Goal: Task Accomplishment & Management: Manage account settings

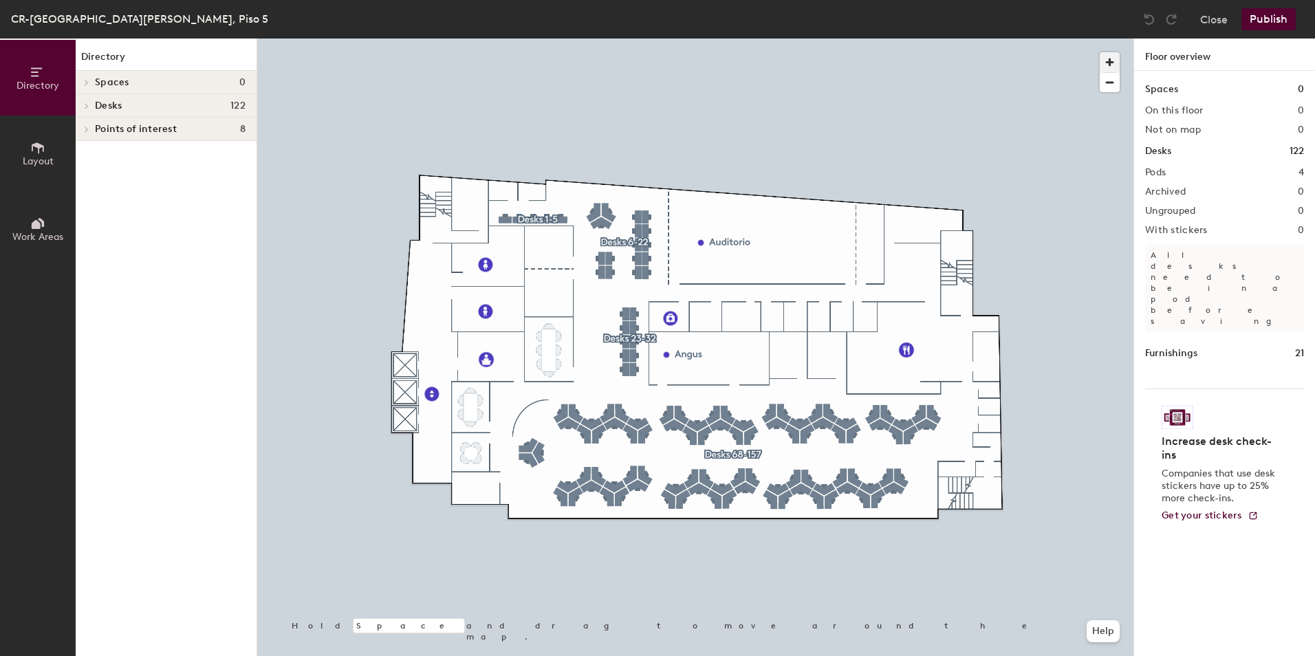
click at [1111, 64] on span "button" at bounding box center [1110, 62] width 20 height 20
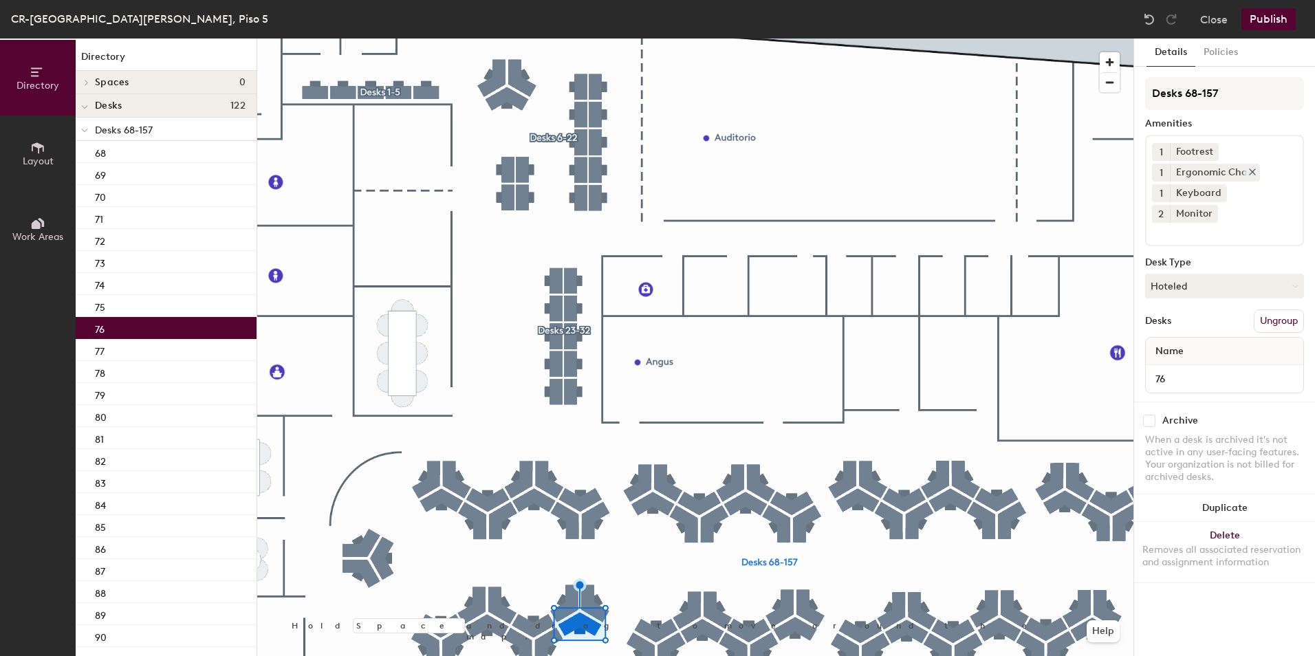
click at [1251, 172] on icon at bounding box center [1253, 172] width 6 height 6
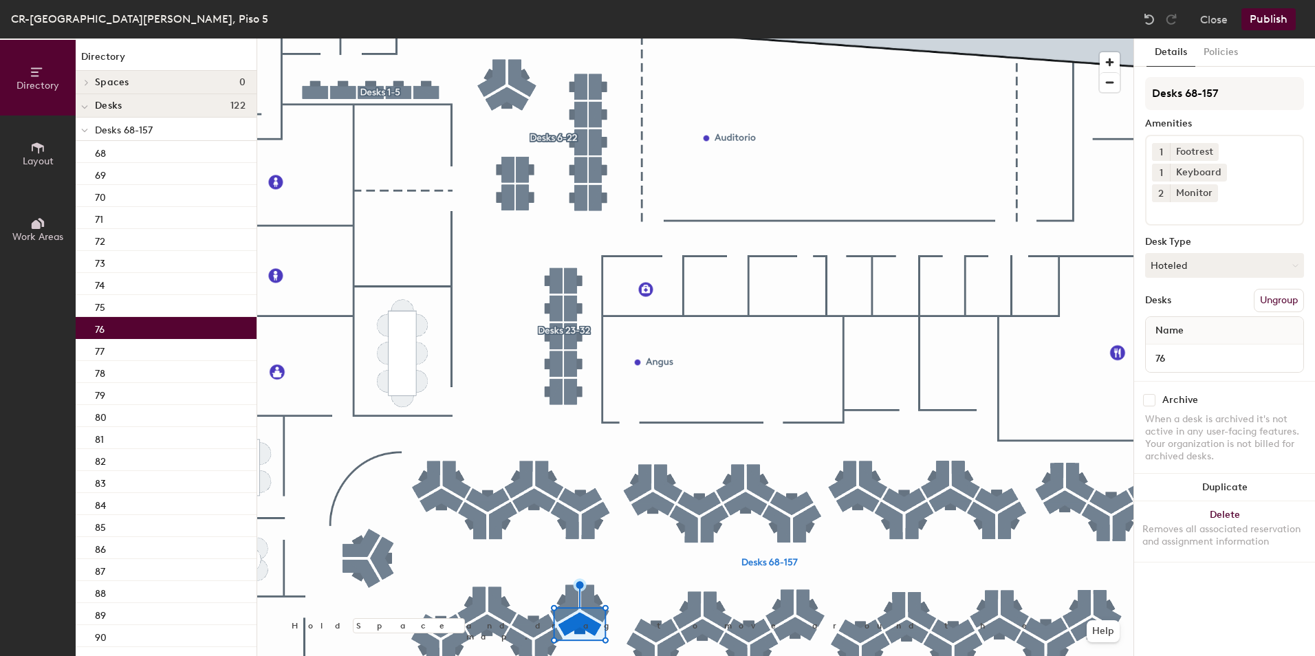
click at [1224, 202] on input at bounding box center [1214, 210] width 124 height 17
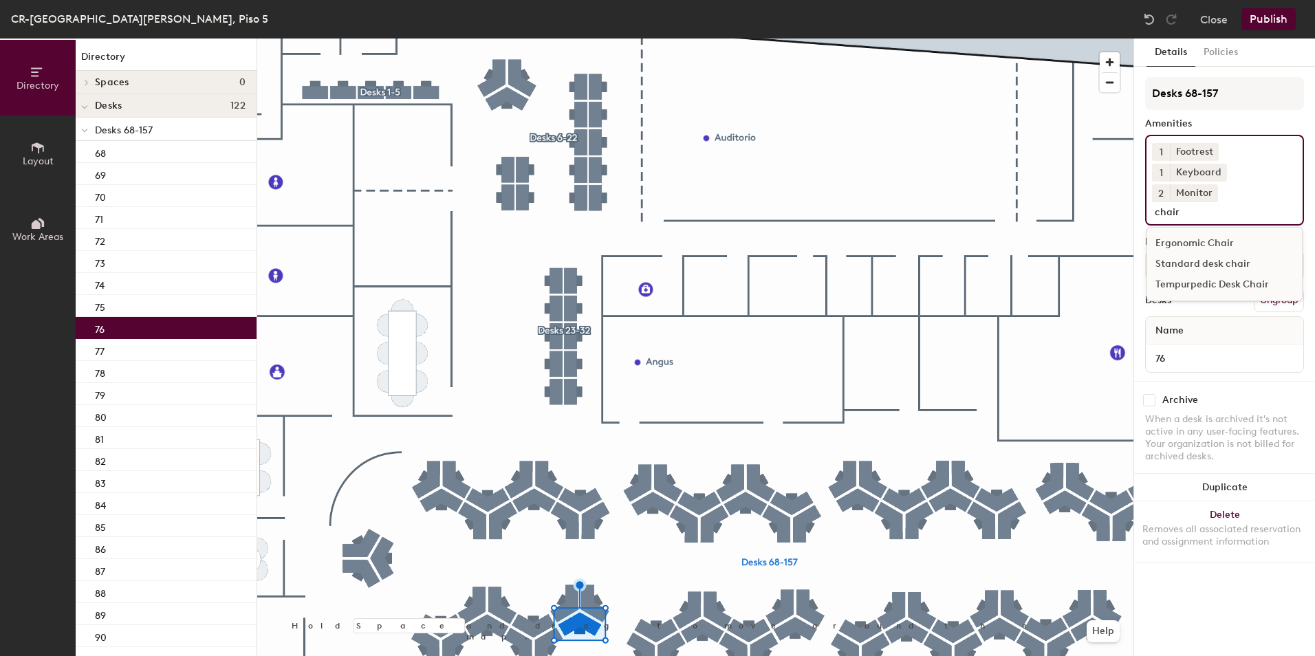
type input "chair"
click at [1209, 254] on div "Standard desk chair" at bounding box center [1224, 264] width 155 height 21
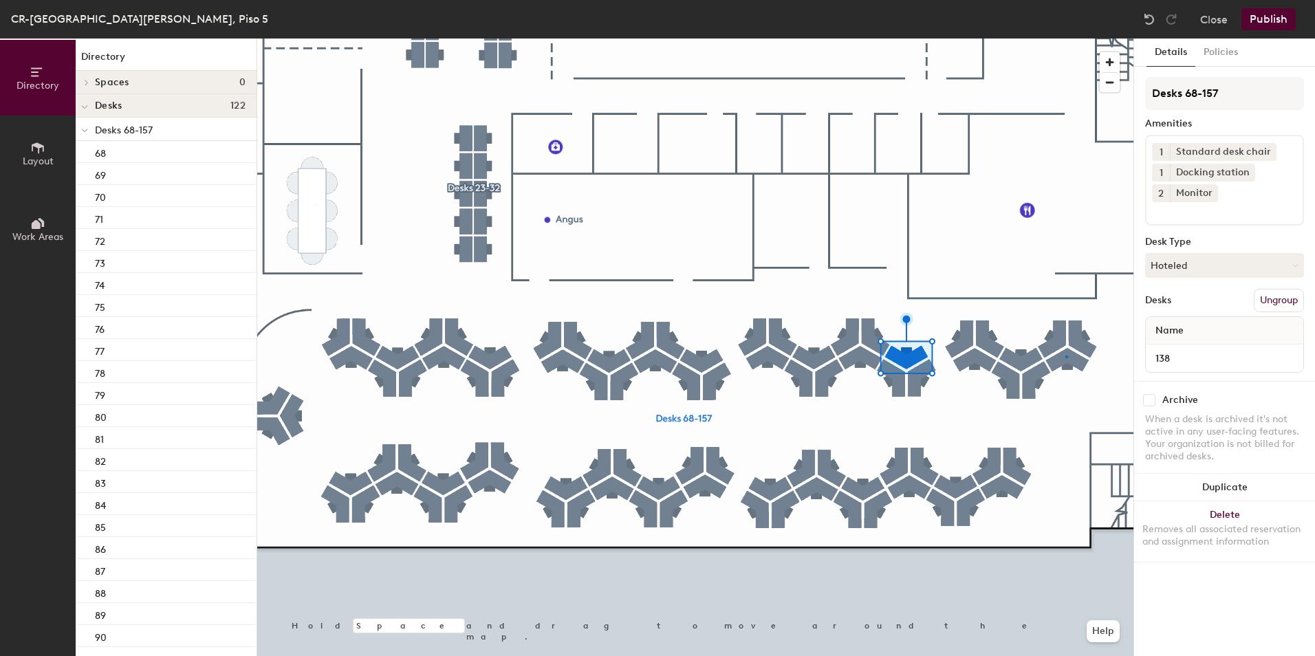
click at [1065, 39] on div at bounding box center [695, 39] width 876 height 0
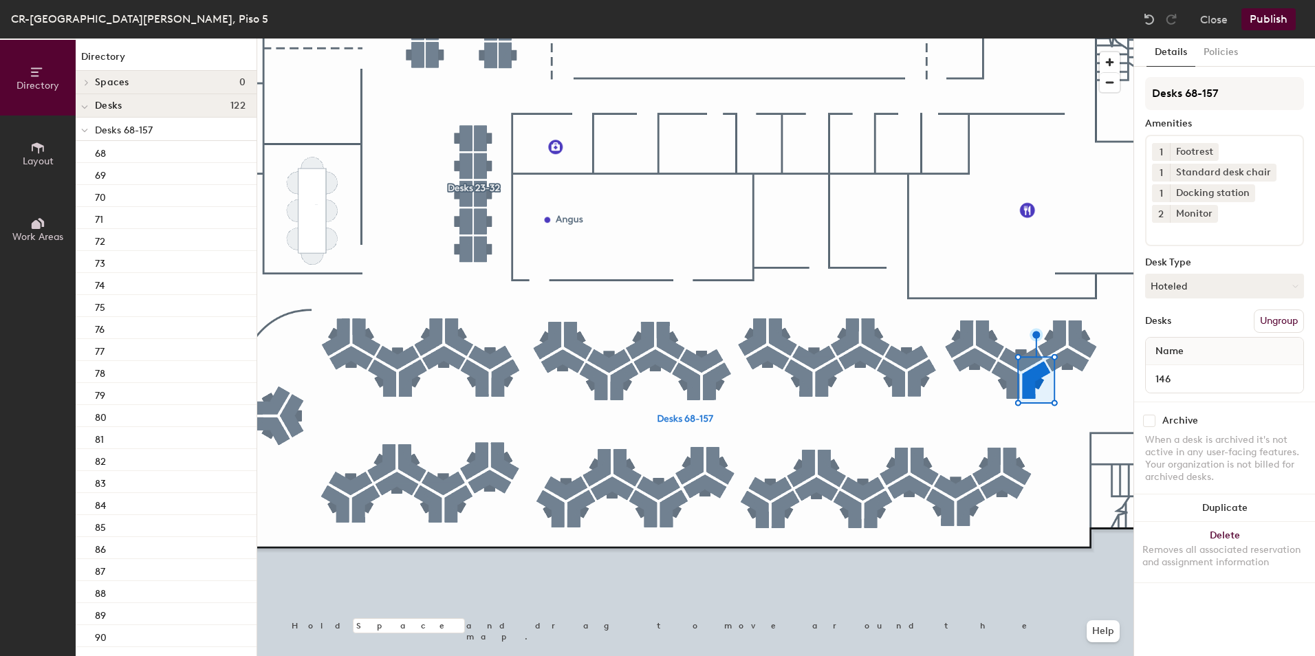
click at [1266, 172] on icon at bounding box center [1269, 172] width 6 height 6
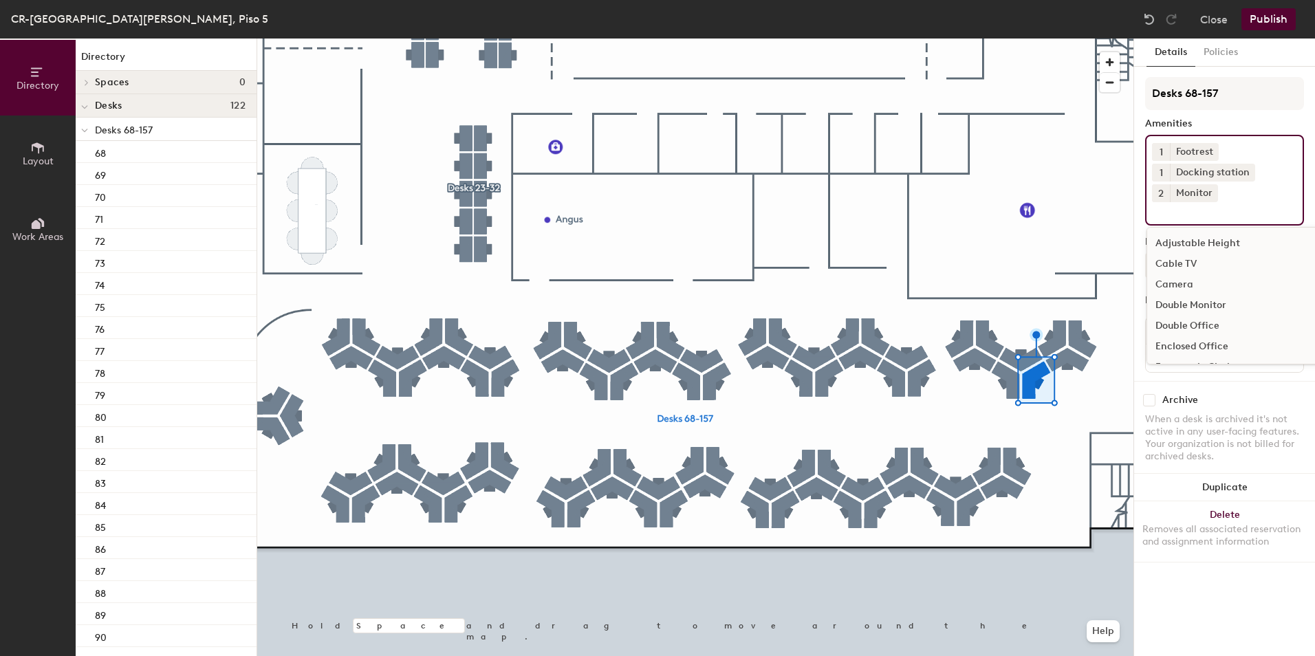
click at [1224, 210] on input at bounding box center [1214, 210] width 124 height 17
type input "cha"
click at [1172, 248] on div "Ergonomic Chair" at bounding box center [1224, 243] width 155 height 21
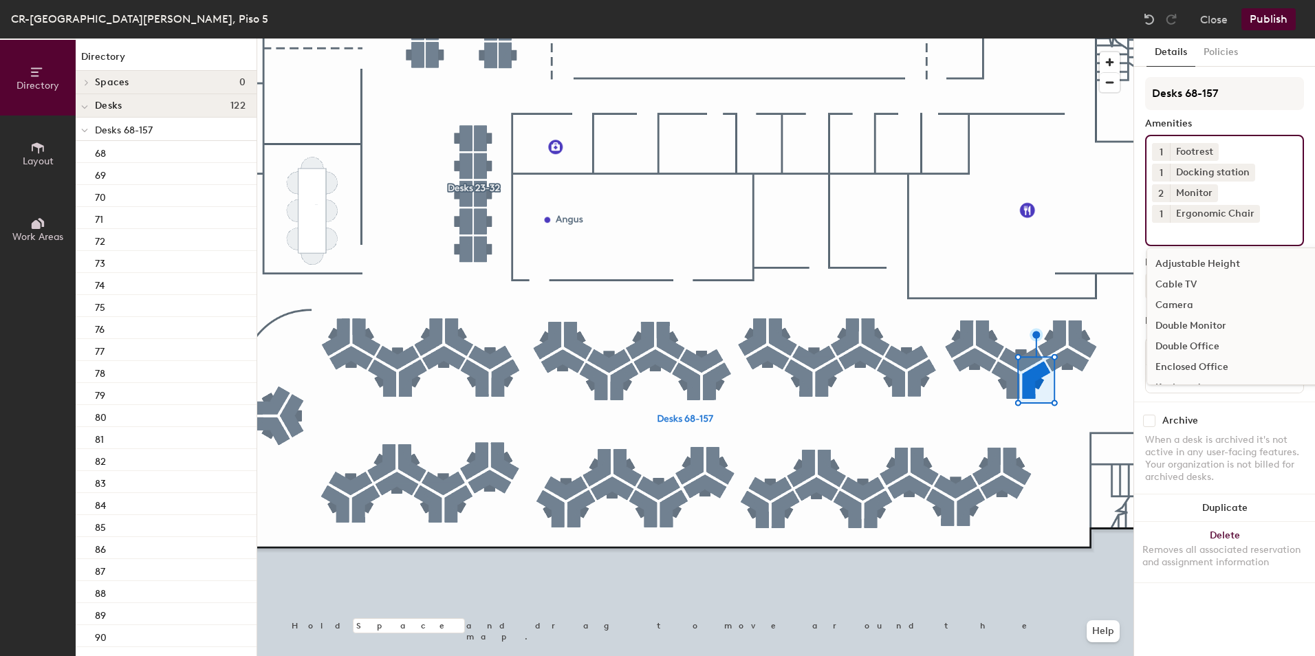
click at [1279, 17] on button "Publish" at bounding box center [1269, 19] width 54 height 22
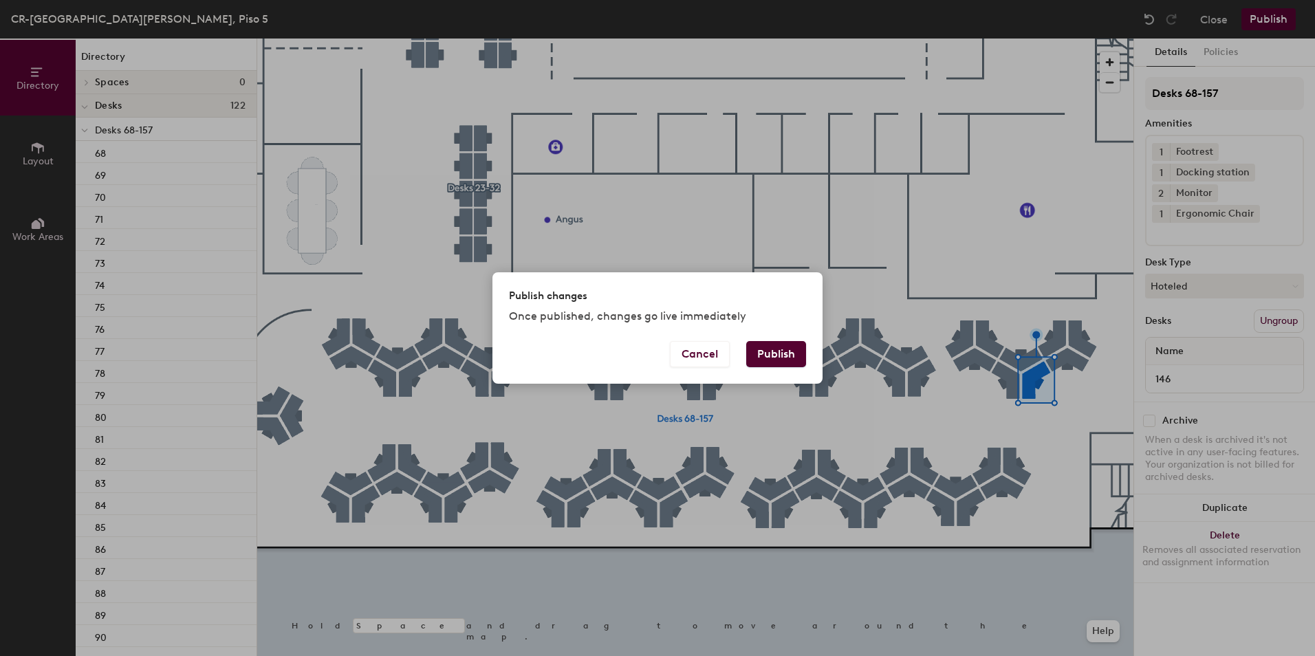
click at [753, 349] on button "Publish" at bounding box center [776, 354] width 60 height 26
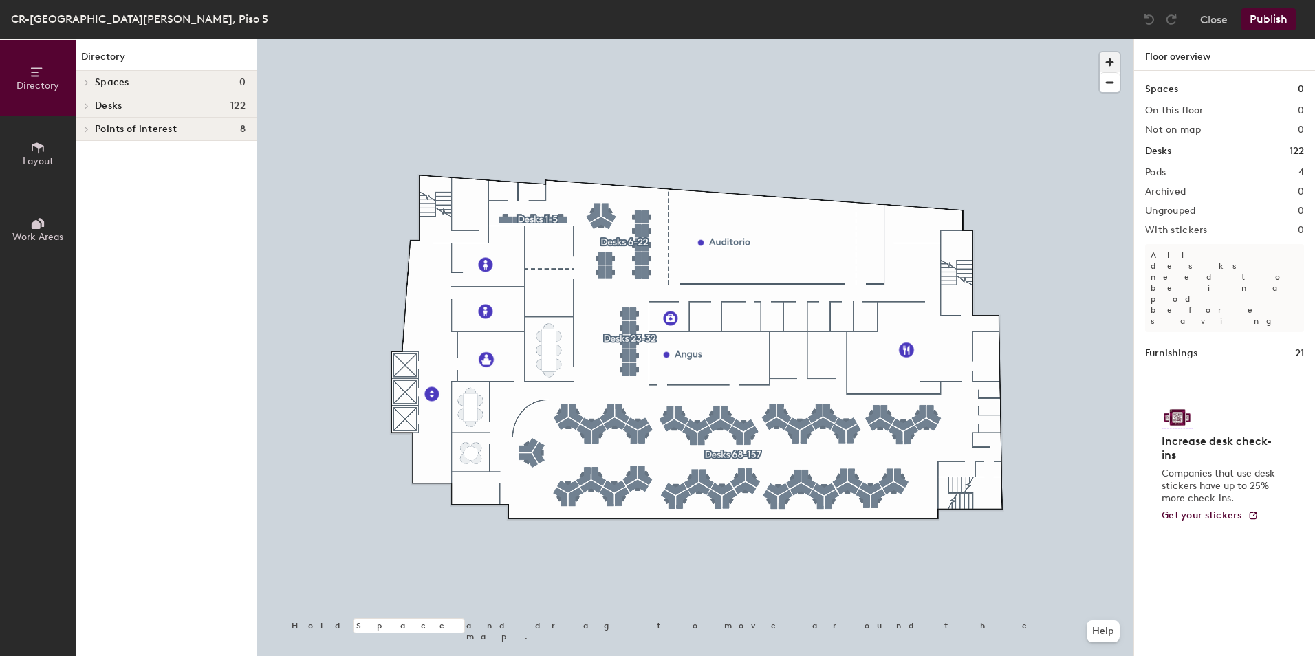
click at [1105, 58] on span "button" at bounding box center [1110, 62] width 20 height 20
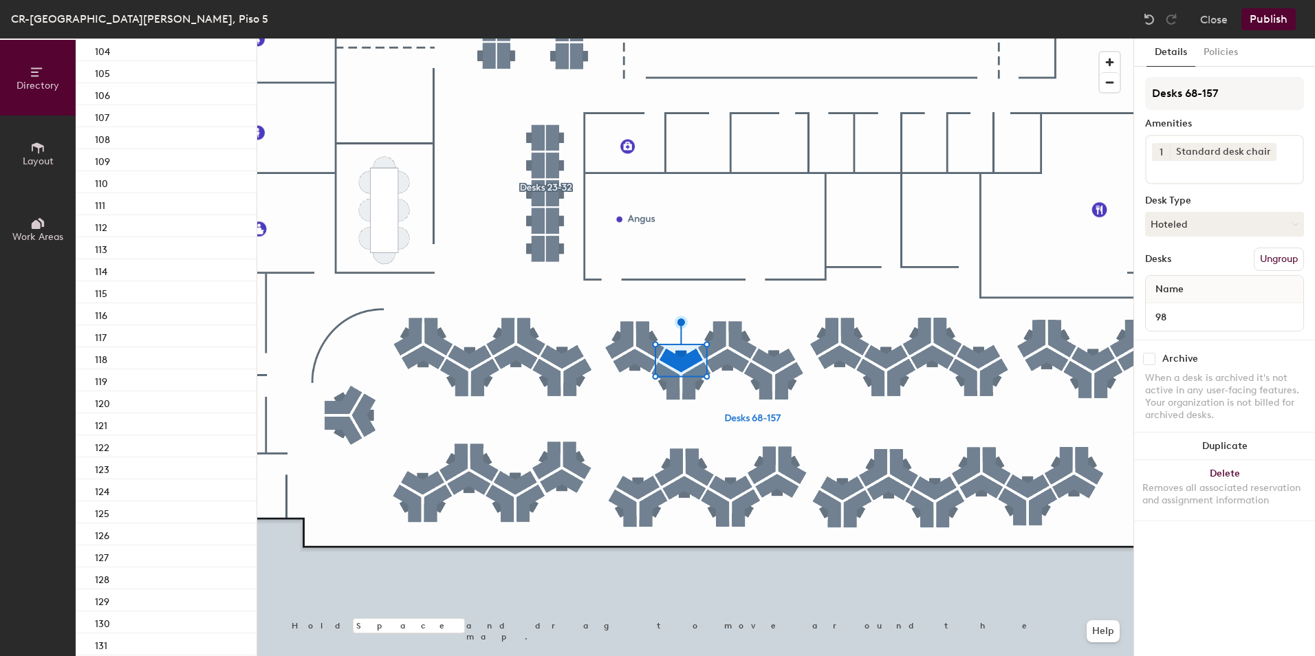
scroll to position [1307, 0]
click at [137, 166] on div "128" at bounding box center [166, 166] width 181 height 22
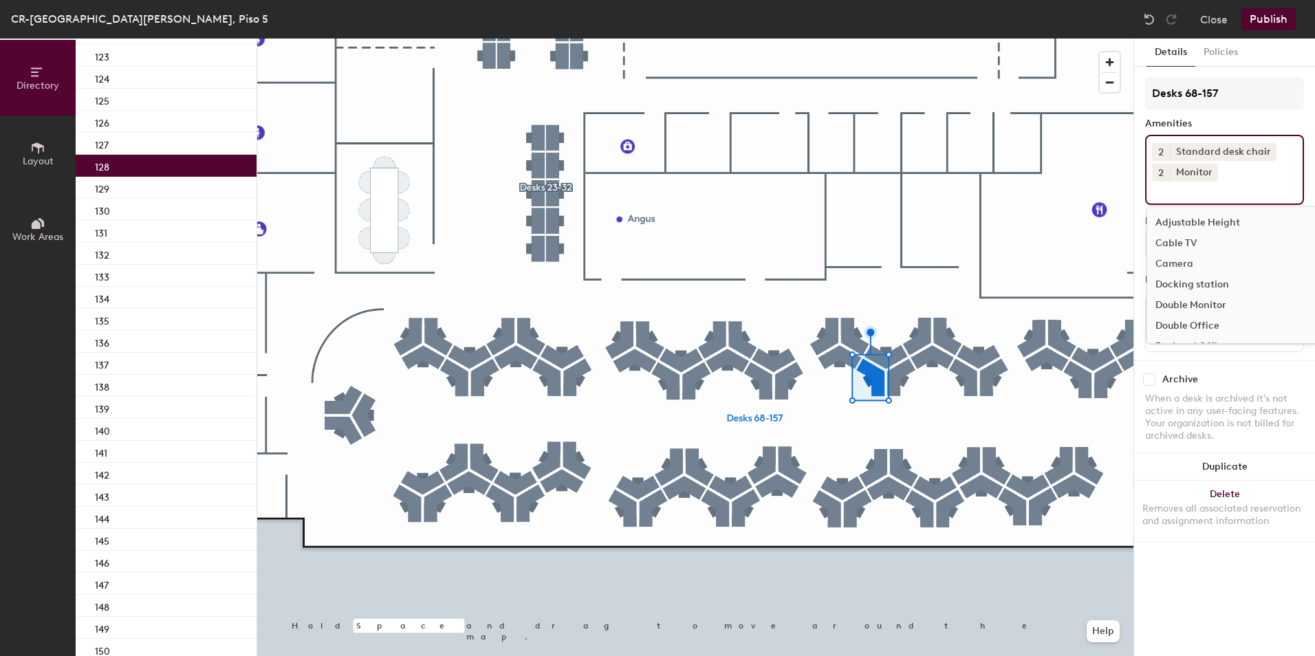
click at [1194, 201] on div "2 Standard desk chair 2 Monitor Adjustable Height Cable TV Camera Docking stati…" at bounding box center [1224, 170] width 159 height 70
type input "dock"
click at [1202, 229] on div "Docking station" at bounding box center [1224, 223] width 155 height 21
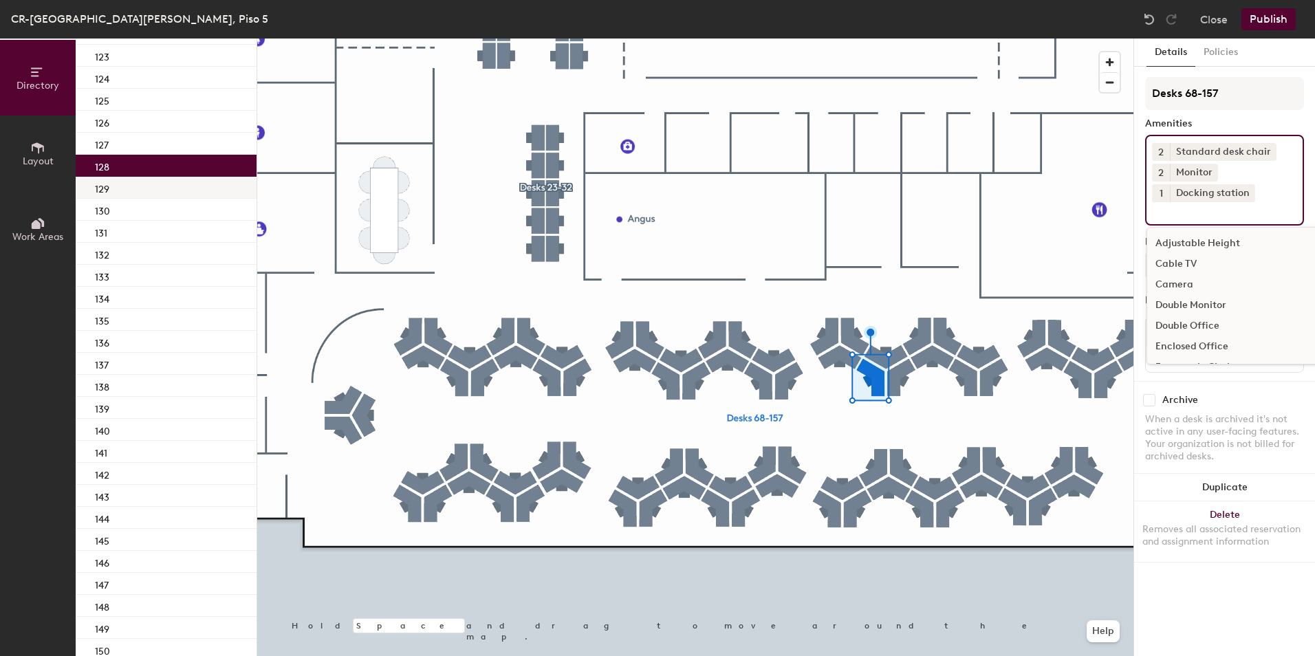
click at [133, 193] on div "129" at bounding box center [166, 188] width 181 height 22
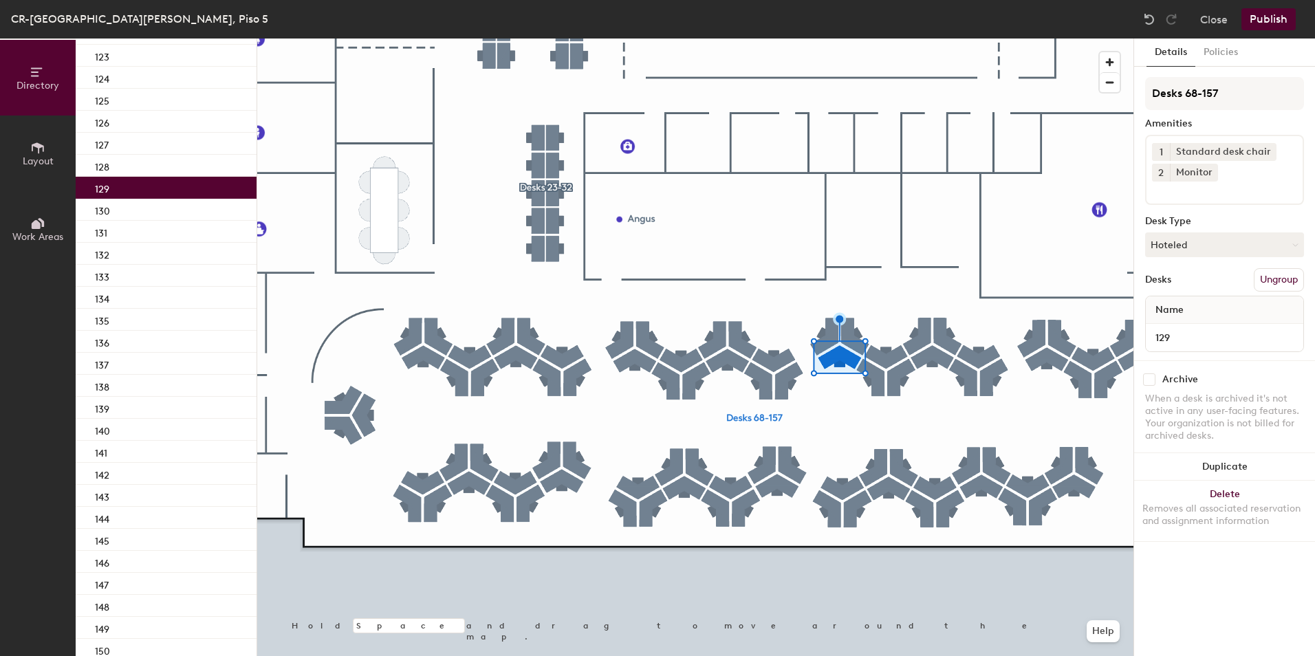
click at [1210, 191] on input at bounding box center [1214, 190] width 124 height 17
type input "dock"
click at [1195, 221] on div "Docking station" at bounding box center [1224, 223] width 155 height 21
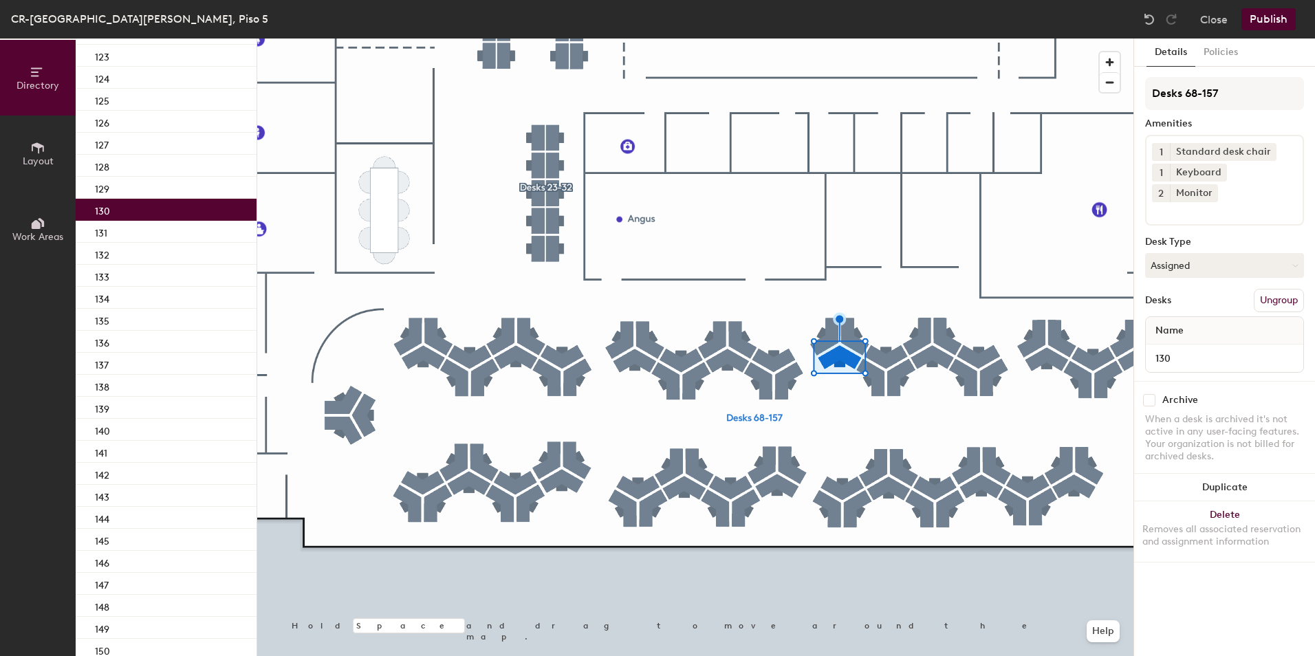
click at [140, 206] on div "130" at bounding box center [166, 210] width 181 height 22
click at [1222, 200] on div "1 Standard desk chair 1 Keyboard 2 Monitor" at bounding box center [1224, 180] width 159 height 91
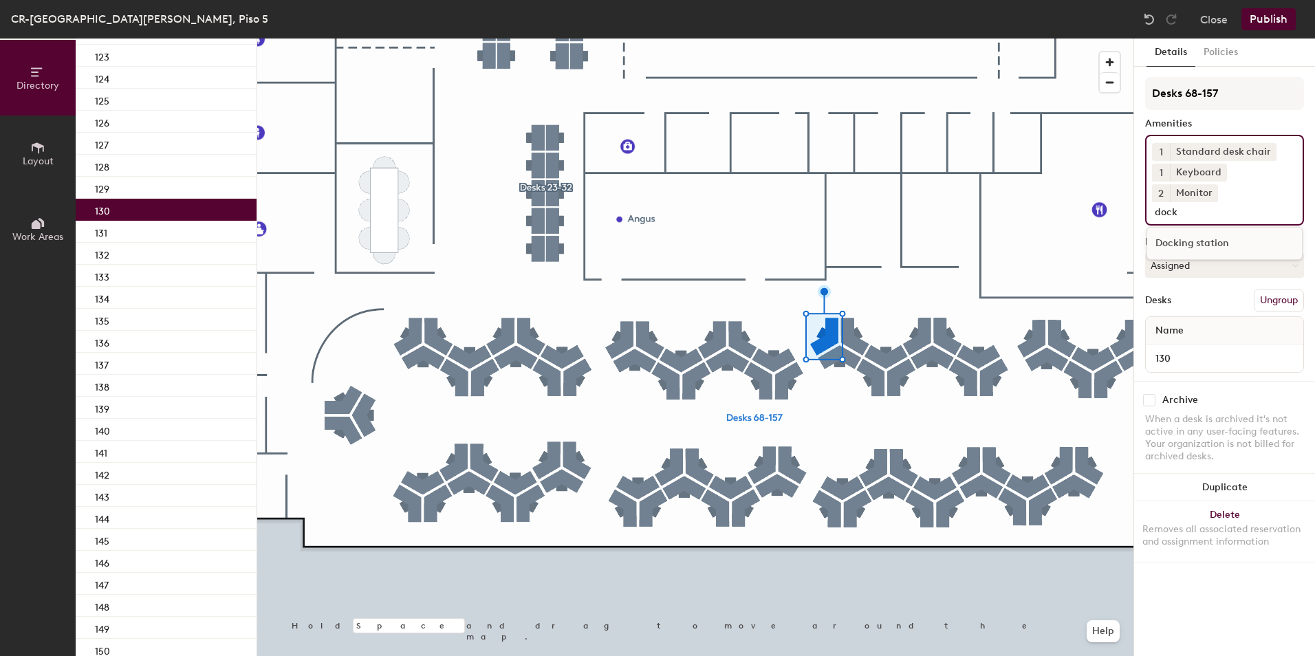
type input "dock"
click at [1211, 233] on div "Docking station" at bounding box center [1224, 243] width 155 height 21
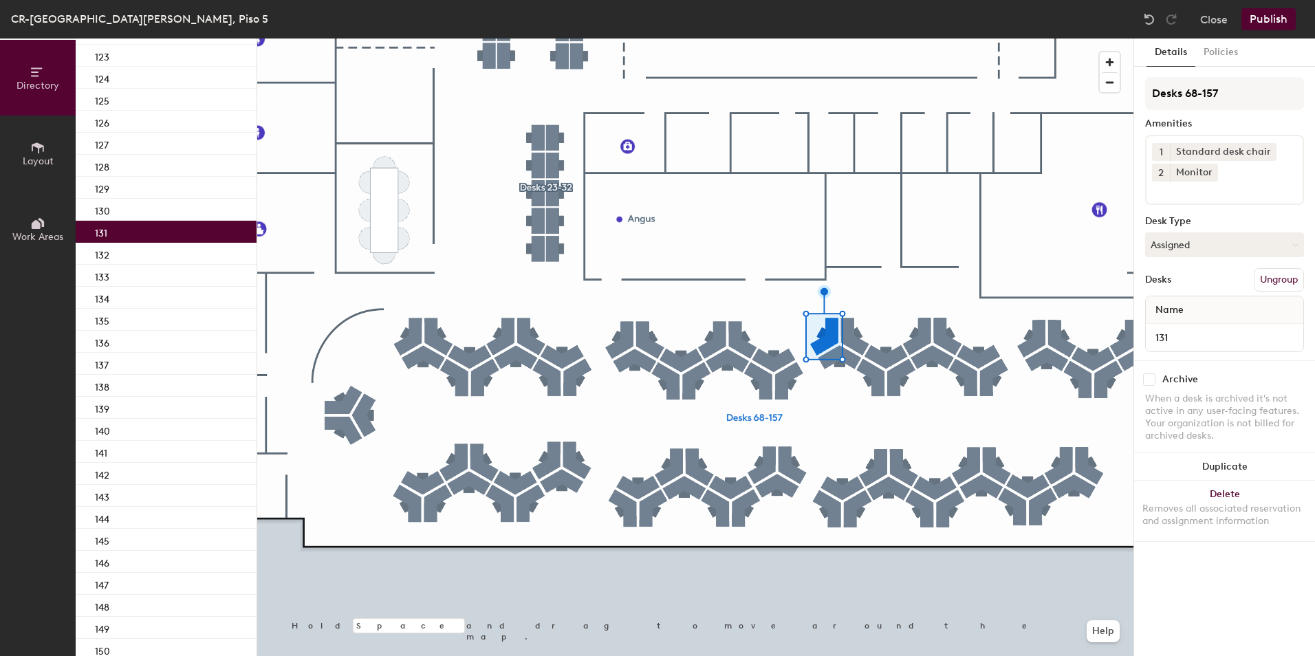
click at [142, 232] on div "131" at bounding box center [166, 232] width 181 height 22
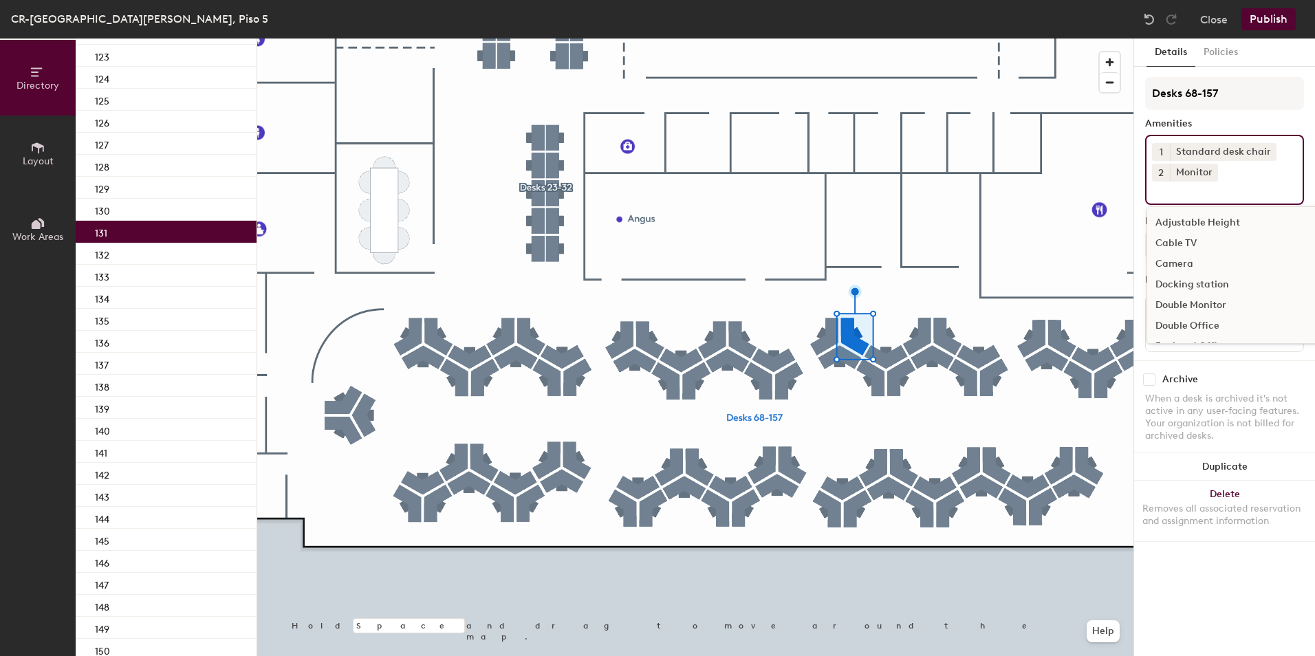
click at [1200, 186] on input at bounding box center [1214, 190] width 124 height 17
type input "dock"
click at [1211, 221] on div "Docking station" at bounding box center [1224, 223] width 155 height 21
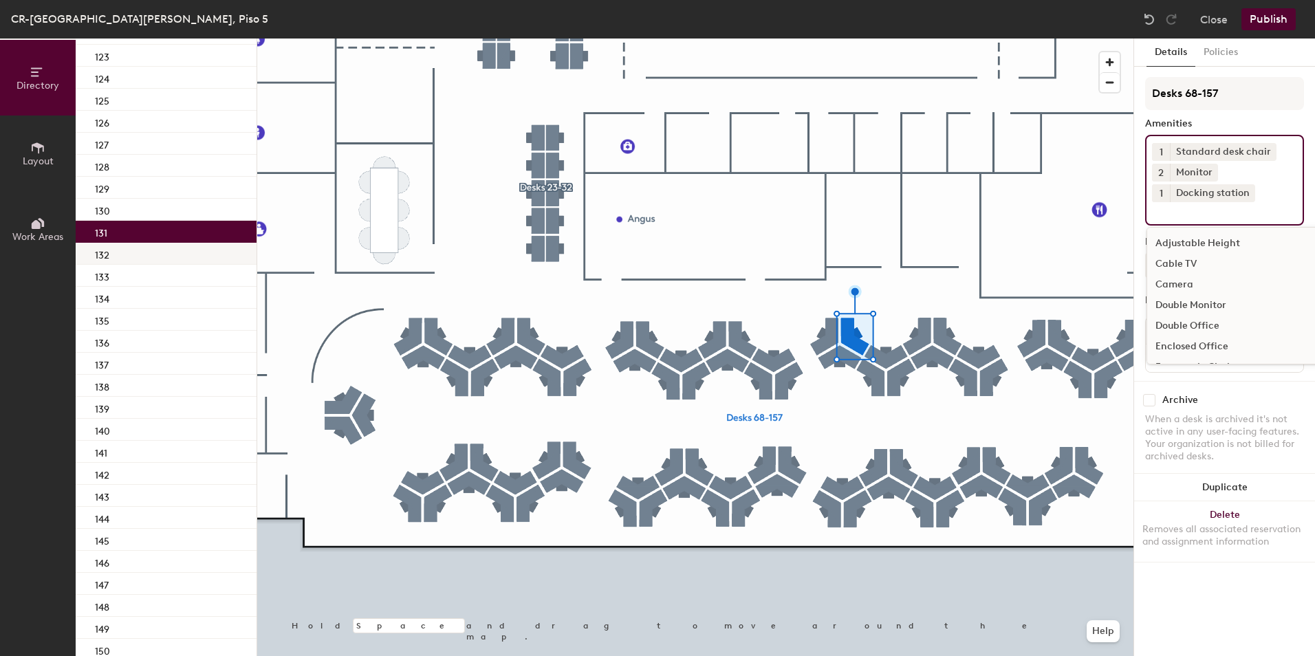
click at [174, 257] on div "132" at bounding box center [166, 254] width 181 height 22
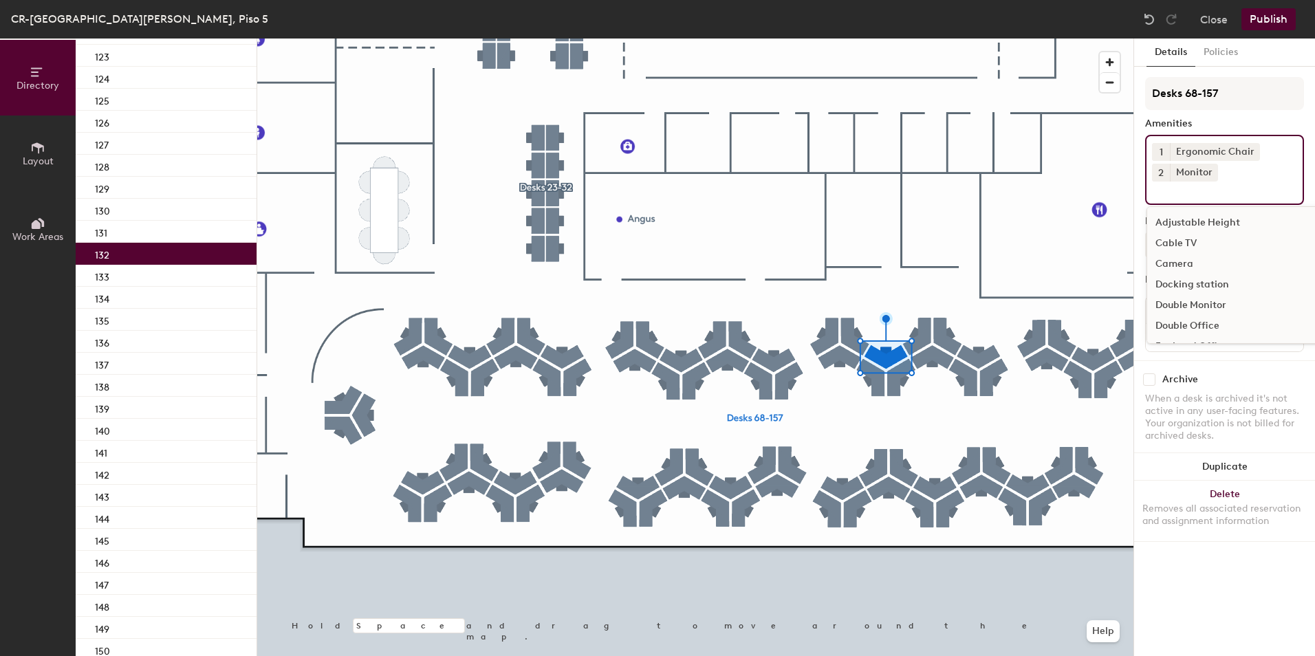
click at [1195, 196] on input at bounding box center [1214, 190] width 124 height 17
type input "dock"
click at [1202, 223] on div "Docking station" at bounding box center [1224, 223] width 155 height 21
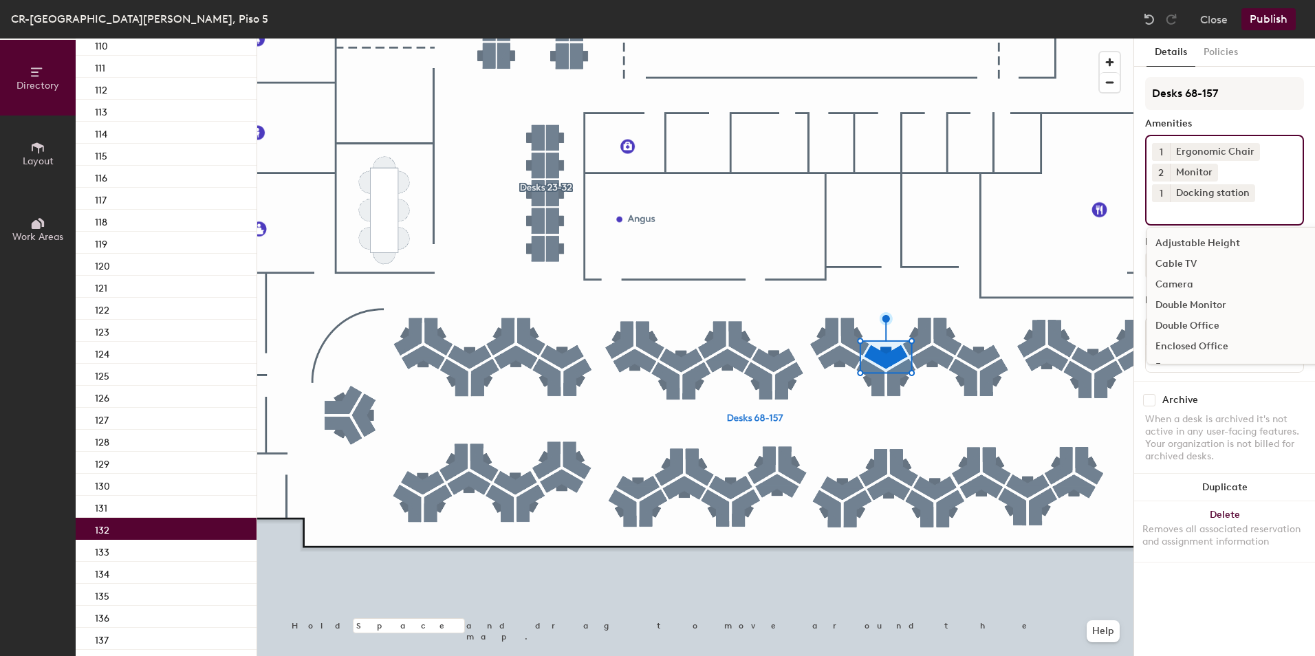
scroll to position [0, 0]
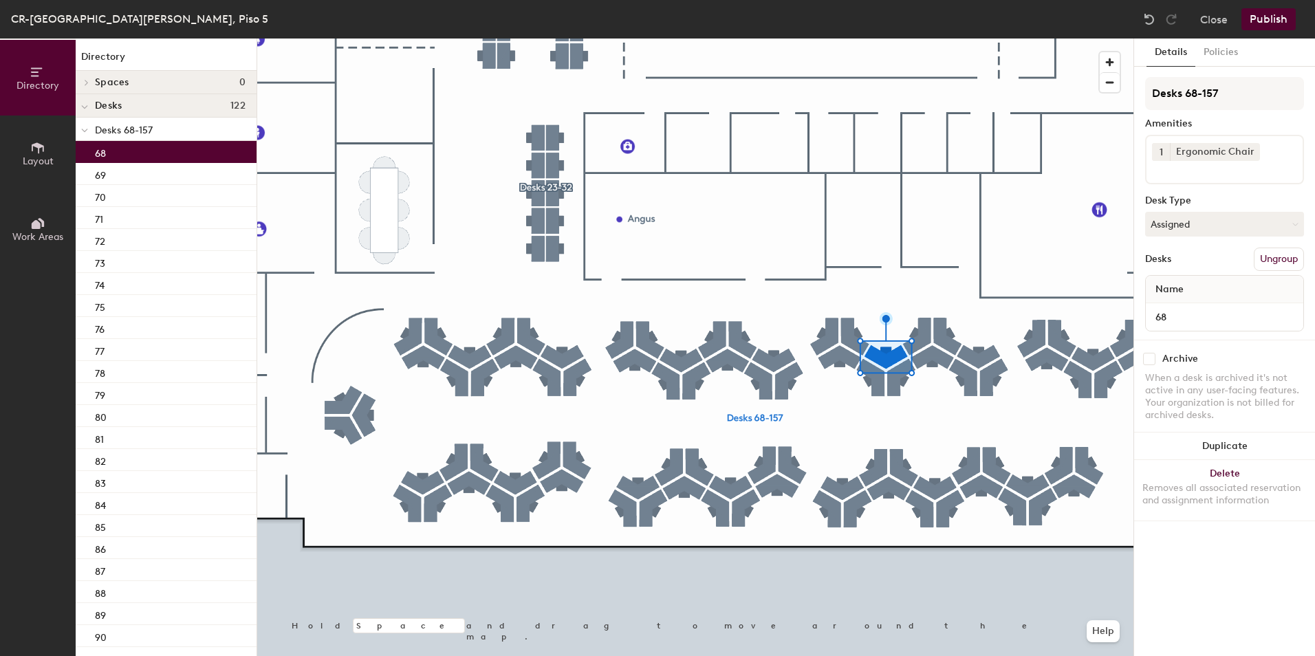
click at [155, 155] on div "68" at bounding box center [166, 152] width 181 height 22
click at [1212, 178] on div "1 Ergonomic Chair" at bounding box center [1224, 160] width 159 height 50
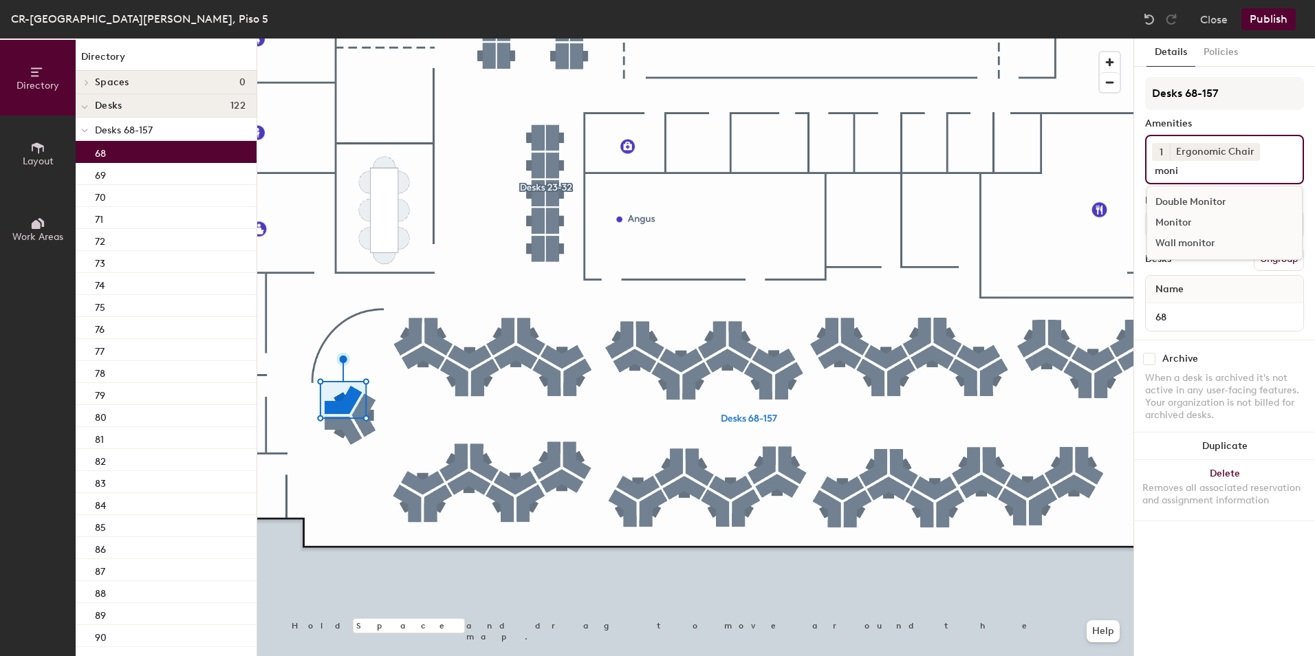
type input "moni"
click at [1210, 217] on div "Monitor" at bounding box center [1224, 223] width 155 height 21
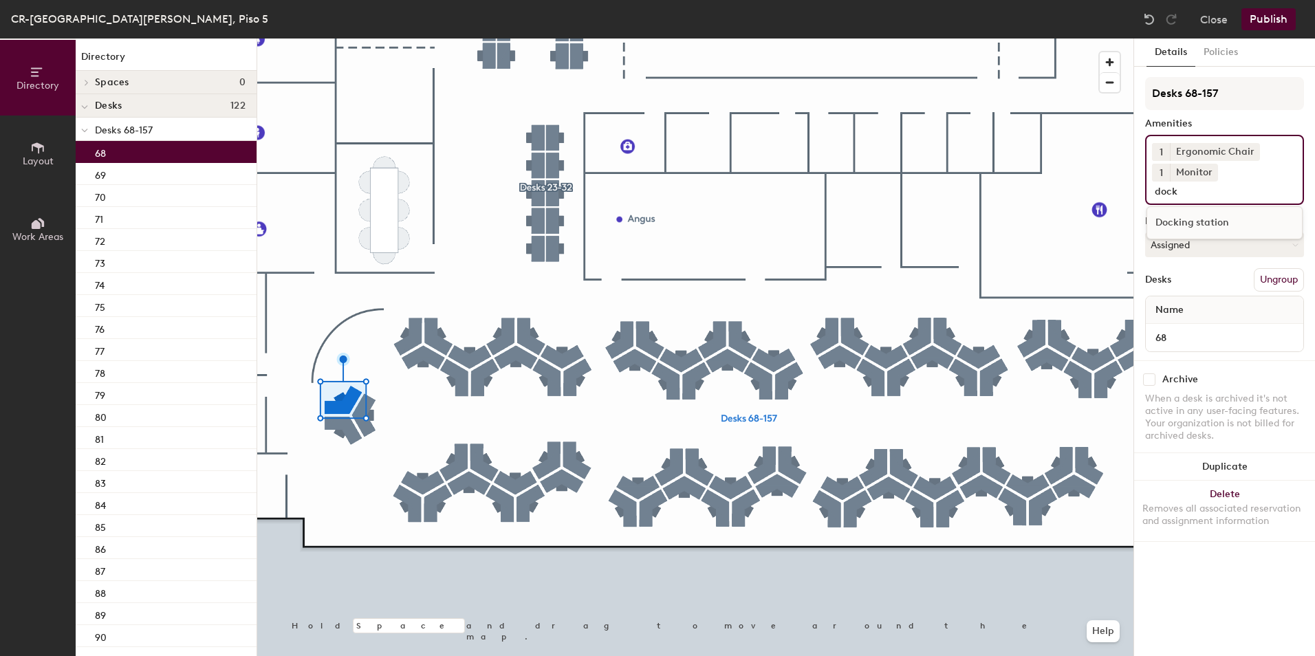
type input "dock"
click at [1210, 217] on div "Docking station" at bounding box center [1224, 223] width 155 height 21
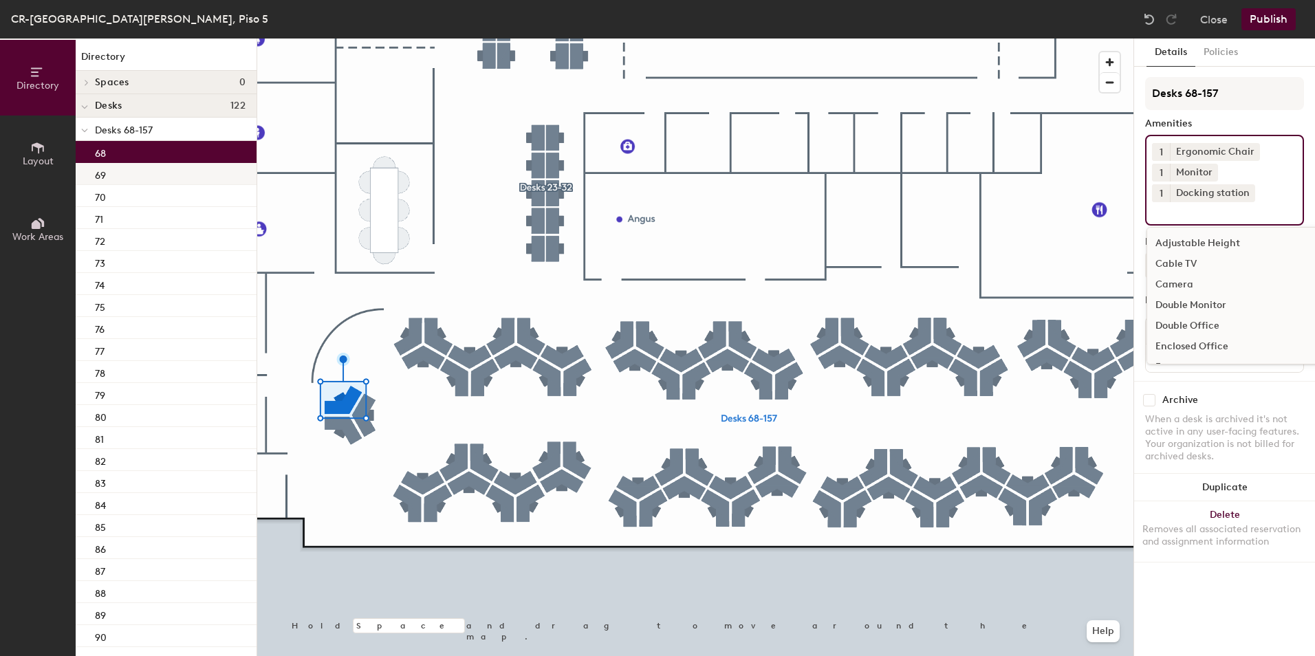
click at [184, 179] on div "69" at bounding box center [166, 174] width 181 height 22
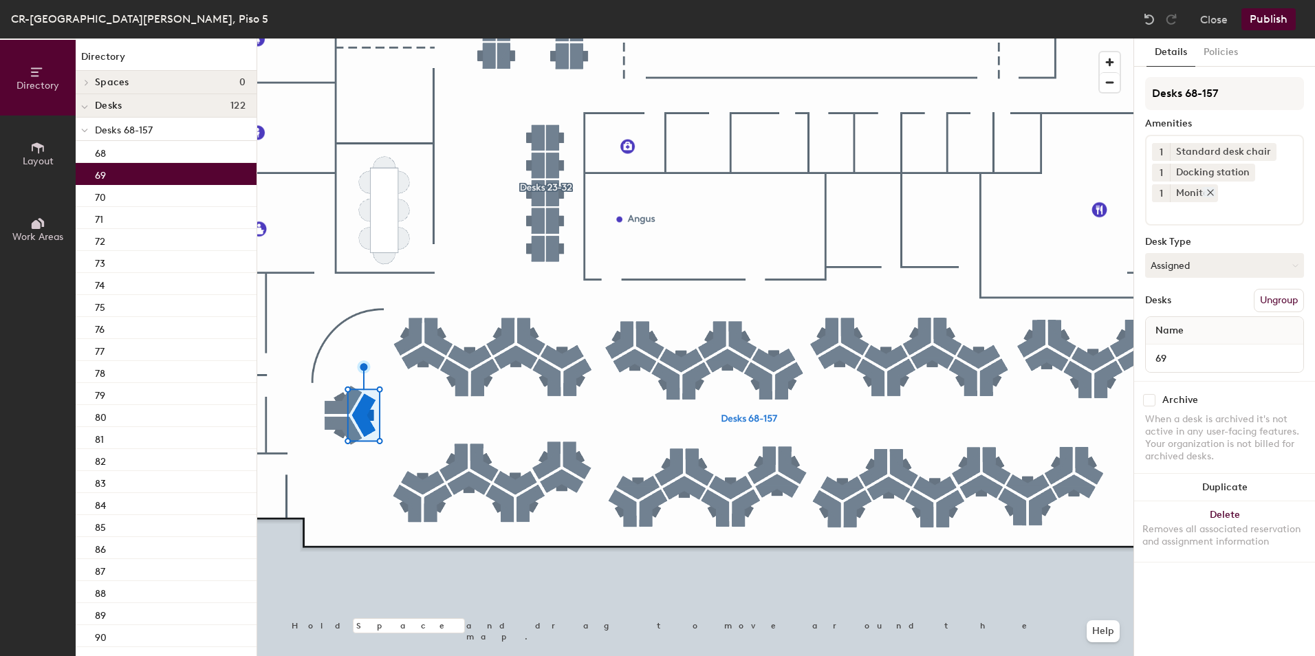
click at [1213, 192] on icon at bounding box center [1211, 193] width 10 height 10
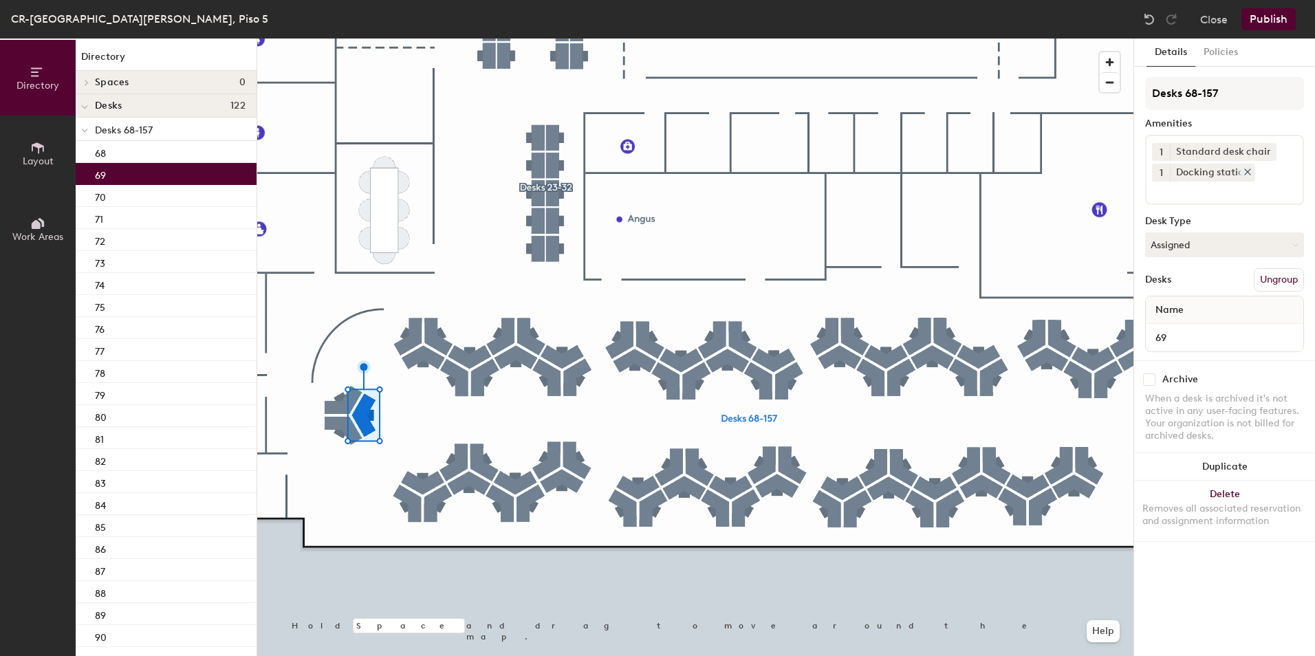
click at [1244, 171] on icon at bounding box center [1248, 172] width 10 height 10
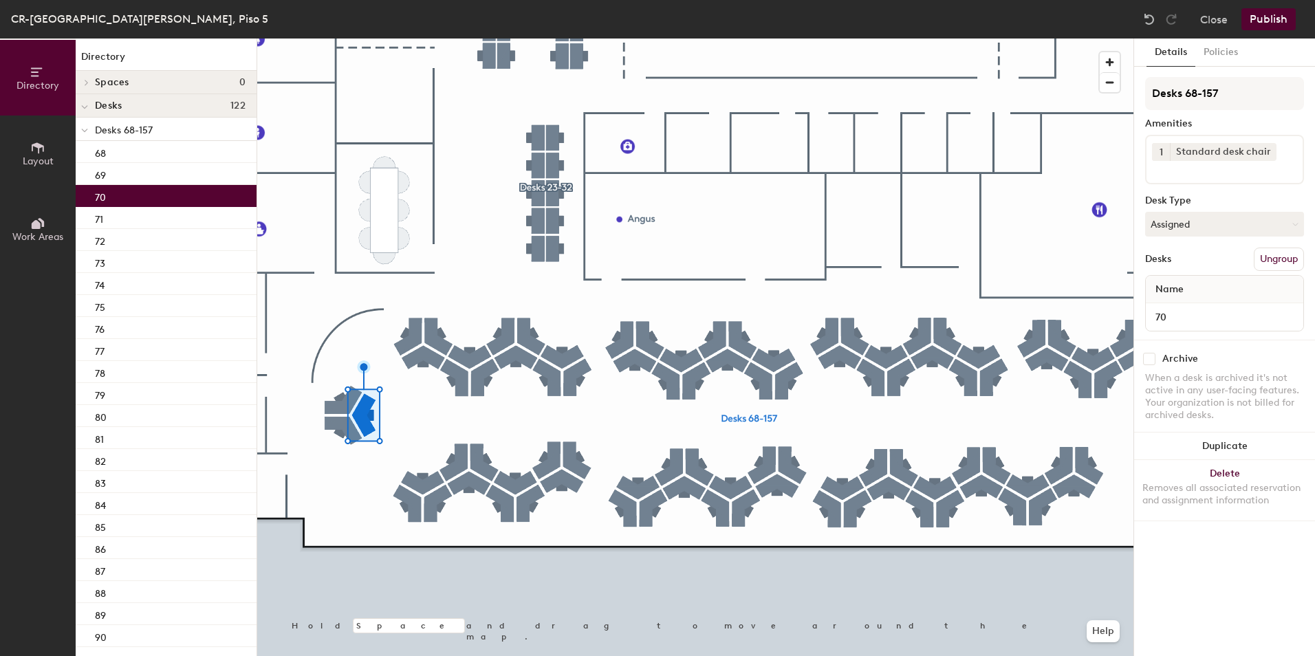
click at [177, 202] on div "70" at bounding box center [166, 196] width 181 height 22
click at [1231, 174] on input at bounding box center [1214, 169] width 124 height 17
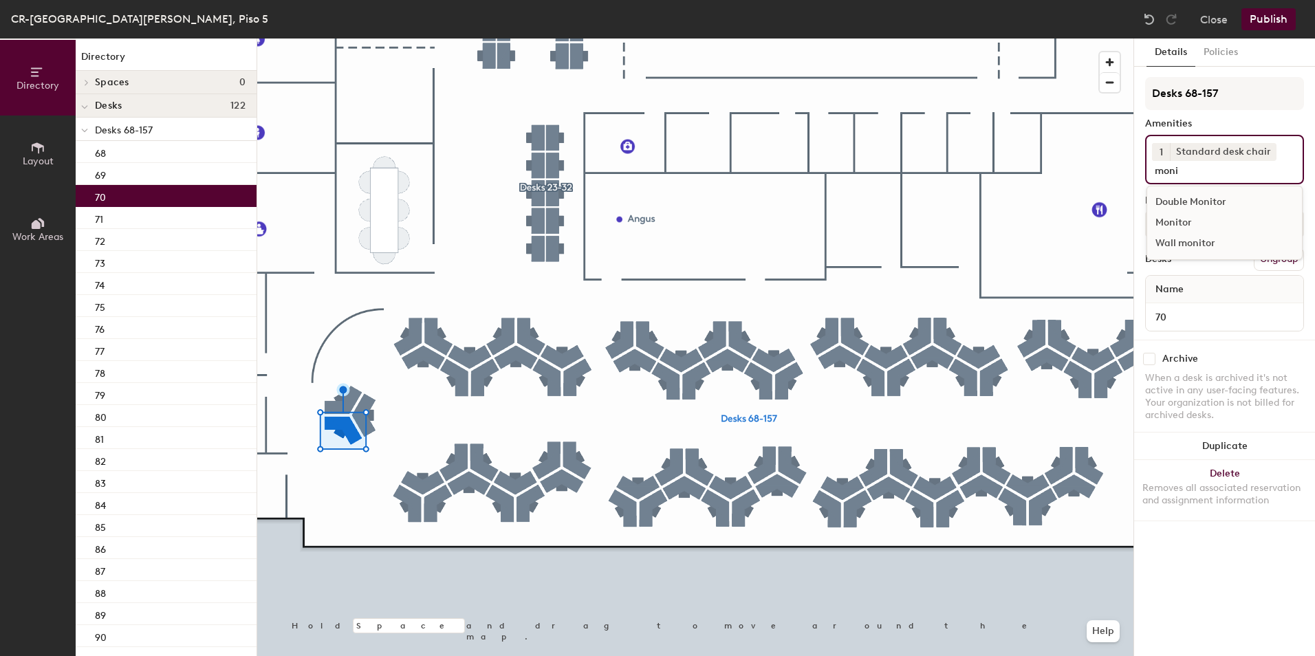
type input "moni"
click at [1200, 220] on div "Monitor" at bounding box center [1224, 223] width 155 height 21
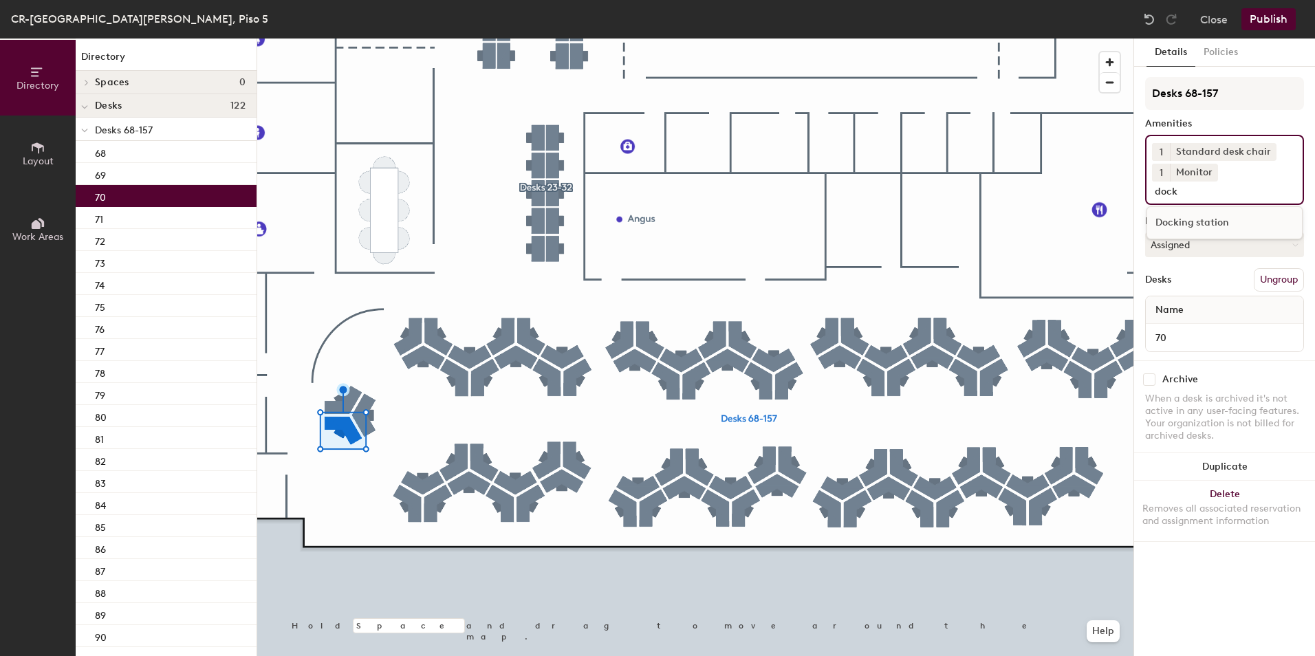
type input "dock"
click at [1200, 220] on div "Docking station" at bounding box center [1224, 223] width 155 height 21
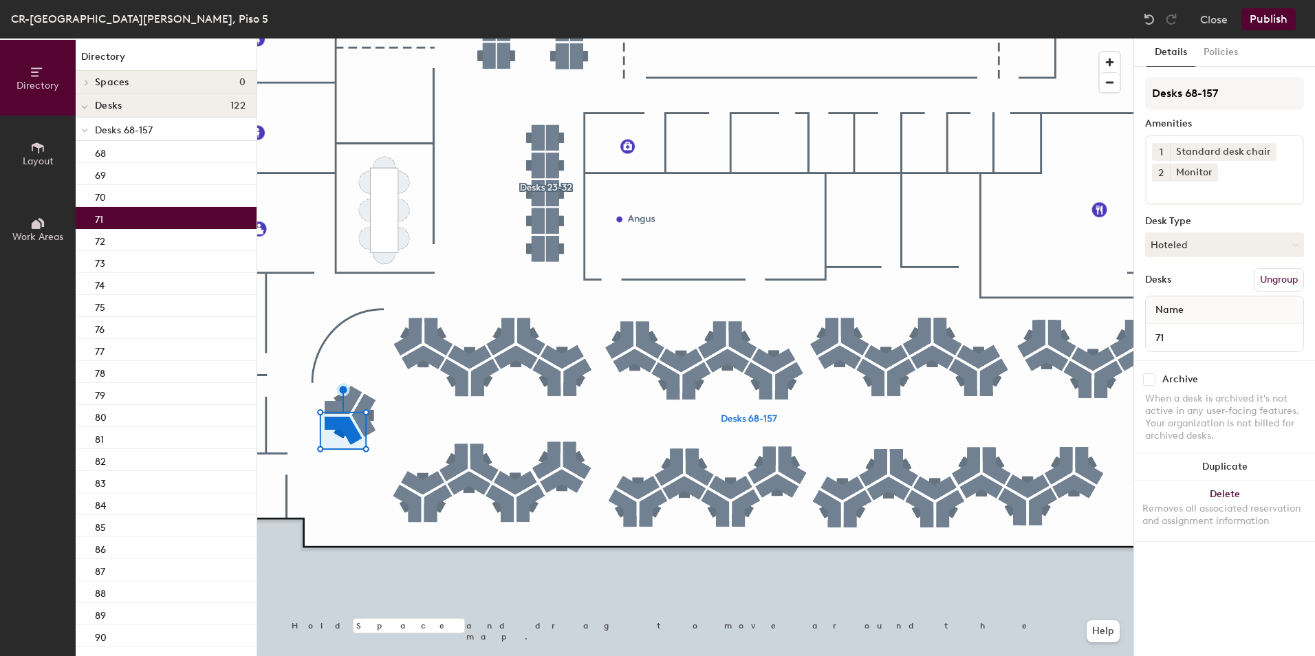
click at [147, 219] on div "71" at bounding box center [166, 218] width 181 height 22
click at [1211, 176] on icon at bounding box center [1211, 172] width 10 height 10
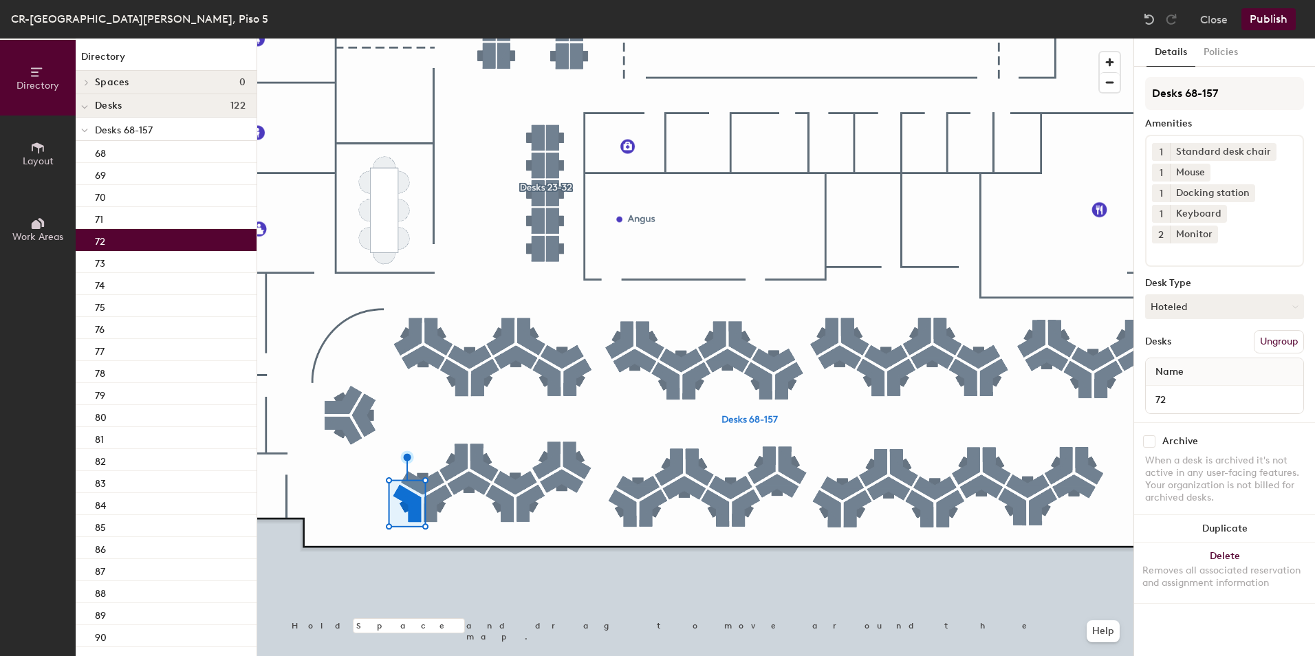
click at [170, 248] on div "72" at bounding box center [166, 240] width 181 height 22
click at [1246, 191] on icon at bounding box center [1248, 193] width 10 height 10
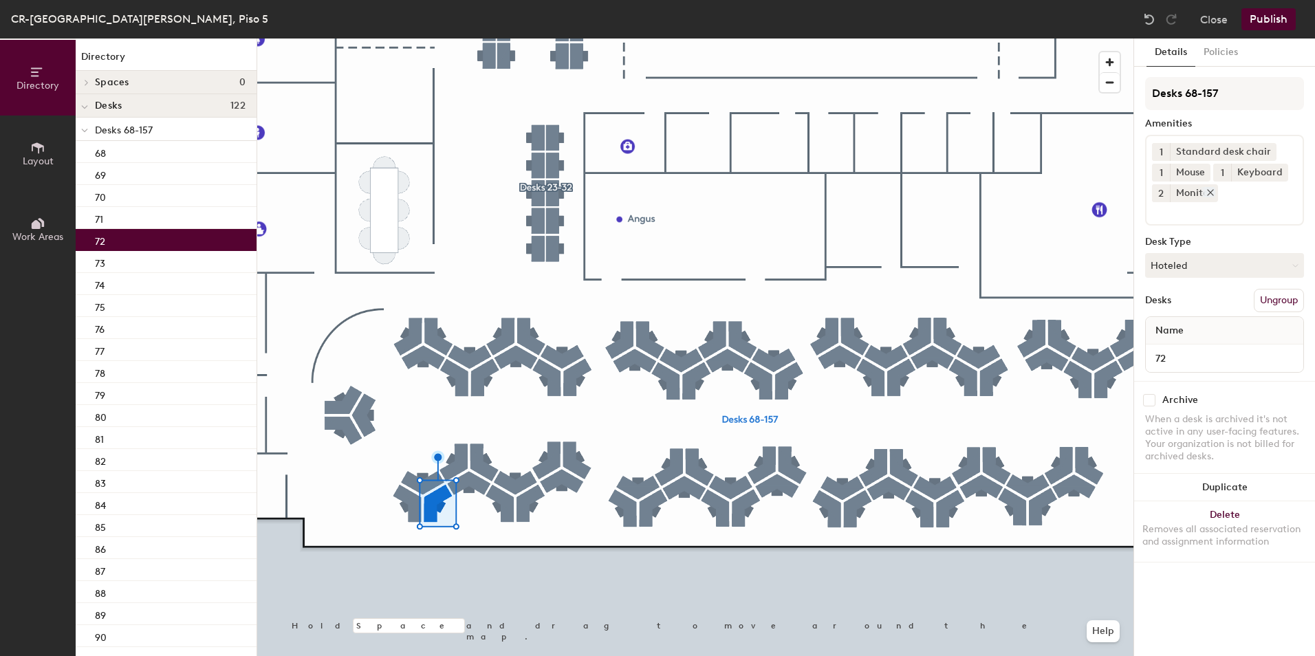
click at [1209, 193] on icon at bounding box center [1211, 193] width 6 height 6
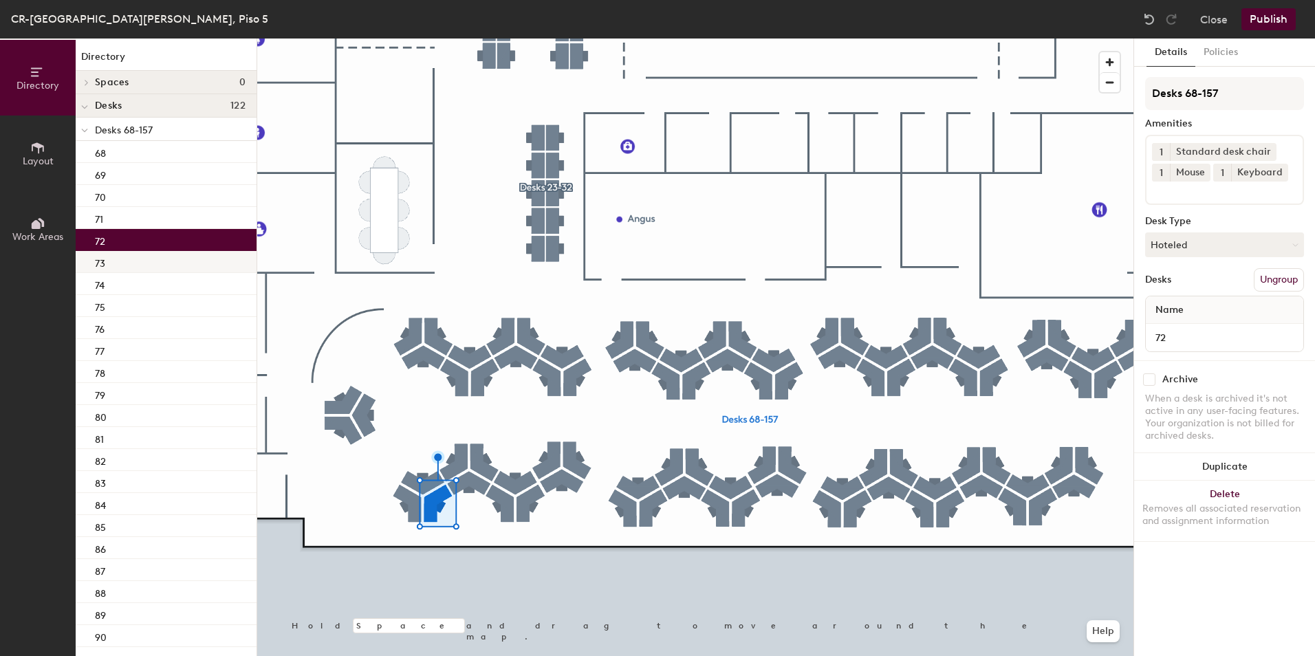
click at [163, 268] on div "73" at bounding box center [166, 262] width 181 height 22
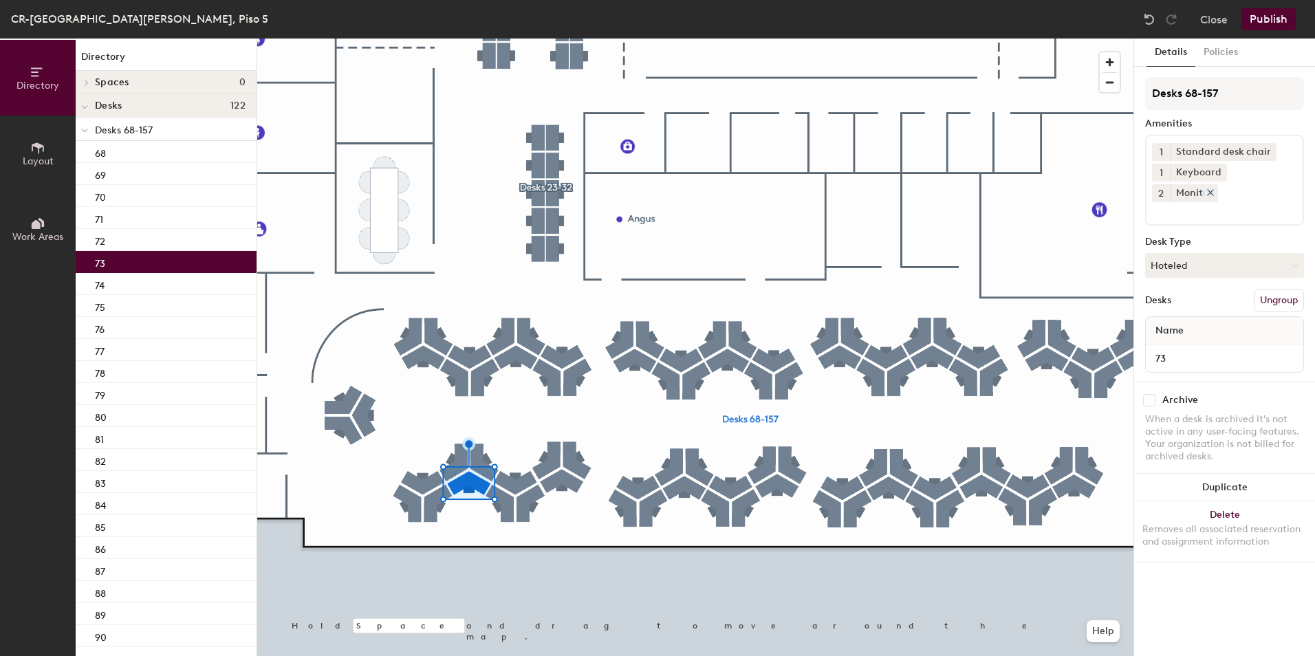
click at [1215, 188] on icon at bounding box center [1211, 193] width 10 height 10
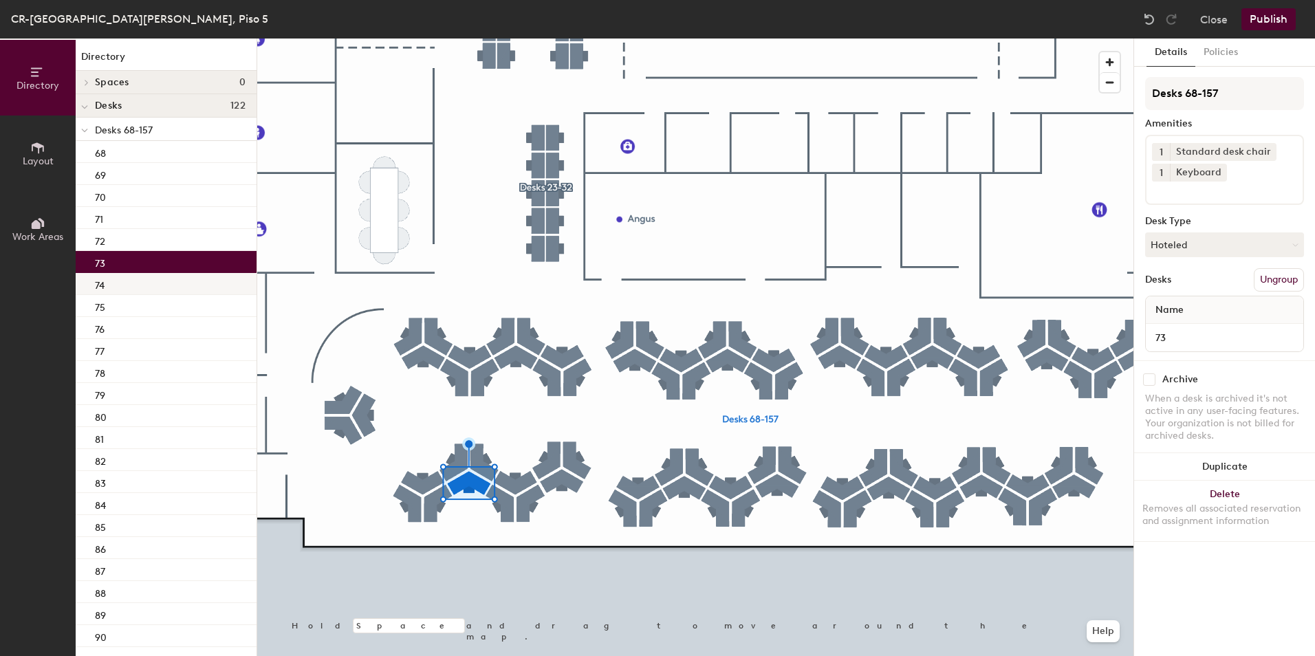
click at [174, 289] on div "74" at bounding box center [166, 284] width 181 height 22
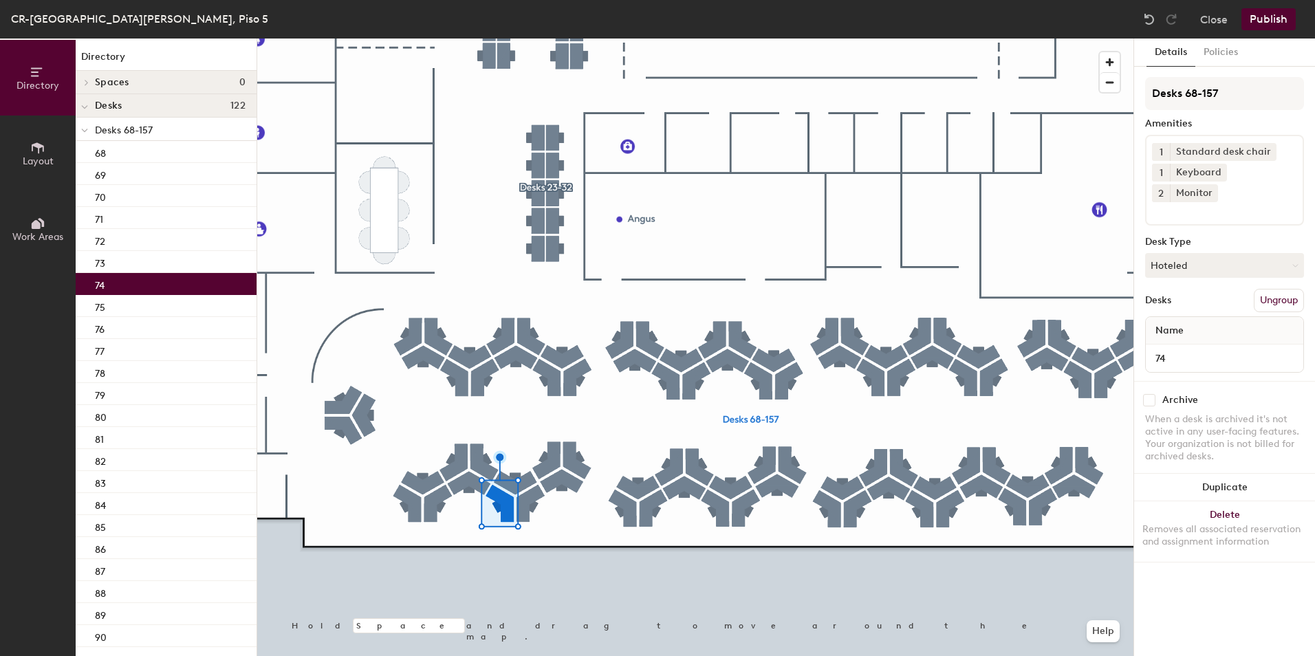
click at [1215, 188] on icon at bounding box center [1211, 193] width 10 height 10
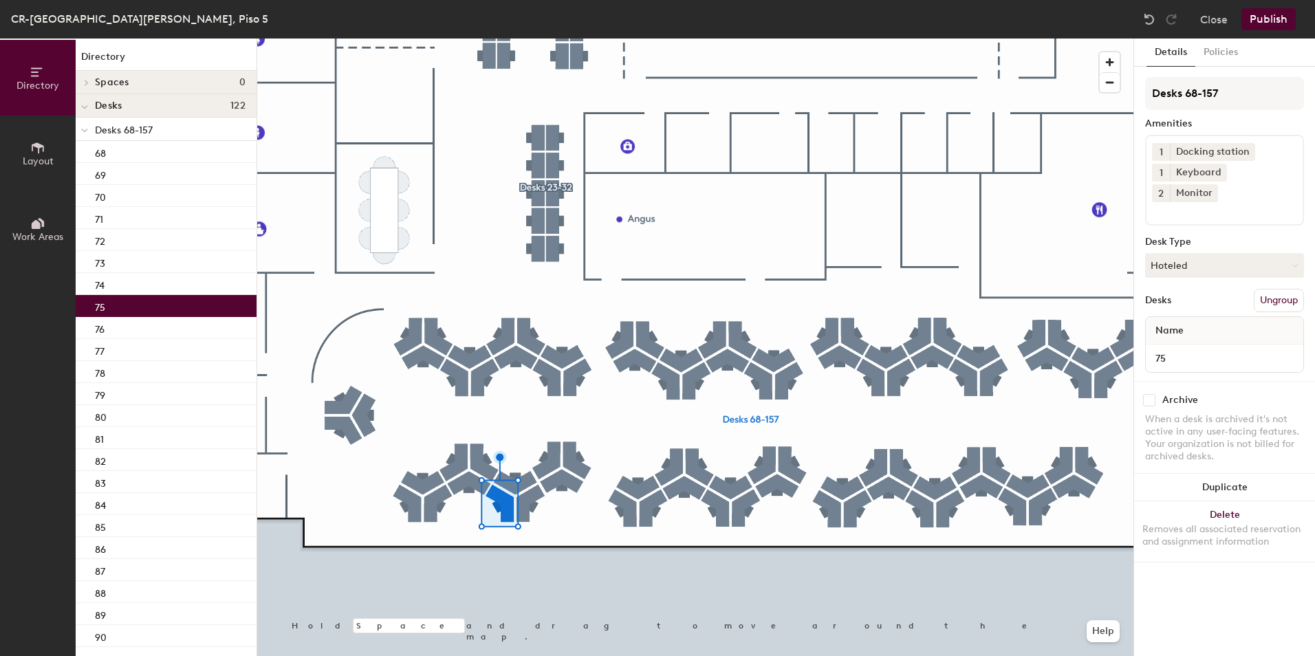
click at [176, 312] on div "75" at bounding box center [166, 306] width 181 height 22
click at [1215, 188] on icon at bounding box center [1211, 193] width 10 height 10
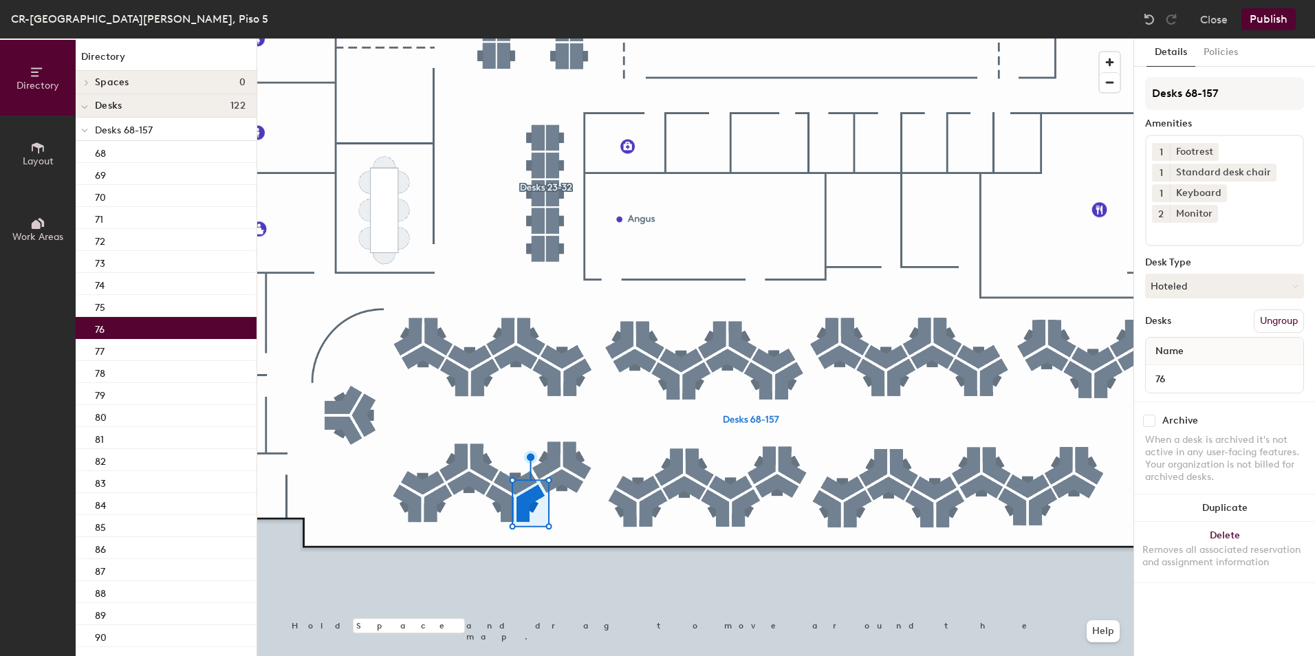
click at [131, 320] on div "76" at bounding box center [166, 328] width 181 height 22
click at [1215, 208] on icon at bounding box center [1211, 213] width 10 height 10
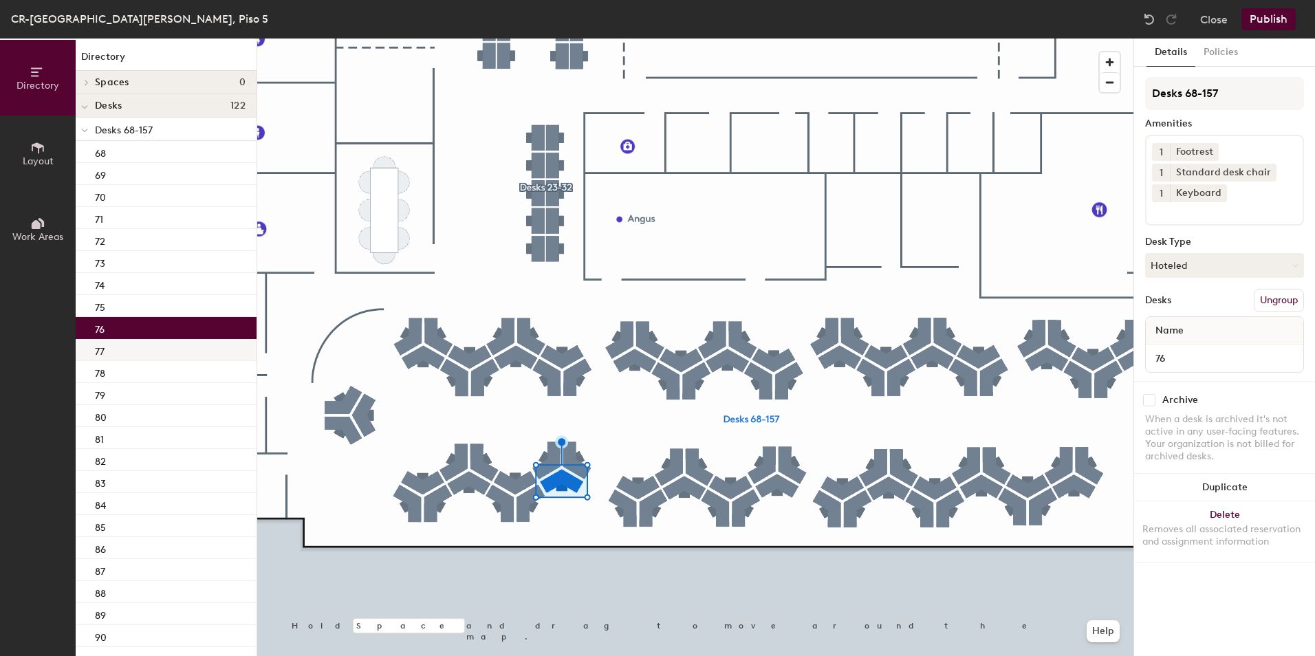
click at [179, 348] on div "77" at bounding box center [166, 350] width 181 height 22
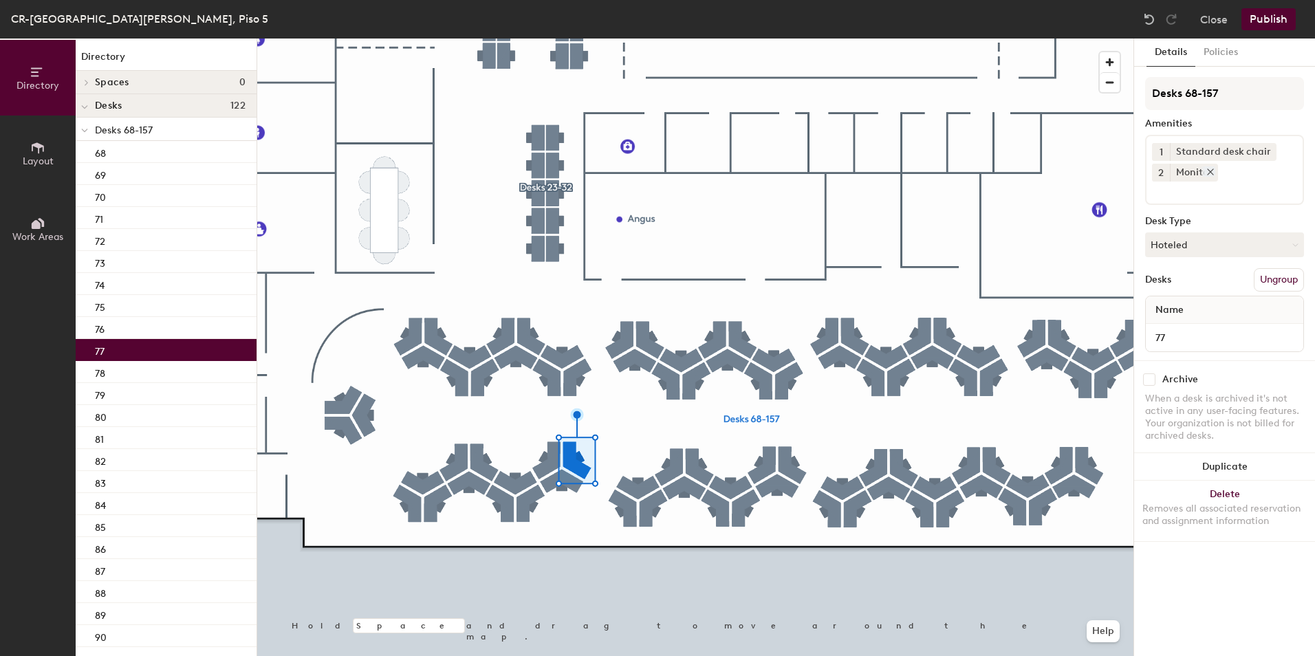
click at [1211, 172] on icon at bounding box center [1211, 172] width 10 height 10
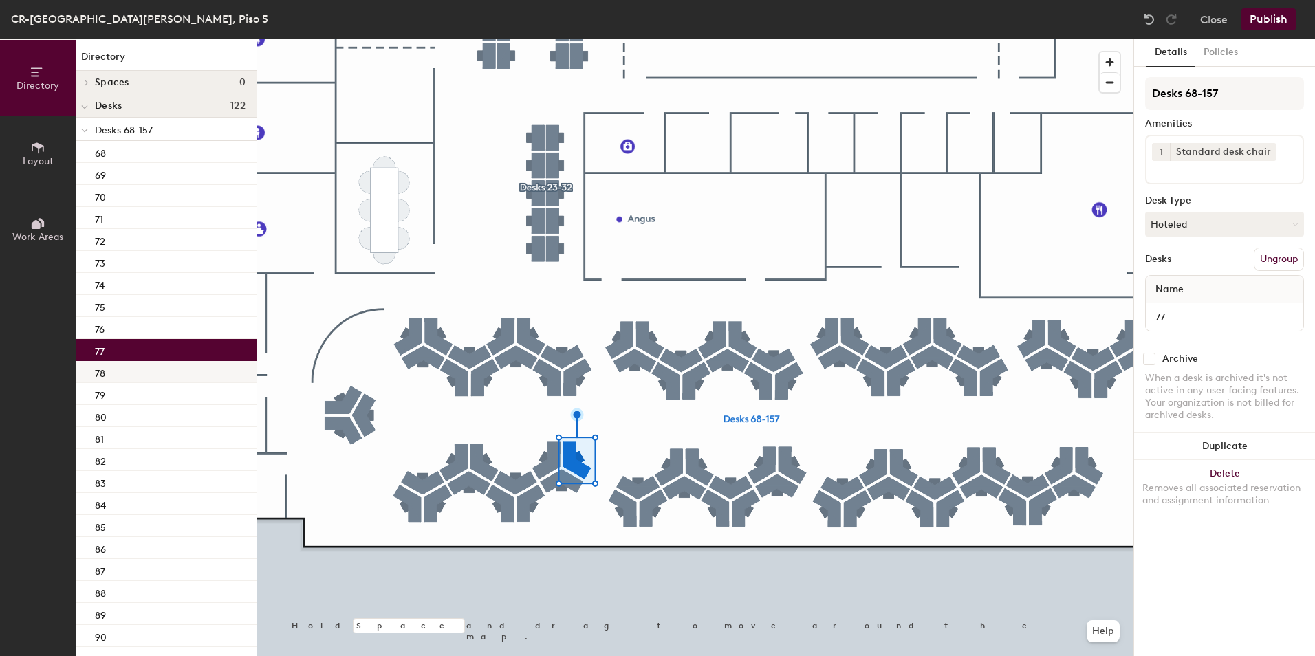
click at [176, 370] on div "78" at bounding box center [166, 372] width 181 height 22
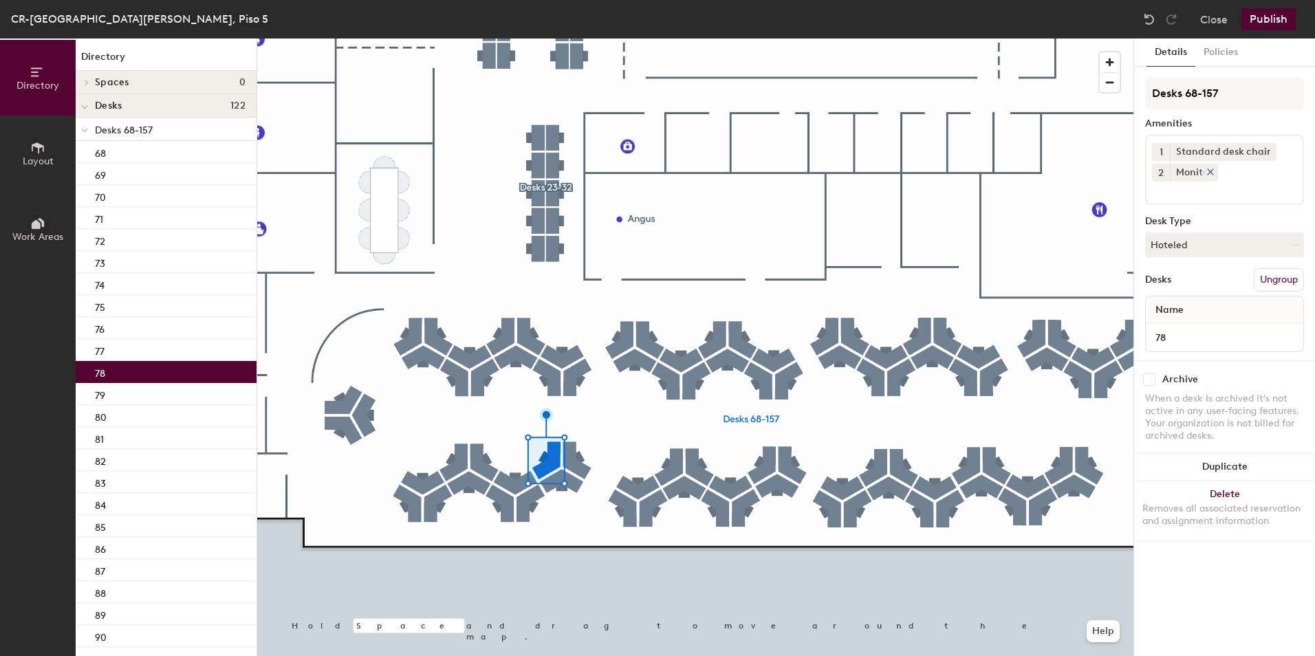
click at [1209, 173] on icon at bounding box center [1211, 172] width 10 height 10
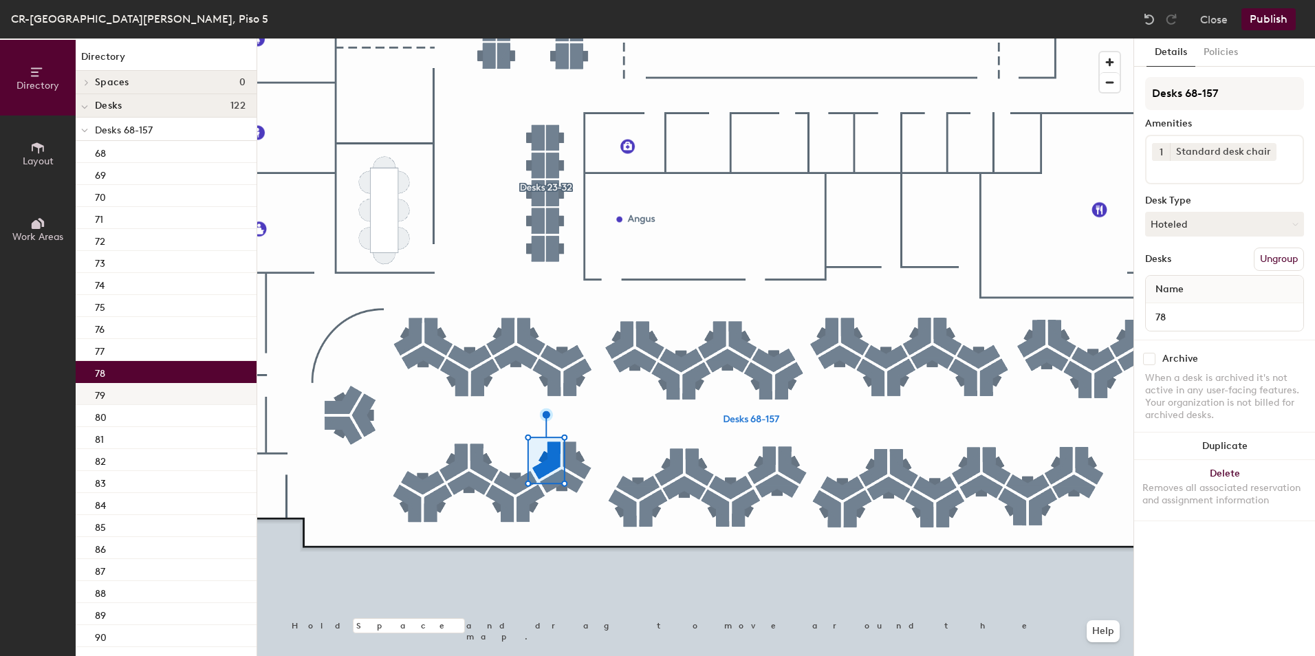
click at [191, 390] on div "79" at bounding box center [166, 394] width 181 height 22
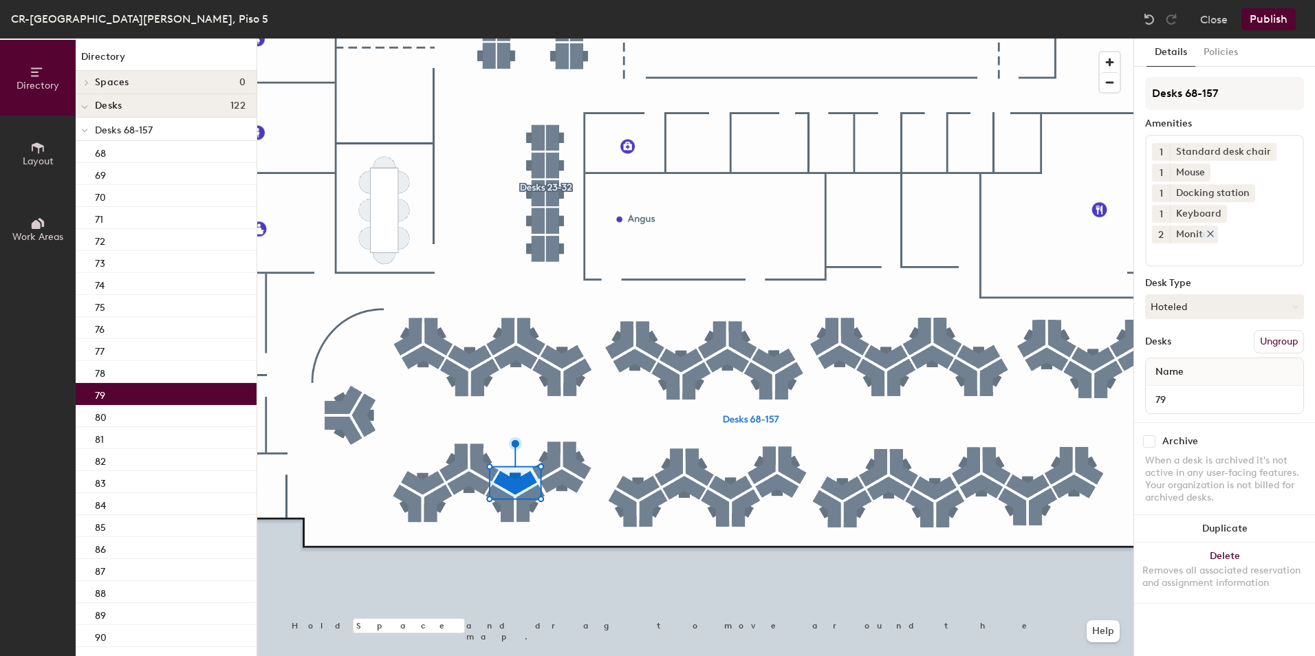
click at [1215, 229] on icon at bounding box center [1211, 234] width 10 height 10
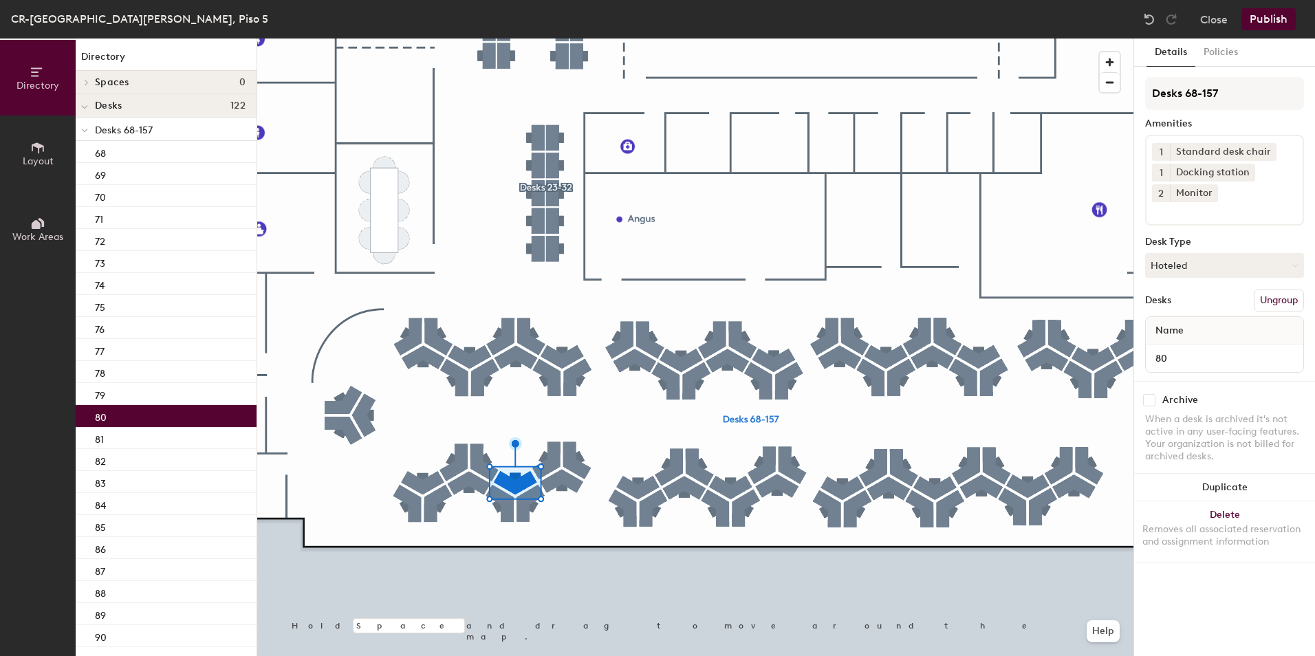
click at [189, 422] on div "80" at bounding box center [166, 416] width 181 height 22
click at [1209, 193] on icon at bounding box center [1211, 193] width 10 height 10
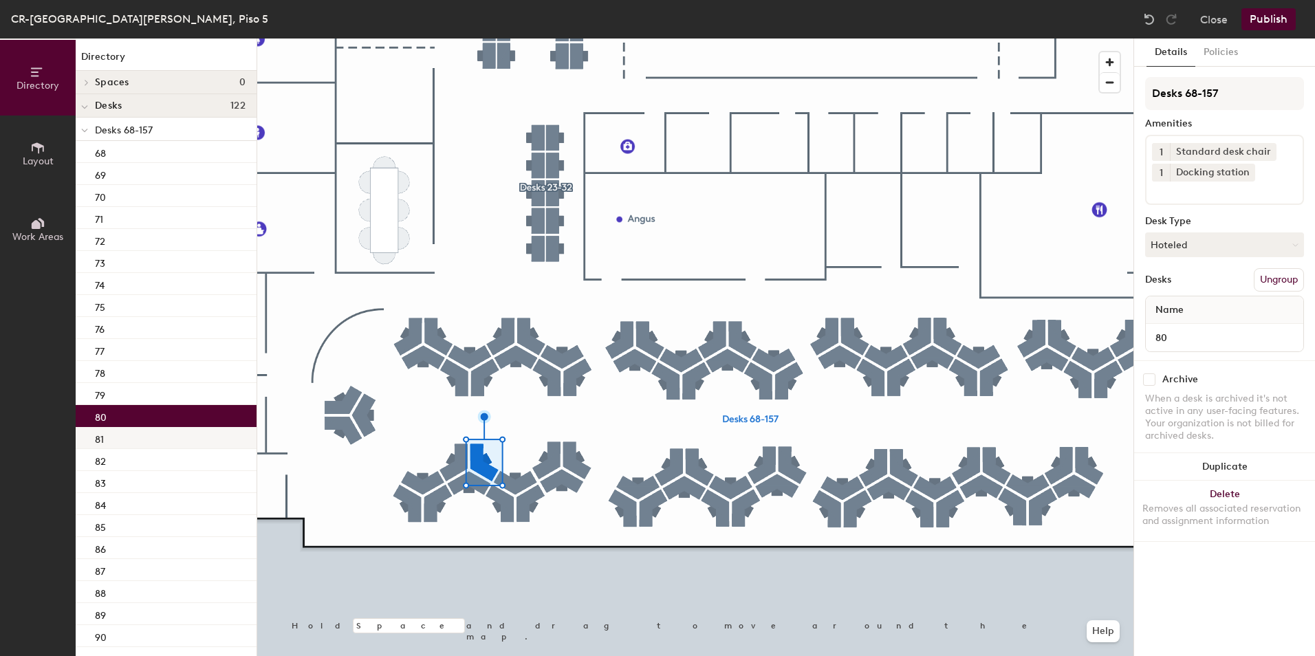
click at [160, 440] on div "81" at bounding box center [166, 438] width 181 height 22
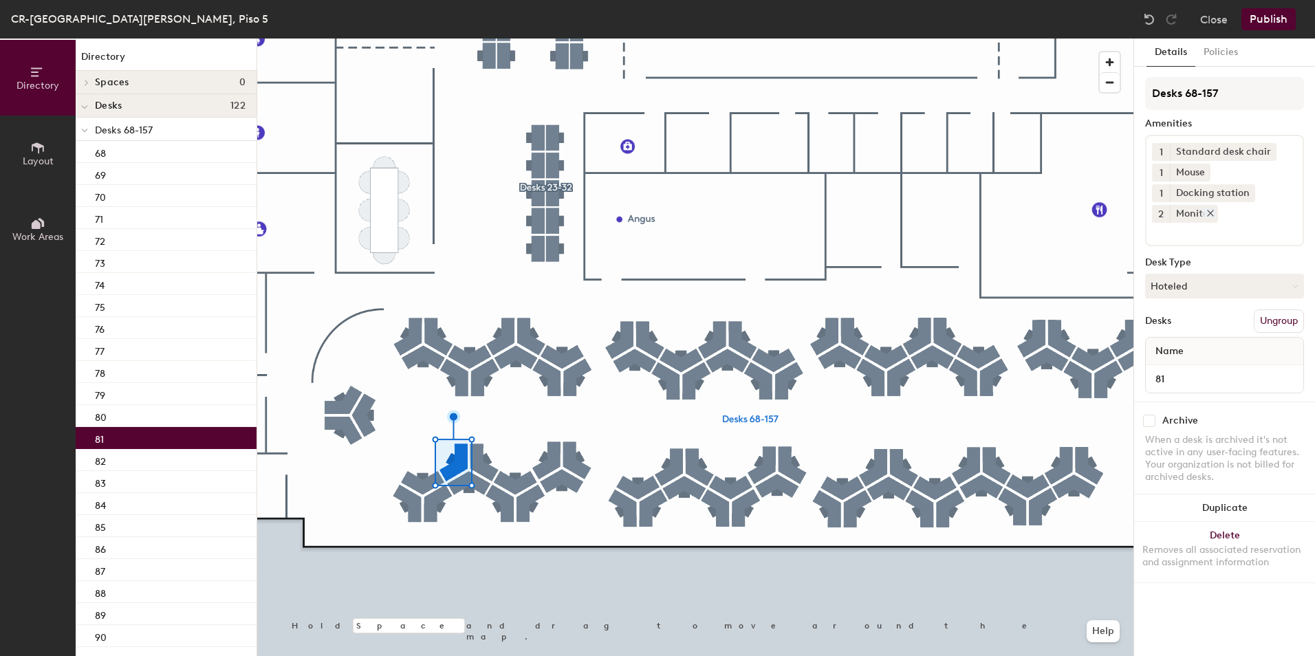
click at [1210, 215] on icon at bounding box center [1211, 213] width 10 height 10
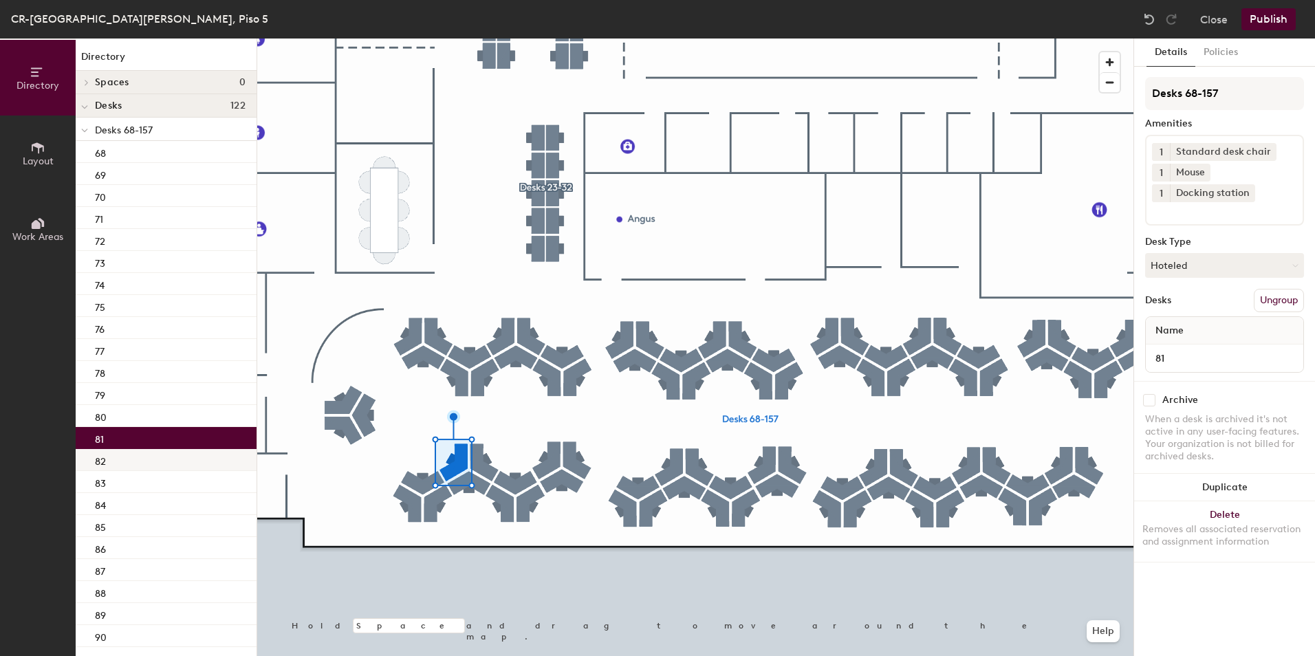
click at [182, 464] on div "82" at bounding box center [166, 460] width 181 height 22
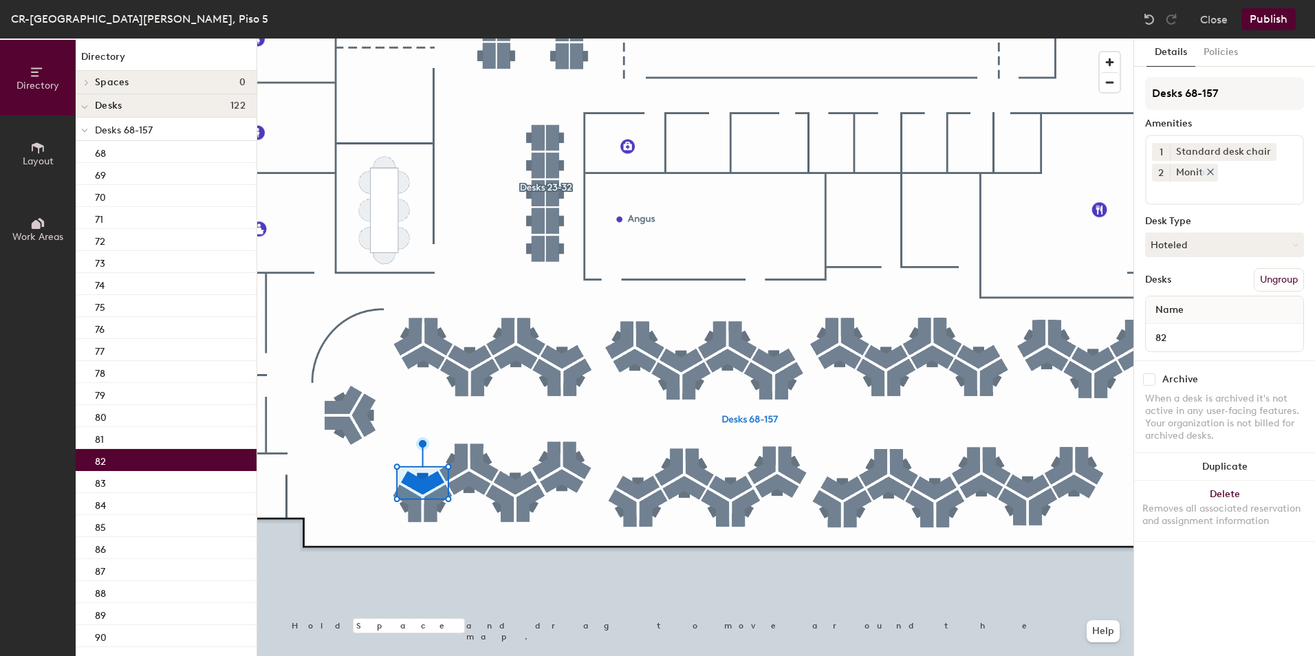
click at [1212, 173] on icon at bounding box center [1211, 172] width 10 height 10
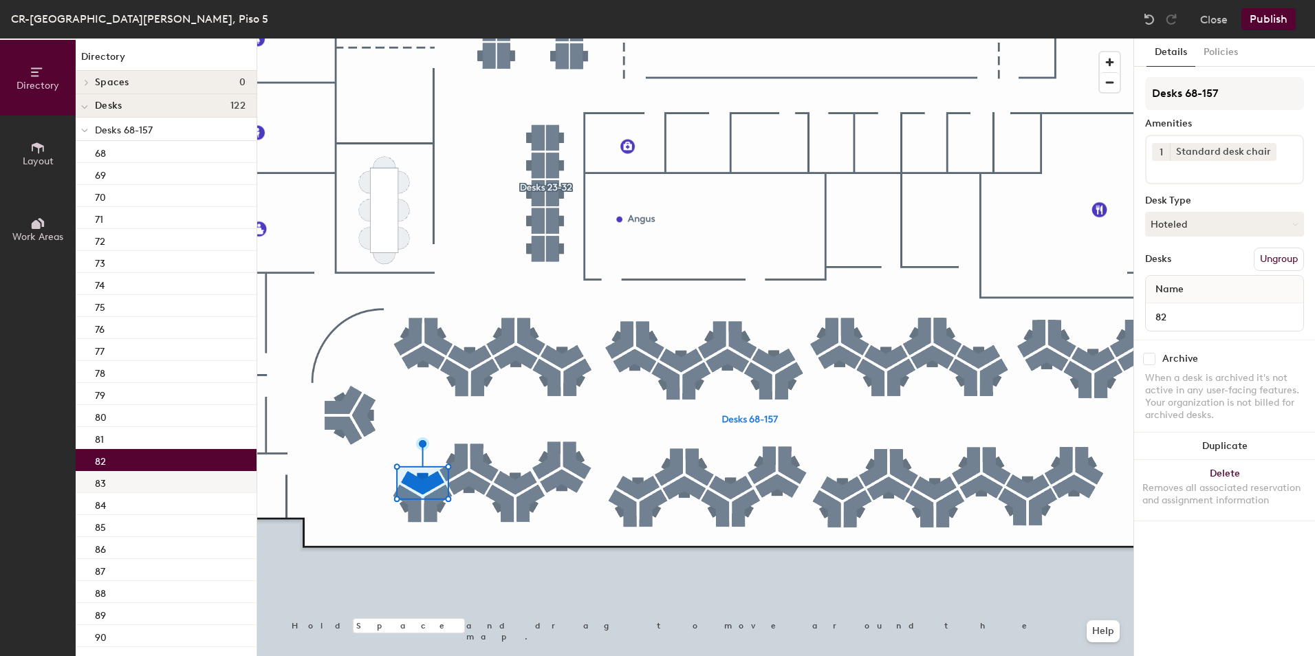
click at [182, 485] on div "83" at bounding box center [166, 482] width 181 height 22
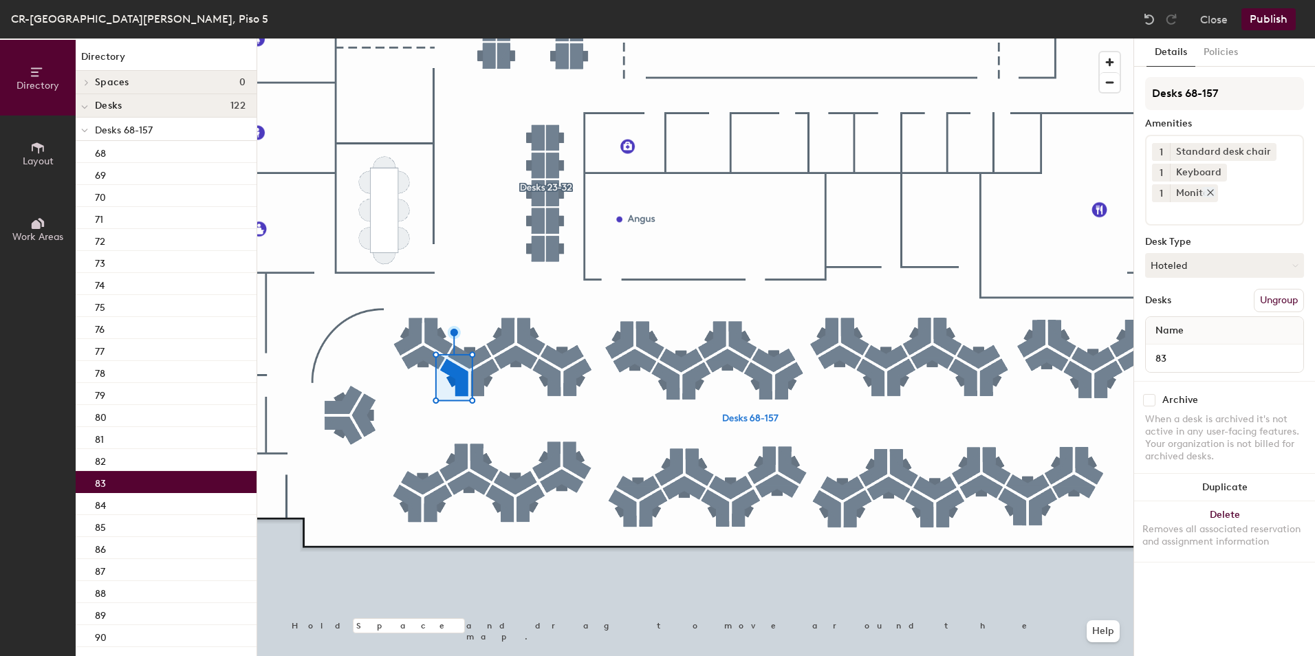
click at [1215, 188] on icon at bounding box center [1211, 193] width 10 height 10
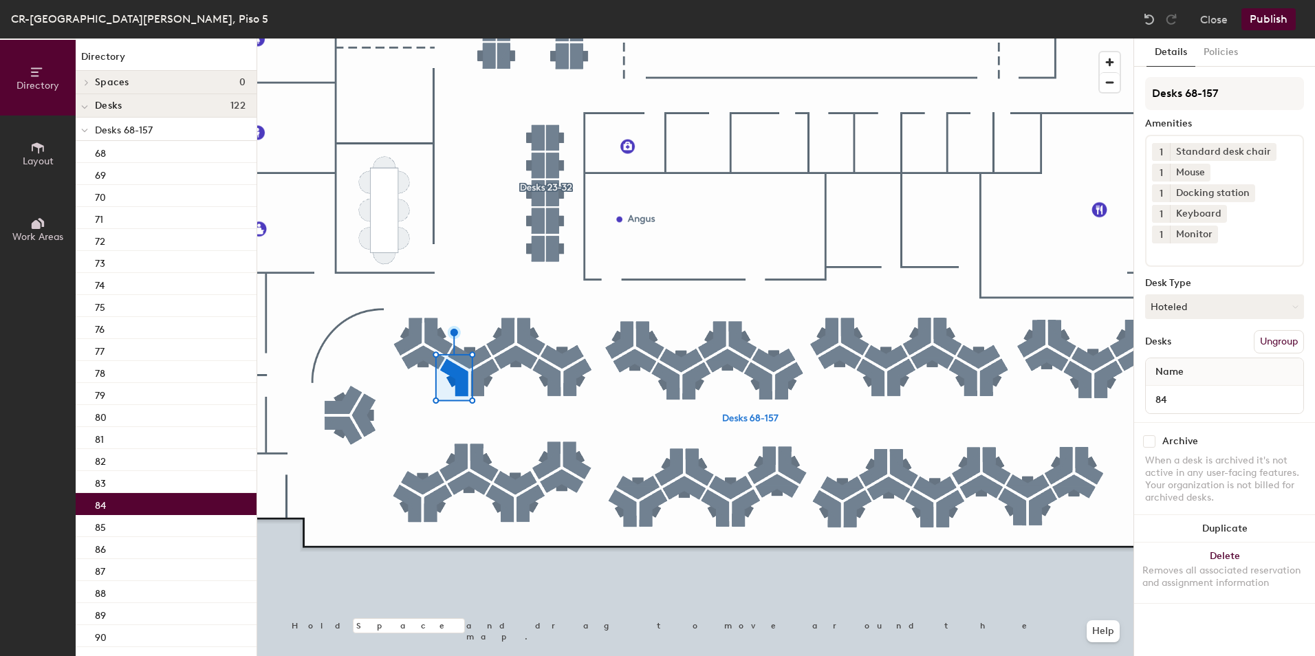
click at [176, 509] on div "84" at bounding box center [166, 504] width 181 height 22
click at [1247, 191] on icon at bounding box center [1248, 193] width 10 height 10
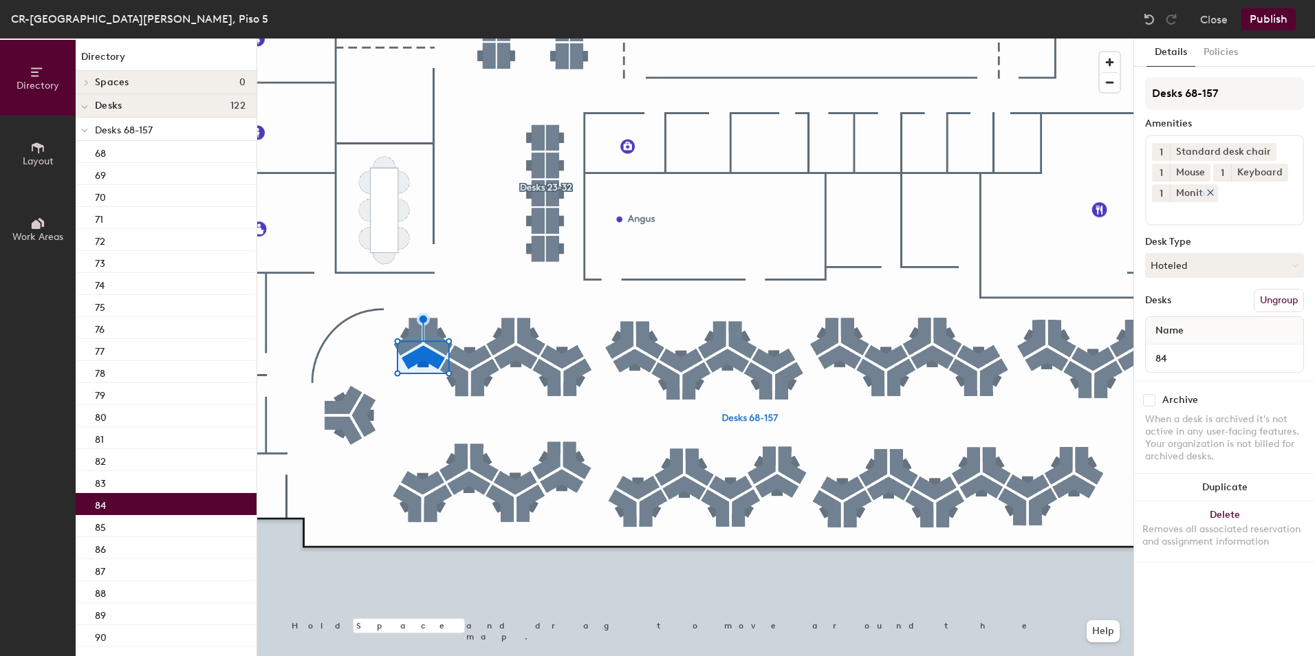
click at [1213, 194] on icon at bounding box center [1211, 193] width 10 height 10
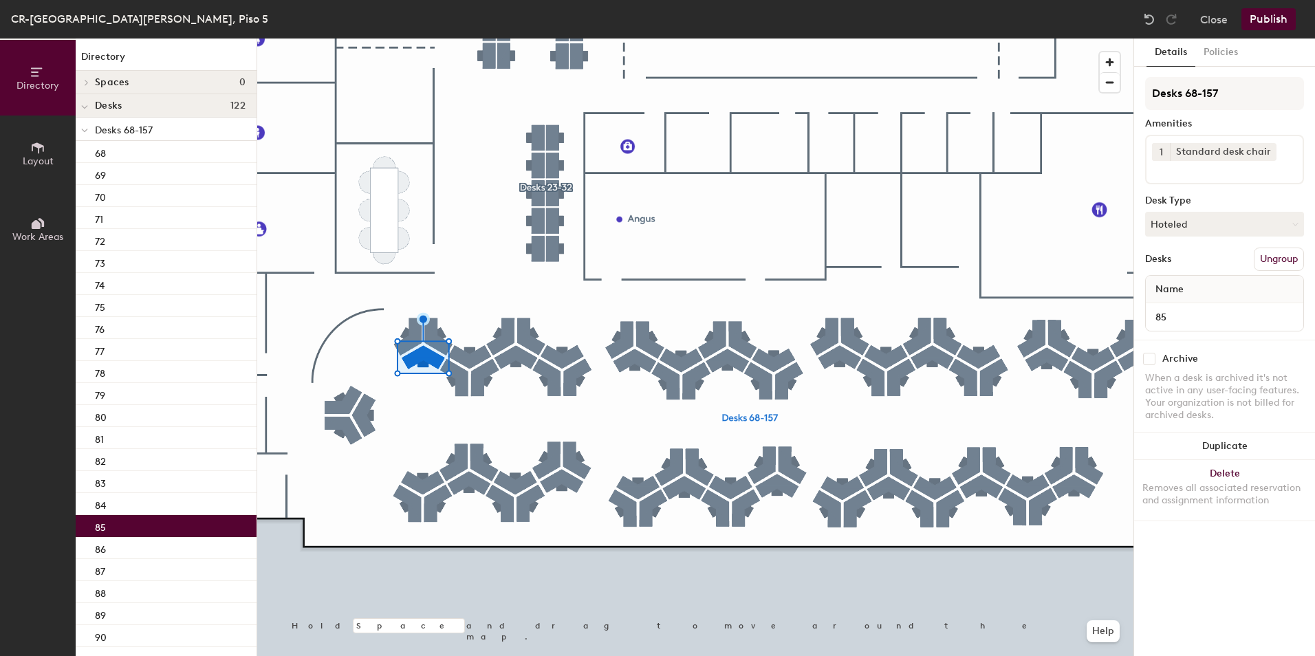
click at [152, 528] on div "85" at bounding box center [166, 526] width 181 height 22
click at [186, 549] on div "86" at bounding box center [166, 548] width 181 height 22
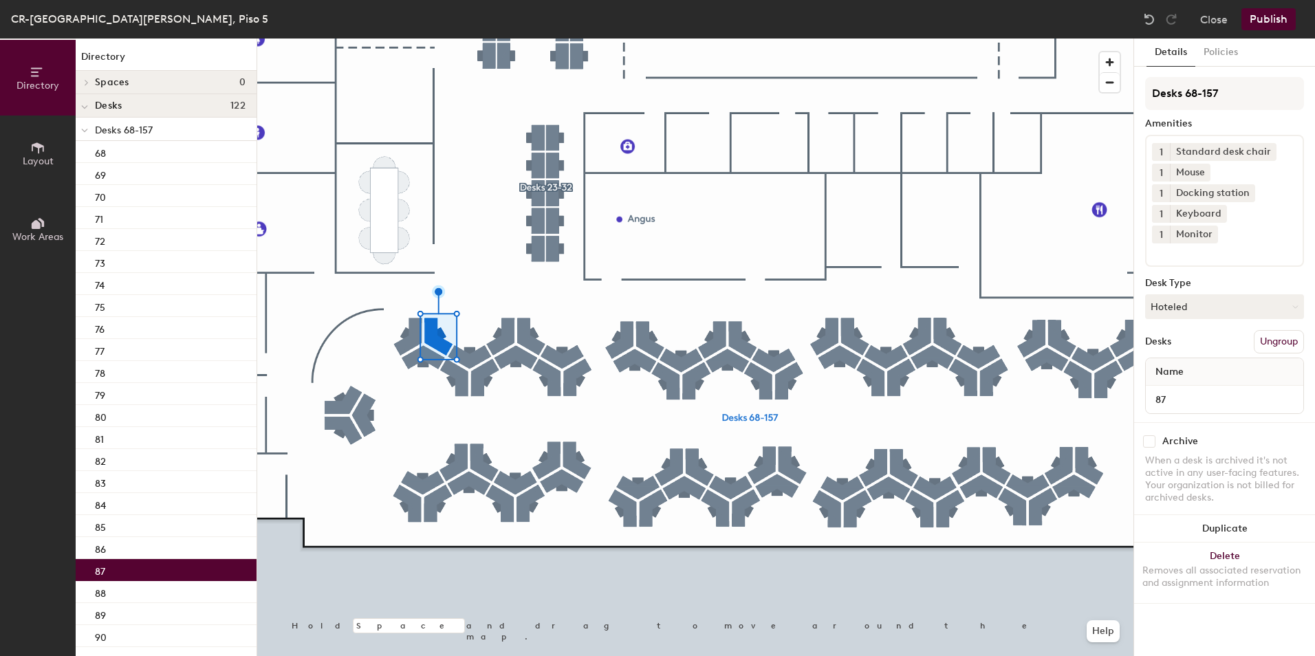
click at [193, 568] on div "87" at bounding box center [166, 570] width 181 height 22
click at [1249, 192] on icon at bounding box center [1248, 193] width 10 height 10
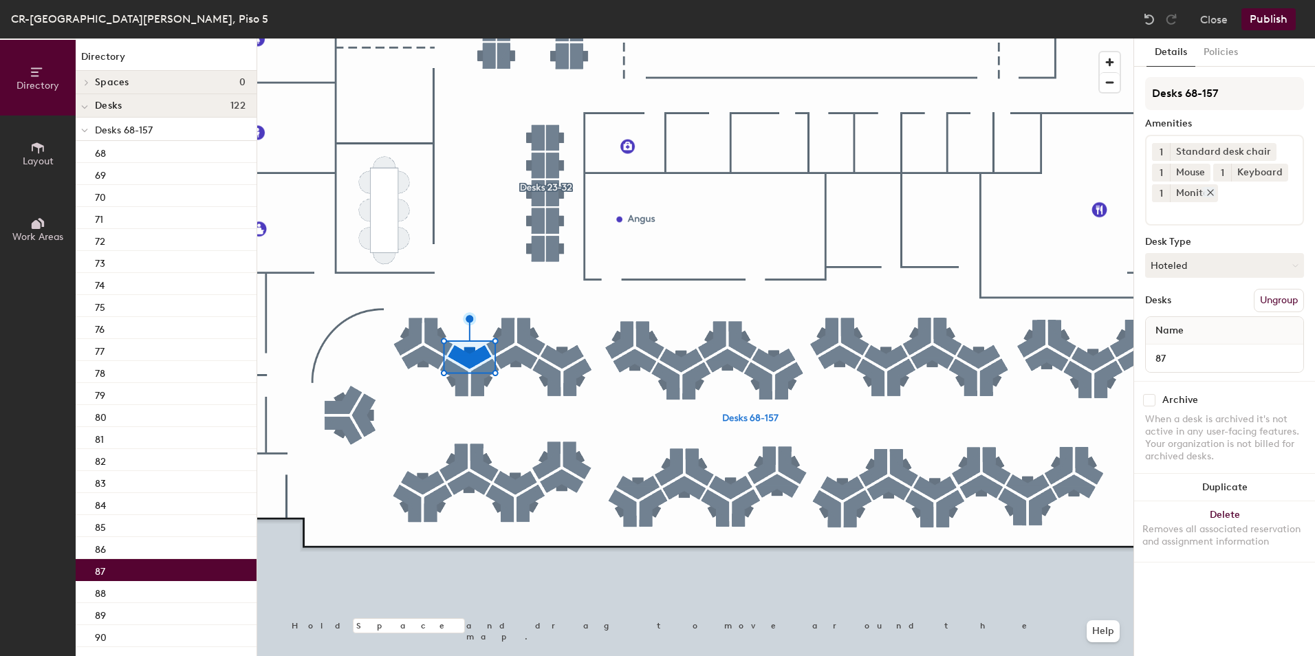
click at [1214, 193] on icon at bounding box center [1211, 193] width 10 height 10
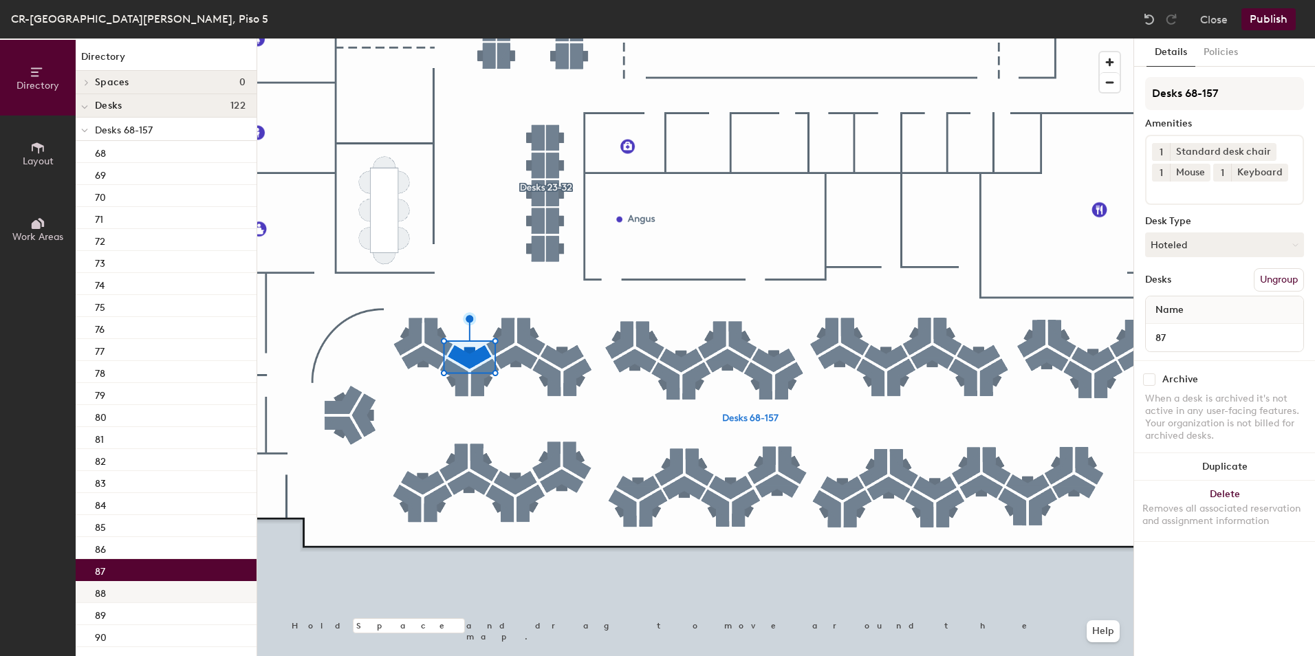
click at [155, 594] on div "88" at bounding box center [166, 592] width 181 height 22
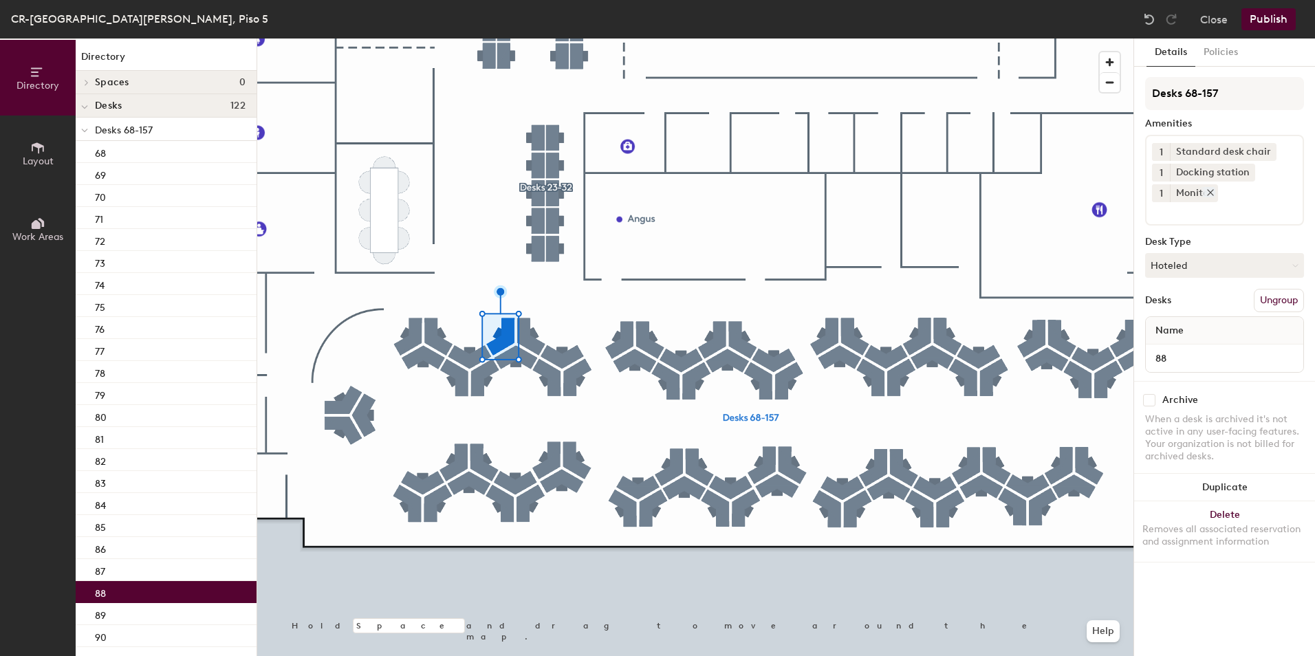
click at [1211, 191] on icon at bounding box center [1211, 193] width 10 height 10
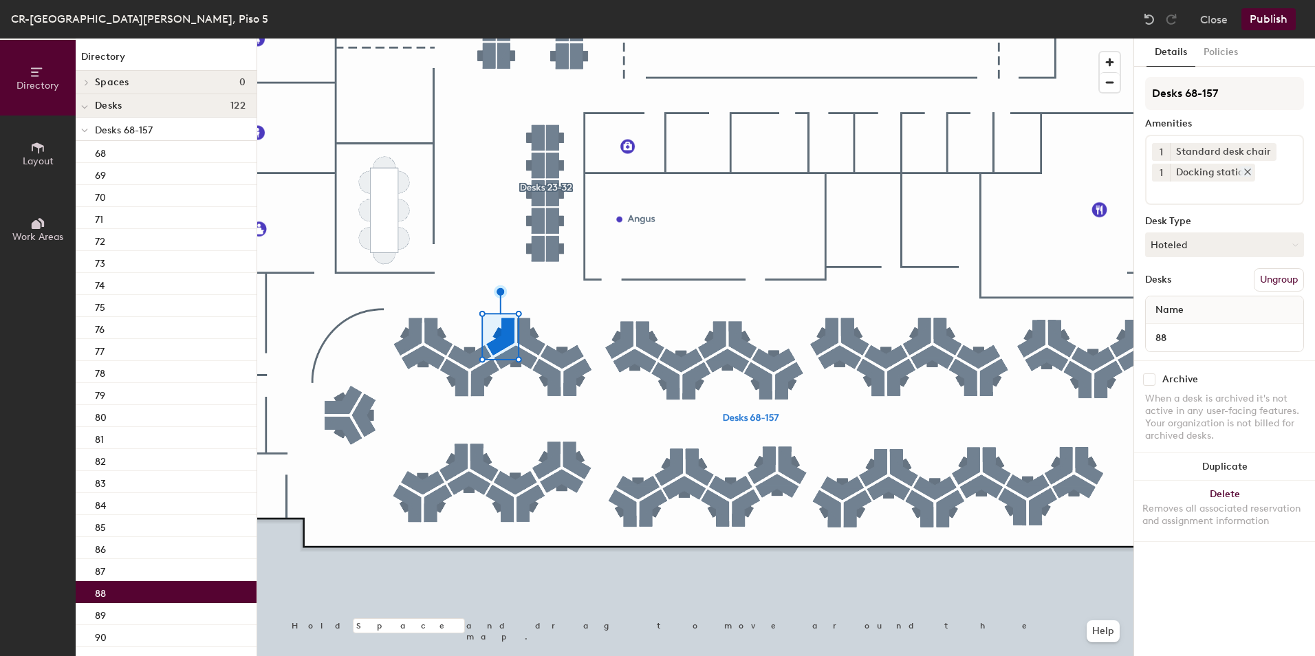
click at [1246, 173] on icon at bounding box center [1248, 172] width 10 height 10
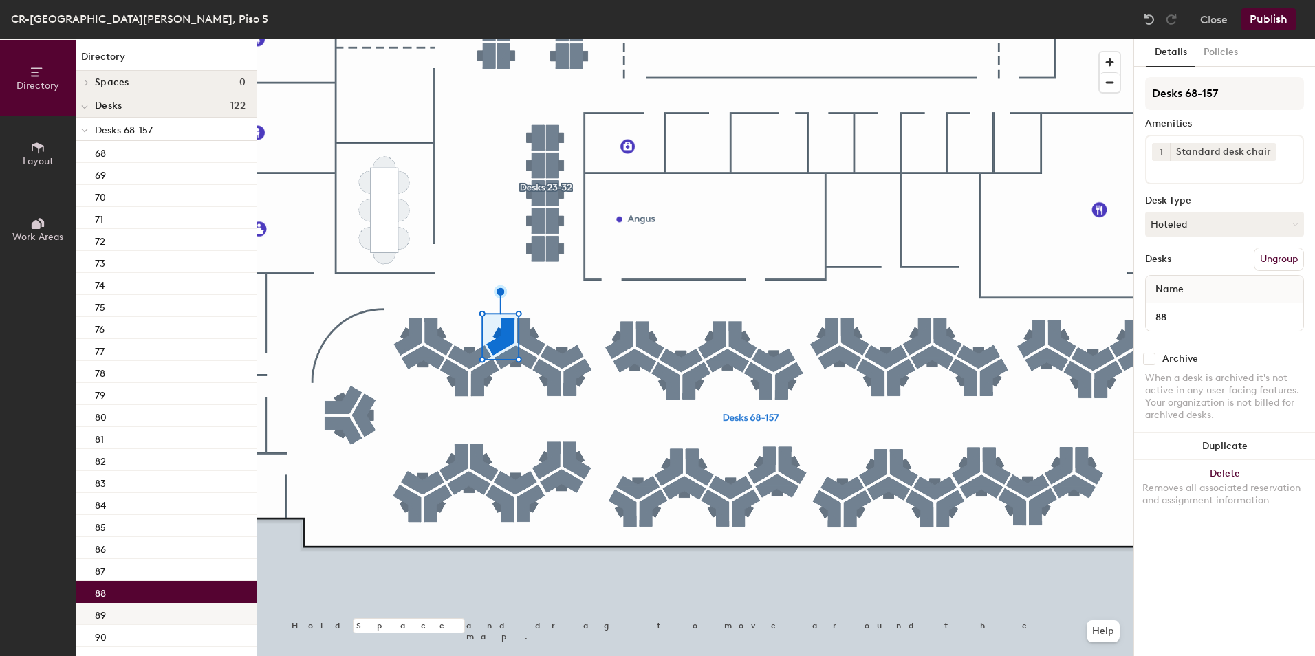
click at [175, 609] on div "89" at bounding box center [166, 614] width 181 height 22
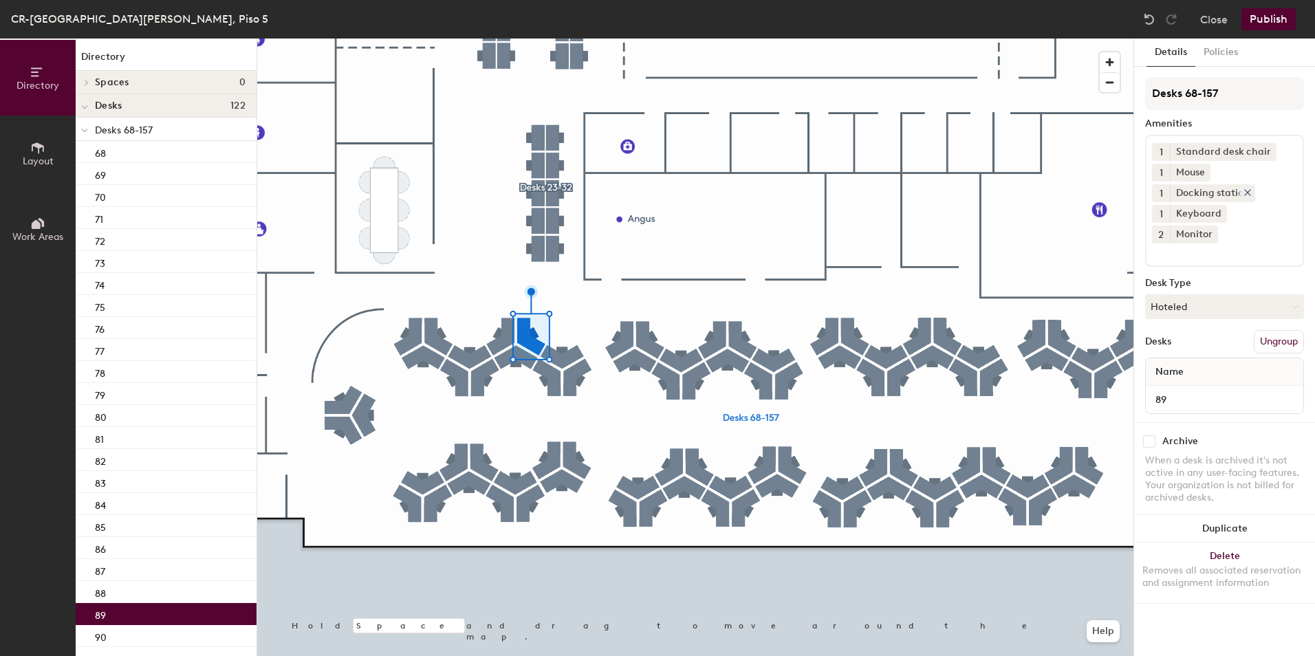
click at [1246, 189] on icon at bounding box center [1248, 193] width 10 height 10
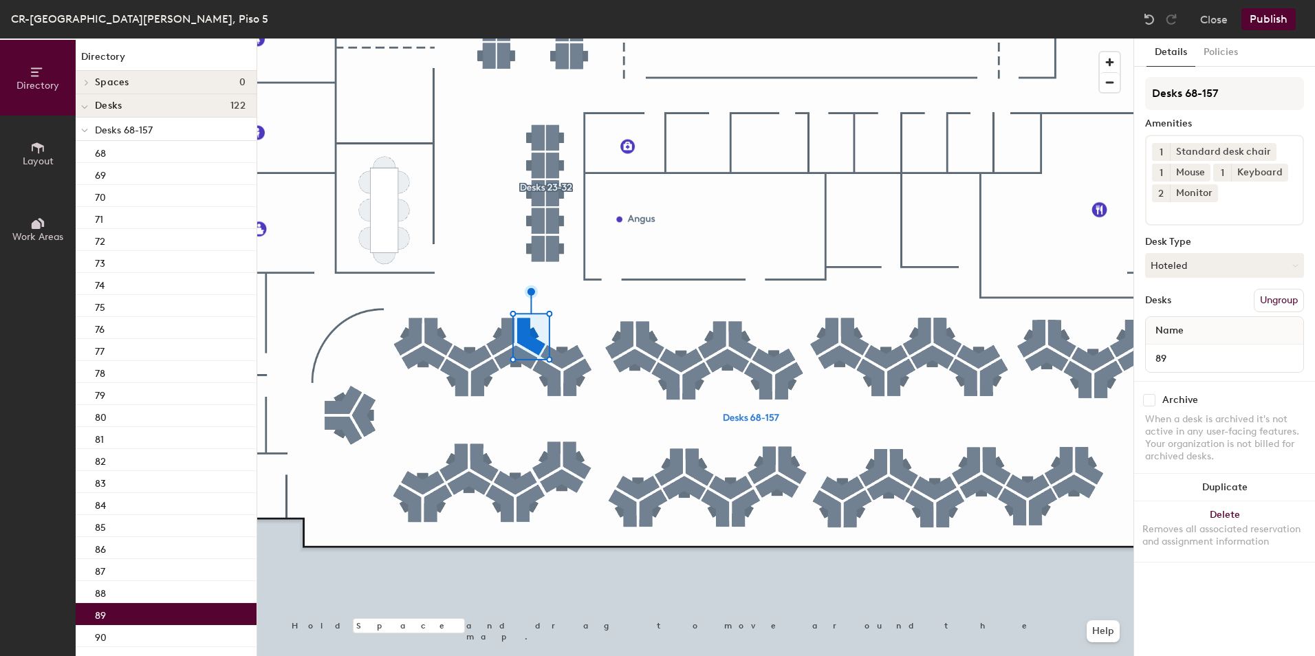
drag, startPoint x: 1211, startPoint y: 193, endPoint x: 1175, endPoint y: 202, distance: 37.5
click at [1206, 194] on icon at bounding box center [1211, 193] width 10 height 10
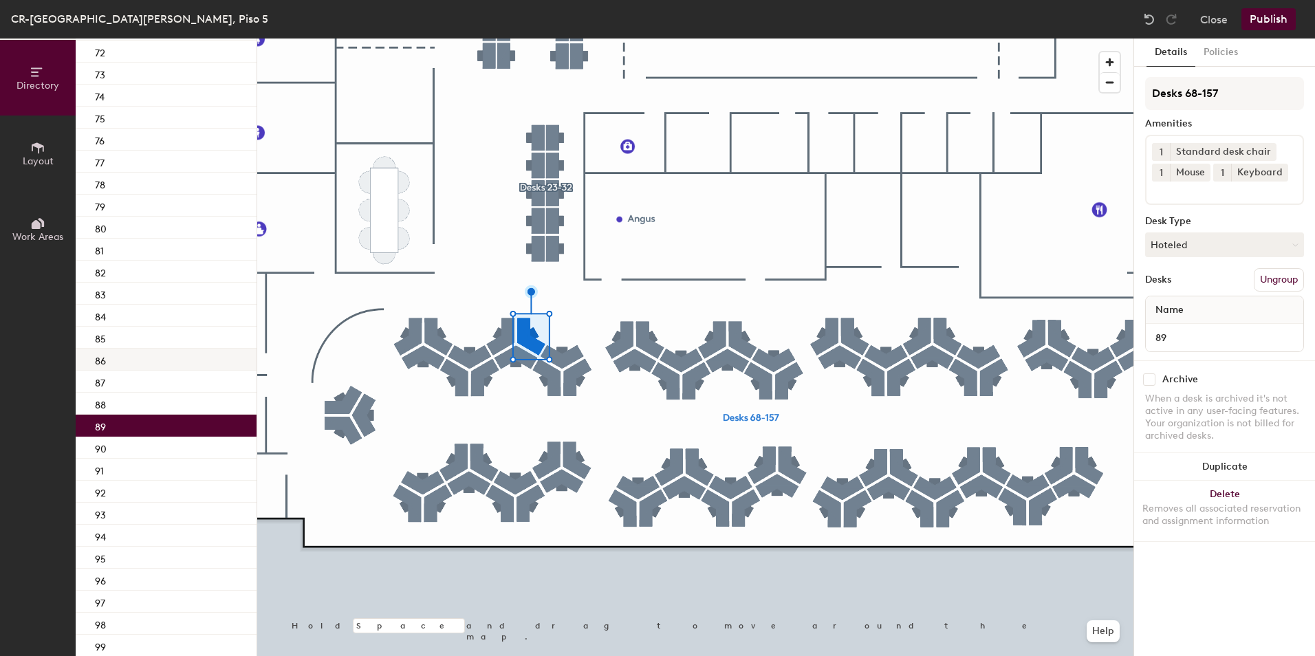
scroll to position [206, 0]
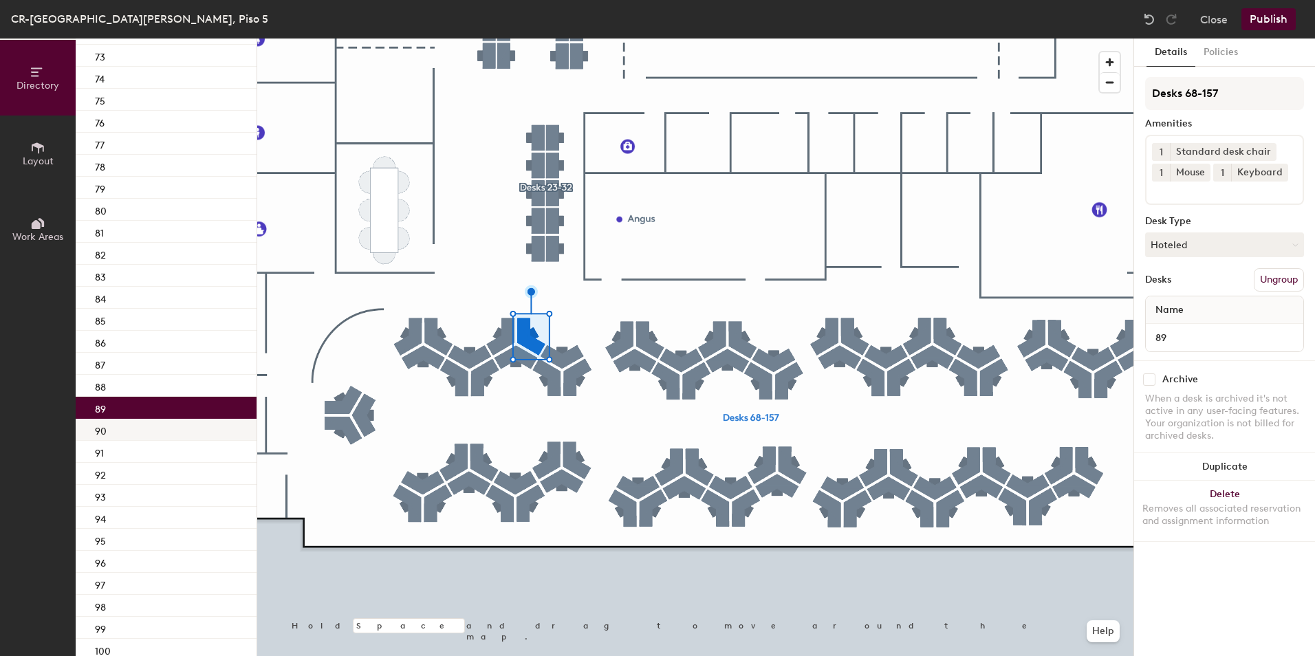
click at [200, 429] on div "90" at bounding box center [166, 430] width 181 height 22
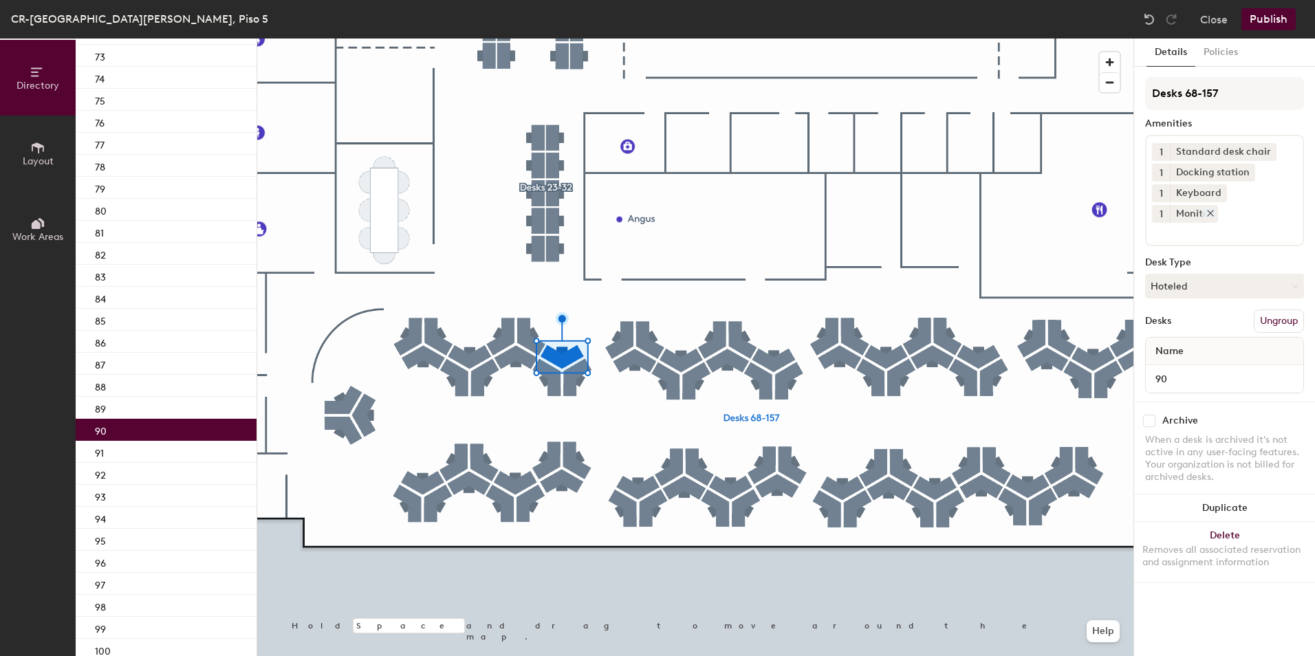
click at [1215, 208] on icon at bounding box center [1211, 213] width 10 height 10
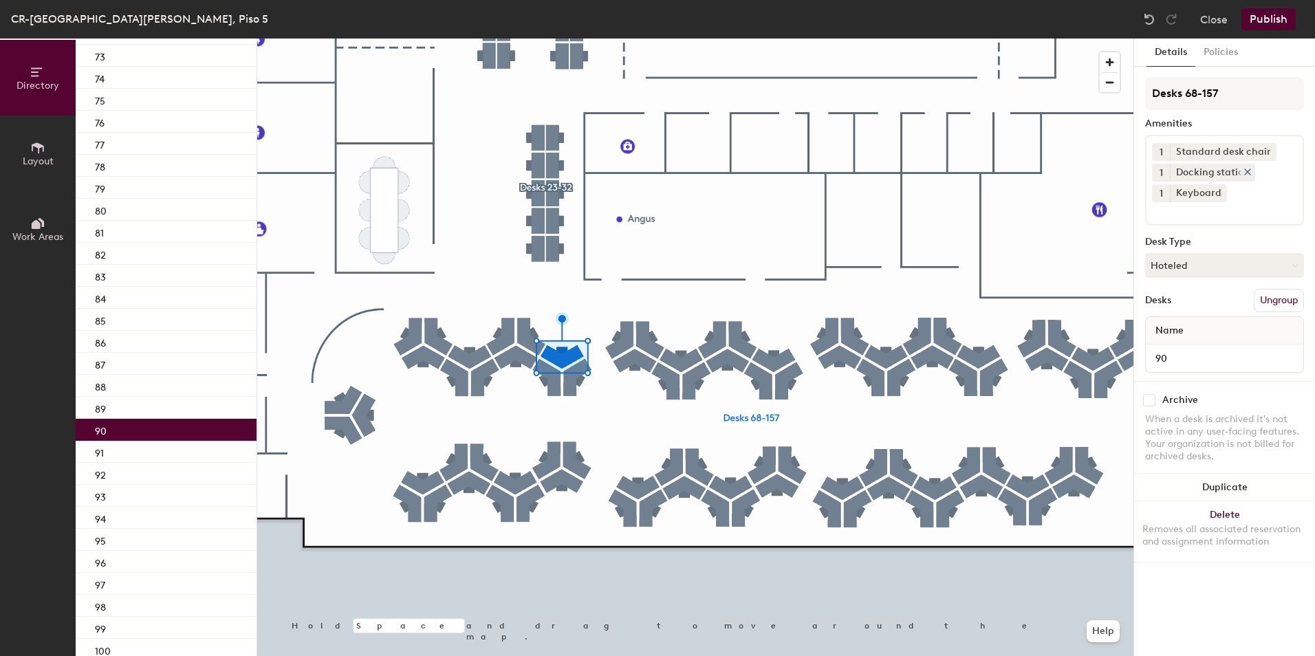
click at [1246, 173] on icon at bounding box center [1248, 172] width 6 height 6
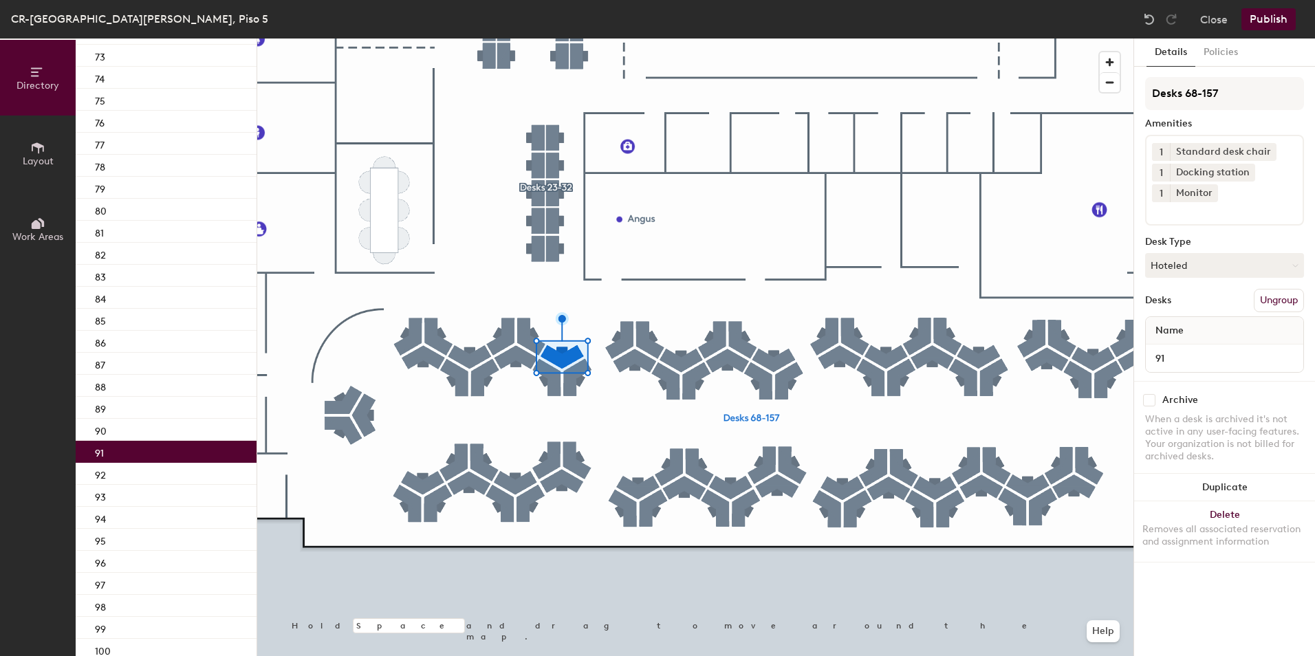
click at [147, 453] on div "91" at bounding box center [166, 452] width 181 height 22
click at [1209, 191] on icon at bounding box center [1211, 193] width 10 height 10
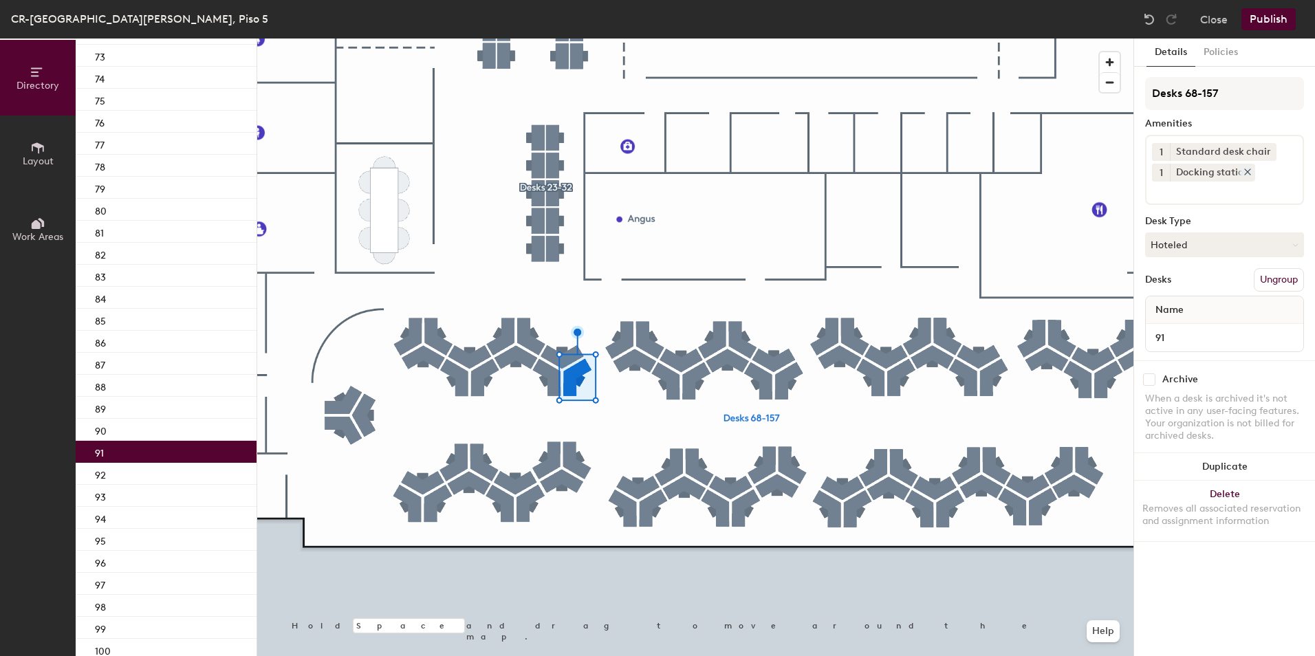
click at [1246, 171] on icon at bounding box center [1248, 172] width 6 height 6
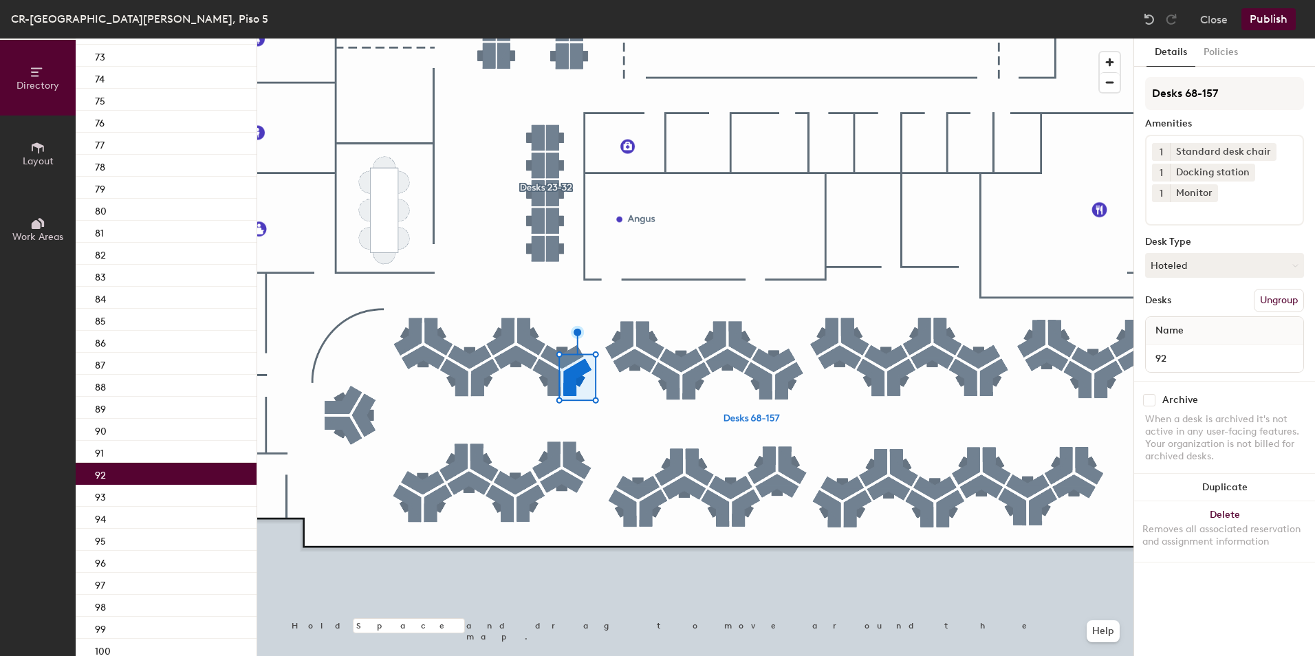
click at [146, 479] on div "92" at bounding box center [166, 474] width 181 height 22
click at [1214, 195] on icon at bounding box center [1211, 193] width 10 height 10
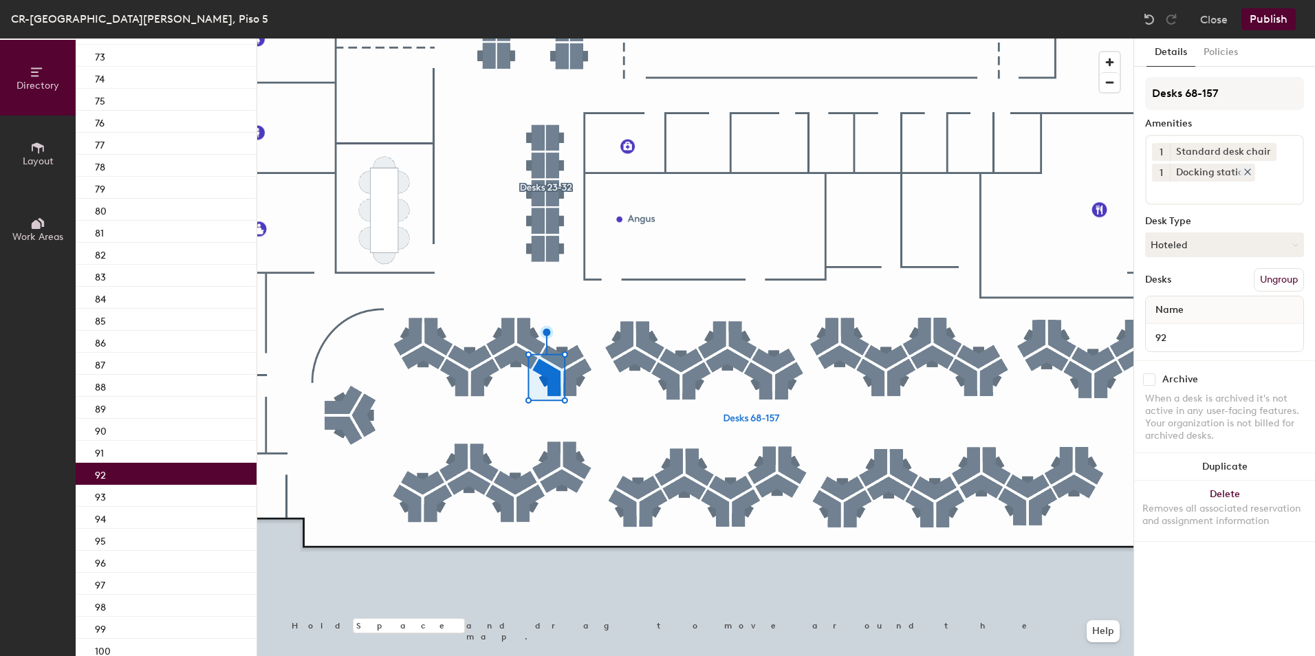
click at [1244, 172] on icon at bounding box center [1248, 172] width 10 height 10
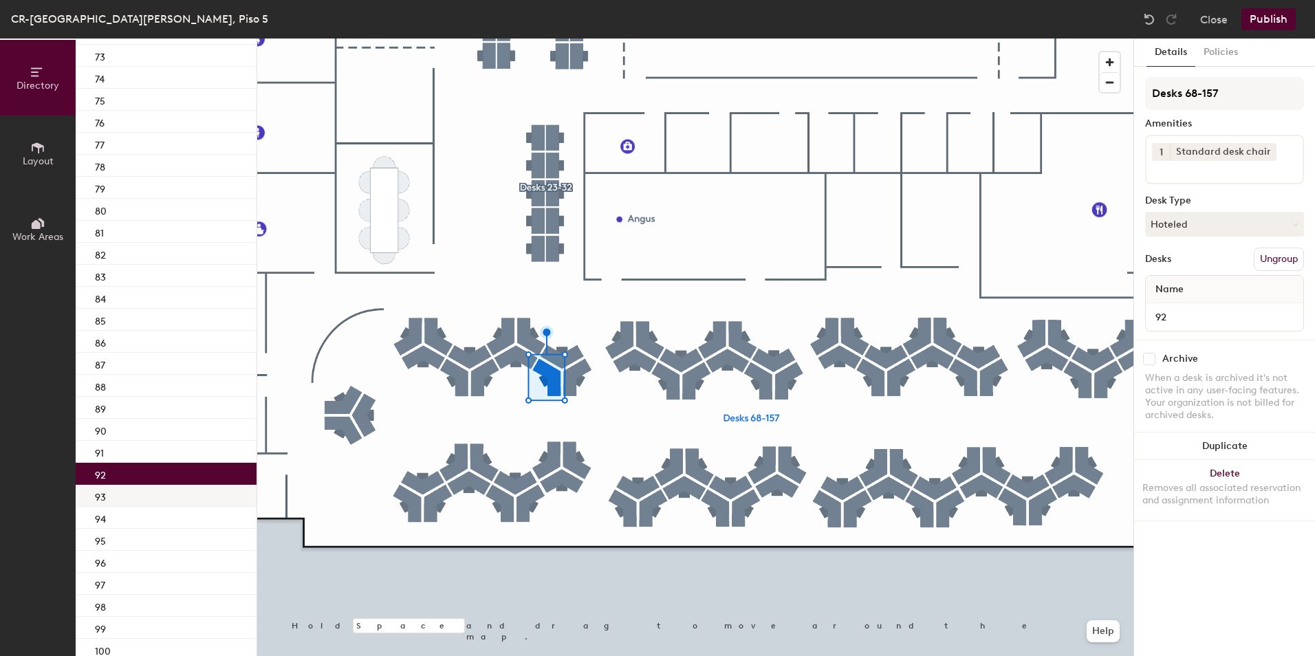
click at [129, 497] on div "93" at bounding box center [166, 496] width 181 height 22
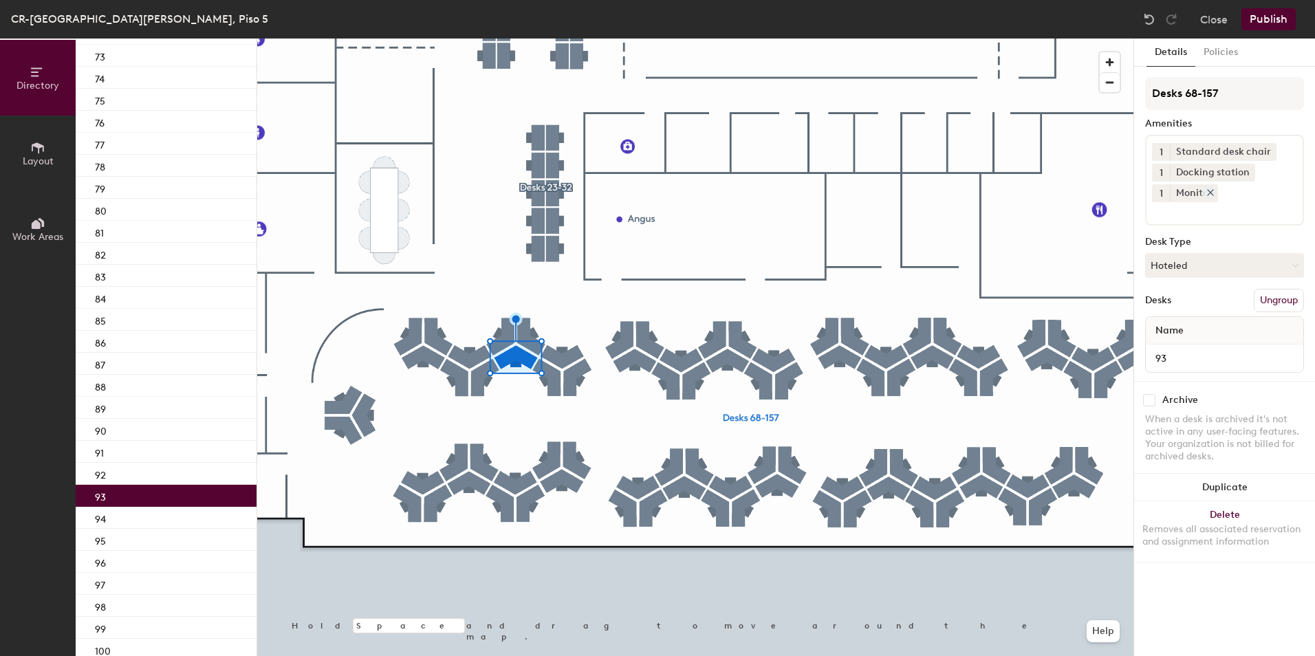
click at [1208, 194] on icon at bounding box center [1211, 193] width 10 height 10
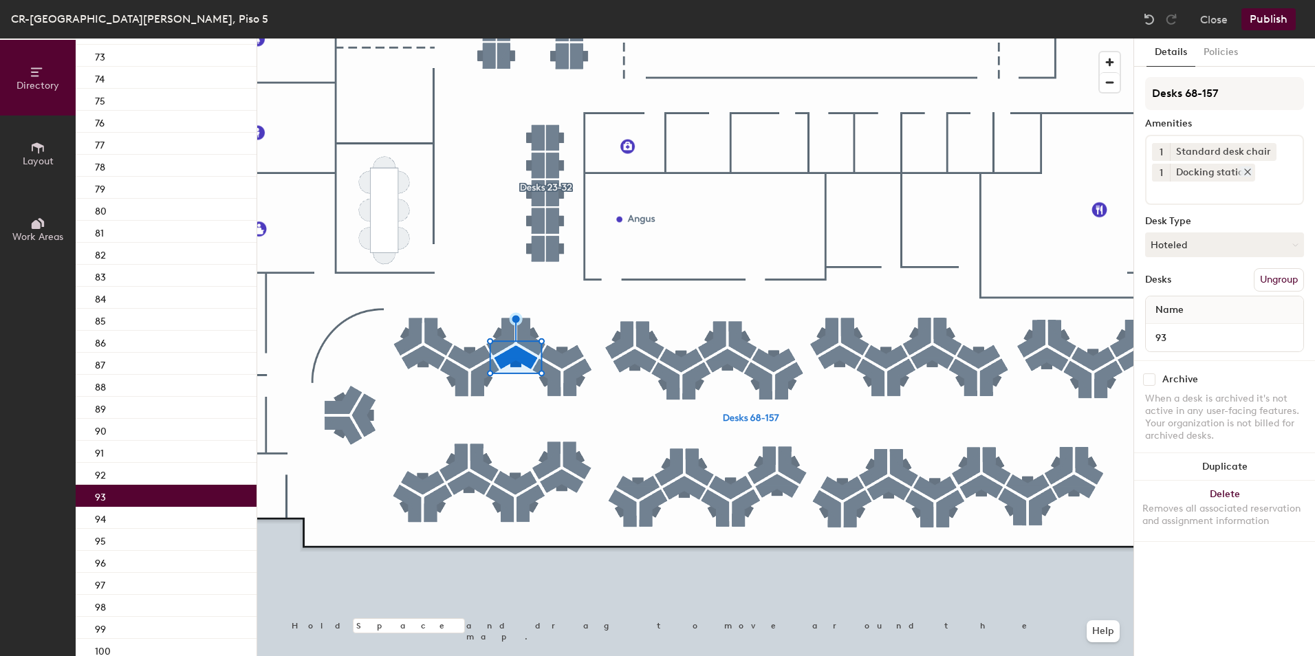
click at [1248, 170] on icon at bounding box center [1248, 172] width 6 height 6
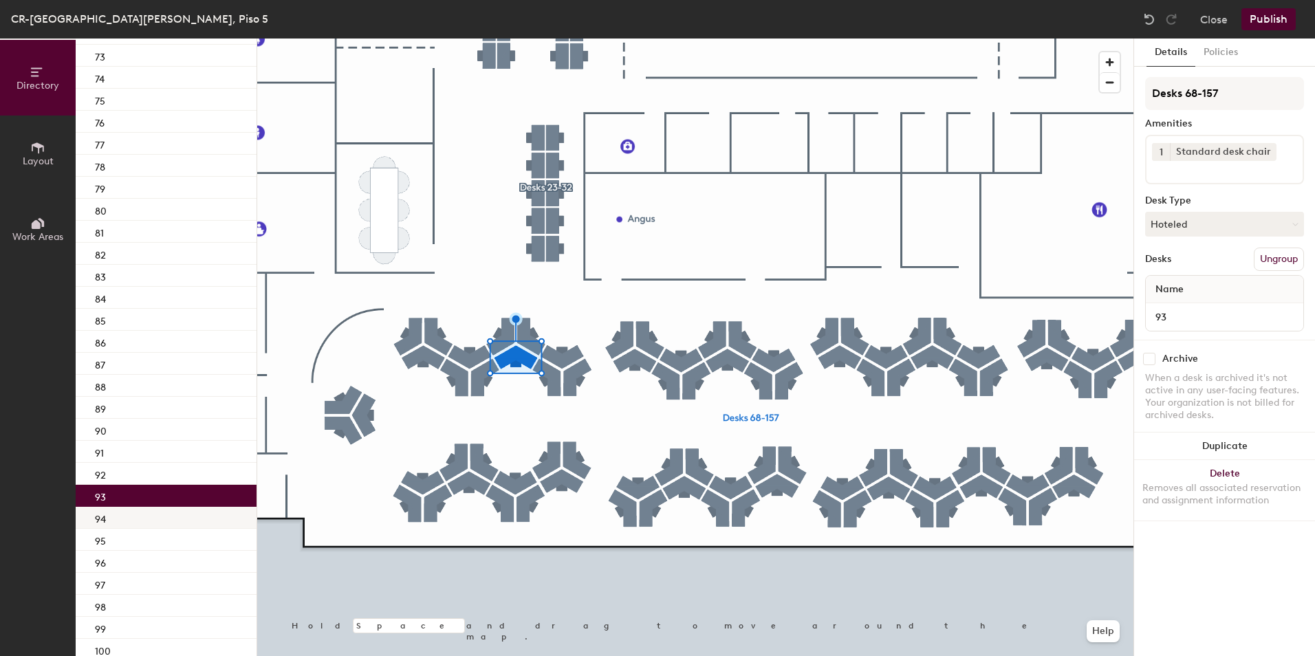
click at [160, 510] on div "94" at bounding box center [166, 518] width 181 height 22
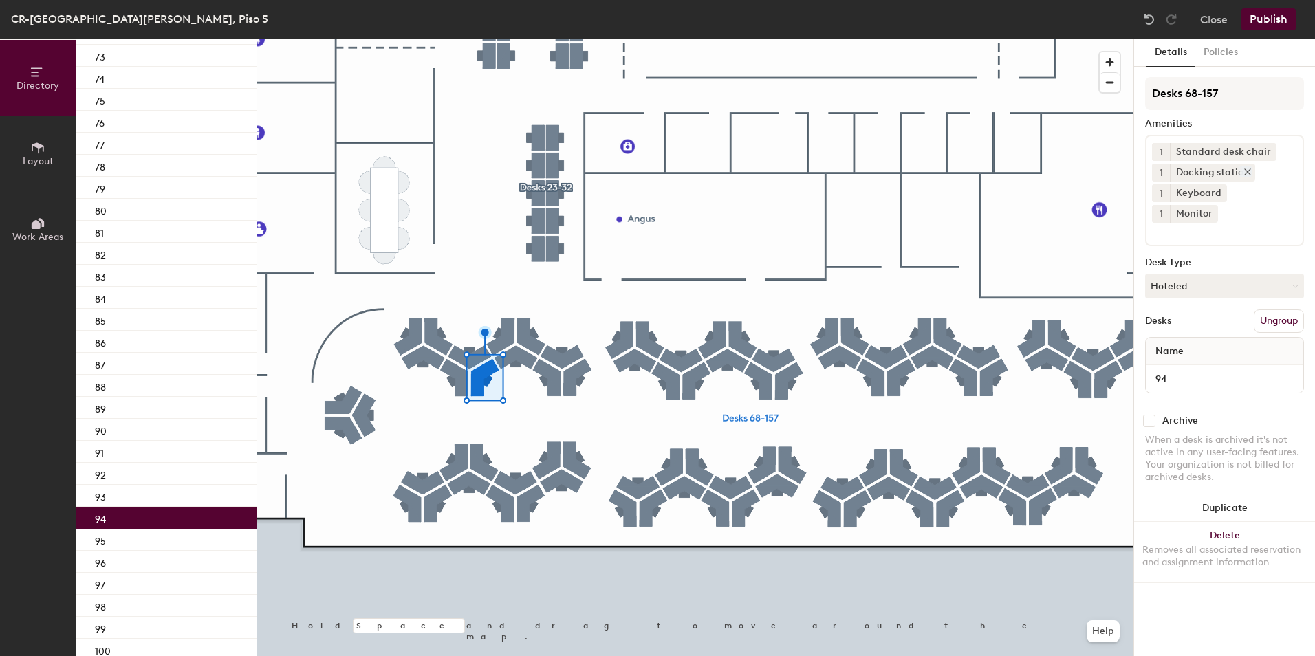
click at [1251, 173] on icon at bounding box center [1248, 172] width 10 height 10
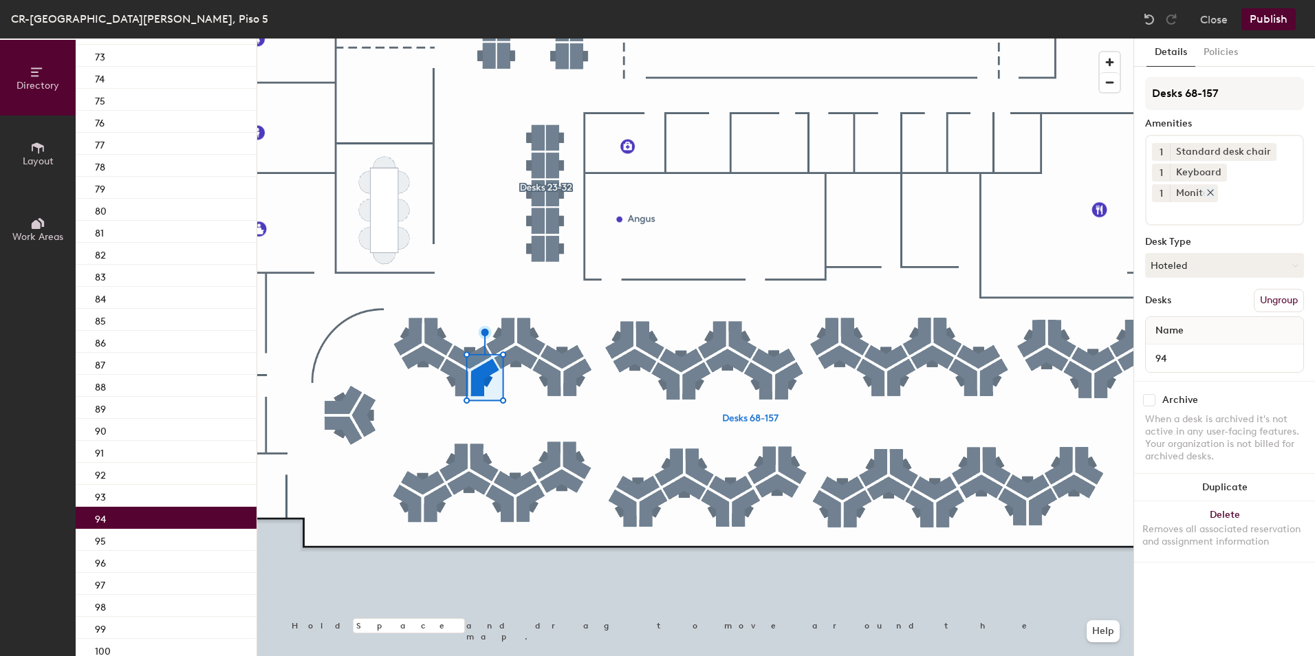
click at [1213, 190] on icon at bounding box center [1211, 193] width 6 height 6
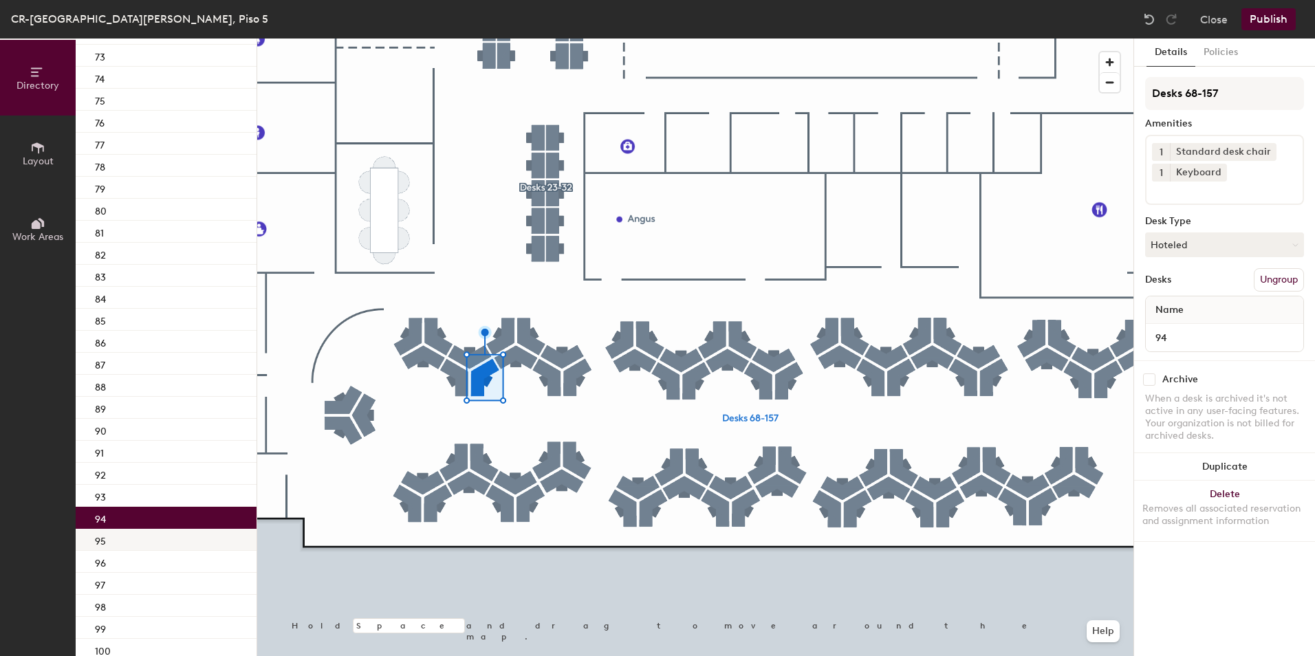
click at [111, 534] on div "95" at bounding box center [166, 540] width 181 height 22
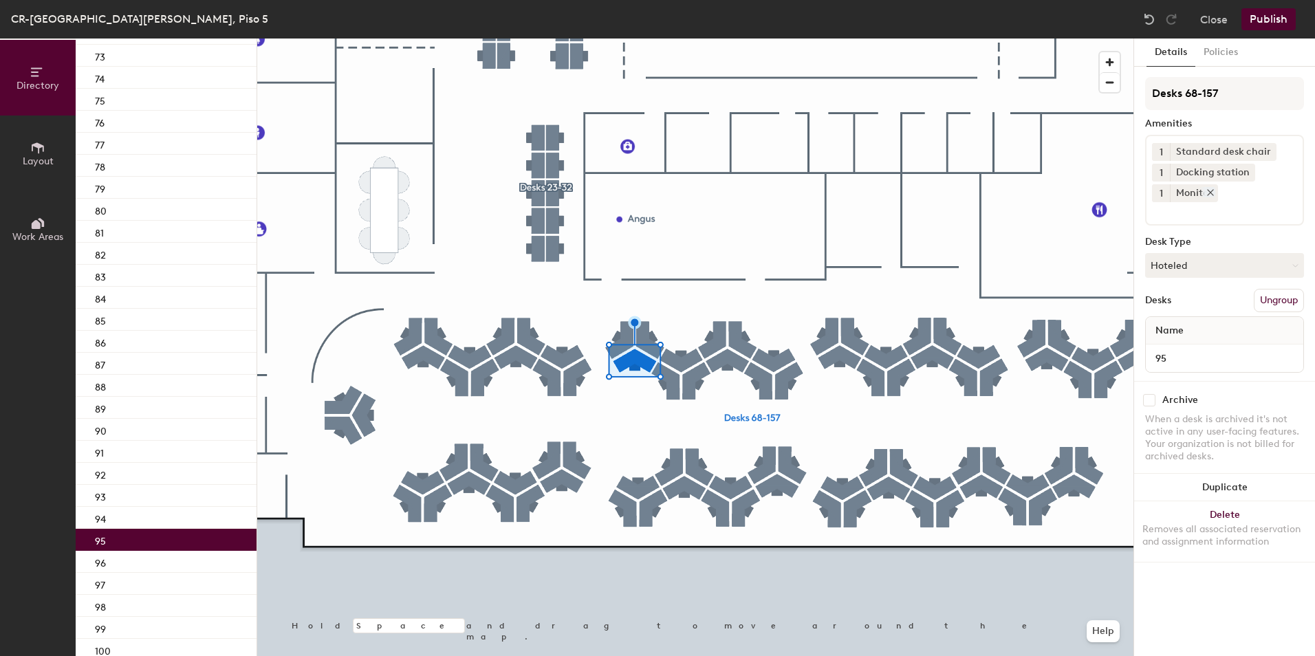
click at [1212, 193] on icon at bounding box center [1211, 193] width 10 height 10
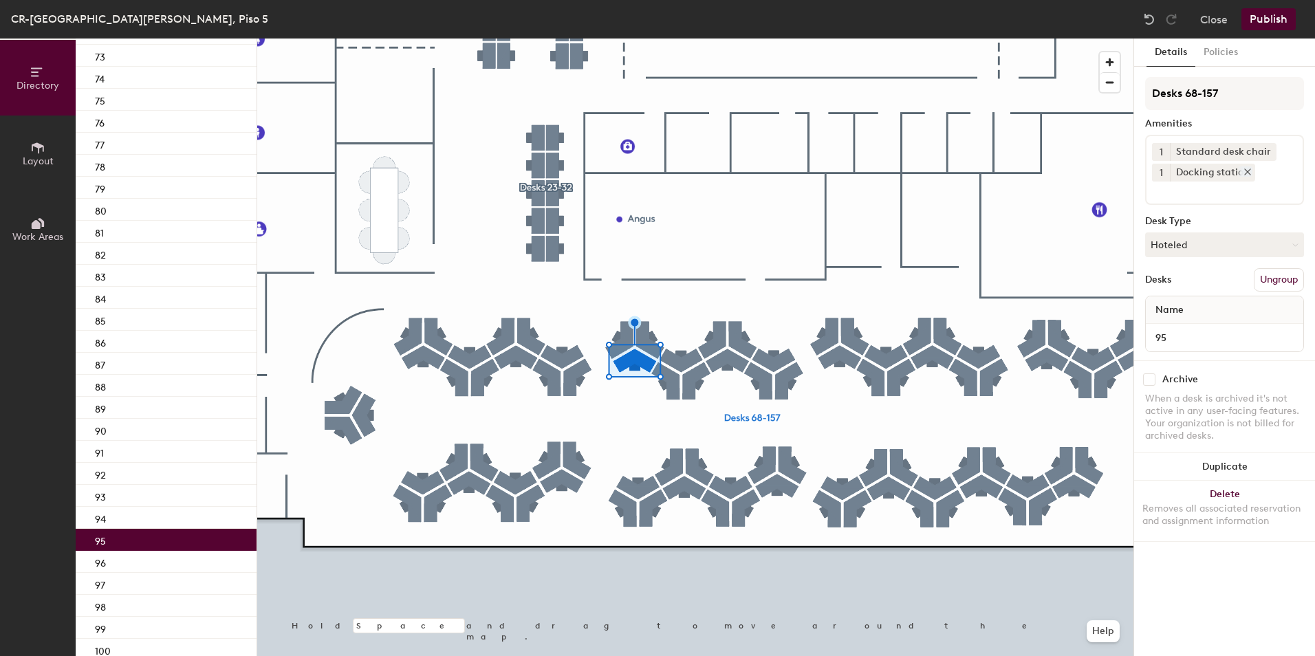
click at [1251, 173] on icon at bounding box center [1248, 172] width 10 height 10
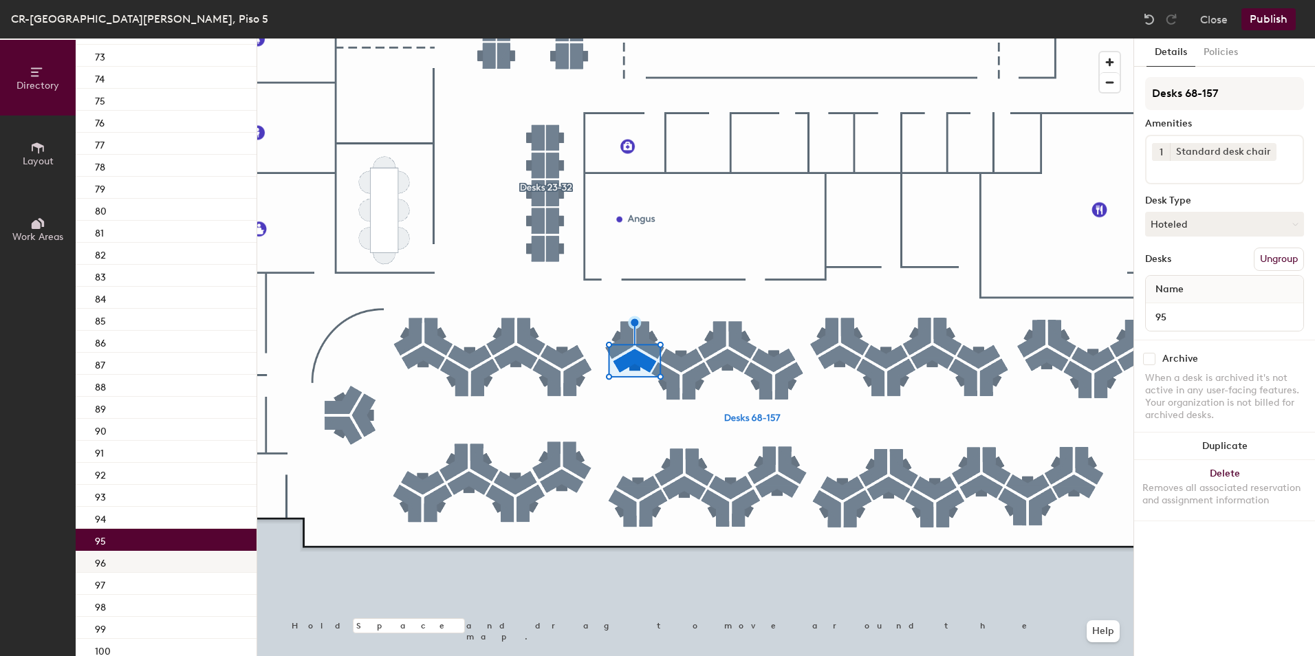
click at [191, 569] on div "96" at bounding box center [166, 562] width 181 height 22
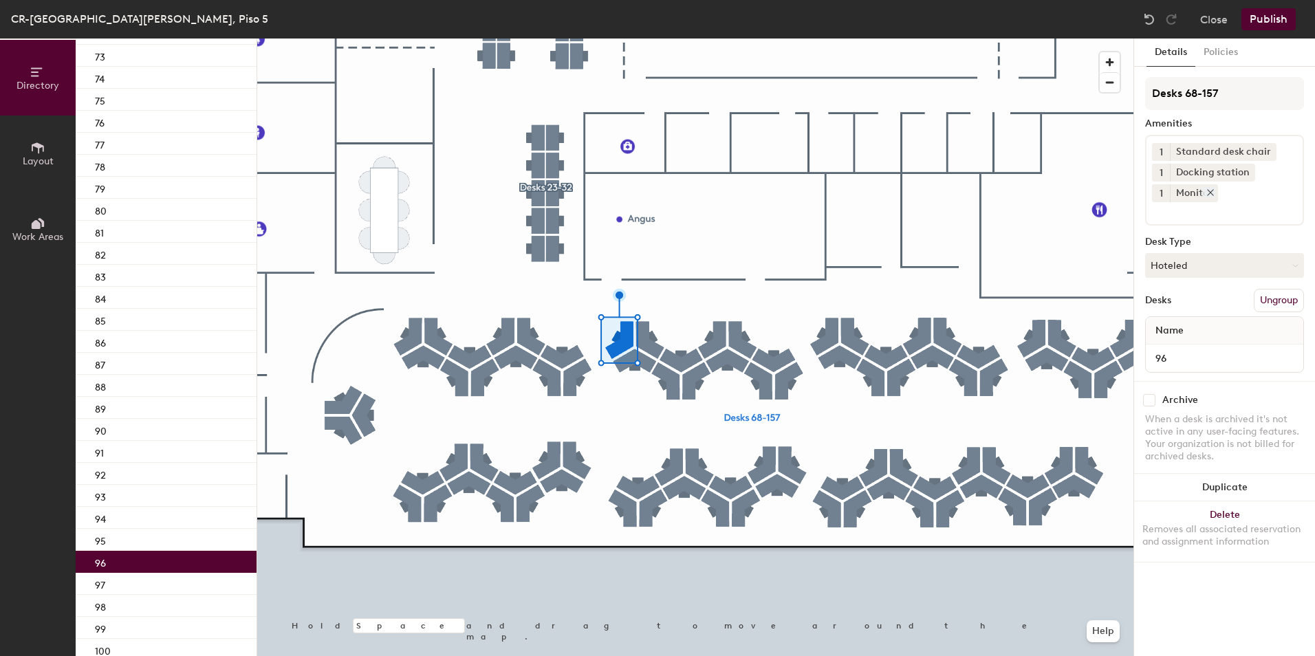
click at [1210, 190] on icon at bounding box center [1211, 193] width 10 height 10
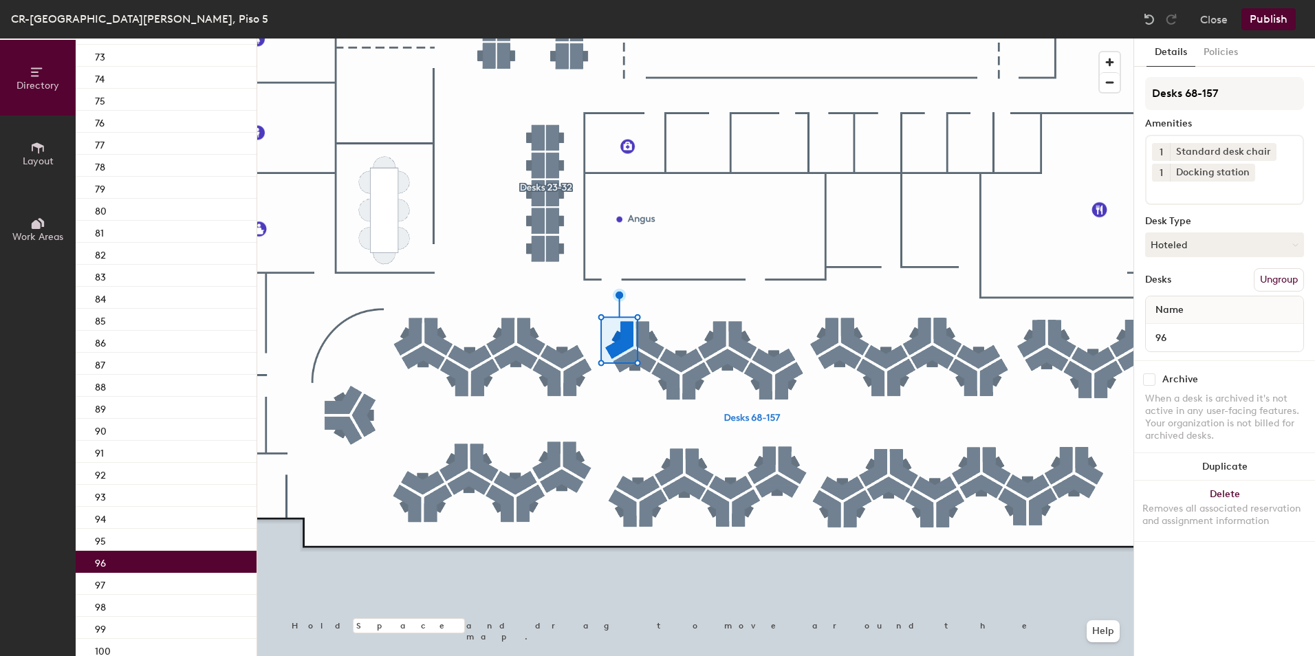
drag, startPoint x: 1248, startPoint y: 174, endPoint x: 1220, endPoint y: 184, distance: 30.0
click at [1248, 174] on icon at bounding box center [1248, 172] width 10 height 10
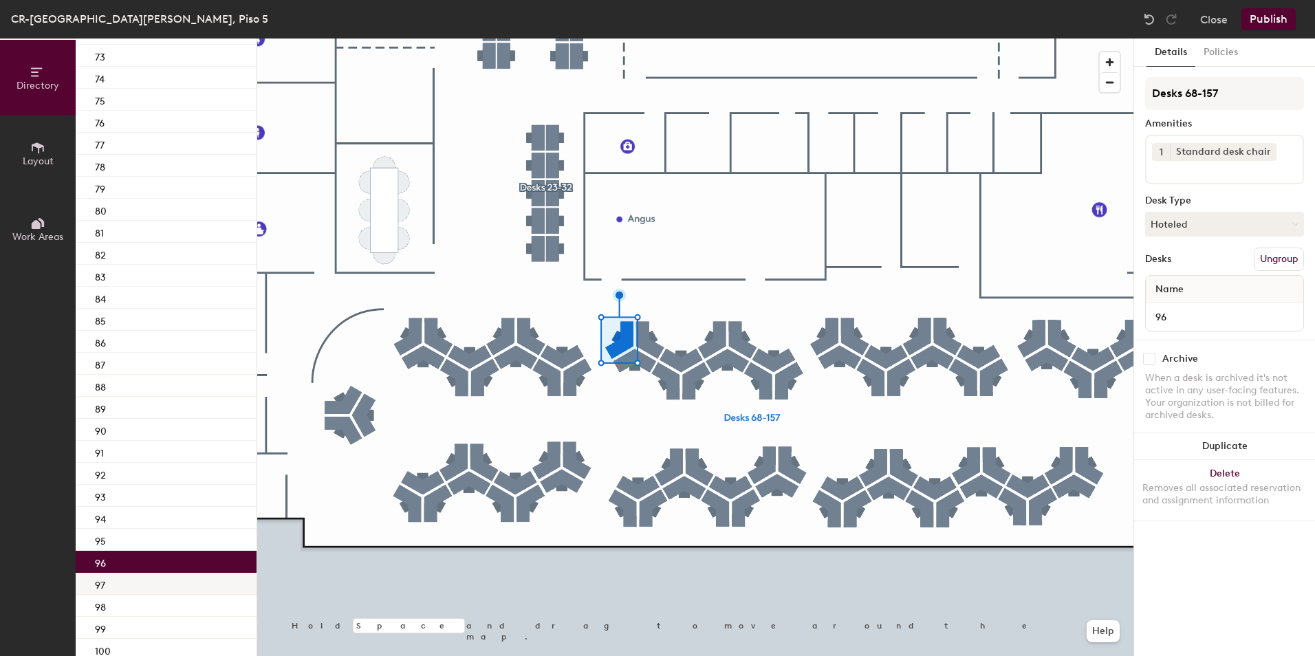
click at [156, 588] on div "97" at bounding box center [166, 584] width 181 height 22
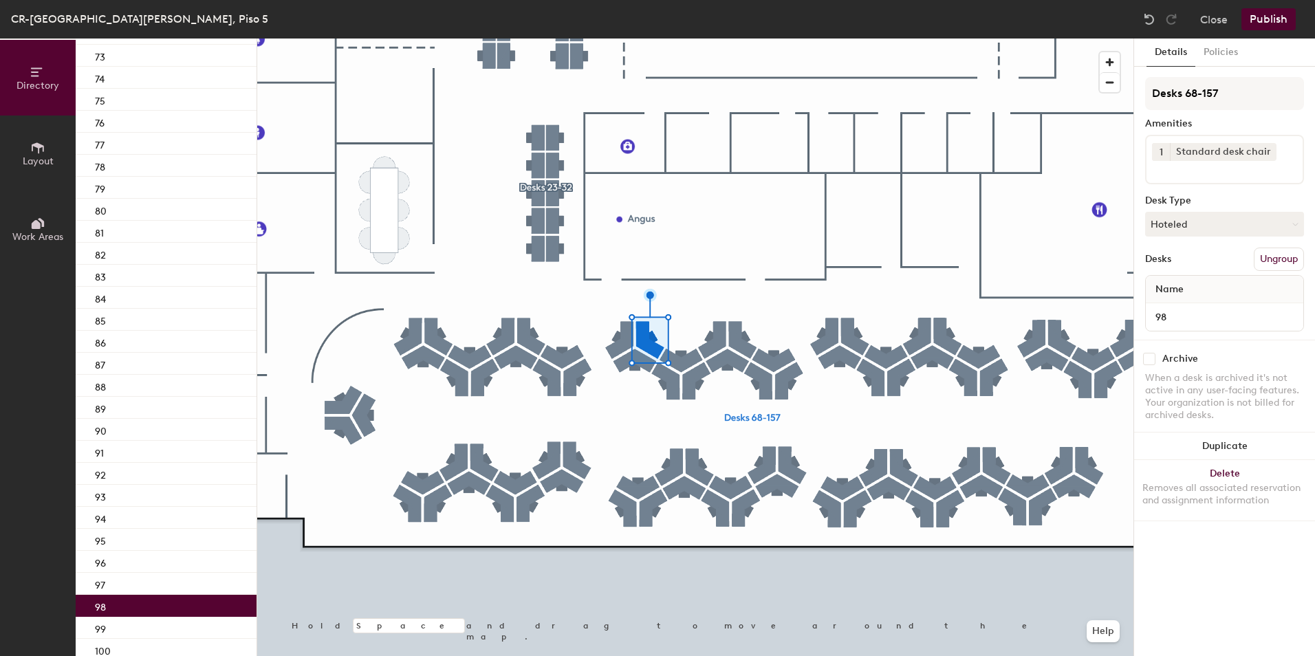
click at [200, 605] on div "98" at bounding box center [166, 606] width 181 height 22
click at [194, 619] on div "99" at bounding box center [166, 628] width 181 height 22
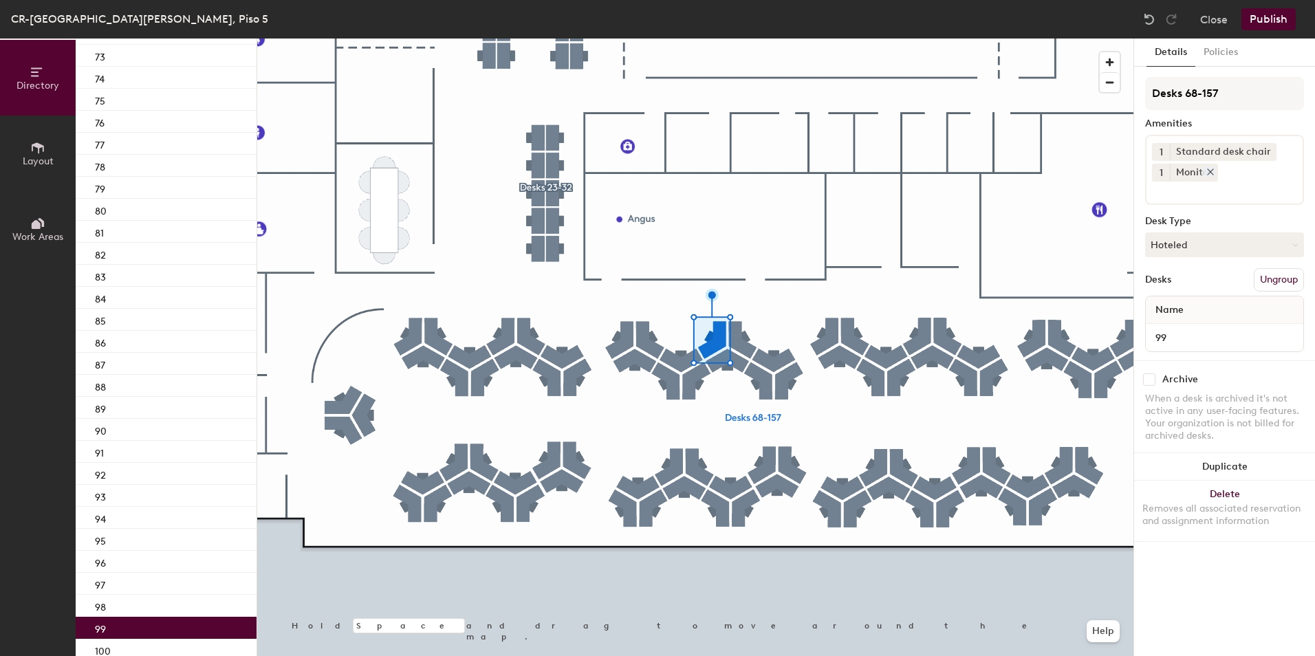
click at [1212, 171] on icon at bounding box center [1211, 172] width 10 height 10
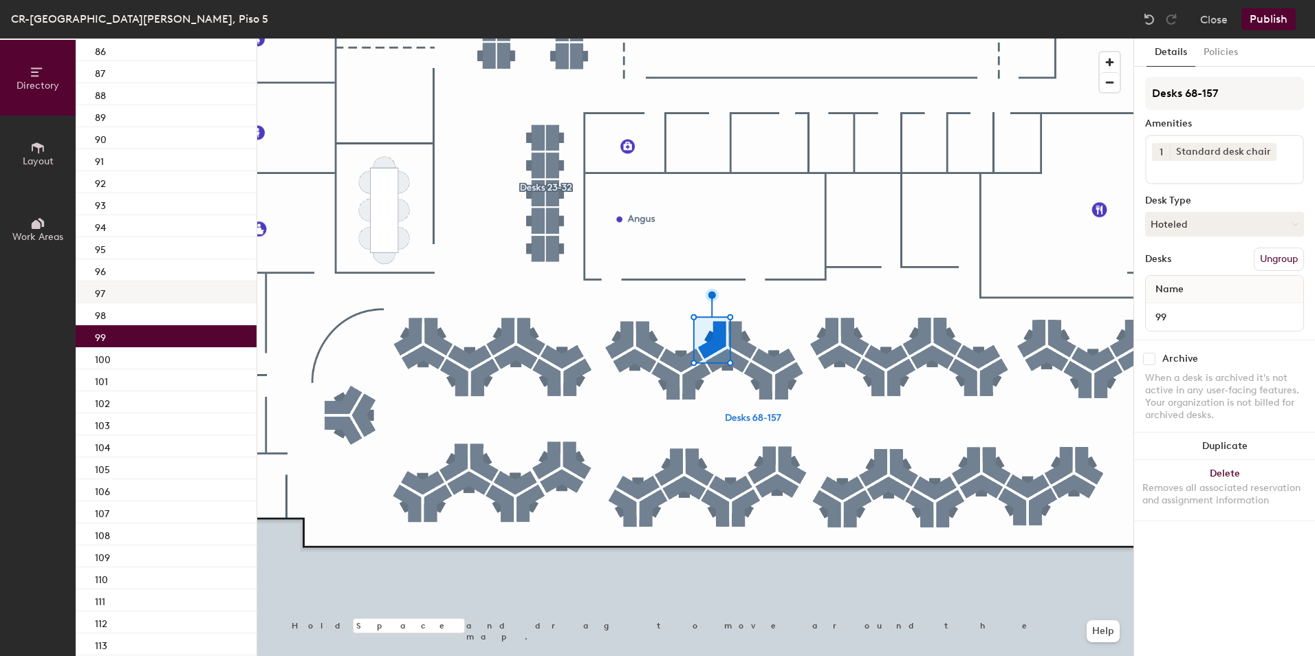
scroll to position [504, 0]
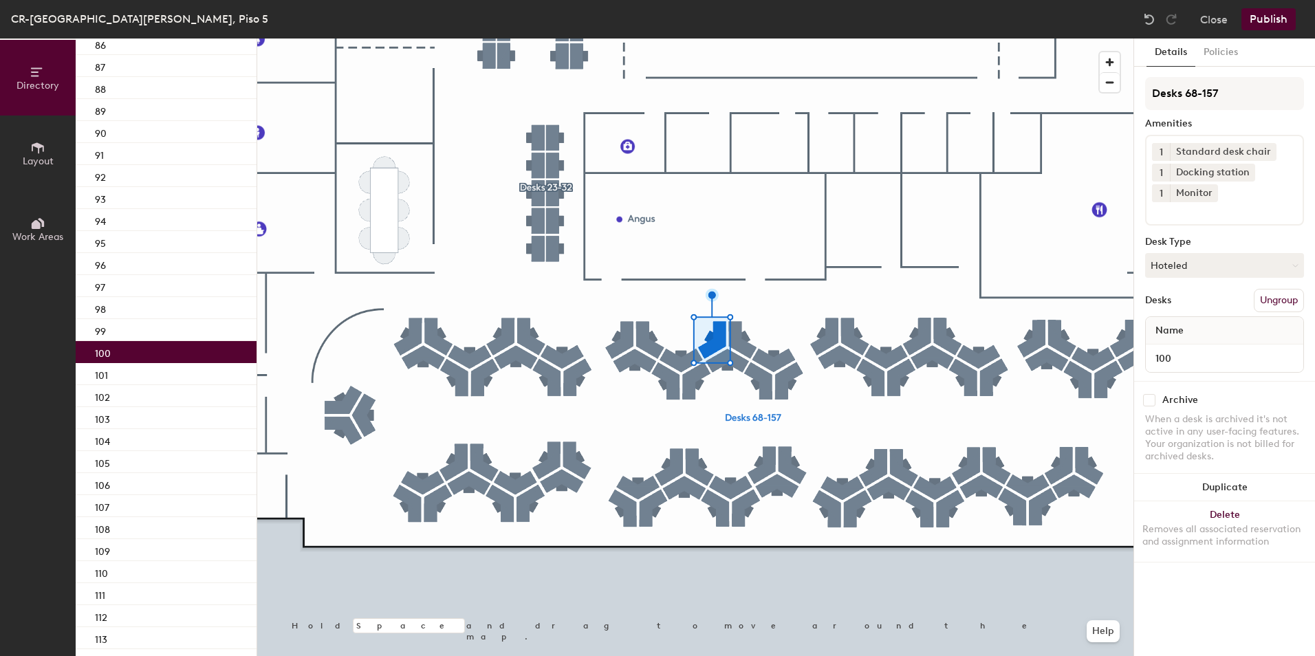
click at [172, 349] on div "100" at bounding box center [166, 352] width 181 height 22
click at [1211, 193] on icon at bounding box center [1211, 193] width 6 height 6
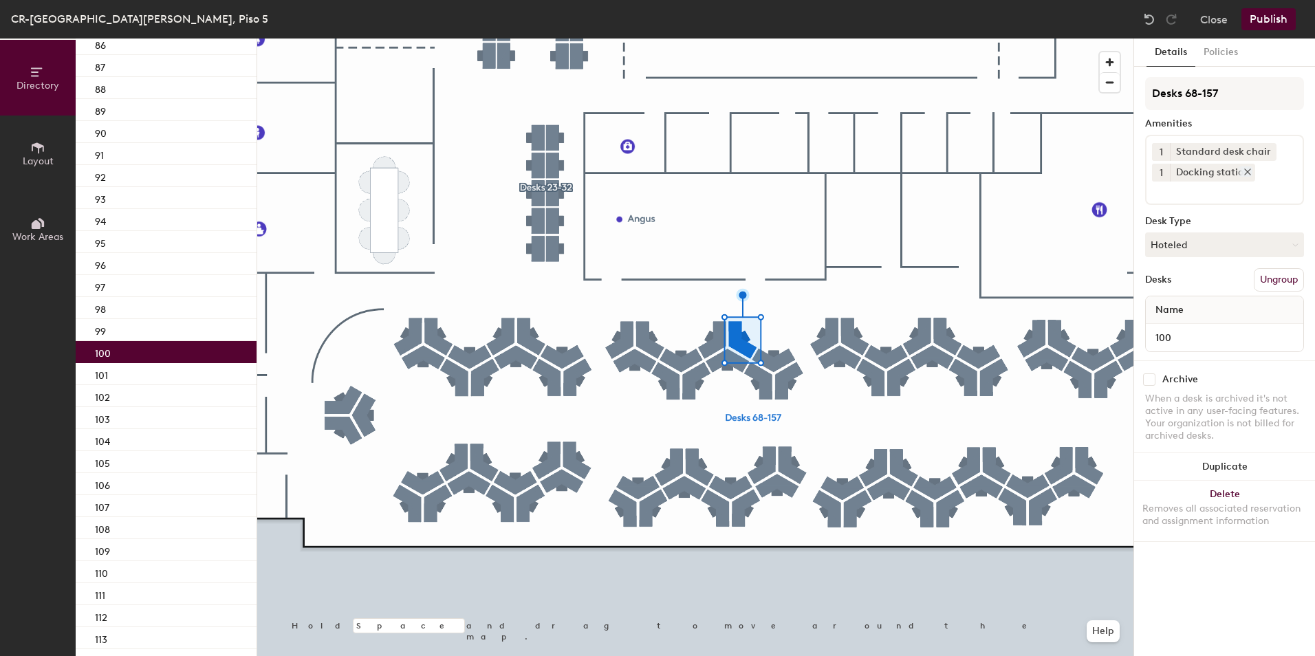
click at [1246, 173] on icon at bounding box center [1248, 172] width 6 height 6
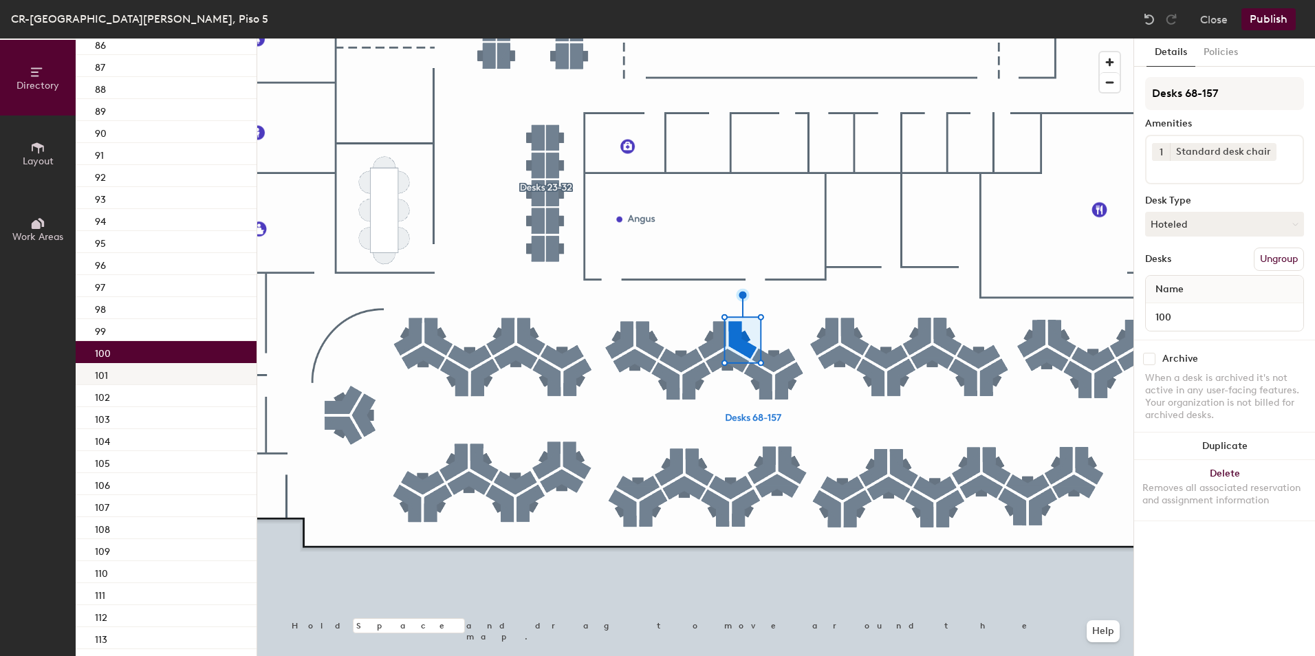
click at [158, 378] on div "101" at bounding box center [166, 374] width 181 height 22
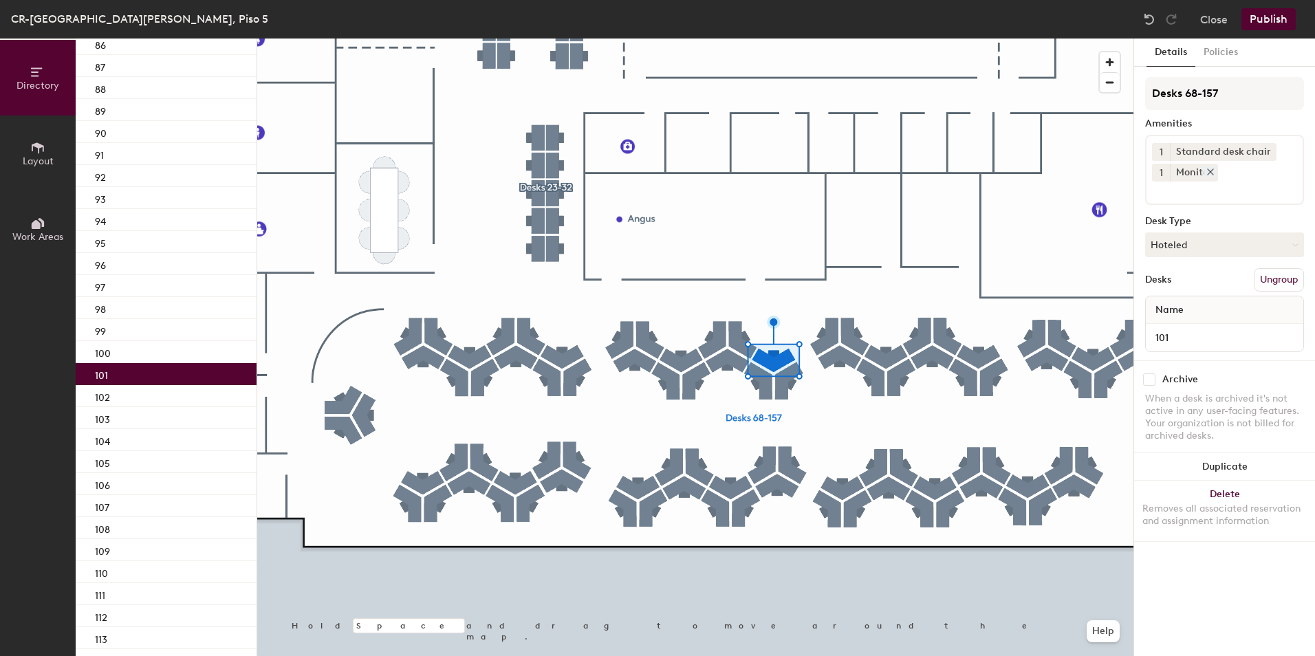
click at [1207, 173] on icon at bounding box center [1211, 172] width 10 height 10
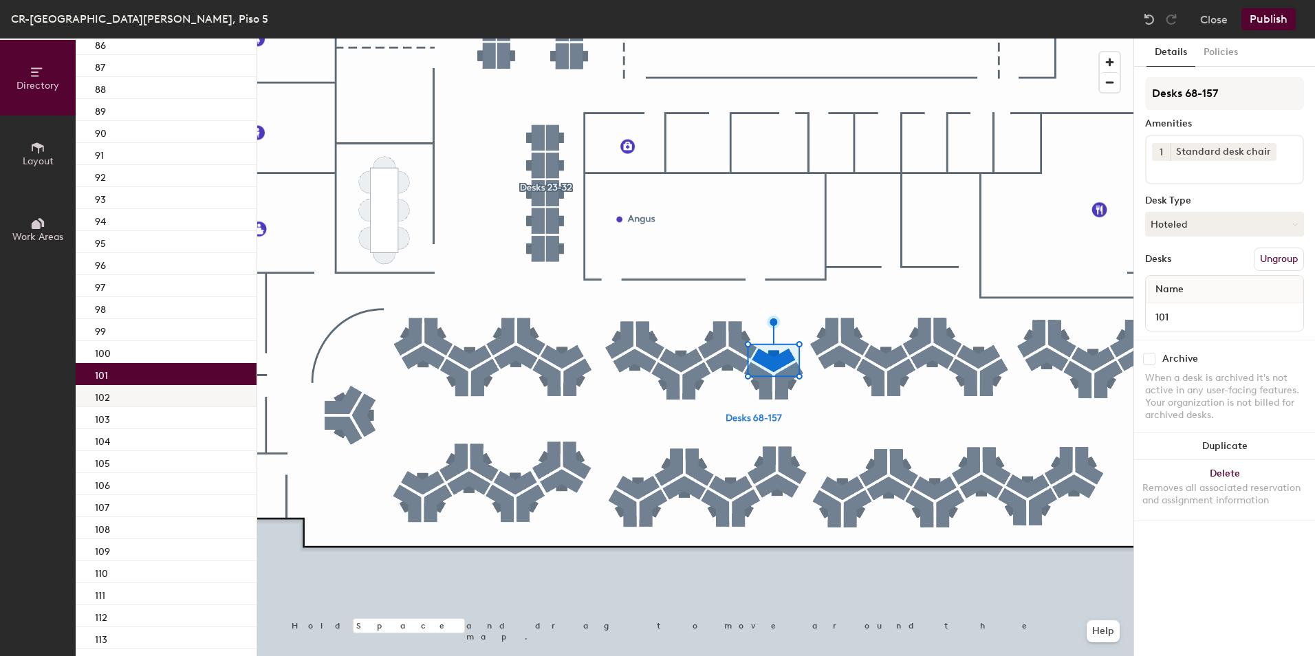
click at [171, 389] on div "102" at bounding box center [166, 396] width 181 height 22
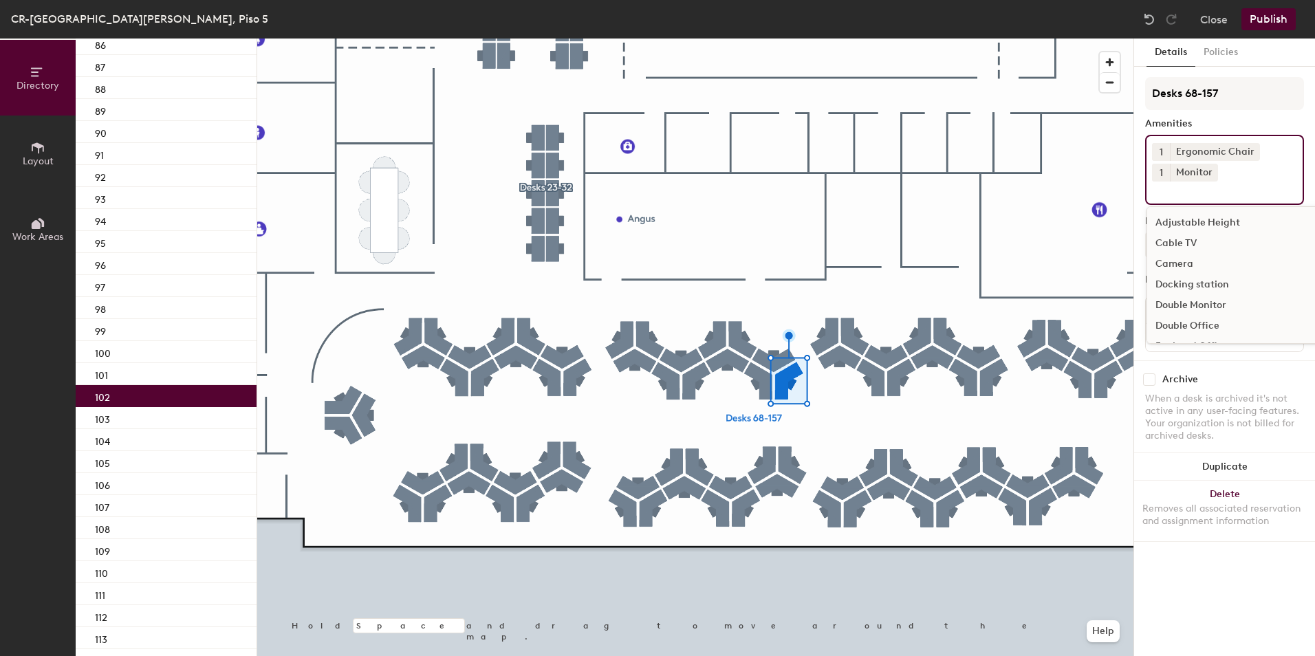
click at [1222, 191] on input at bounding box center [1214, 190] width 124 height 17
type input "dock"
click at [1222, 221] on div "Docking station" at bounding box center [1224, 223] width 155 height 21
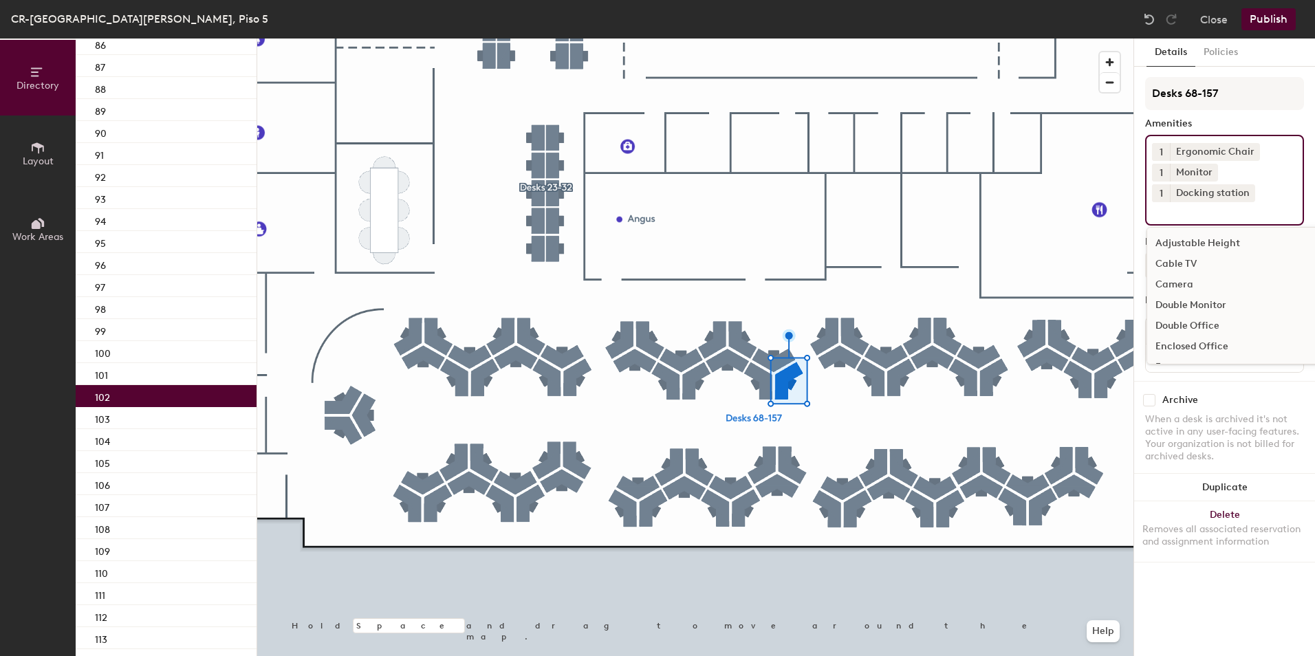
click at [1270, 19] on button "Publish" at bounding box center [1269, 19] width 54 height 22
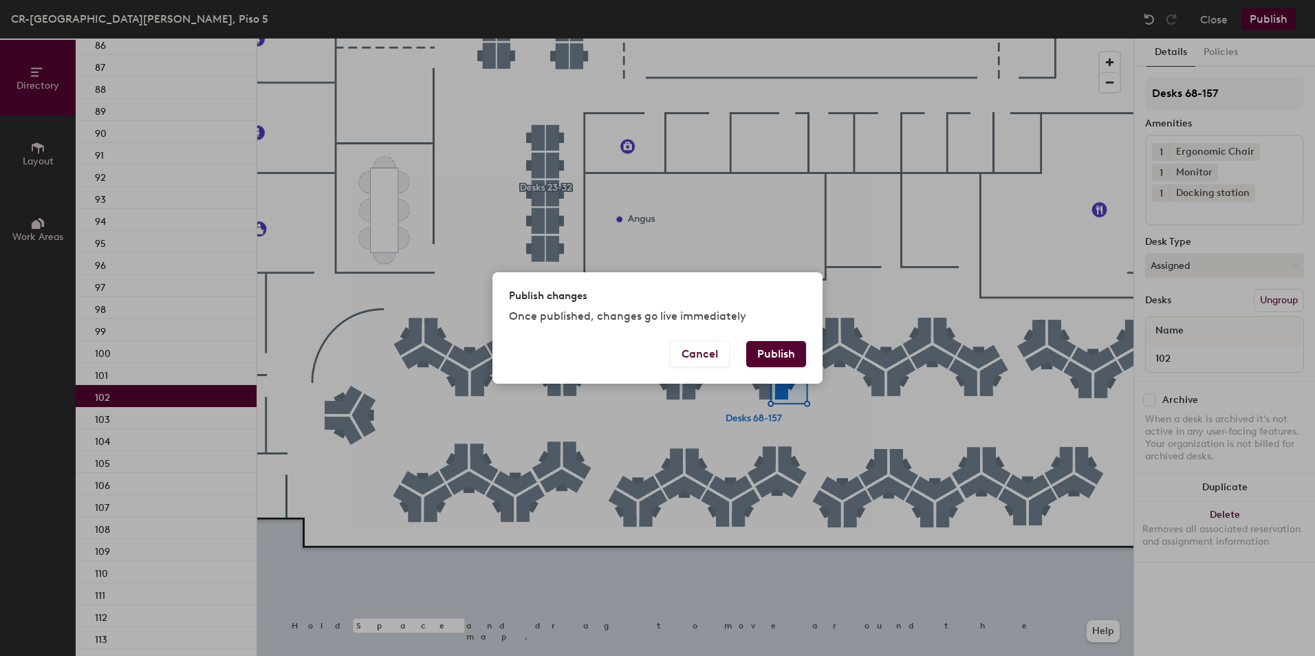
click at [772, 354] on button "Publish" at bounding box center [776, 354] width 60 height 26
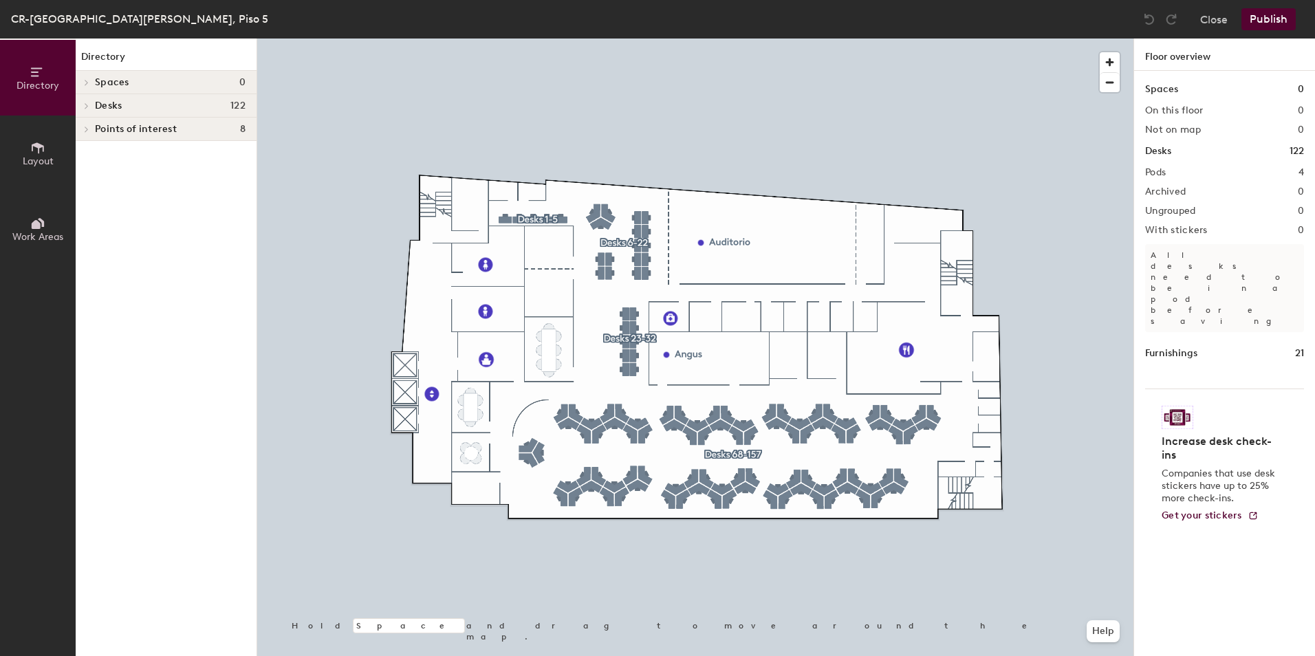
click at [82, 104] on span at bounding box center [86, 105] width 12 height 7
click at [87, 128] on icon at bounding box center [86, 130] width 3 height 6
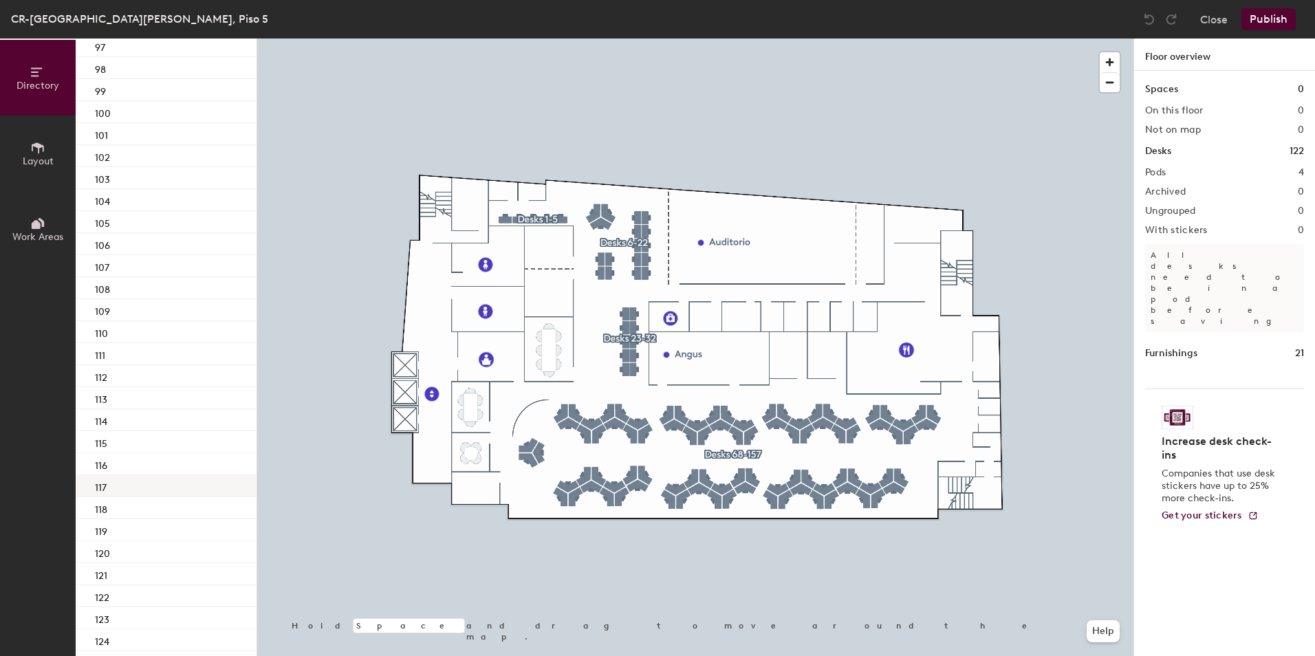
scroll to position [757, 0]
click at [1113, 58] on span "button" at bounding box center [1110, 62] width 20 height 20
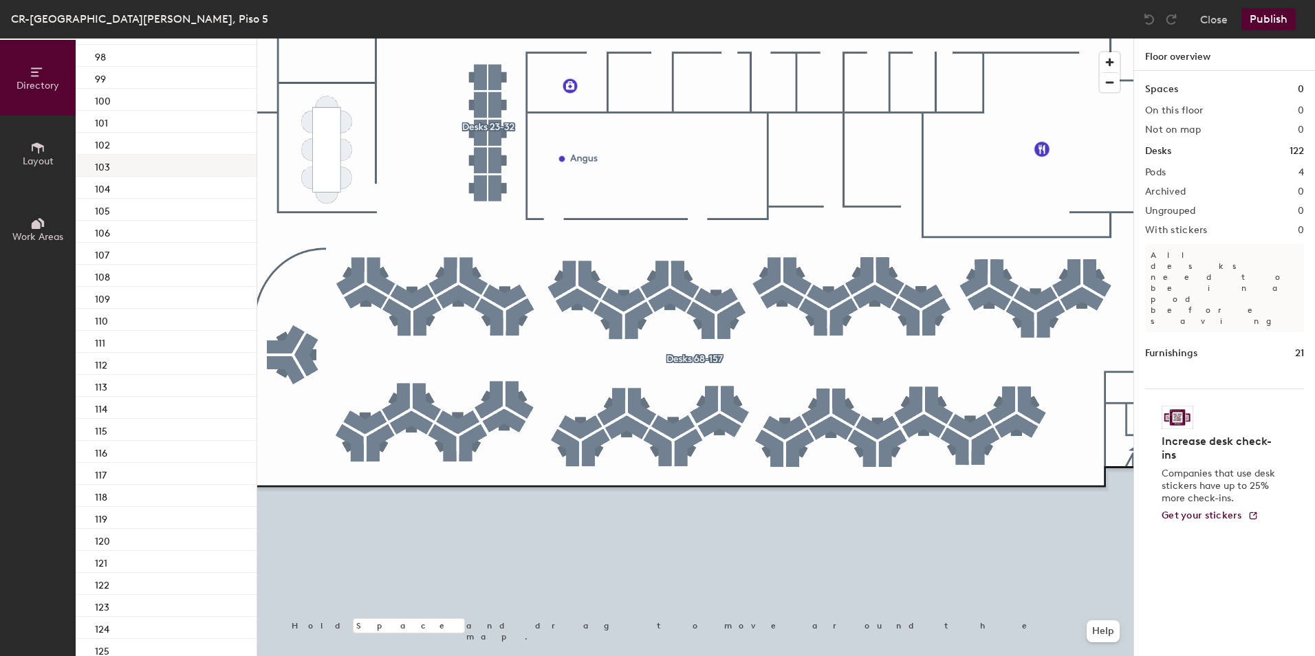
click at [139, 170] on div "103" at bounding box center [166, 166] width 181 height 22
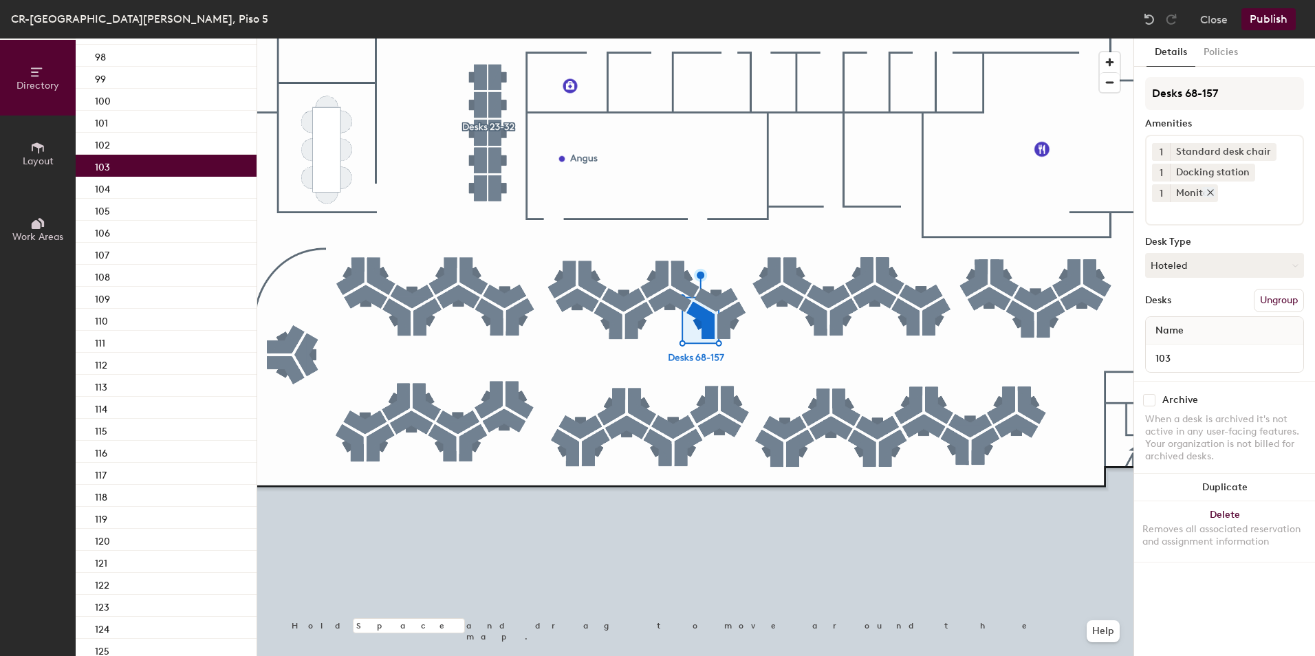
click at [1211, 194] on icon at bounding box center [1211, 193] width 6 height 6
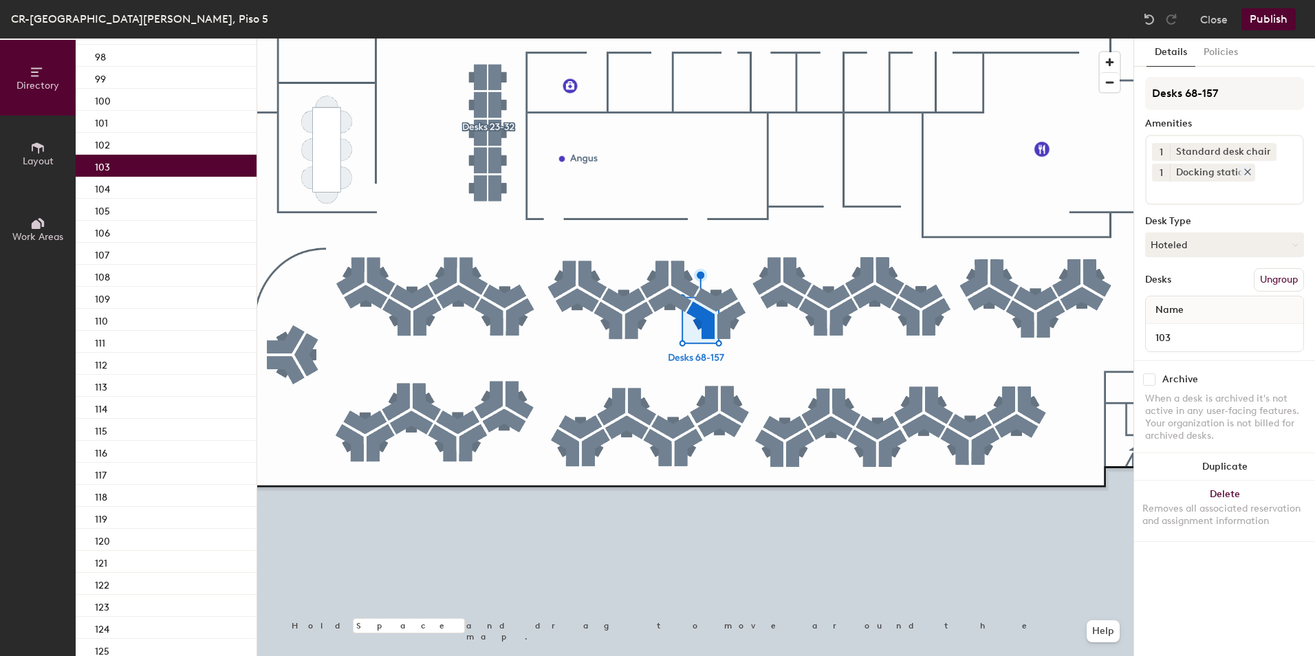
click at [1248, 170] on icon at bounding box center [1248, 172] width 6 height 6
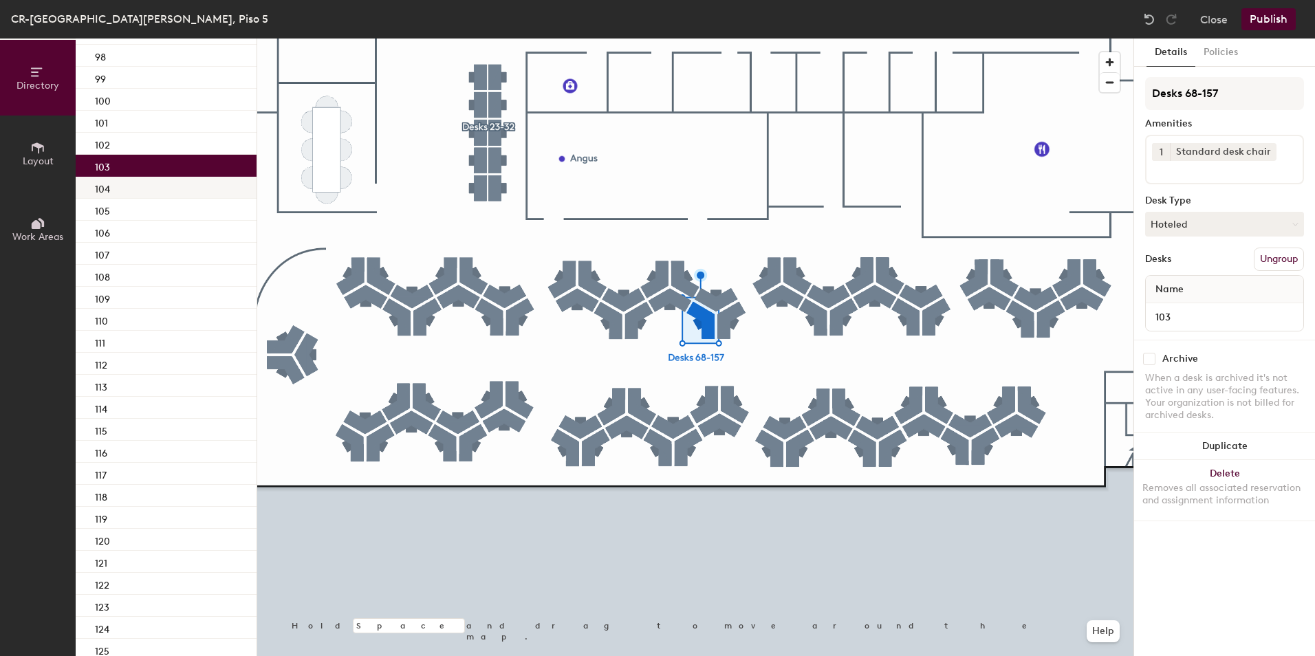
click at [188, 180] on div "104" at bounding box center [166, 188] width 181 height 22
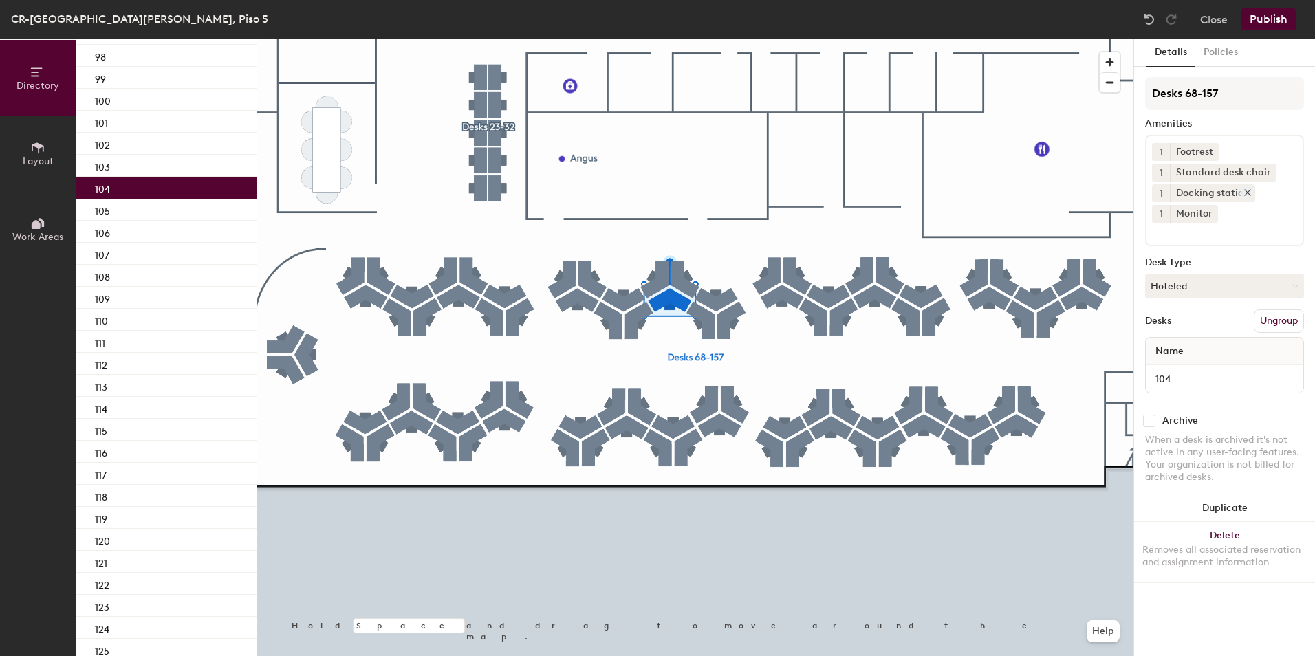
click at [1247, 192] on icon at bounding box center [1248, 193] width 6 height 6
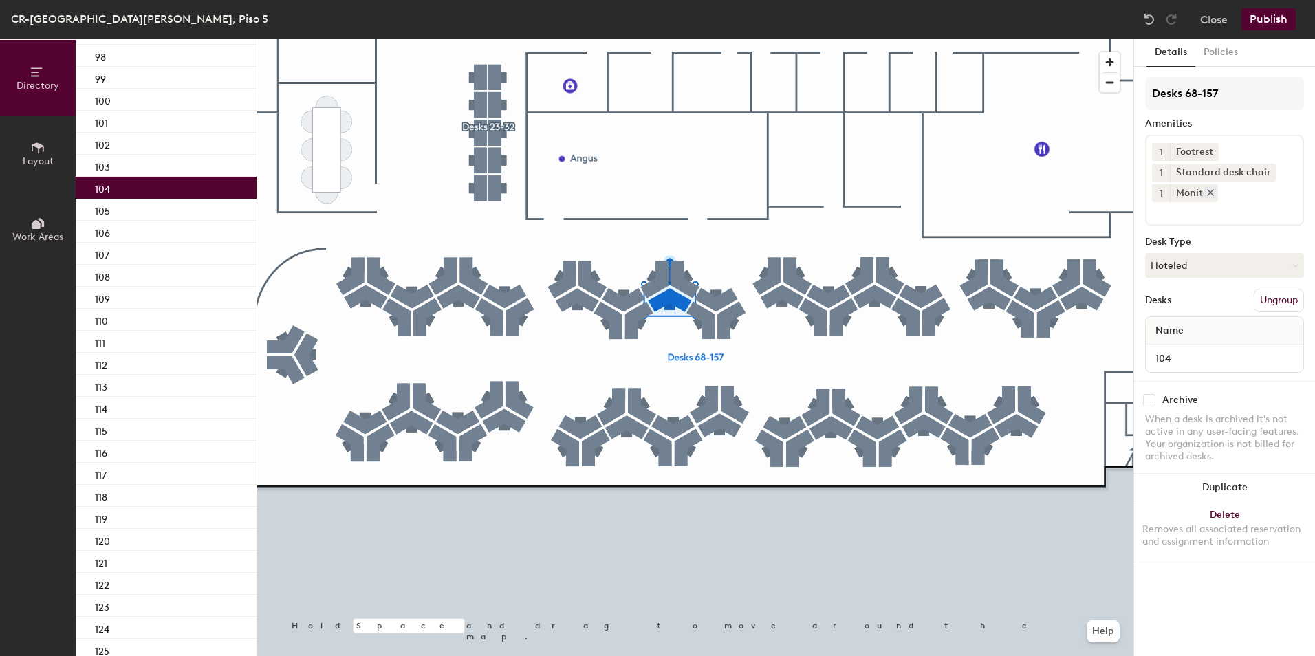
click at [1207, 197] on icon at bounding box center [1211, 193] width 10 height 10
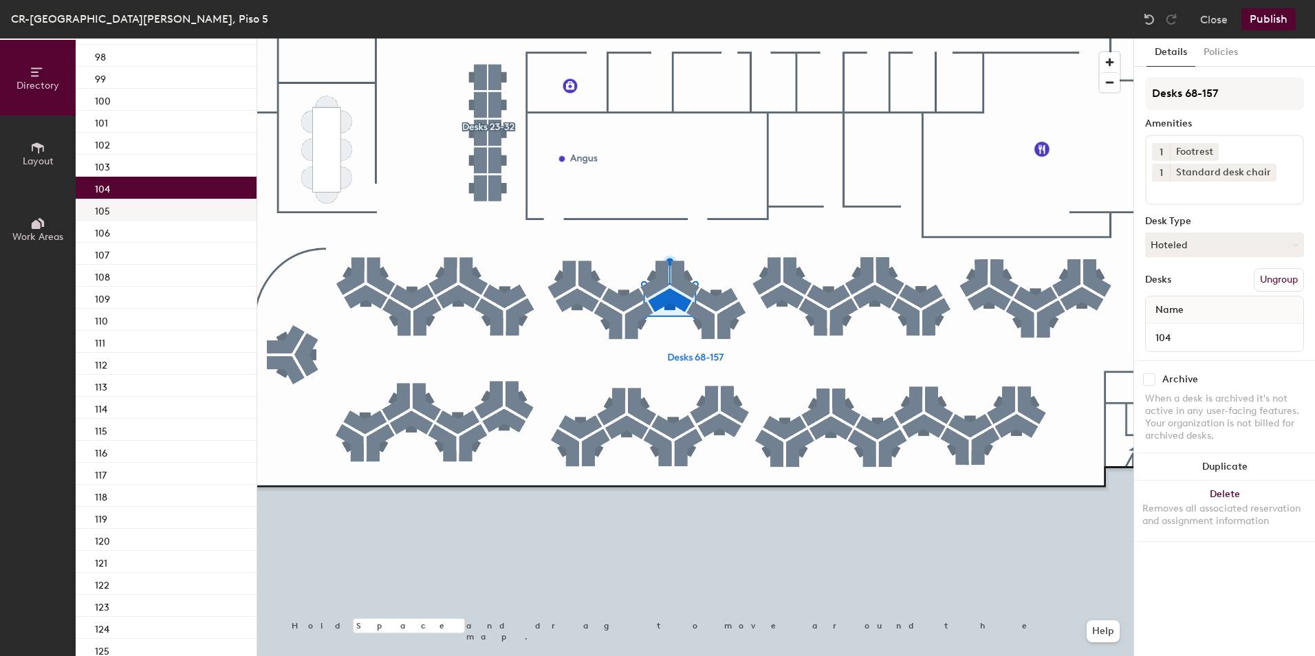
click at [175, 219] on div "105" at bounding box center [166, 210] width 181 height 22
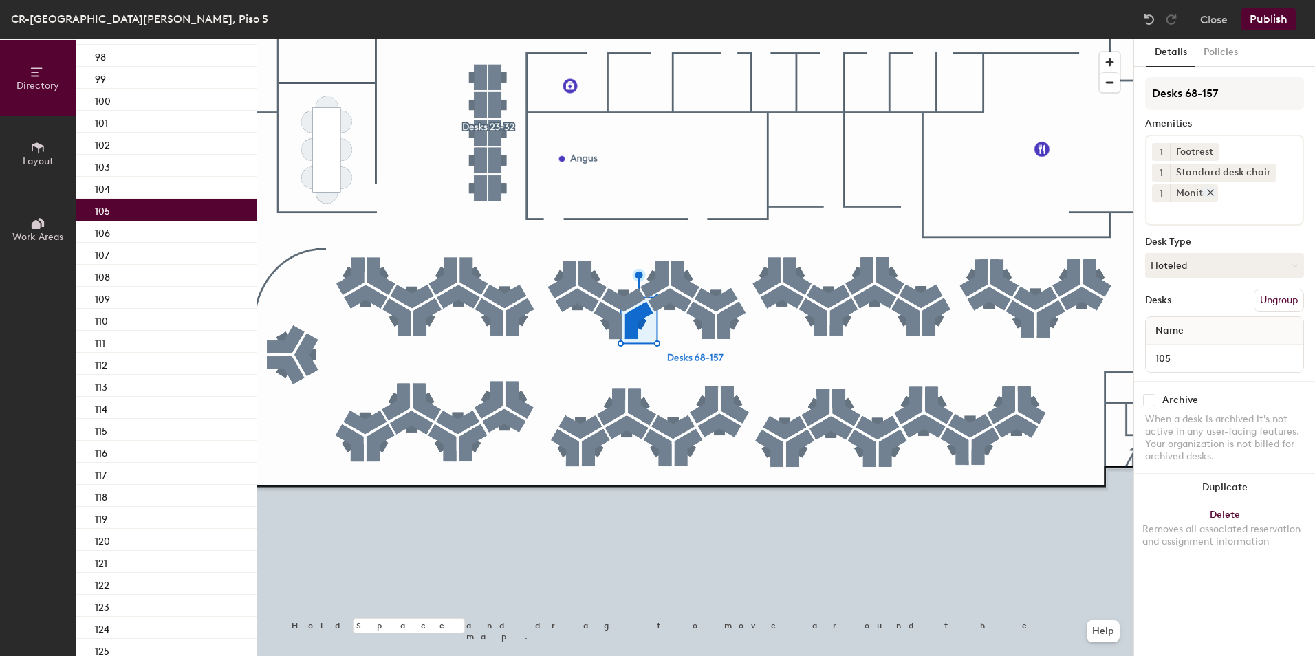
click at [1211, 195] on icon at bounding box center [1211, 193] width 10 height 10
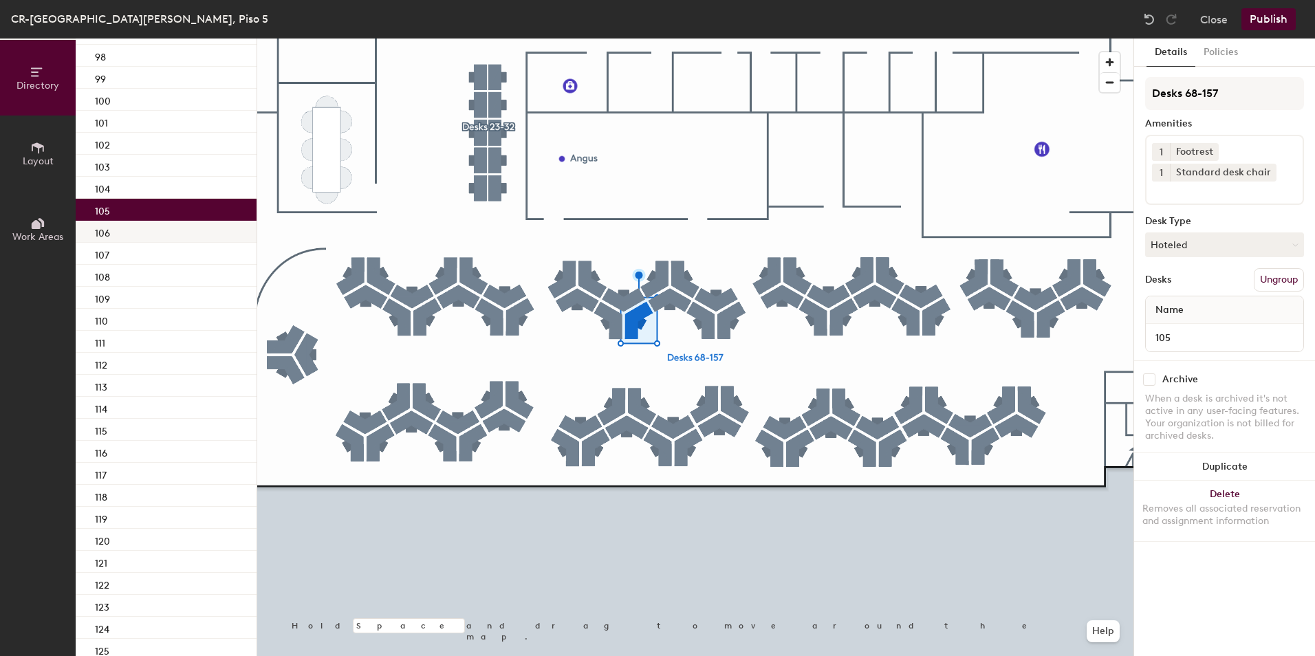
click at [173, 225] on div "106" at bounding box center [166, 232] width 181 height 22
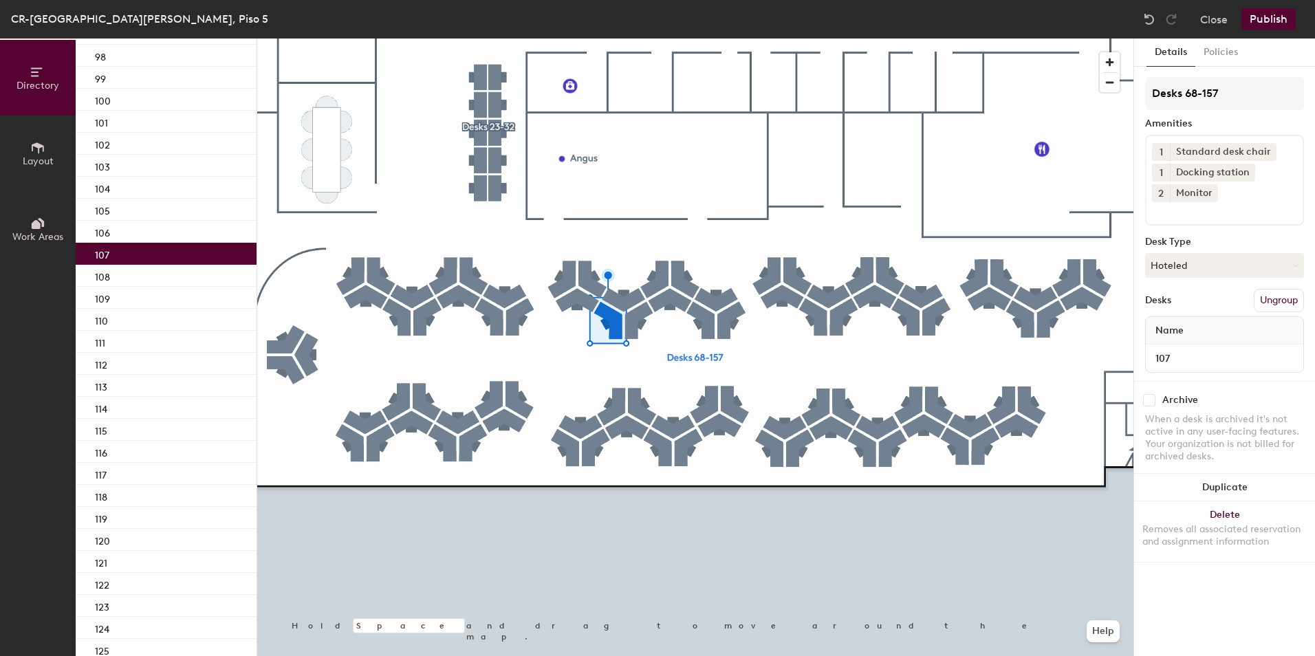
click at [155, 252] on div "107" at bounding box center [166, 254] width 181 height 22
click at [1212, 194] on icon at bounding box center [1211, 193] width 6 height 6
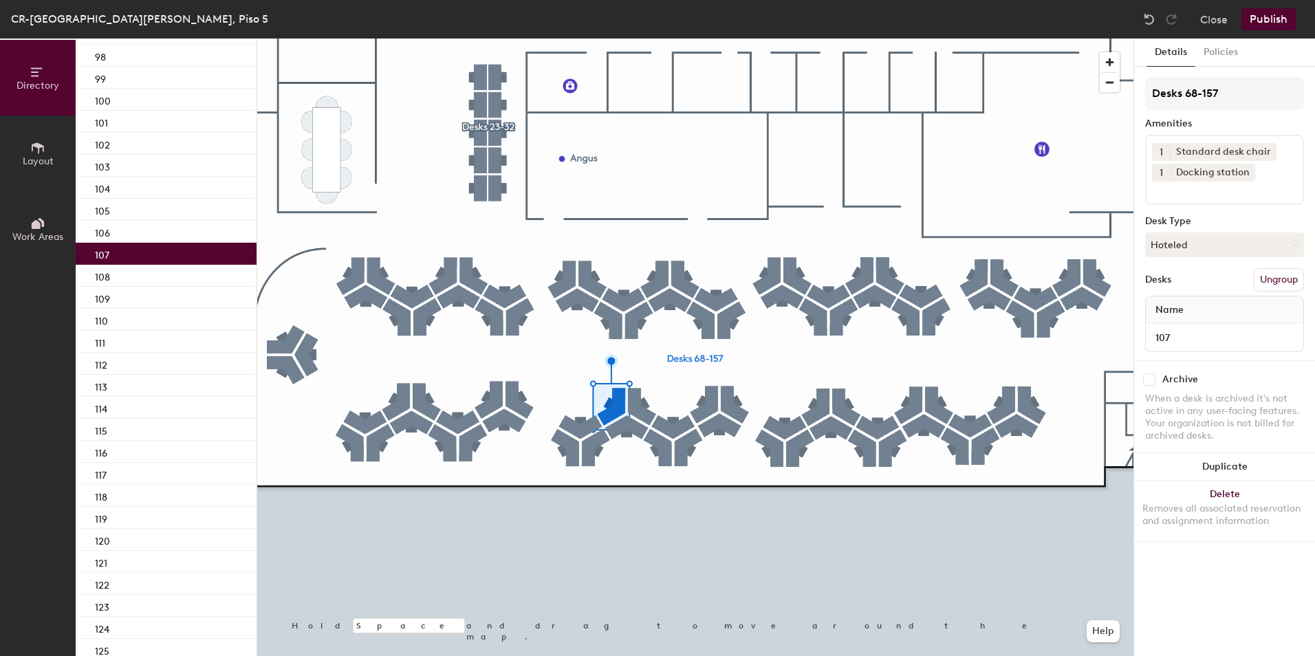
drag, startPoint x: 1246, startPoint y: 170, endPoint x: 1134, endPoint y: 197, distance: 116.0
click at [1245, 170] on icon at bounding box center [1248, 172] width 10 height 10
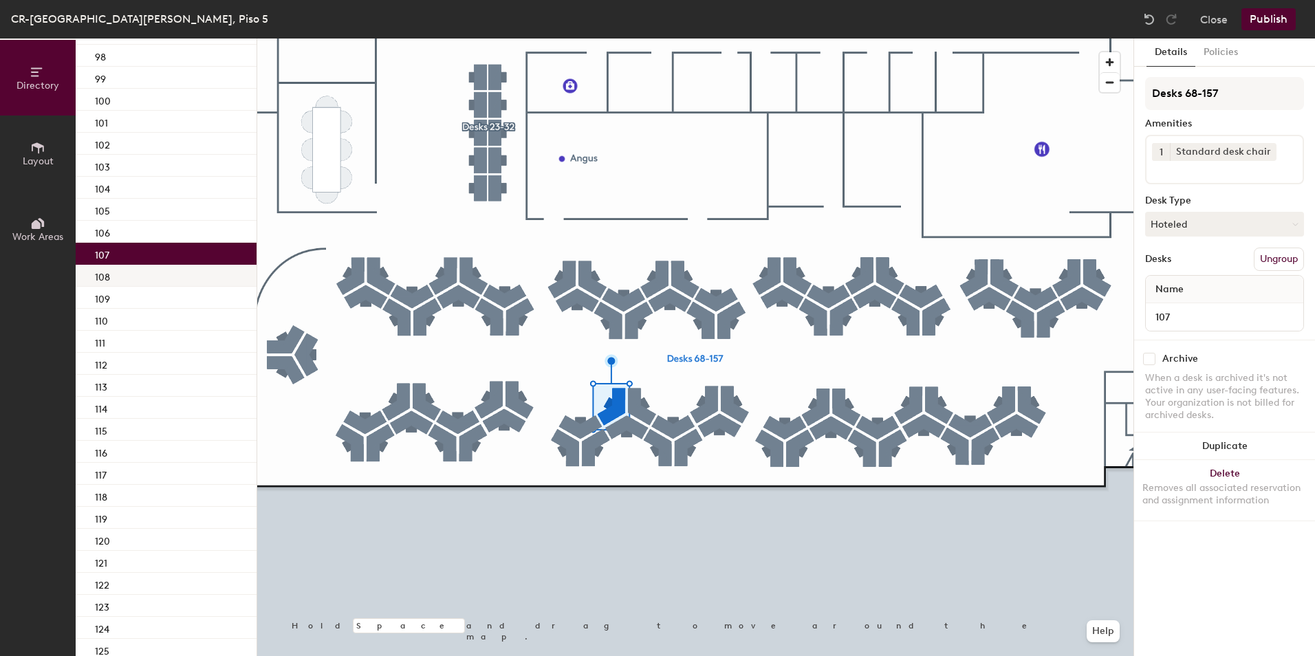
click at [180, 277] on div "108" at bounding box center [166, 276] width 181 height 22
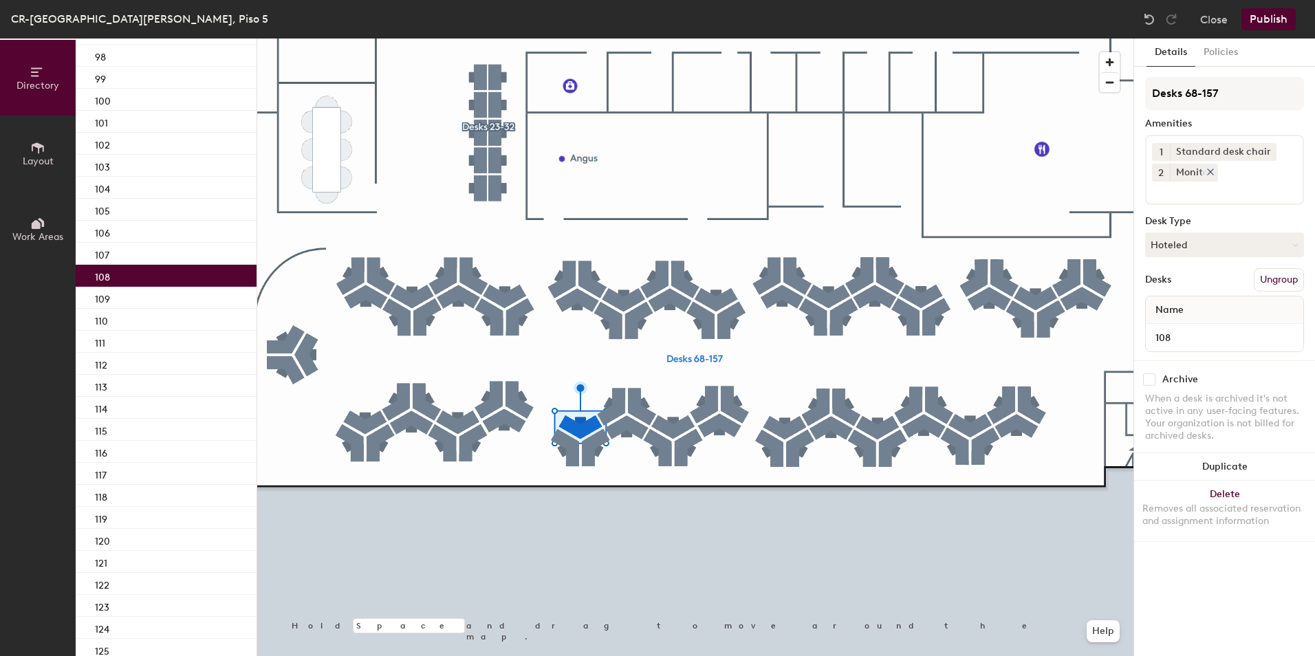
click at [1211, 174] on icon at bounding box center [1211, 172] width 10 height 10
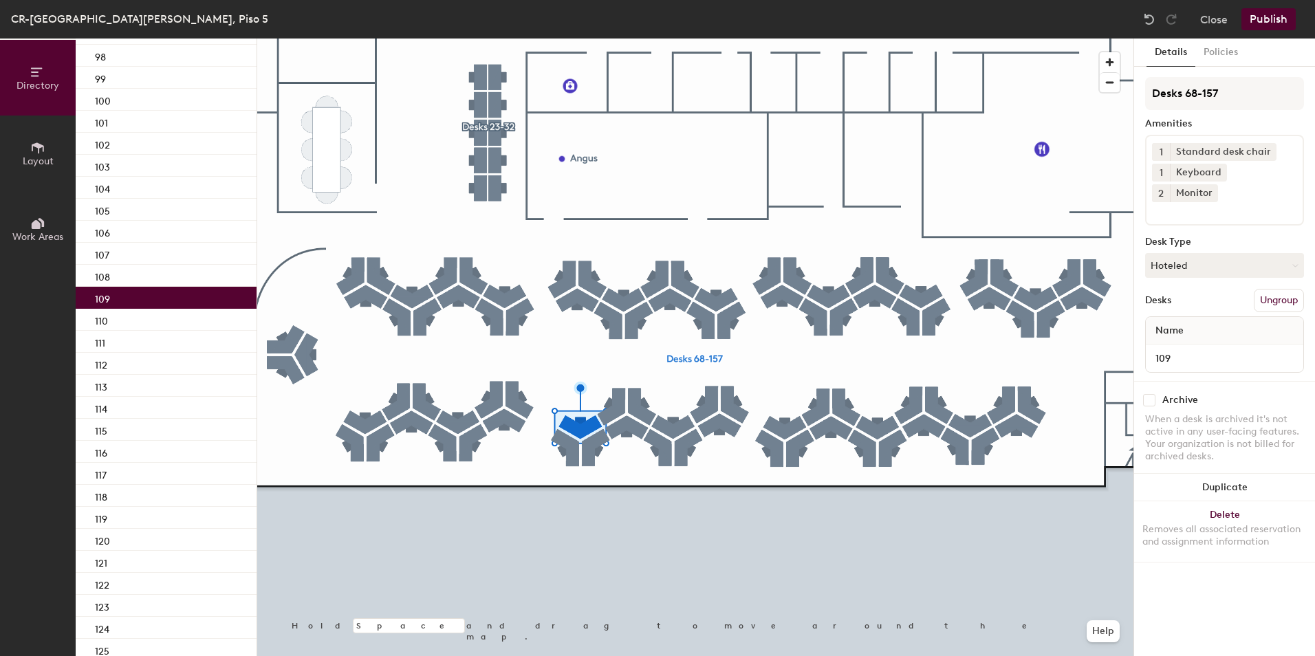
click at [146, 288] on div "109" at bounding box center [166, 298] width 181 height 22
click at [1213, 190] on icon at bounding box center [1211, 193] width 6 height 6
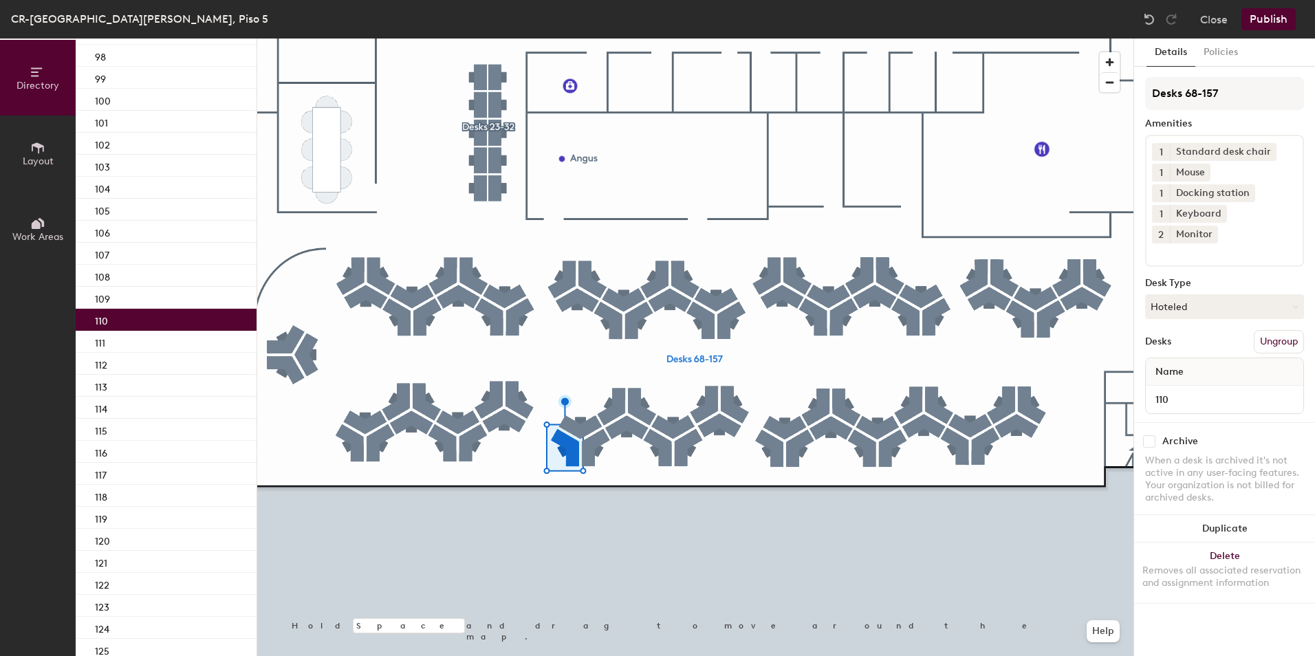
click at [197, 321] on div "110" at bounding box center [166, 320] width 181 height 22
click at [1244, 193] on icon at bounding box center [1248, 193] width 10 height 10
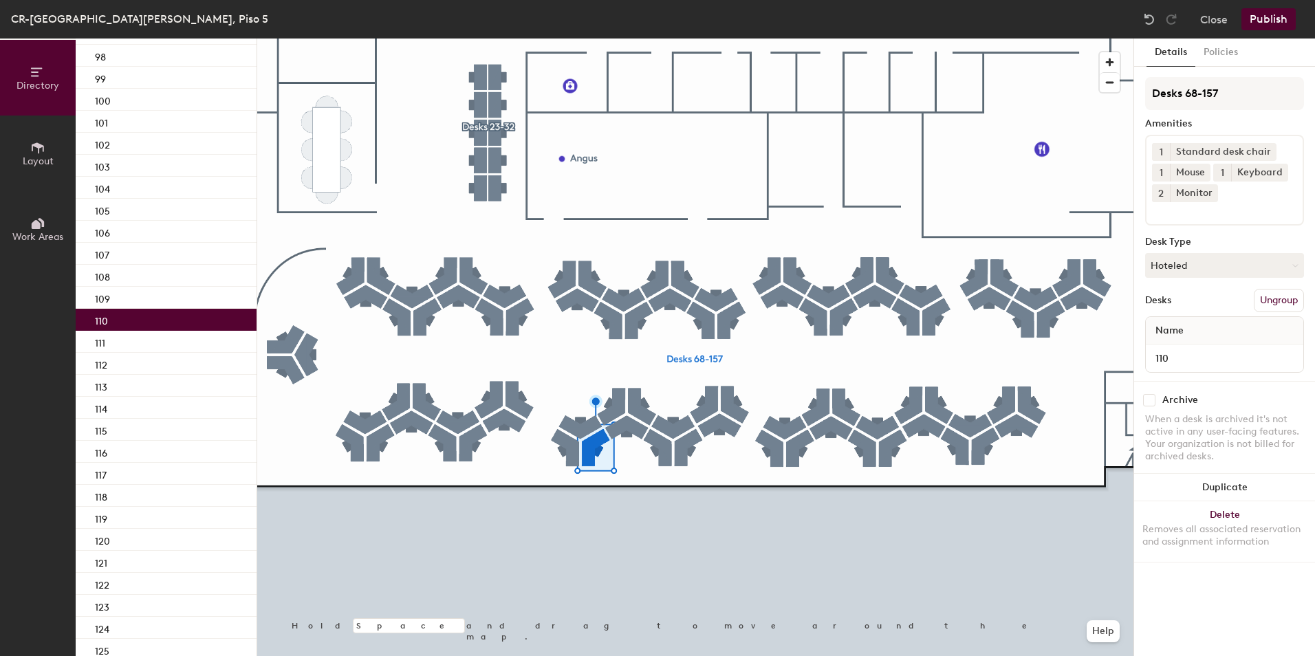
drag, startPoint x: 1213, startPoint y: 192, endPoint x: 1184, endPoint y: 198, distance: 30.2
click at [1213, 192] on icon at bounding box center [1211, 193] width 10 height 10
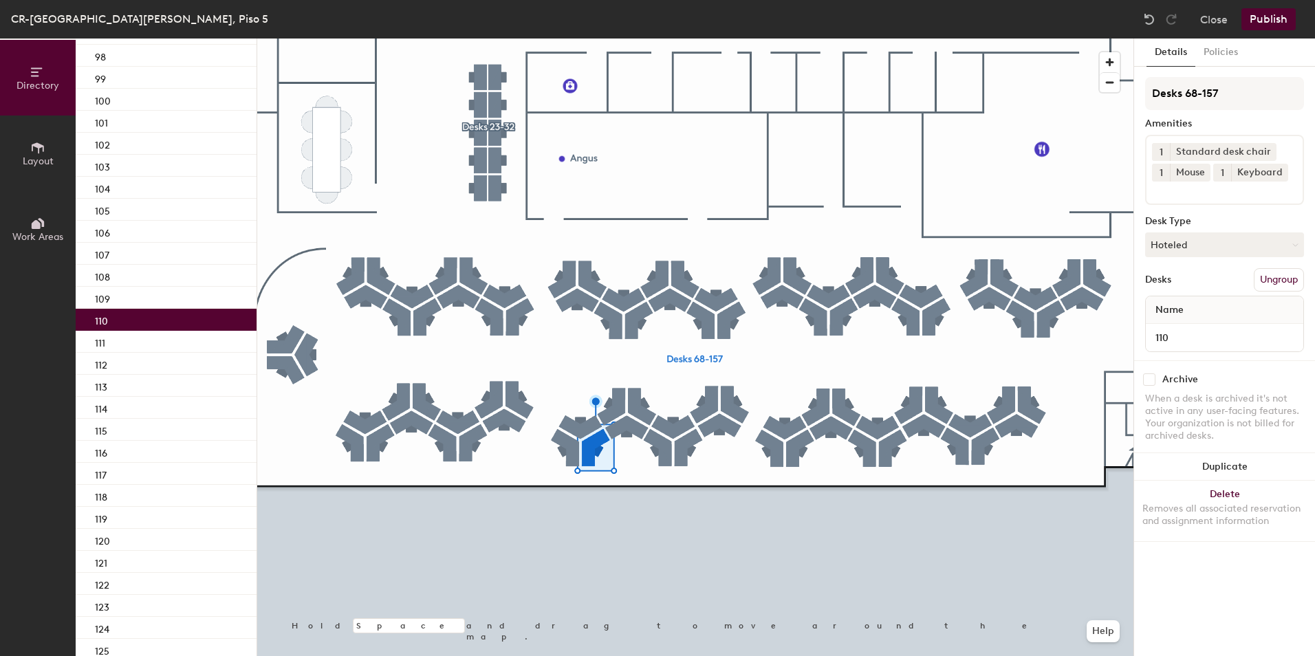
click at [199, 329] on div "110" at bounding box center [166, 320] width 181 height 22
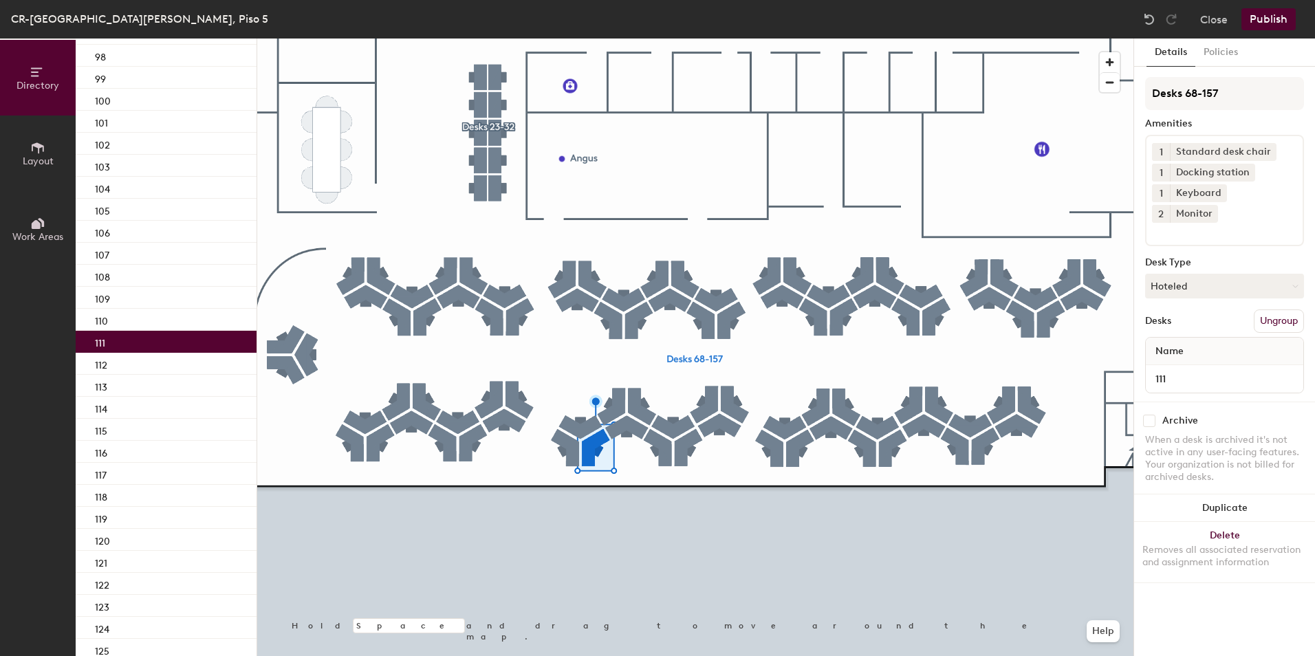
click at [193, 334] on div "111" at bounding box center [166, 342] width 181 height 22
click at [1215, 208] on icon at bounding box center [1211, 213] width 10 height 10
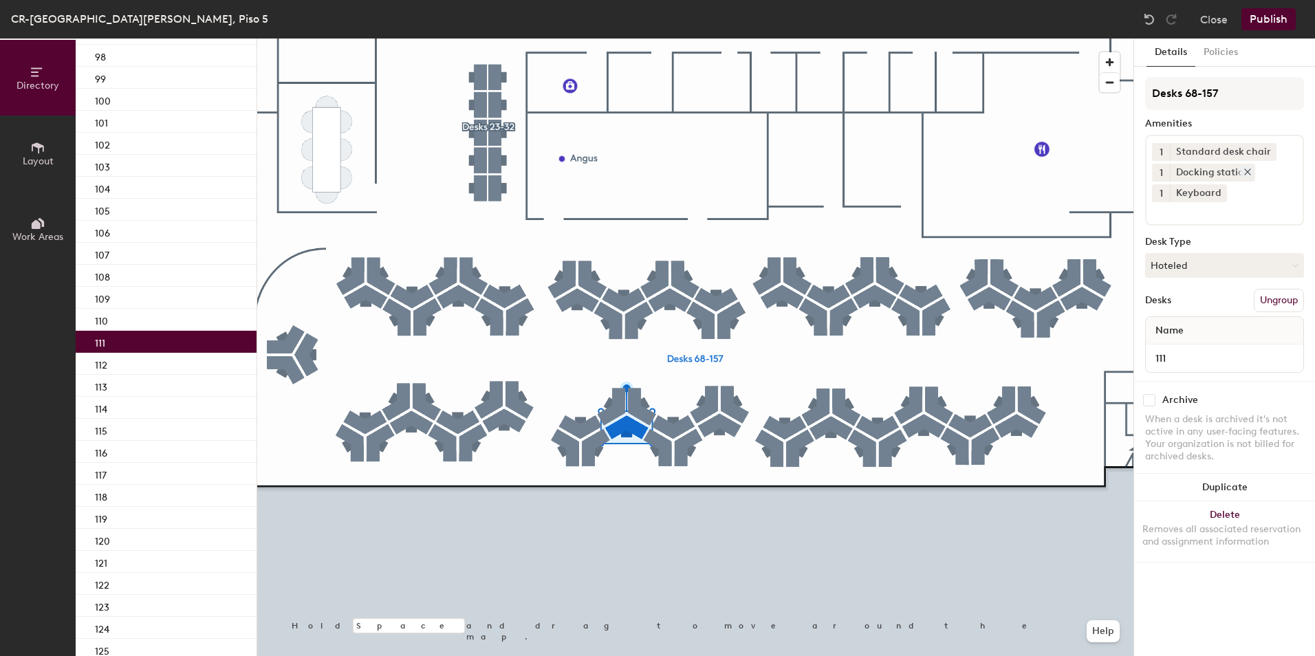
click at [1246, 173] on icon at bounding box center [1248, 172] width 6 height 6
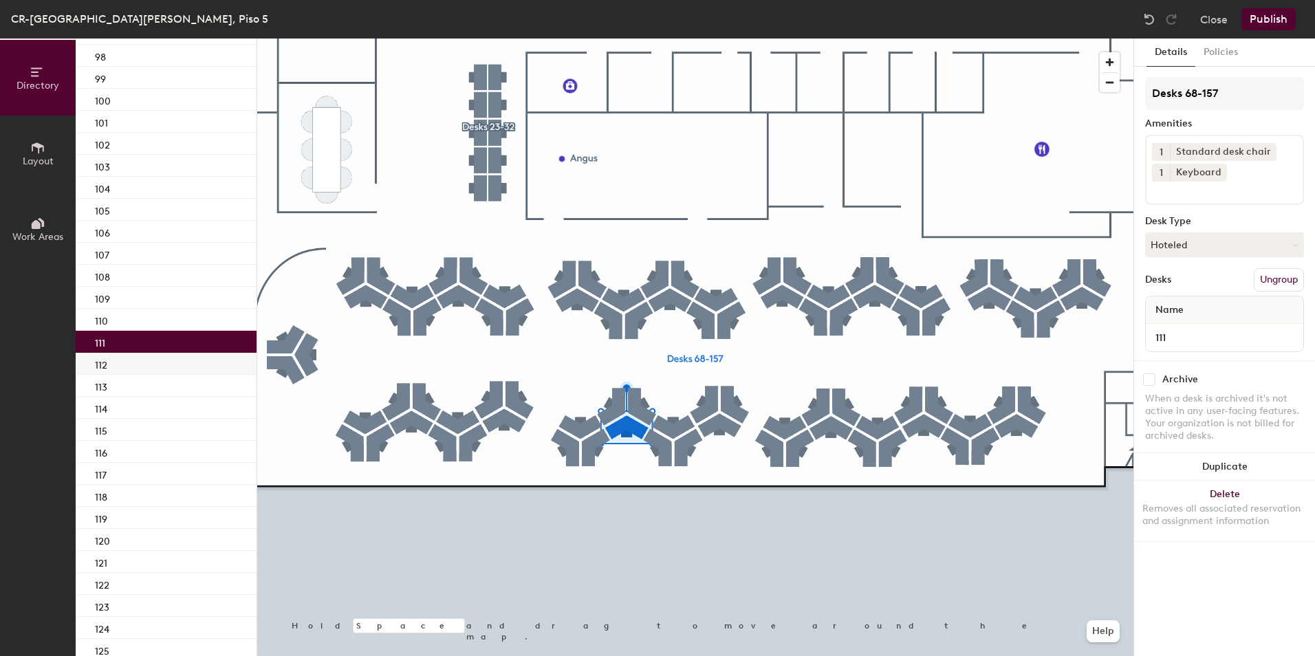
click at [164, 358] on div "112" at bounding box center [166, 364] width 181 height 22
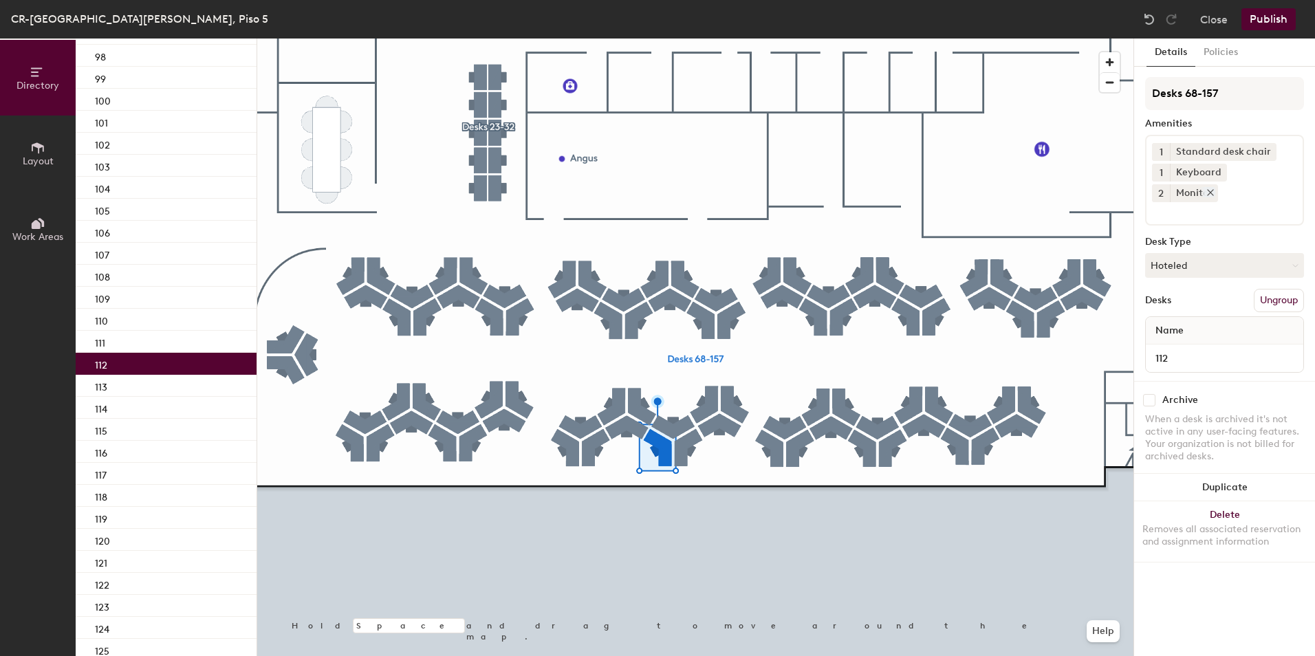
click at [1215, 188] on icon at bounding box center [1211, 193] width 10 height 10
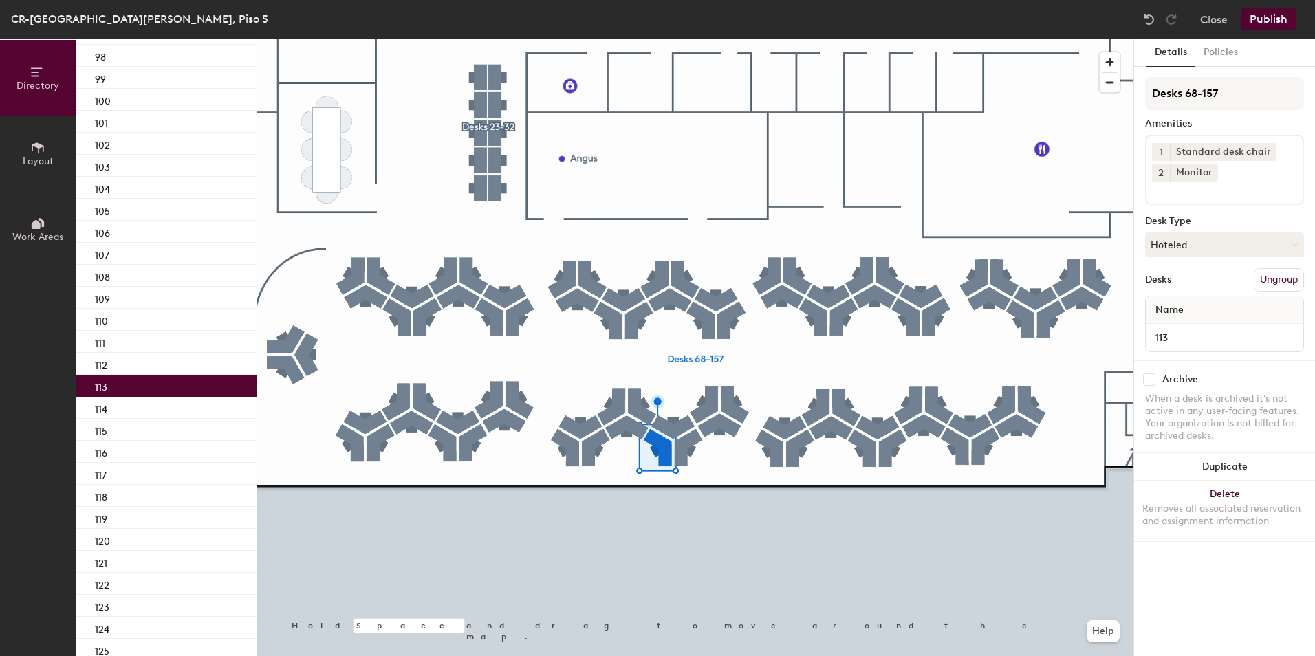
click at [185, 377] on div "113" at bounding box center [166, 386] width 181 height 22
click at [1212, 173] on icon at bounding box center [1211, 172] width 10 height 10
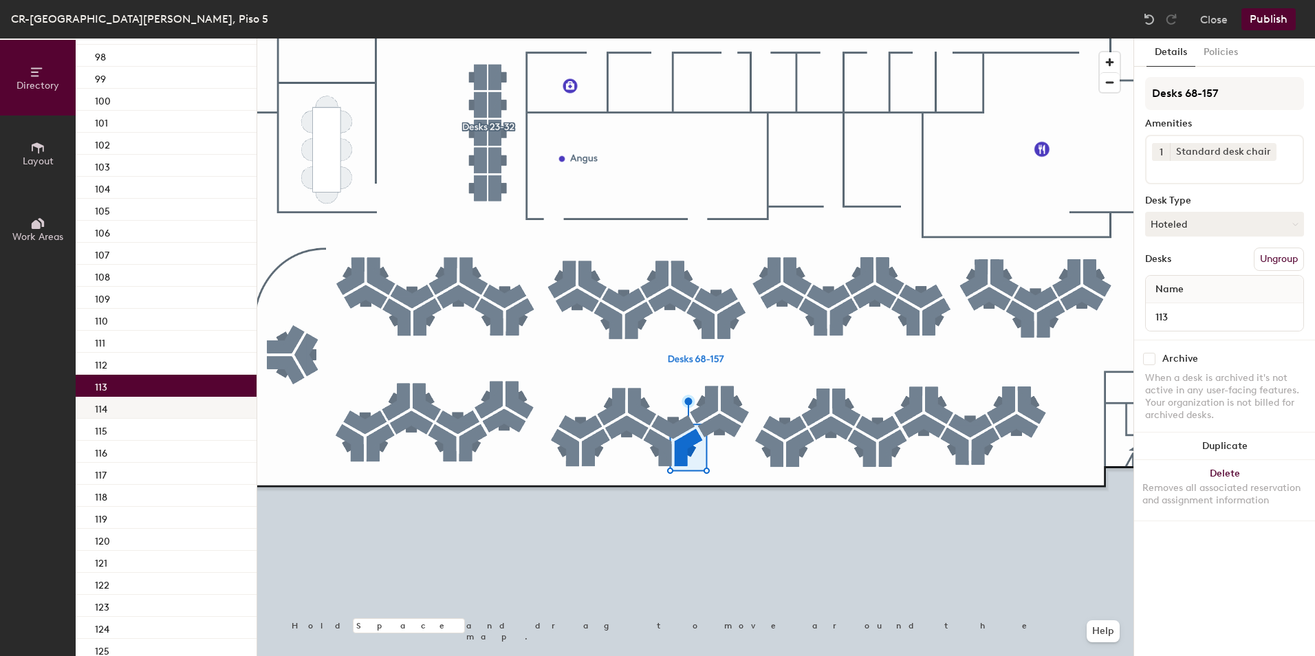
click at [145, 400] on div "114" at bounding box center [166, 408] width 181 height 22
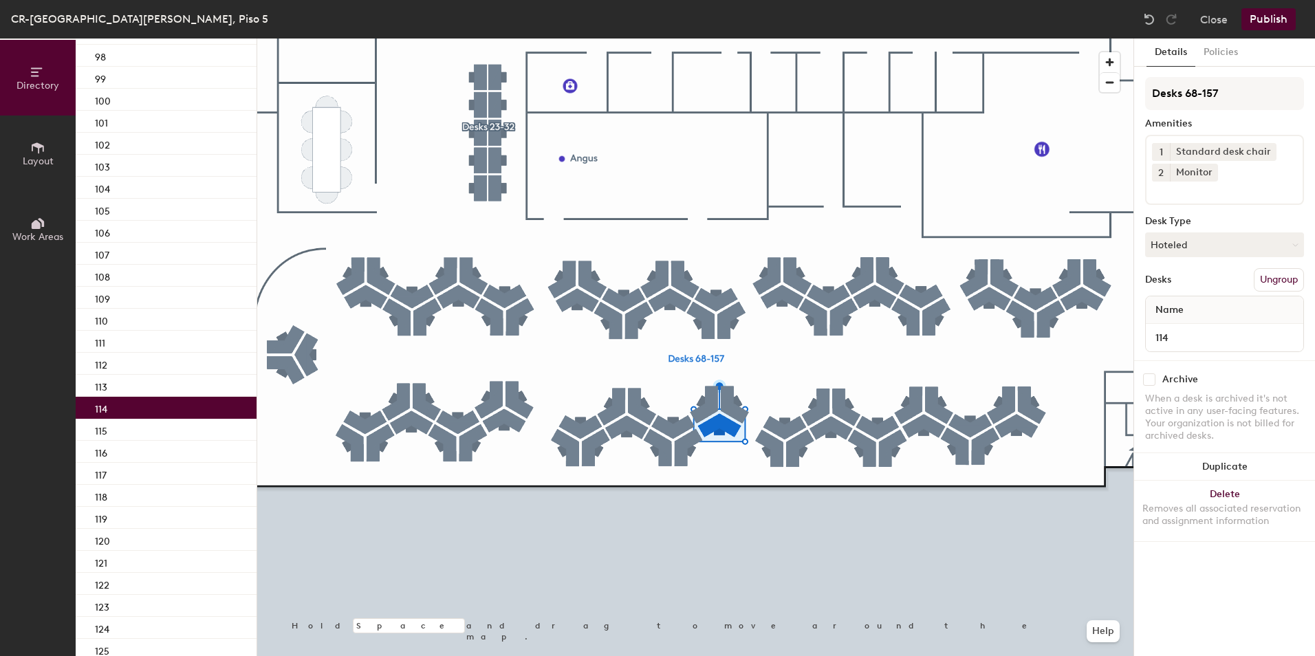
drag, startPoint x: 1209, startPoint y: 173, endPoint x: 1153, endPoint y: 197, distance: 61.3
click at [1209, 173] on icon at bounding box center [1211, 172] width 10 height 10
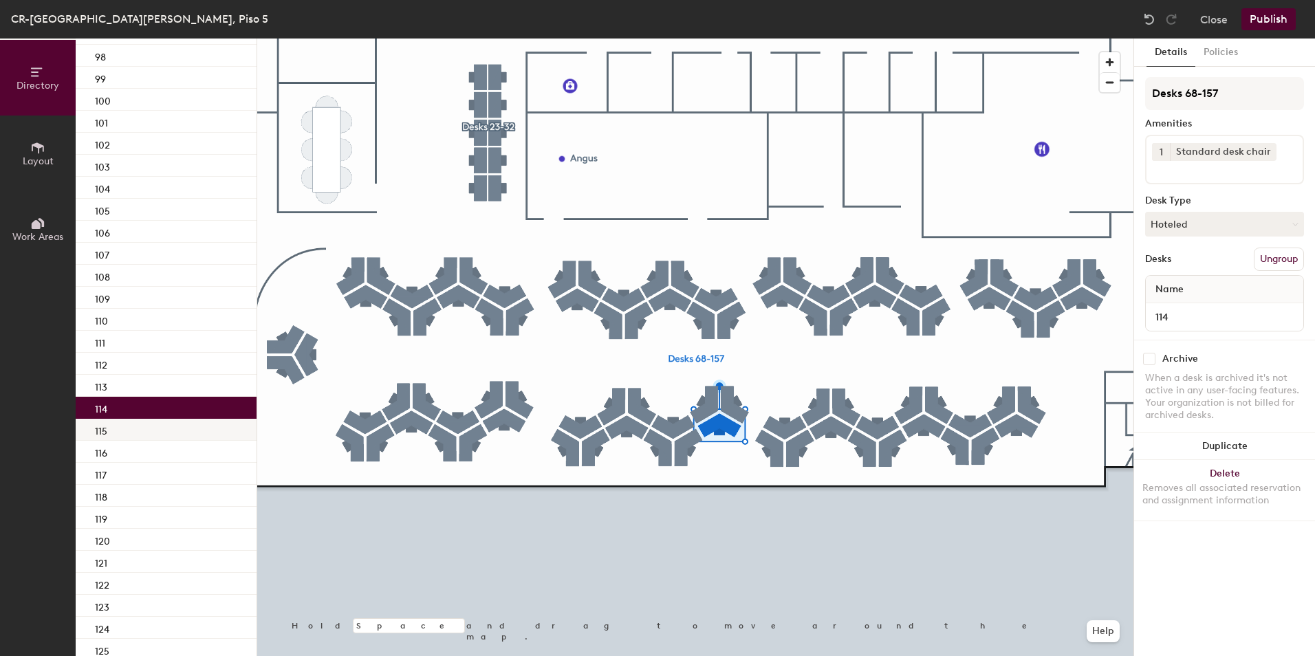
click at [138, 437] on div "115" at bounding box center [166, 430] width 181 height 22
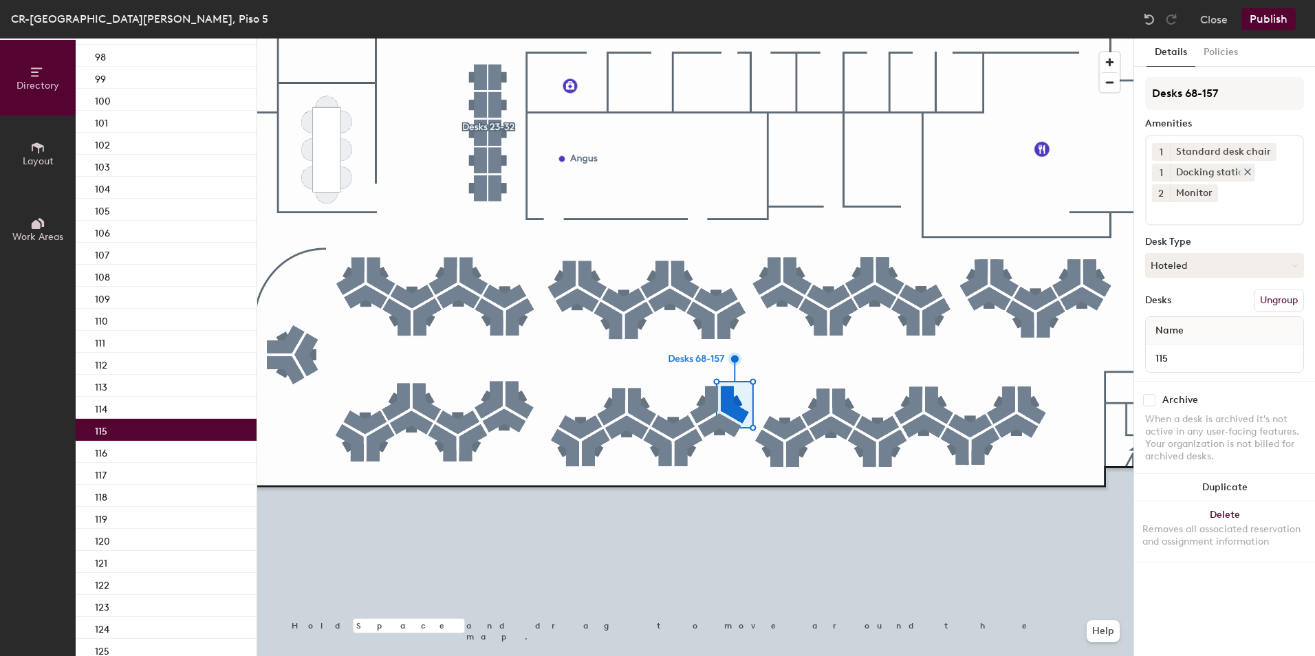
click at [1246, 173] on icon at bounding box center [1248, 172] width 10 height 10
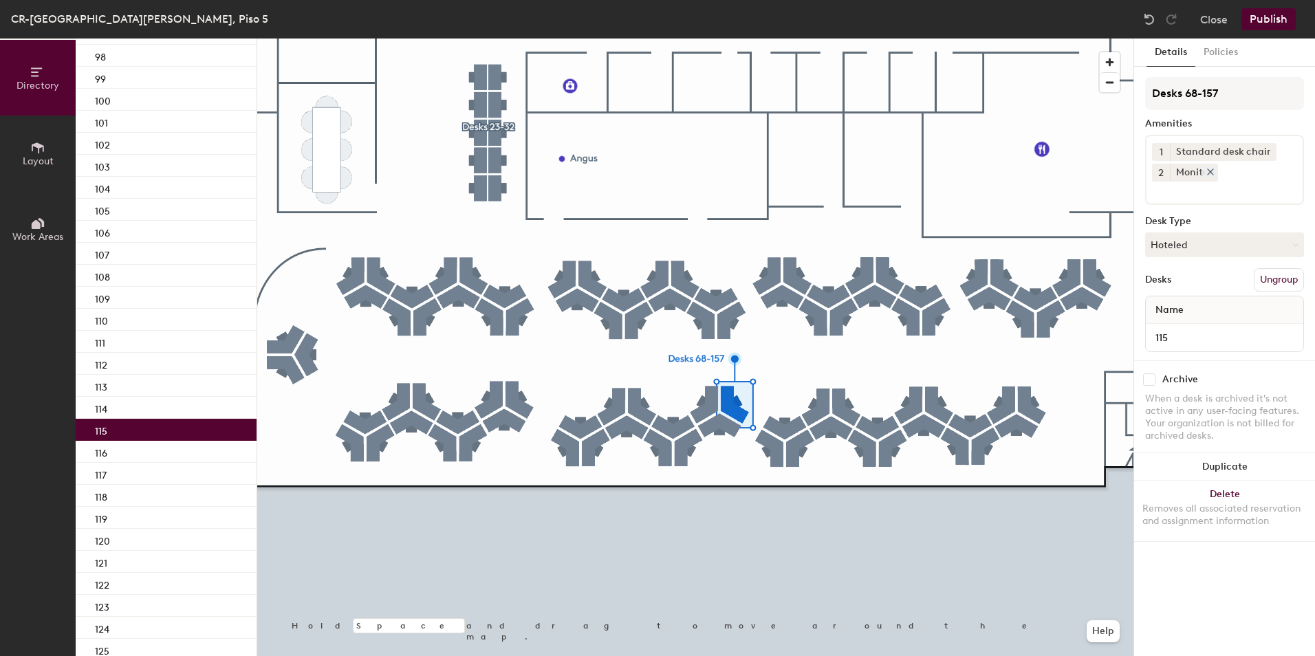
click at [1210, 173] on icon at bounding box center [1211, 172] width 10 height 10
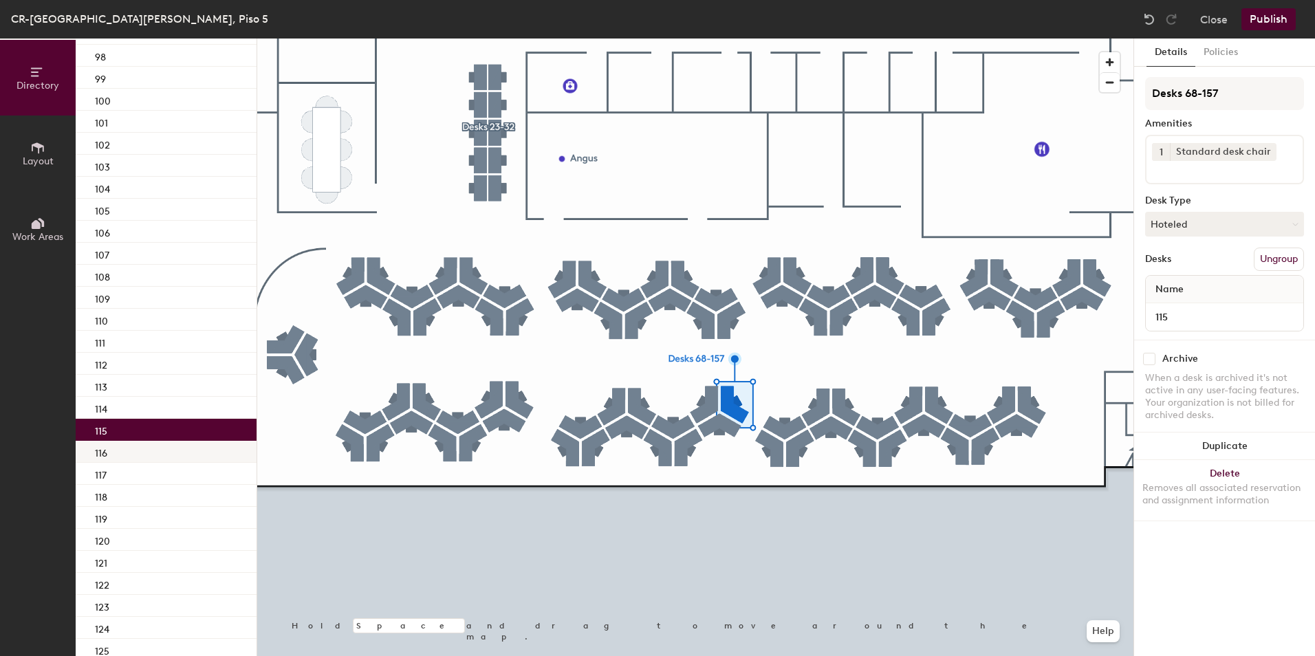
click at [136, 451] on div "116" at bounding box center [166, 452] width 181 height 22
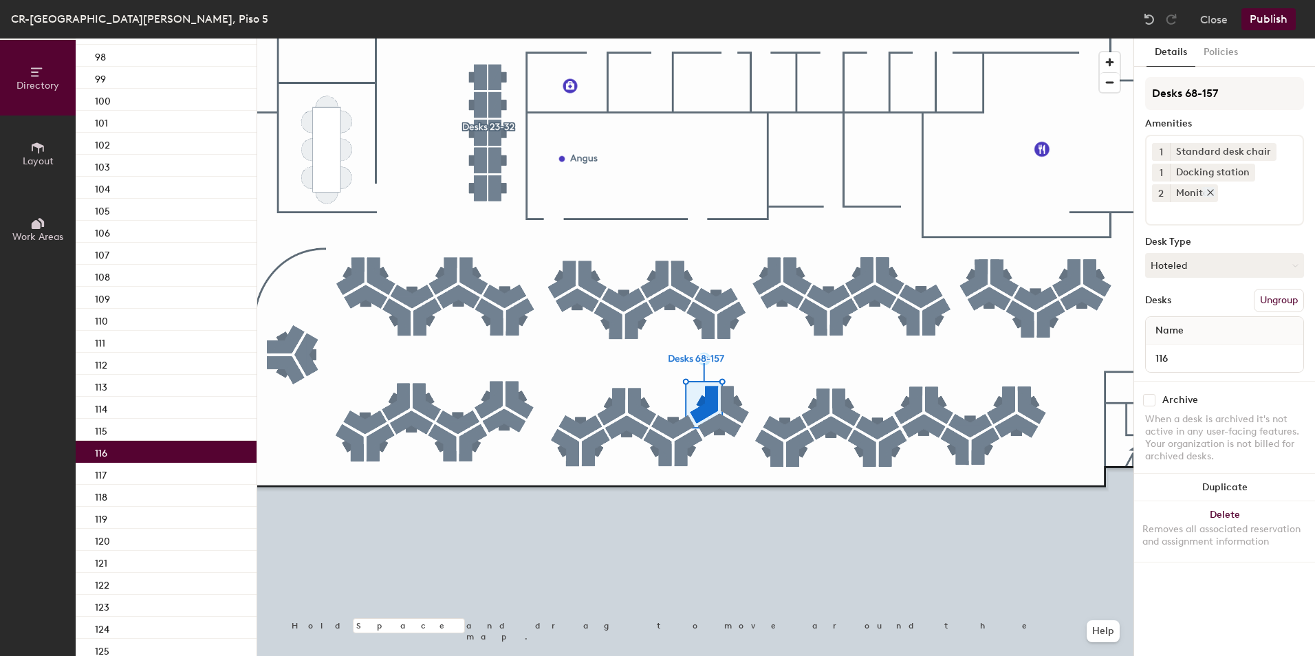
click at [1208, 193] on icon at bounding box center [1211, 193] width 10 height 10
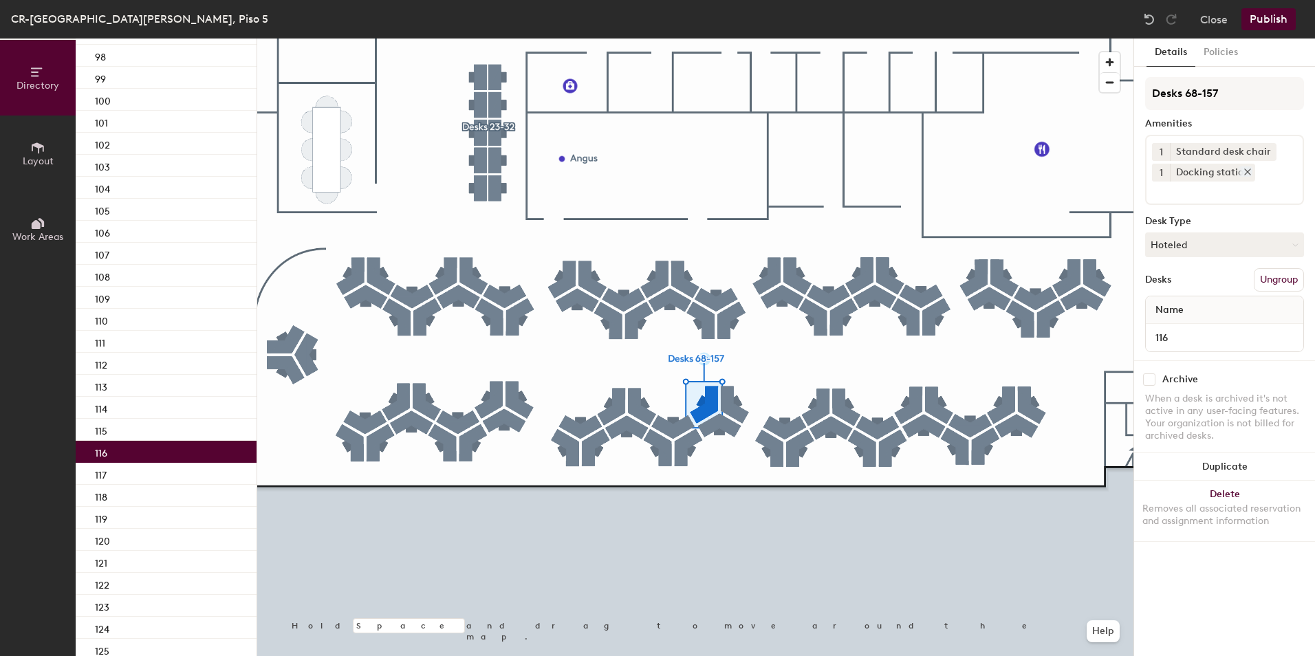
click at [1244, 171] on icon at bounding box center [1248, 172] width 10 height 10
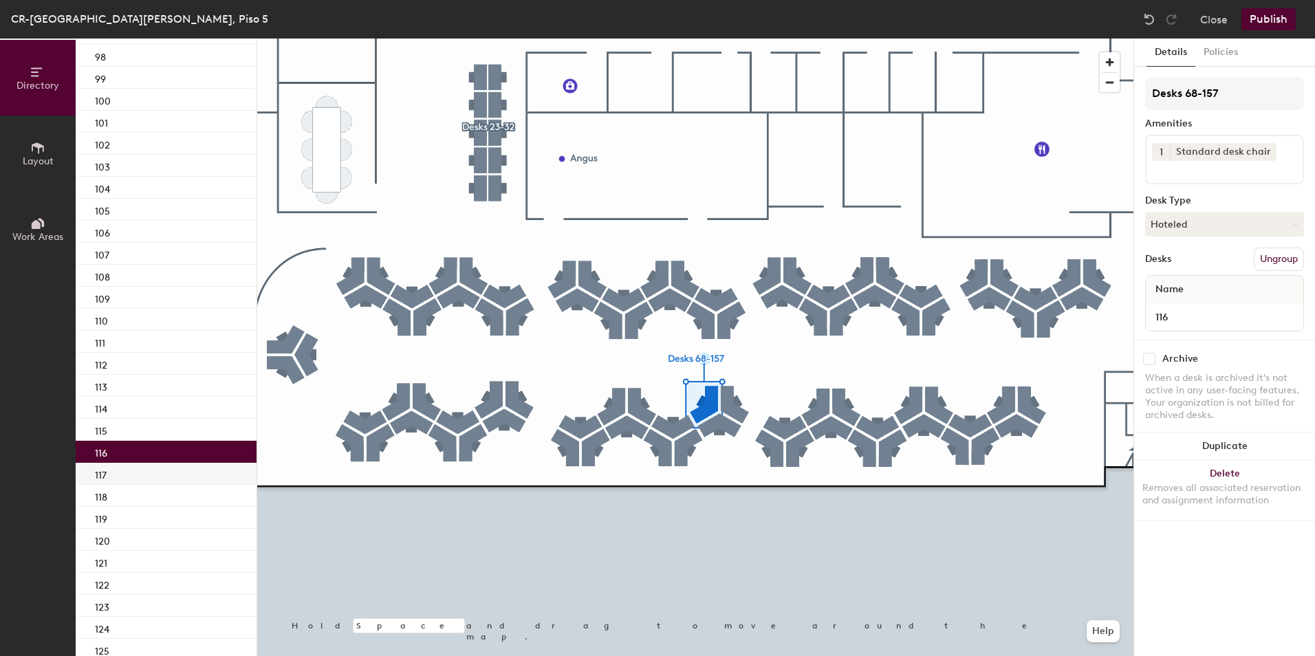
click at [184, 477] on div "117" at bounding box center [166, 474] width 181 height 22
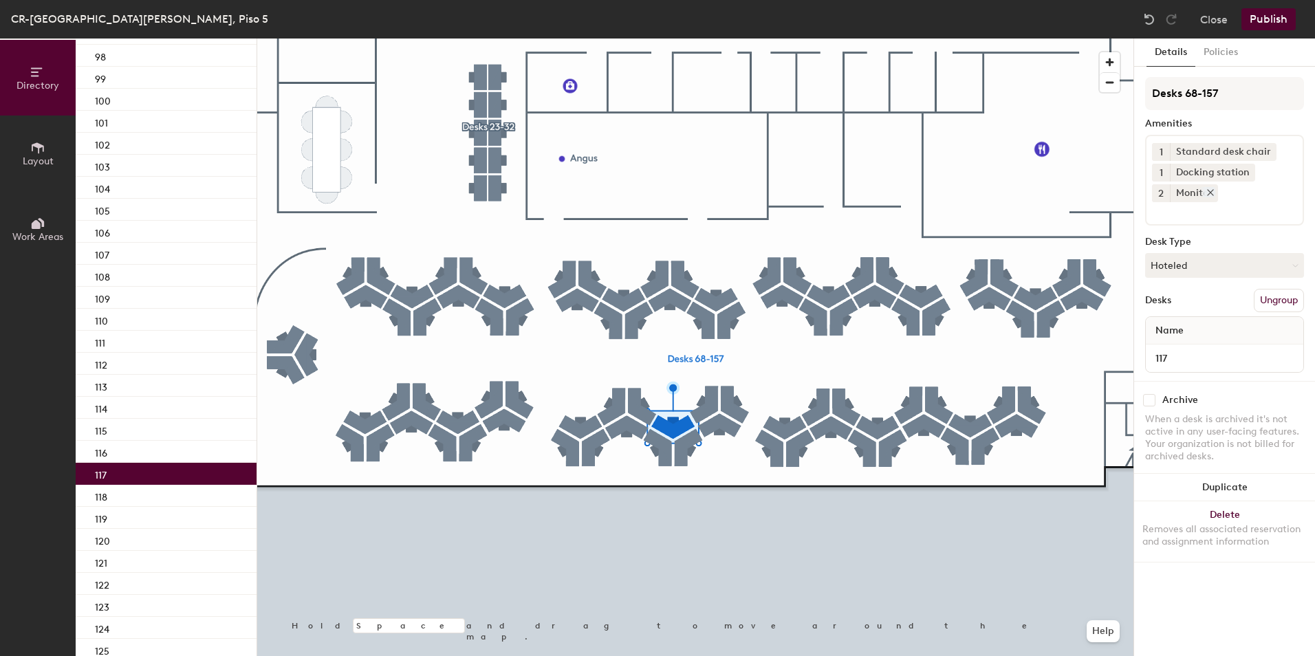
click at [1209, 192] on icon at bounding box center [1211, 193] width 6 height 6
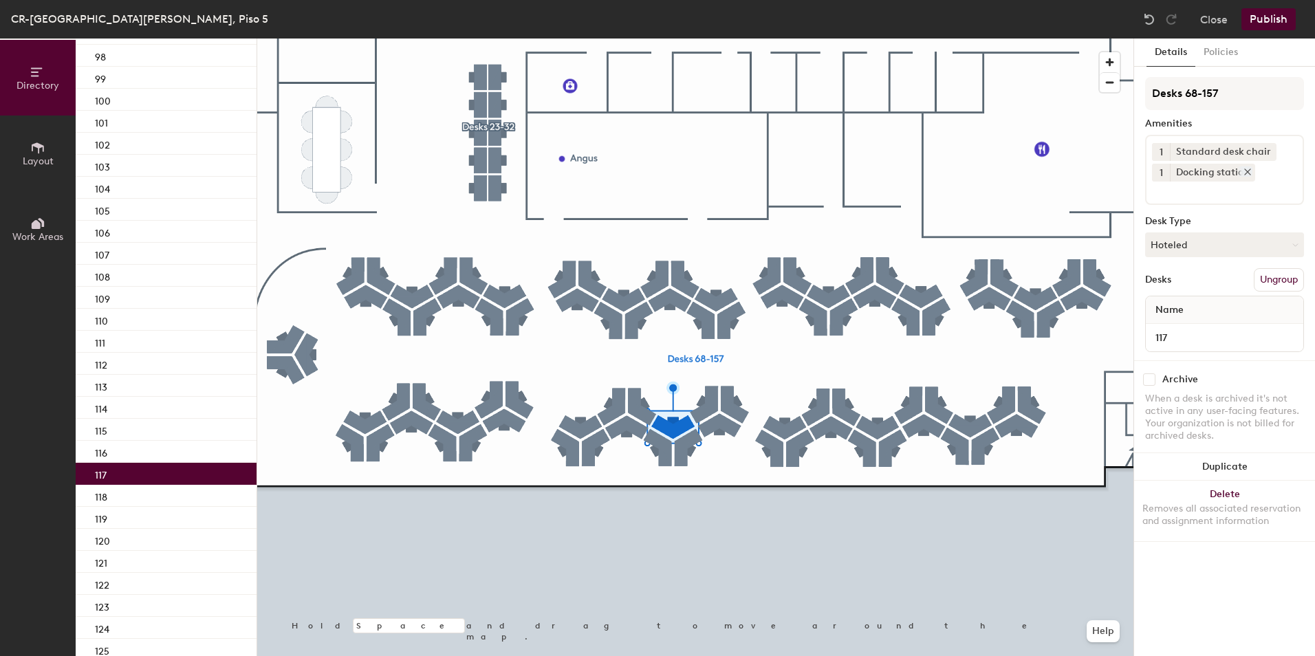
click at [1246, 169] on icon at bounding box center [1248, 172] width 10 height 10
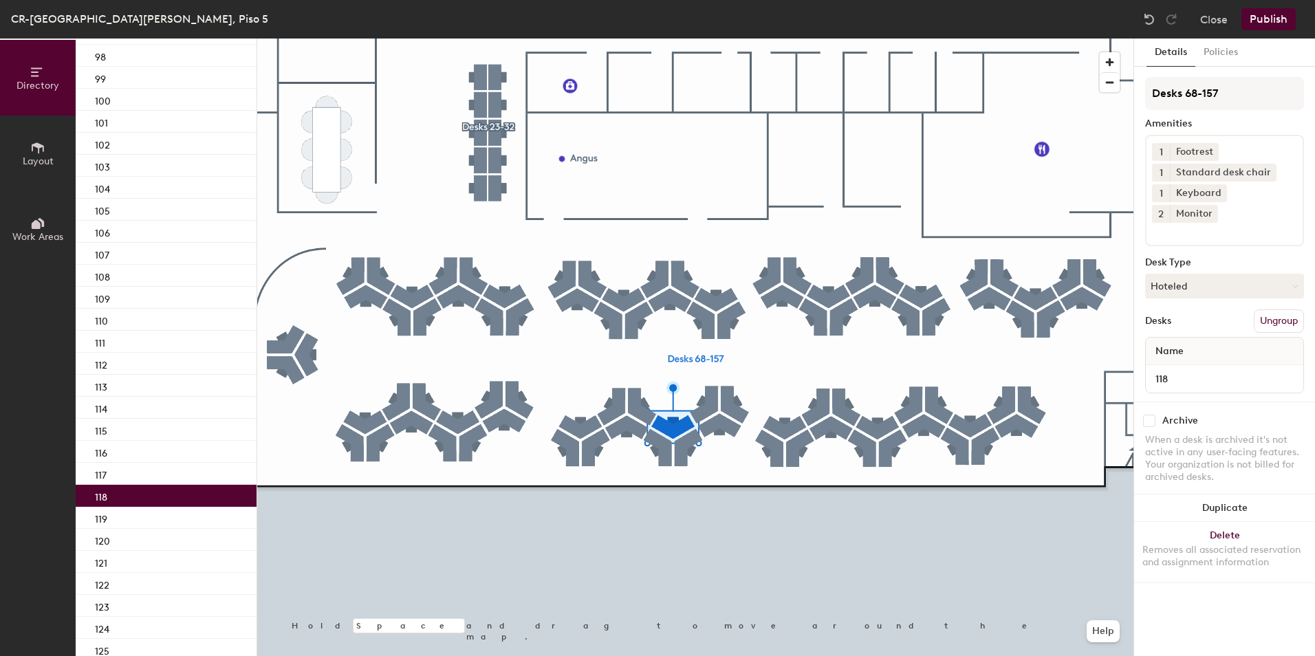
click at [186, 491] on div "118" at bounding box center [166, 496] width 181 height 22
click at [1213, 210] on icon at bounding box center [1211, 213] width 6 height 6
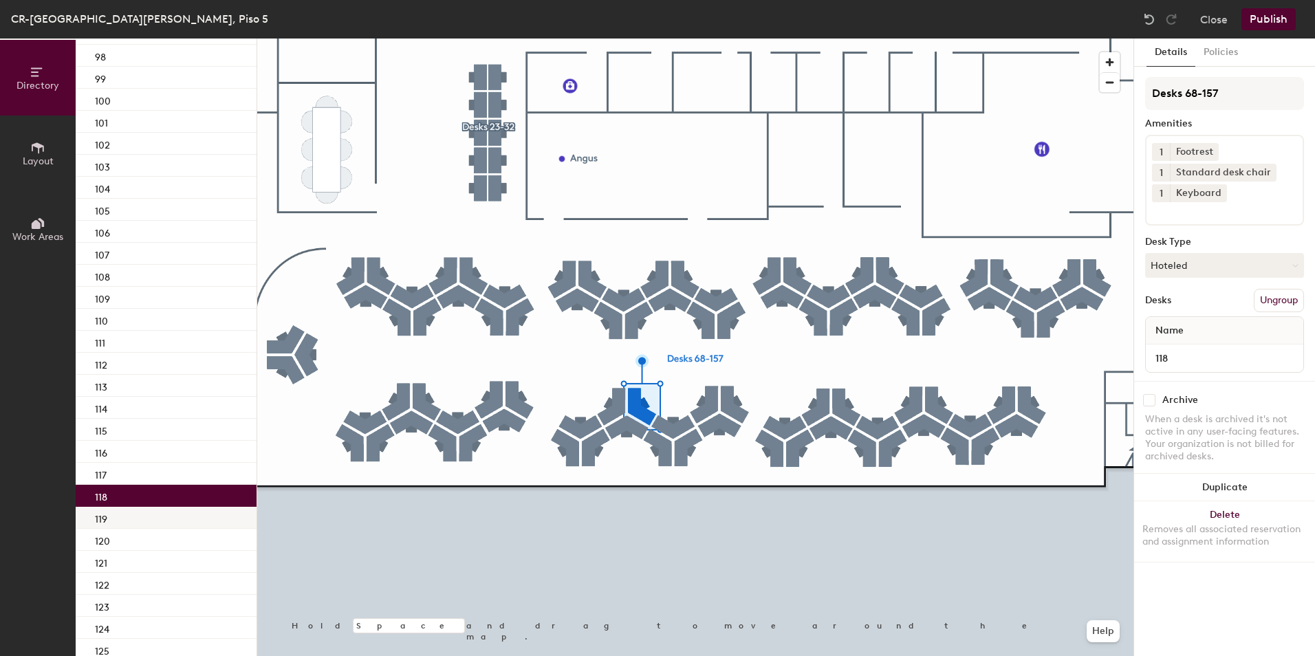
click at [195, 510] on div "119" at bounding box center [166, 518] width 181 height 22
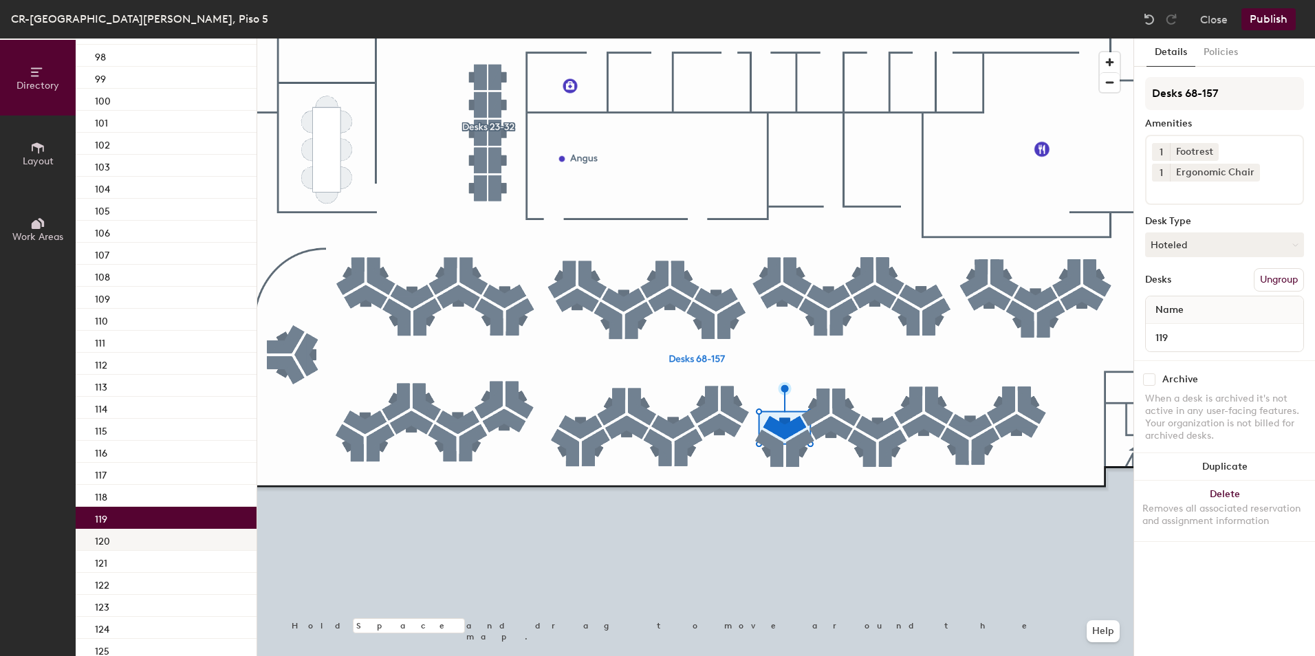
click at [182, 542] on div "120" at bounding box center [166, 540] width 181 height 22
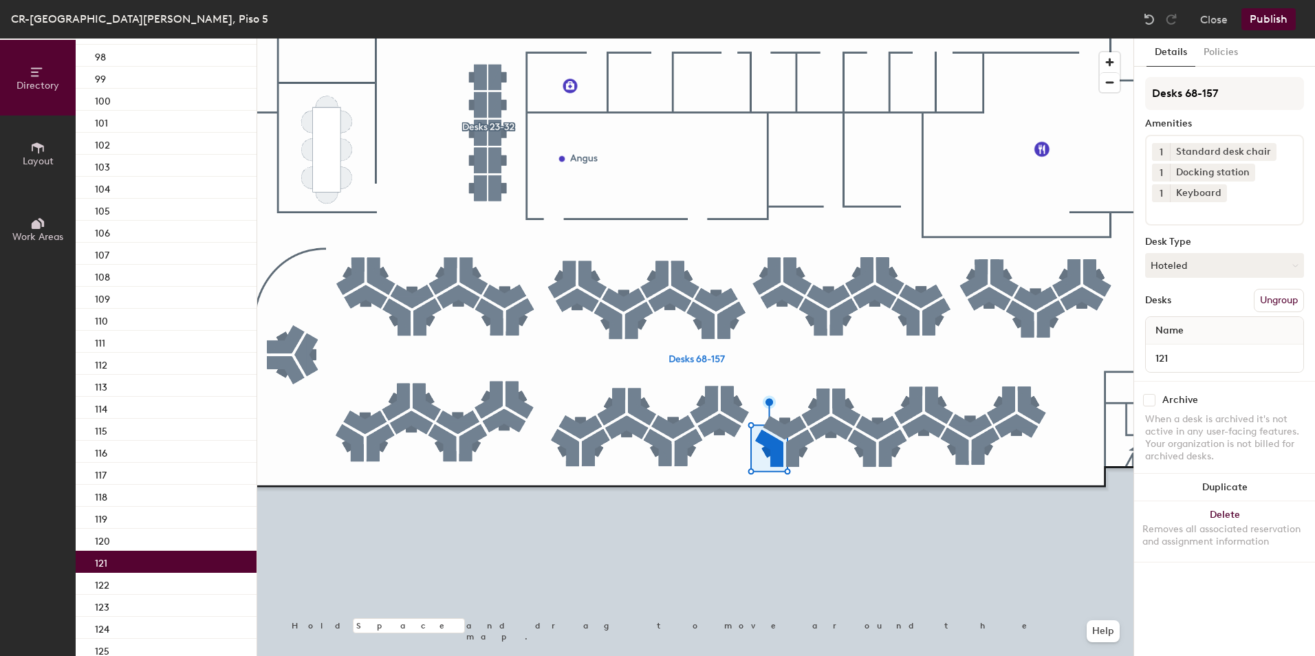
click at [171, 567] on div "121" at bounding box center [166, 562] width 181 height 22
click at [1246, 173] on icon at bounding box center [1248, 172] width 10 height 10
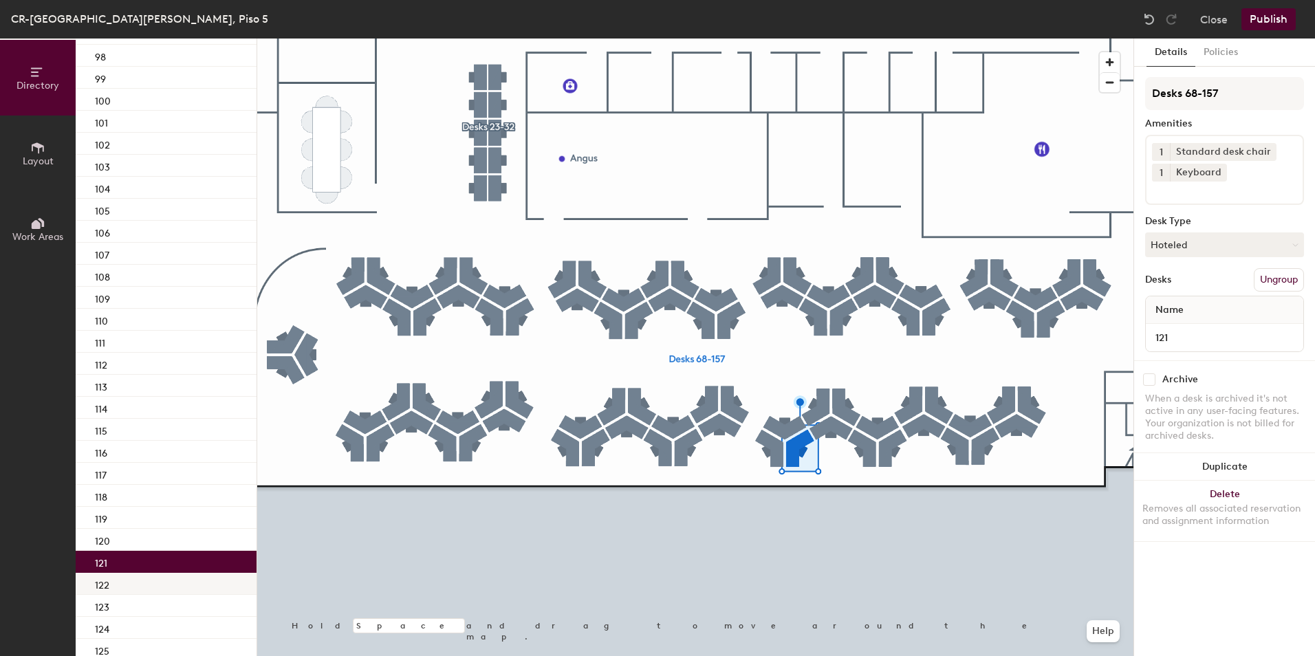
click at [210, 587] on div "122" at bounding box center [166, 584] width 181 height 22
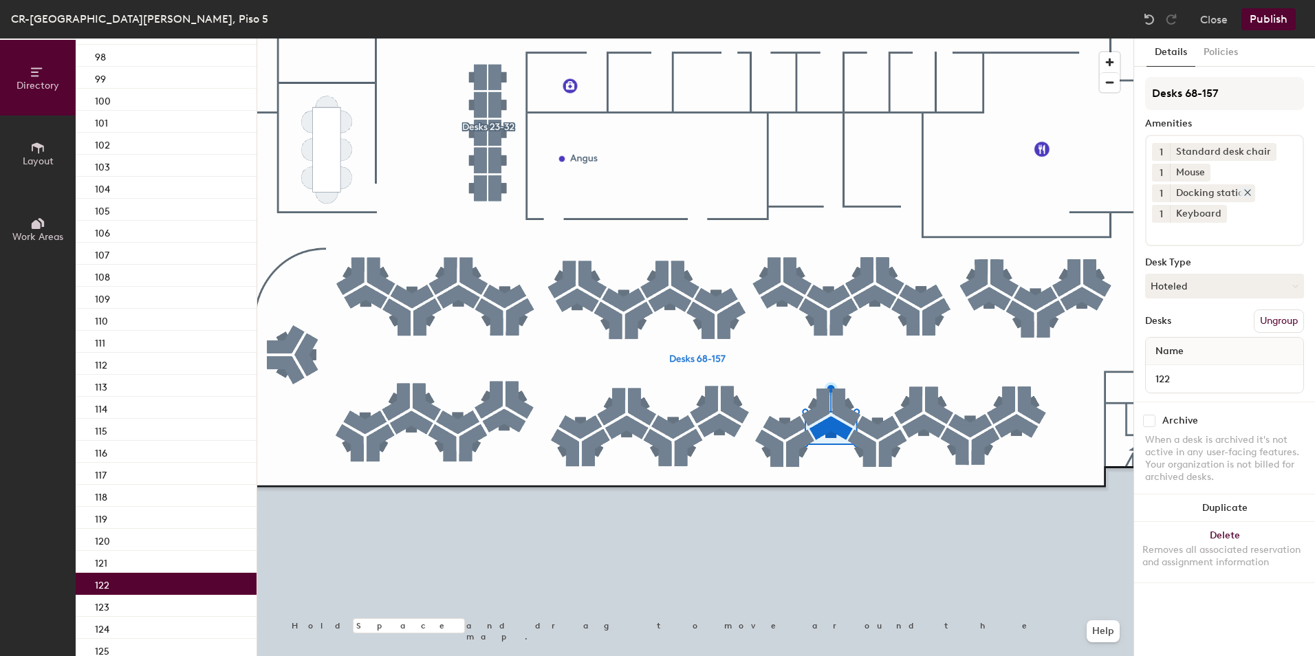
click at [1248, 195] on icon at bounding box center [1248, 193] width 10 height 10
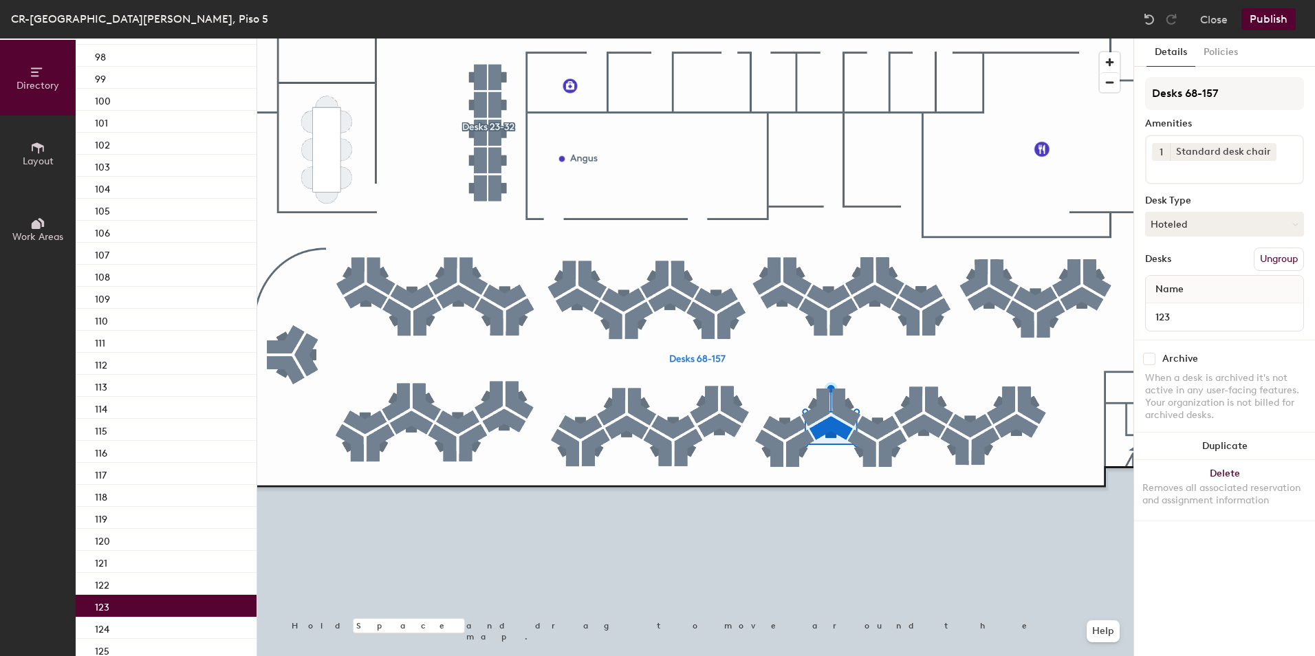
click at [158, 603] on div "123" at bounding box center [166, 606] width 181 height 22
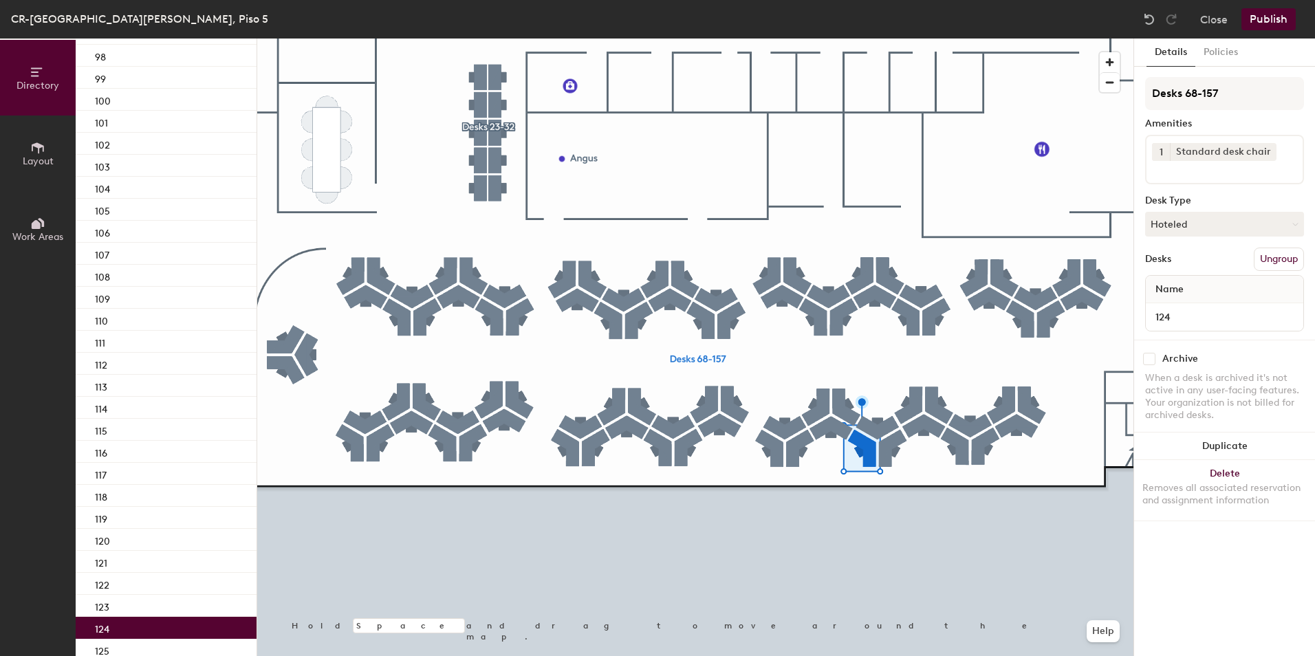
click at [176, 636] on div "124" at bounding box center [166, 628] width 181 height 22
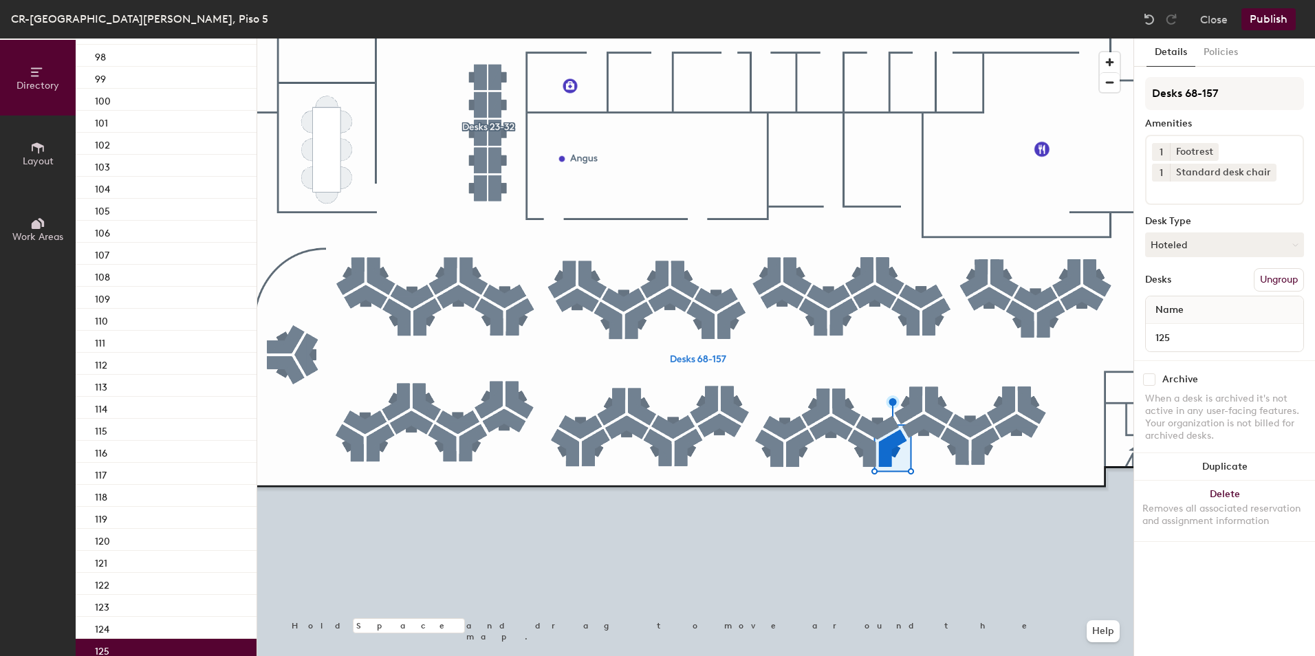
click at [193, 645] on div "125" at bounding box center [166, 650] width 181 height 22
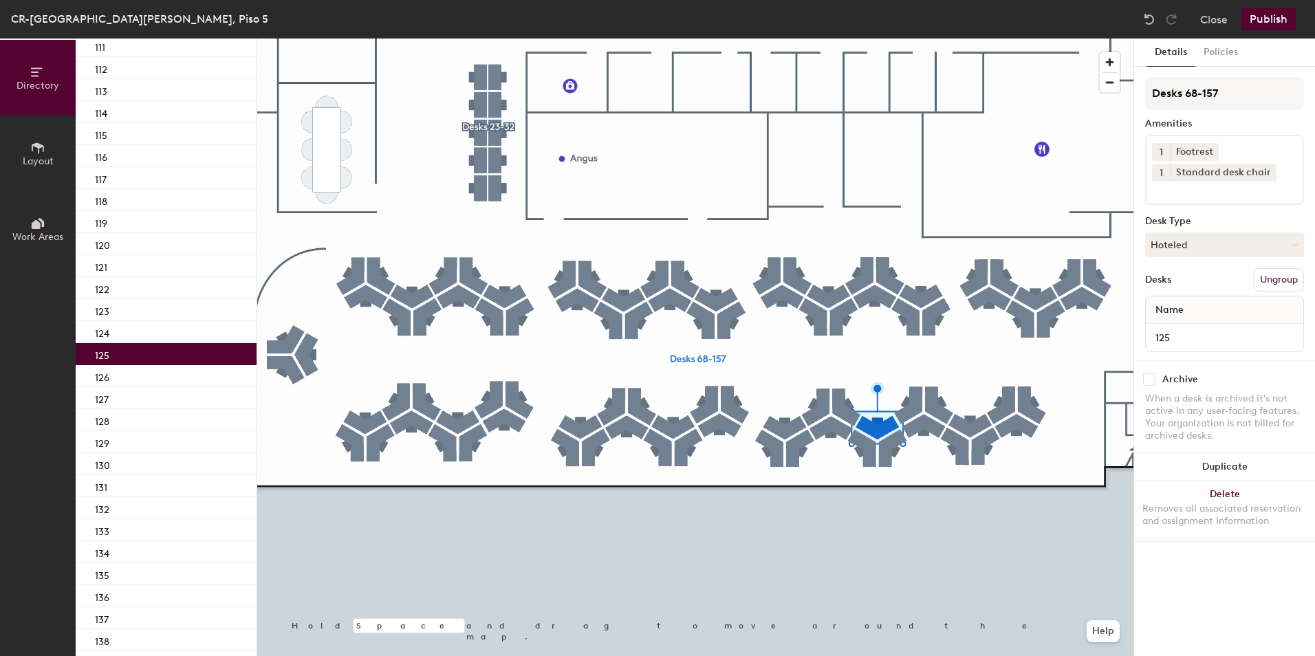
scroll to position [1088, 0]
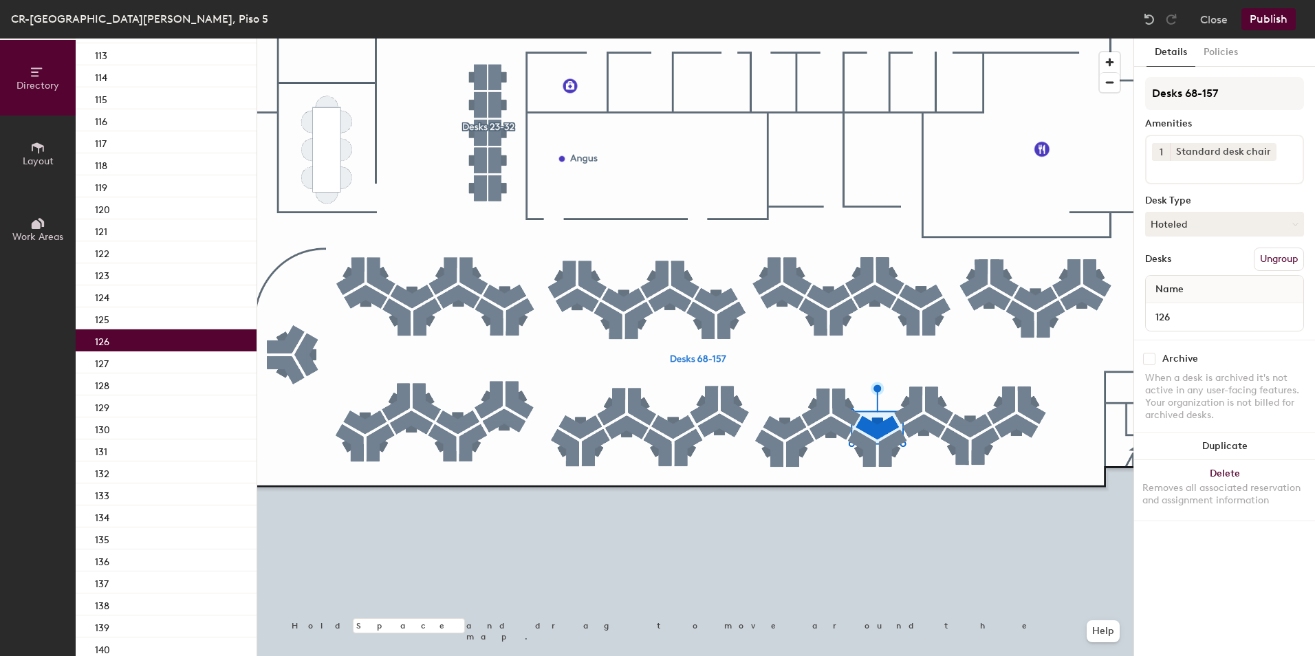
click at [171, 332] on div "126" at bounding box center [166, 340] width 181 height 22
click at [169, 364] on div "127" at bounding box center [166, 362] width 181 height 22
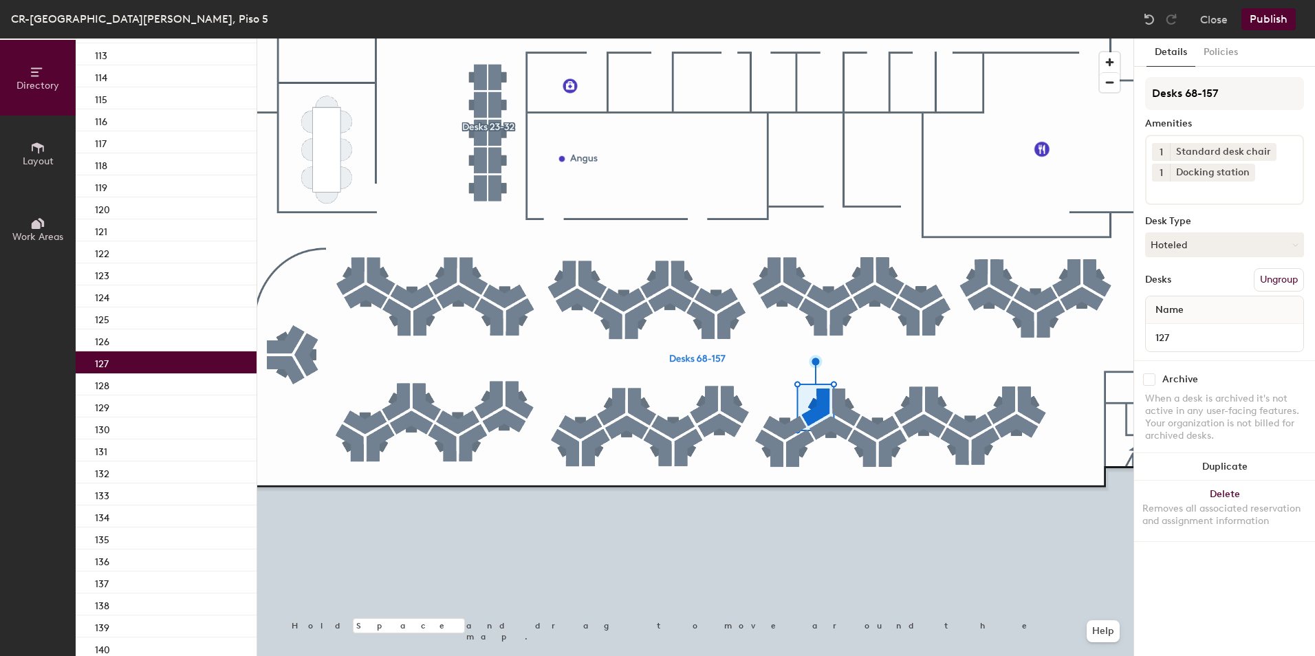
drag, startPoint x: 1246, startPoint y: 173, endPoint x: 1136, endPoint y: 215, distance: 118.0
click at [1244, 173] on icon at bounding box center [1248, 172] width 10 height 10
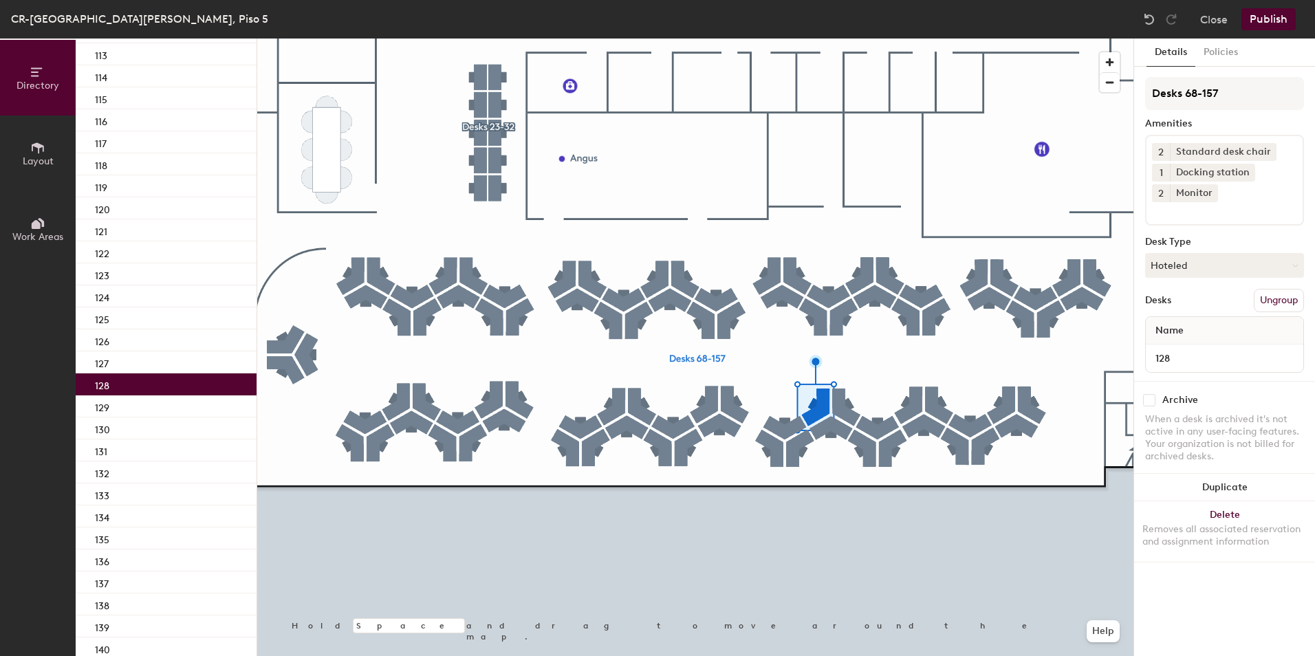
click at [186, 380] on div "128" at bounding box center [166, 385] width 181 height 22
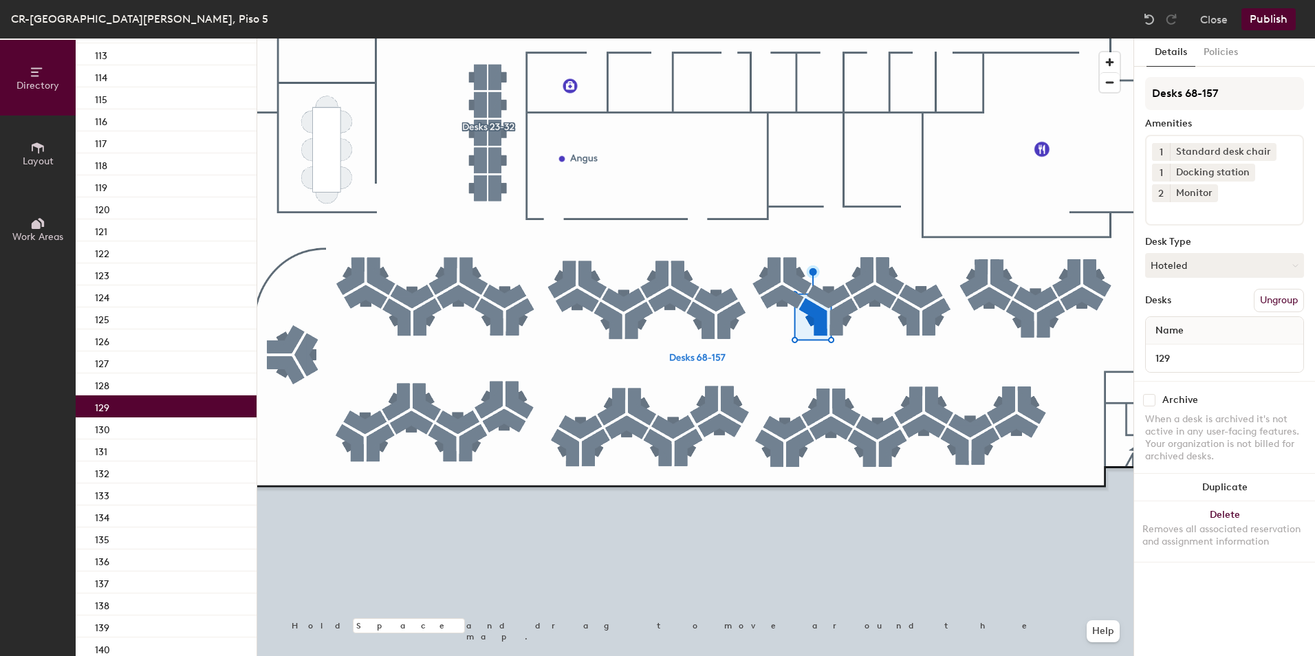
click at [190, 402] on div "129" at bounding box center [166, 407] width 181 height 22
click at [182, 422] on div "130" at bounding box center [166, 429] width 181 height 22
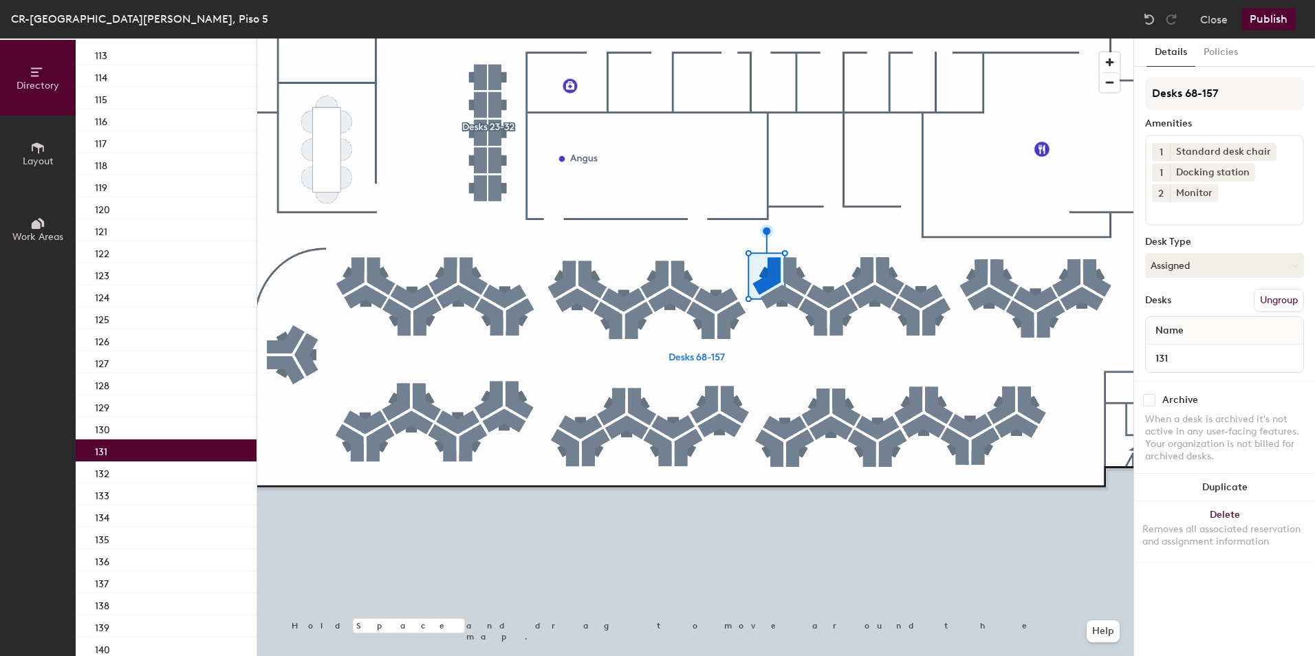
click at [178, 452] on div "131" at bounding box center [166, 451] width 181 height 22
click at [176, 470] on div "132" at bounding box center [166, 473] width 181 height 22
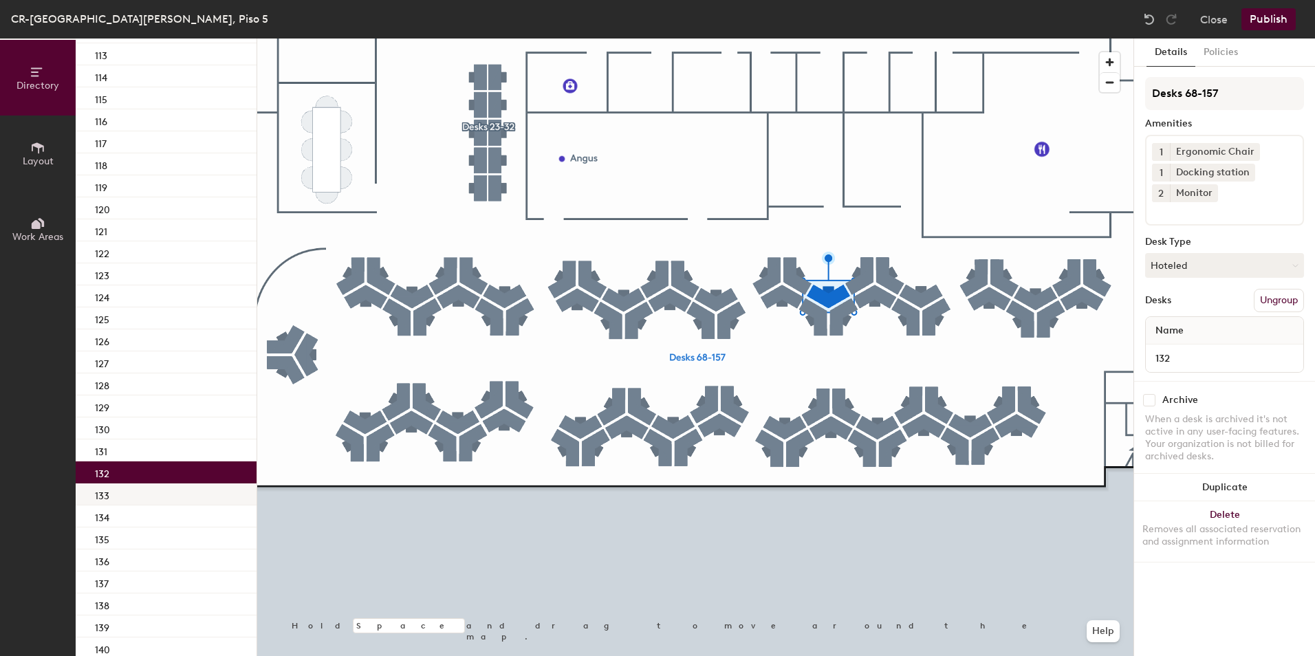
click at [175, 494] on div "133" at bounding box center [166, 495] width 181 height 22
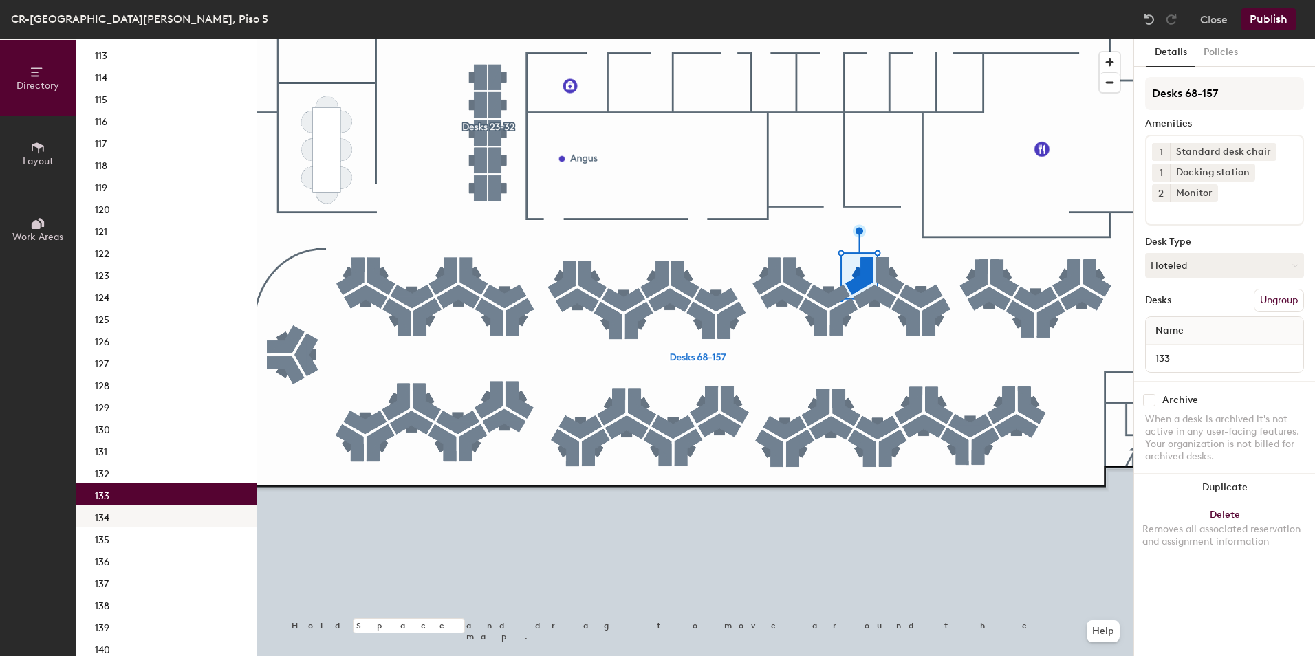
click at [170, 522] on div "134" at bounding box center [166, 517] width 181 height 22
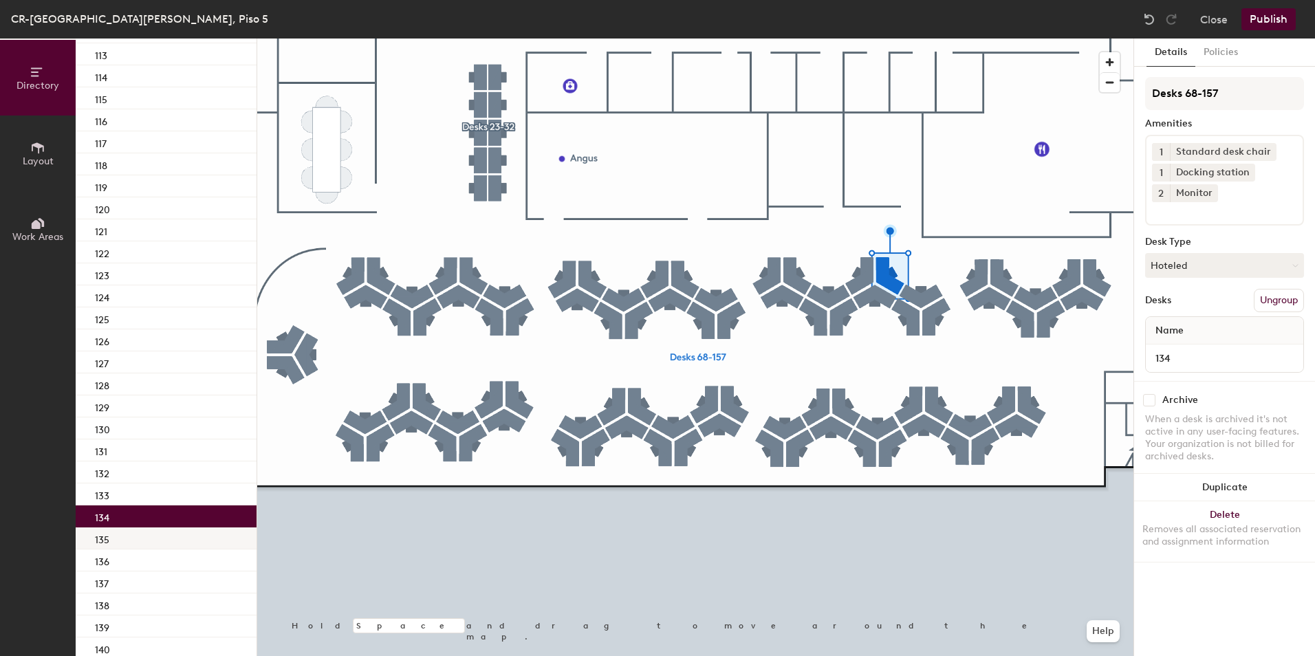
click at [186, 536] on div "135" at bounding box center [166, 539] width 181 height 22
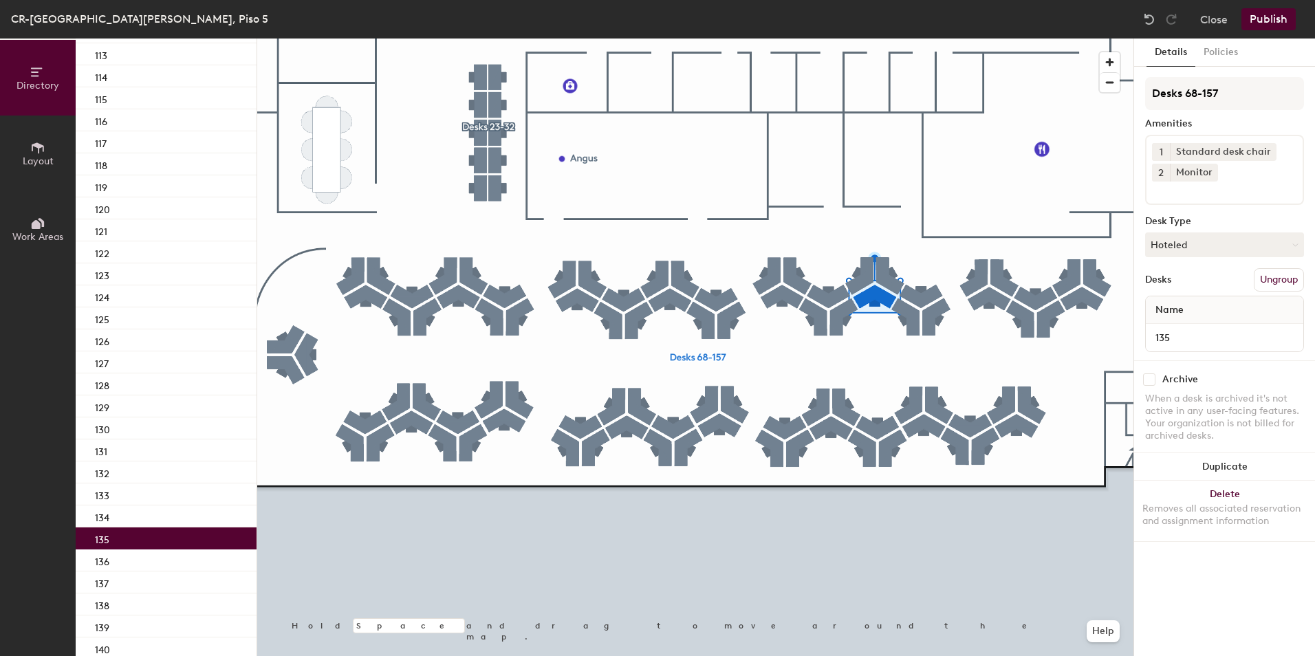
click at [1175, 193] on input at bounding box center [1214, 190] width 124 height 17
type input "dock"
click at [1176, 218] on div "Docking station" at bounding box center [1224, 223] width 155 height 21
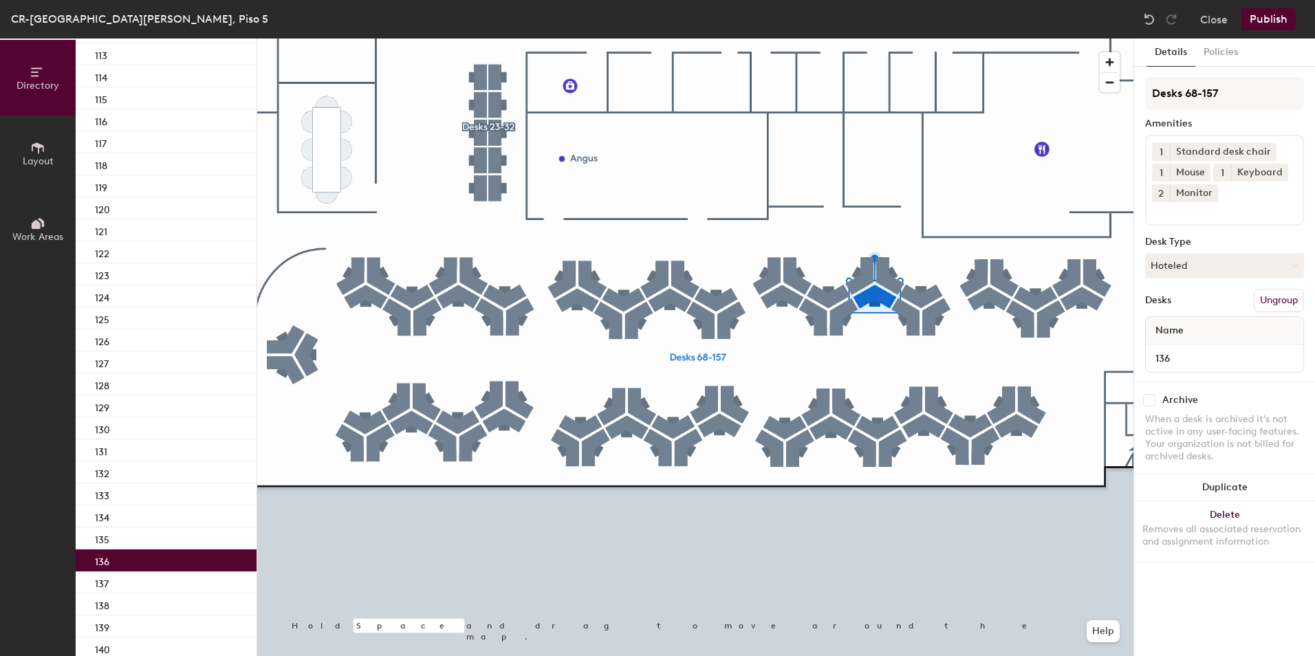
click at [127, 565] on div "136" at bounding box center [166, 561] width 181 height 22
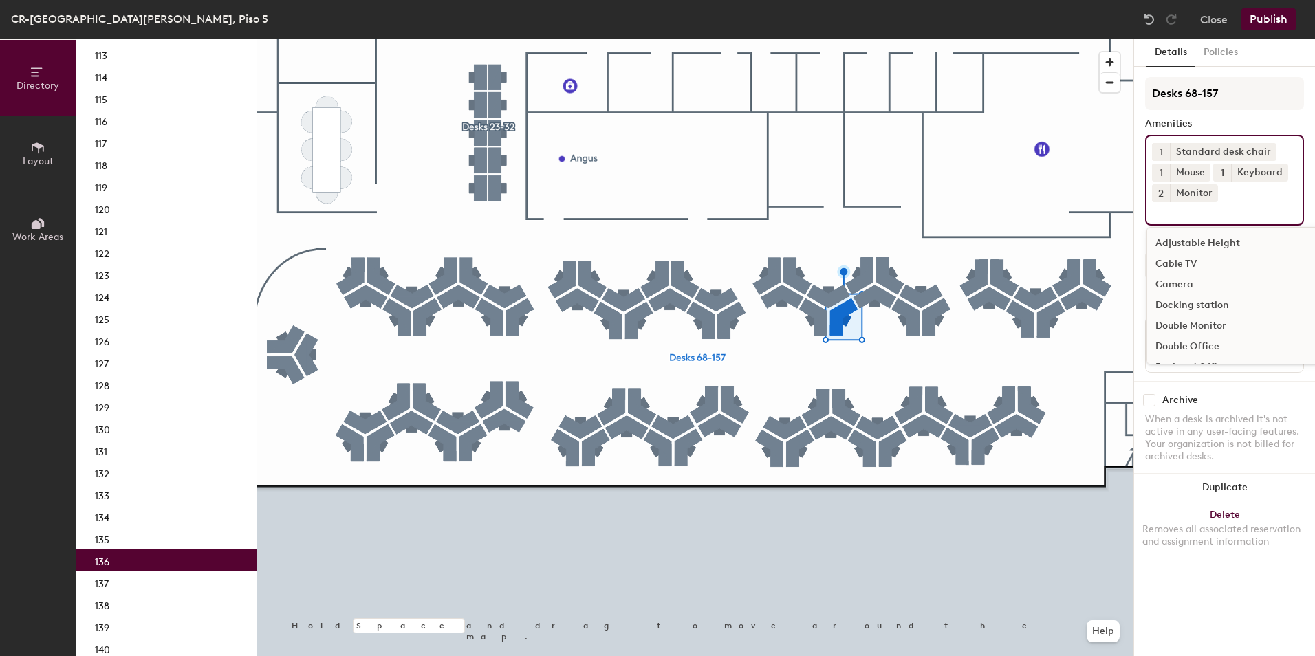
click at [1217, 212] on input at bounding box center [1214, 210] width 124 height 17
type input "dock"
click at [1200, 241] on div "Docking station" at bounding box center [1224, 243] width 155 height 21
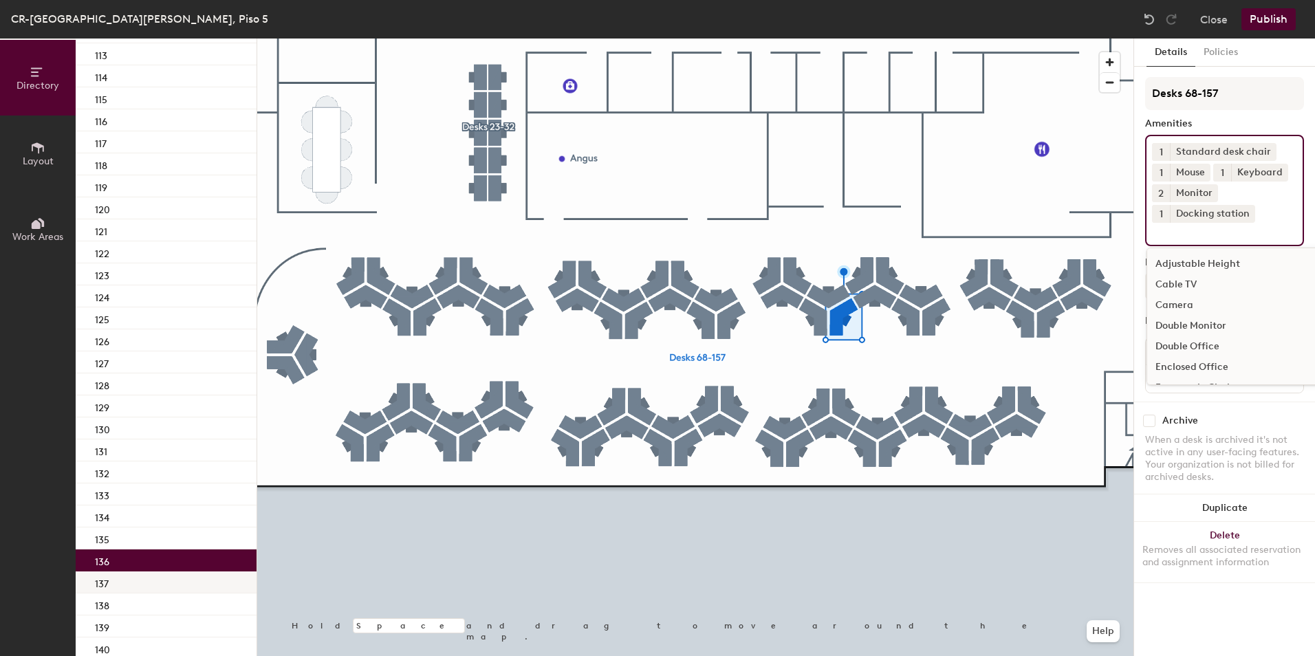
click at [144, 583] on div "137" at bounding box center [166, 583] width 181 height 22
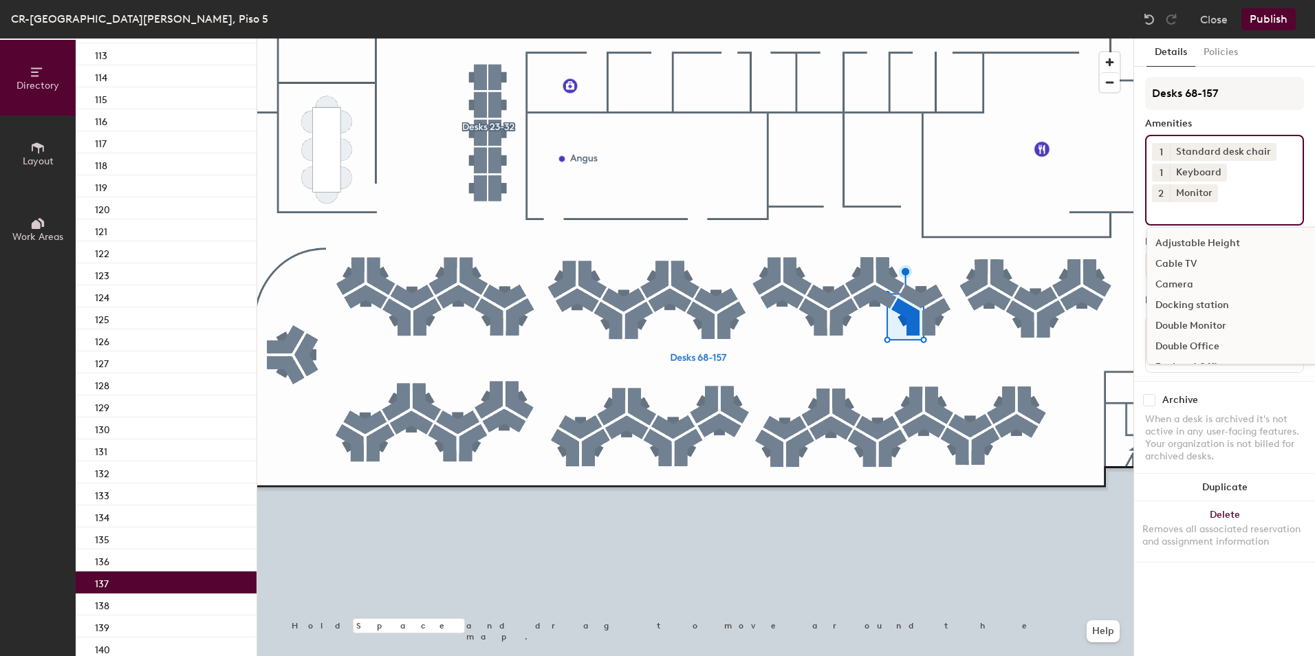
click at [1240, 202] on input at bounding box center [1214, 210] width 124 height 17
type input "dock"
click at [1229, 233] on div "Docking station" at bounding box center [1224, 243] width 155 height 21
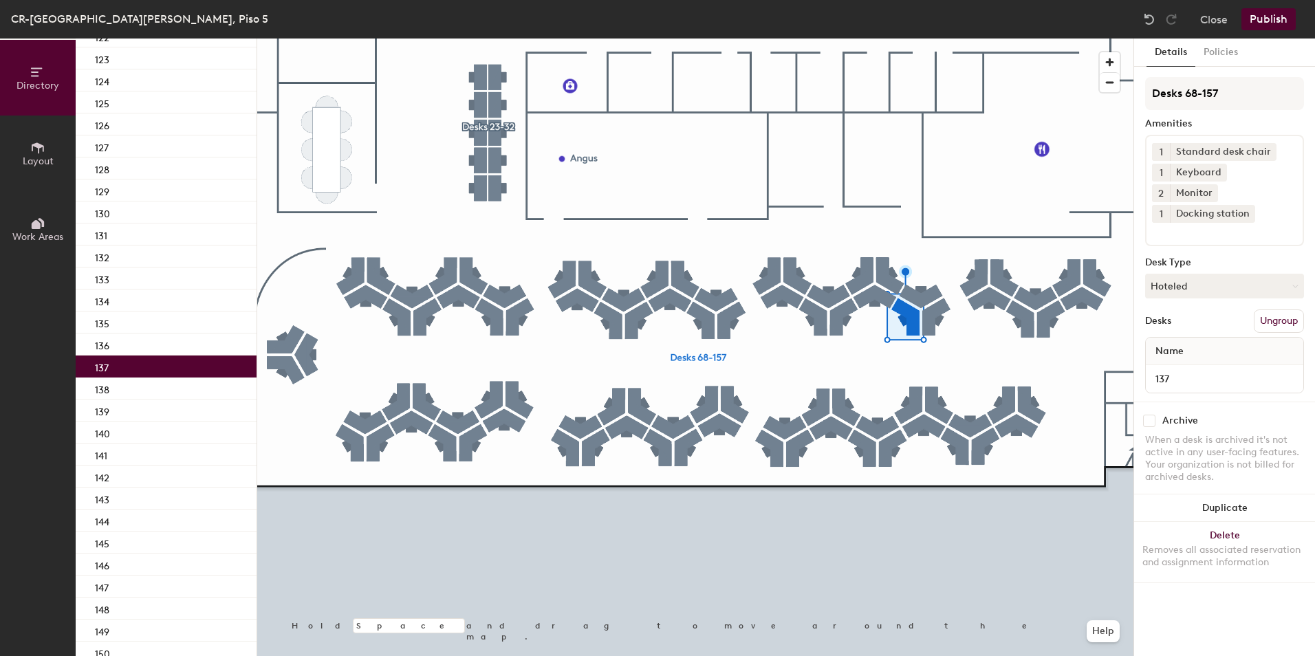
scroll to position [1340, 0]
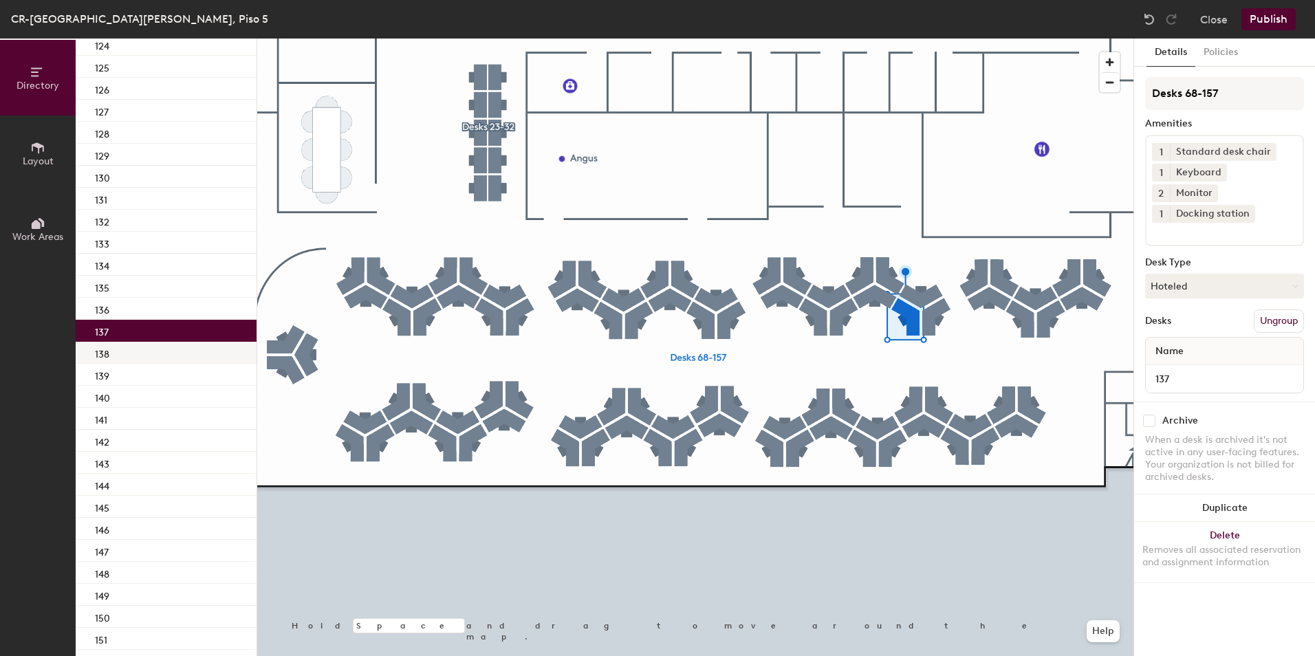
click at [122, 360] on div "138" at bounding box center [166, 353] width 181 height 22
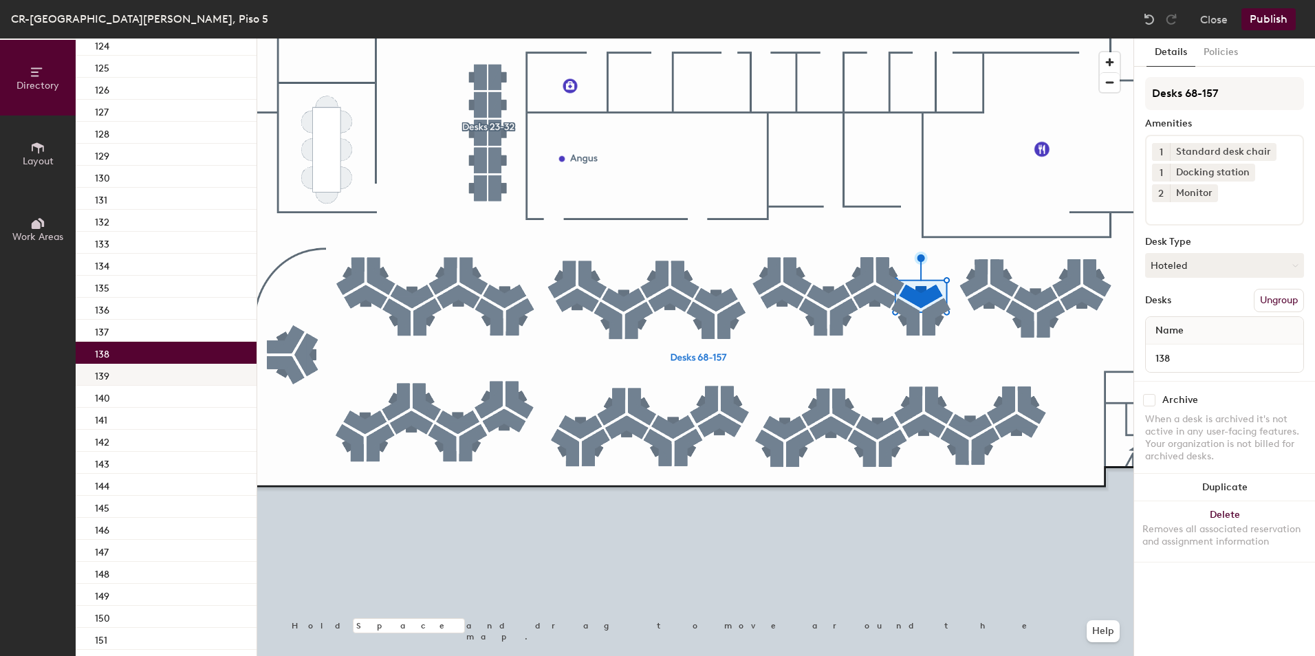
click at [151, 373] on div "139" at bounding box center [166, 375] width 181 height 22
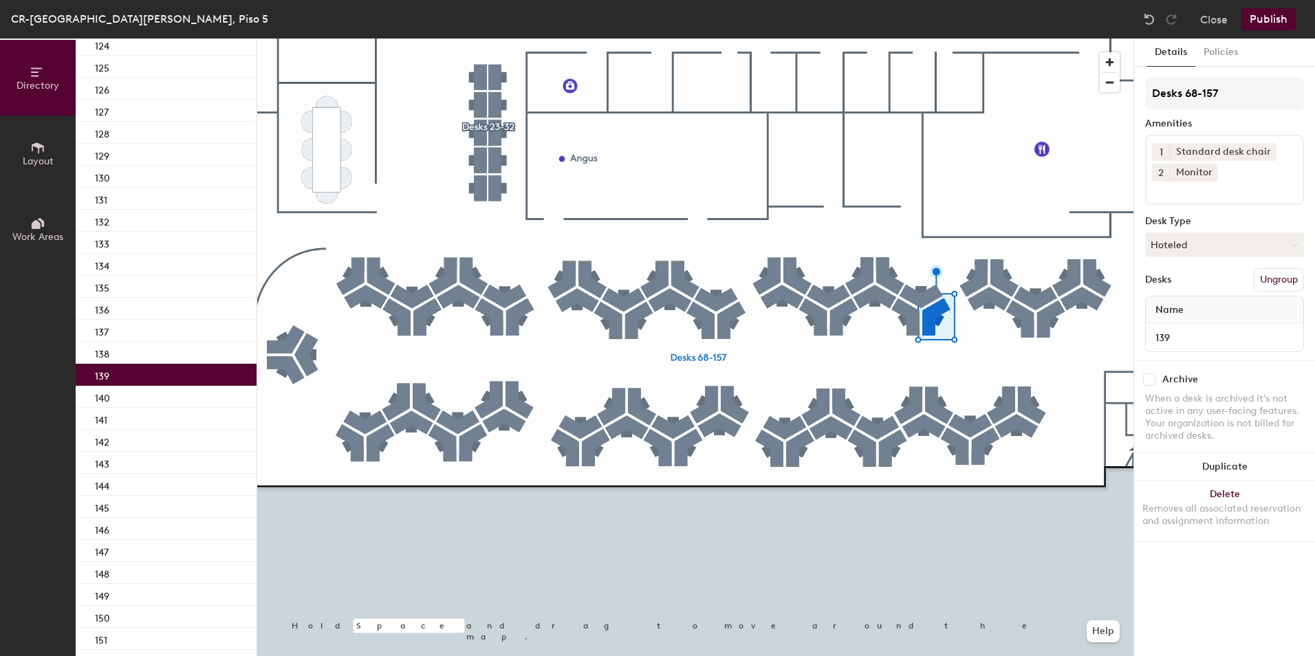
click at [1186, 195] on input at bounding box center [1214, 190] width 124 height 17
type input "dock"
click at [1198, 221] on div "Docking station" at bounding box center [1224, 223] width 155 height 21
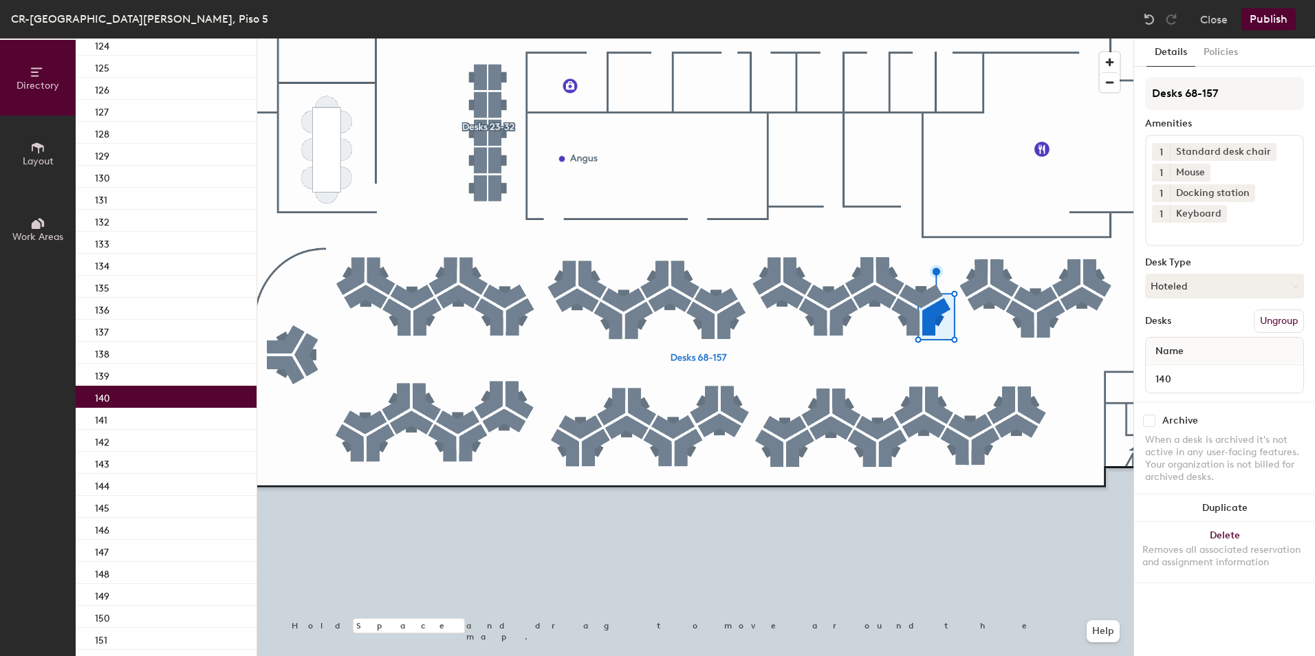
click at [127, 397] on div "140" at bounding box center [166, 397] width 181 height 22
click at [1251, 193] on icon at bounding box center [1248, 193] width 10 height 10
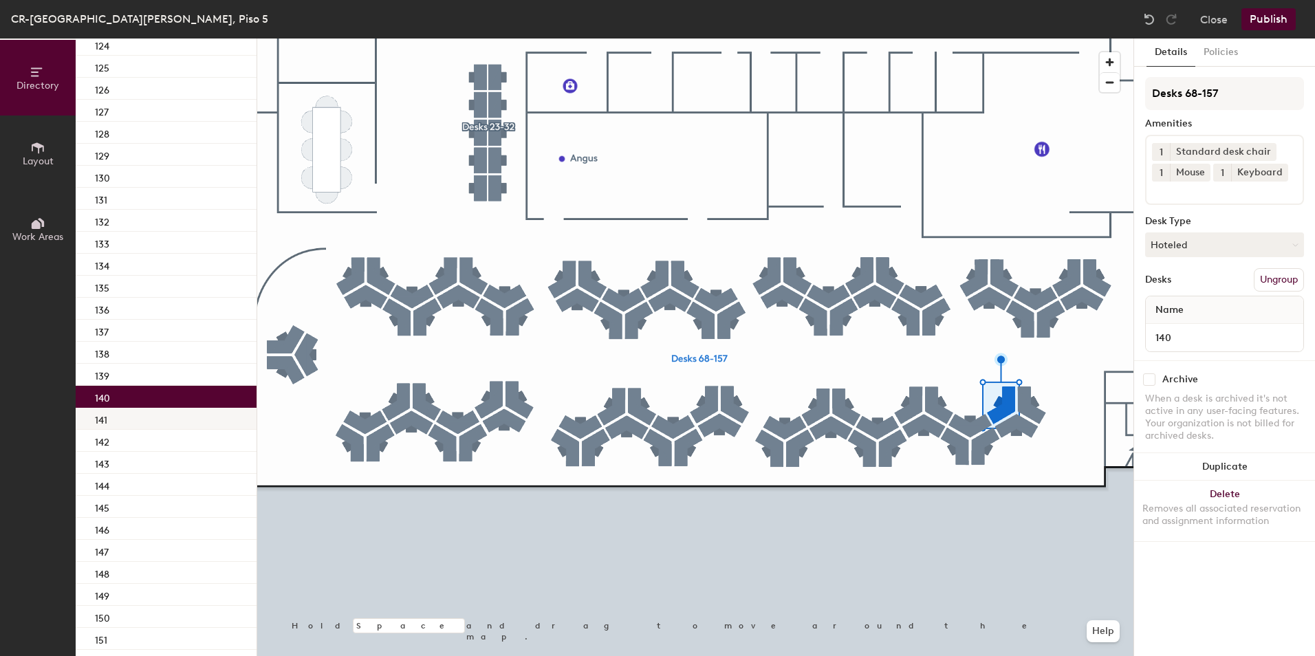
click at [199, 422] on div "141" at bounding box center [166, 419] width 181 height 22
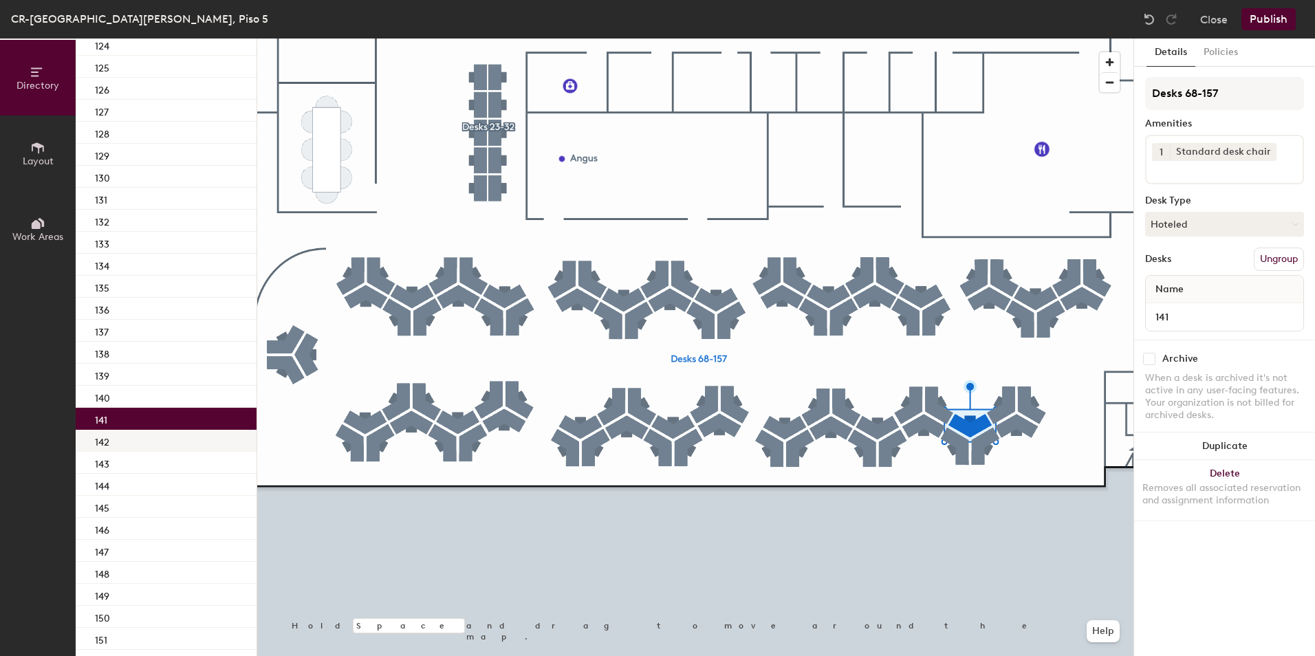
click at [158, 449] on div "142" at bounding box center [166, 441] width 181 height 22
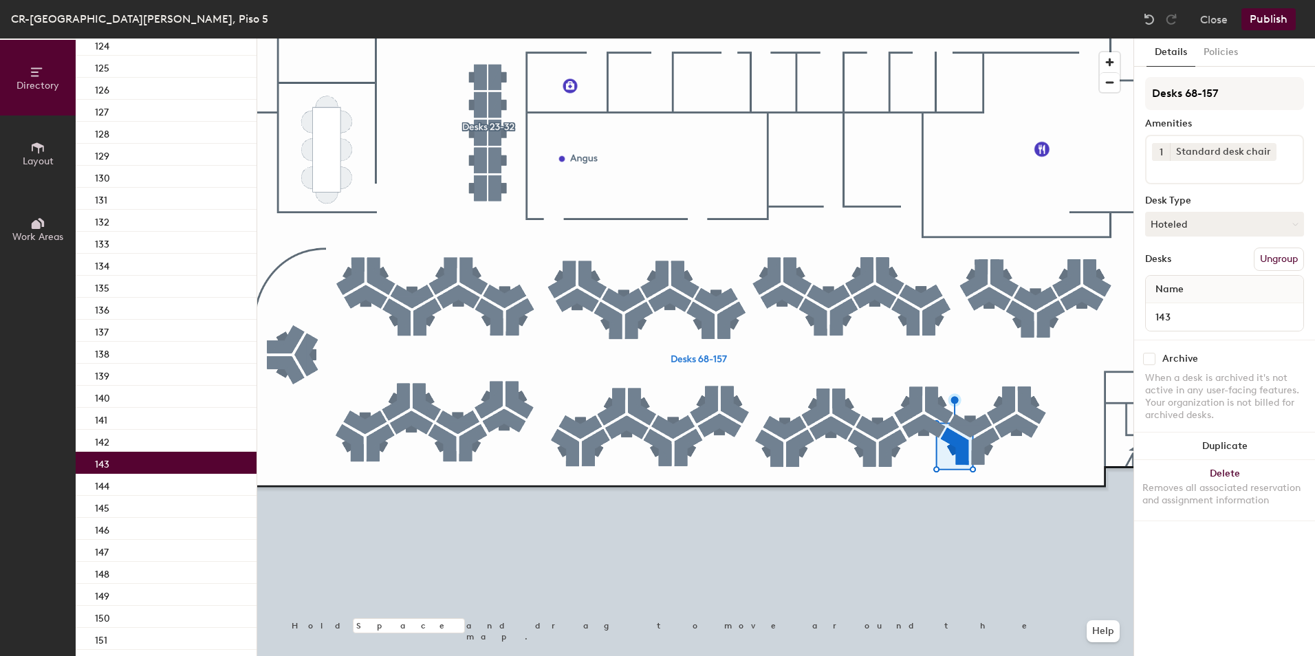
click at [157, 468] on div "143" at bounding box center [166, 463] width 181 height 22
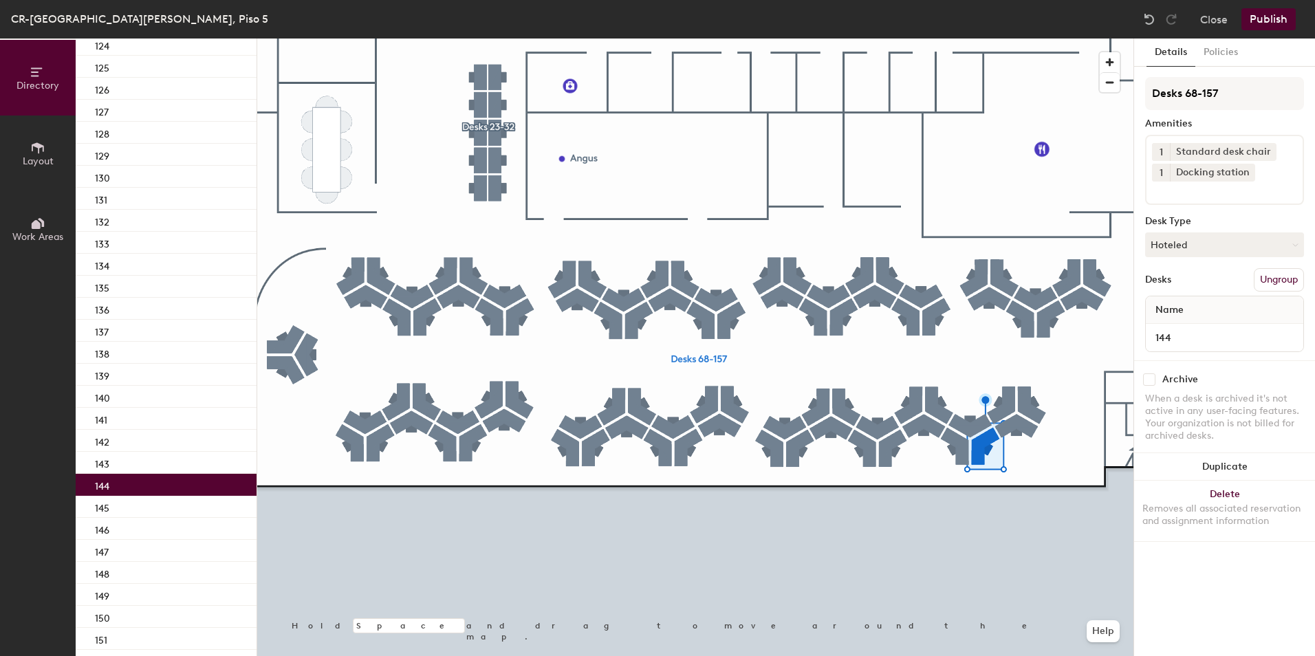
click at [155, 485] on div "144" at bounding box center [166, 485] width 181 height 22
click at [1243, 174] on icon at bounding box center [1248, 172] width 10 height 10
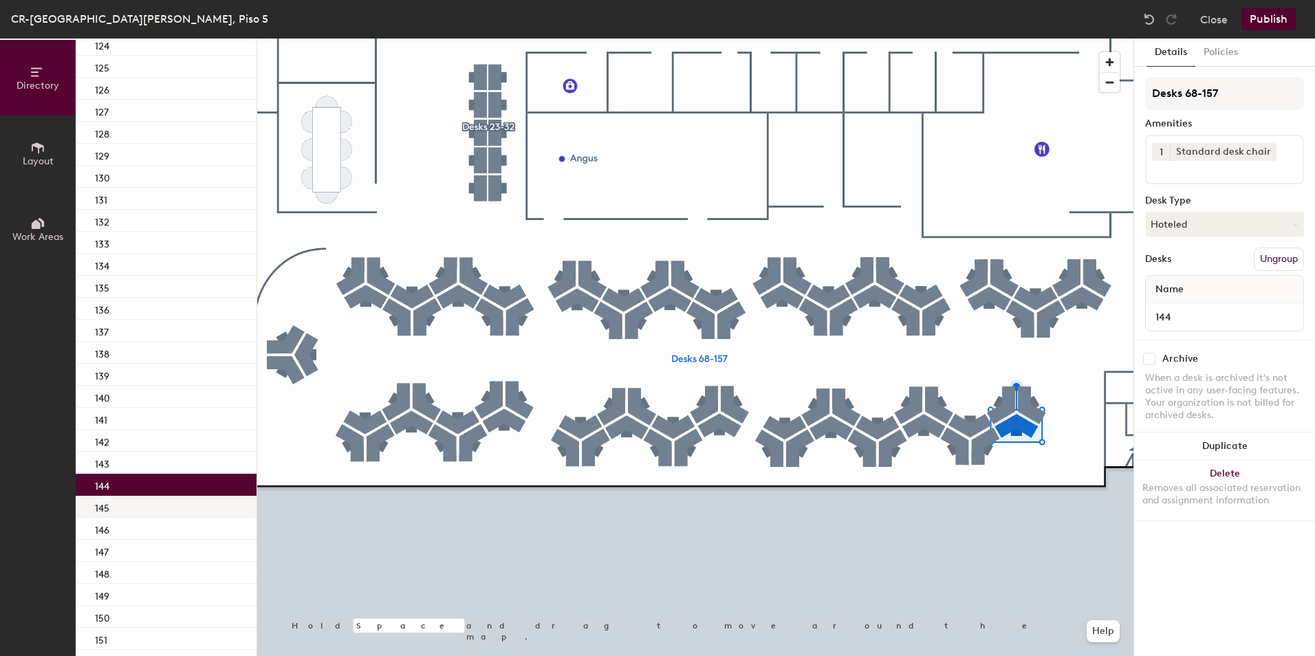
click at [162, 502] on div "145" at bounding box center [166, 507] width 181 height 22
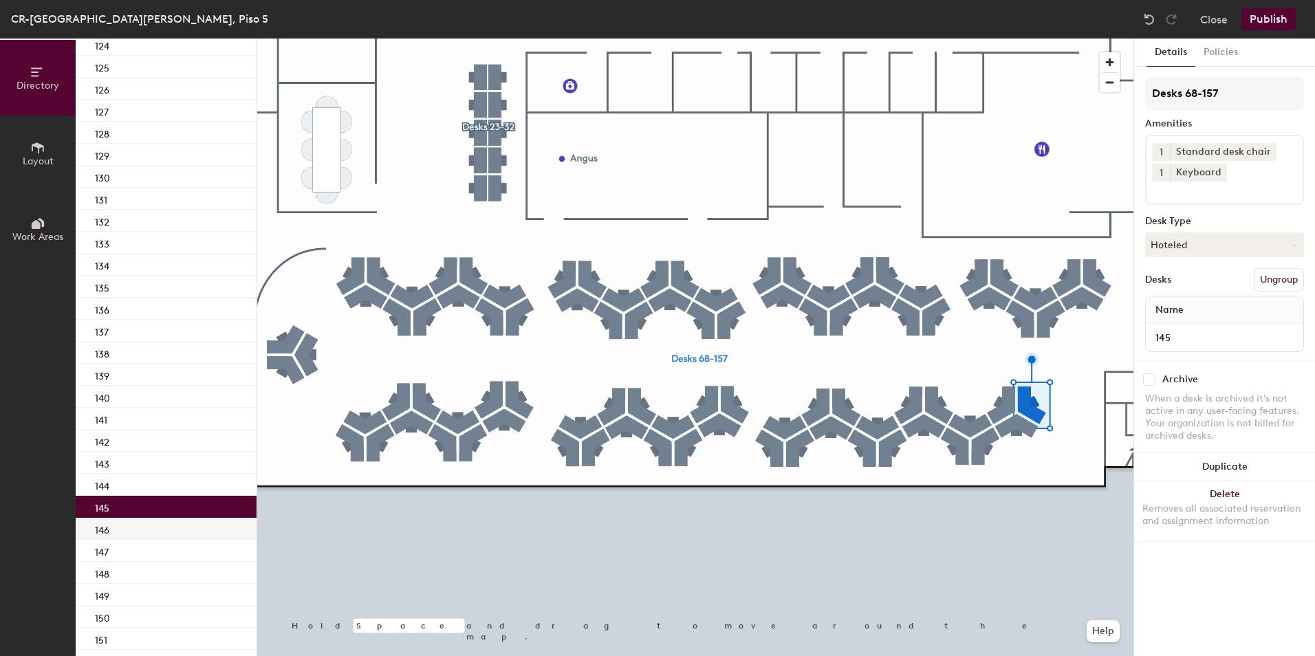
click at [152, 528] on div "146" at bounding box center [166, 529] width 181 height 22
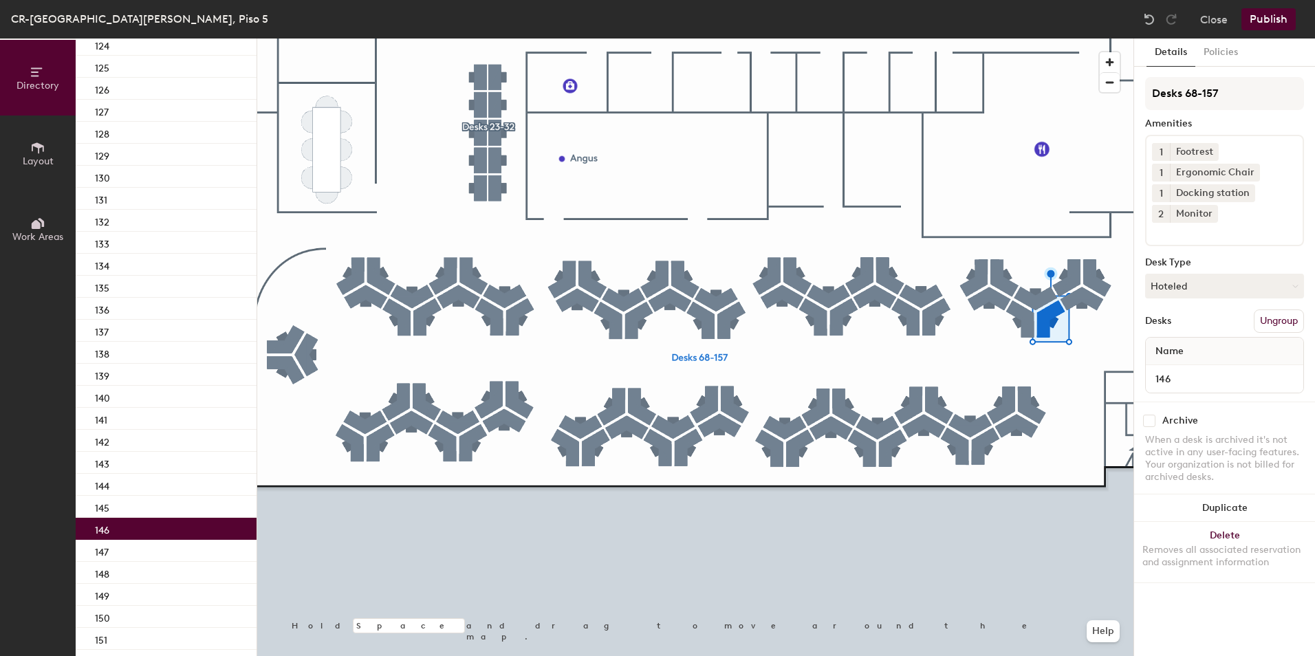
click at [1233, 239] on div "1 Footrest 1 Ergonomic Chair 1 Docking station 2 Monitor" at bounding box center [1224, 190] width 159 height 111
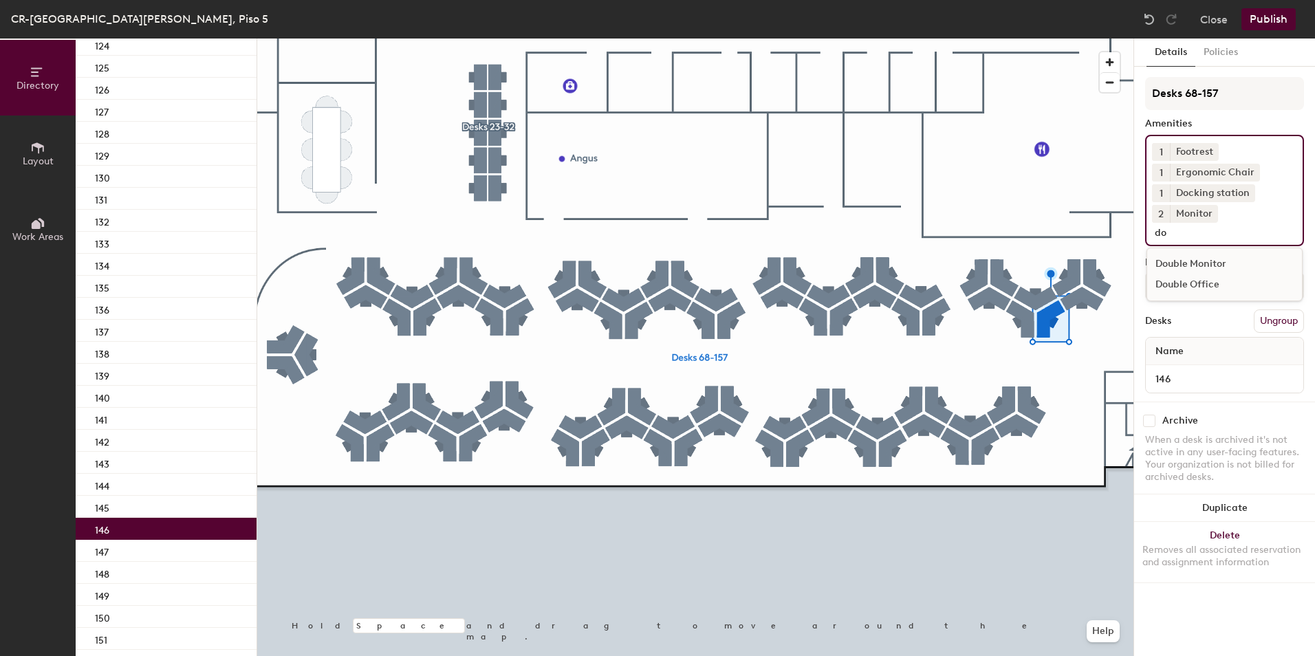
type input "d"
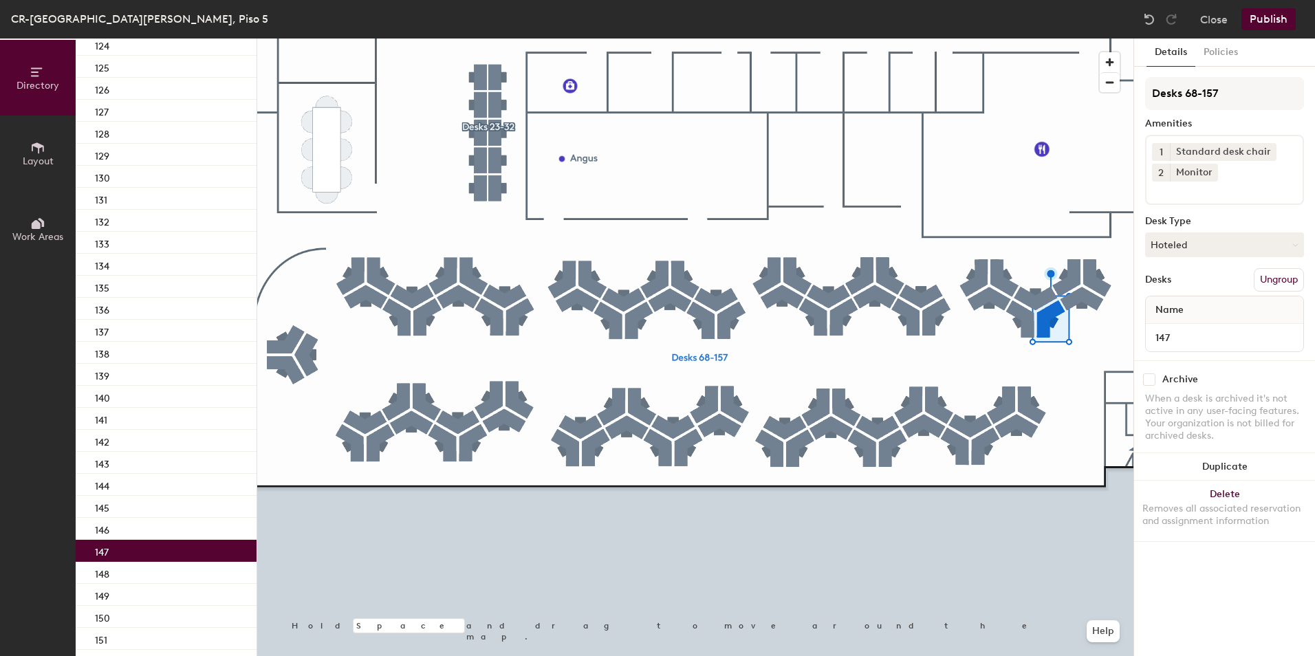
click at [151, 558] on div "147" at bounding box center [166, 551] width 181 height 22
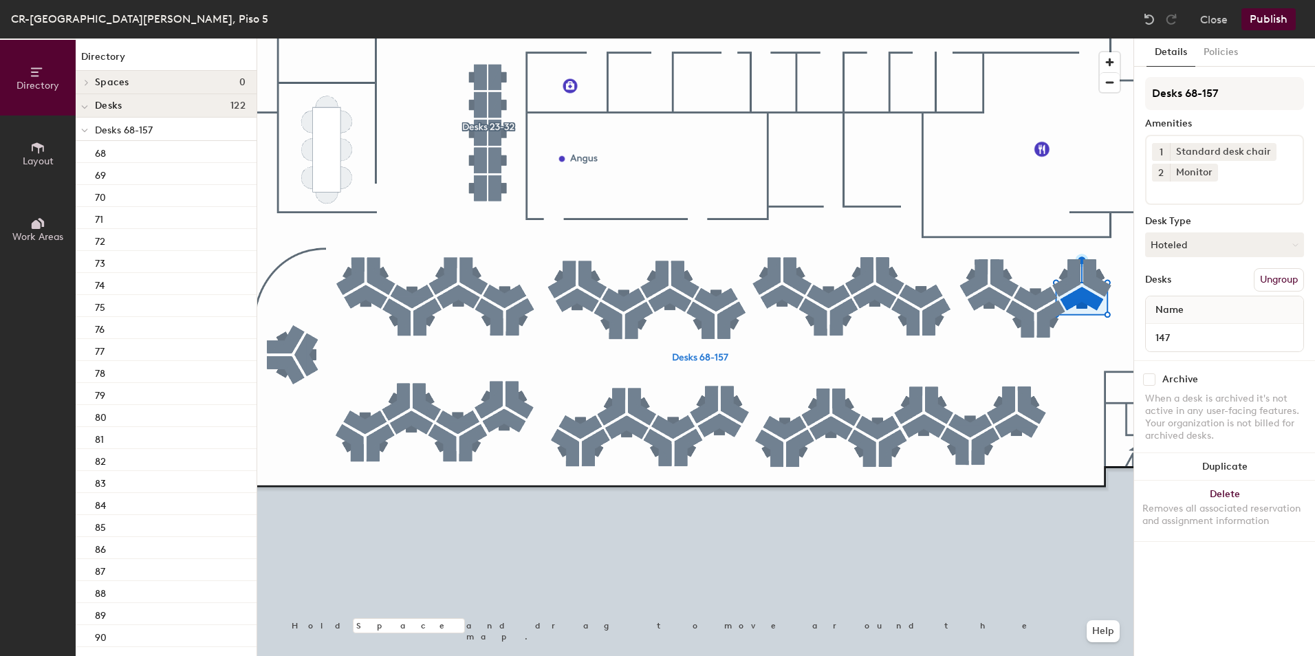
scroll to position [1340, 0]
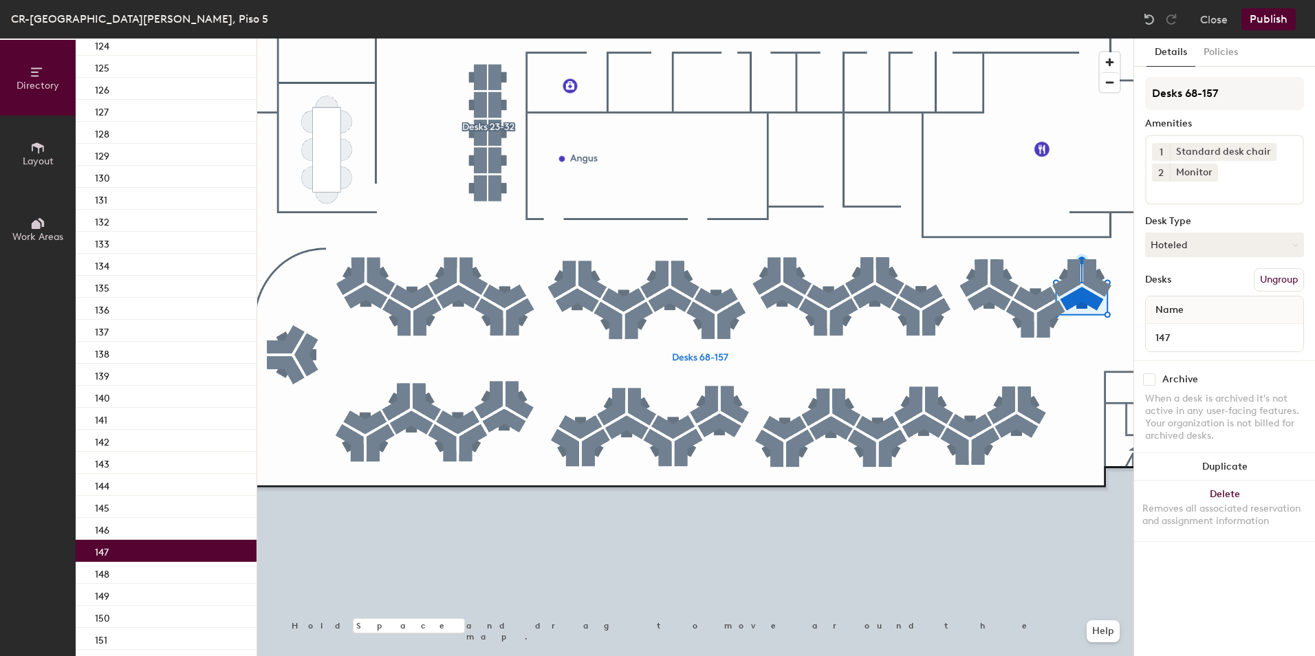
click at [1210, 197] on input at bounding box center [1214, 190] width 124 height 17
type input "dock"
click at [1202, 222] on div "Docking station" at bounding box center [1224, 223] width 155 height 21
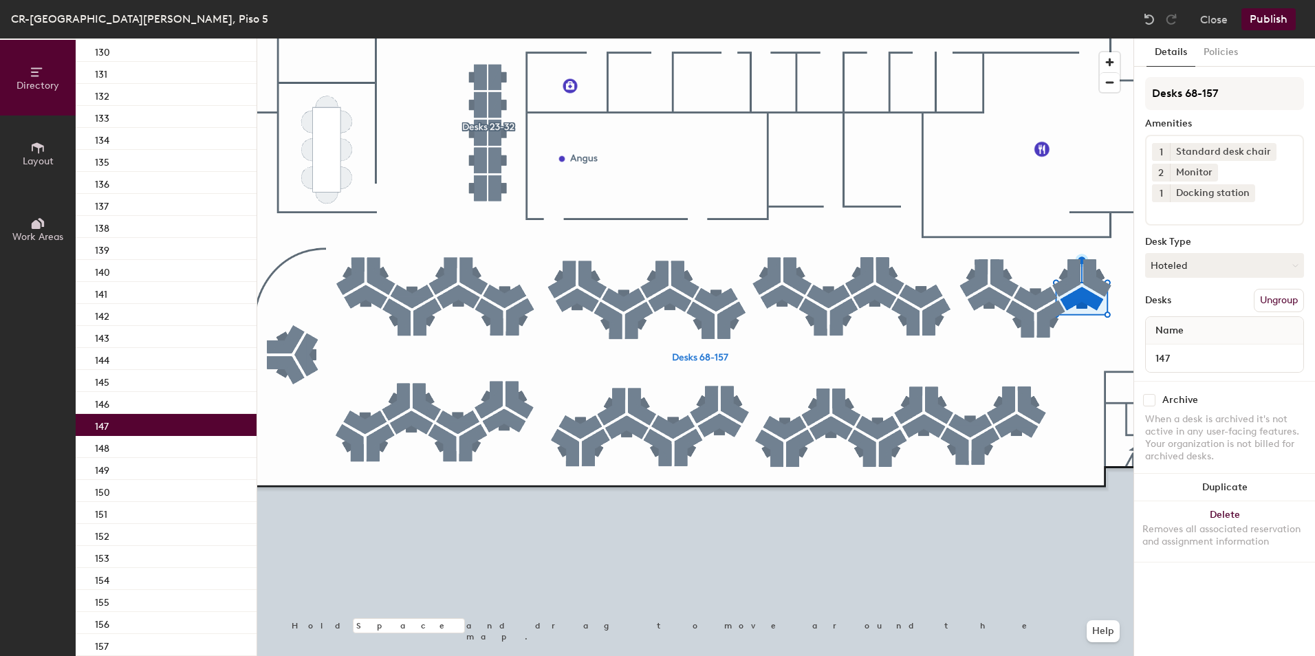
scroll to position [1570, 0]
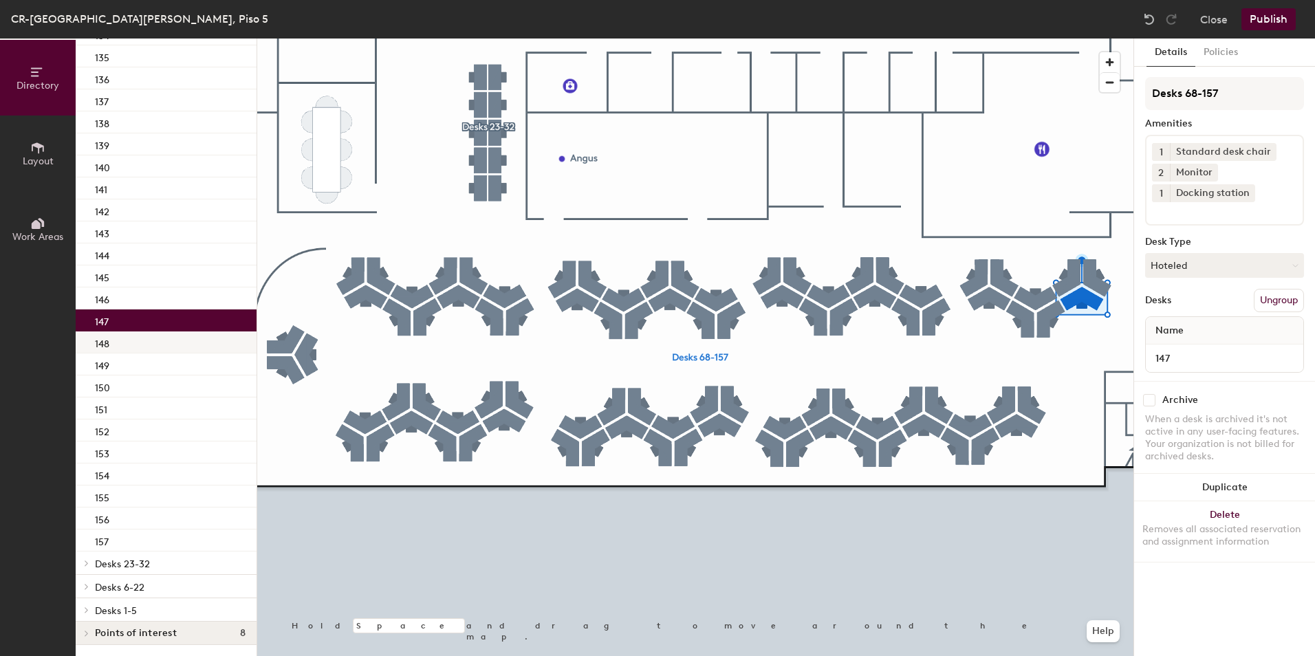
click at [158, 348] on div "148" at bounding box center [166, 343] width 181 height 22
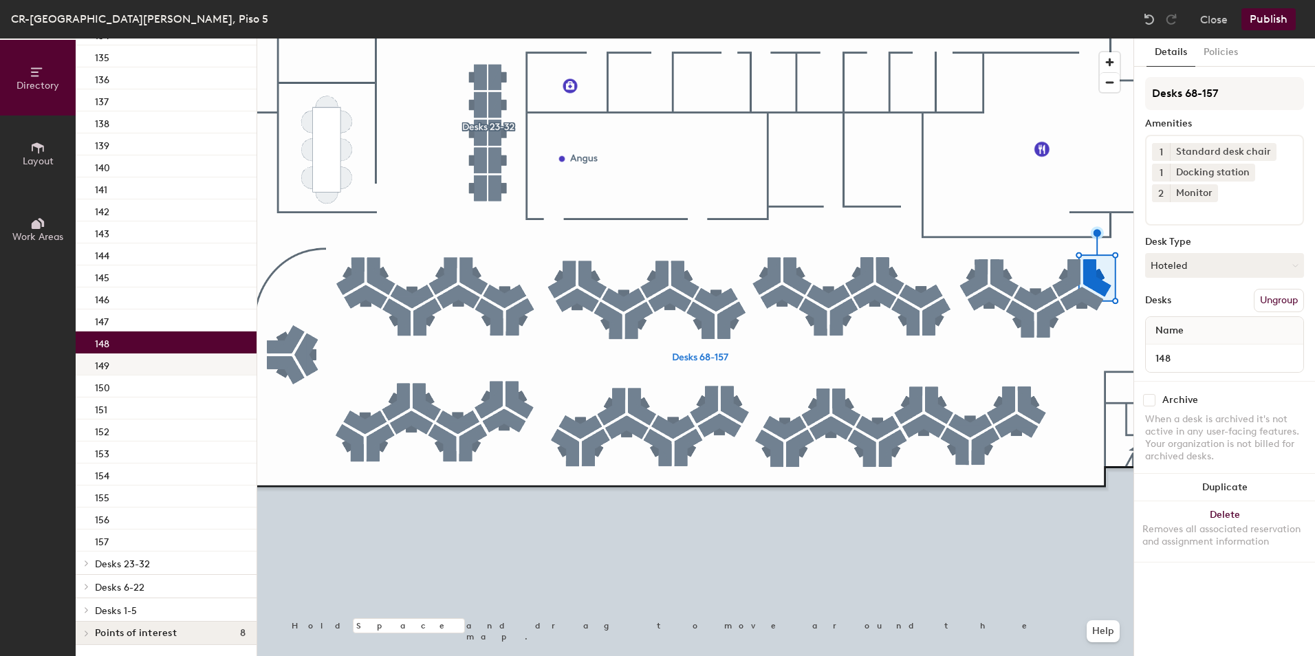
click at [160, 367] on div "149" at bounding box center [166, 365] width 181 height 22
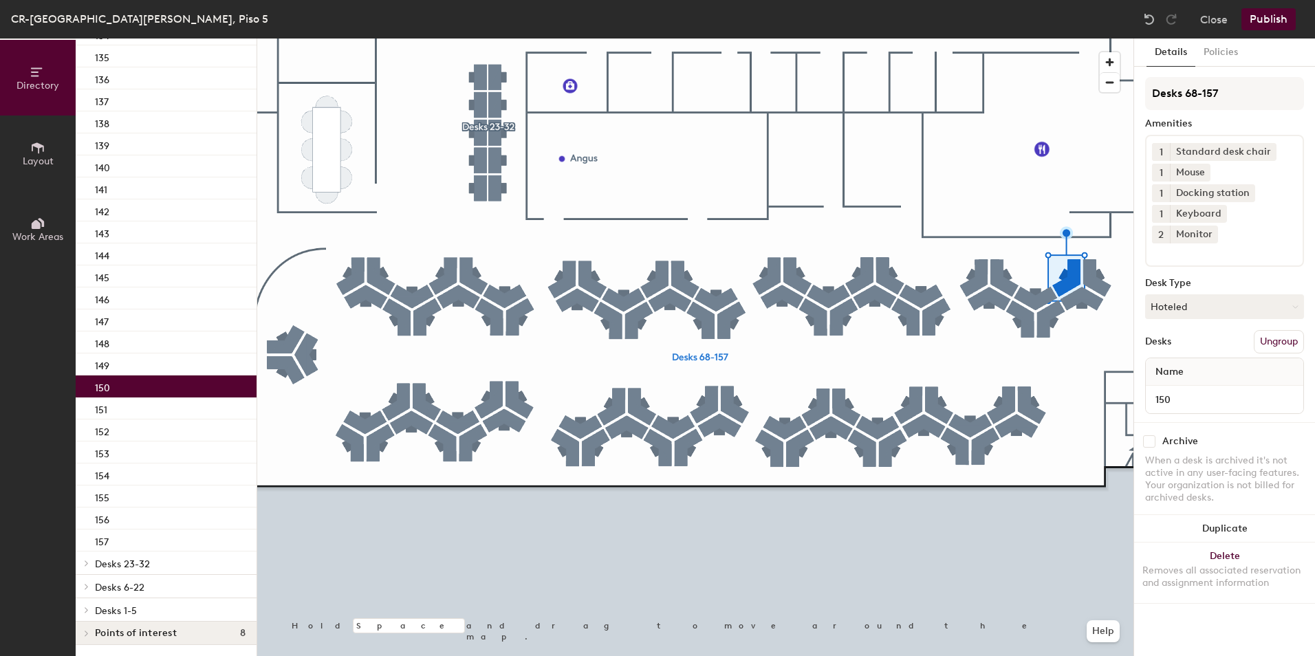
click at [159, 387] on div "150" at bounding box center [166, 387] width 181 height 22
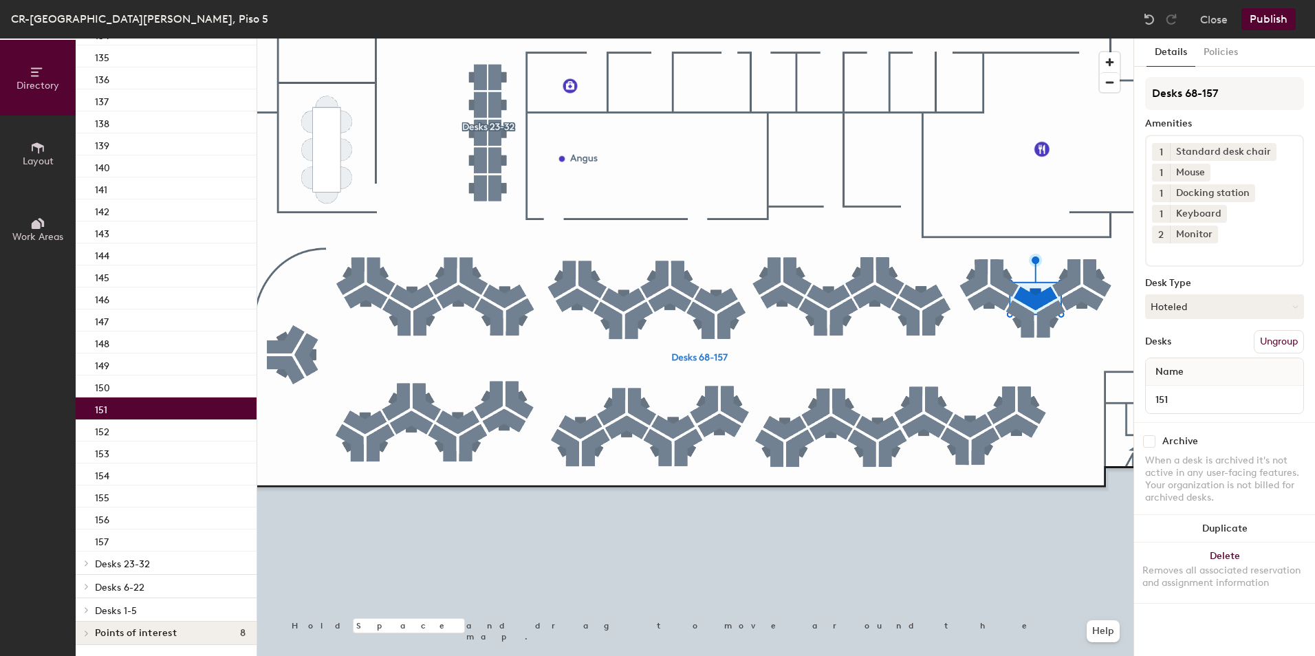
click at [157, 409] on div "151" at bounding box center [166, 409] width 181 height 22
click at [158, 433] on div "152" at bounding box center [166, 431] width 181 height 22
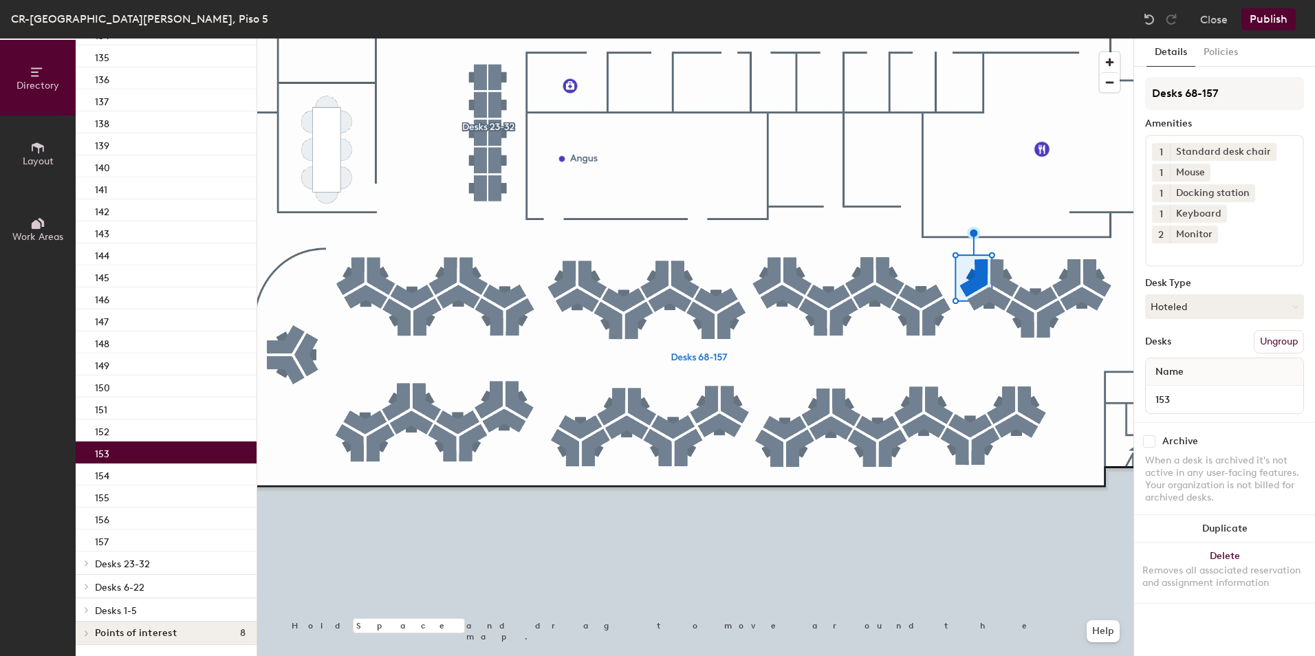
click at [157, 459] on div "153" at bounding box center [166, 453] width 181 height 22
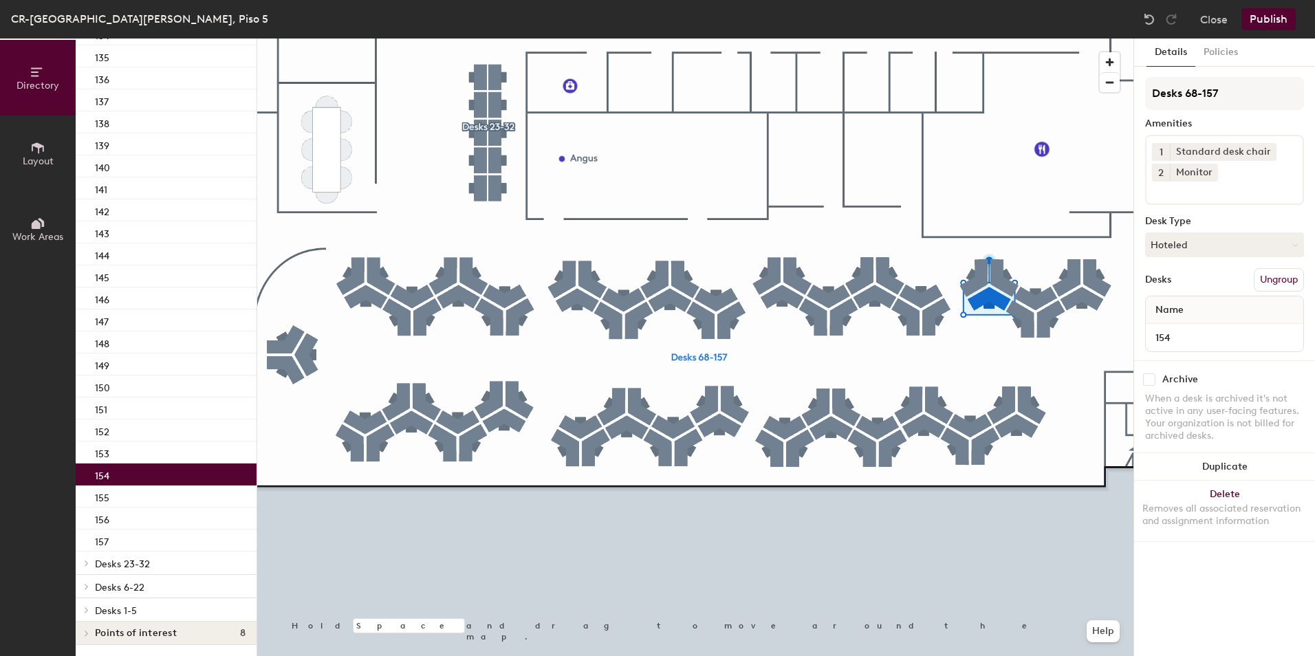
click at [167, 476] on div "154" at bounding box center [166, 475] width 181 height 22
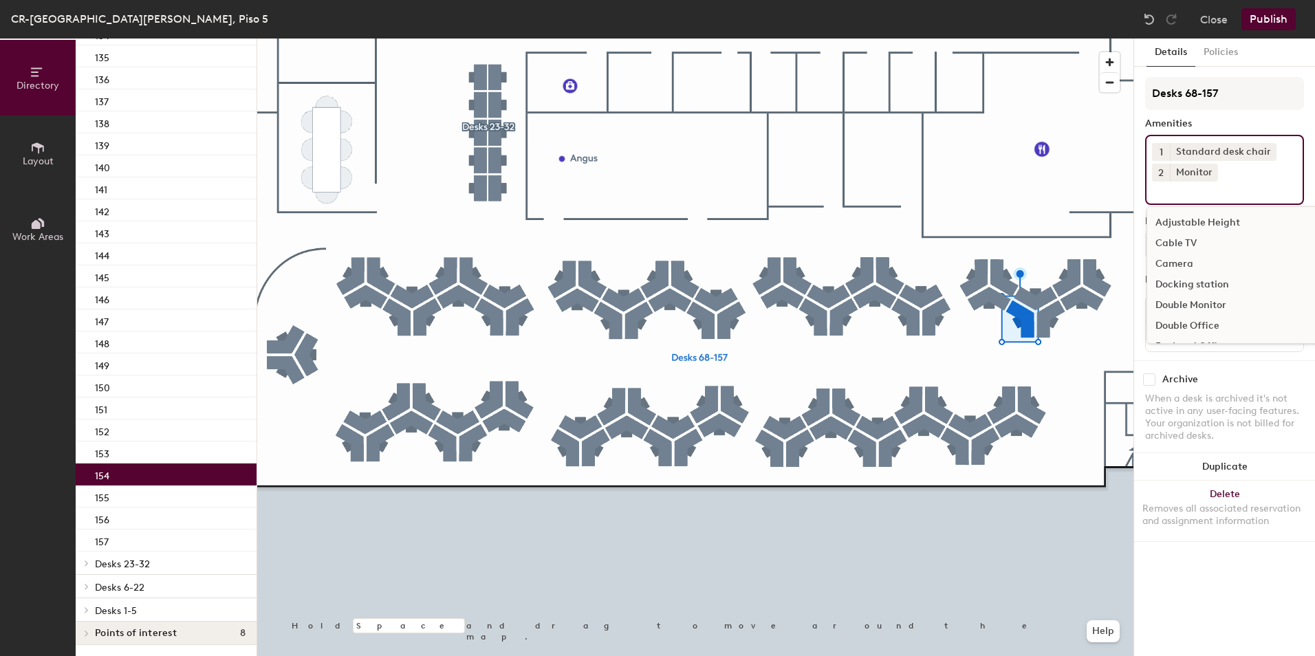
click at [1200, 193] on input at bounding box center [1214, 190] width 124 height 17
type input "dock"
click at [1207, 224] on div "Docking station" at bounding box center [1224, 223] width 155 height 21
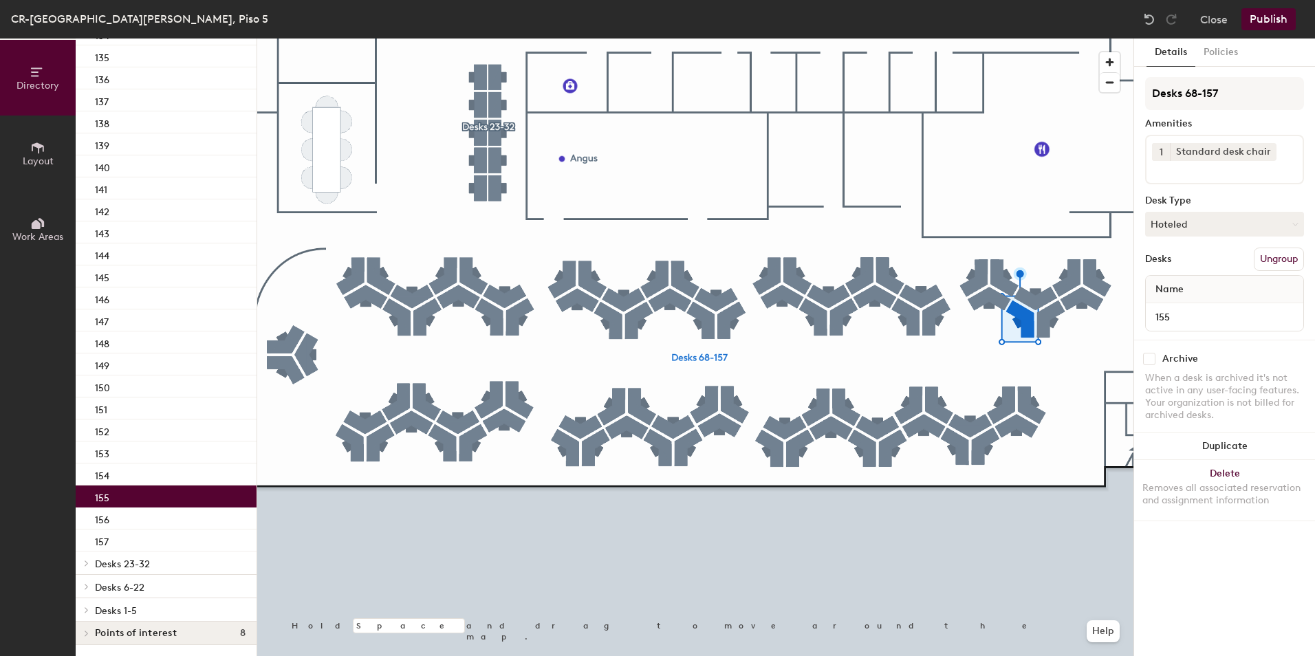
click at [164, 503] on div "155" at bounding box center [166, 497] width 181 height 22
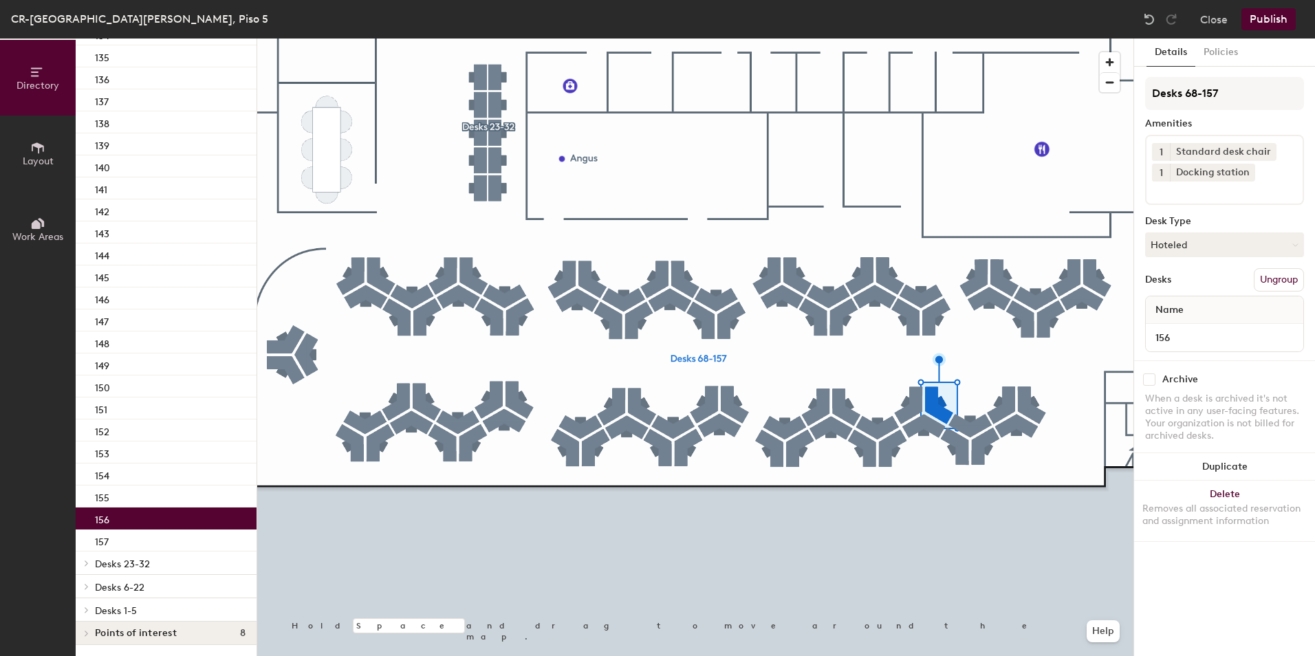
click at [155, 521] on div "156" at bounding box center [166, 519] width 181 height 22
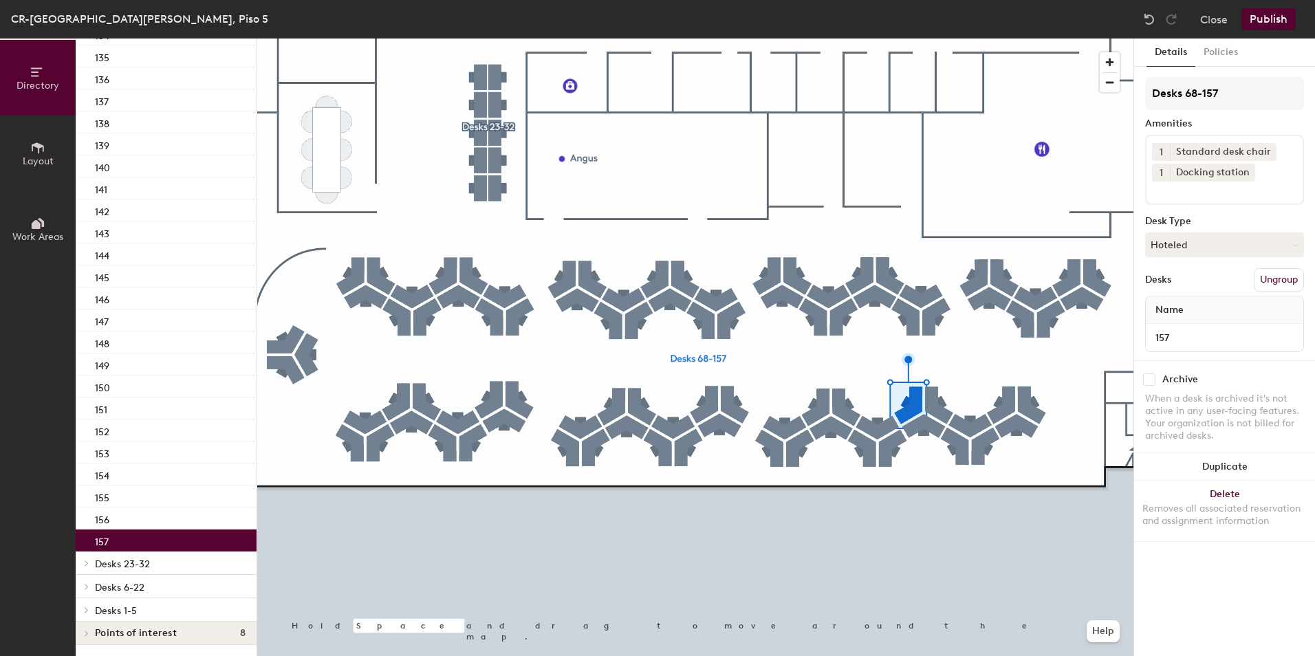
click at [155, 539] on div "157" at bounding box center [166, 541] width 181 height 22
click at [1245, 175] on icon at bounding box center [1248, 172] width 10 height 10
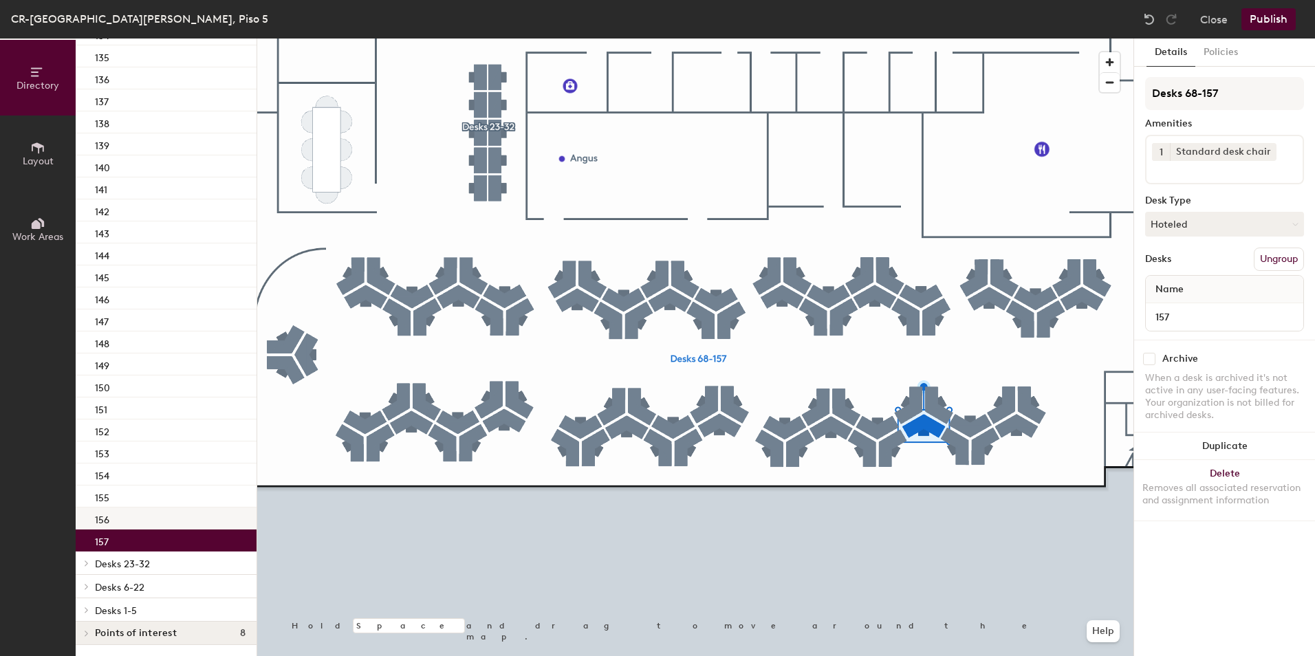
click at [158, 511] on div "156" at bounding box center [166, 519] width 181 height 22
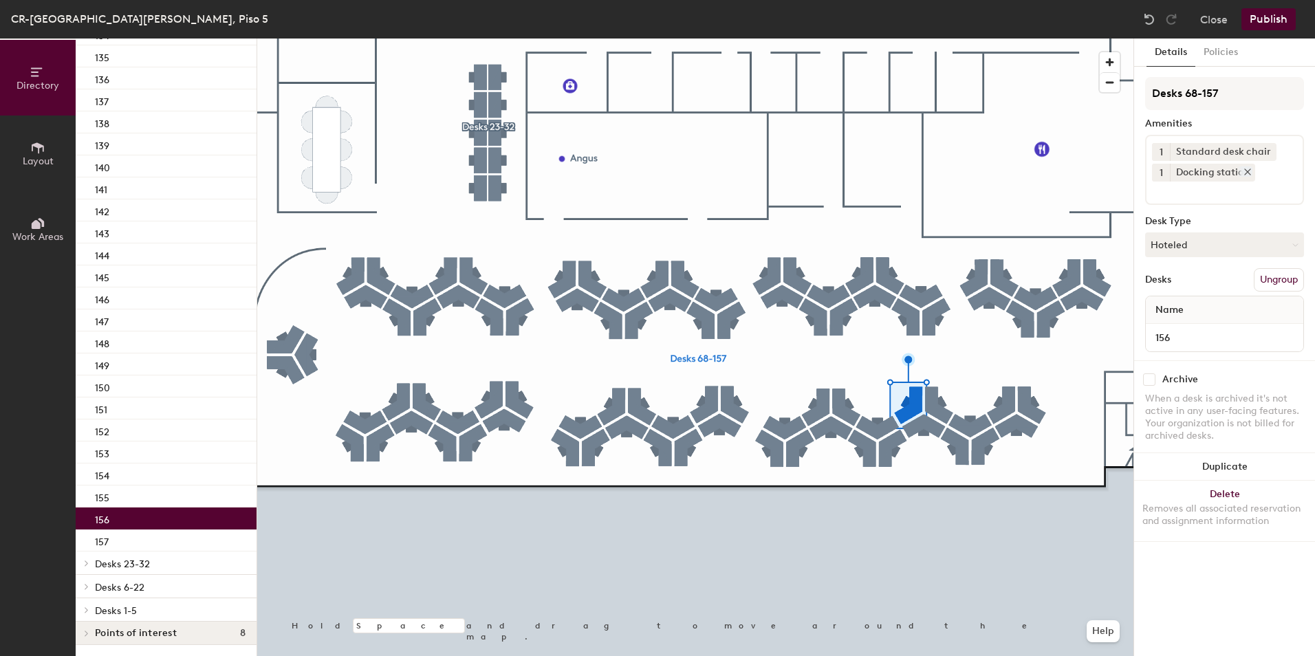
click at [1246, 169] on icon at bounding box center [1248, 172] width 10 height 10
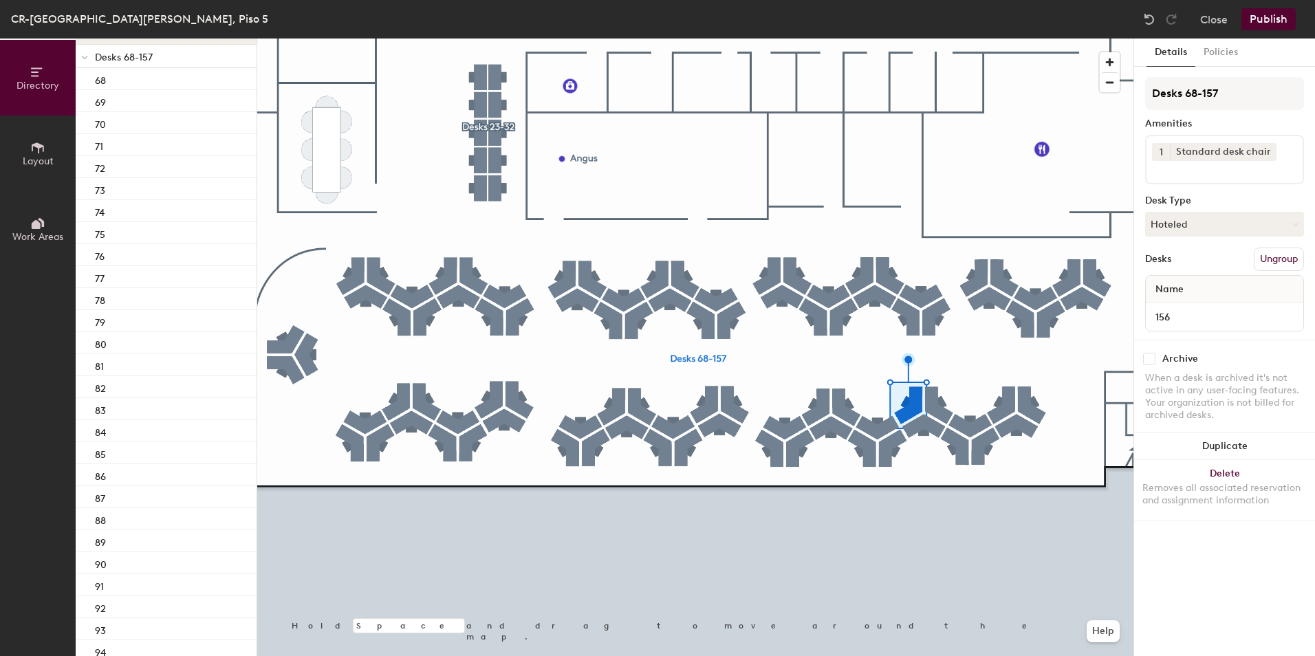
scroll to position [0, 0]
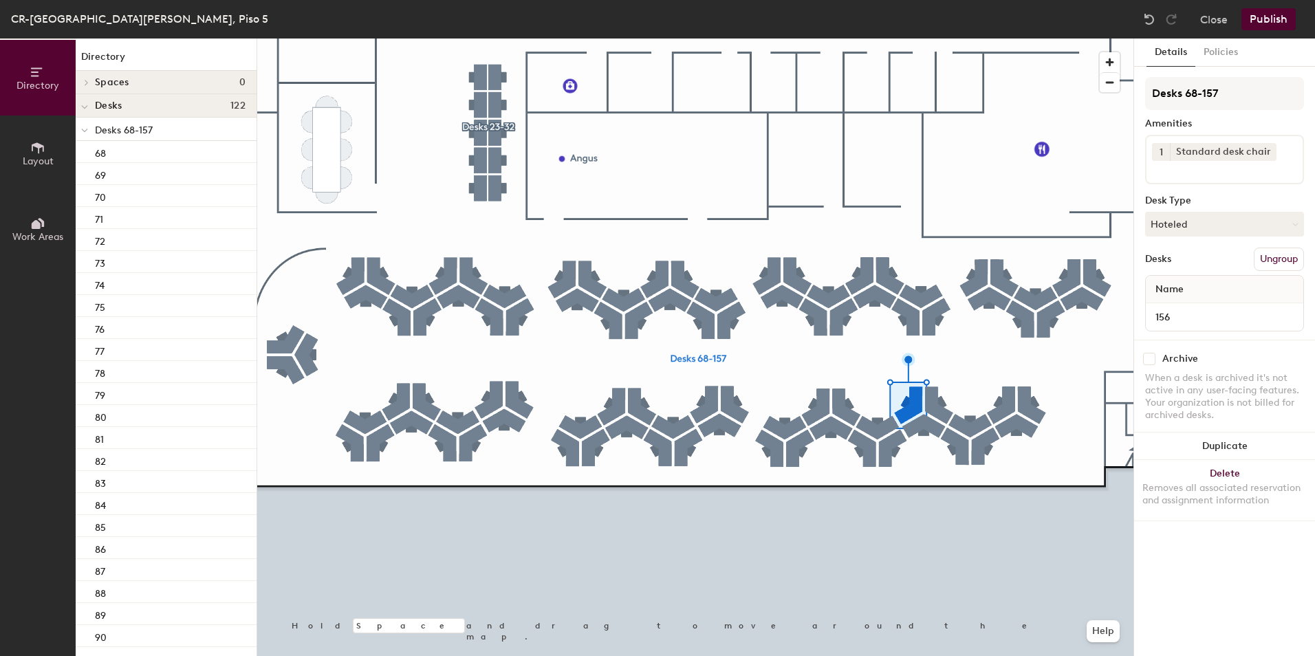
click at [79, 130] on div at bounding box center [85, 129] width 18 height 23
click at [1286, 19] on button "Publish" at bounding box center [1269, 19] width 54 height 22
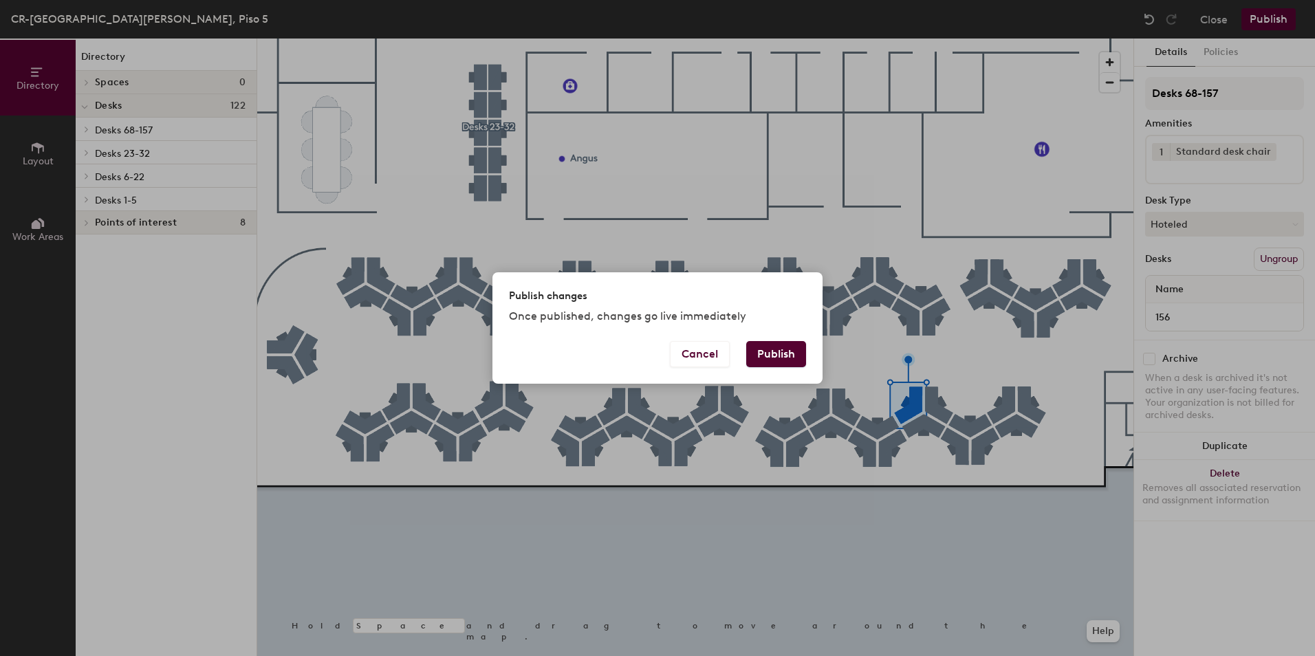
click at [773, 349] on button "Publish" at bounding box center [776, 354] width 60 height 26
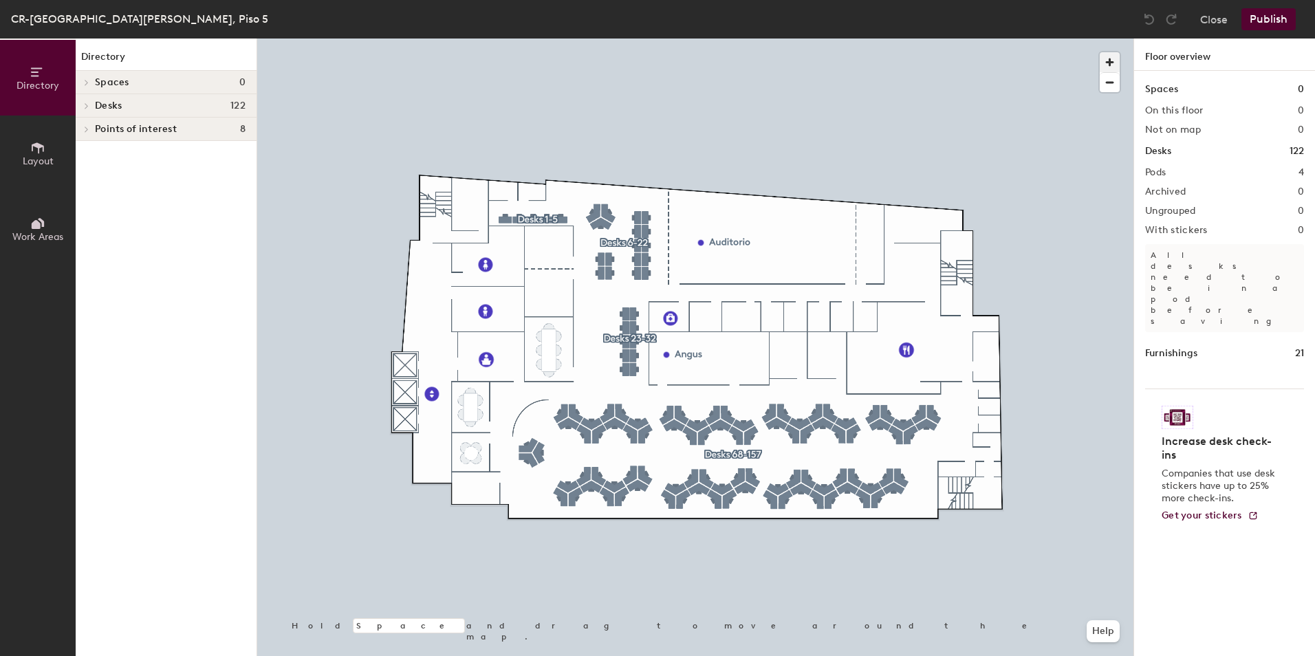
click at [1112, 62] on span "button" at bounding box center [1110, 62] width 20 height 20
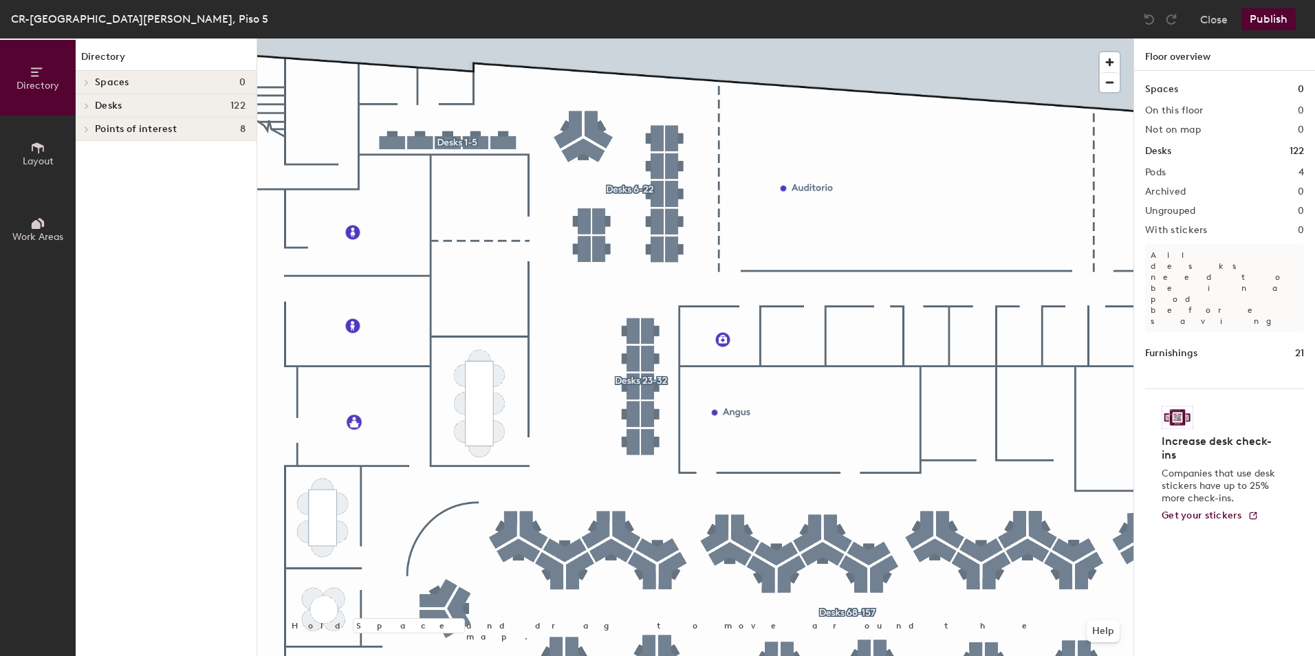
click at [88, 105] on icon at bounding box center [87, 105] width 6 height 7
click at [87, 149] on icon at bounding box center [87, 152] width 6 height 7
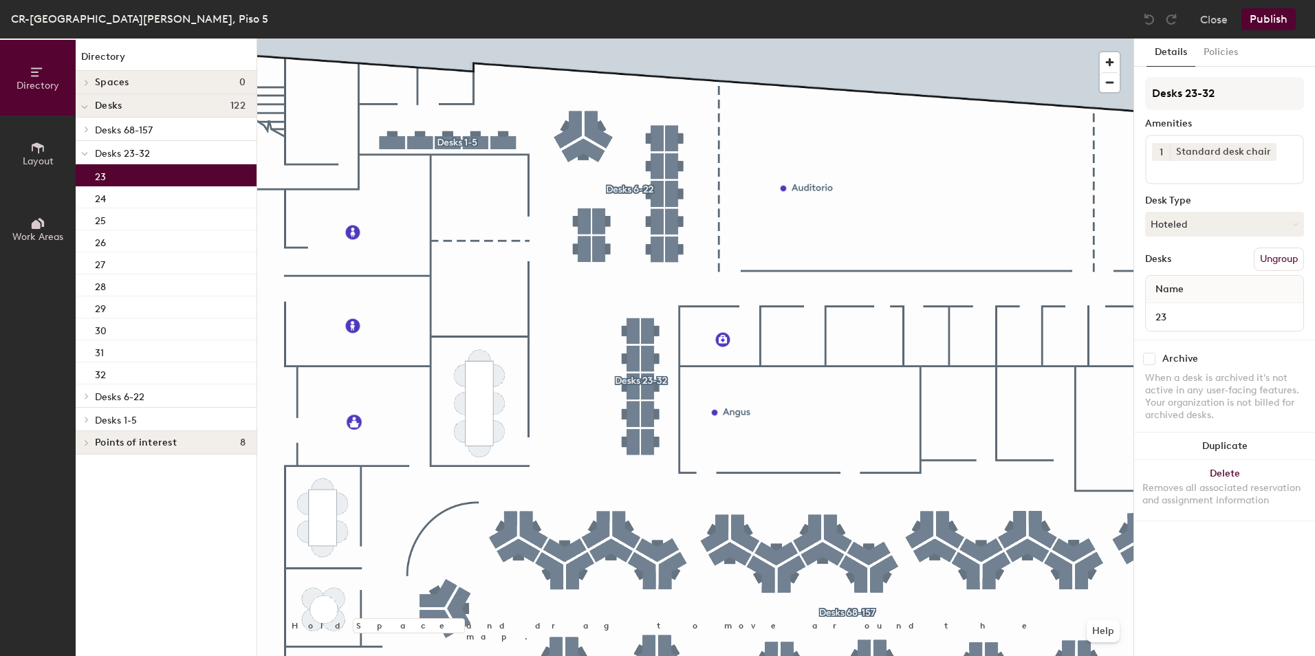
click at [138, 177] on div "23" at bounding box center [166, 175] width 181 height 22
click at [151, 203] on div "24" at bounding box center [166, 197] width 181 height 22
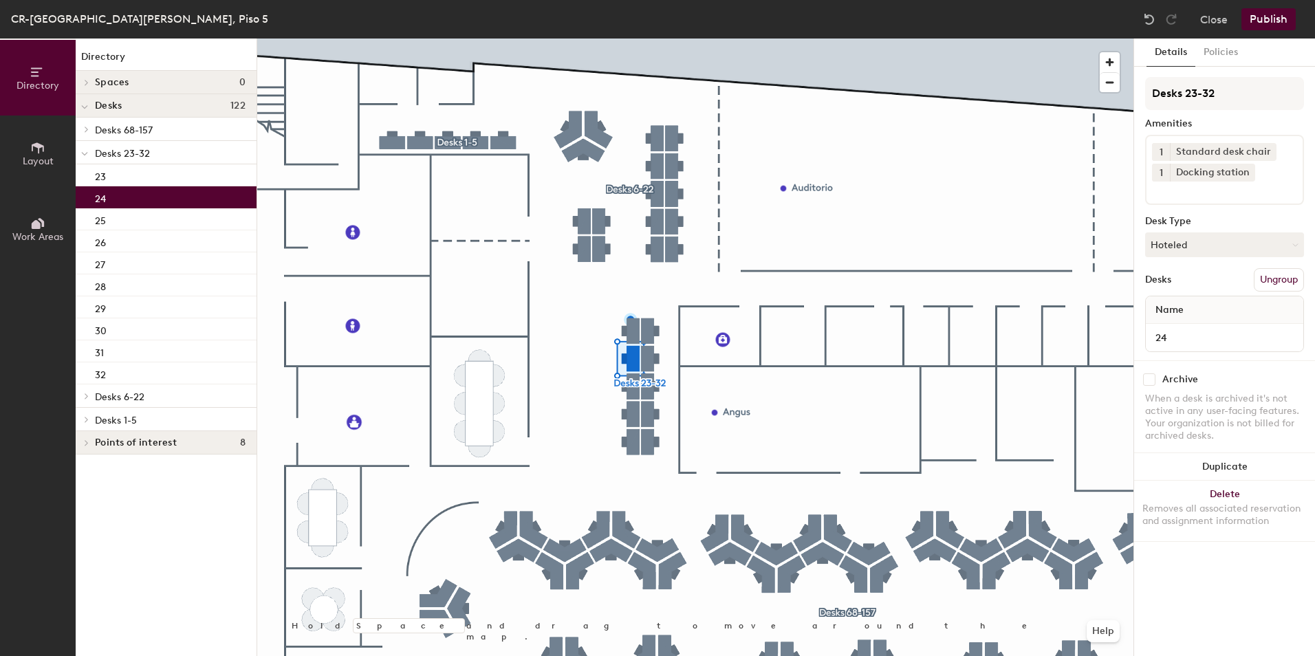
drag, startPoint x: 1247, startPoint y: 174, endPoint x: 1147, endPoint y: 202, distance: 103.5
click at [1243, 175] on icon at bounding box center [1248, 172] width 10 height 10
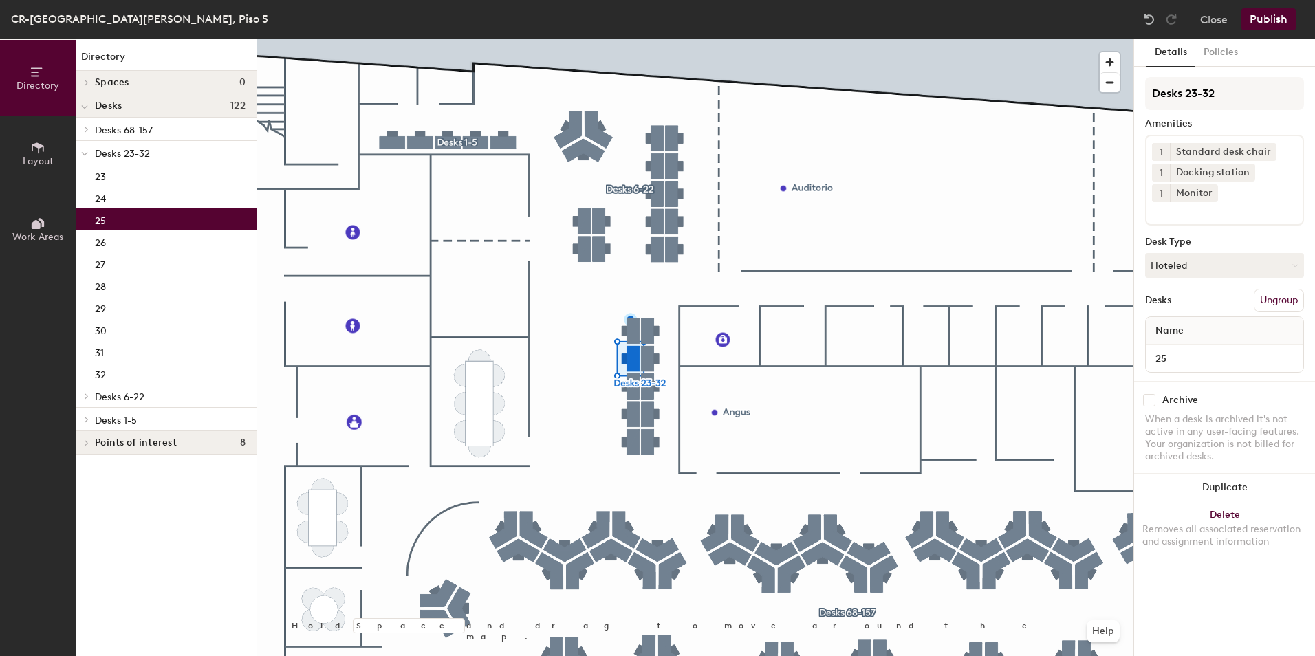
click at [182, 219] on div "25" at bounding box center [166, 219] width 181 height 22
click at [1210, 193] on icon at bounding box center [1211, 193] width 6 height 6
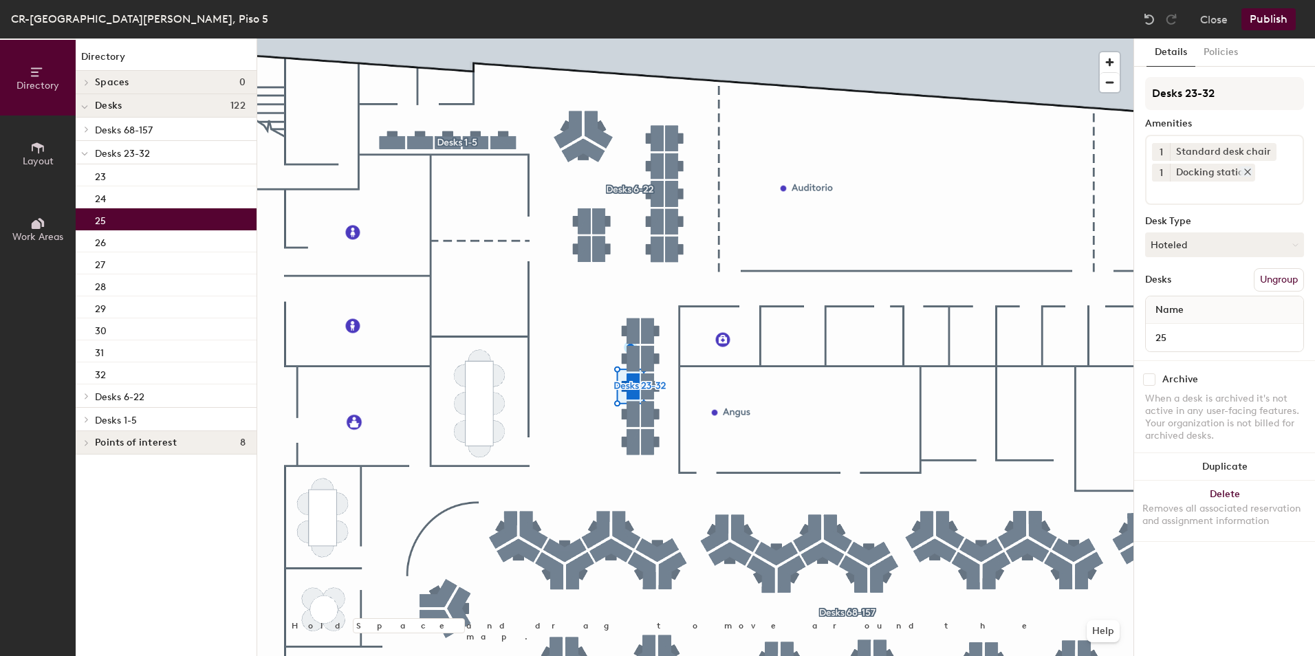
click at [1251, 175] on icon at bounding box center [1248, 172] width 10 height 10
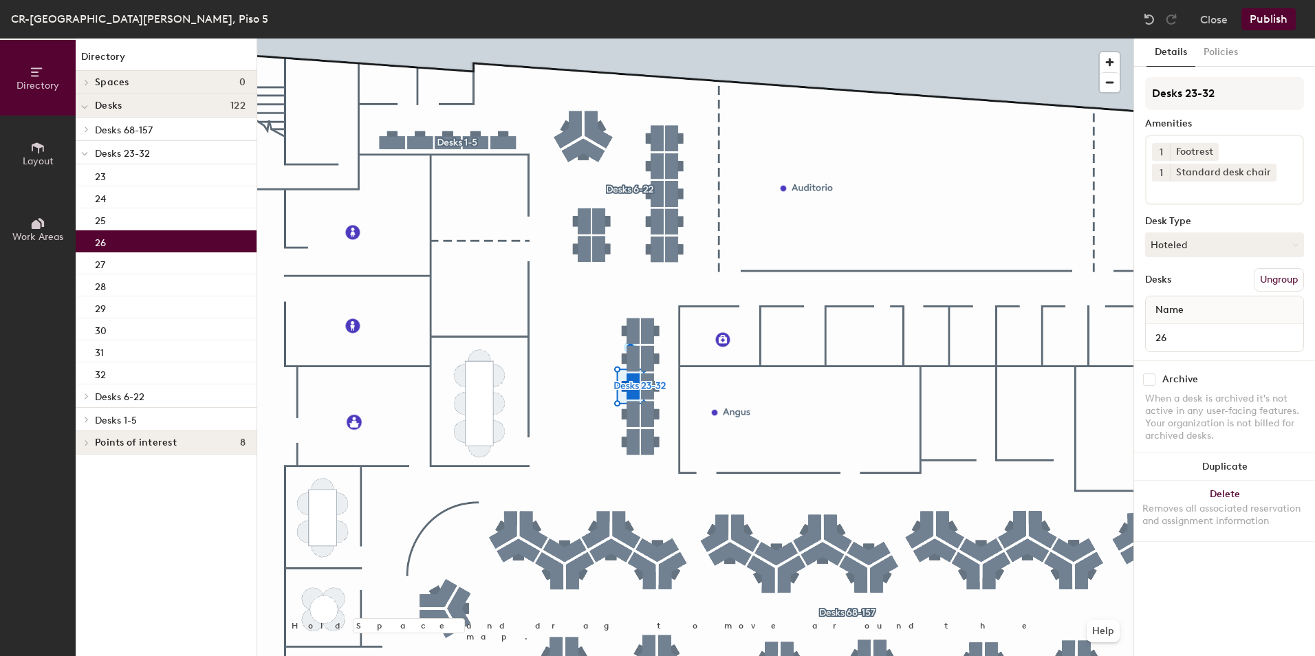
click at [190, 245] on div "26" at bounding box center [166, 241] width 181 height 22
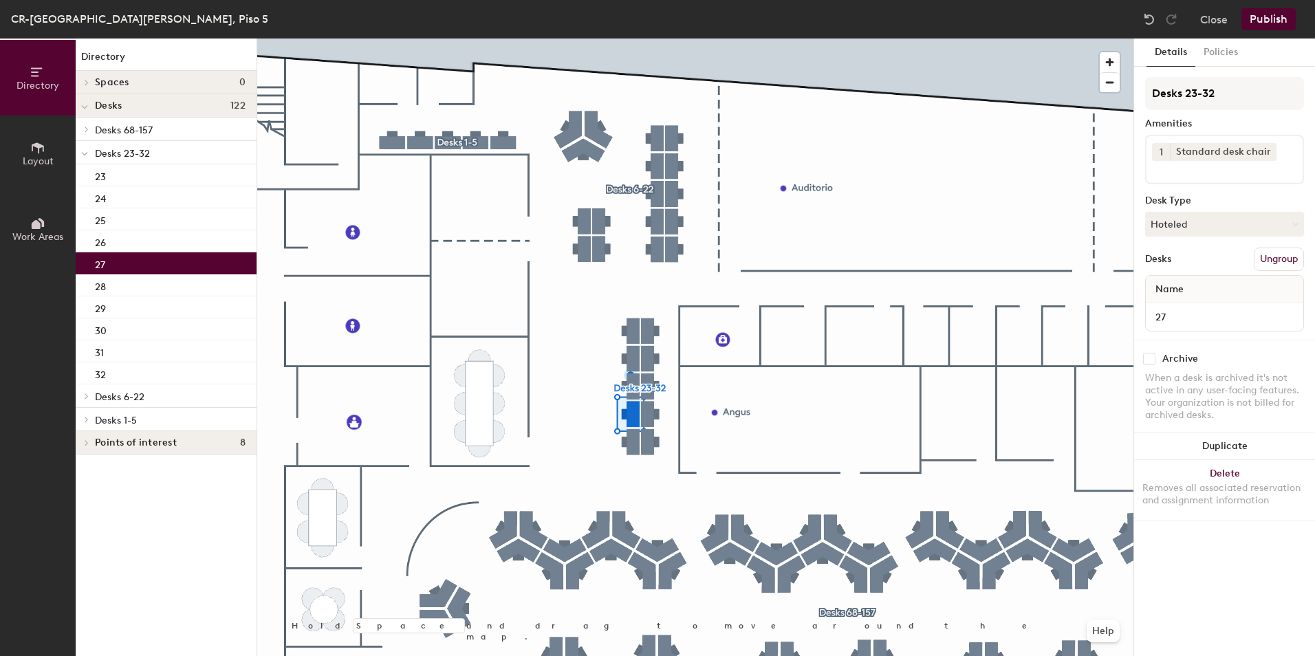
click at [126, 260] on div "27" at bounding box center [166, 263] width 181 height 22
click at [136, 290] on div "28" at bounding box center [166, 285] width 181 height 22
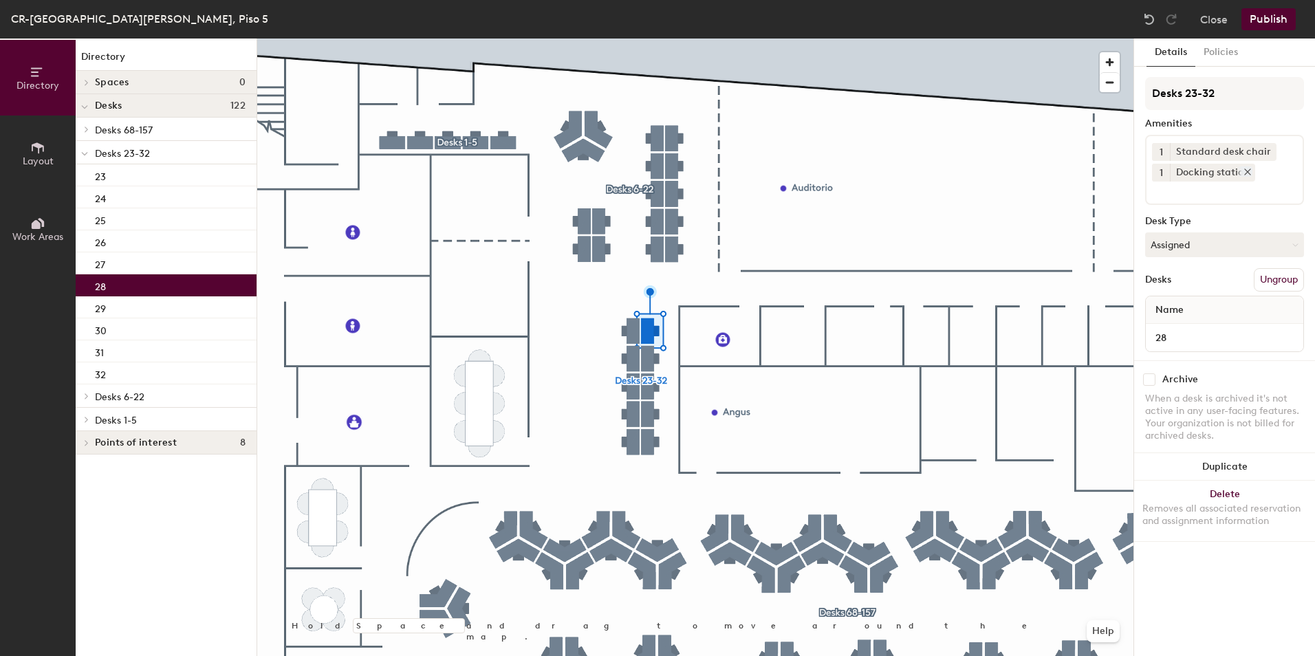
click at [1246, 173] on icon at bounding box center [1248, 172] width 10 height 10
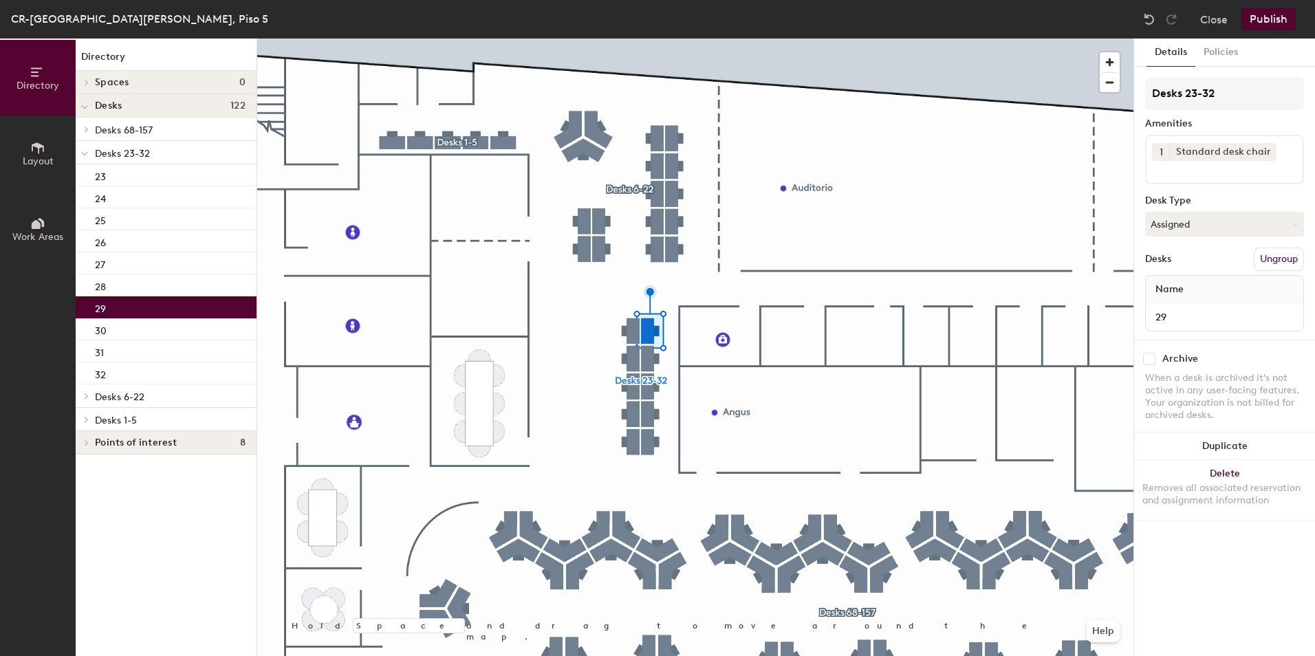
click at [194, 299] on div "29" at bounding box center [166, 307] width 181 height 22
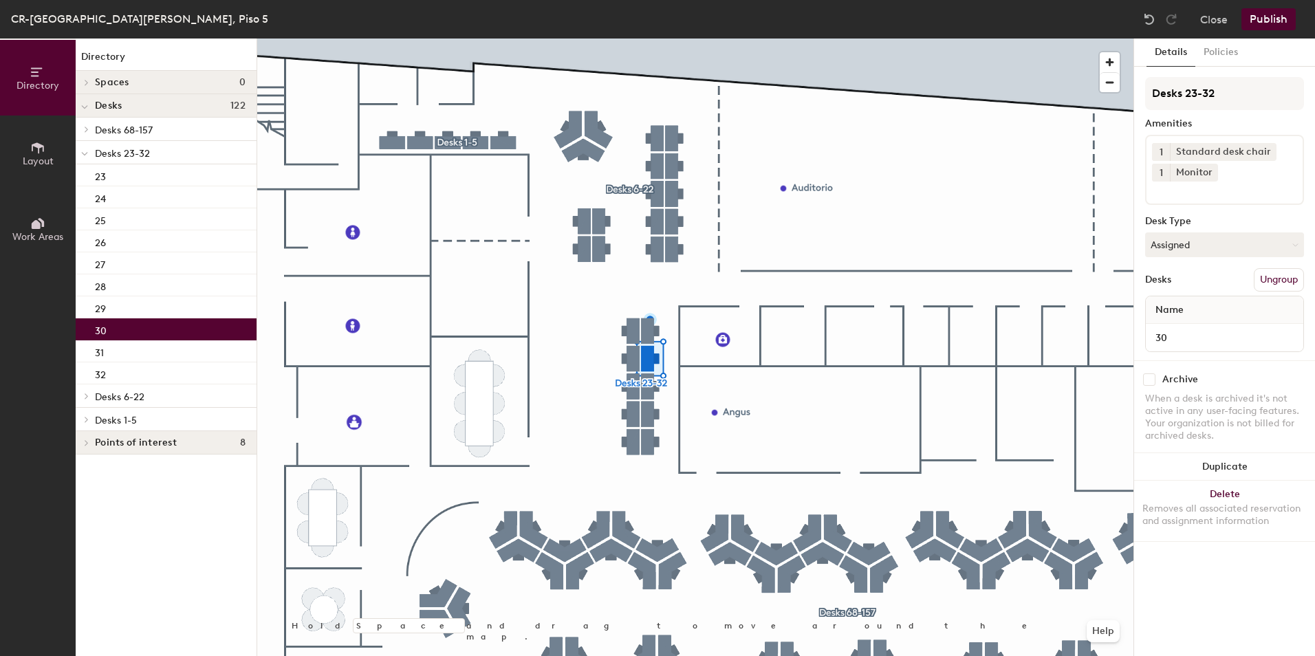
click at [186, 327] on div "30" at bounding box center [166, 329] width 181 height 22
click at [1197, 191] on input at bounding box center [1214, 190] width 124 height 17
type input "dock"
click at [1203, 216] on div "Docking station" at bounding box center [1224, 223] width 155 height 21
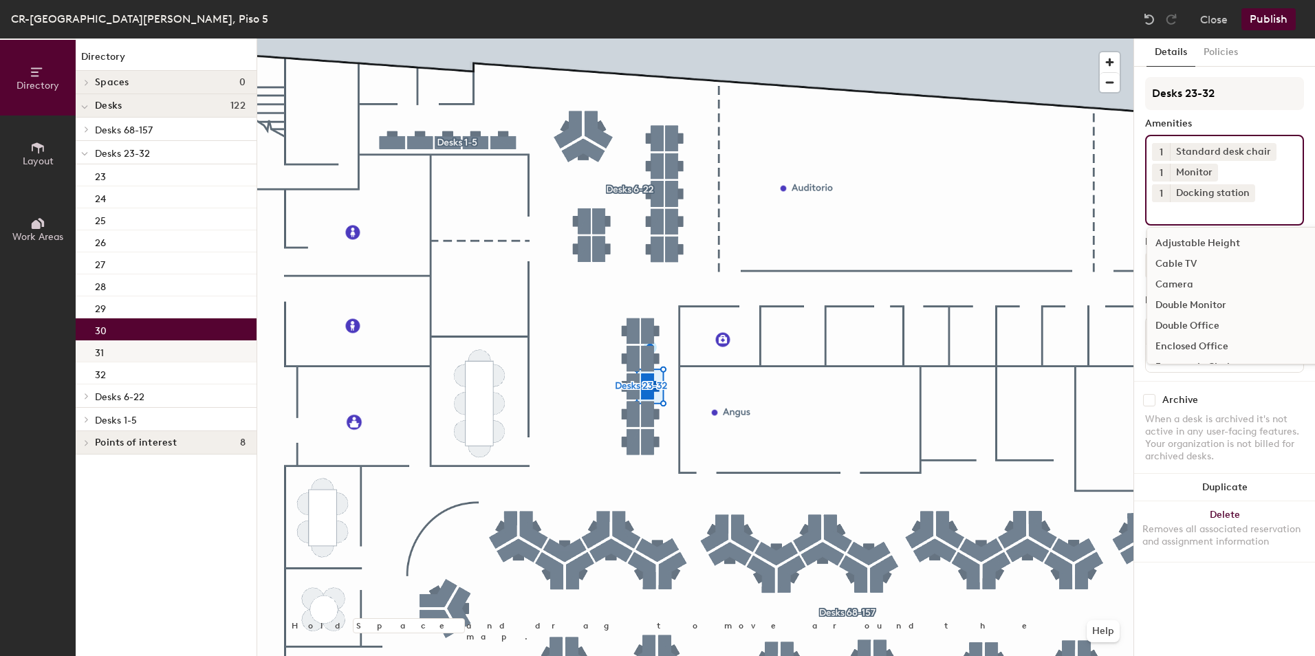
click at [147, 358] on div "31" at bounding box center [166, 351] width 181 height 22
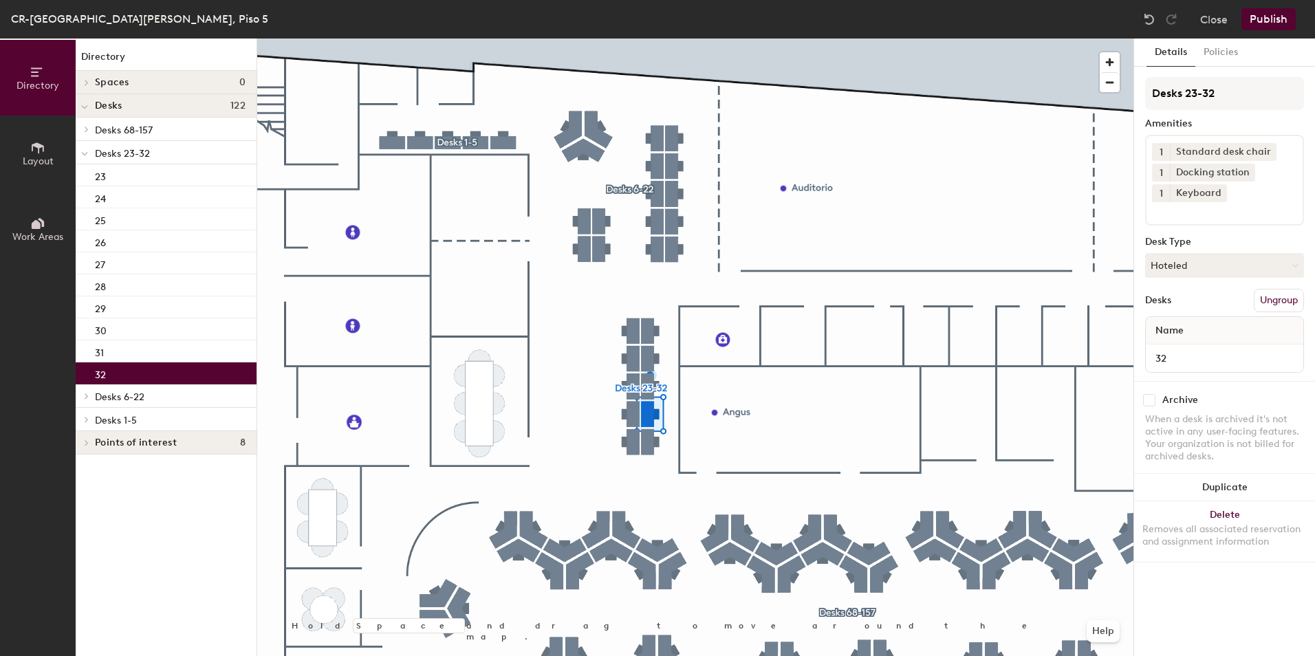
click at [149, 382] on div "32" at bounding box center [166, 373] width 181 height 22
click at [1248, 170] on icon at bounding box center [1248, 172] width 6 height 6
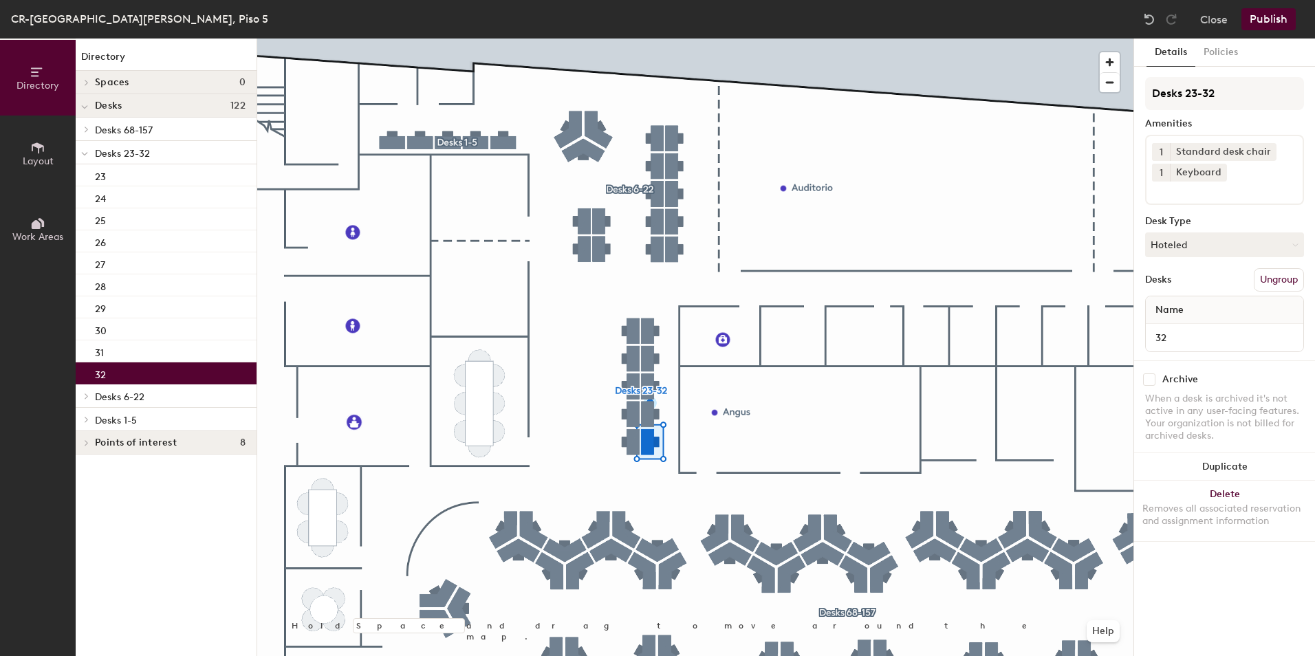
click at [1264, 19] on button "Publish" at bounding box center [1269, 19] width 54 height 22
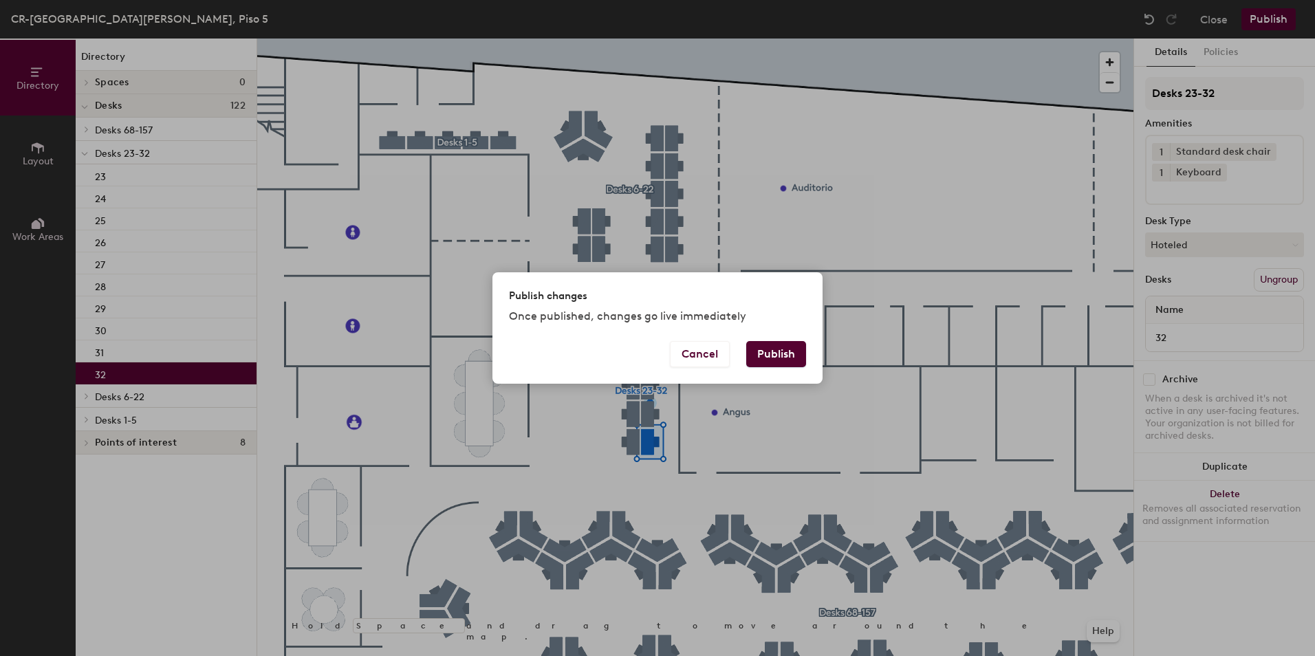
click at [758, 343] on button "Publish" at bounding box center [776, 354] width 60 height 26
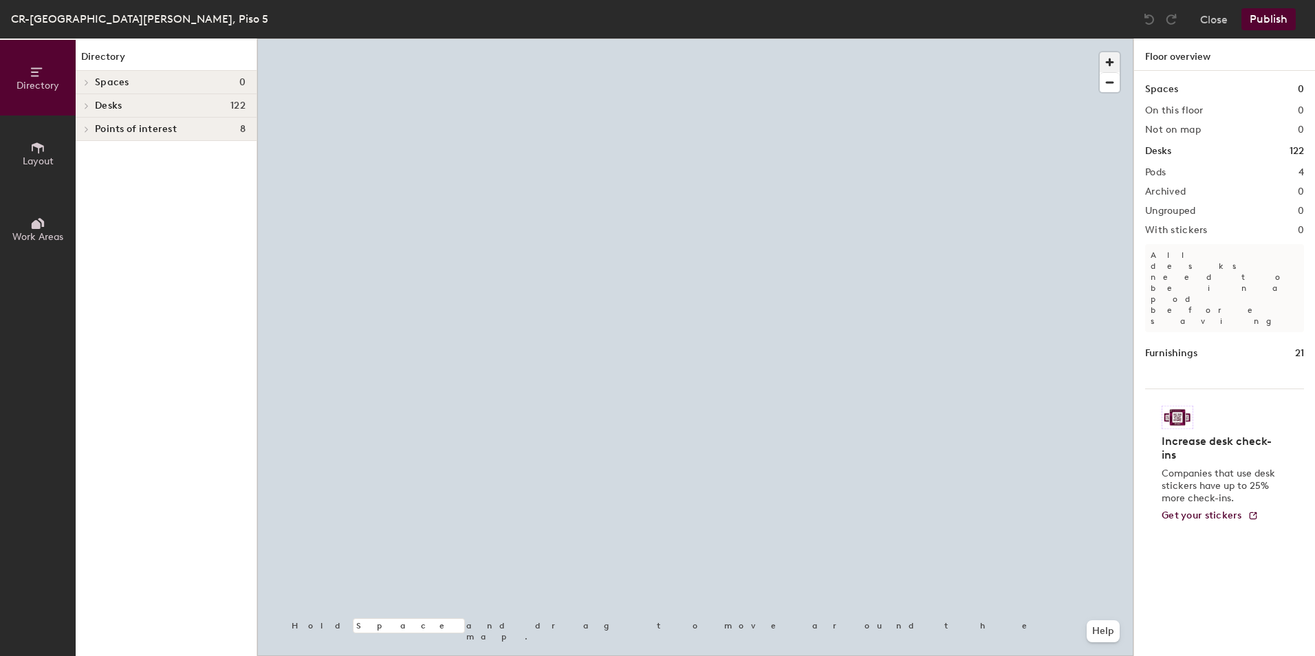
click at [1112, 58] on span "button" at bounding box center [1110, 62] width 20 height 20
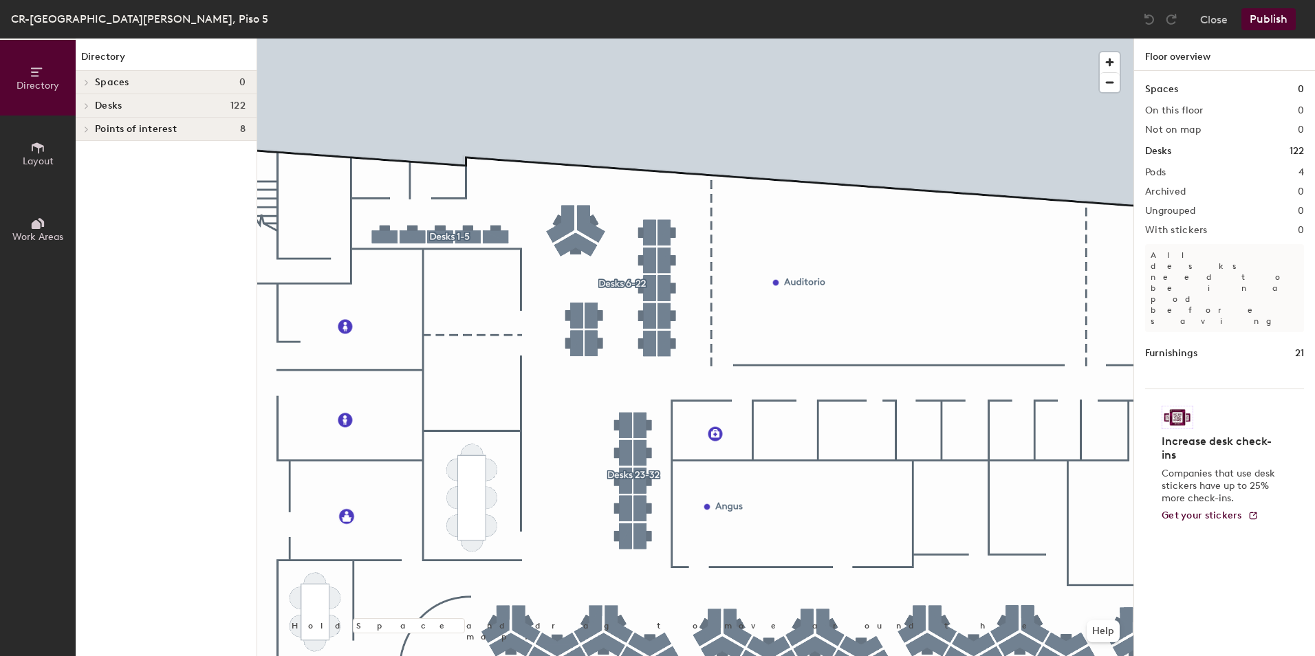
click at [87, 104] on icon at bounding box center [87, 105] width 6 height 7
click at [87, 177] on icon at bounding box center [87, 176] width 6 height 7
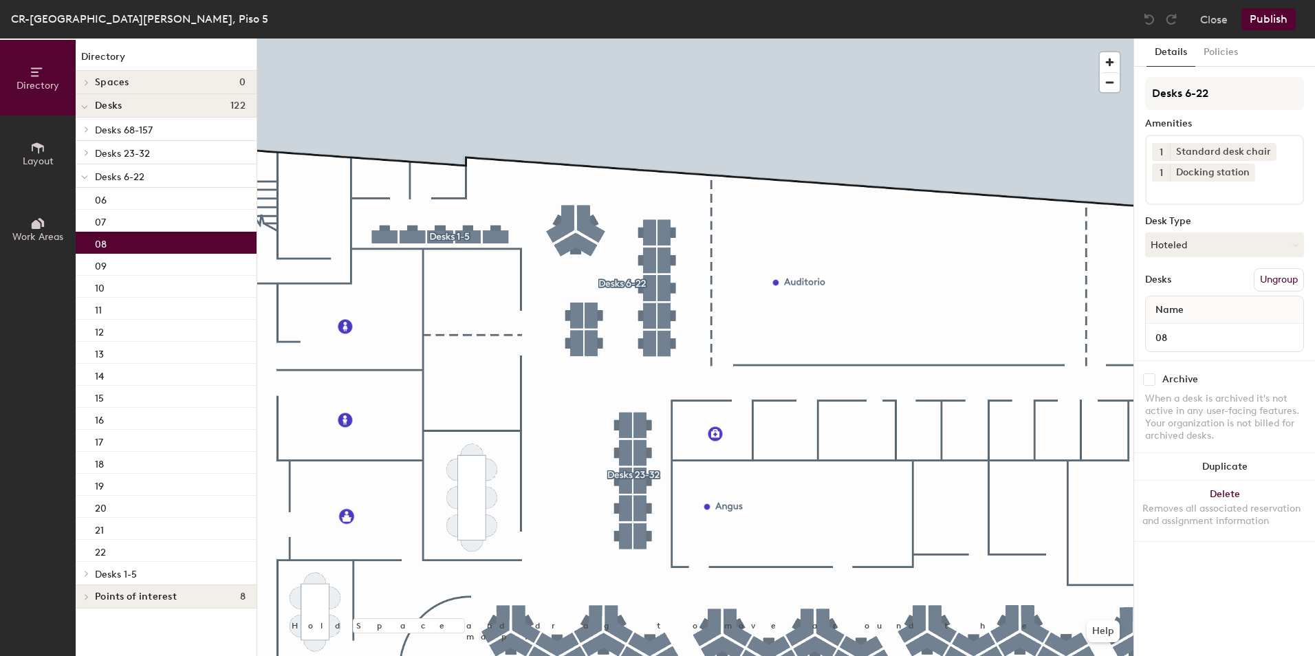
click at [120, 245] on div "08" at bounding box center [166, 243] width 181 height 22
click at [1245, 169] on icon at bounding box center [1248, 172] width 10 height 10
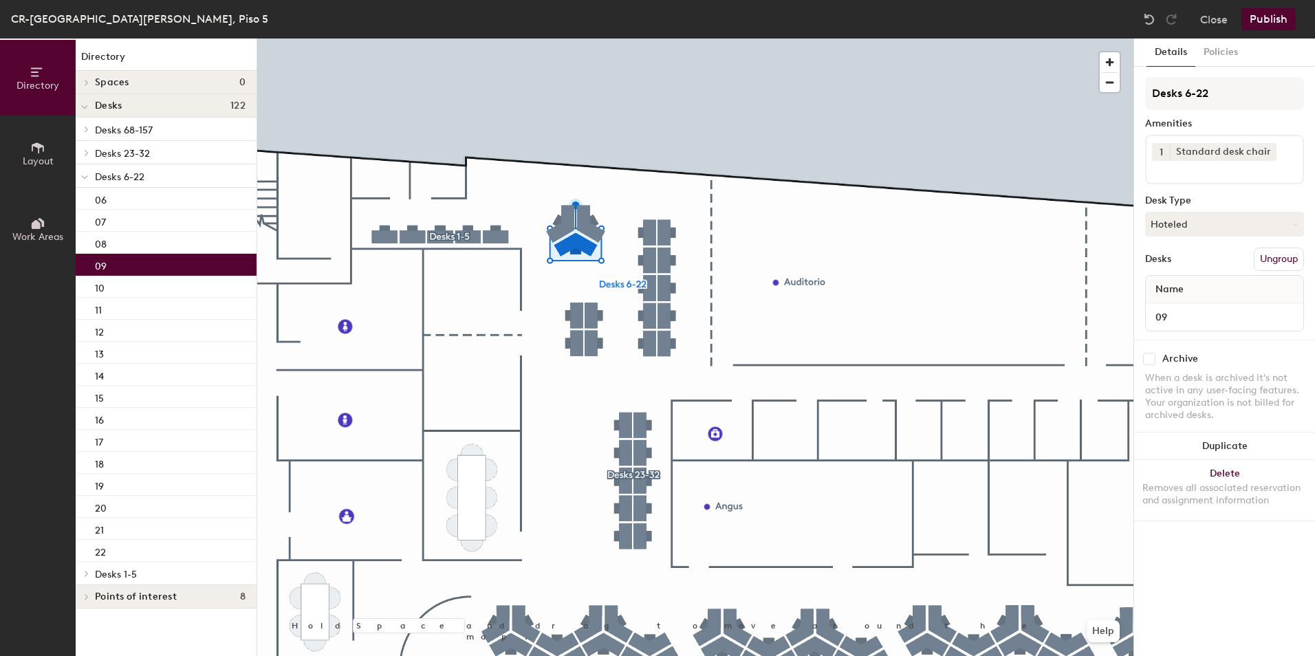
click at [142, 262] on div "09" at bounding box center [166, 265] width 181 height 22
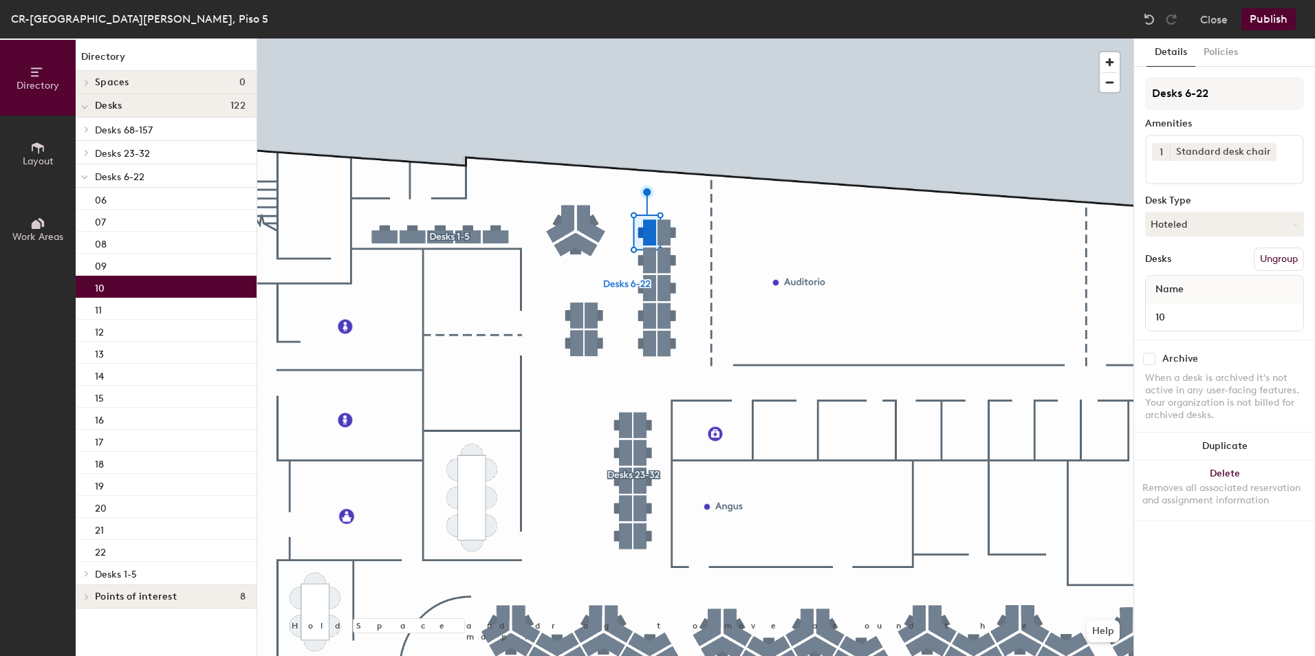
click at [193, 285] on div "10" at bounding box center [166, 287] width 181 height 22
click at [180, 309] on div "11" at bounding box center [166, 309] width 181 height 22
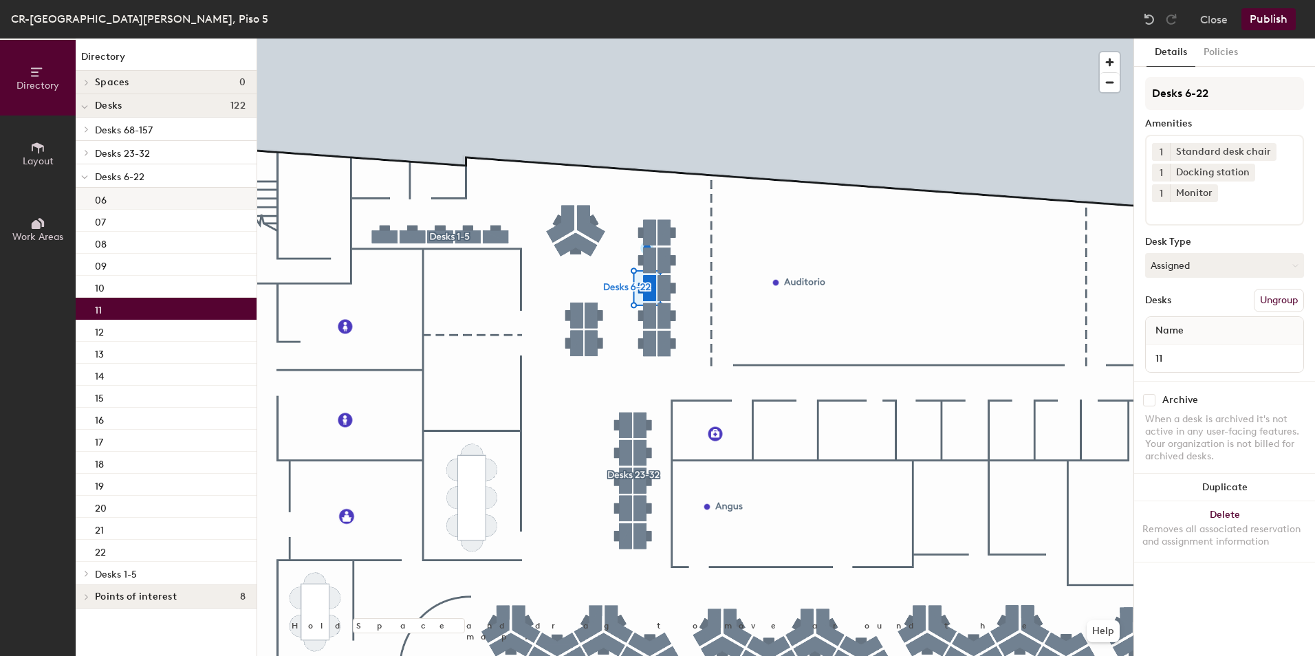
click at [155, 197] on div "06" at bounding box center [166, 199] width 181 height 22
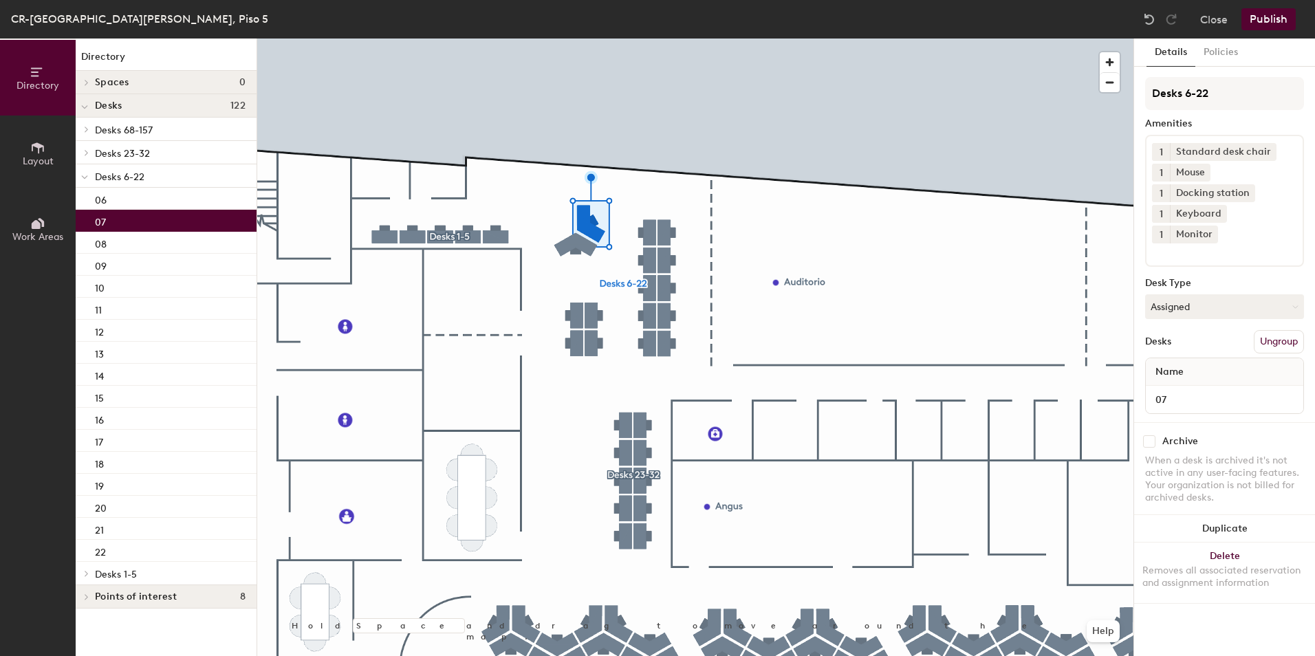
click at [152, 223] on div "07" at bounding box center [166, 221] width 181 height 22
click at [169, 190] on div "06" at bounding box center [166, 199] width 181 height 22
click at [165, 215] on div "07" at bounding box center [166, 221] width 181 height 22
click at [156, 243] on div "08" at bounding box center [166, 243] width 181 height 22
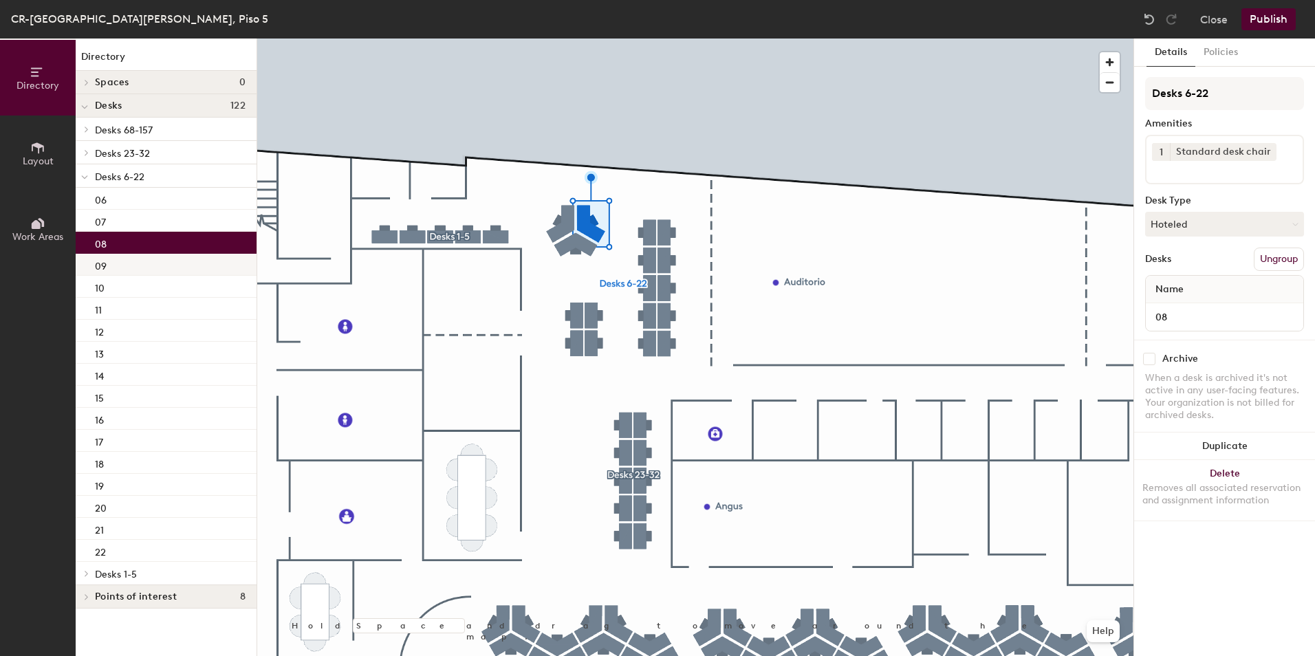
click at [153, 269] on div "09" at bounding box center [166, 265] width 181 height 22
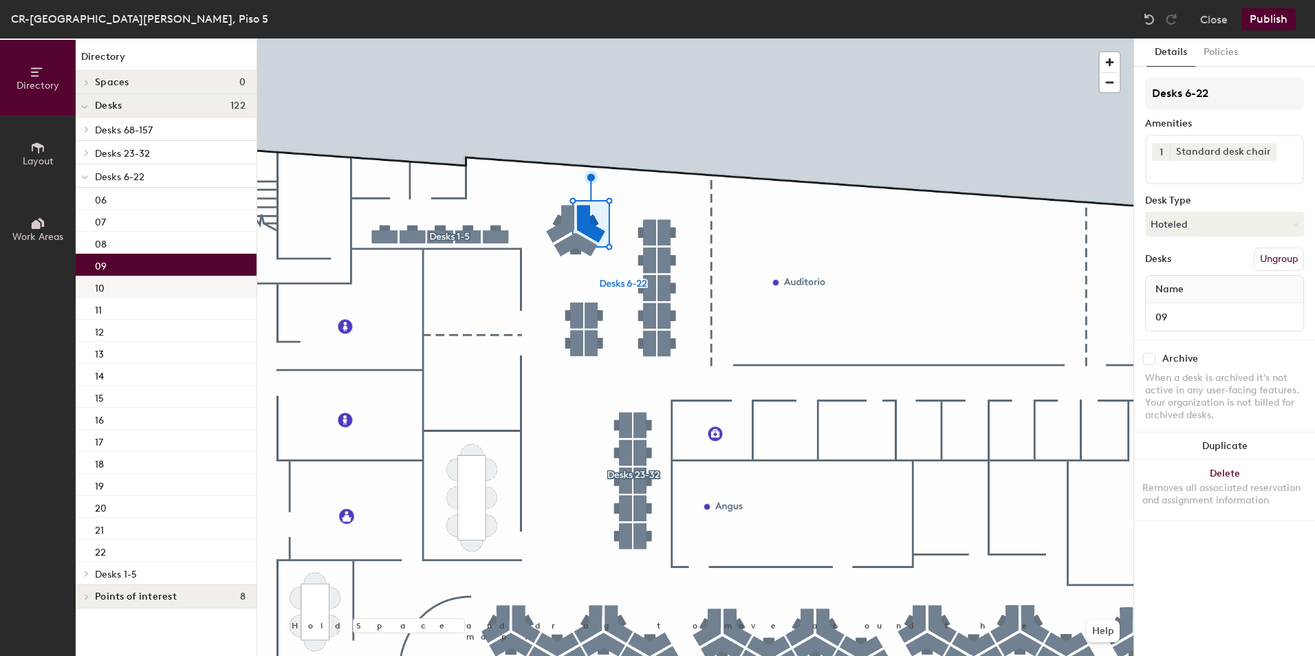
click at [151, 285] on div "10" at bounding box center [166, 287] width 181 height 22
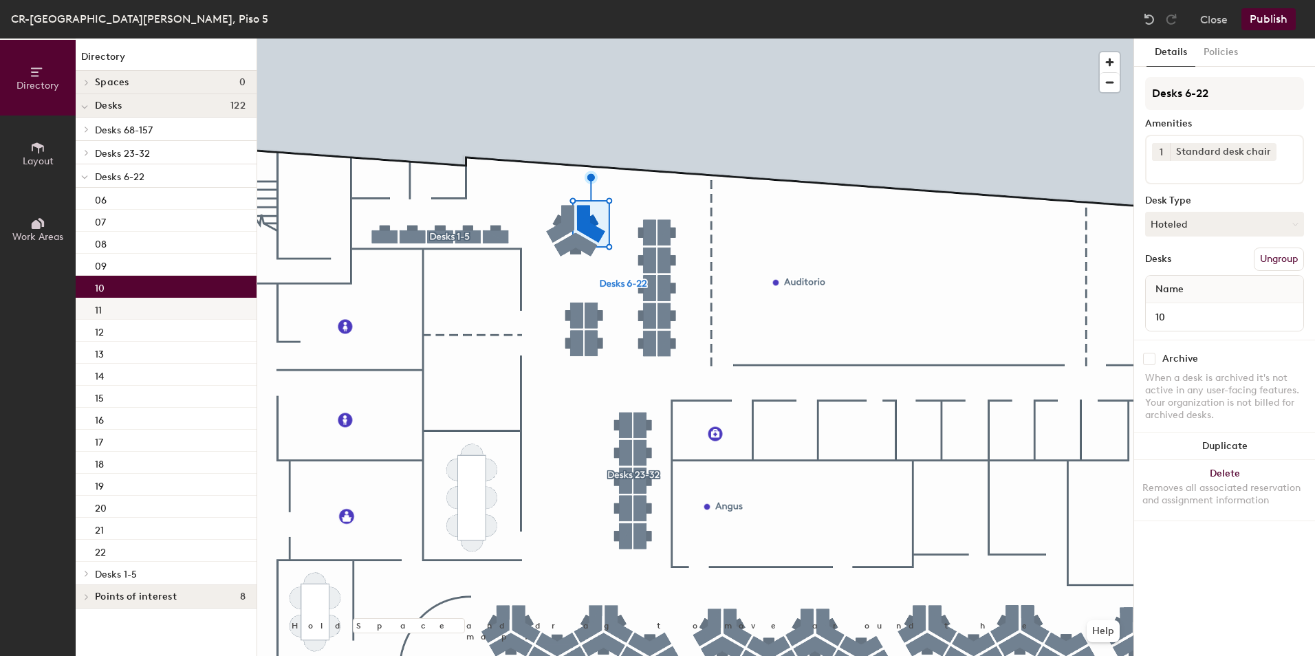
click at [149, 312] on div "11" at bounding box center [166, 309] width 181 height 22
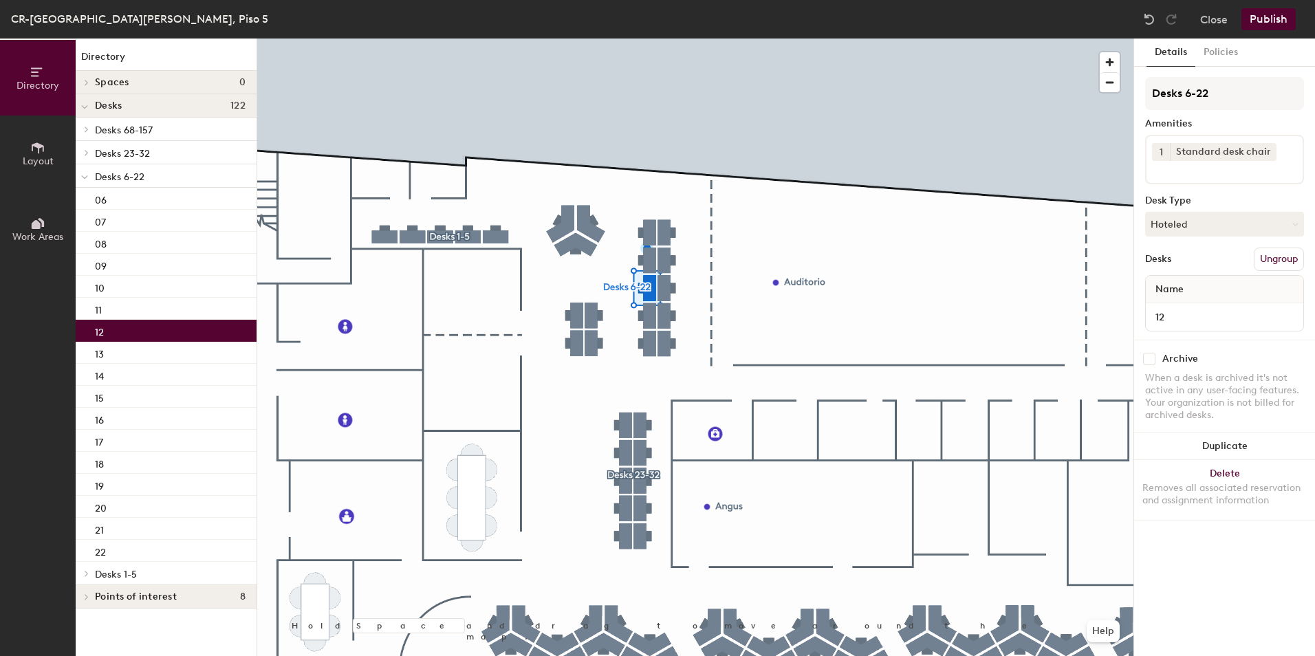
click at [149, 327] on div "12" at bounding box center [166, 331] width 181 height 22
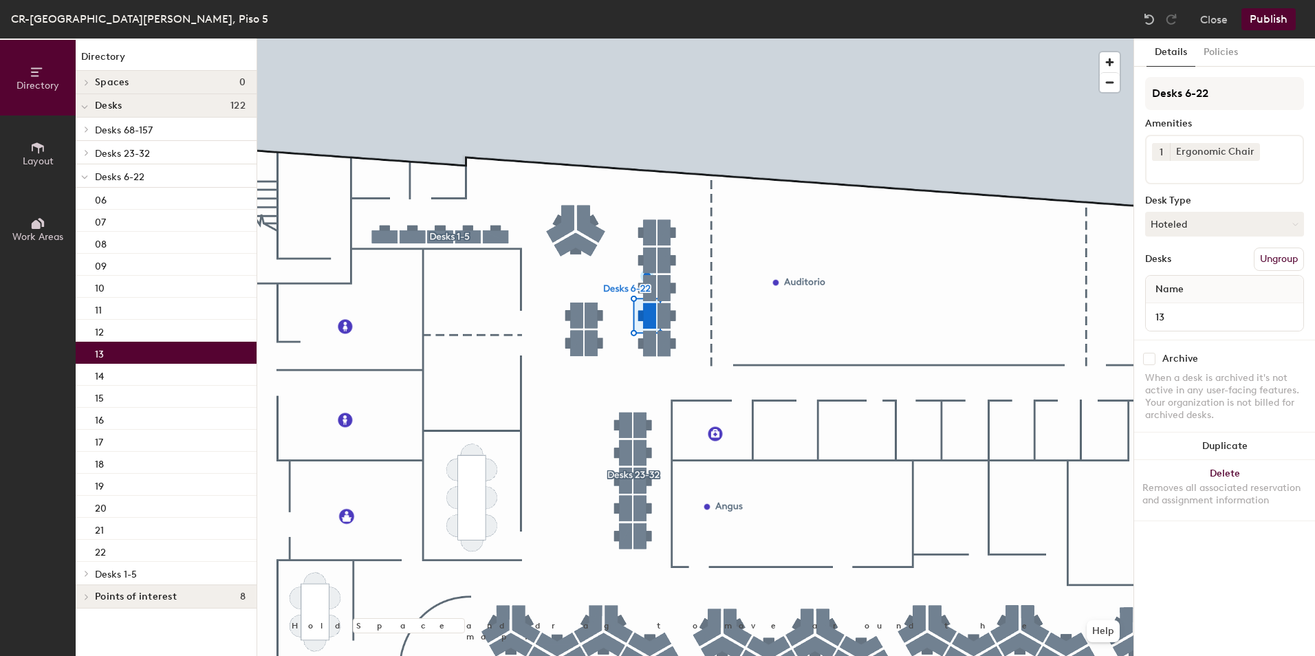
click at [149, 351] on div "13" at bounding box center [166, 353] width 181 height 22
click at [144, 373] on div "14" at bounding box center [166, 375] width 181 height 22
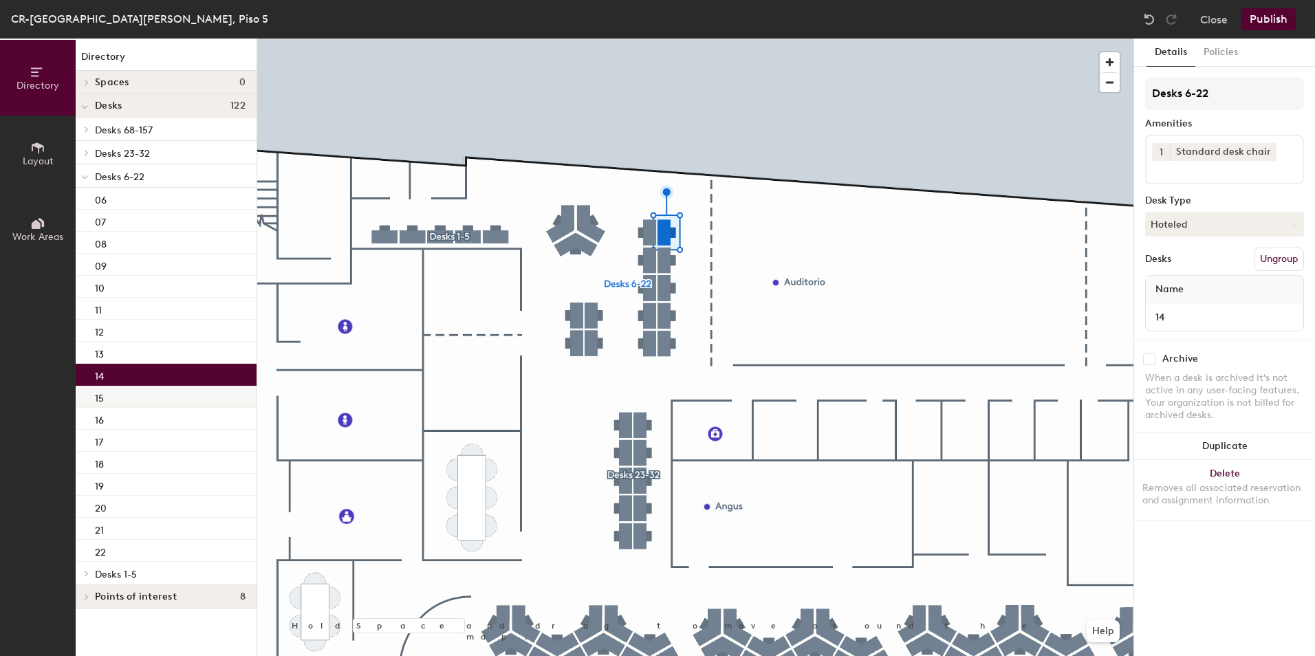
click at [155, 404] on div "15" at bounding box center [166, 397] width 181 height 22
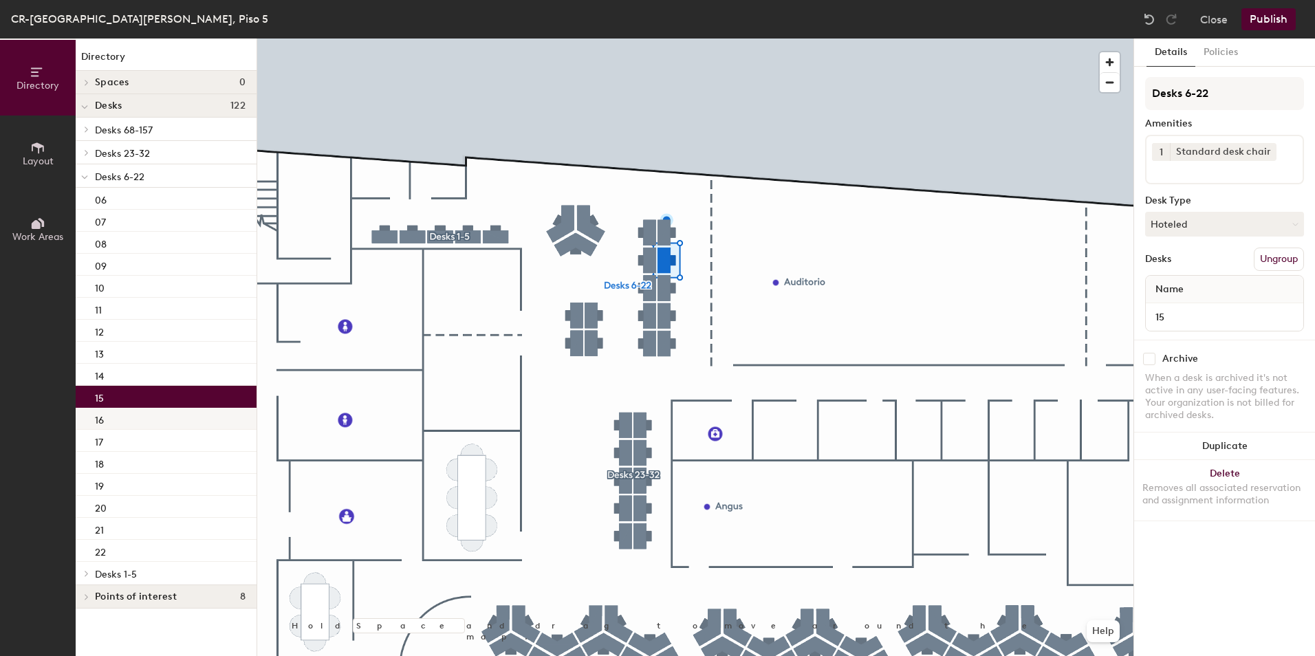
click at [157, 420] on div "16" at bounding box center [166, 419] width 181 height 22
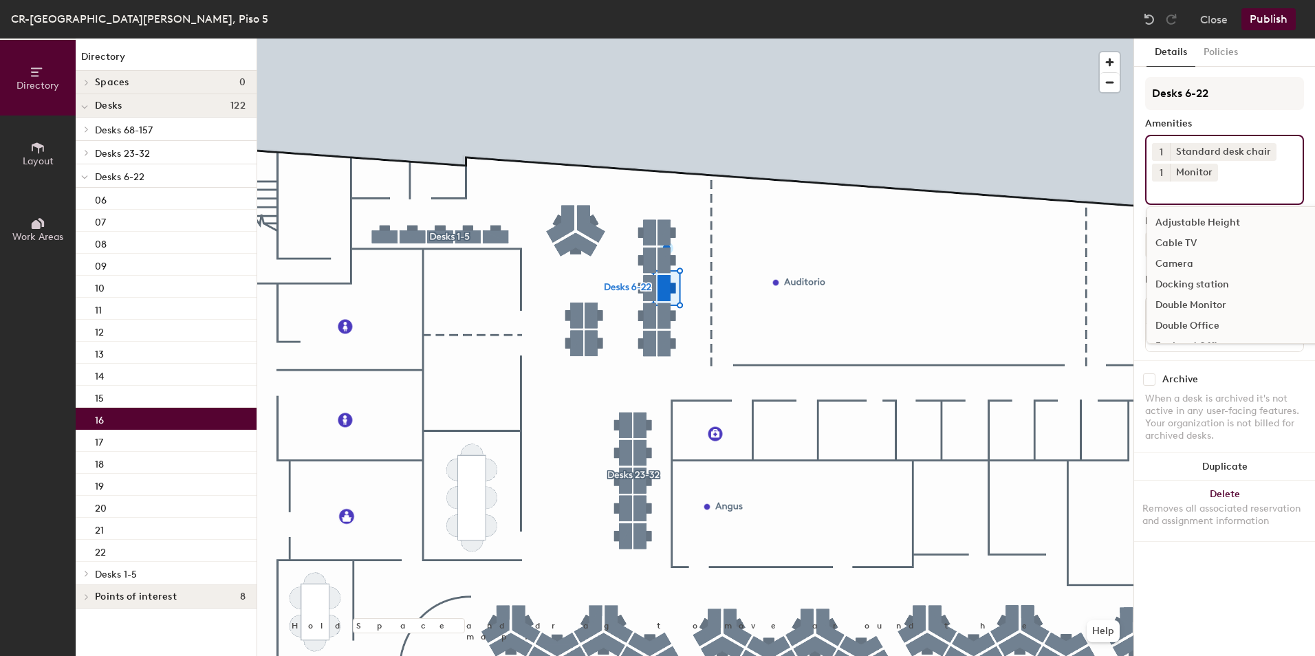
click at [1202, 197] on input at bounding box center [1214, 190] width 124 height 17
type input "dock"
click at [1190, 230] on div "Docking station" at bounding box center [1224, 223] width 155 height 21
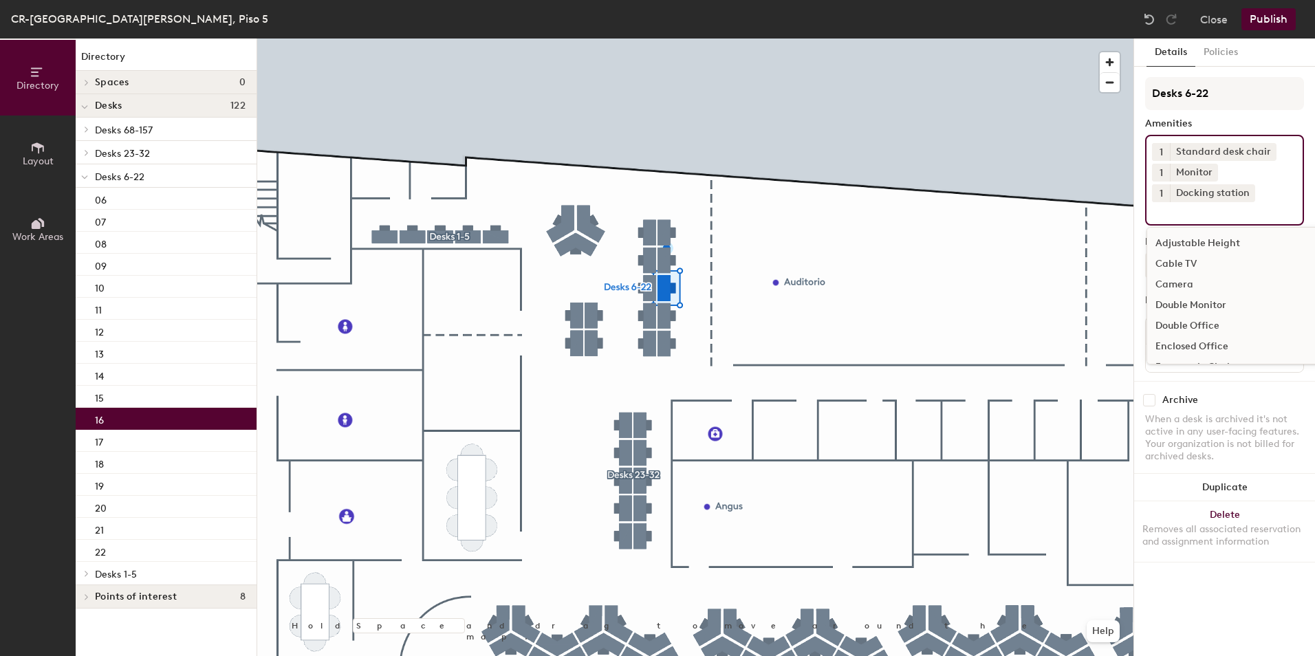
click at [83, 175] on icon at bounding box center [84, 178] width 7 height 6
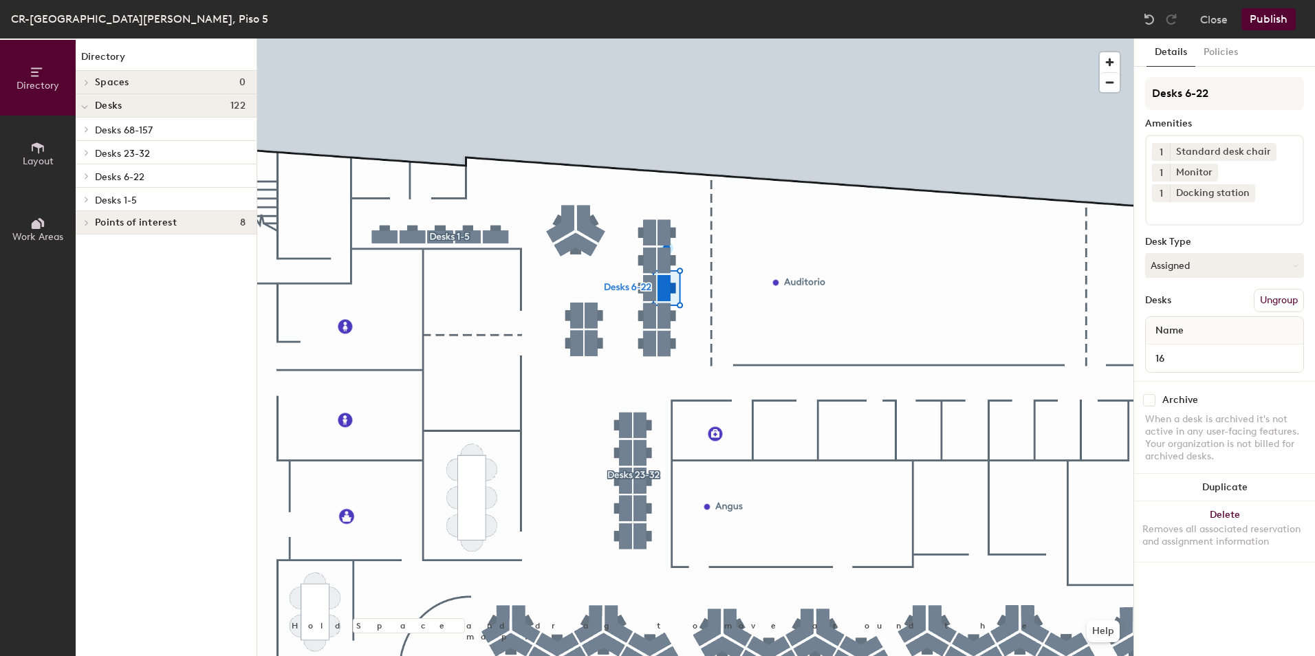
click at [84, 199] on icon at bounding box center [87, 199] width 6 height 7
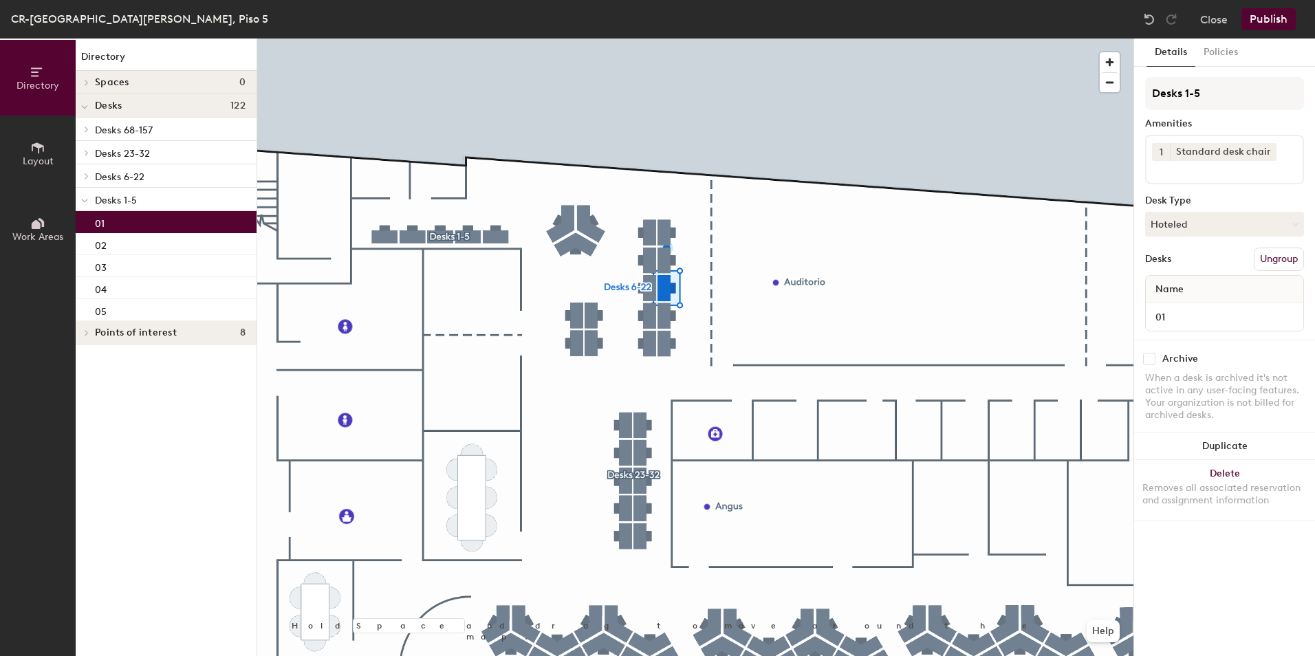
click at [138, 221] on div "01" at bounding box center [166, 222] width 181 height 22
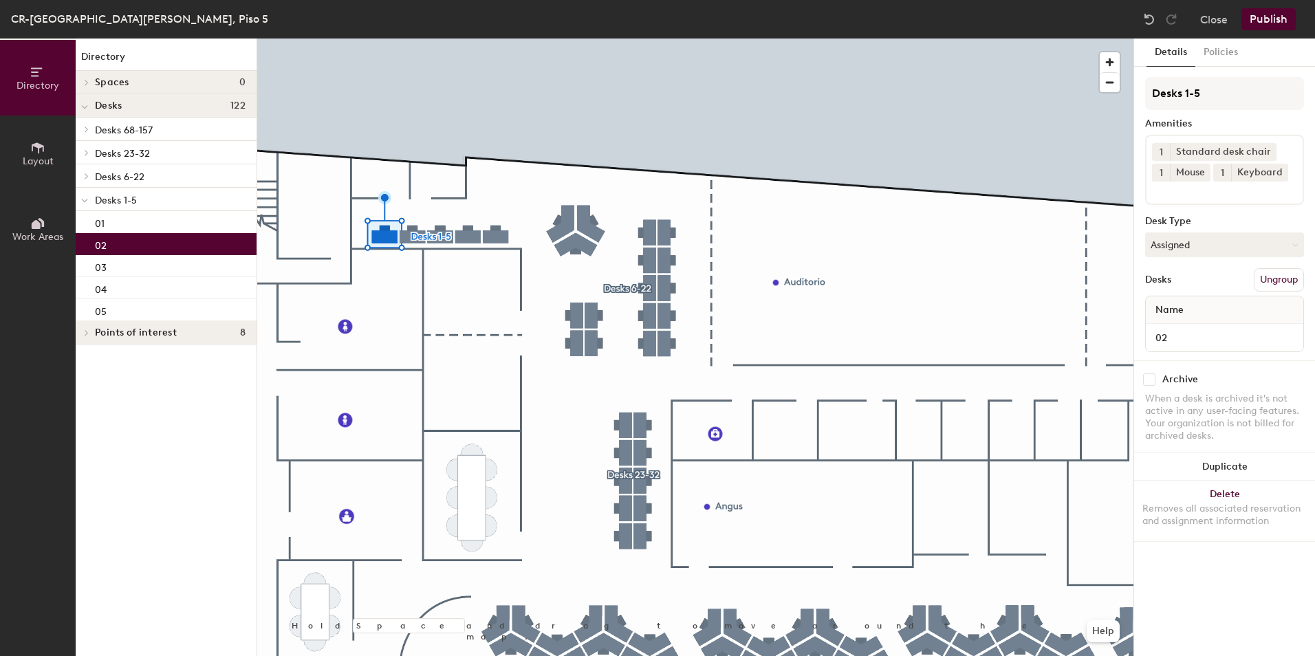
click at [146, 250] on div "02" at bounding box center [166, 244] width 181 height 22
click at [183, 264] on div "03" at bounding box center [166, 266] width 181 height 22
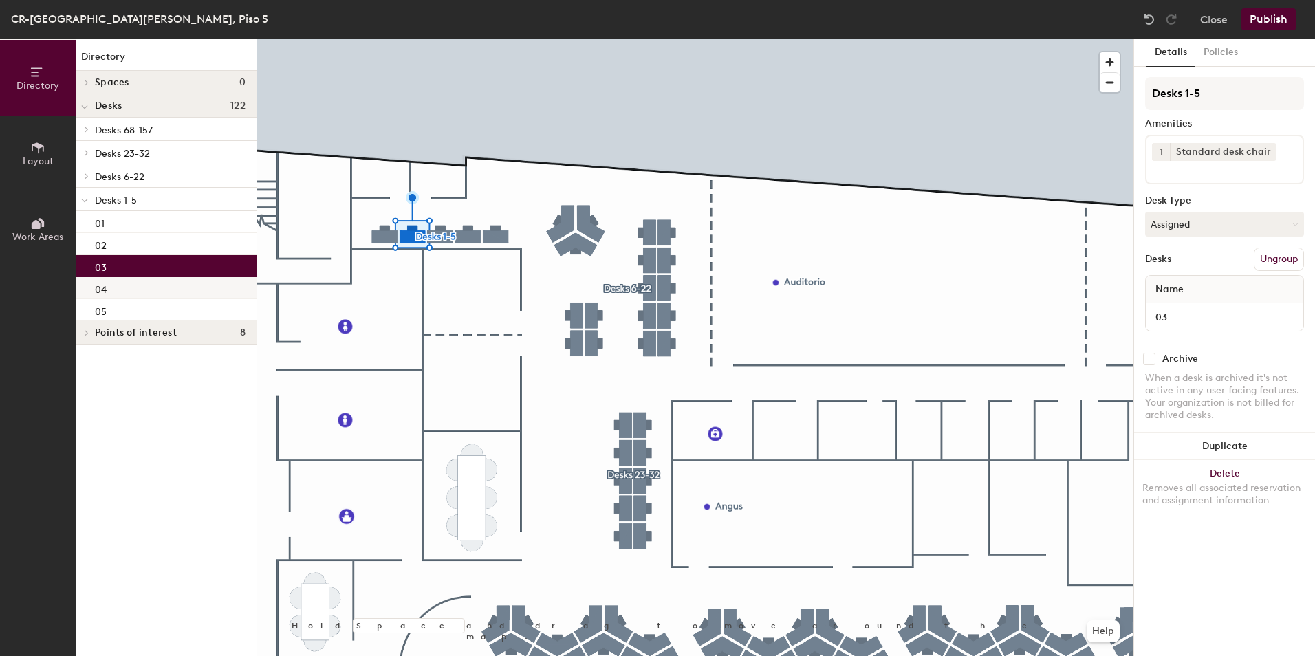
click at [176, 290] on div "04" at bounding box center [166, 288] width 181 height 22
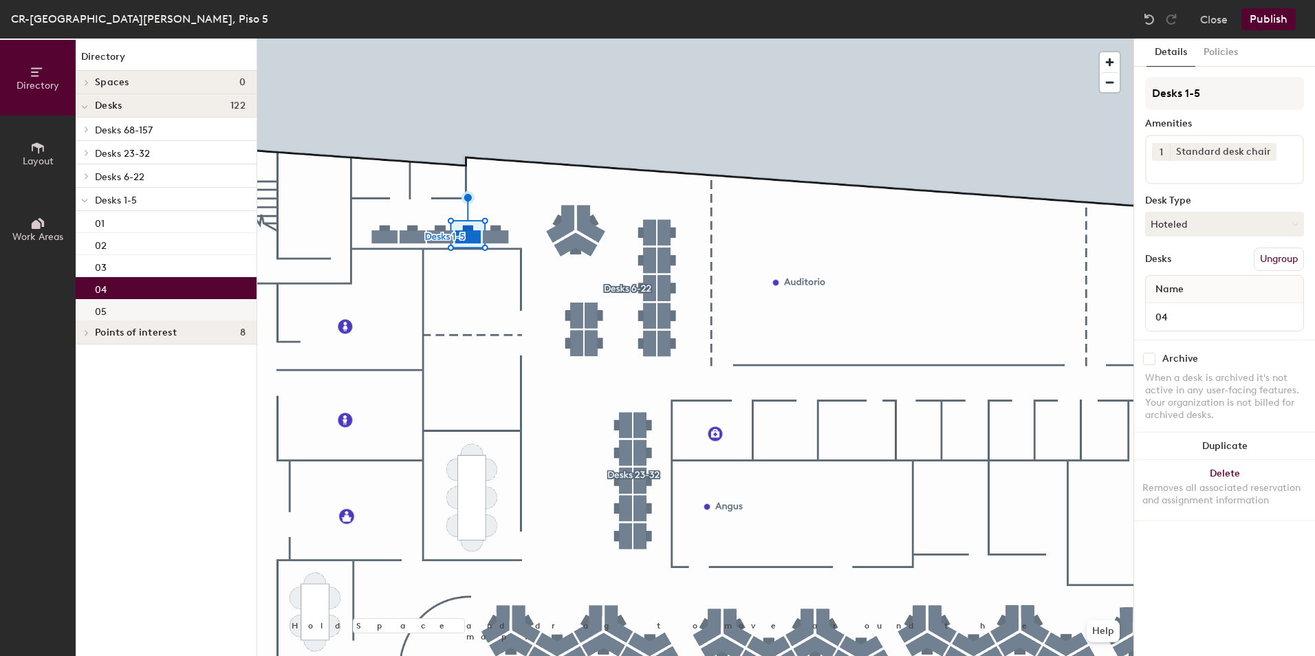
click at [178, 307] on div "05" at bounding box center [166, 310] width 181 height 22
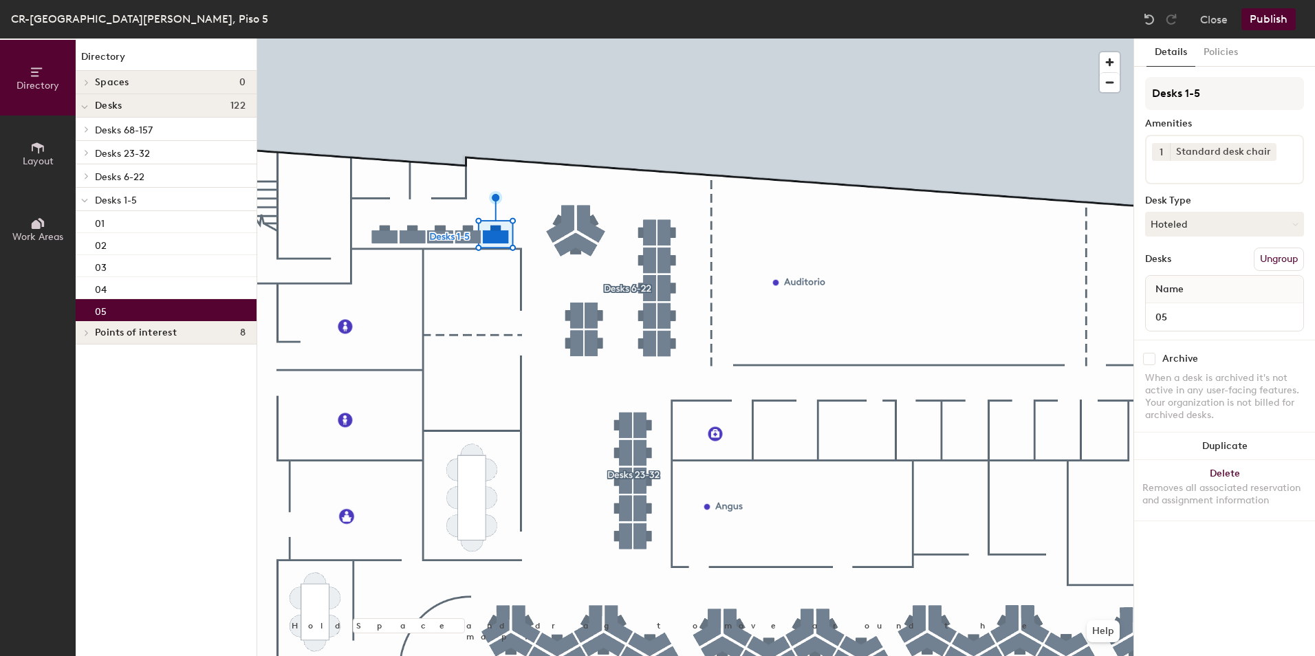
click at [1268, 19] on button "Publish" at bounding box center [1269, 19] width 54 height 22
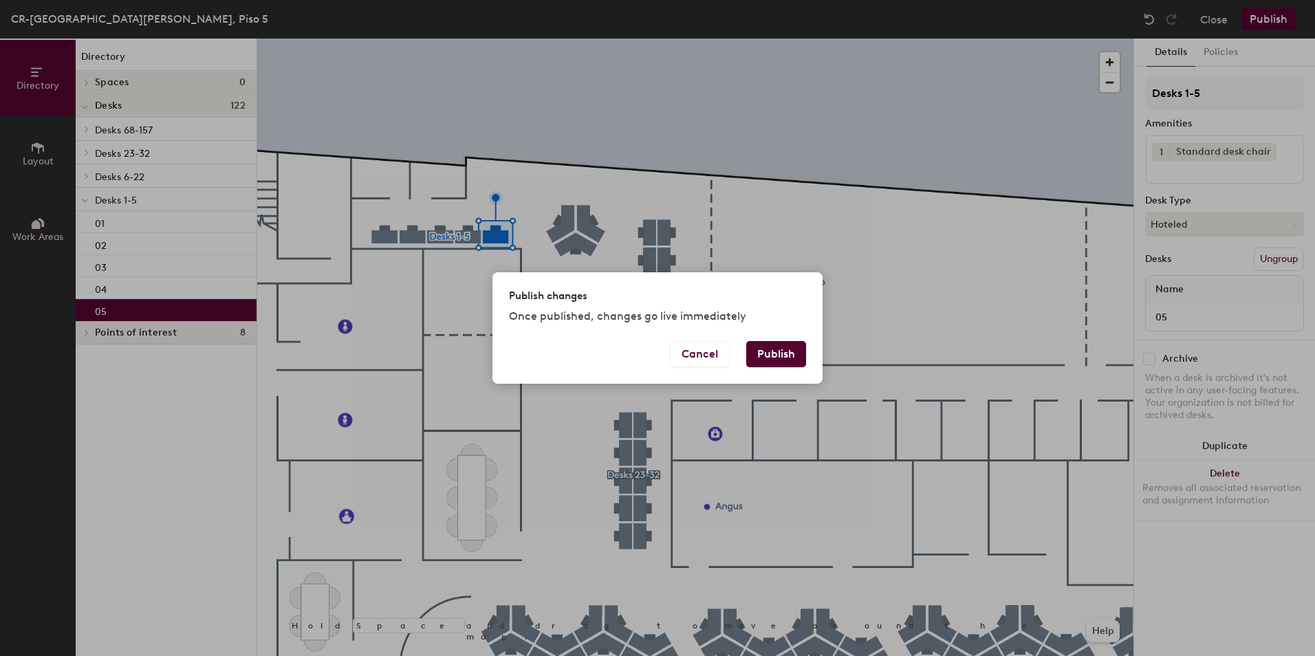
click at [776, 353] on button "Publish" at bounding box center [776, 354] width 60 height 26
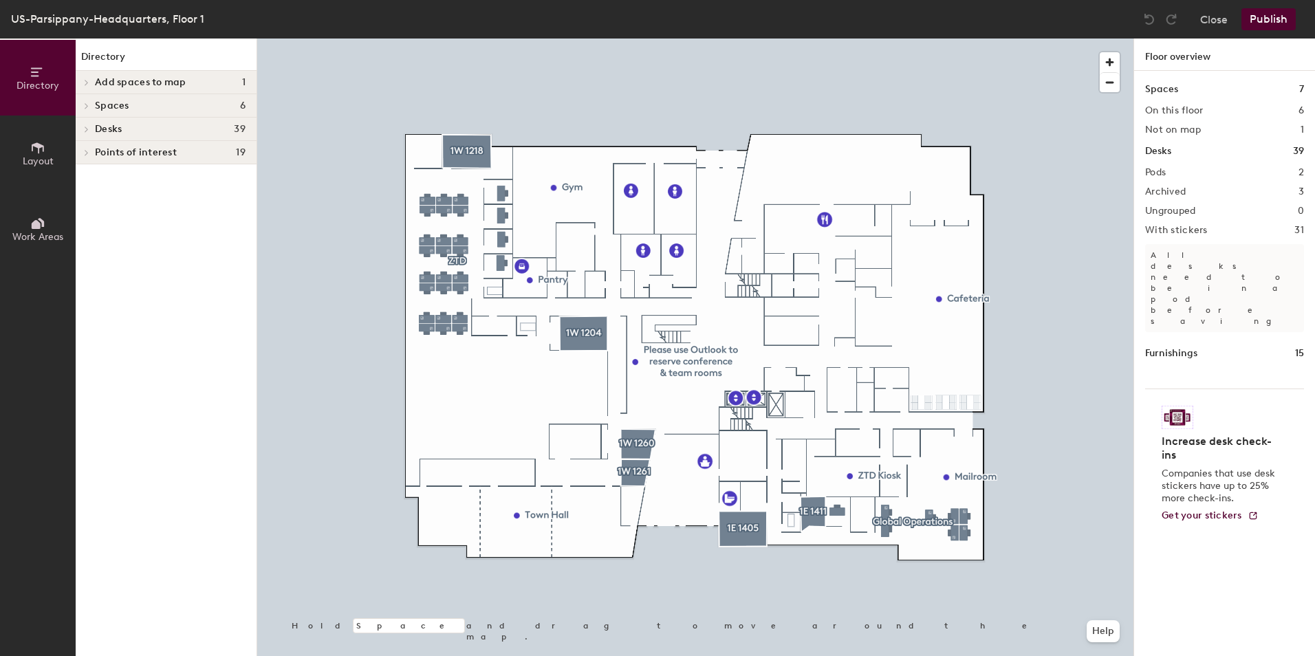
click at [85, 127] on icon at bounding box center [87, 129] width 6 height 7
click at [85, 148] on div at bounding box center [85, 152] width 18 height 23
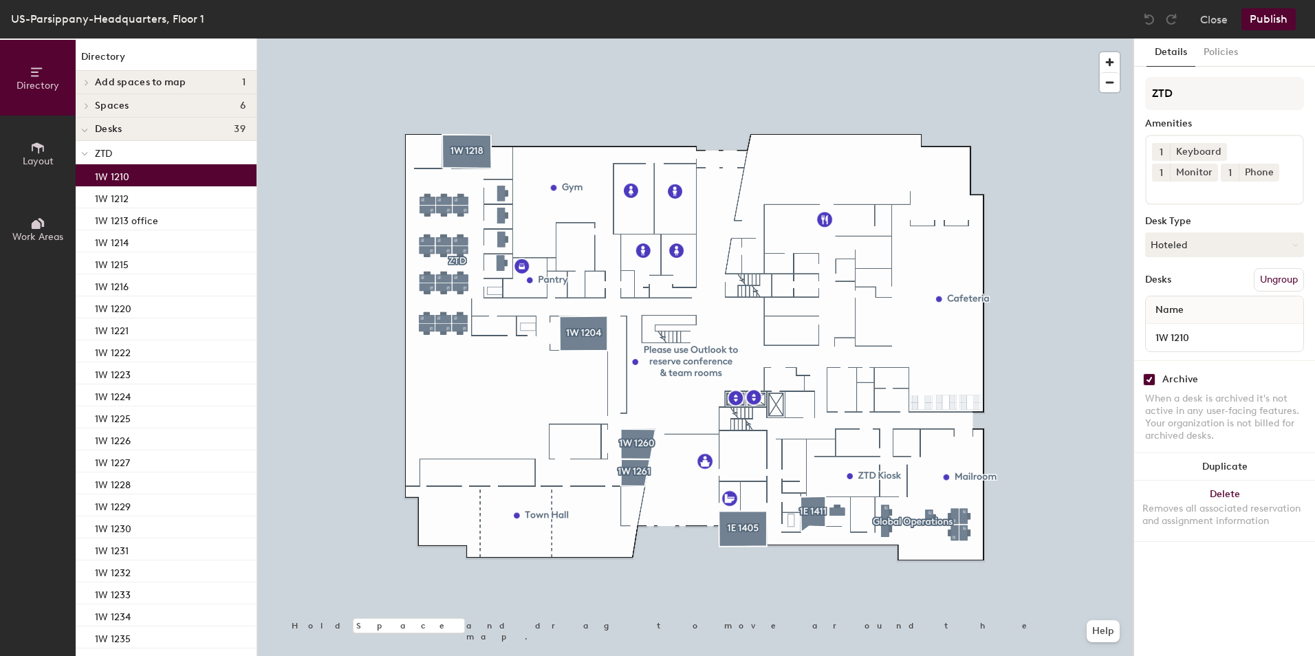
click at [113, 177] on p "1W 1210" at bounding box center [112, 175] width 34 height 16
click at [112, 197] on p "1W 1212" at bounding box center [112, 197] width 34 height 16
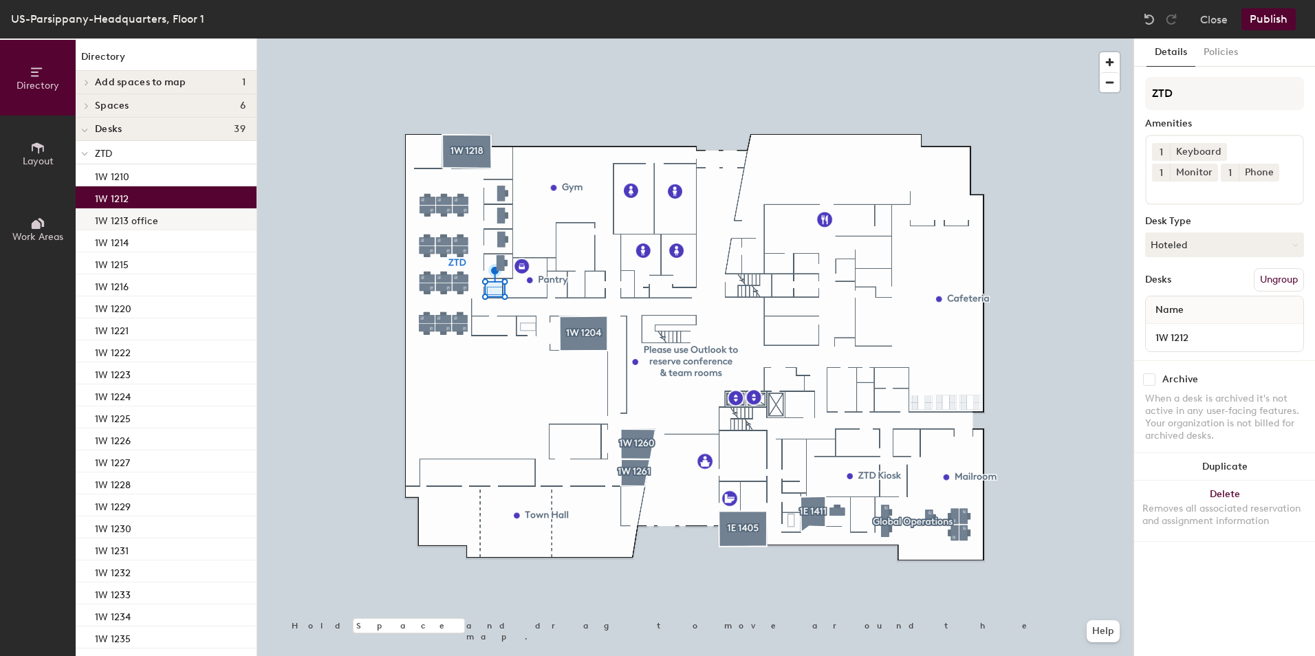
checkbox input "false"
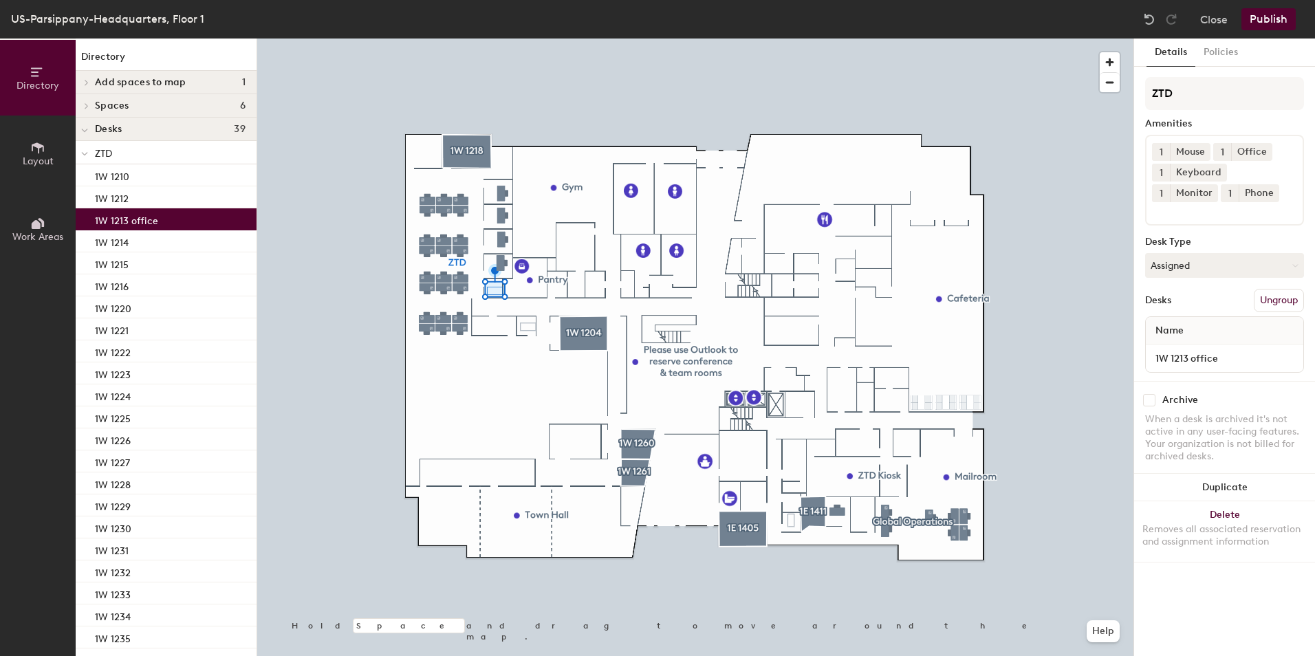
click at [136, 224] on p "1W 1213 office" at bounding box center [126, 219] width 63 height 16
click at [135, 240] on div "1W 1214" at bounding box center [166, 241] width 181 height 22
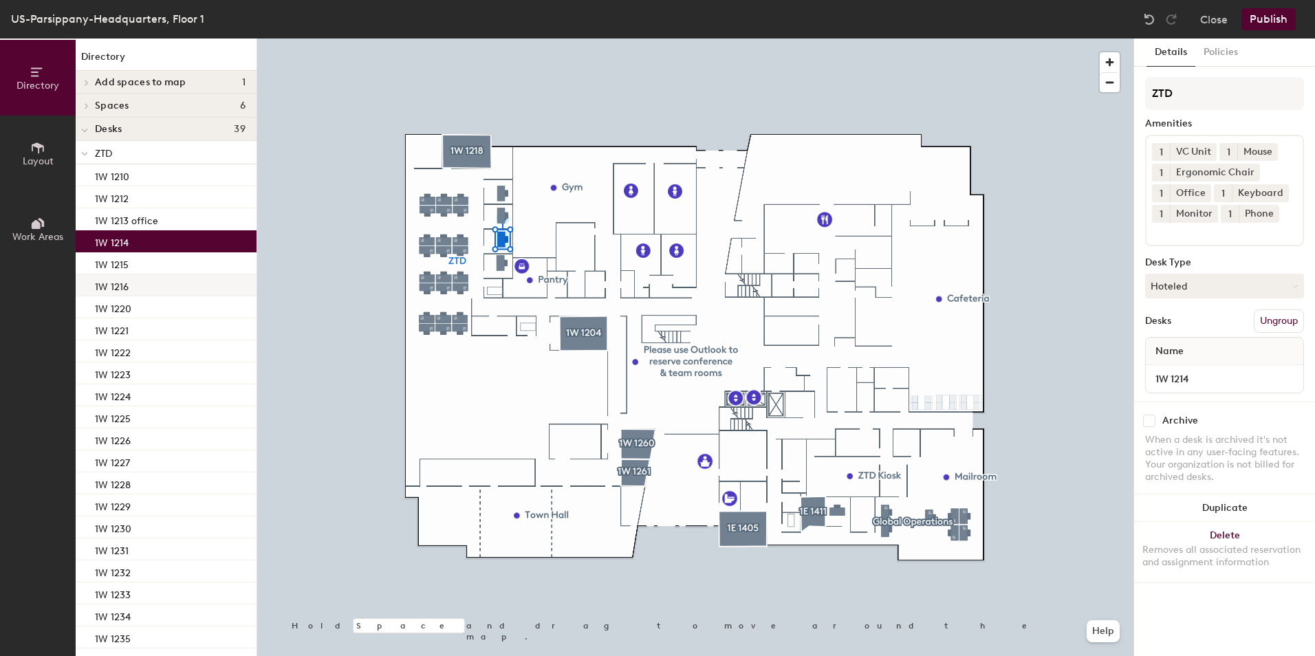
click at [137, 274] on div "1W 1216" at bounding box center [166, 285] width 181 height 22
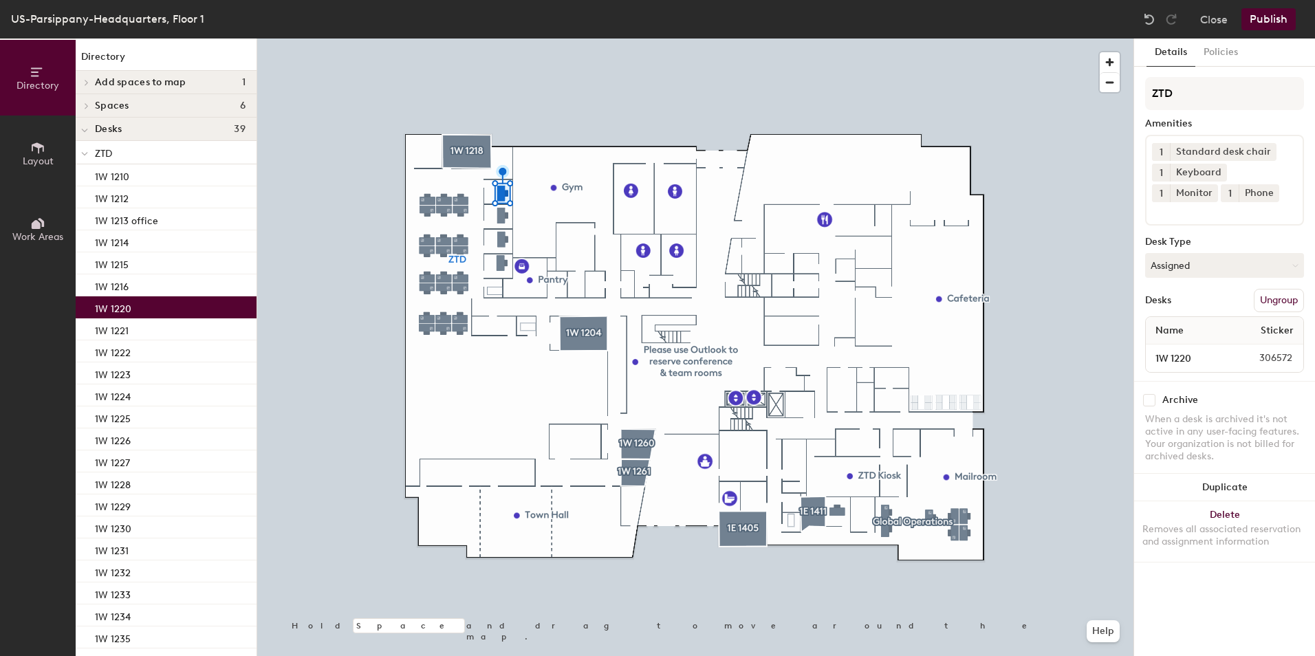
click at [133, 309] on div "1W 1220" at bounding box center [166, 307] width 181 height 22
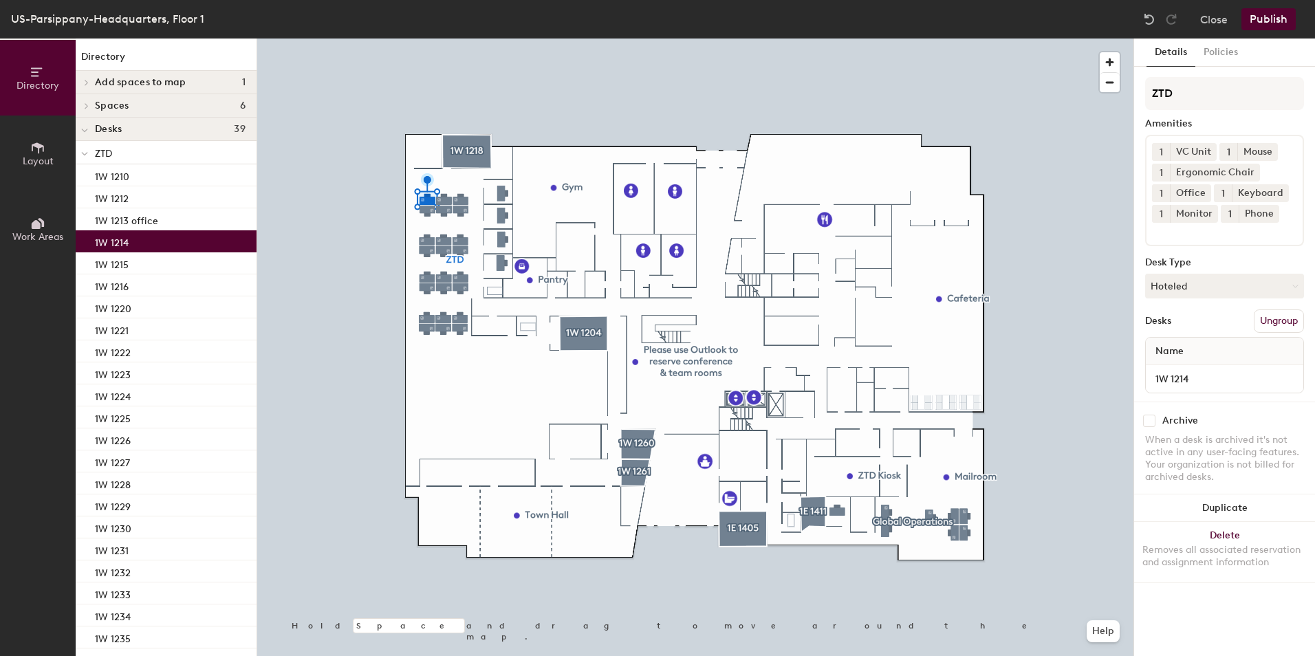
click at [149, 237] on div "1W 1214" at bounding box center [166, 241] width 181 height 22
click at [158, 259] on div "1W 1215" at bounding box center [166, 263] width 181 height 22
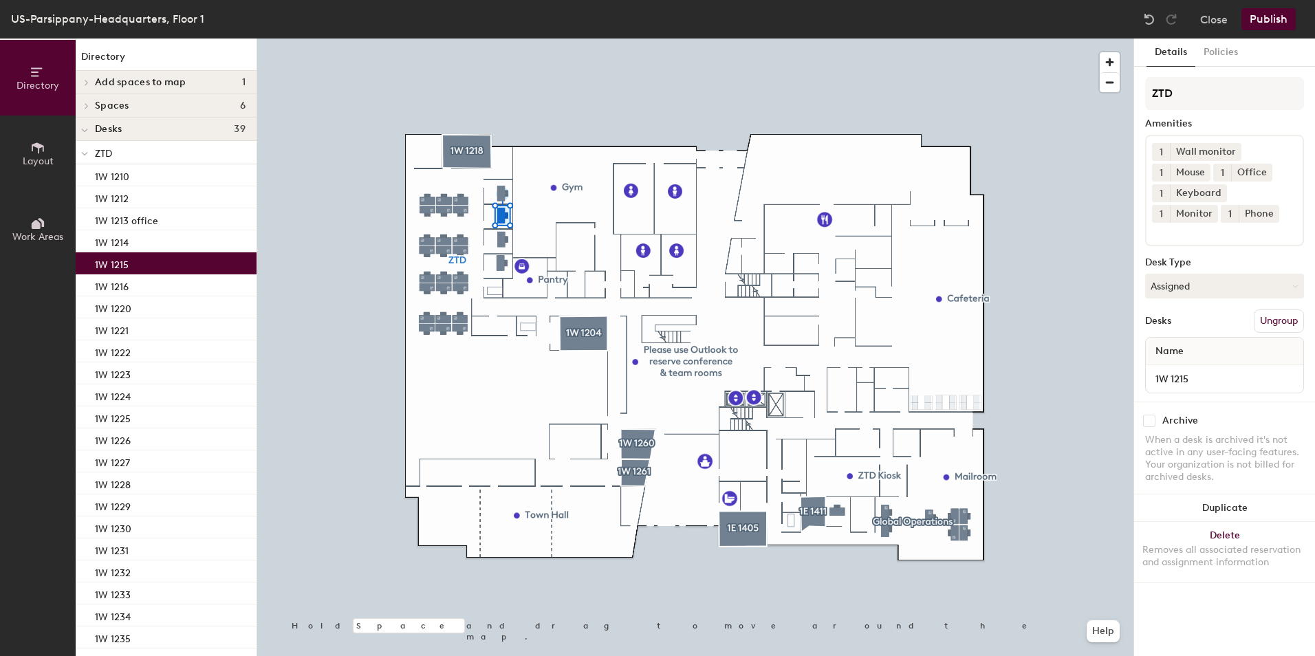
click at [1194, 239] on input at bounding box center [1214, 231] width 124 height 17
type input "VC"
click at [1187, 263] on div "VC Unit" at bounding box center [1224, 264] width 155 height 21
click at [104, 293] on div "1W 1216" at bounding box center [166, 285] width 181 height 22
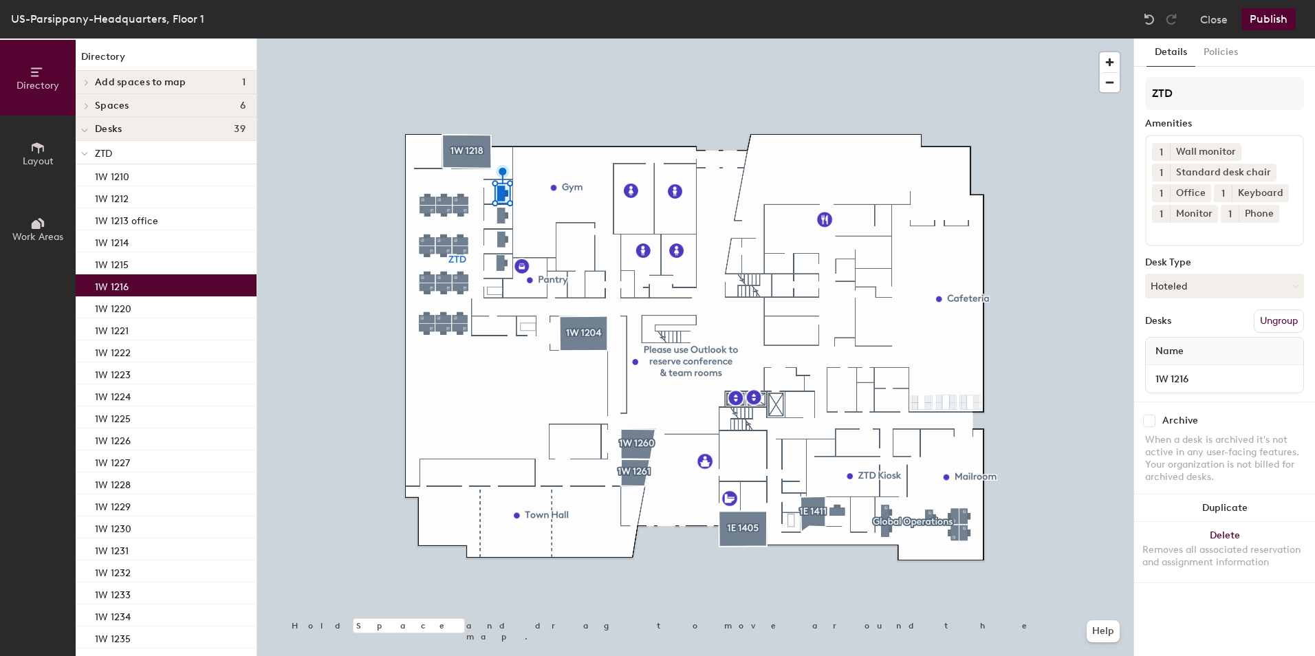
click at [1233, 237] on input at bounding box center [1214, 231] width 124 height 17
type input "v"
type input "V"
click at [1184, 291] on div "VC Unit" at bounding box center [1224, 284] width 155 height 21
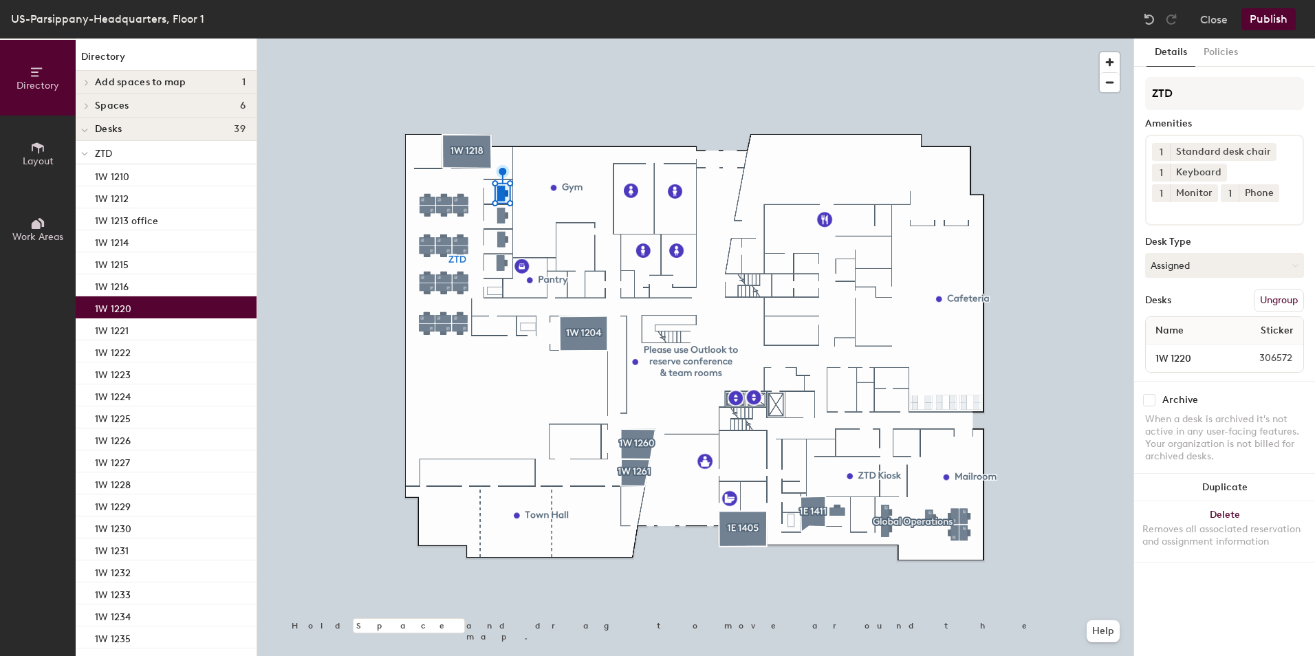
click at [164, 313] on div "1W 1220" at bounding box center [166, 307] width 181 height 22
click at [1163, 186] on span "1" at bounding box center [1161, 193] width 3 height 14
click at [1170, 202] on div "2" at bounding box center [1161, 211] width 18 height 18
click at [1231, 212] on input at bounding box center [1214, 210] width 124 height 17
type input "mous"
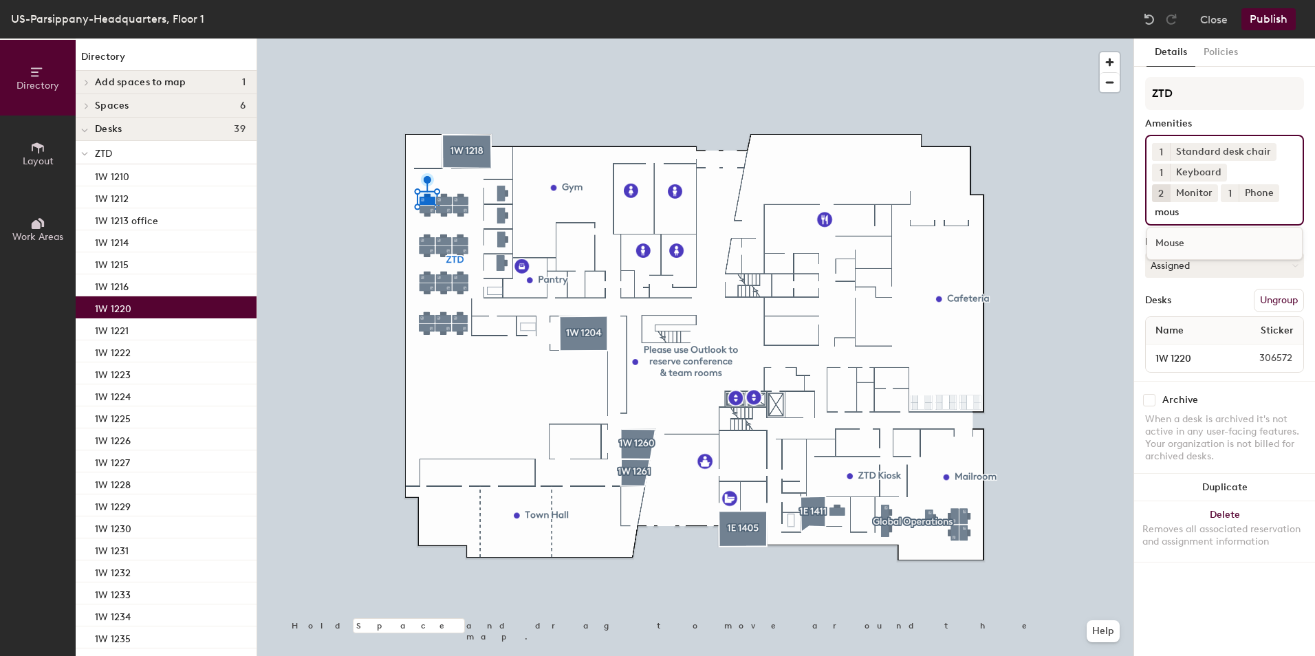
click at [1212, 239] on div "Mouse" at bounding box center [1224, 243] width 155 height 21
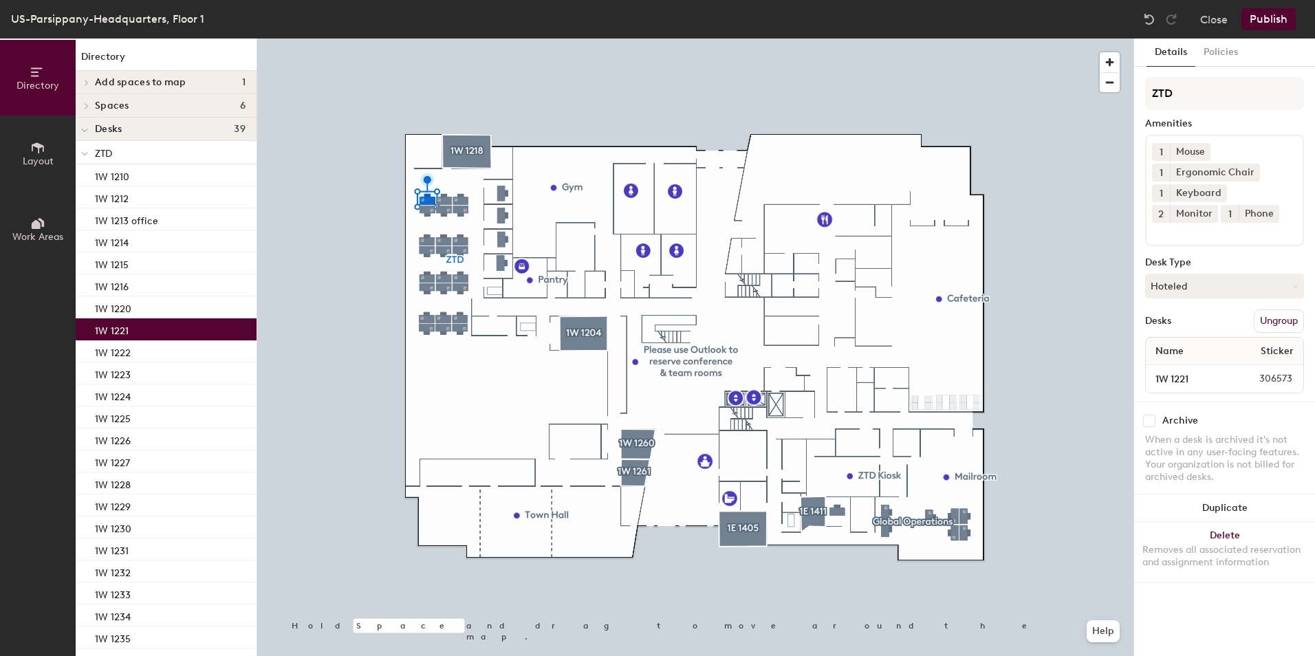
click at [119, 328] on p "1W 1221" at bounding box center [112, 329] width 34 height 16
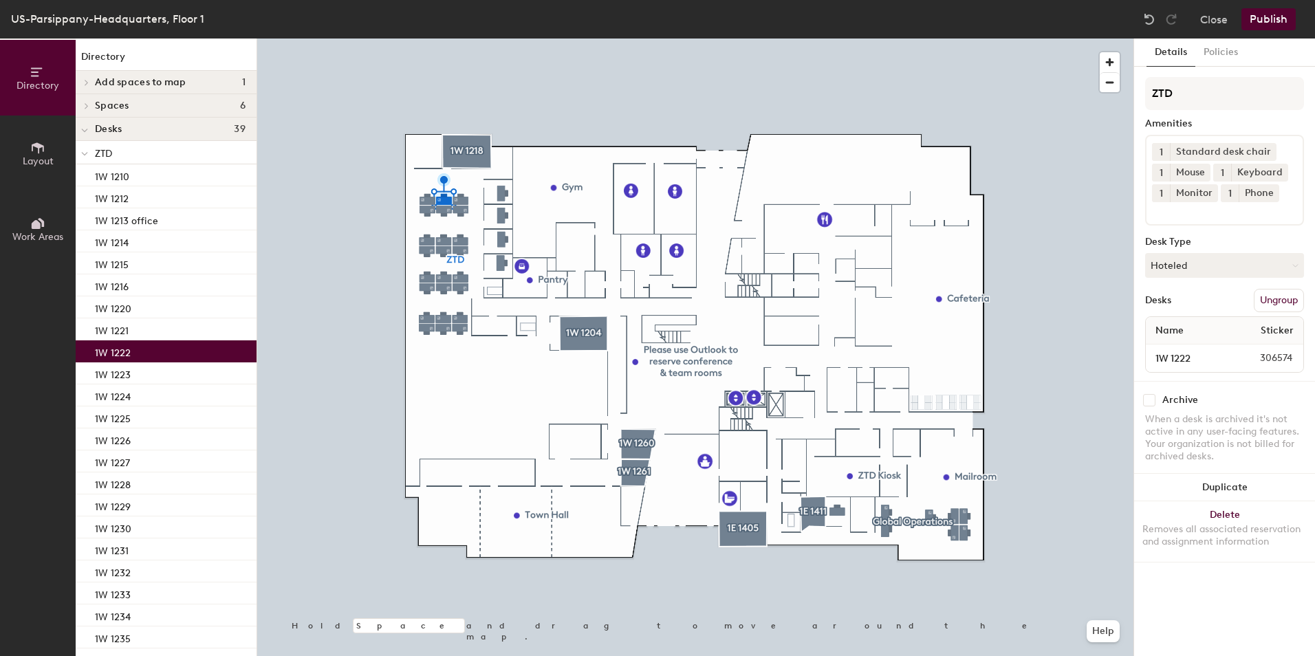
click at [136, 350] on div "1W 1222" at bounding box center [166, 351] width 181 height 22
click at [1162, 190] on span "1" at bounding box center [1161, 193] width 3 height 14
click at [1161, 208] on div "2" at bounding box center [1161, 211] width 18 height 18
click at [158, 371] on div "1W 1223" at bounding box center [166, 373] width 181 height 22
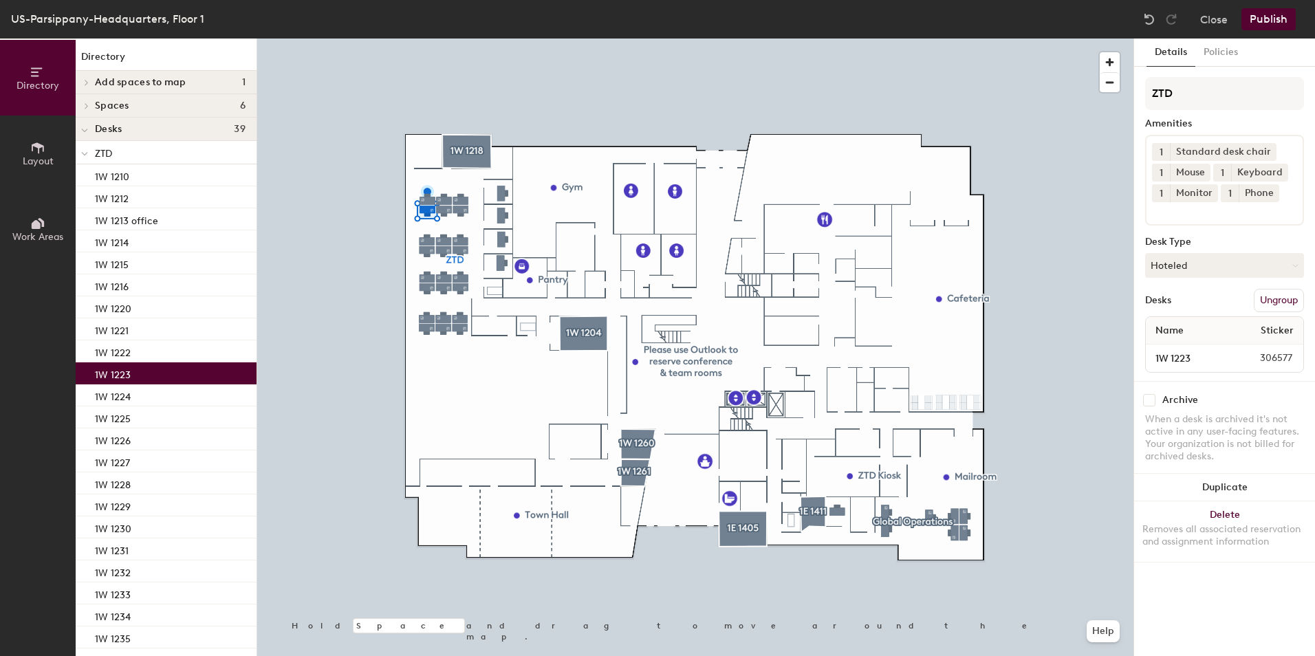
click at [1166, 194] on button "1" at bounding box center [1161, 193] width 18 height 18
click at [1164, 212] on div "2" at bounding box center [1161, 211] width 18 height 18
click at [181, 391] on div "1W 1224" at bounding box center [166, 396] width 181 height 22
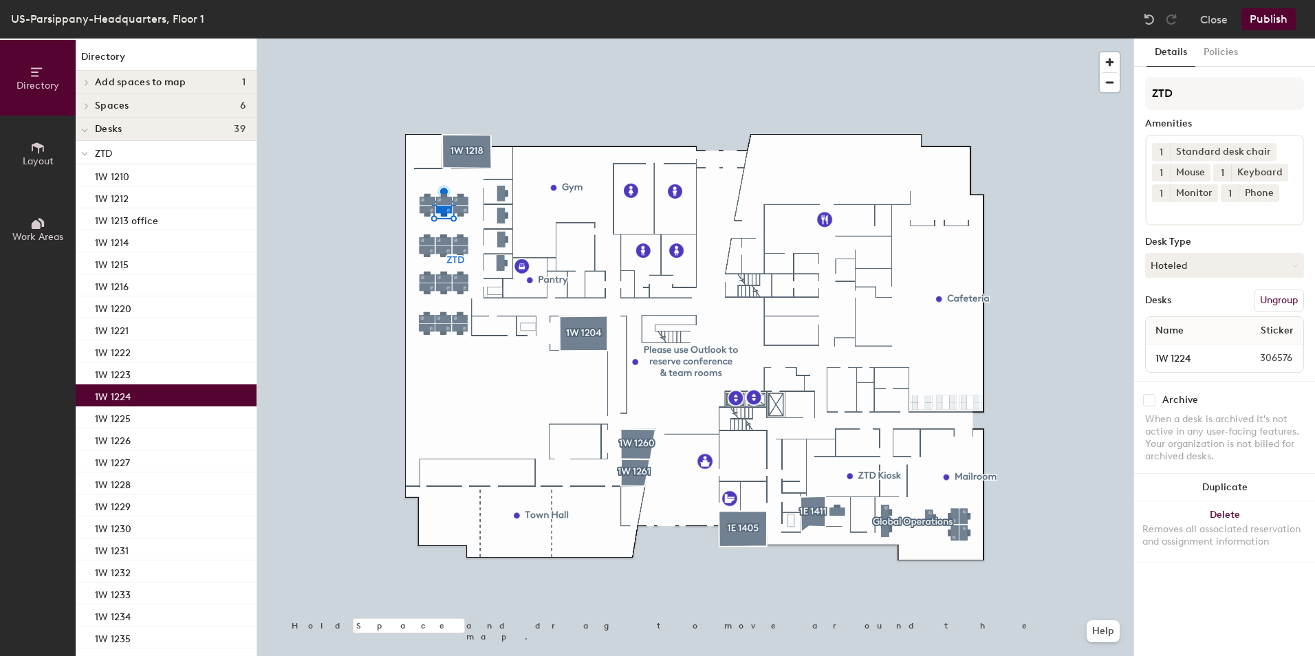
click at [1161, 189] on span "1" at bounding box center [1161, 193] width 3 height 14
click at [1158, 213] on div "2" at bounding box center [1161, 211] width 18 height 18
click at [169, 419] on div "1W 1225" at bounding box center [166, 418] width 181 height 22
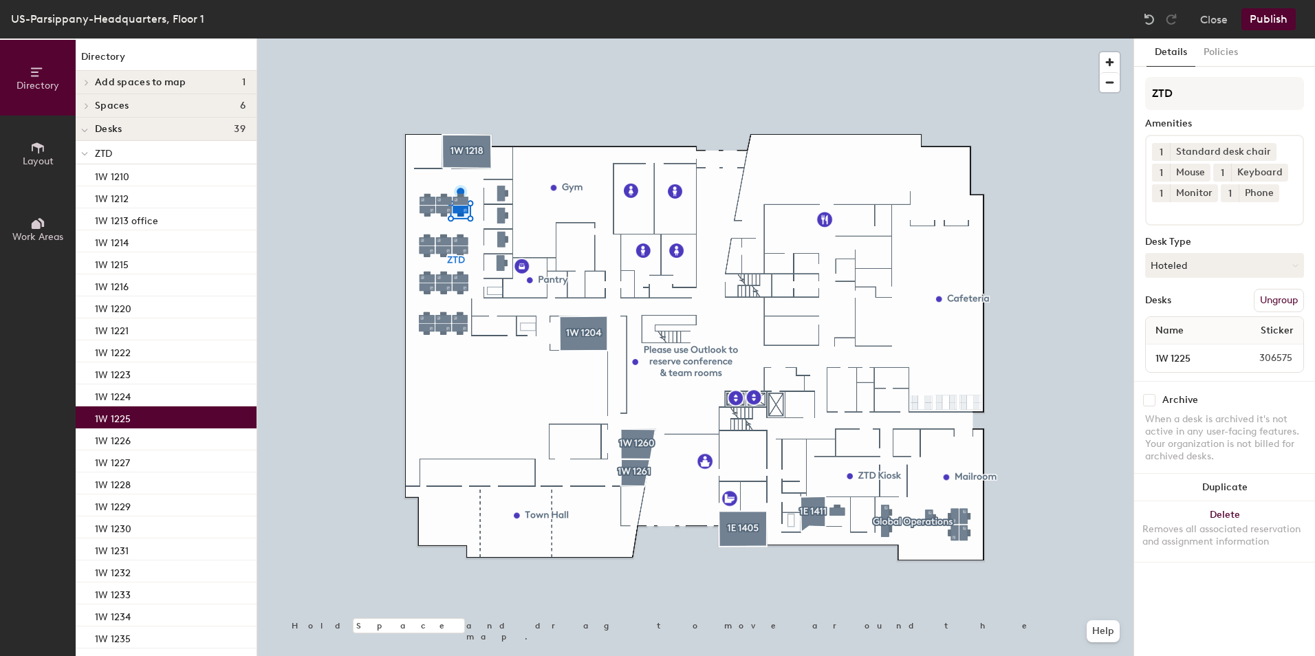
click at [1161, 191] on span "1" at bounding box center [1161, 193] width 3 height 14
click at [1160, 216] on div "2" at bounding box center [1161, 211] width 18 height 18
click at [158, 430] on div "1W 1226" at bounding box center [166, 440] width 181 height 22
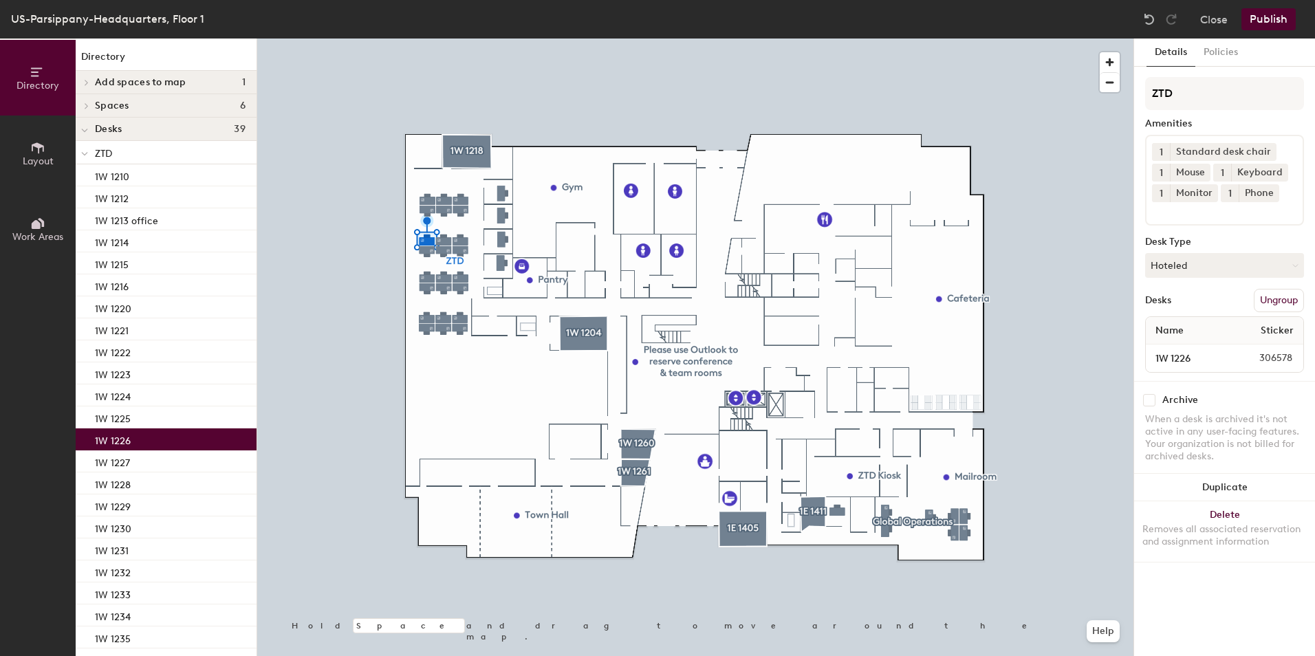
click at [1158, 195] on button "1" at bounding box center [1161, 193] width 18 height 18
click at [1160, 211] on div "2" at bounding box center [1161, 211] width 18 height 18
click at [184, 459] on div "1W 1227" at bounding box center [166, 462] width 181 height 22
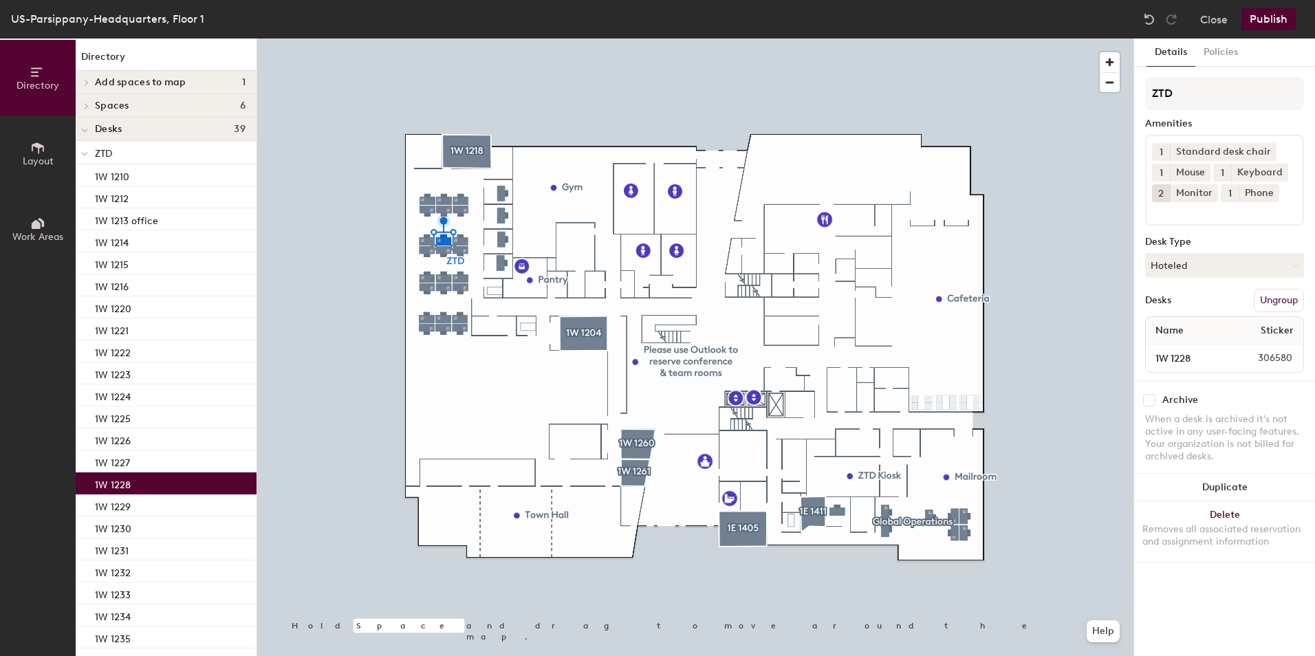
click at [152, 481] on div "1W 1228" at bounding box center [166, 484] width 181 height 22
click at [151, 507] on div "1W 1229" at bounding box center [166, 506] width 181 height 22
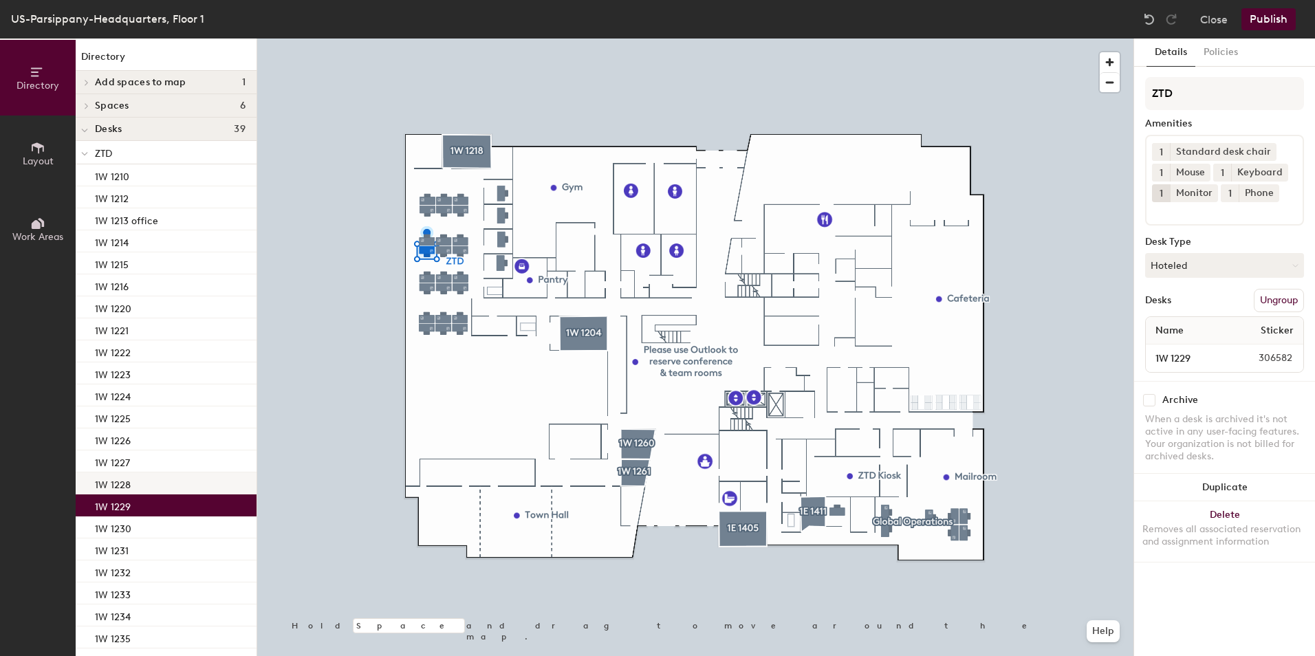
click at [166, 483] on div "1W 1228" at bounding box center [166, 484] width 181 height 22
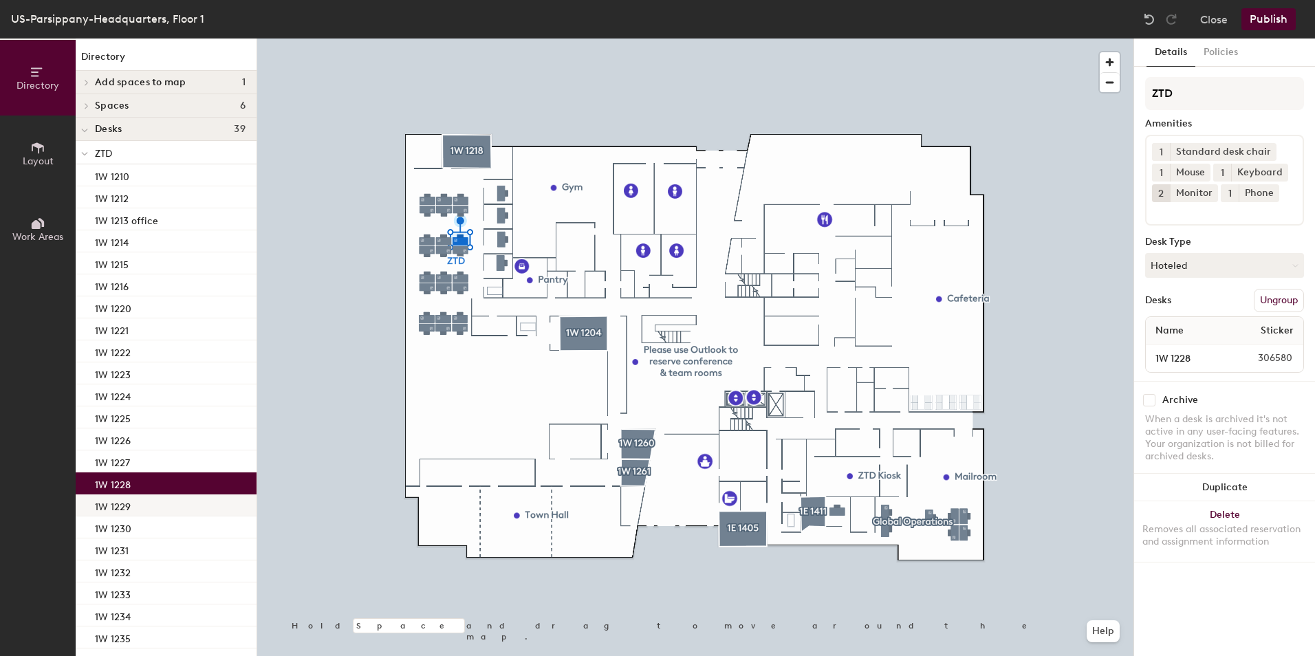
click at [159, 504] on div "1W 1229" at bounding box center [166, 506] width 181 height 22
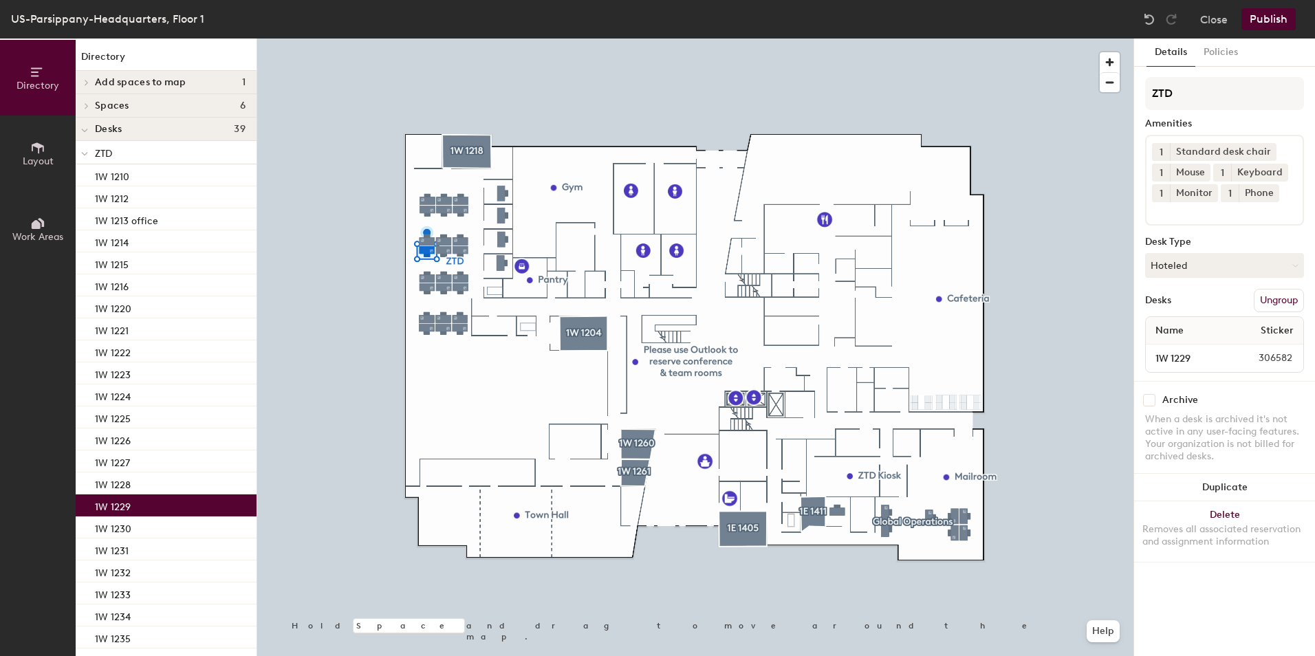
click at [1156, 199] on button "1" at bounding box center [1161, 193] width 18 height 18
click at [1160, 210] on div "2" at bounding box center [1161, 211] width 18 height 18
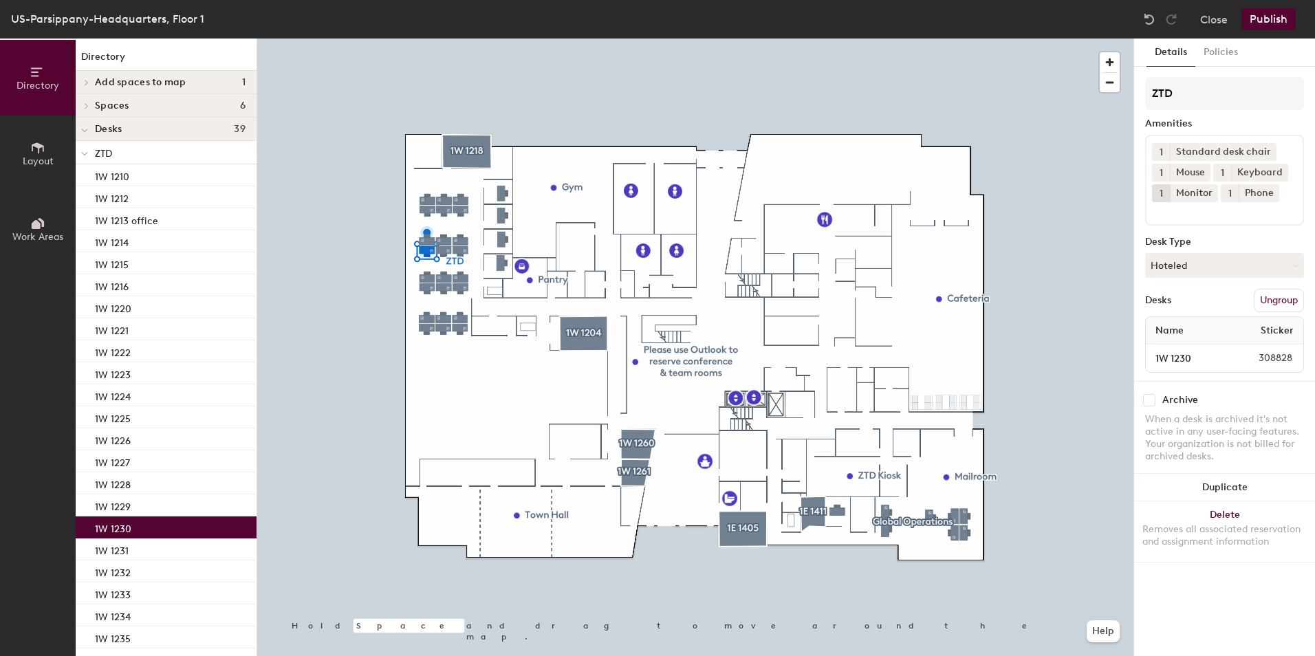
click at [182, 521] on div "1W 1230" at bounding box center [166, 528] width 181 height 22
click at [1162, 193] on span "1" at bounding box center [1161, 193] width 3 height 14
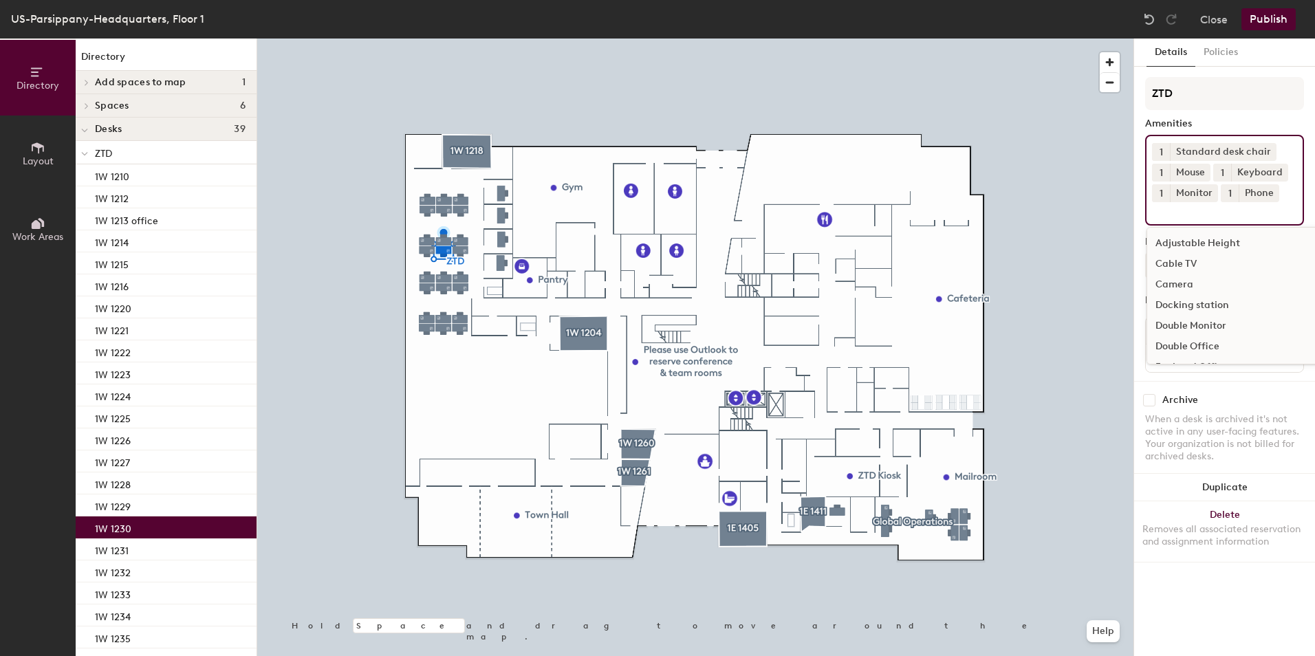
click at [1148, 215] on div "1 Standard desk chair 1 Mouse 1 Keyboard 1 Monitor 1 Phone Adjustable Height Ca…" at bounding box center [1224, 180] width 159 height 91
click at [1162, 198] on span "1" at bounding box center [1161, 193] width 3 height 14
click at [1161, 211] on div "2" at bounding box center [1161, 211] width 18 height 18
click at [174, 541] on div "1W 1231" at bounding box center [166, 550] width 181 height 22
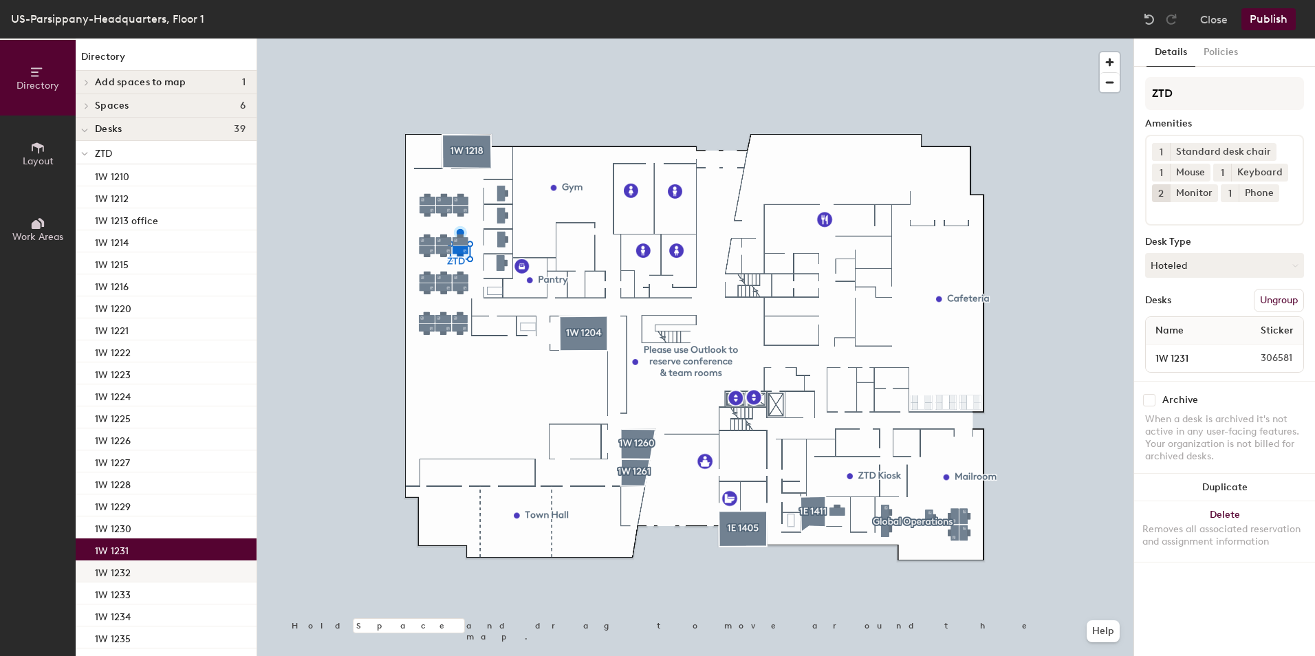
click at [145, 573] on div "1W 1232" at bounding box center [166, 572] width 181 height 22
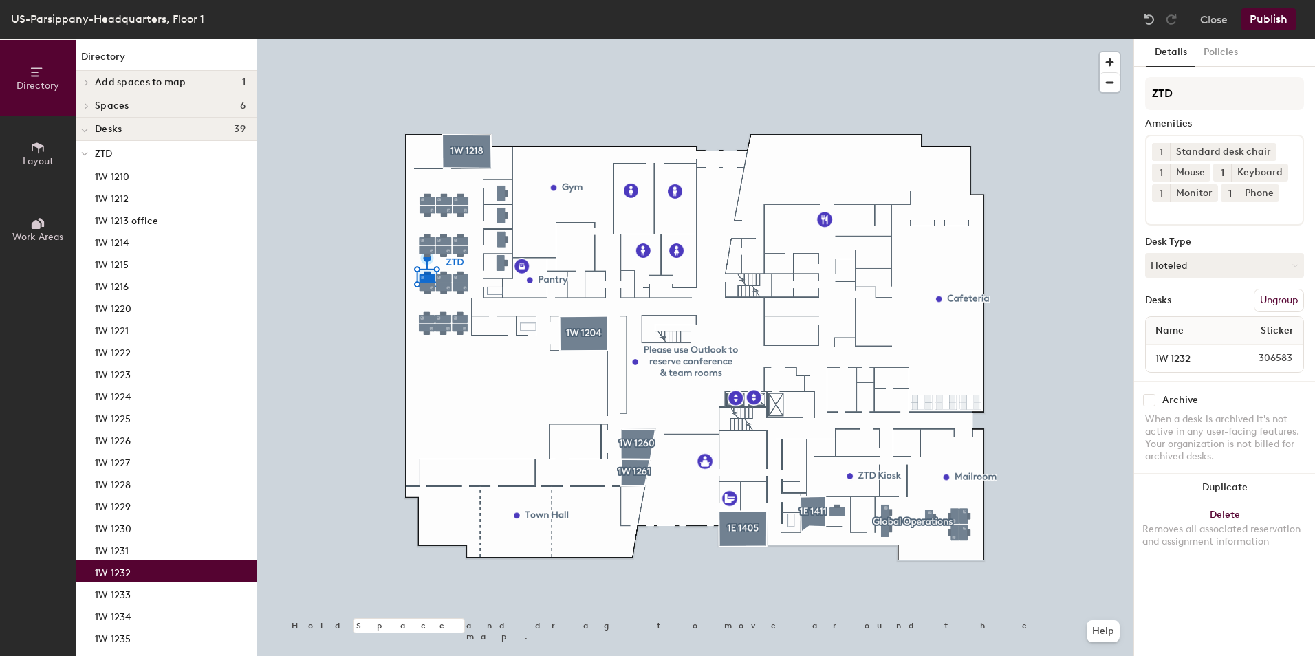
click at [1160, 188] on span "1" at bounding box center [1161, 193] width 3 height 14
click at [1158, 208] on div "2" at bounding box center [1161, 211] width 18 height 18
click at [133, 603] on div "1W 1233" at bounding box center [166, 594] width 181 height 22
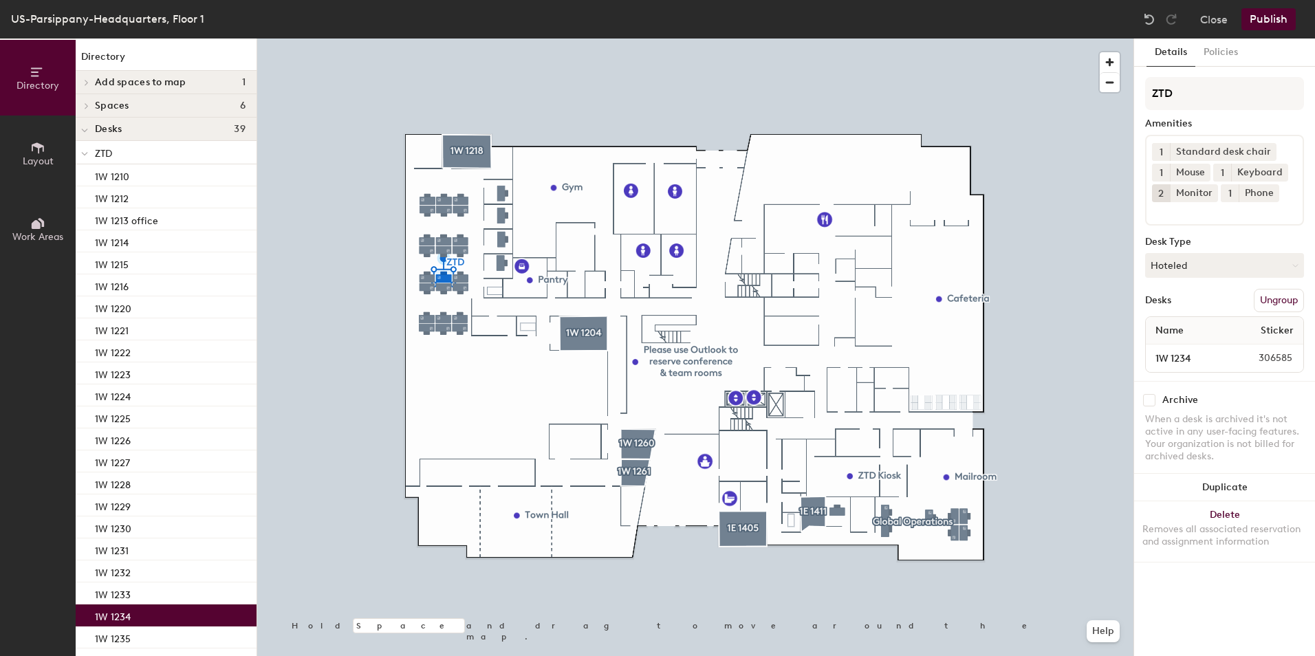
click at [147, 614] on div "1W 1234" at bounding box center [166, 616] width 181 height 22
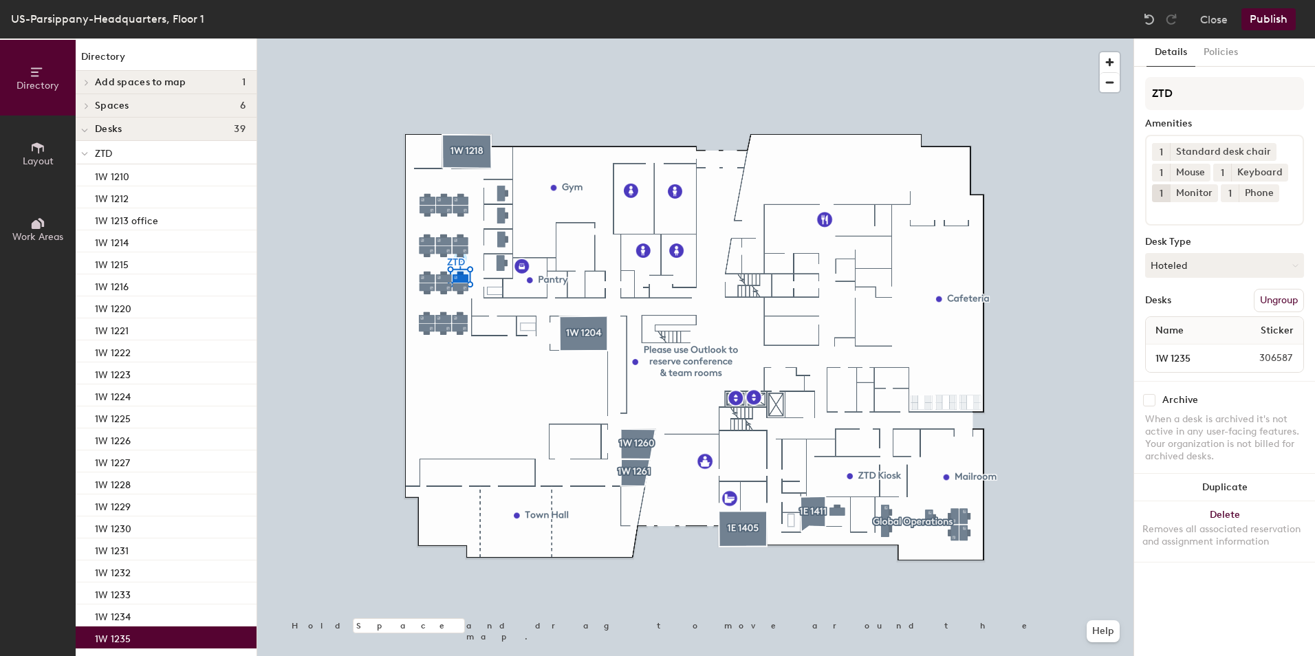
click at [157, 636] on div "1W 1235" at bounding box center [166, 638] width 181 height 22
click at [1162, 191] on span "1" at bounding box center [1161, 193] width 3 height 14
click at [1156, 208] on div "2" at bounding box center [1161, 211] width 18 height 18
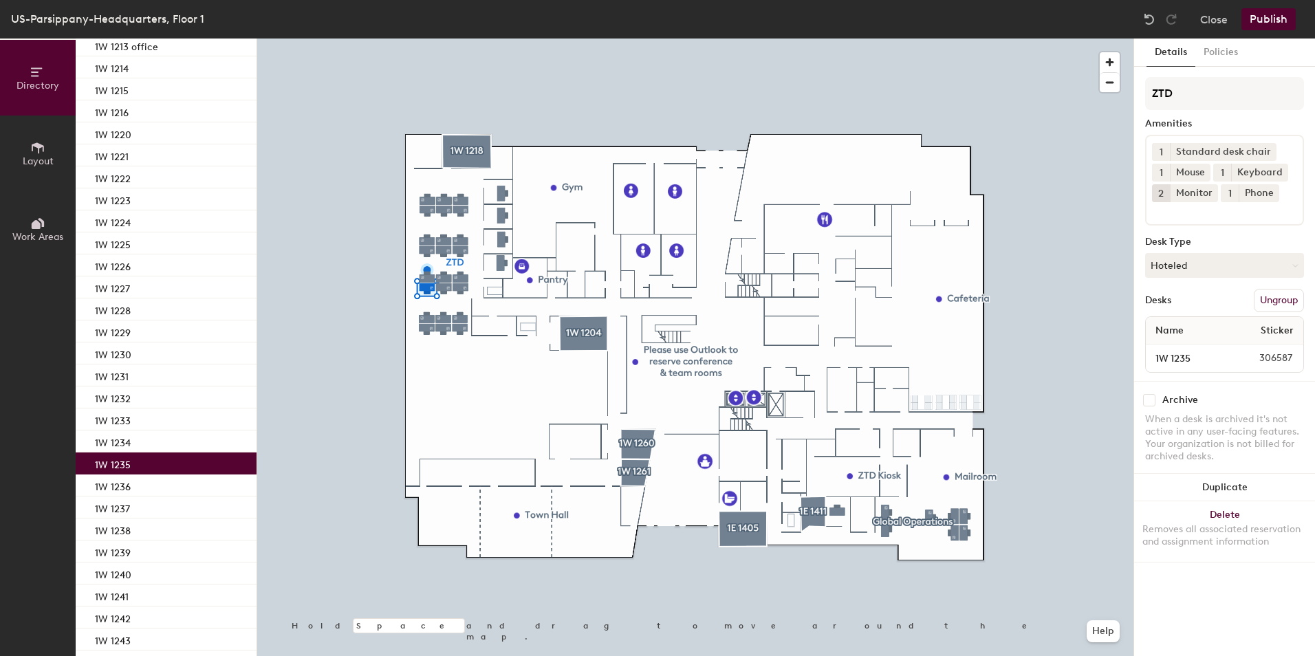
scroll to position [226, 0]
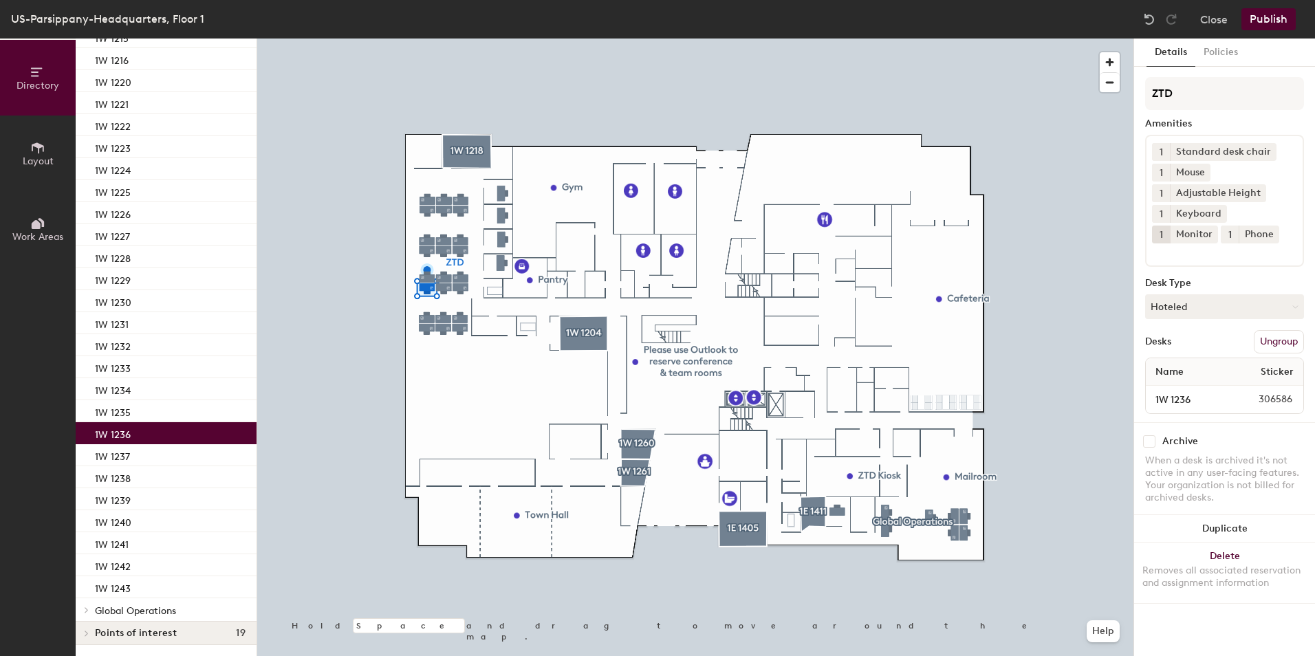
click at [147, 435] on div "1W 1236" at bounding box center [166, 433] width 181 height 22
click at [1170, 226] on button "1" at bounding box center [1161, 235] width 18 height 18
click at [1170, 243] on div "2" at bounding box center [1161, 252] width 18 height 18
click at [138, 455] on div "1W 1237" at bounding box center [166, 455] width 181 height 22
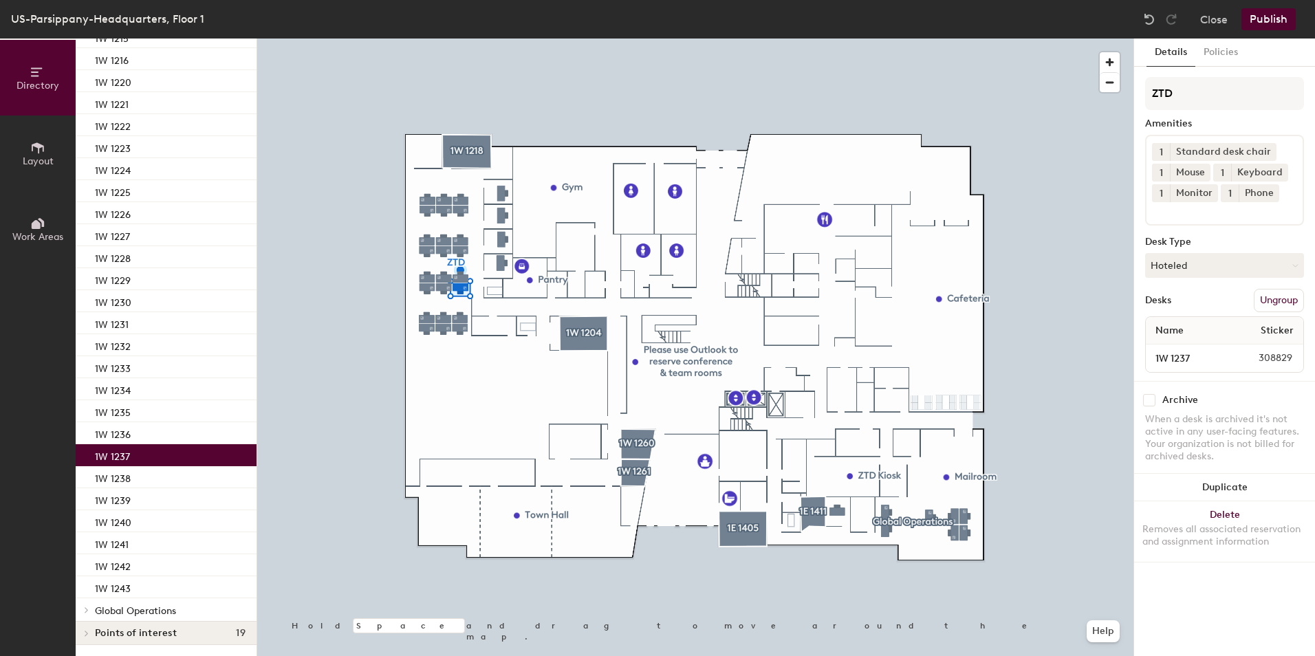
click at [1162, 195] on button "1" at bounding box center [1161, 193] width 18 height 18
click at [1167, 212] on div "2" at bounding box center [1161, 211] width 18 height 18
click at [142, 473] on div "1W 1238" at bounding box center [166, 477] width 181 height 22
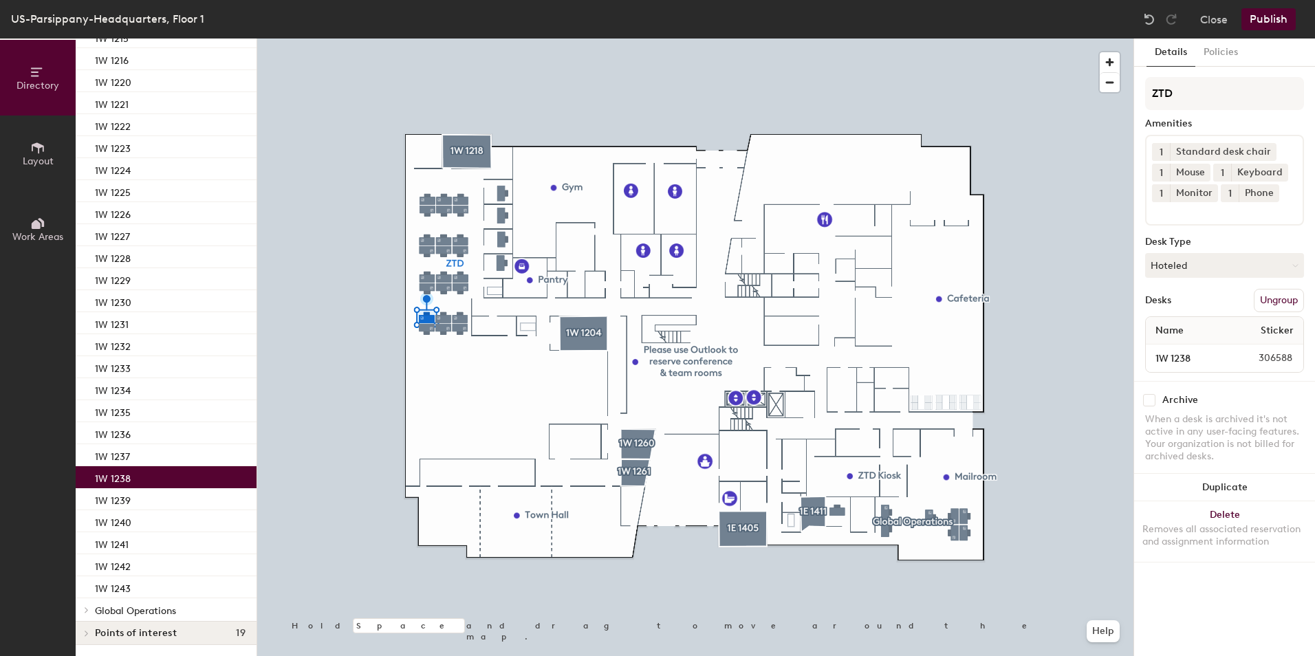
click at [1163, 197] on button "1" at bounding box center [1161, 193] width 18 height 18
click at [1161, 217] on div "2" at bounding box center [1161, 211] width 18 height 18
click at [125, 494] on p "1W 1239" at bounding box center [113, 499] width 36 height 16
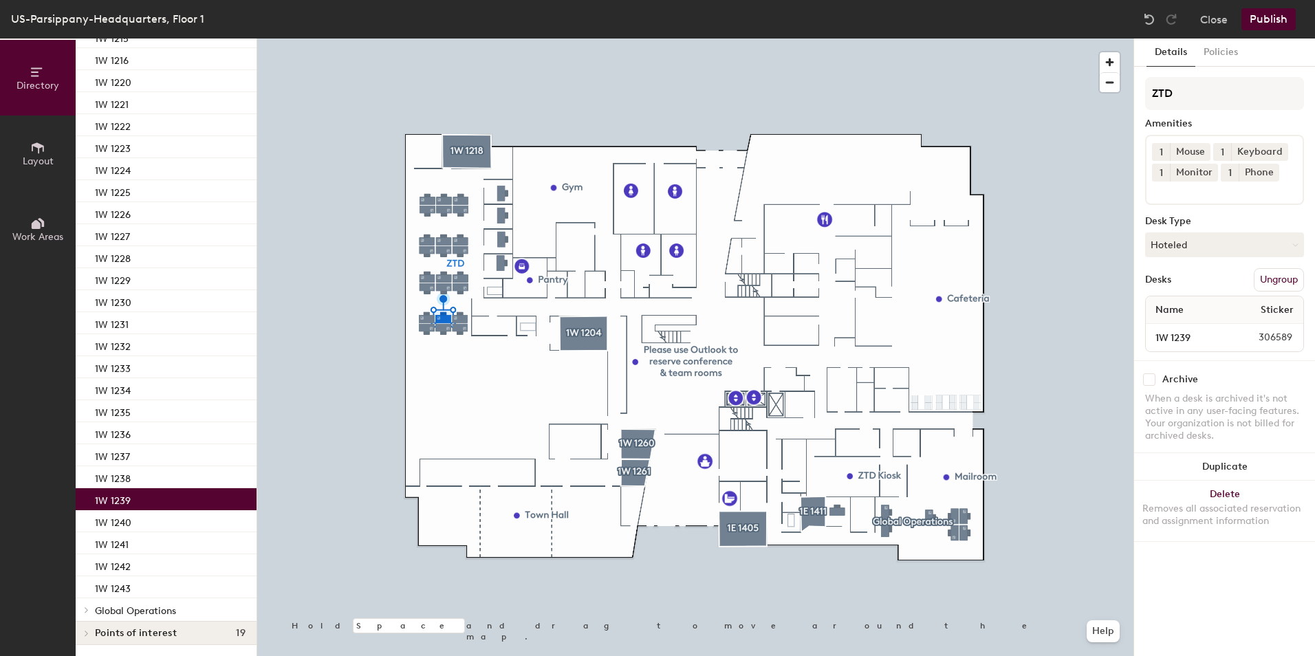
click at [1158, 175] on button "1" at bounding box center [1161, 173] width 18 height 18
click at [1160, 191] on div "2" at bounding box center [1161, 191] width 18 height 18
click at [182, 479] on div "1W 1238" at bounding box center [166, 477] width 181 height 22
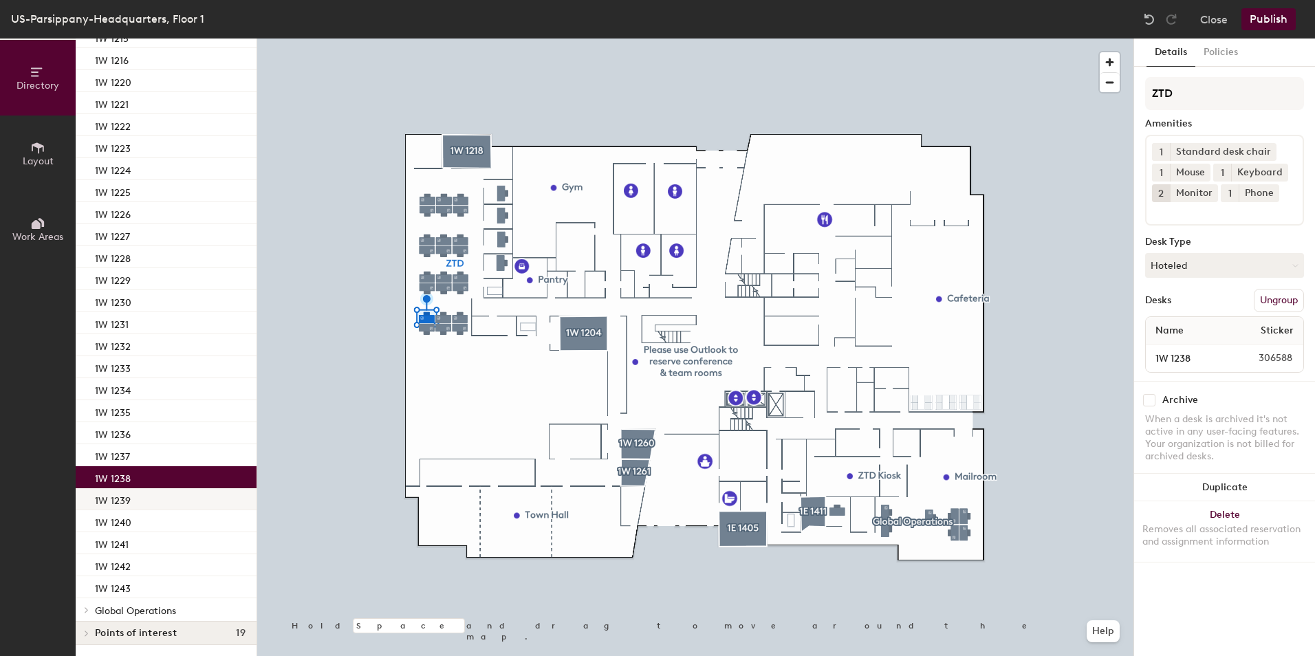
click at [180, 496] on div "1W 1239" at bounding box center [166, 499] width 181 height 22
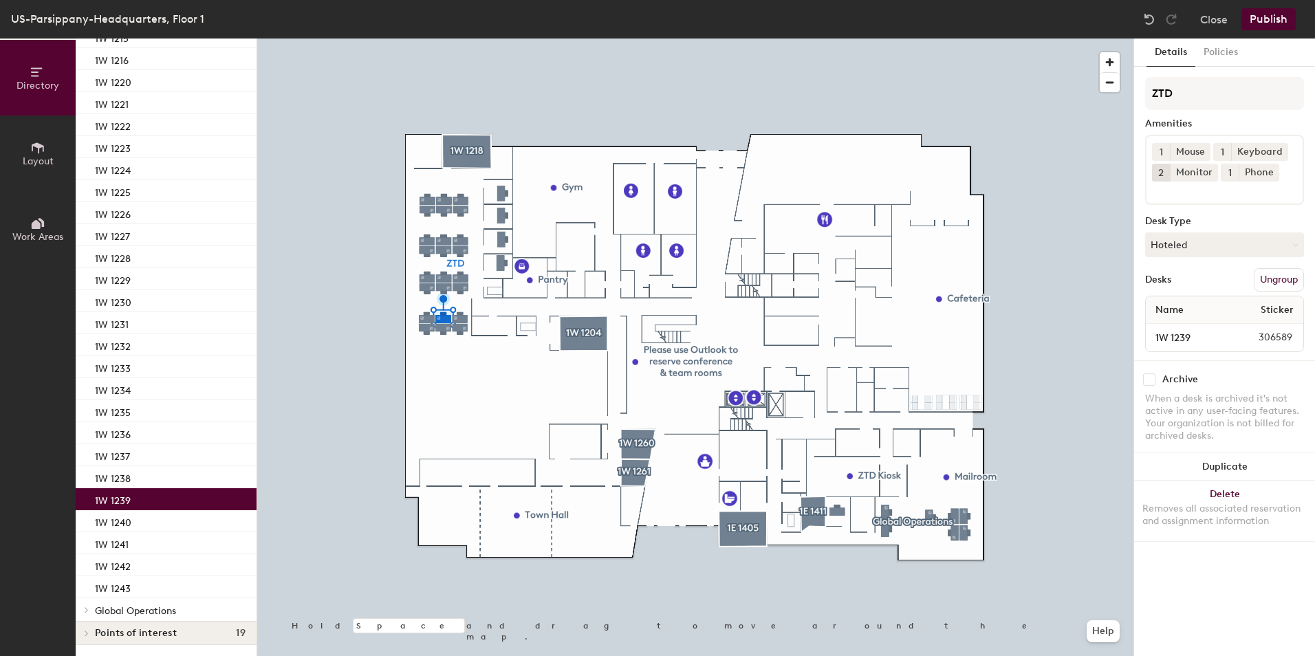
click at [1220, 198] on div "1 Mouse 1 Keyboard 2 Monitor 1 Phone" at bounding box center [1224, 170] width 159 height 70
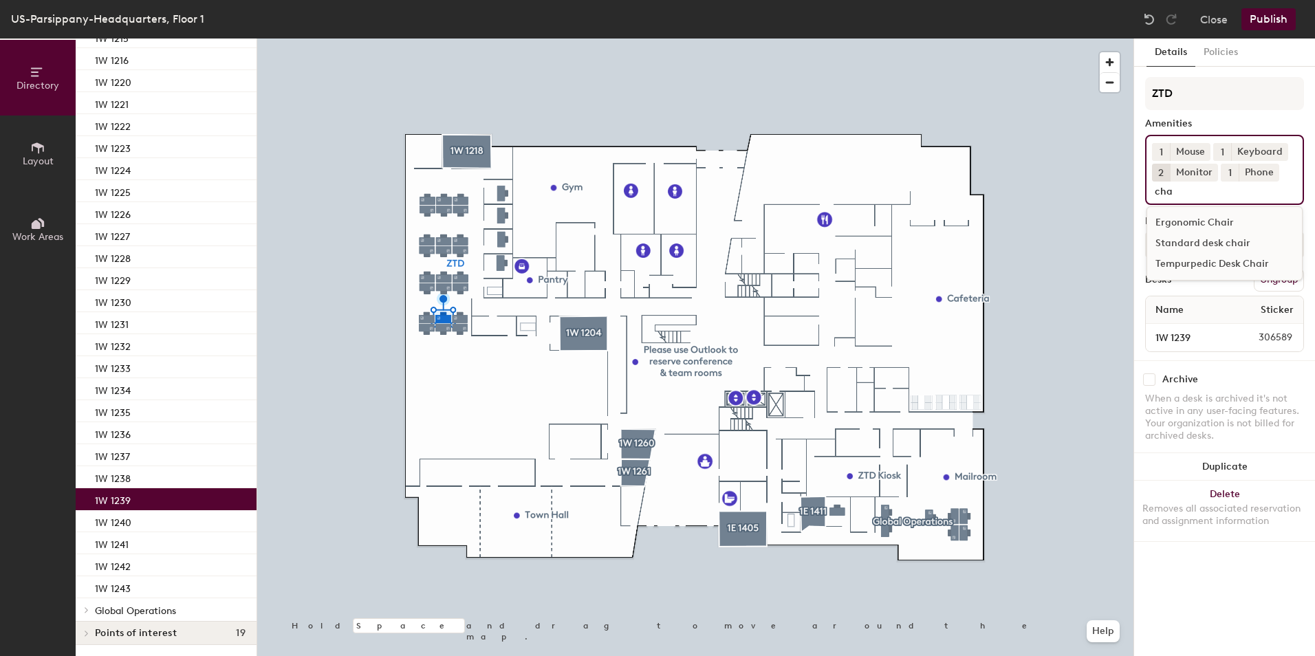
type input "cha"
click at [1189, 246] on div "Standard desk chair" at bounding box center [1224, 243] width 155 height 21
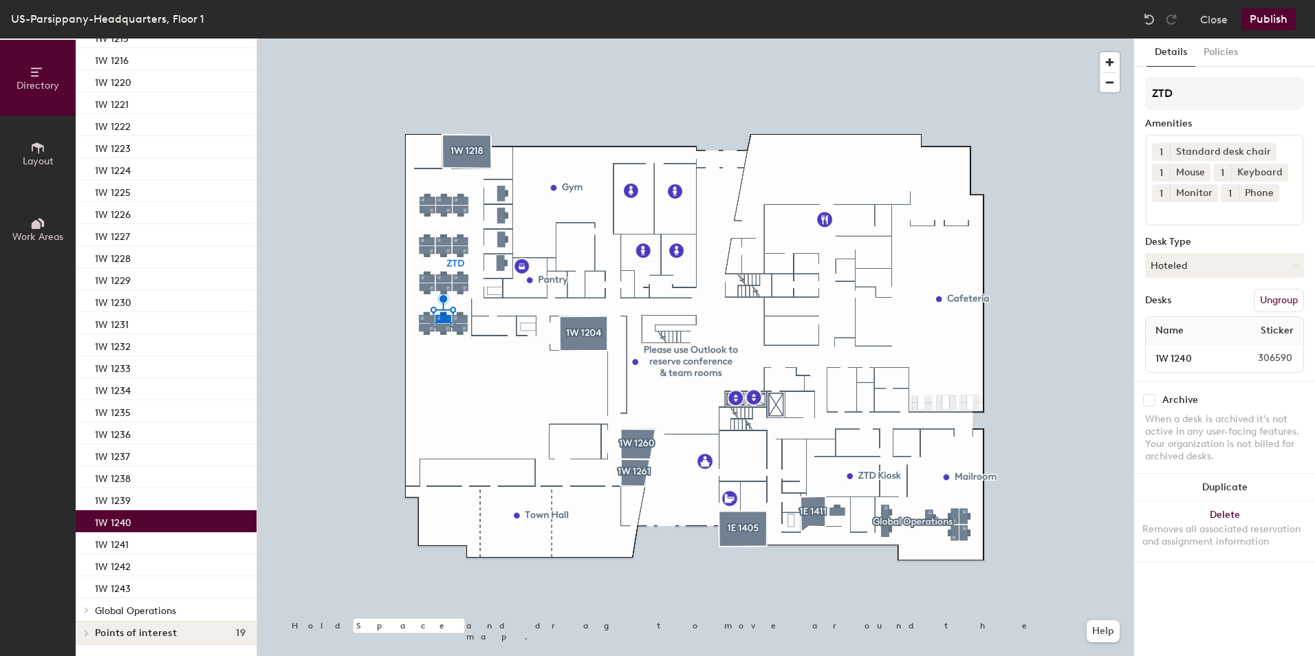
click at [150, 527] on div "1W 1240" at bounding box center [166, 521] width 181 height 22
click at [1160, 191] on span "1" at bounding box center [1161, 193] width 3 height 14
click at [1163, 211] on div "2" at bounding box center [1161, 211] width 18 height 18
click at [187, 540] on div "1W 1241" at bounding box center [166, 543] width 181 height 22
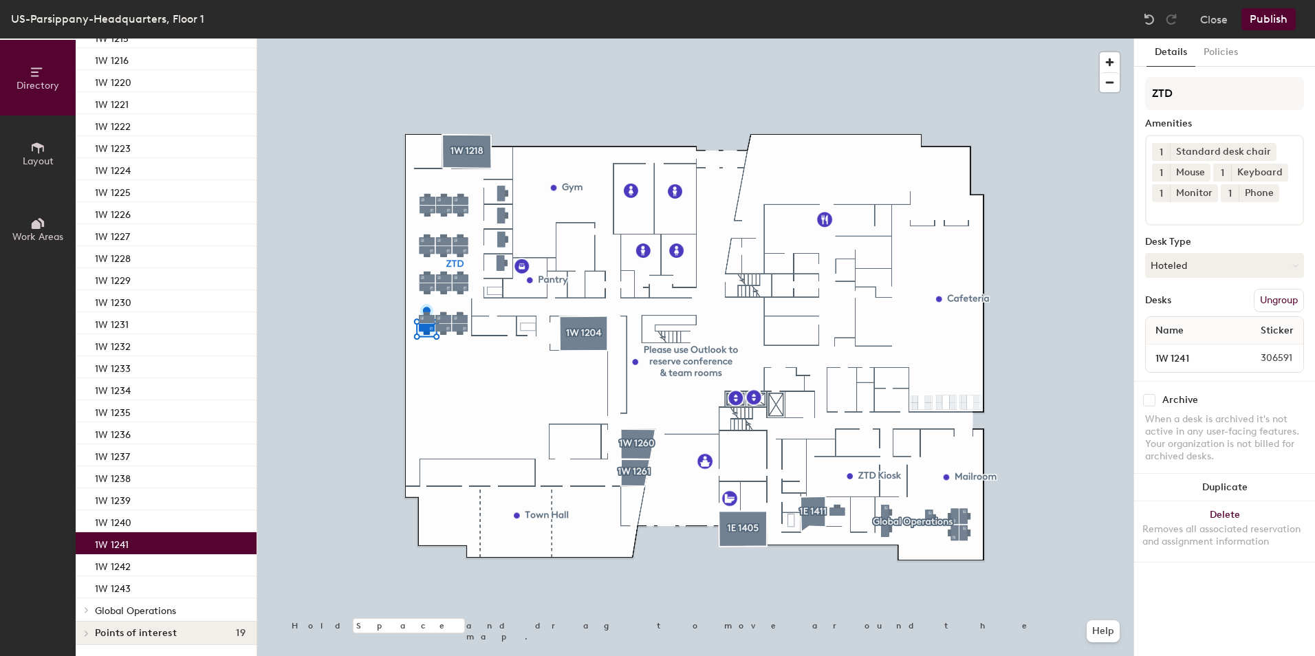
click at [1160, 196] on span "1" at bounding box center [1161, 193] width 3 height 14
click at [1159, 213] on div "2" at bounding box center [1161, 211] width 18 height 18
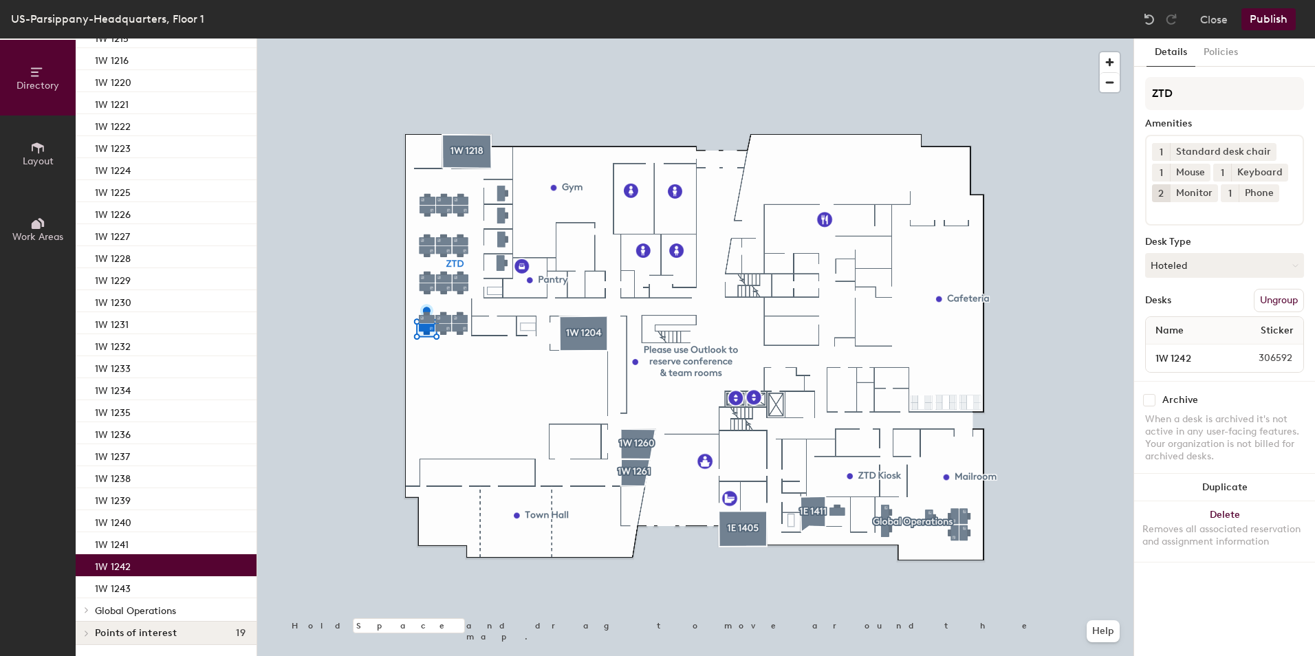
click at [145, 567] on div "1W 1242" at bounding box center [166, 565] width 181 height 22
click at [132, 587] on div "1W 1243" at bounding box center [166, 587] width 181 height 22
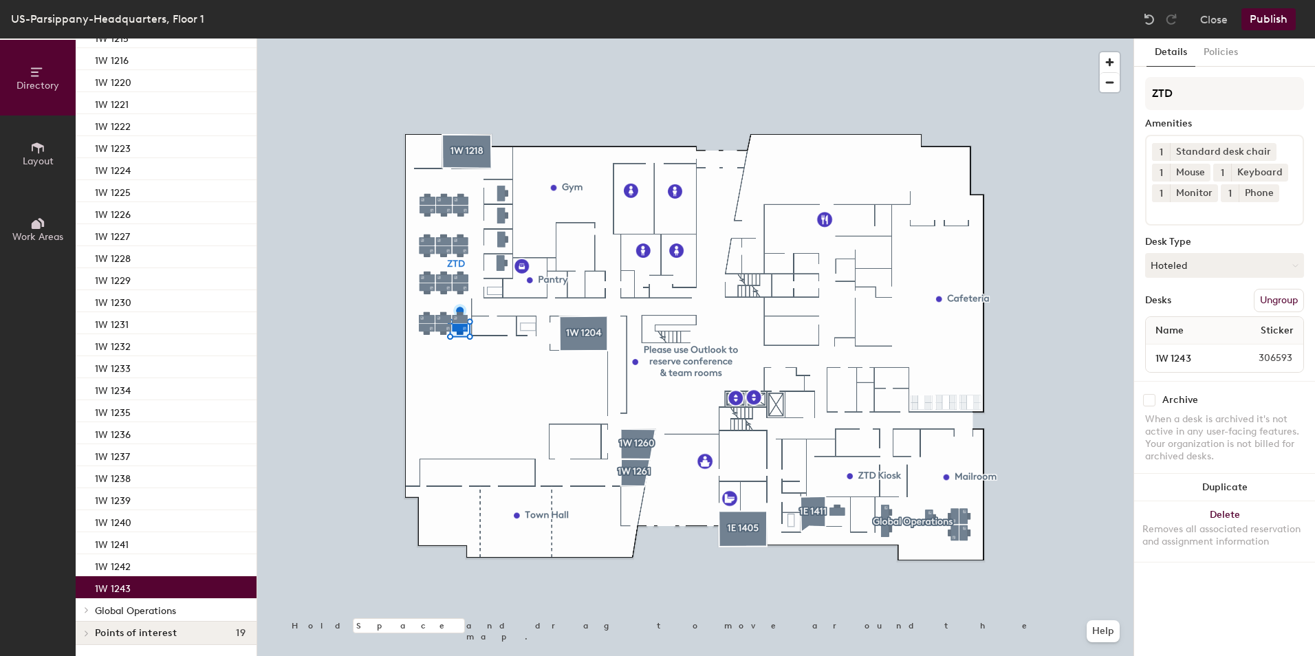
click at [1162, 189] on span "1" at bounding box center [1161, 193] width 3 height 14
click at [1162, 207] on div "2" at bounding box center [1161, 211] width 18 height 18
click at [1259, 17] on button "Publish" at bounding box center [1269, 19] width 54 height 22
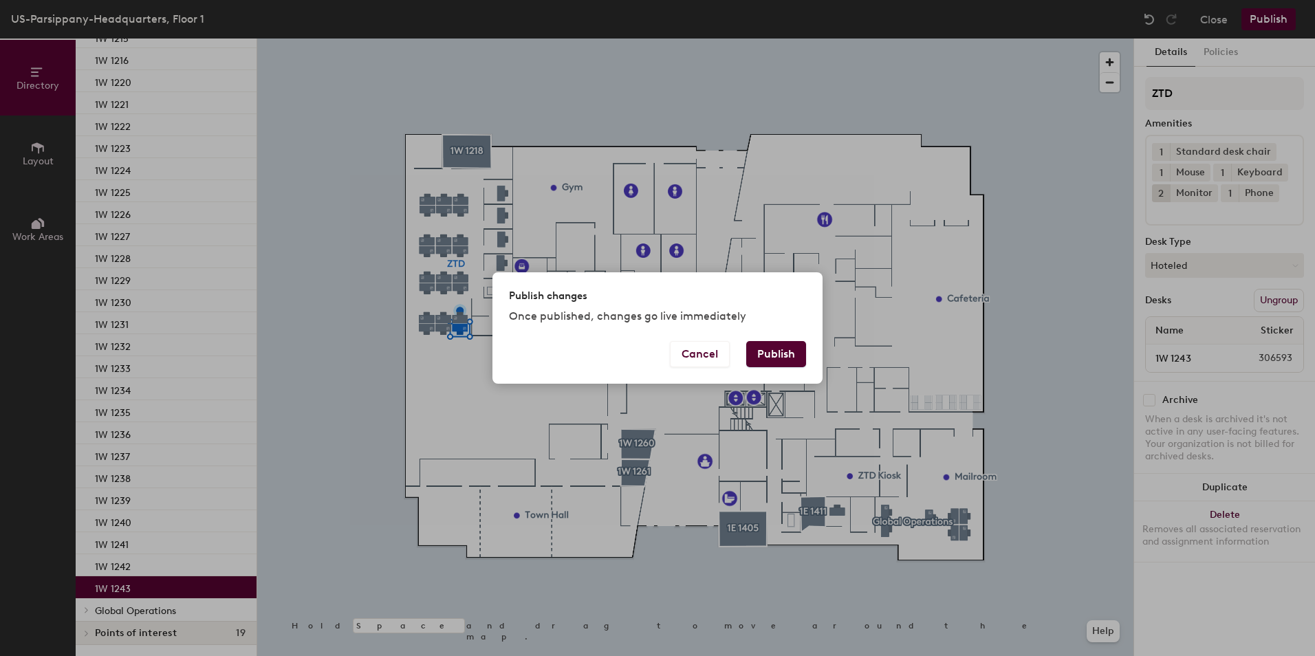
click at [778, 357] on button "Publish" at bounding box center [776, 354] width 60 height 26
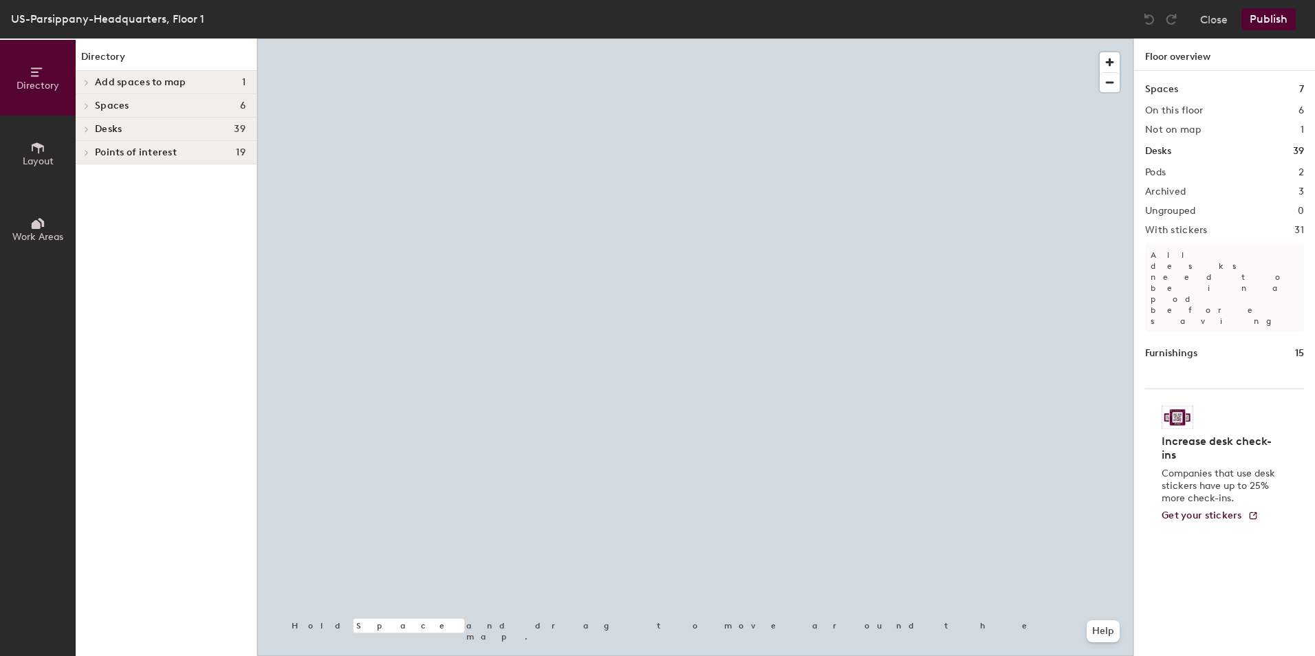
click at [87, 127] on icon at bounding box center [87, 129] width 6 height 7
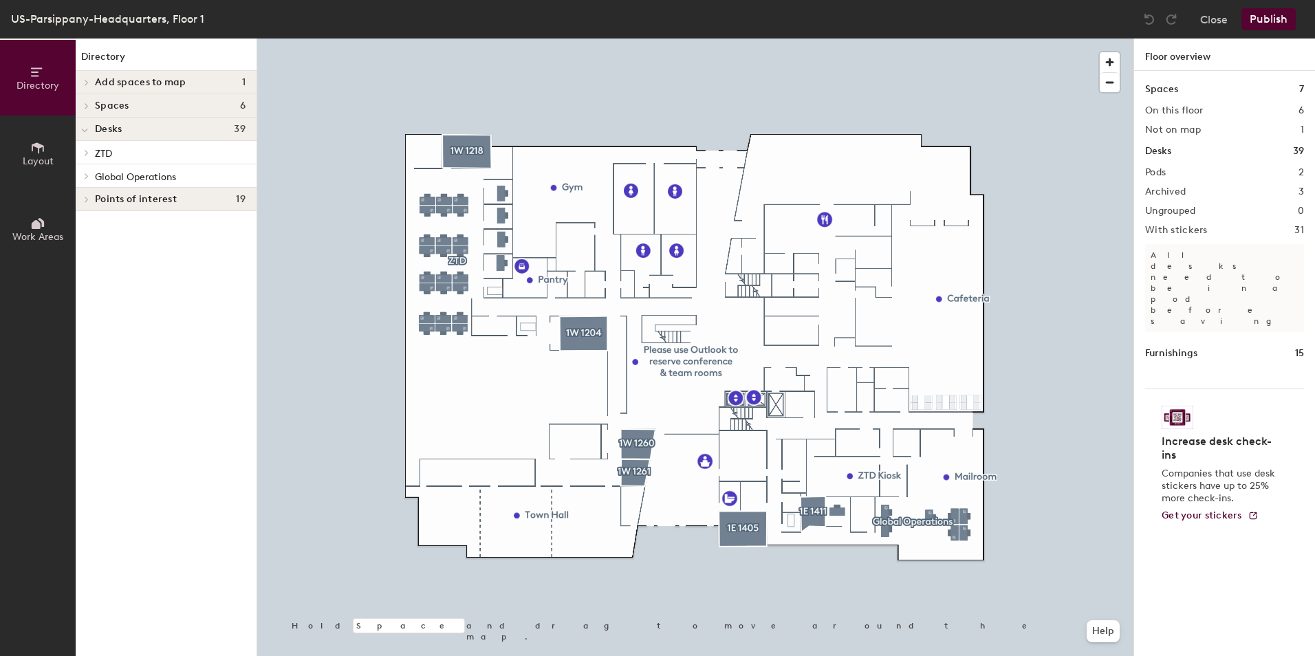
click at [85, 176] on icon at bounding box center [87, 176] width 6 height 7
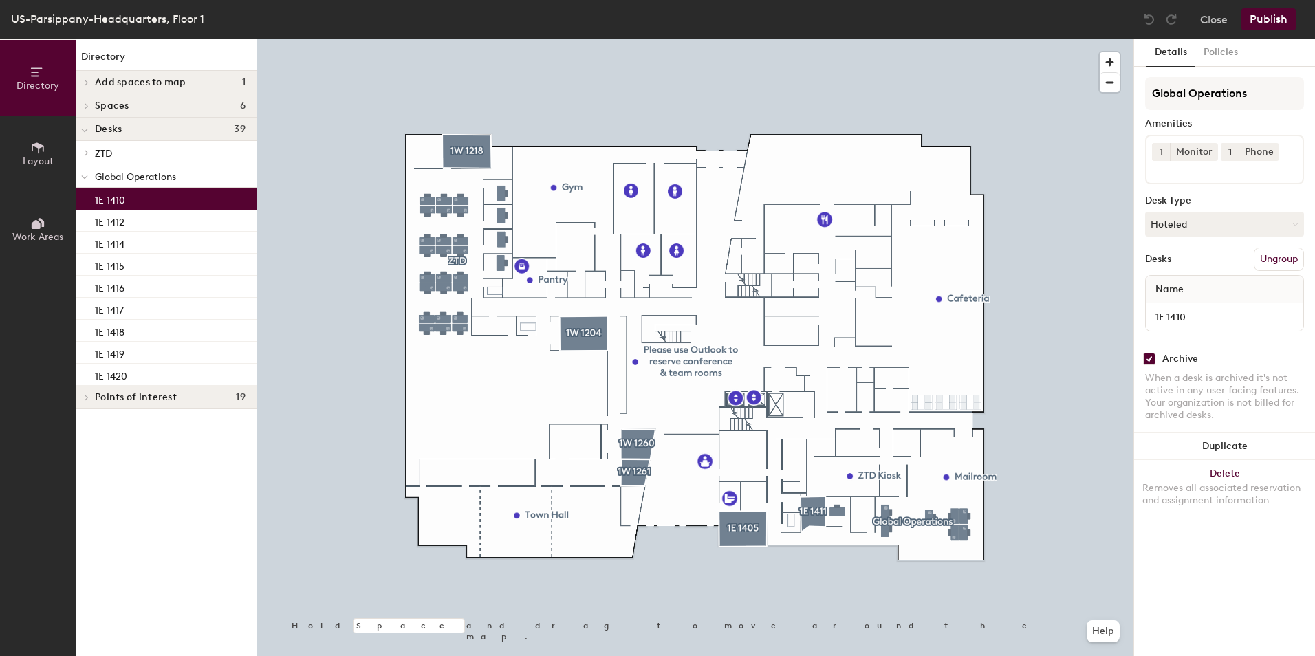
click at [120, 201] on p "1E 1410" at bounding box center [110, 199] width 30 height 16
checkbox input "false"
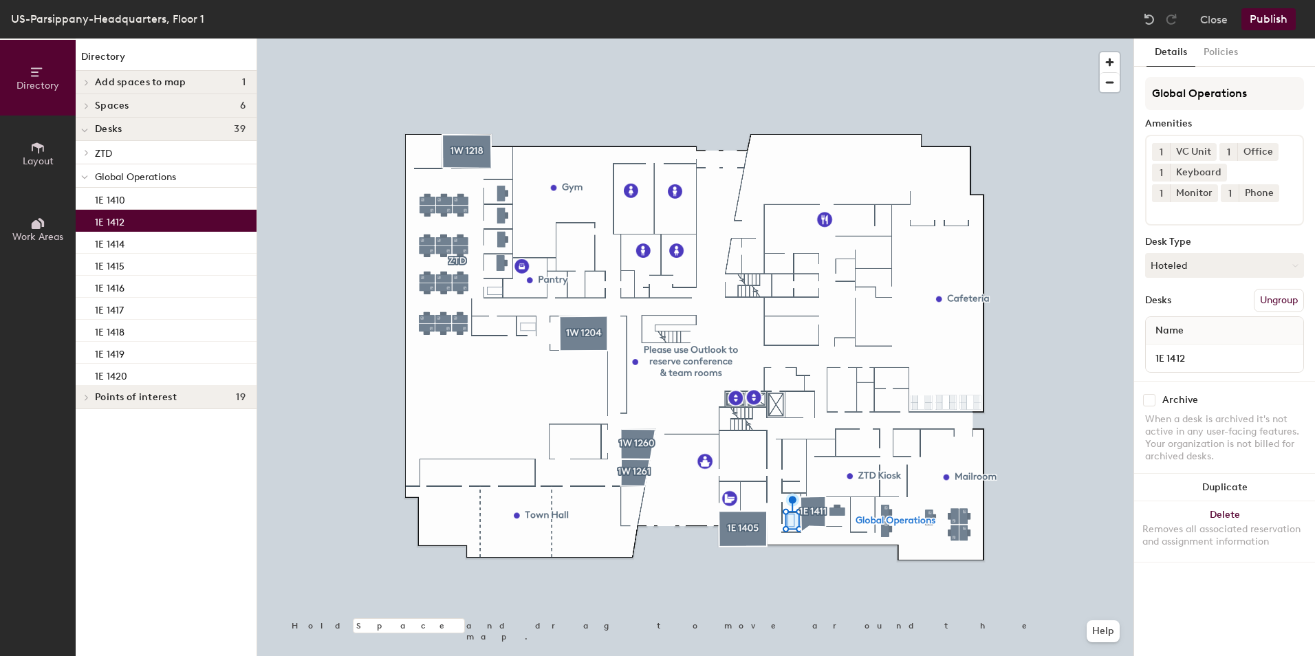
click at [123, 219] on p "1E 1412" at bounding box center [110, 221] width 30 height 16
click at [167, 238] on div "1E 1414" at bounding box center [166, 243] width 181 height 22
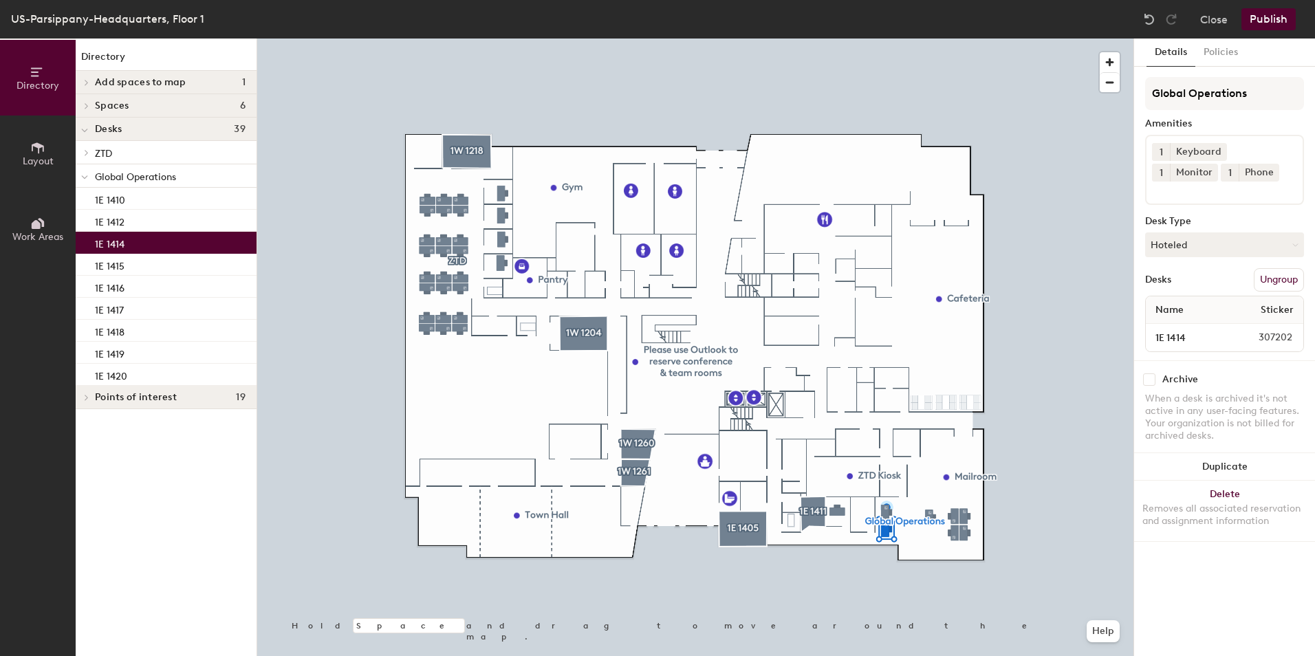
click at [1163, 166] on span "1" at bounding box center [1161, 173] width 3 height 14
click at [1170, 182] on div "2" at bounding box center [1161, 191] width 18 height 18
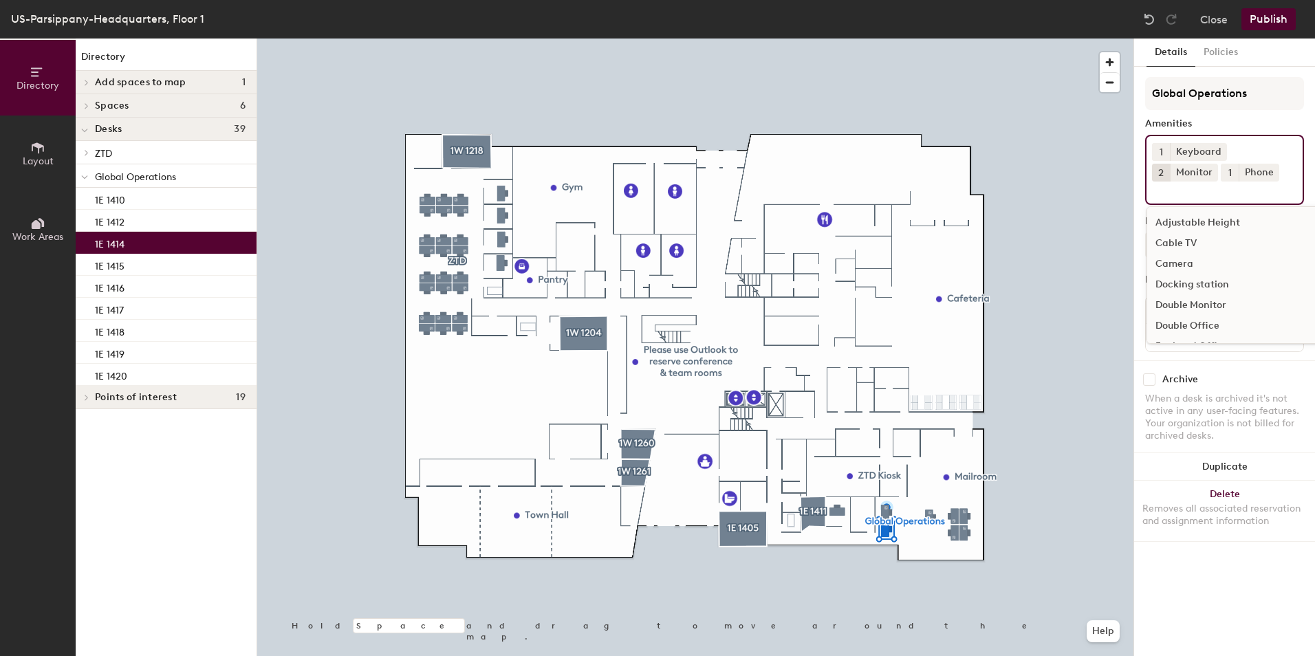
click at [1240, 171] on div "1 Keyboard 2 Monitor 1 Phone Adjustable Height Cable TV Camera Docking station …" at bounding box center [1224, 170] width 159 height 70
type input "mous"
click at [1213, 228] on div "Mouse" at bounding box center [1224, 223] width 155 height 21
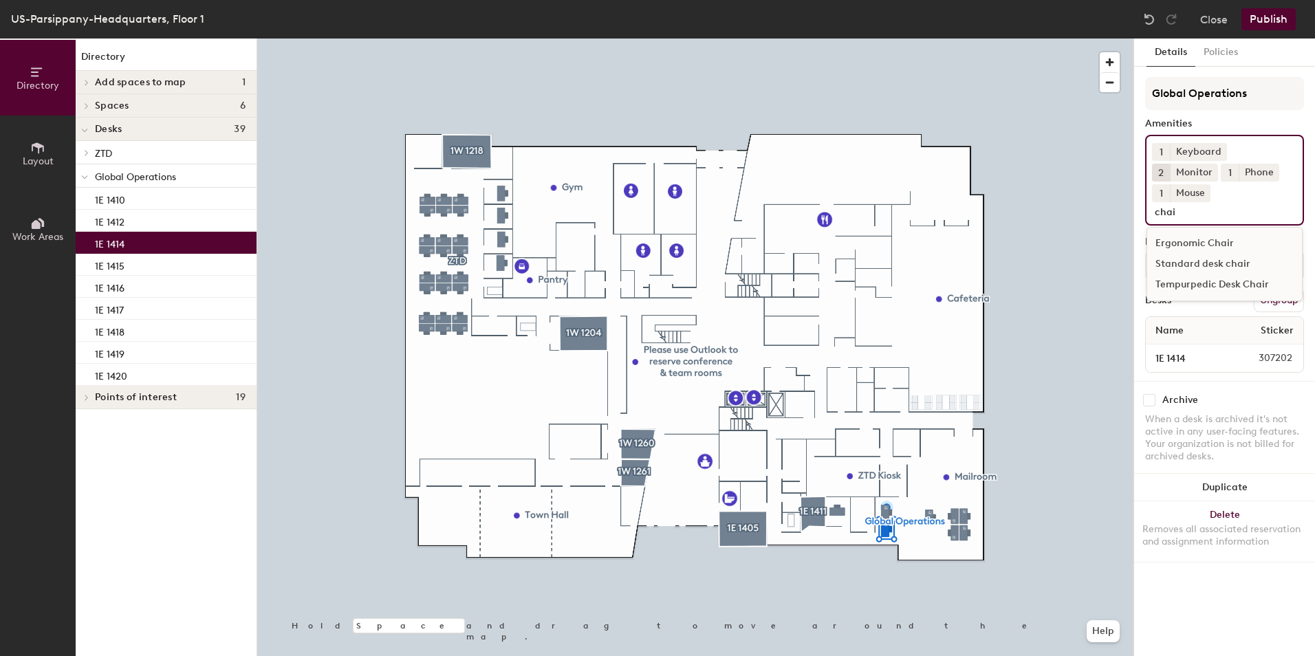
type input "chai"
click at [1220, 254] on div "Standard desk chair" at bounding box center [1224, 264] width 155 height 21
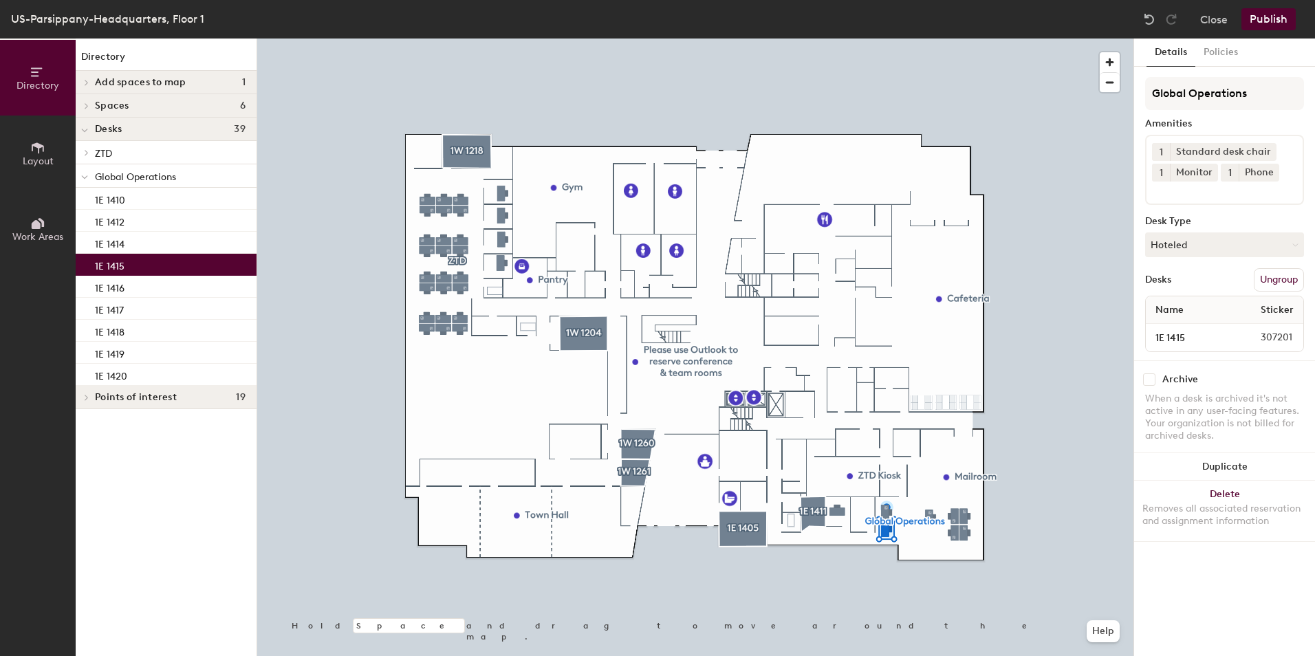
click at [109, 261] on p "1E 1415" at bounding box center [110, 265] width 30 height 16
click at [1163, 171] on button "1" at bounding box center [1161, 173] width 18 height 18
click at [1160, 188] on div "2" at bounding box center [1161, 191] width 18 height 18
click at [1167, 195] on input at bounding box center [1214, 190] width 124 height 17
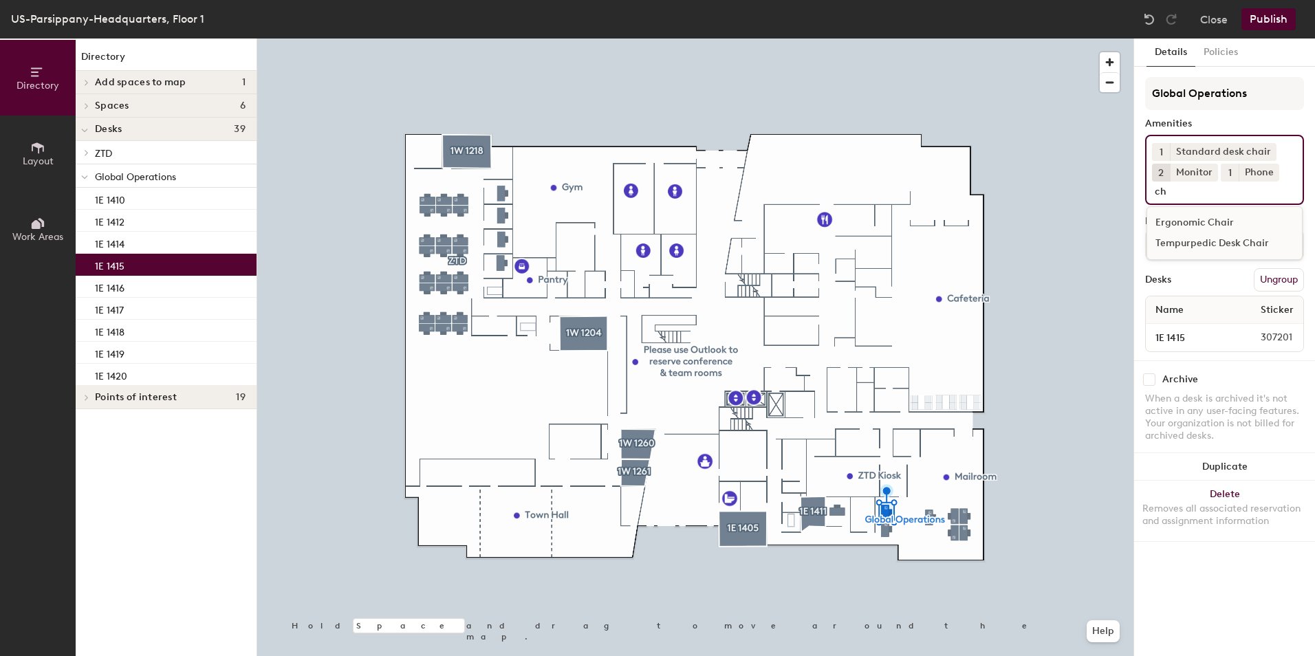
type input "c"
type input "mous"
click at [1171, 224] on div "Mouse" at bounding box center [1224, 223] width 155 height 21
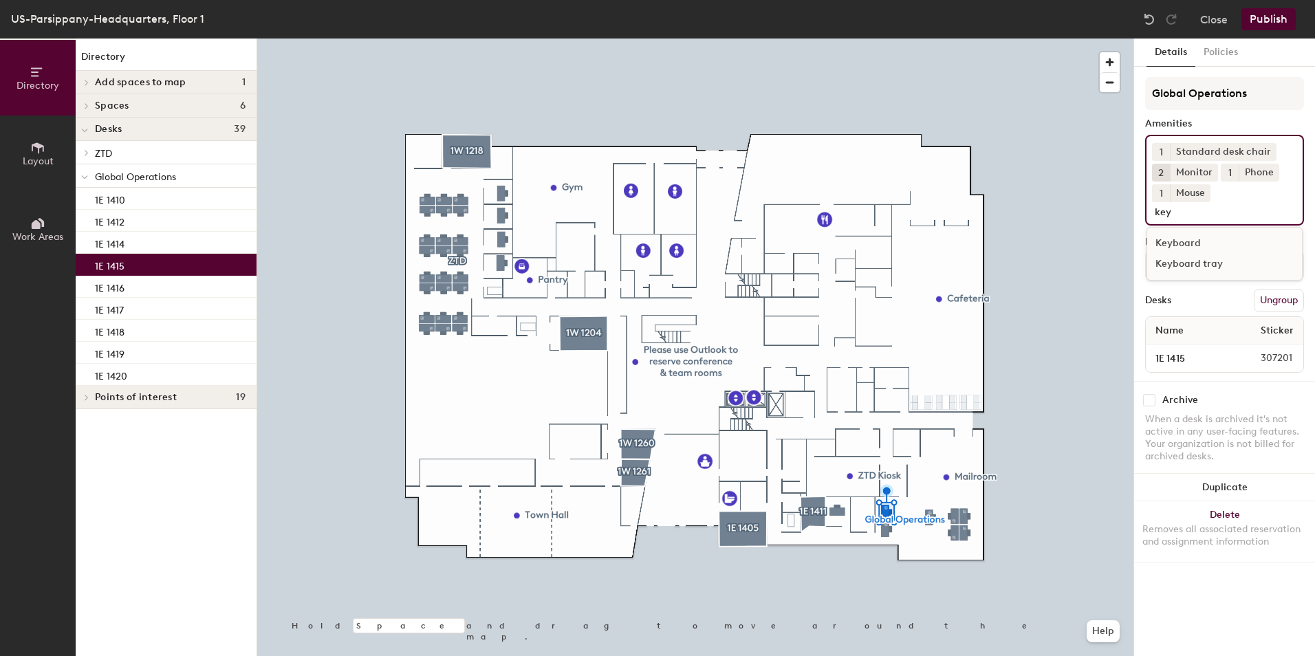
type input "key"
click at [1180, 238] on div "Keyboard" at bounding box center [1224, 243] width 155 height 21
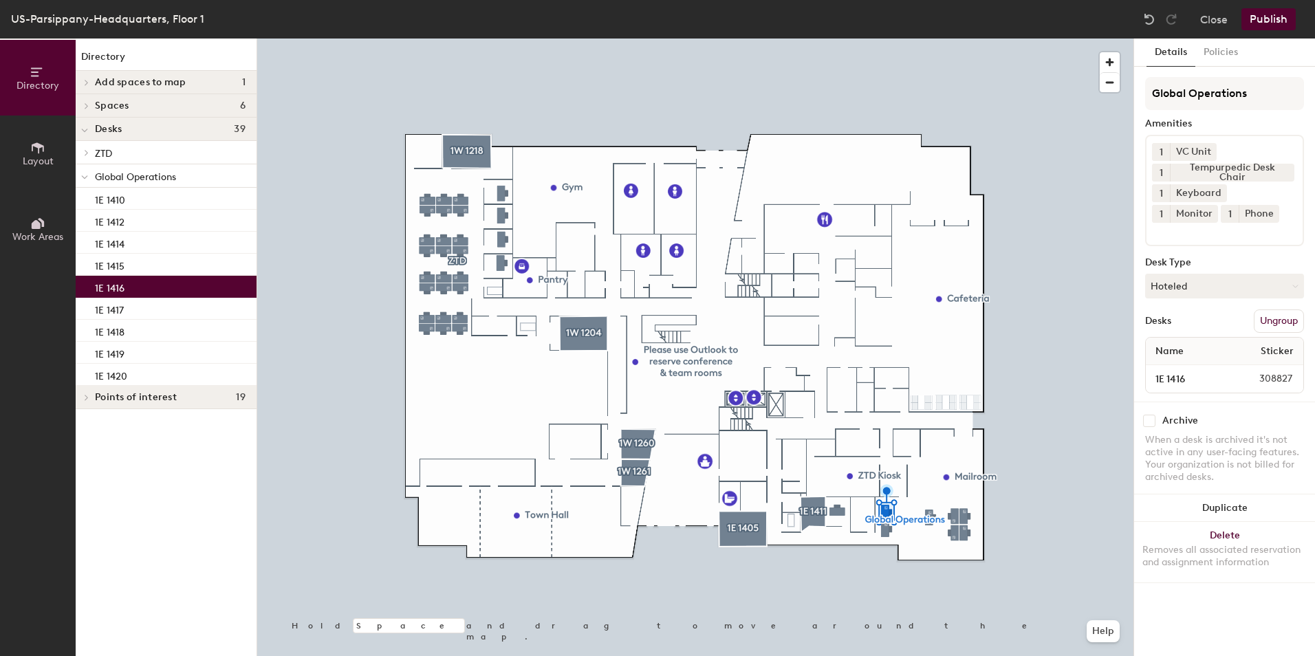
click at [162, 281] on div "1E 1416" at bounding box center [166, 287] width 181 height 22
click at [180, 314] on div "1E 1417" at bounding box center [166, 309] width 181 height 22
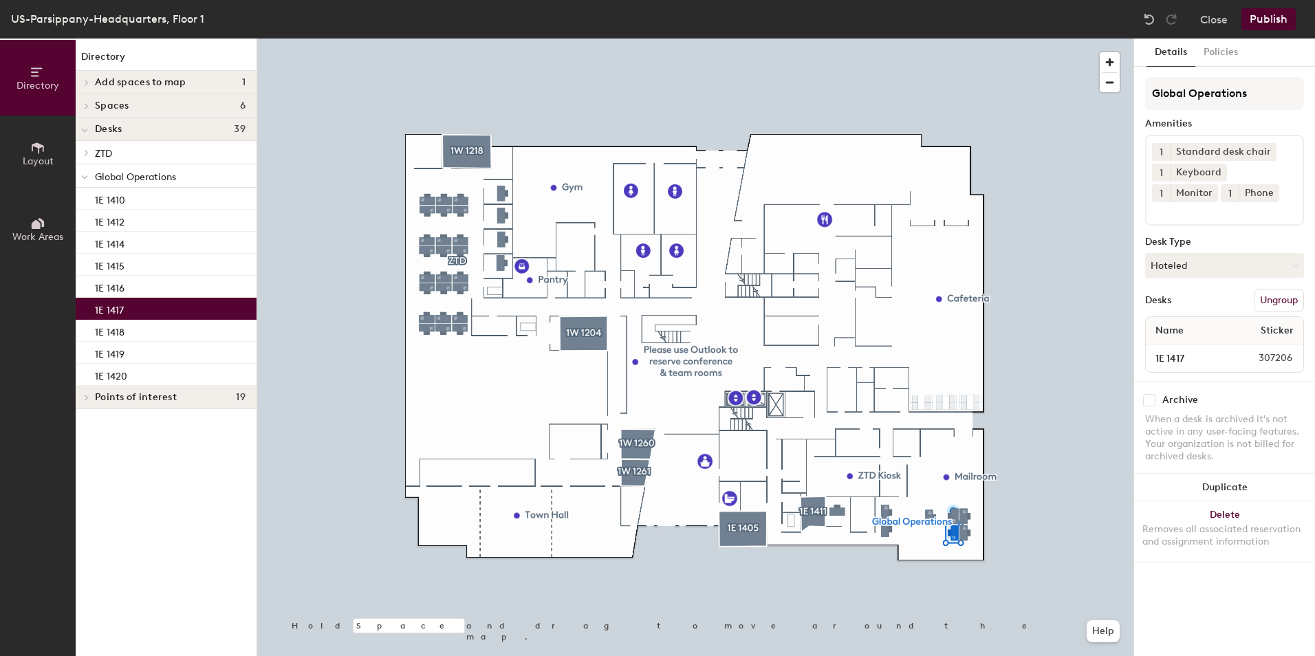
click at [1170, 184] on button "1" at bounding box center [1161, 193] width 18 height 18
click at [1170, 202] on div "2" at bounding box center [1161, 211] width 18 height 18
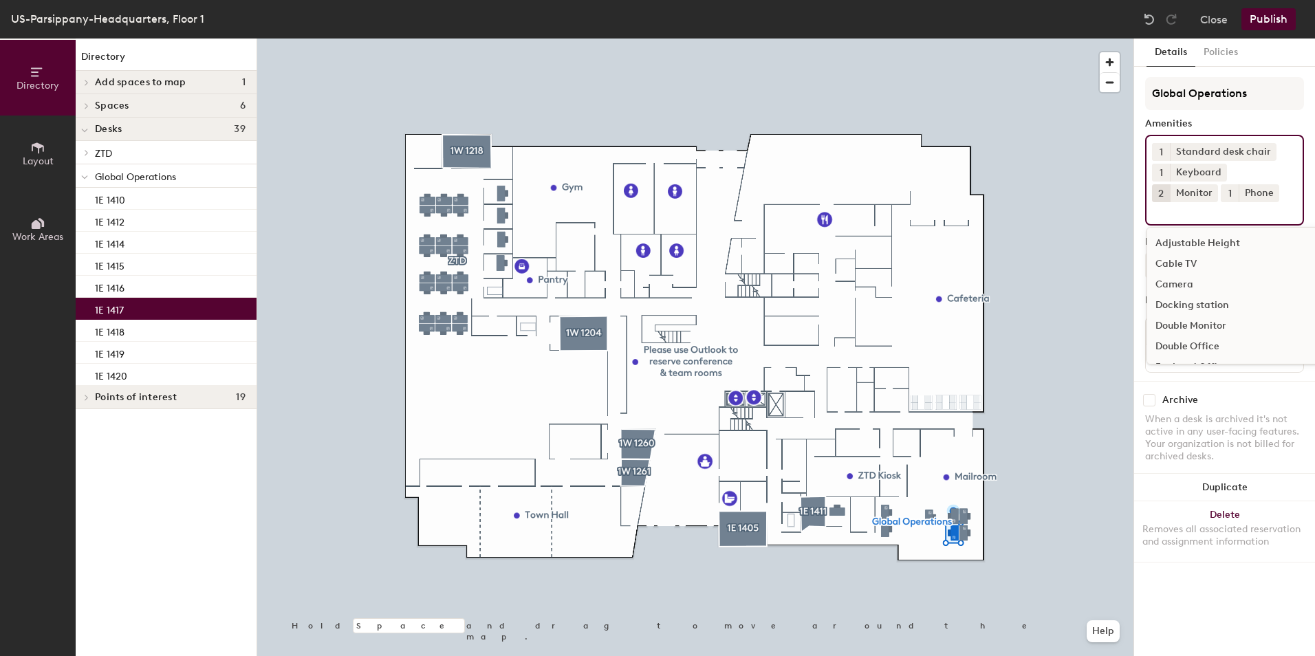
click at [1235, 193] on div "1 Standard desk chair 1 Keyboard 2 Monitor 1 Phone Adjustable Height Cable TV C…" at bounding box center [1224, 180] width 159 height 91
type input "mous"
click at [1219, 249] on div "Mouse" at bounding box center [1224, 243] width 155 height 21
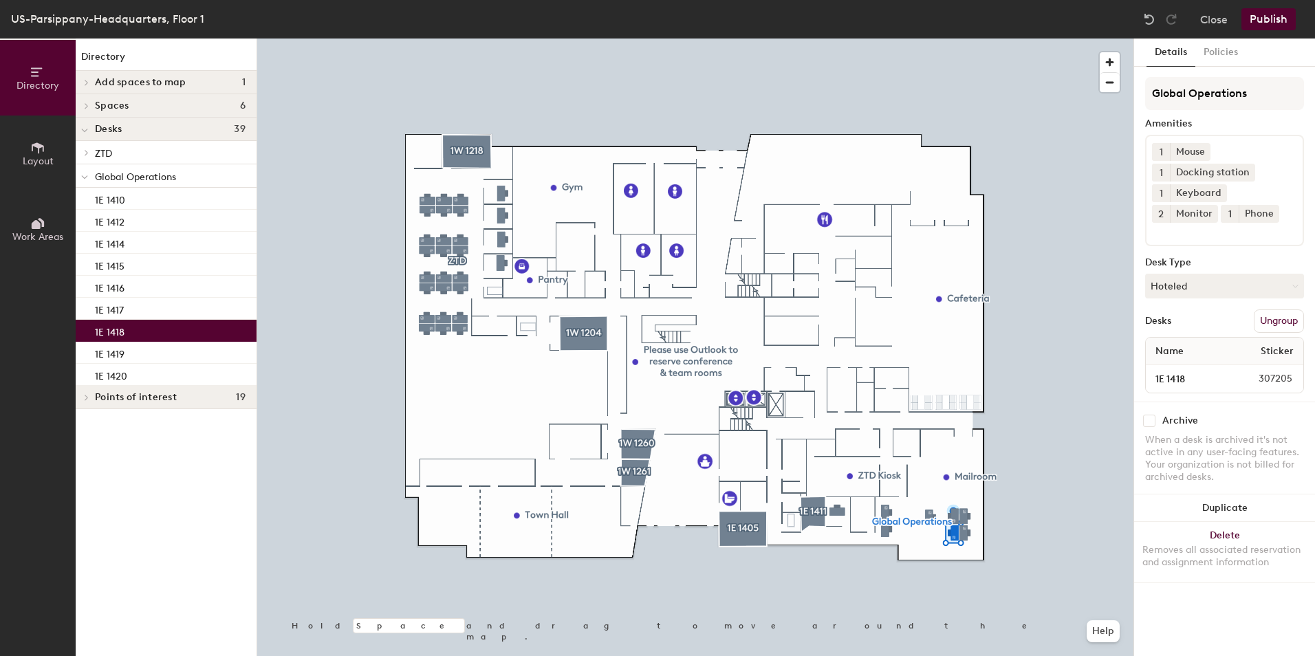
click at [173, 335] on div "1E 1418" at bounding box center [166, 331] width 181 height 22
click at [1244, 171] on icon at bounding box center [1248, 172] width 10 height 10
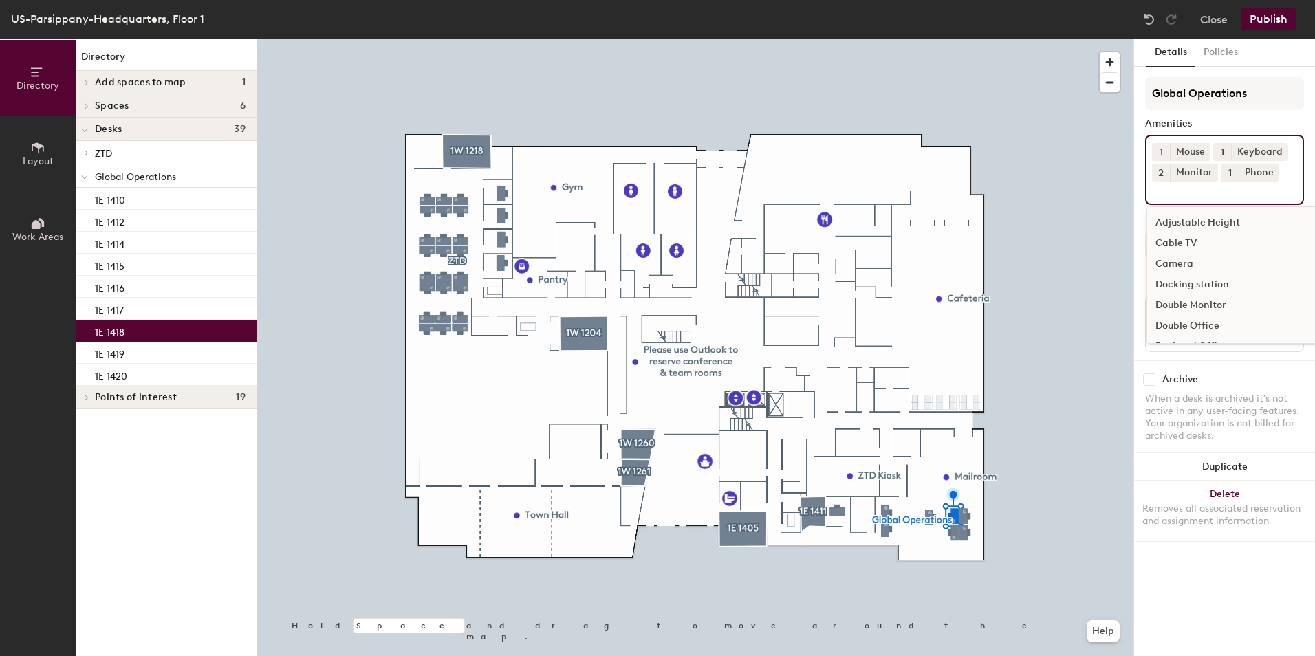
click at [1167, 193] on input at bounding box center [1214, 190] width 124 height 17
type input "cha"
click at [1180, 241] on div "Standard desk chair" at bounding box center [1224, 243] width 155 height 21
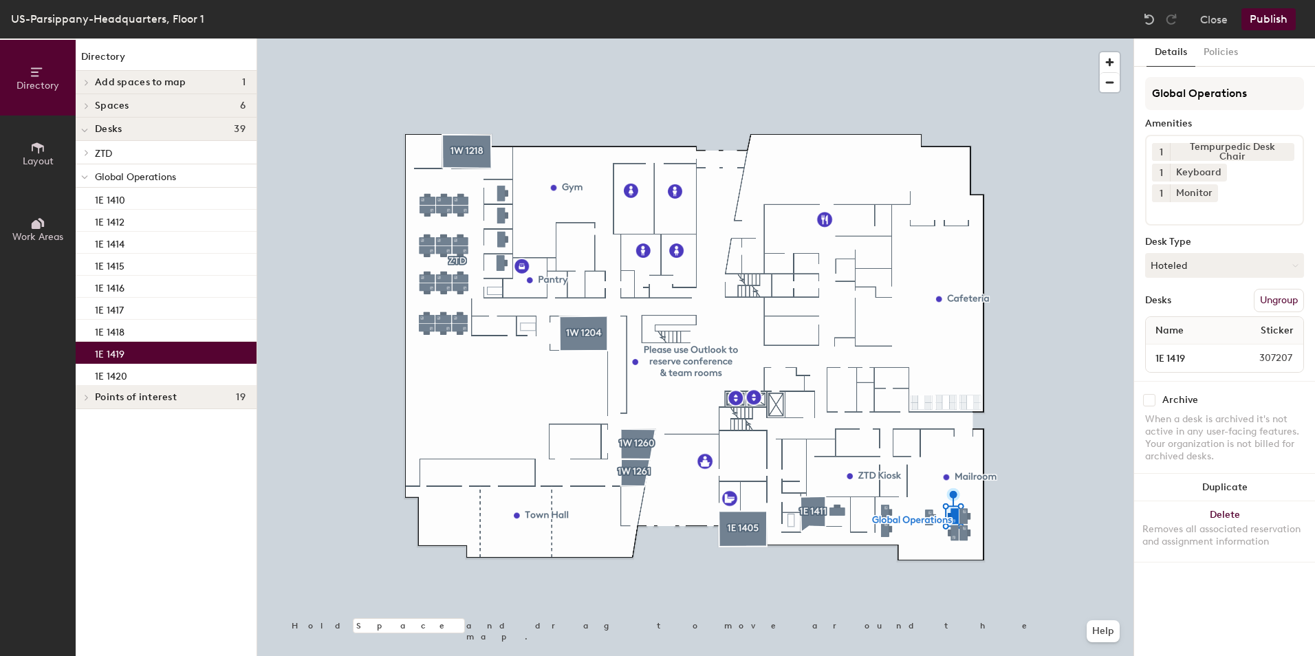
click at [142, 360] on div "1E 1419" at bounding box center [166, 353] width 181 height 22
click at [1170, 184] on button "1" at bounding box center [1161, 193] width 18 height 18
click at [1170, 202] on div "2" at bounding box center [1161, 211] width 18 height 18
click at [1286, 149] on icon at bounding box center [1287, 152] width 10 height 10
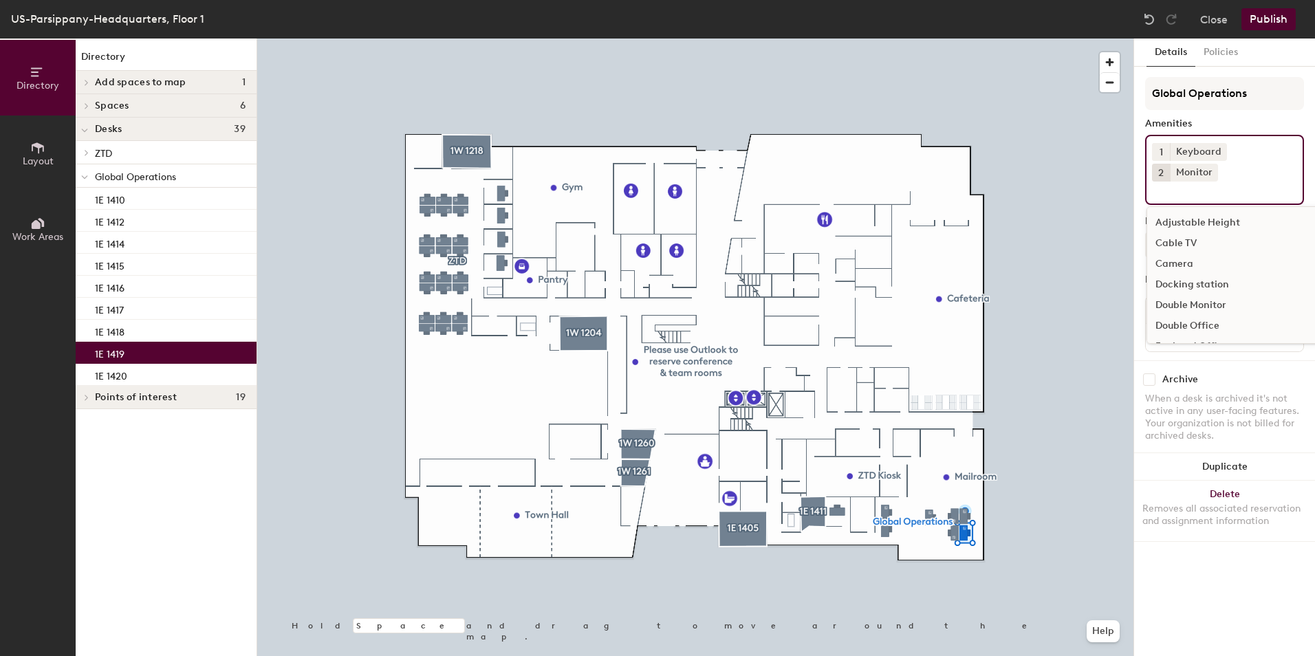
click at [1259, 179] on div "1 Keyboard 2 Monitor Adjustable Height Cable TV Camera Docking station Double M…" at bounding box center [1224, 170] width 159 height 70
type input "chai"
click at [1214, 233] on div "Standard desk chair" at bounding box center [1224, 243] width 155 height 21
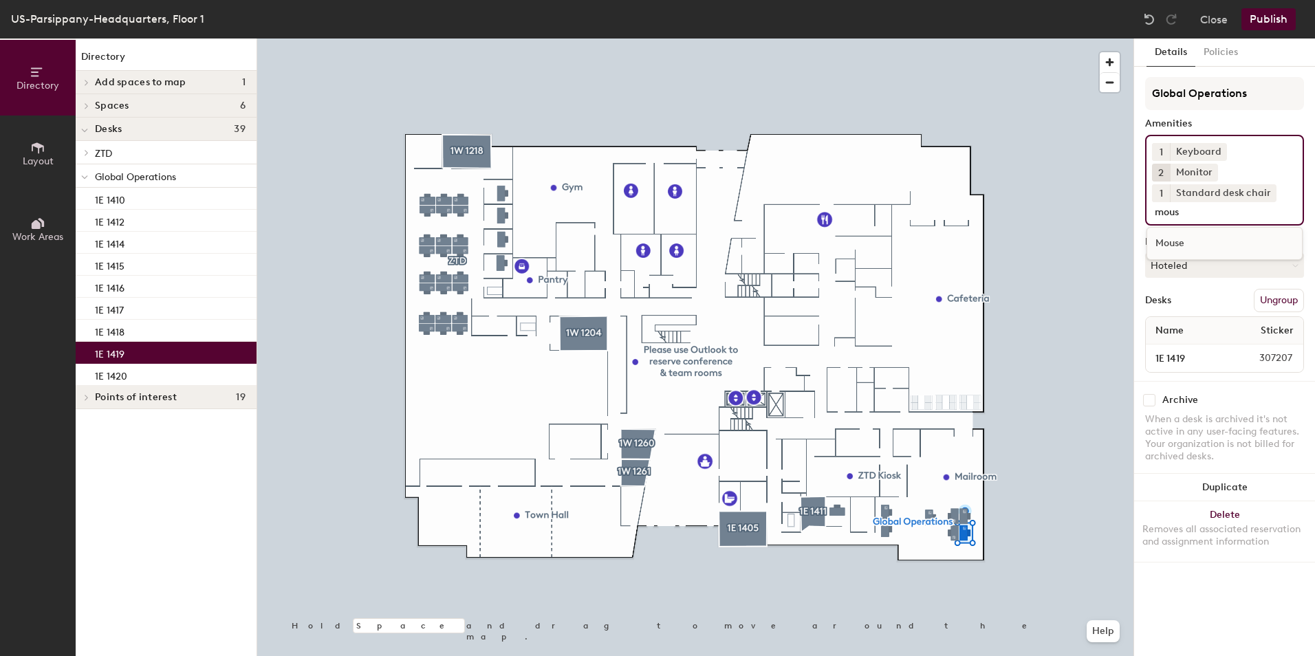
type input "mous"
click at [1213, 233] on div "Mouse" at bounding box center [1224, 243] width 155 height 21
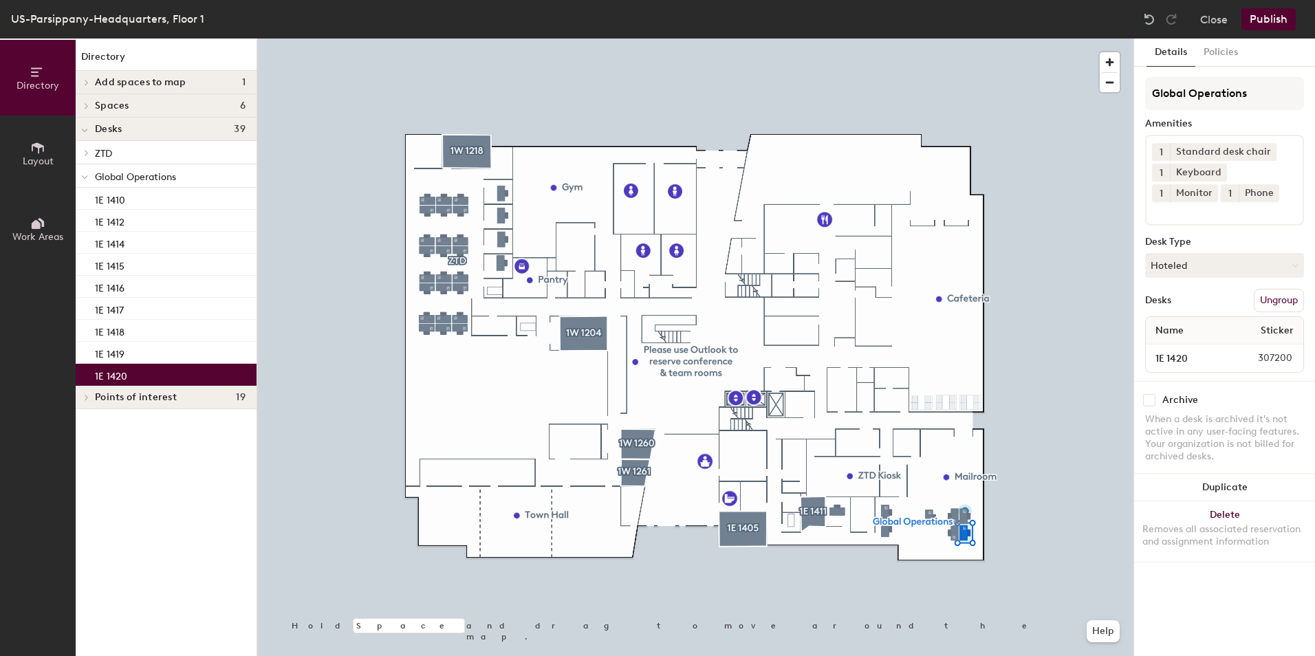
click at [165, 367] on div "1E 1420" at bounding box center [166, 375] width 181 height 22
click at [1163, 186] on span "1" at bounding box center [1161, 193] width 3 height 14
click at [1170, 202] on div "2" at bounding box center [1161, 211] width 18 height 18
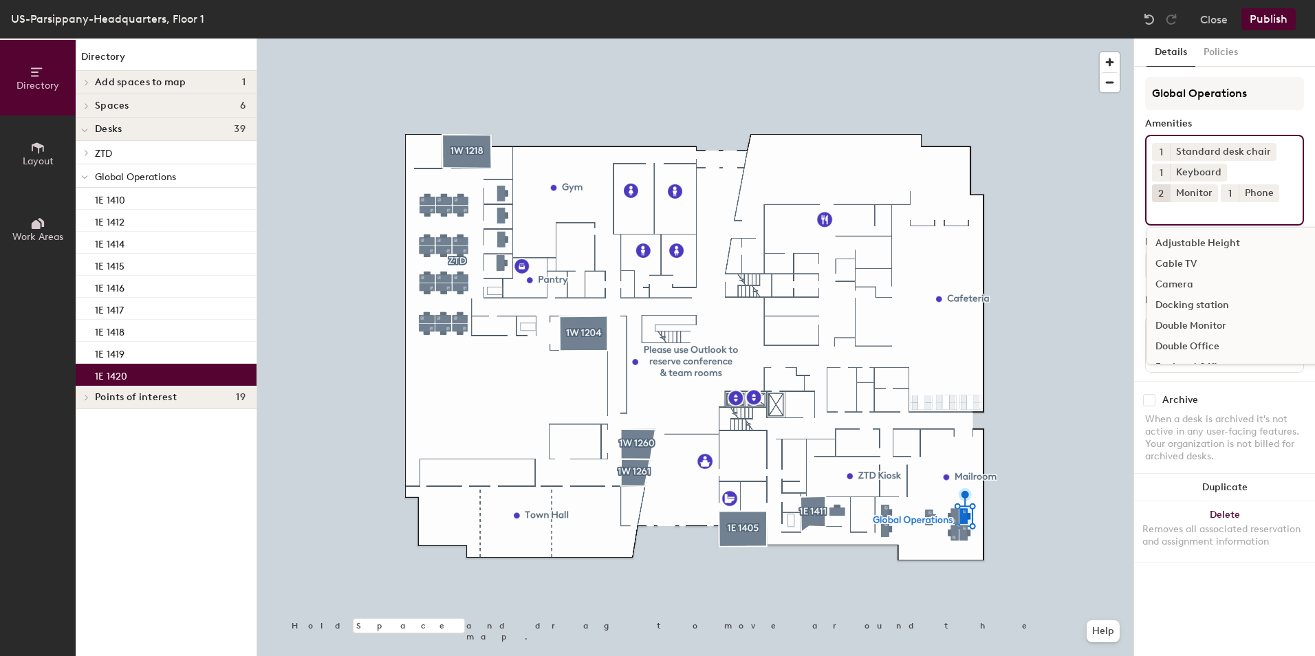
click at [1235, 199] on div "1 Standard desk chair 1 Keyboard 2 Monitor 1 Phone Adjustable Height Cable TV C…" at bounding box center [1224, 180] width 159 height 91
type input "mous"
click at [1167, 237] on div "Mouse" at bounding box center [1224, 243] width 155 height 21
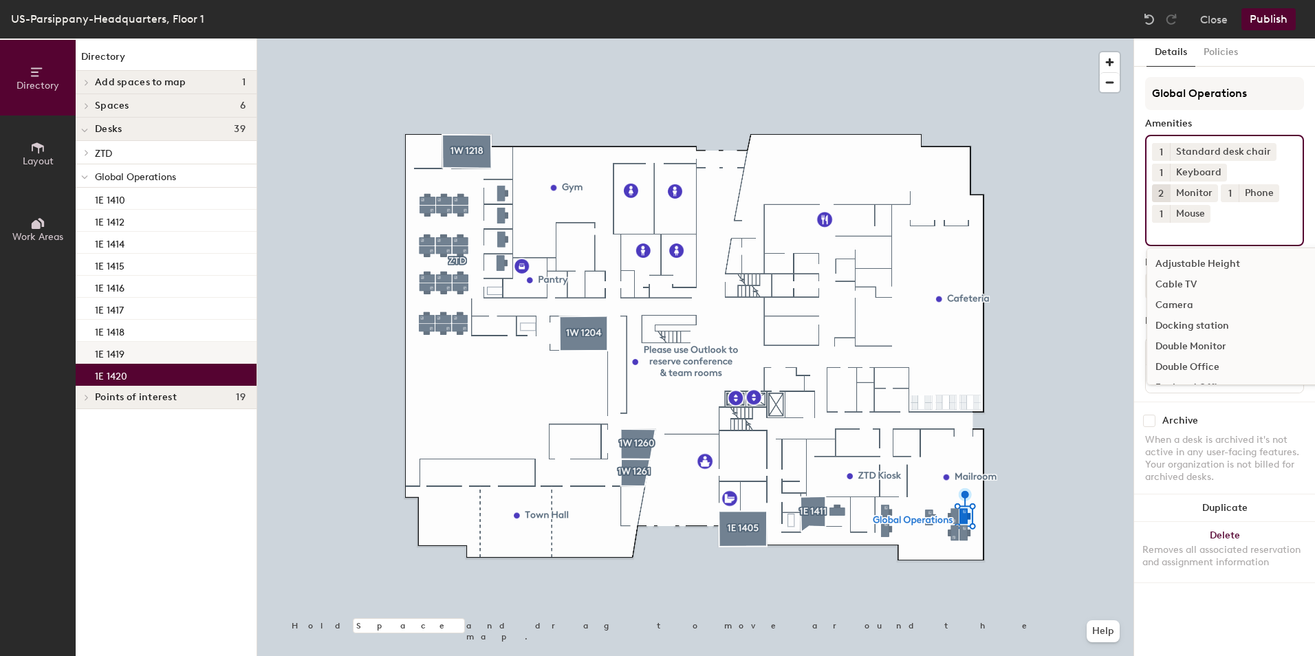
click at [171, 350] on div "1E 1419" at bounding box center [166, 353] width 181 height 22
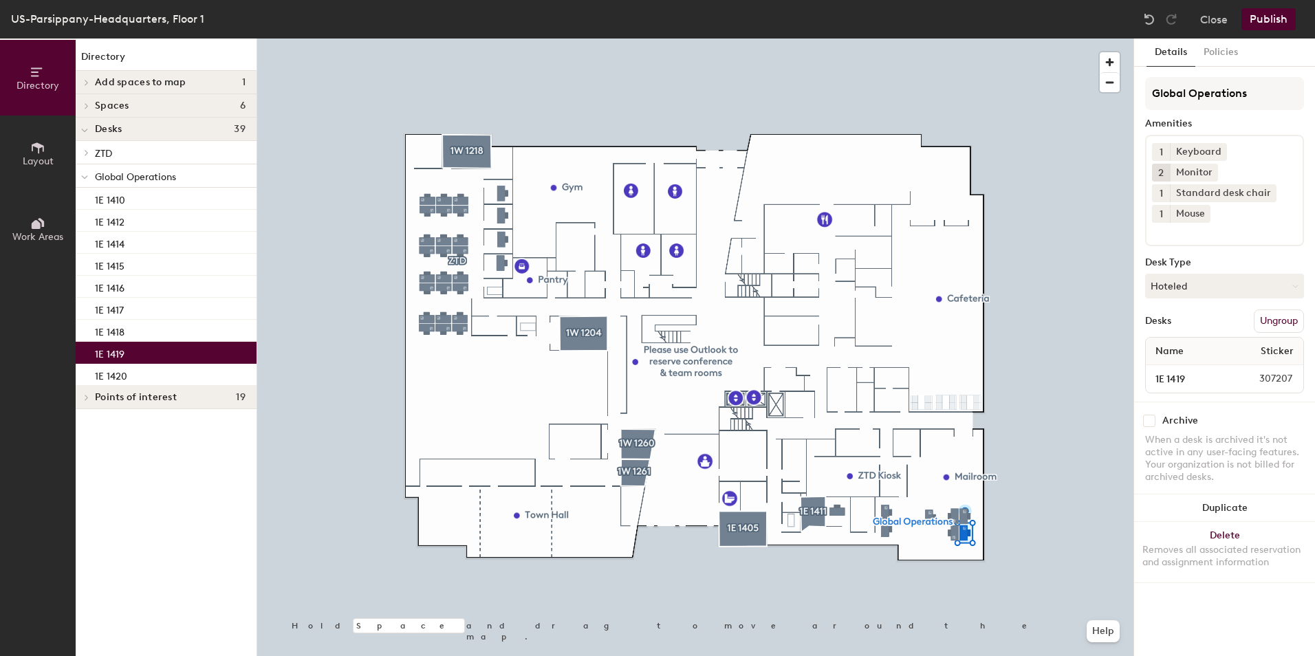
click at [1273, 21] on button "Publish" at bounding box center [1269, 19] width 54 height 22
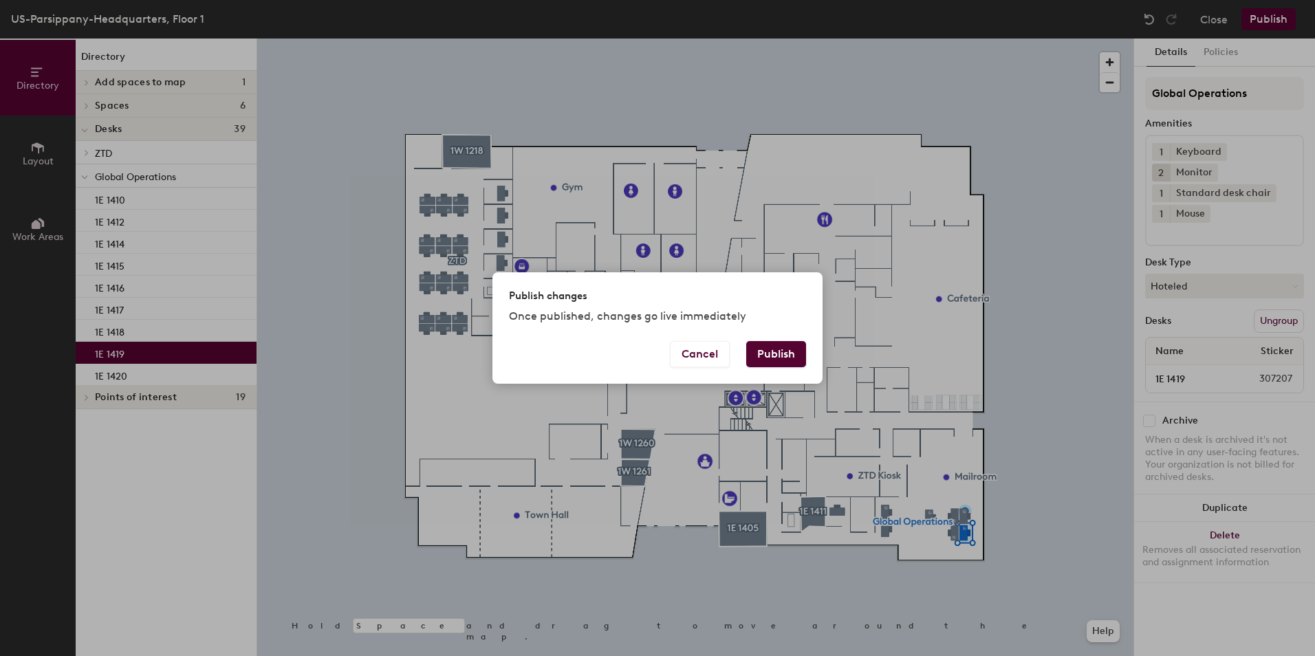
click at [777, 349] on button "Publish" at bounding box center [776, 354] width 60 height 26
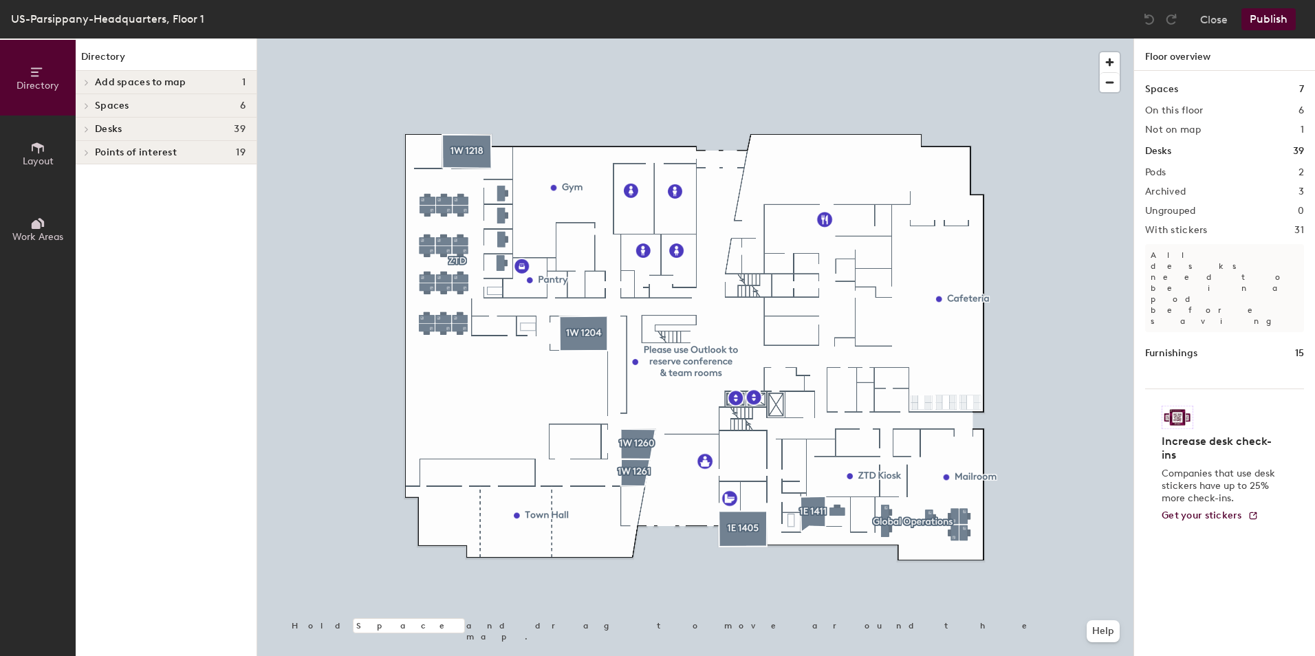
click at [83, 151] on span at bounding box center [86, 152] width 12 height 7
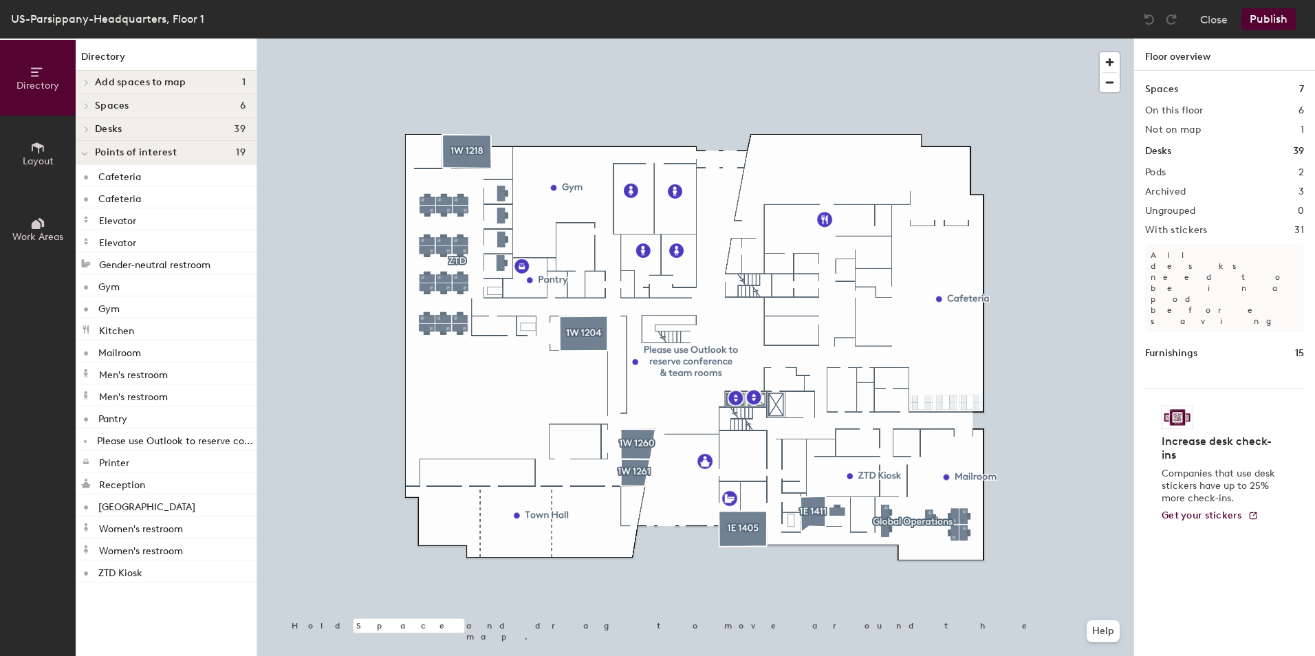
click at [28, 154] on button "Layout" at bounding box center [38, 154] width 76 height 76
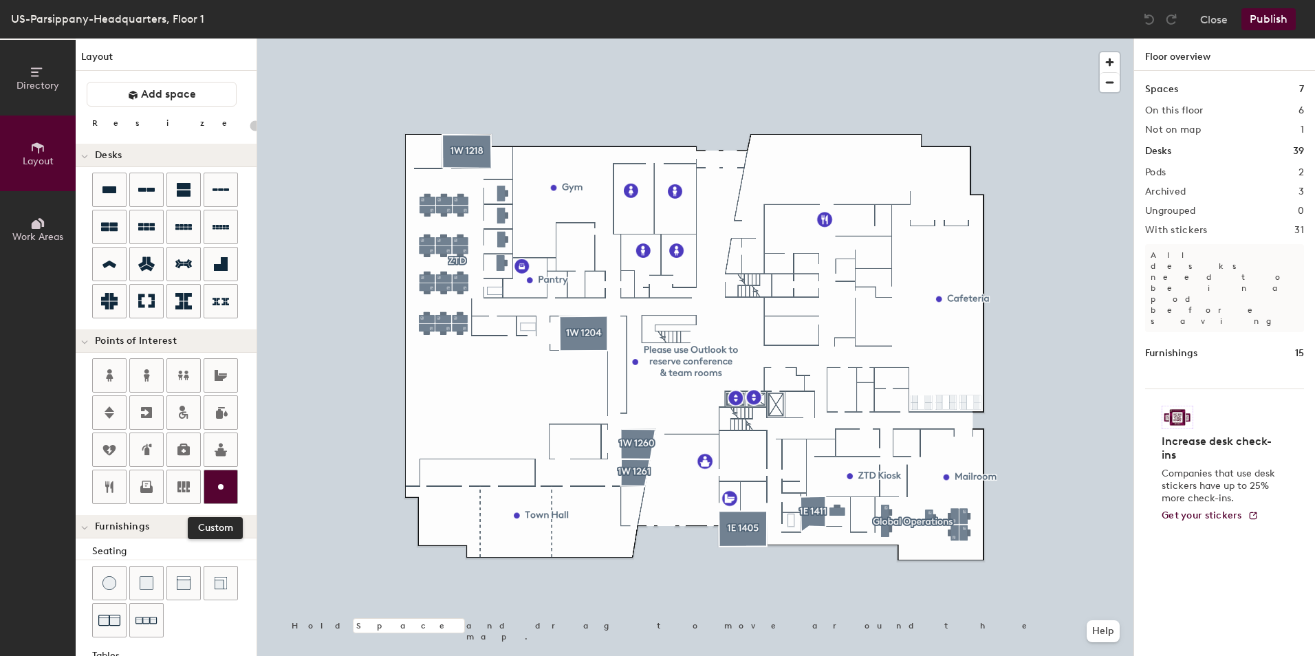
click at [226, 484] on icon at bounding box center [221, 487] width 17 height 17
type input "20"
type input "NextGen Project"
click at [499, 429] on span "Done" at bounding box center [504, 429] width 41 height 23
click at [1258, 15] on button "Publish" at bounding box center [1269, 19] width 54 height 22
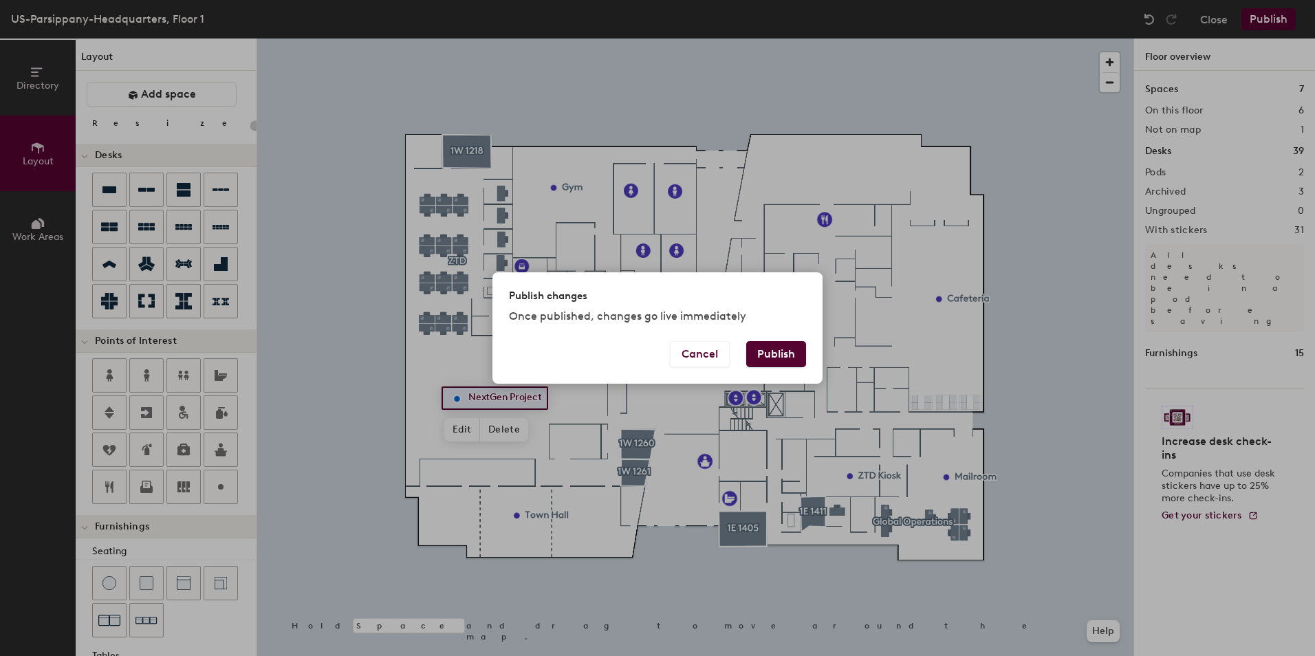
click at [768, 343] on button "Publish" at bounding box center [776, 354] width 60 height 26
type input "20"
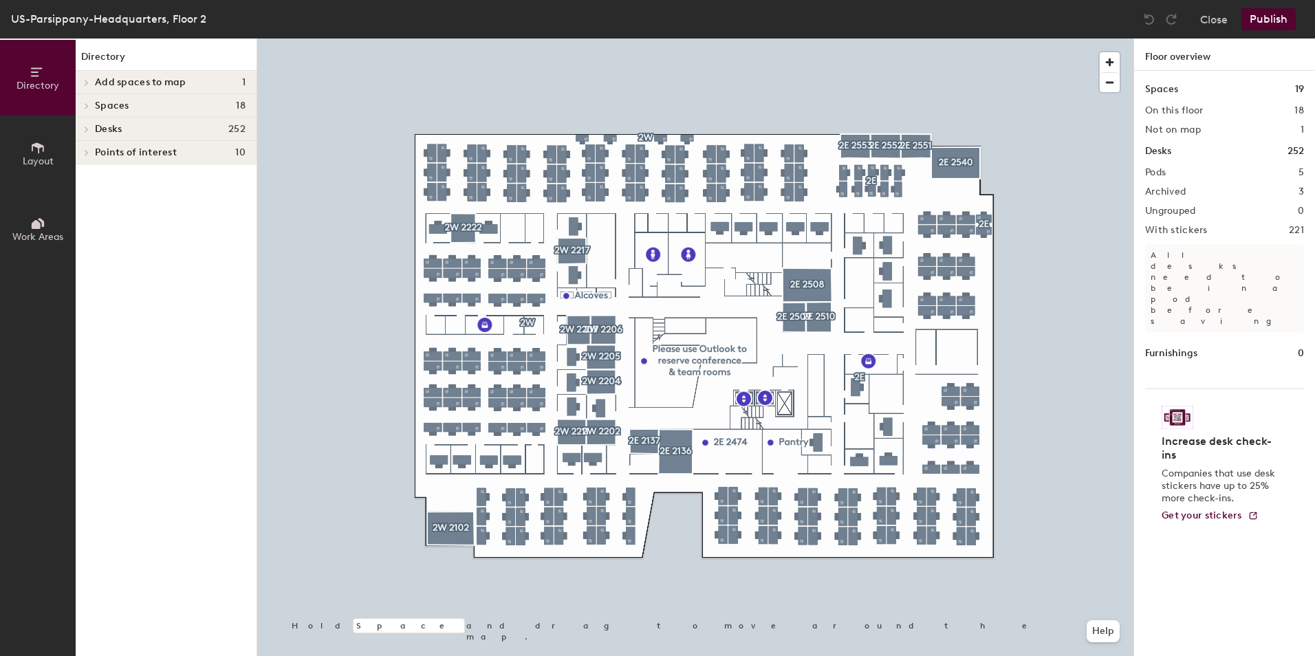
click at [84, 130] on icon at bounding box center [87, 129] width 6 height 7
click at [82, 152] on span at bounding box center [86, 152] width 12 height 7
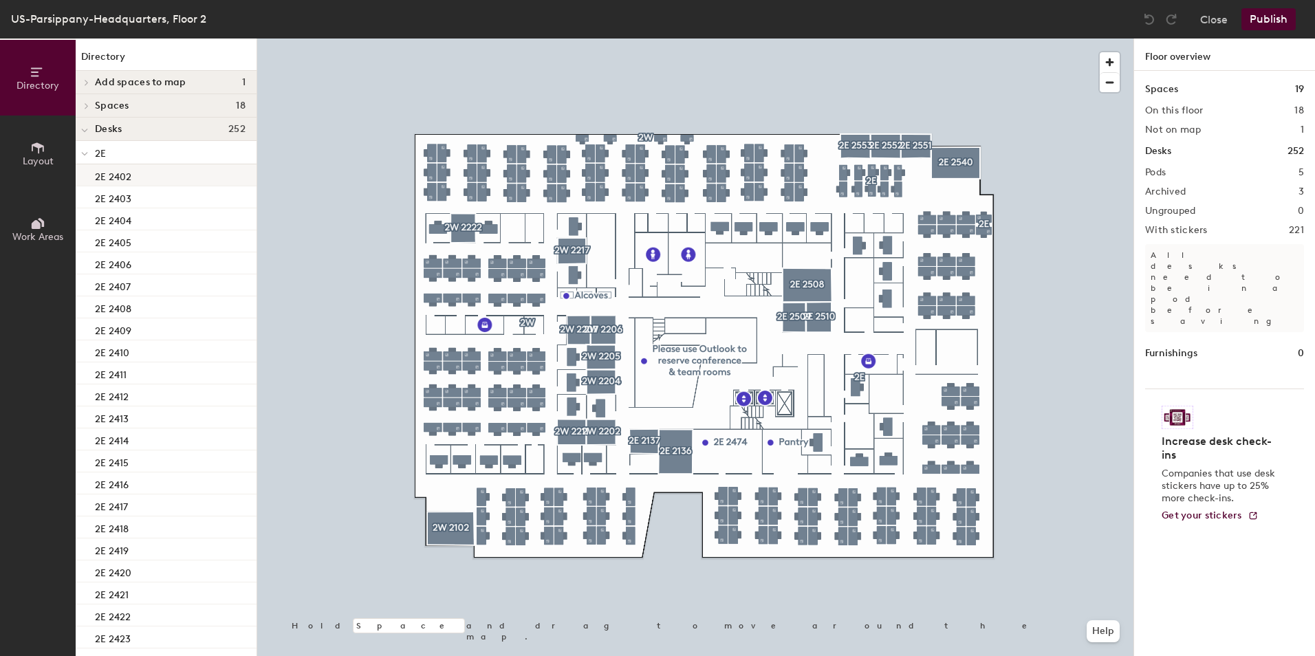
click at [106, 173] on p "2E 2402" at bounding box center [113, 175] width 36 height 16
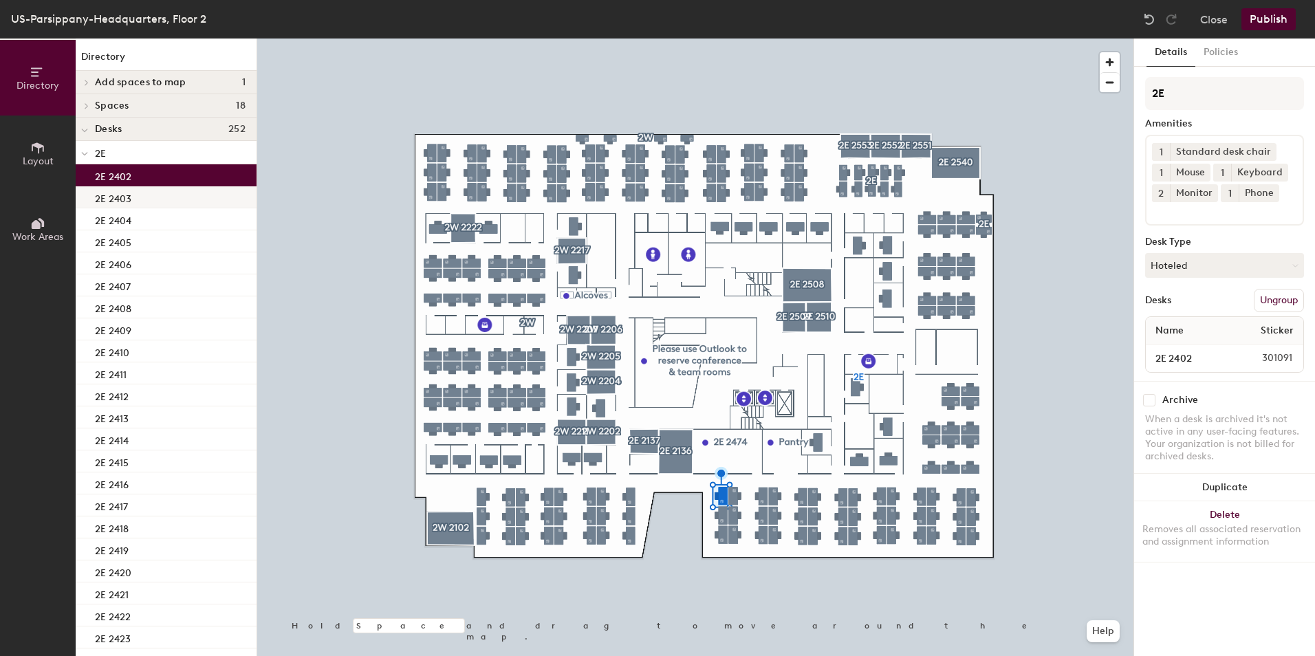
click at [173, 201] on div "2E 2403" at bounding box center [166, 197] width 181 height 22
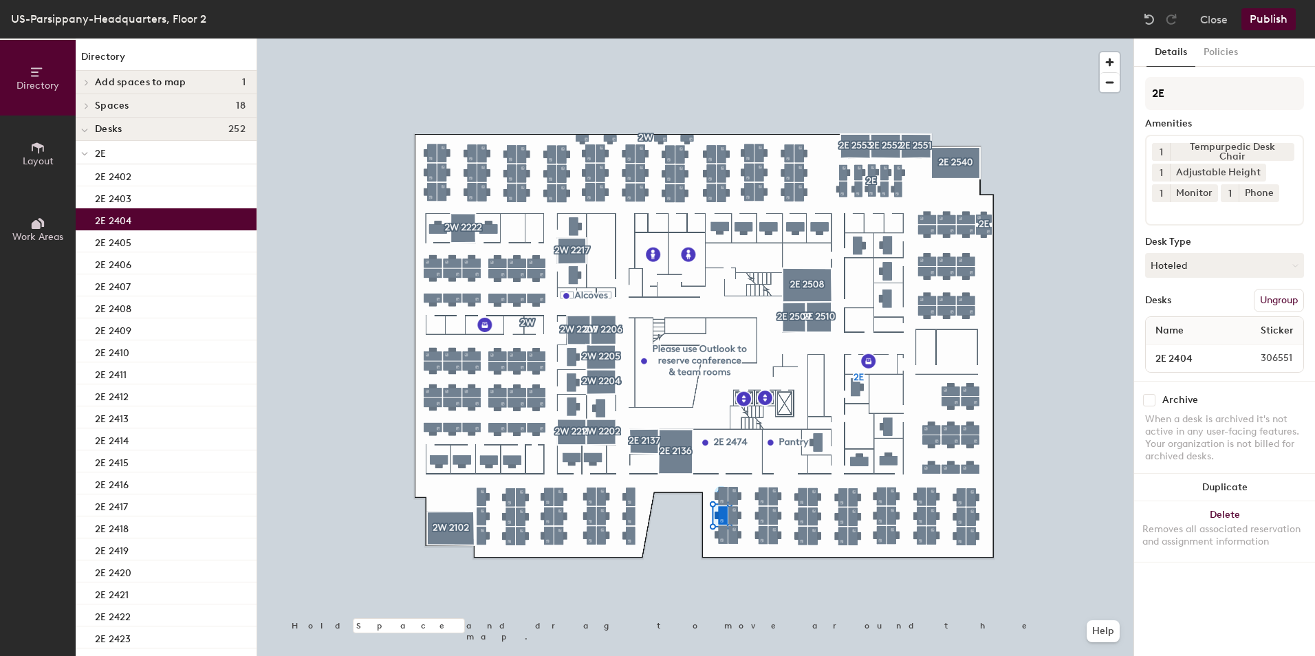
click at [163, 222] on div "2E 2404" at bounding box center [166, 219] width 181 height 22
click at [1166, 193] on button "1" at bounding box center [1161, 193] width 18 height 18
click at [1162, 212] on div "2" at bounding box center [1161, 211] width 18 height 18
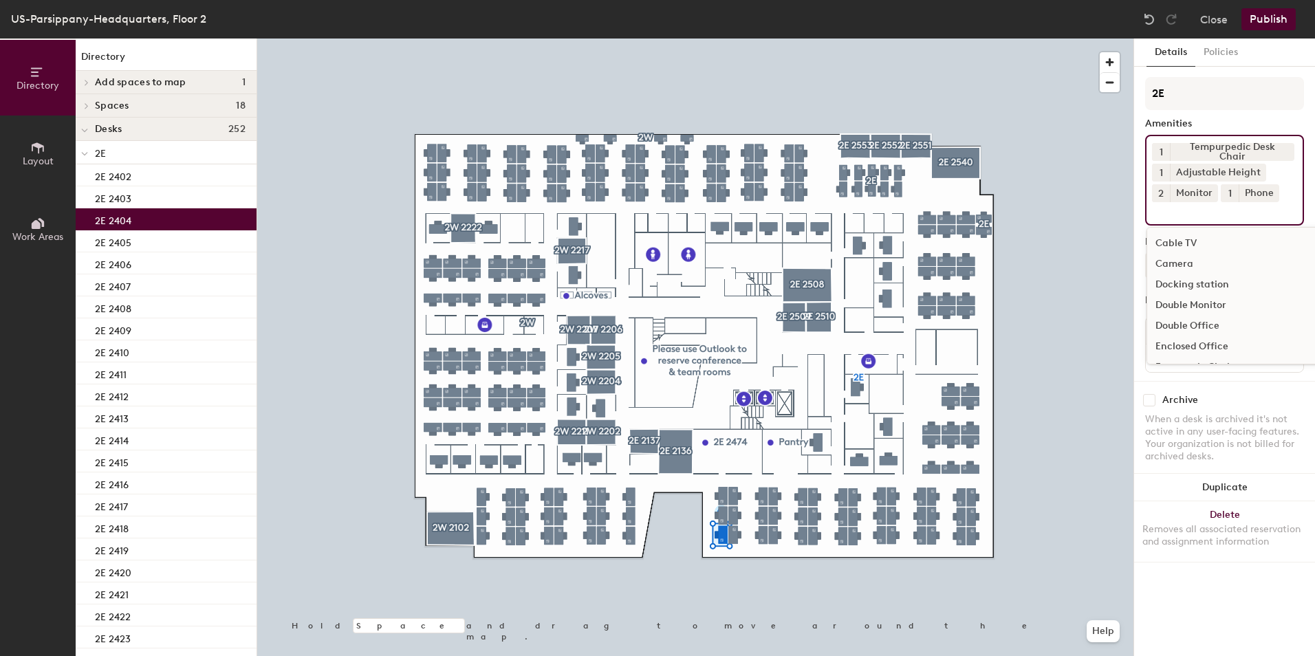
click at [1160, 210] on input at bounding box center [1214, 210] width 124 height 17
type input "mous"
click at [1179, 242] on div "Mouse" at bounding box center [1224, 243] width 155 height 21
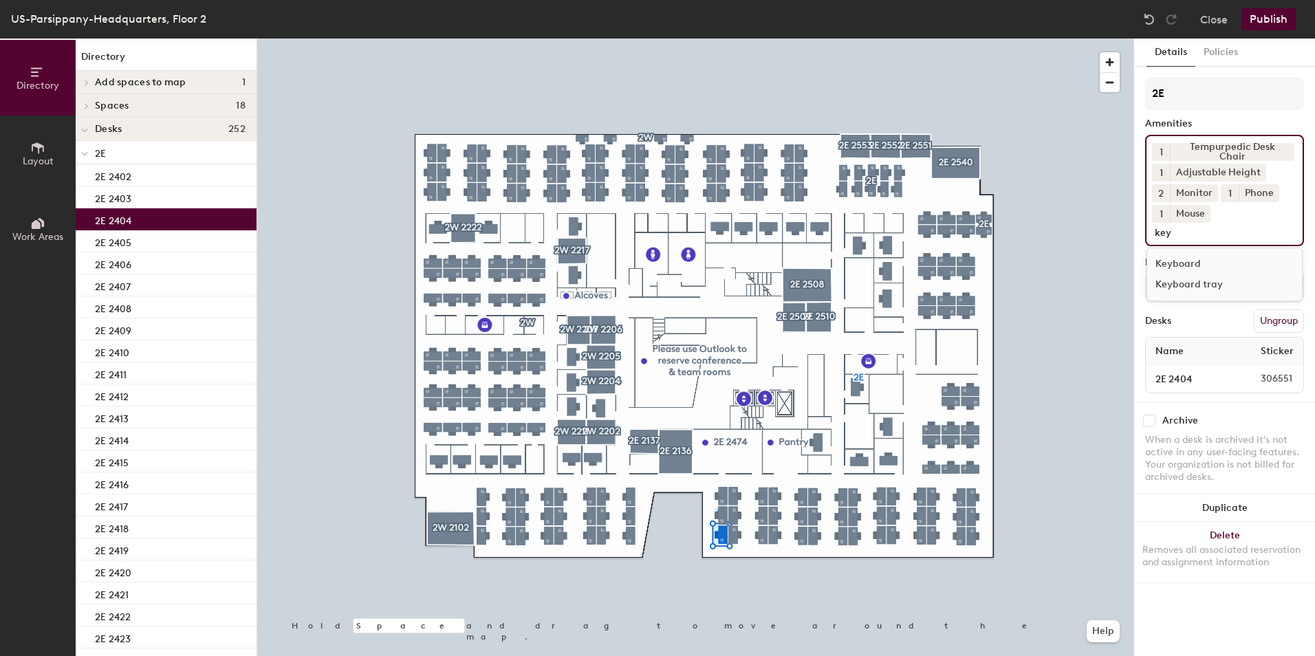
type input "key"
click at [1182, 260] on div "Keyboard" at bounding box center [1224, 264] width 155 height 21
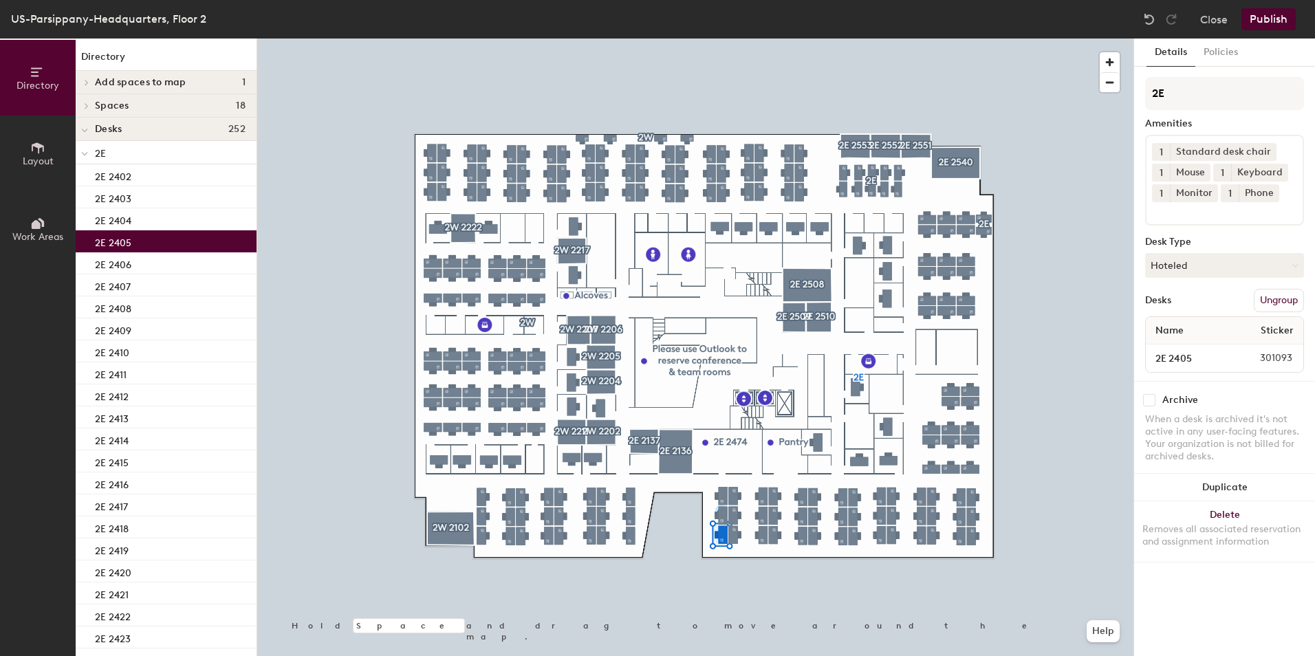
click at [116, 242] on p "2E 2405" at bounding box center [113, 241] width 36 height 16
click at [1162, 188] on span "1" at bounding box center [1161, 193] width 3 height 14
click at [1159, 211] on div "2" at bounding box center [1161, 211] width 18 height 18
click at [140, 254] on div "2E 2406" at bounding box center [166, 263] width 181 height 22
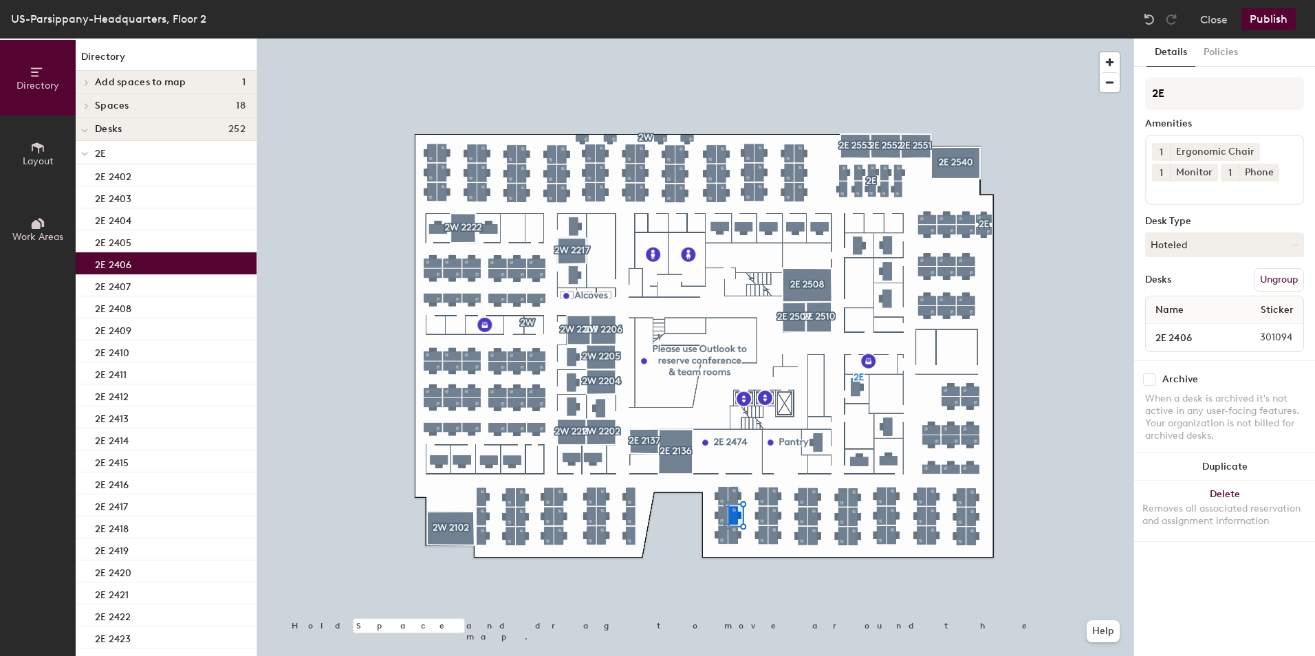
click at [1160, 173] on span "1" at bounding box center [1161, 173] width 3 height 14
click at [1162, 194] on div "2" at bounding box center [1161, 191] width 18 height 18
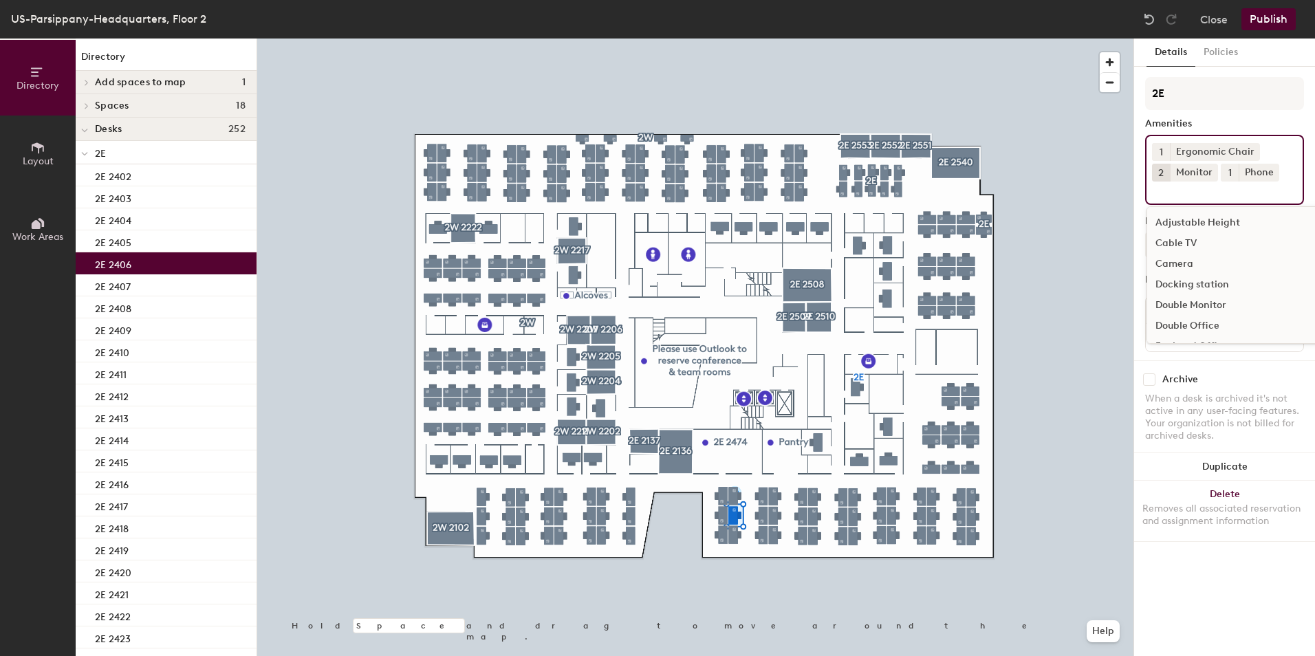
click at [1166, 197] on input at bounding box center [1214, 190] width 124 height 17
type input "mous"
click at [1169, 226] on div "Mouse" at bounding box center [1224, 223] width 155 height 21
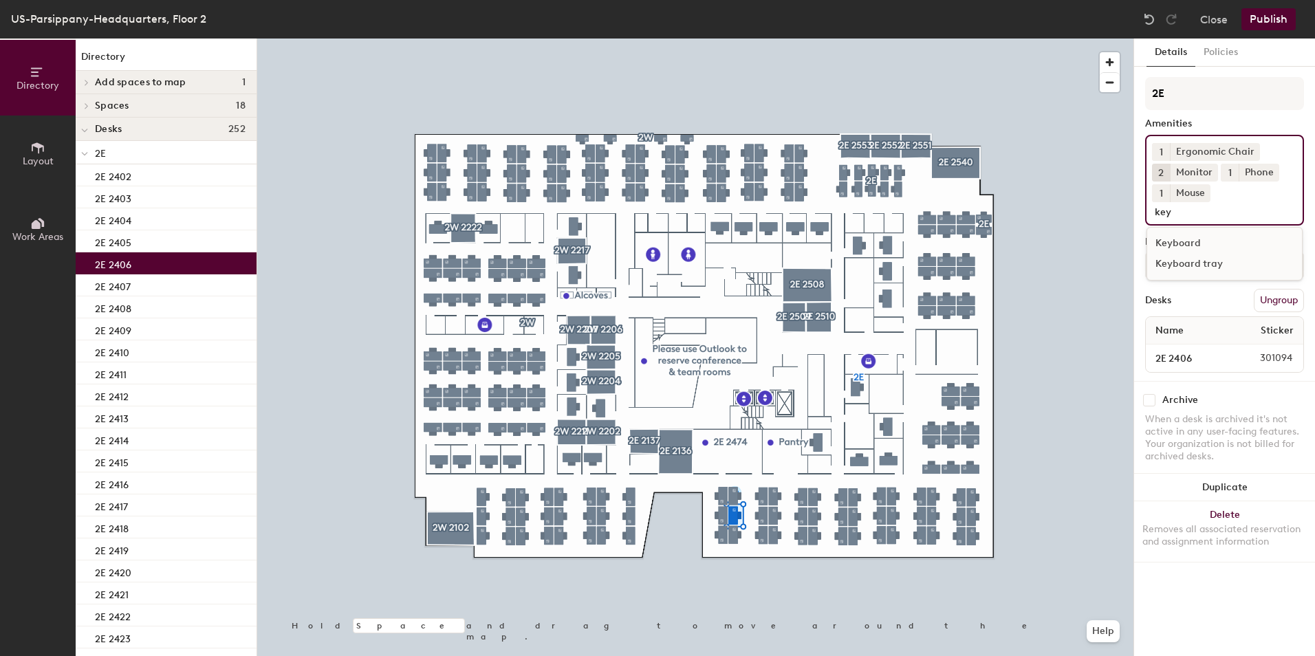
type input "key"
click at [1198, 241] on div "Keyboard" at bounding box center [1224, 243] width 155 height 21
click at [174, 283] on div "2E 2407" at bounding box center [166, 285] width 181 height 22
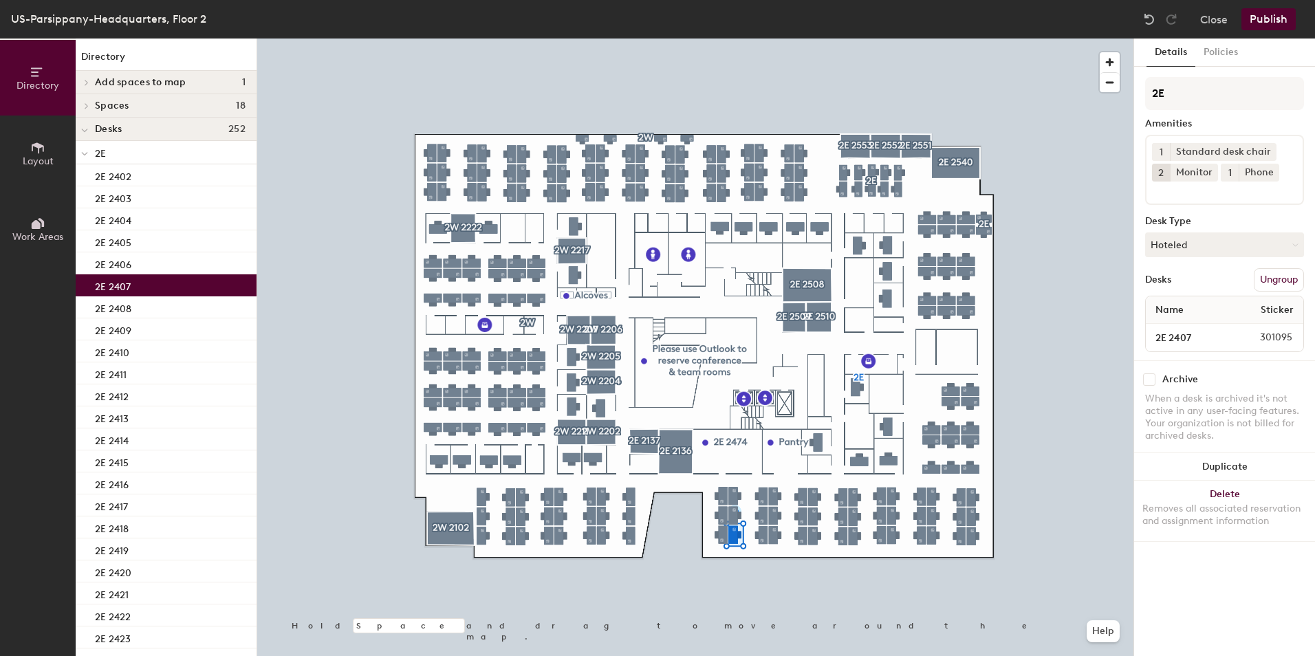
click at [1169, 188] on input at bounding box center [1214, 190] width 124 height 17
type input "mous"
click at [1167, 227] on div "Mouse" at bounding box center [1224, 223] width 155 height 21
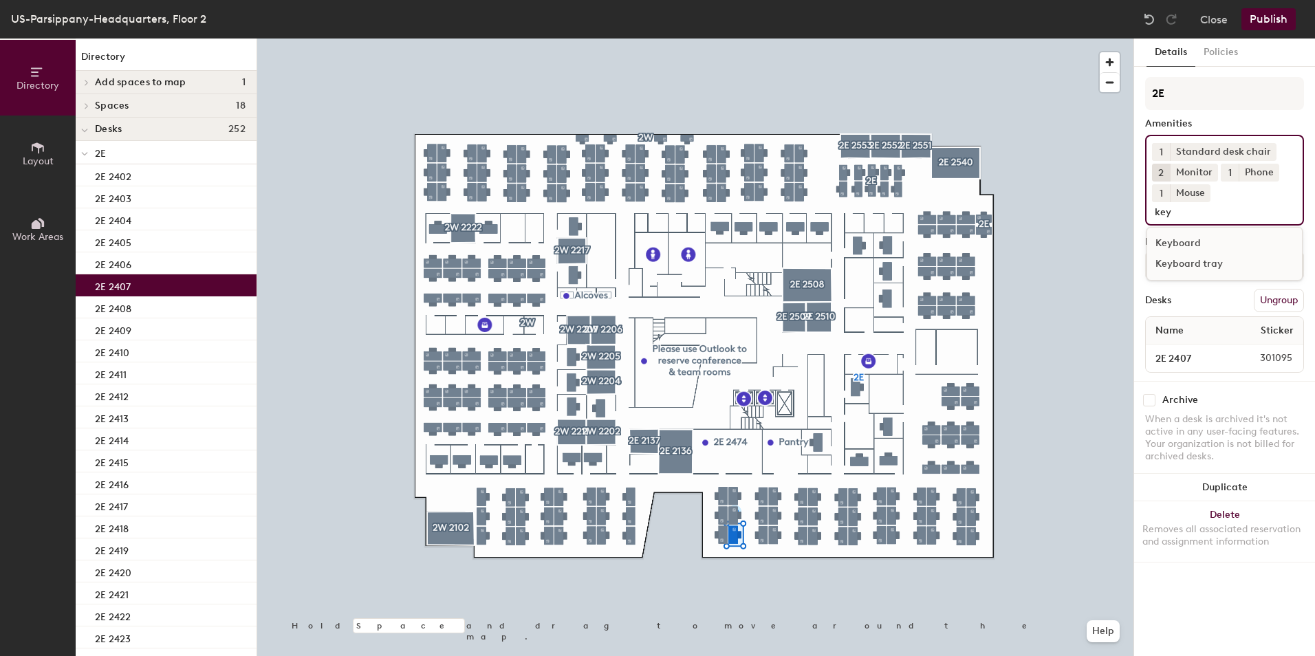
type input "key"
click at [1198, 246] on div "Keyboard" at bounding box center [1224, 243] width 155 height 21
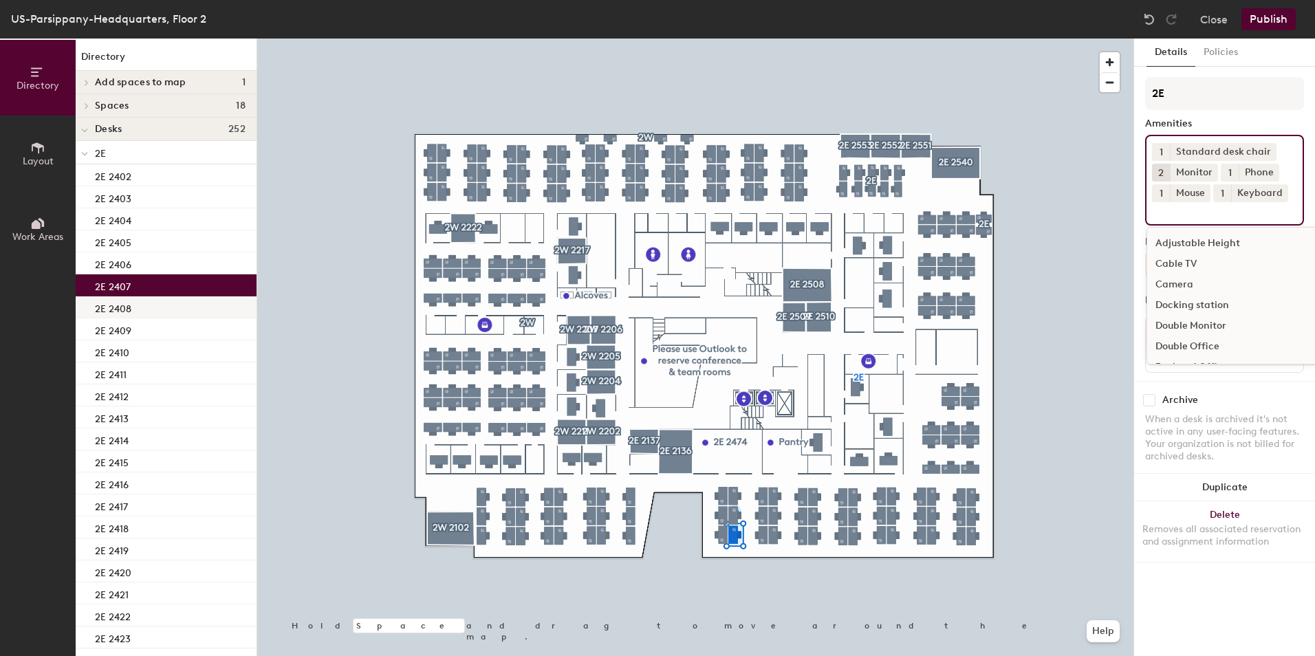
click at [157, 312] on div "2E 2408" at bounding box center [166, 307] width 181 height 22
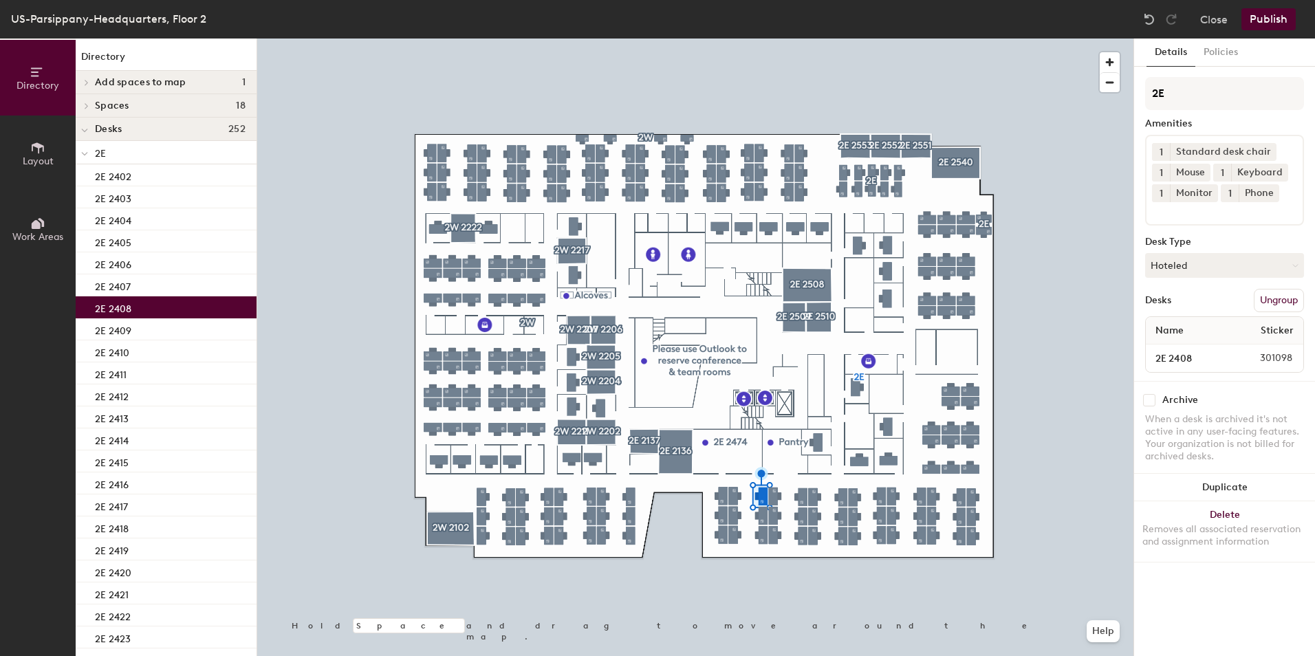
click at [1163, 193] on button "1" at bounding box center [1161, 193] width 18 height 18
click at [1162, 213] on div "2" at bounding box center [1161, 211] width 18 height 18
click at [166, 335] on div "2E 2409" at bounding box center [166, 329] width 181 height 22
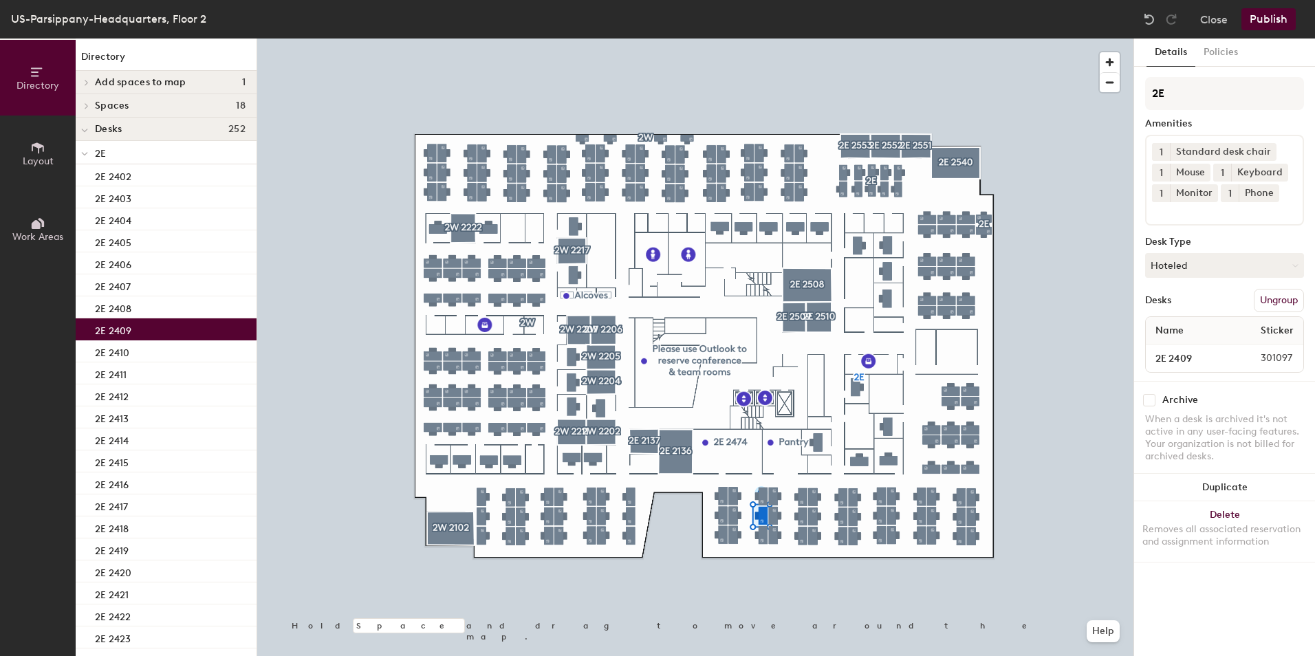
click at [1158, 192] on button "1" at bounding box center [1161, 193] width 18 height 18
click at [1159, 209] on div "2" at bounding box center [1161, 211] width 18 height 18
click at [174, 359] on div "2E 2410" at bounding box center [166, 351] width 181 height 22
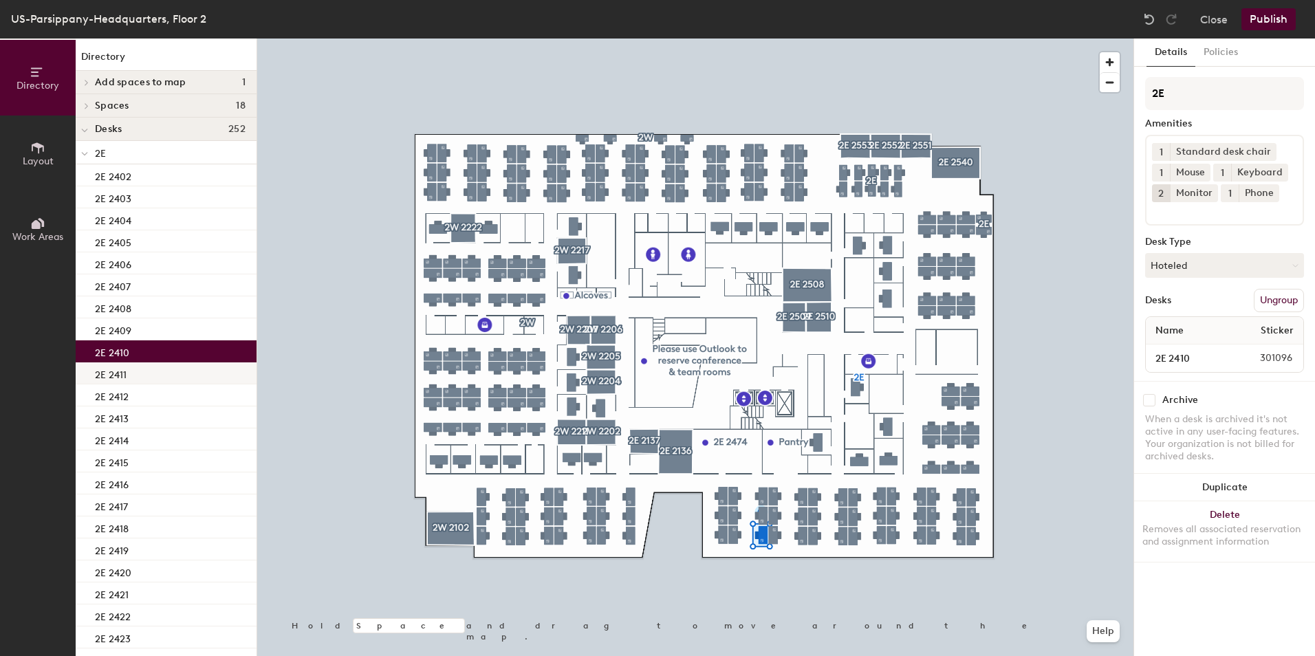
click at [169, 369] on div "2E 2411" at bounding box center [166, 373] width 181 height 22
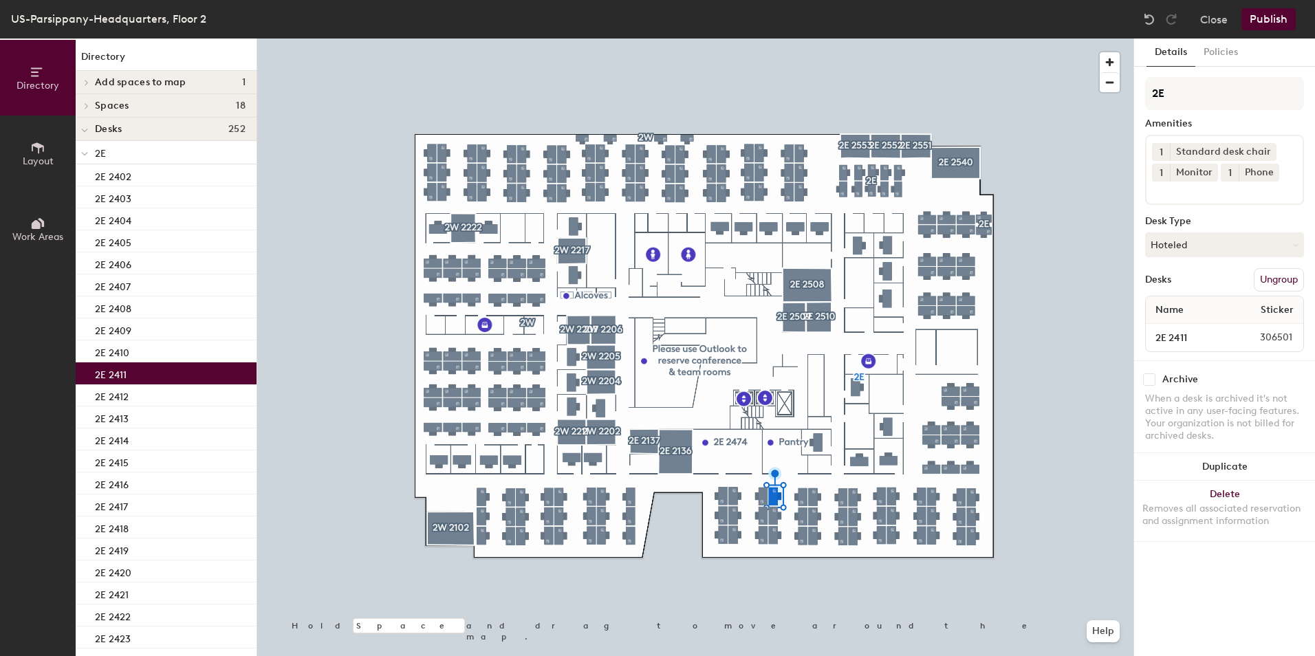
click at [1160, 168] on span "1" at bounding box center [1161, 173] width 3 height 14
click at [1161, 190] on div "2" at bounding box center [1161, 191] width 18 height 18
click at [1167, 194] on input at bounding box center [1214, 190] width 124 height 17
type input "mous"
click at [1196, 221] on div "Mouse" at bounding box center [1224, 223] width 155 height 21
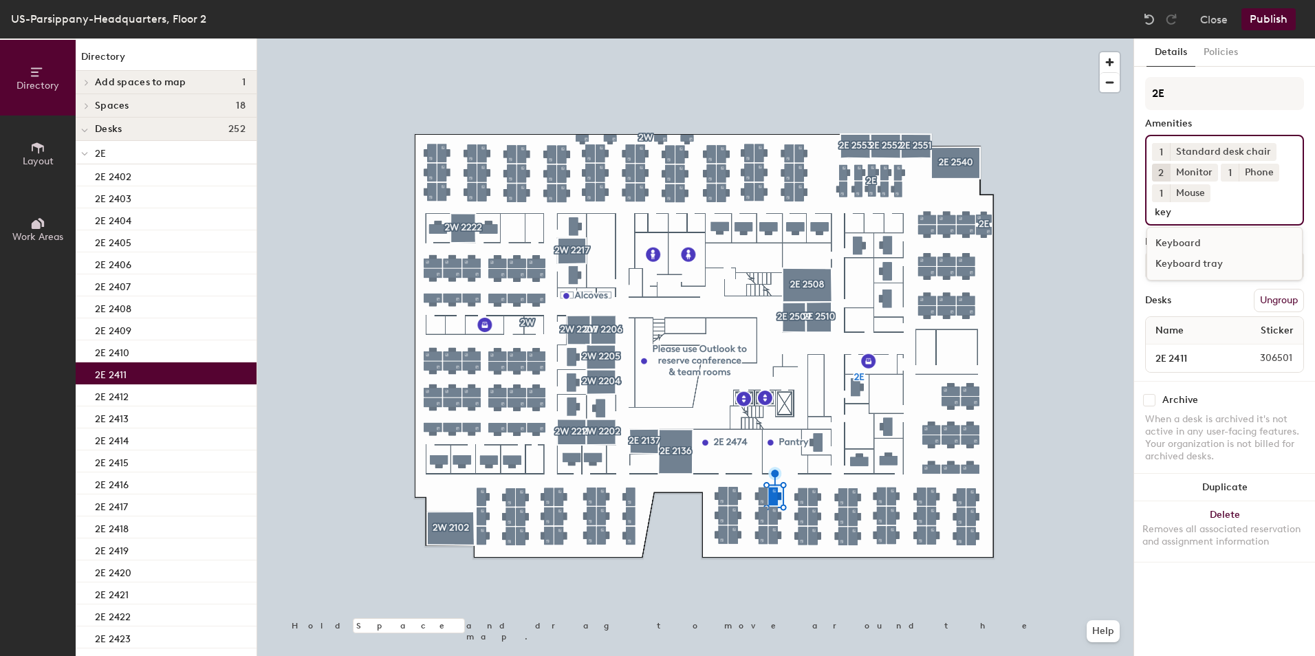
type input "key"
click at [1153, 240] on div "Keyboard" at bounding box center [1224, 243] width 155 height 21
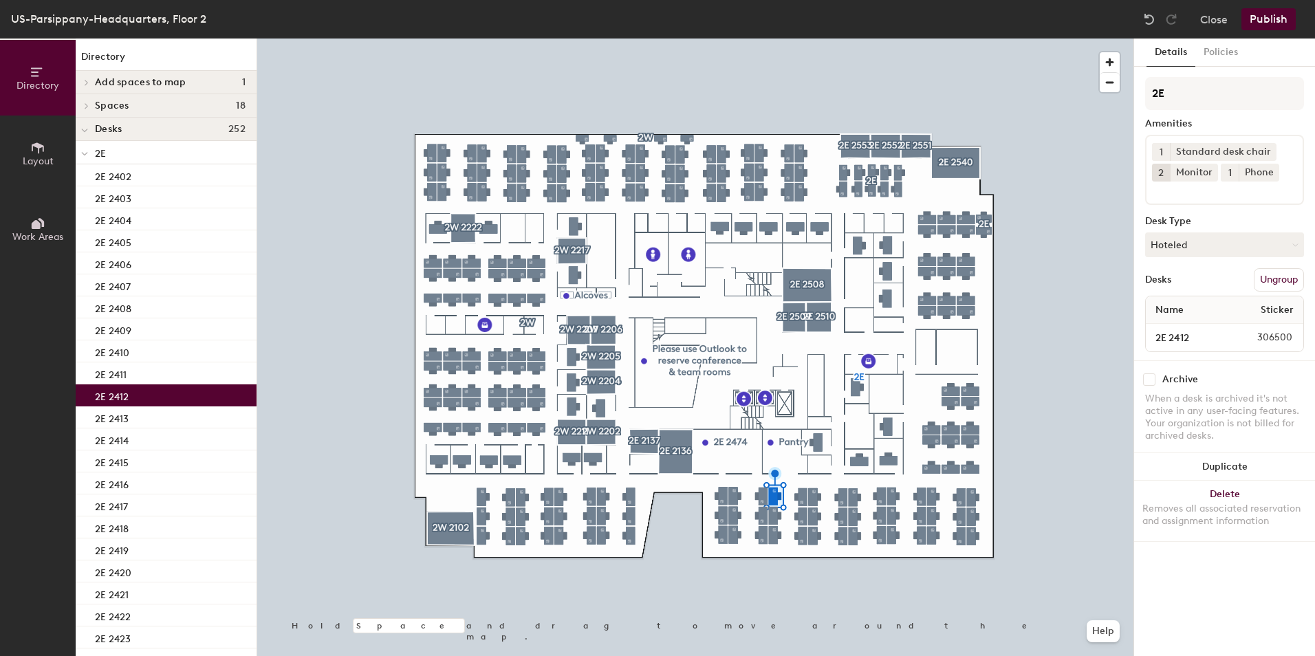
click at [179, 398] on div "2E 2412" at bounding box center [166, 396] width 181 height 22
click at [1187, 193] on input at bounding box center [1214, 190] width 124 height 17
type input "mous"
click at [1187, 221] on div "Mouse" at bounding box center [1224, 223] width 155 height 21
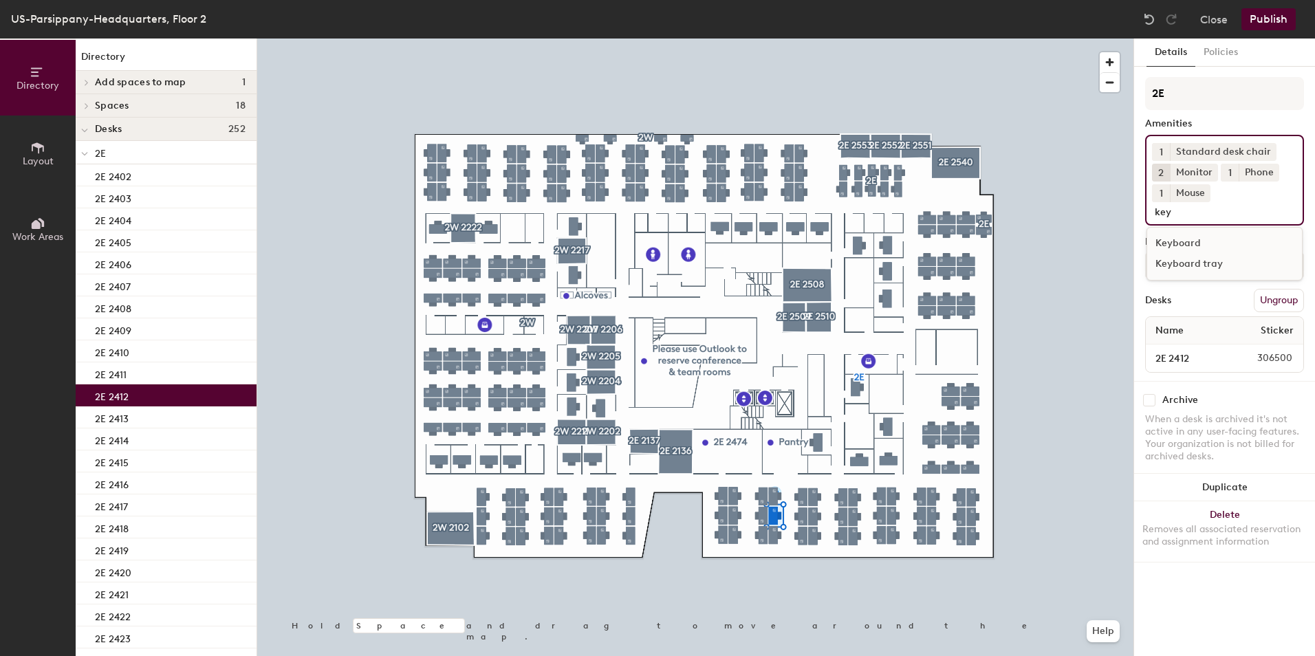
type input "key"
click at [1182, 244] on div "Keyboard" at bounding box center [1224, 243] width 155 height 21
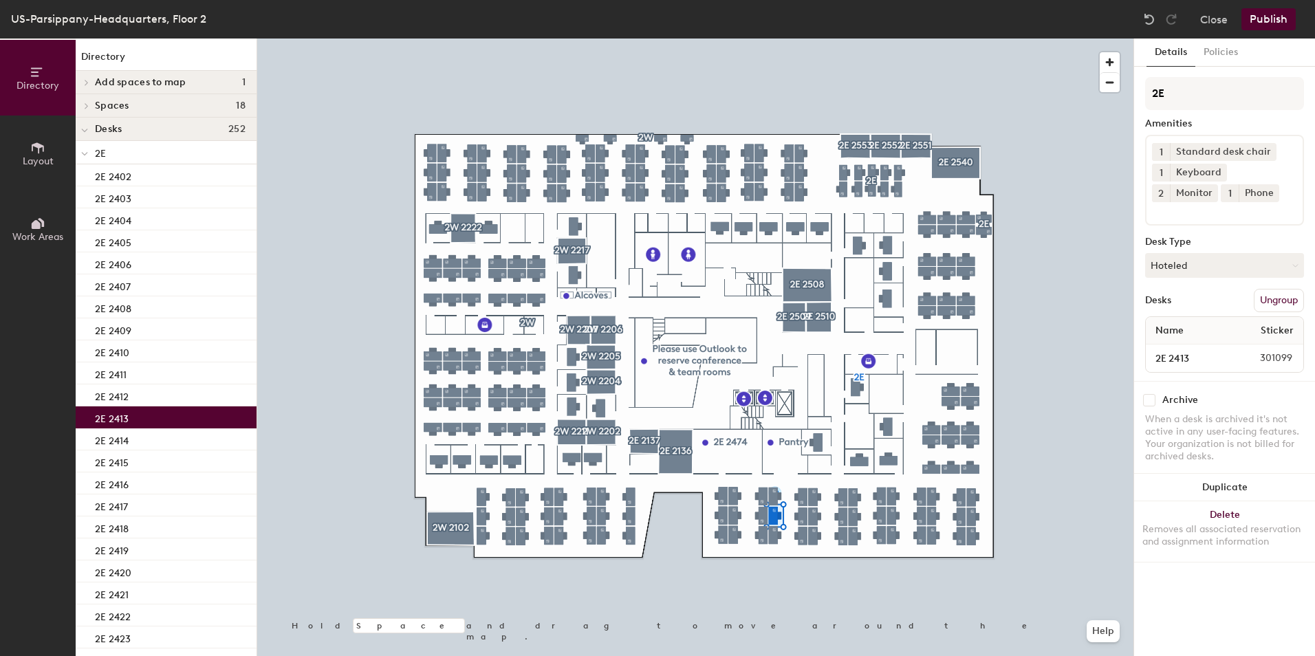
click at [166, 421] on div "2E 2413" at bounding box center [166, 418] width 181 height 22
click at [1238, 212] on input at bounding box center [1214, 210] width 124 height 17
type input "mous"
click at [1205, 241] on div "Mouse" at bounding box center [1224, 243] width 155 height 21
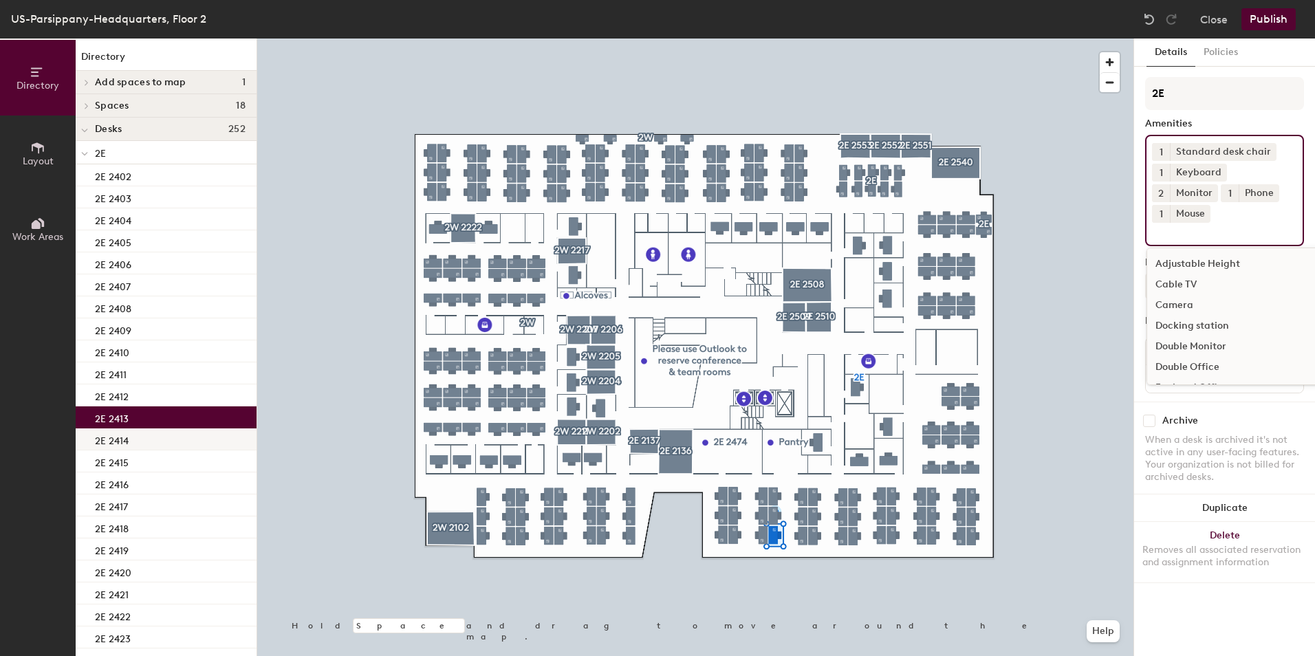
click at [196, 444] on div "2E 2414" at bounding box center [166, 440] width 181 height 22
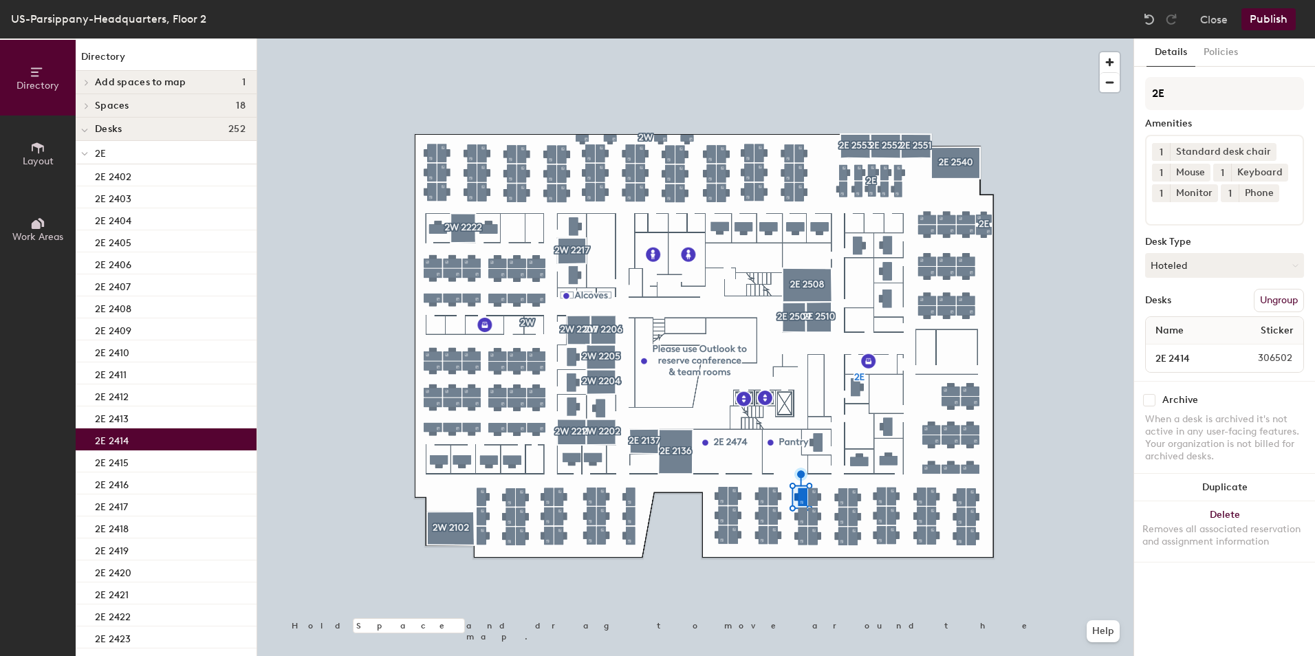
click at [1161, 191] on span "1" at bounding box center [1161, 193] width 3 height 14
click at [1161, 208] on div "2" at bounding box center [1161, 211] width 18 height 18
click at [157, 457] on div "2E 2415" at bounding box center [166, 462] width 181 height 22
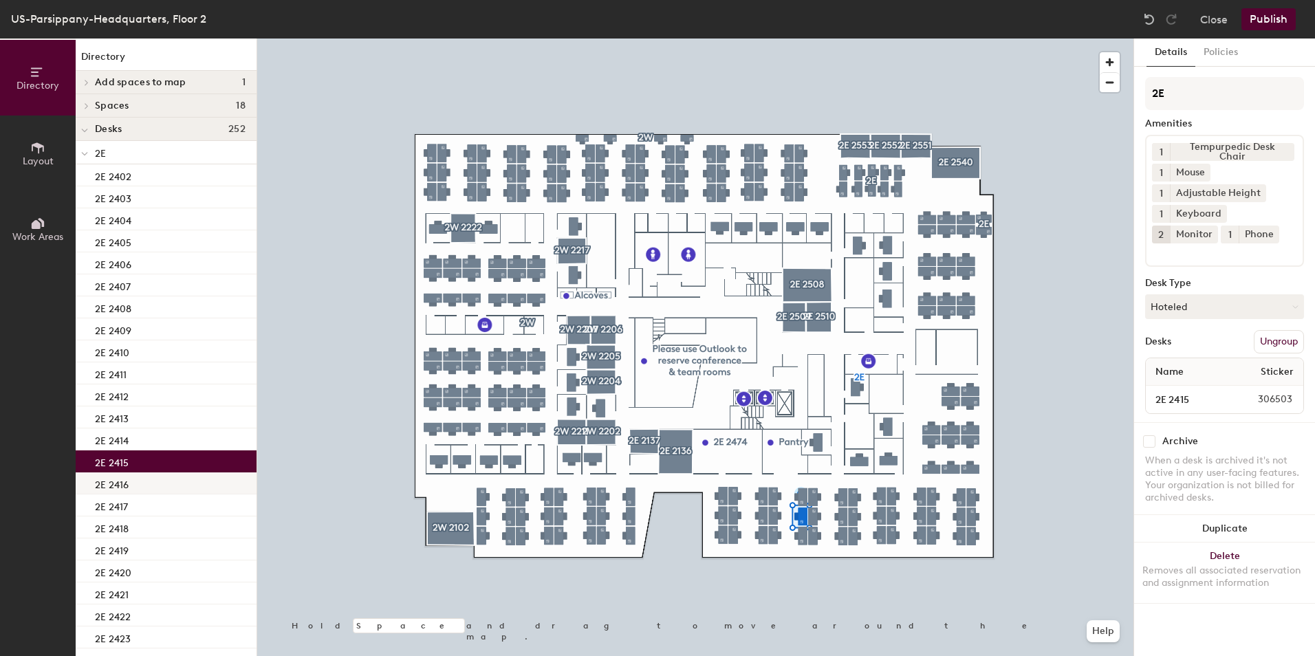
click at [173, 478] on div "2E 2416" at bounding box center [166, 484] width 181 height 22
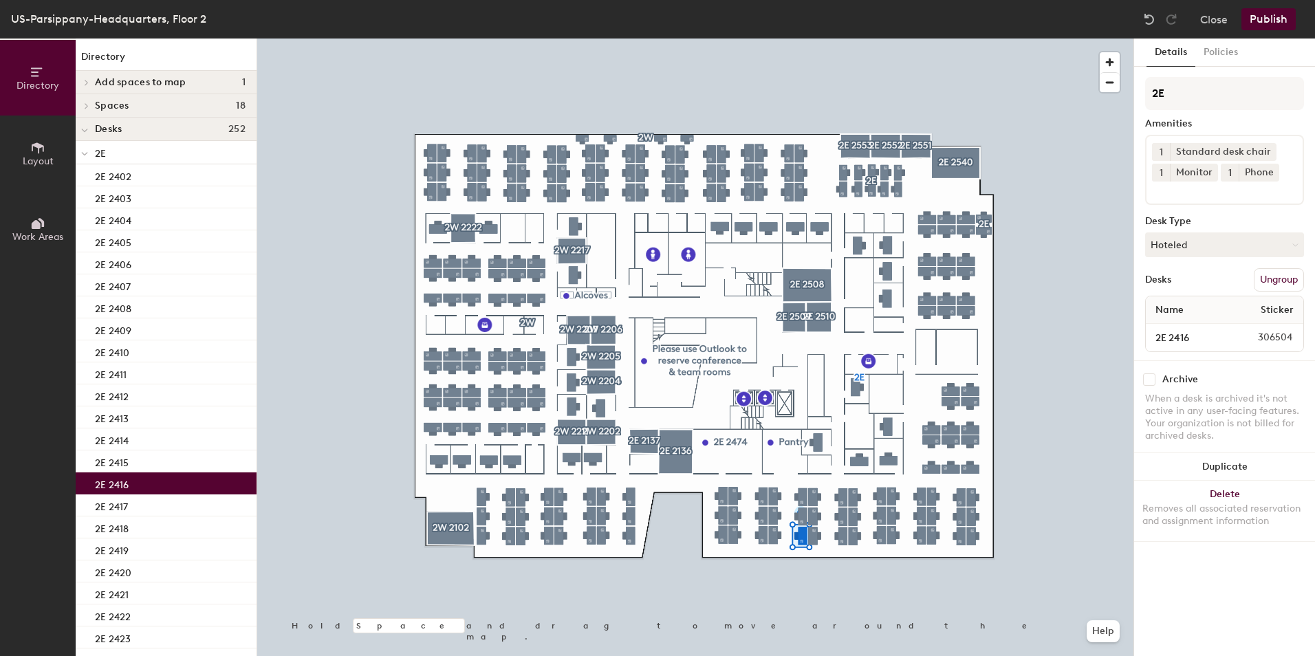
click at [1164, 177] on button "1" at bounding box center [1161, 173] width 18 height 18
click at [1164, 190] on div "2" at bounding box center [1161, 191] width 18 height 18
click at [1164, 193] on input at bounding box center [1214, 190] width 124 height 17
type input "mous"
click at [1208, 231] on div "Mouse" at bounding box center [1224, 223] width 155 height 21
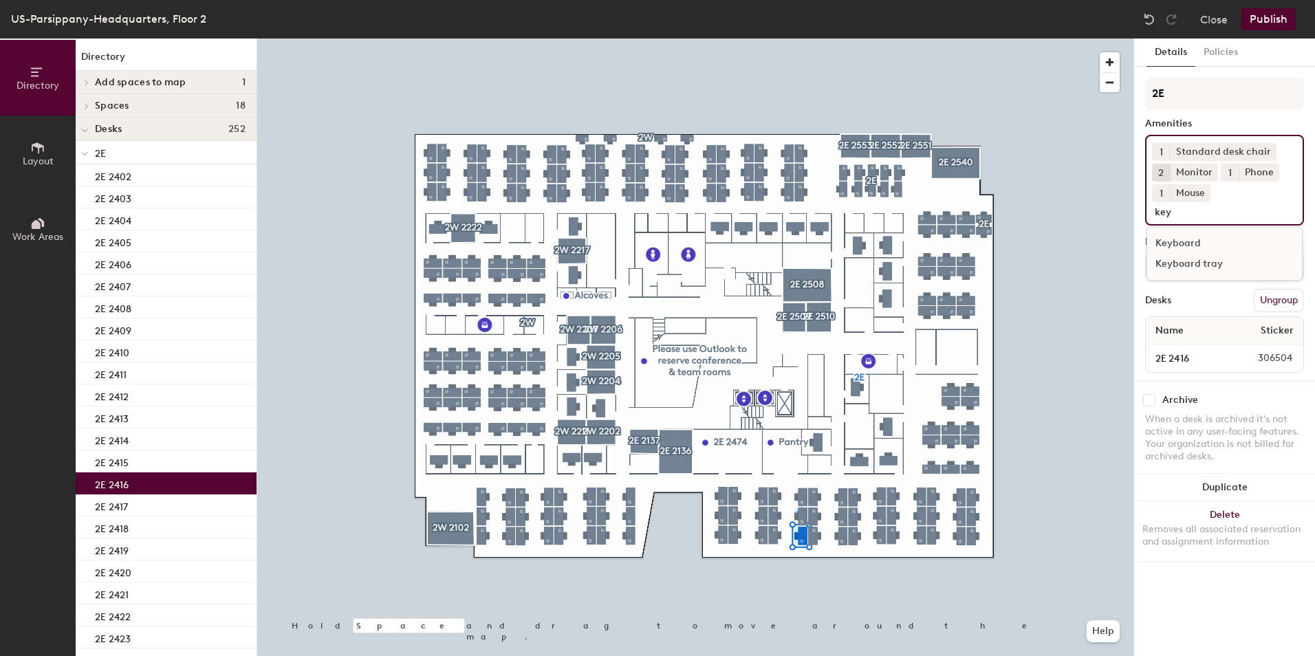
type input "key"
click at [1213, 239] on div "Keyboard" at bounding box center [1224, 243] width 155 height 21
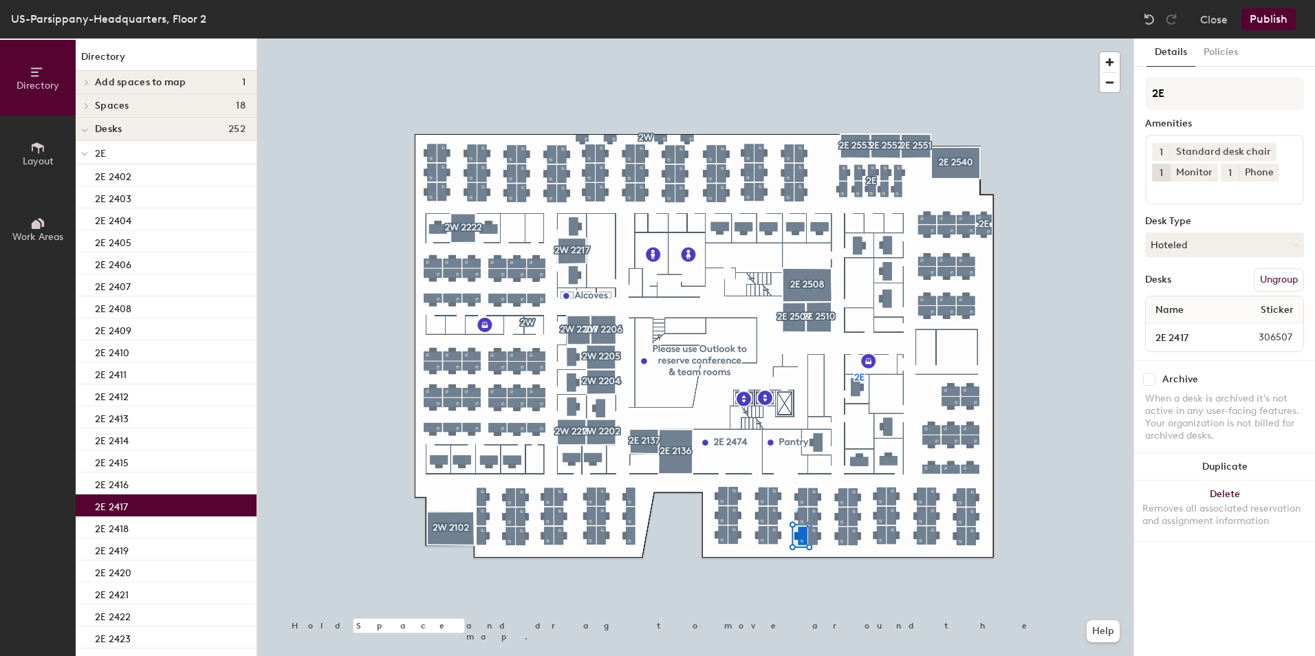
click at [170, 504] on div "2E 2417" at bounding box center [166, 506] width 181 height 22
click at [1161, 169] on span "1" at bounding box center [1161, 173] width 3 height 14
click at [1162, 188] on div "2" at bounding box center [1161, 191] width 18 height 18
click at [1162, 191] on input at bounding box center [1214, 190] width 124 height 17
type input "mous"
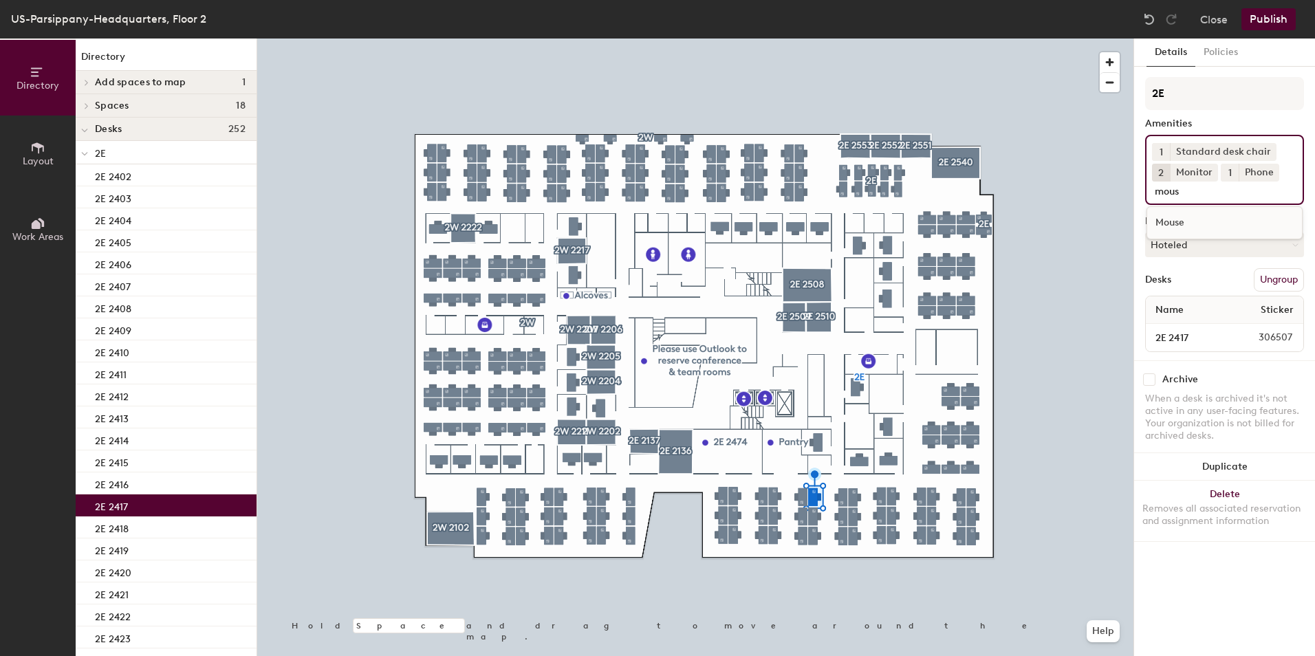
click at [1222, 220] on div "Mouse" at bounding box center [1224, 223] width 155 height 21
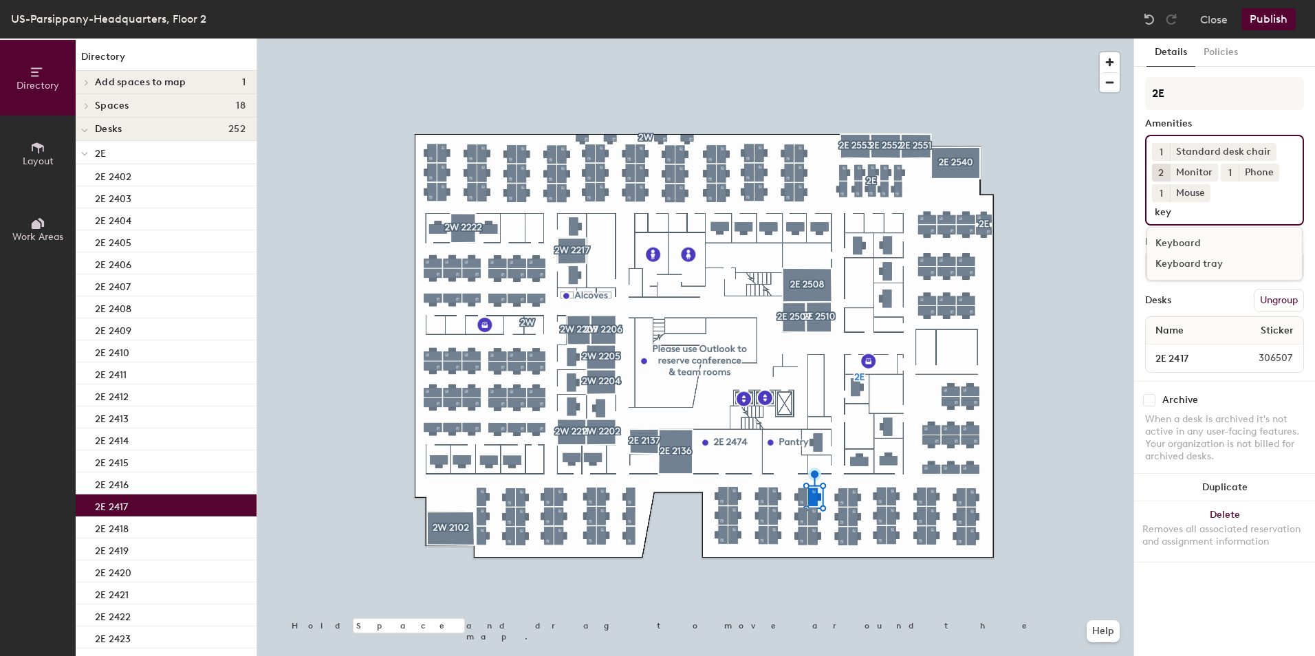
type input "key"
click at [1198, 244] on div "Keyboard" at bounding box center [1224, 243] width 155 height 21
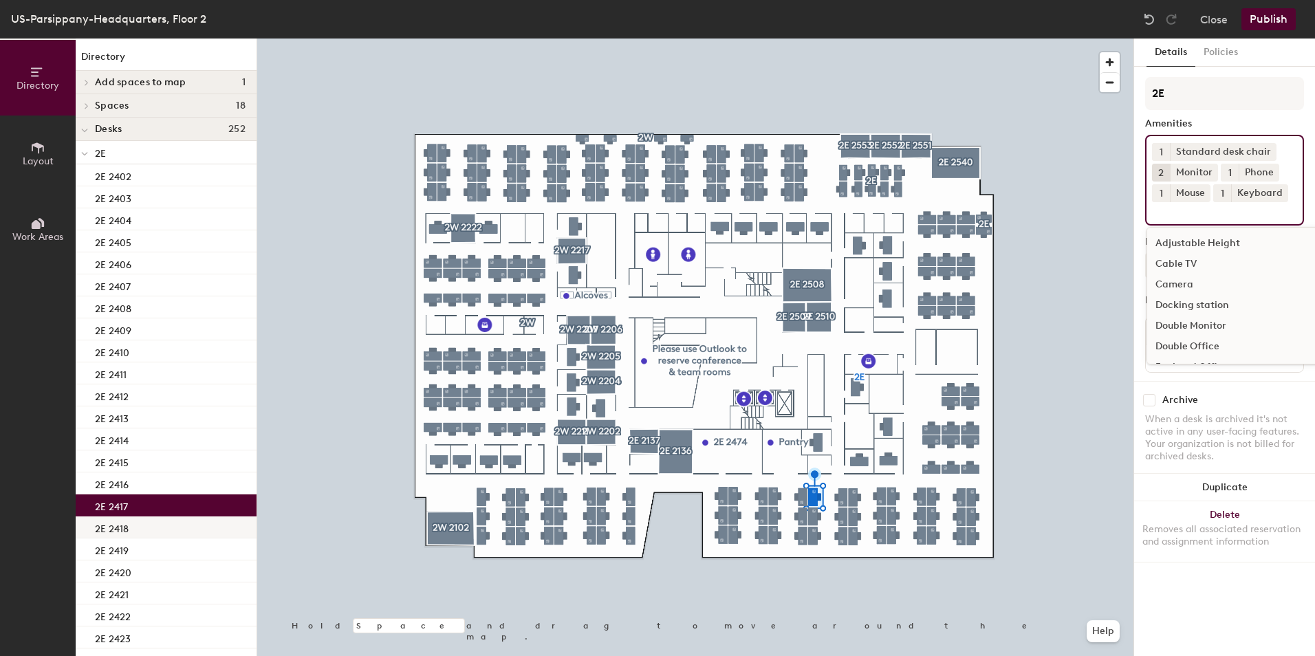
click at [133, 532] on div "2E 2418" at bounding box center [166, 528] width 181 height 22
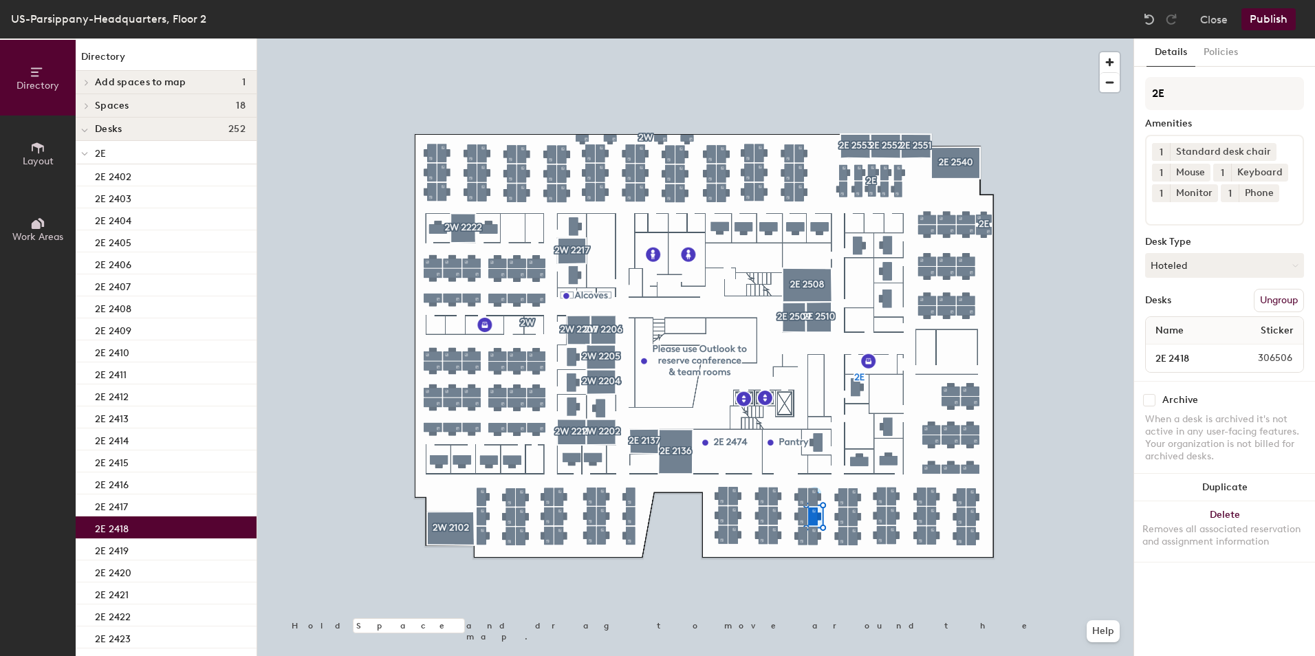
click at [1161, 191] on span "1" at bounding box center [1161, 193] width 3 height 14
click at [1161, 207] on div "2" at bounding box center [1161, 211] width 18 height 18
click at [136, 545] on div "2E 2419" at bounding box center [166, 550] width 181 height 22
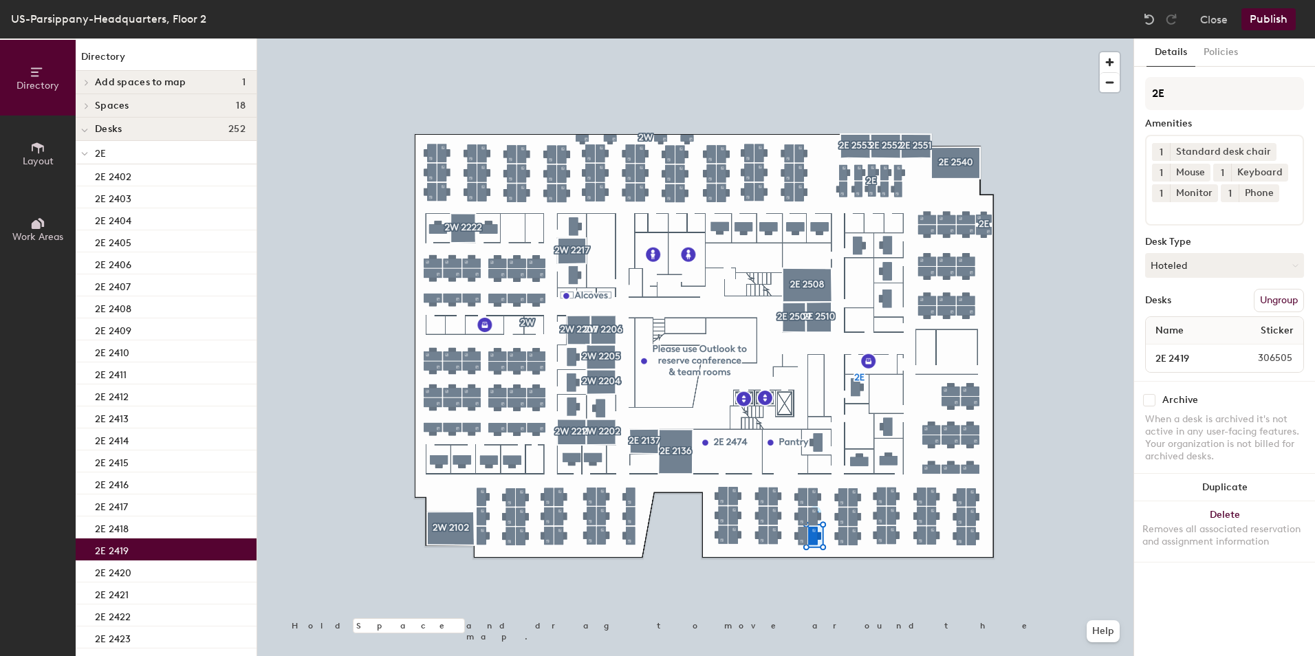
click at [1158, 195] on button "1" at bounding box center [1161, 193] width 18 height 18
click at [1159, 210] on div "2" at bounding box center [1161, 211] width 18 height 18
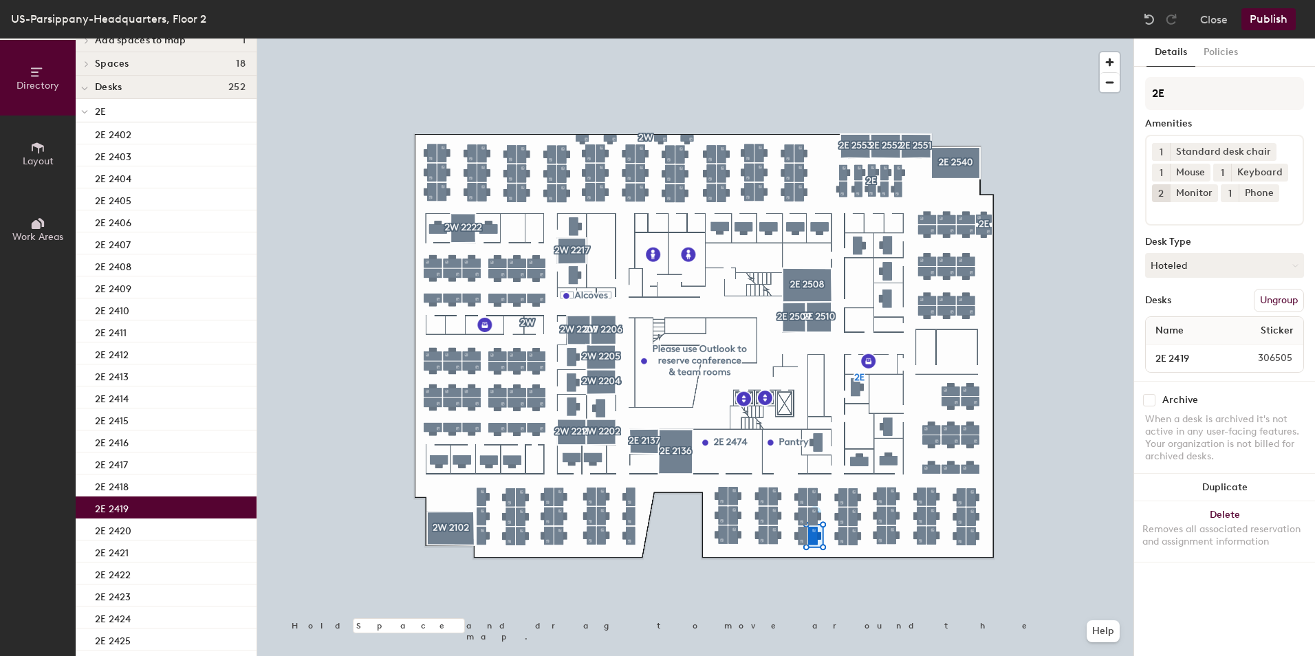
scroll to position [30, 0]
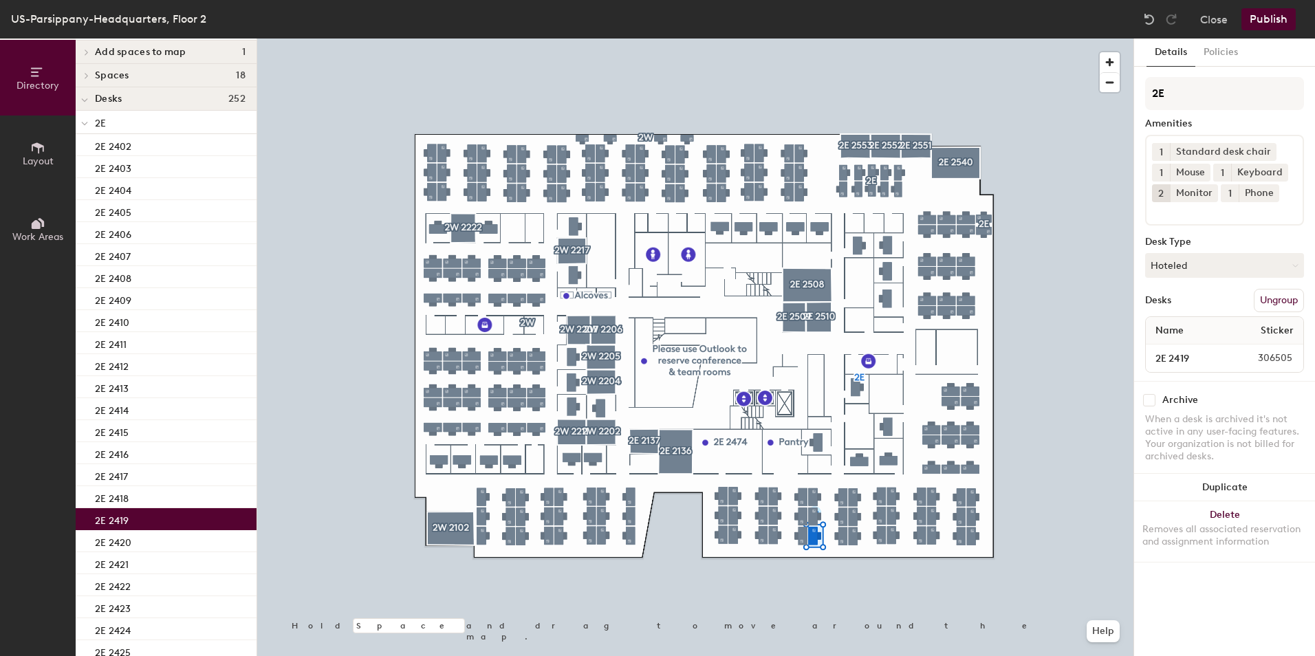
click at [1287, 11] on button "Publish" at bounding box center [1269, 19] width 54 height 22
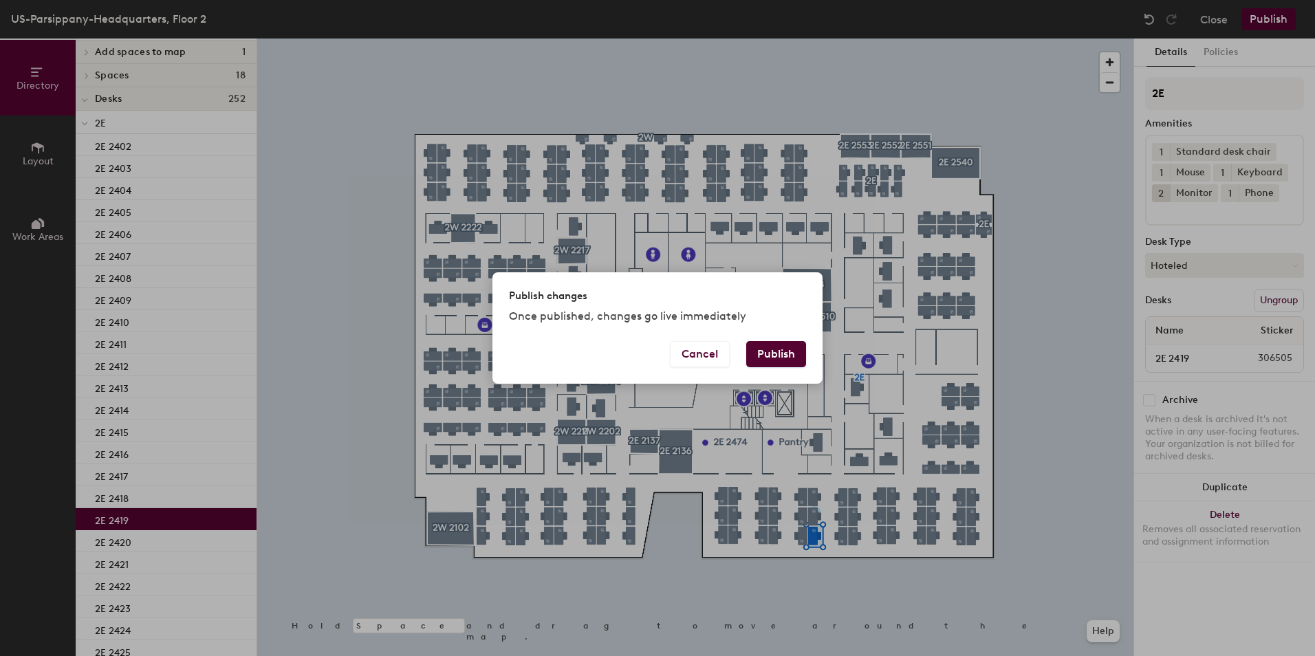
click at [777, 353] on button "Publish" at bounding box center [776, 354] width 60 height 26
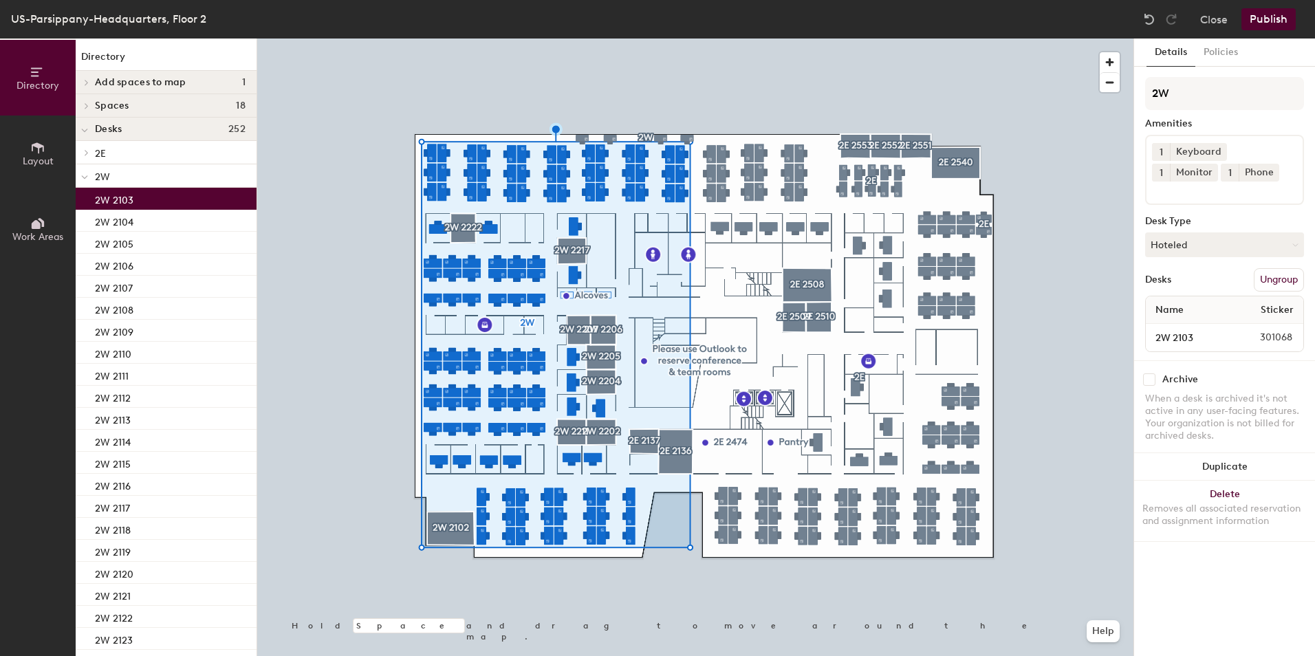
click at [215, 195] on div "2W 2103" at bounding box center [166, 199] width 181 height 22
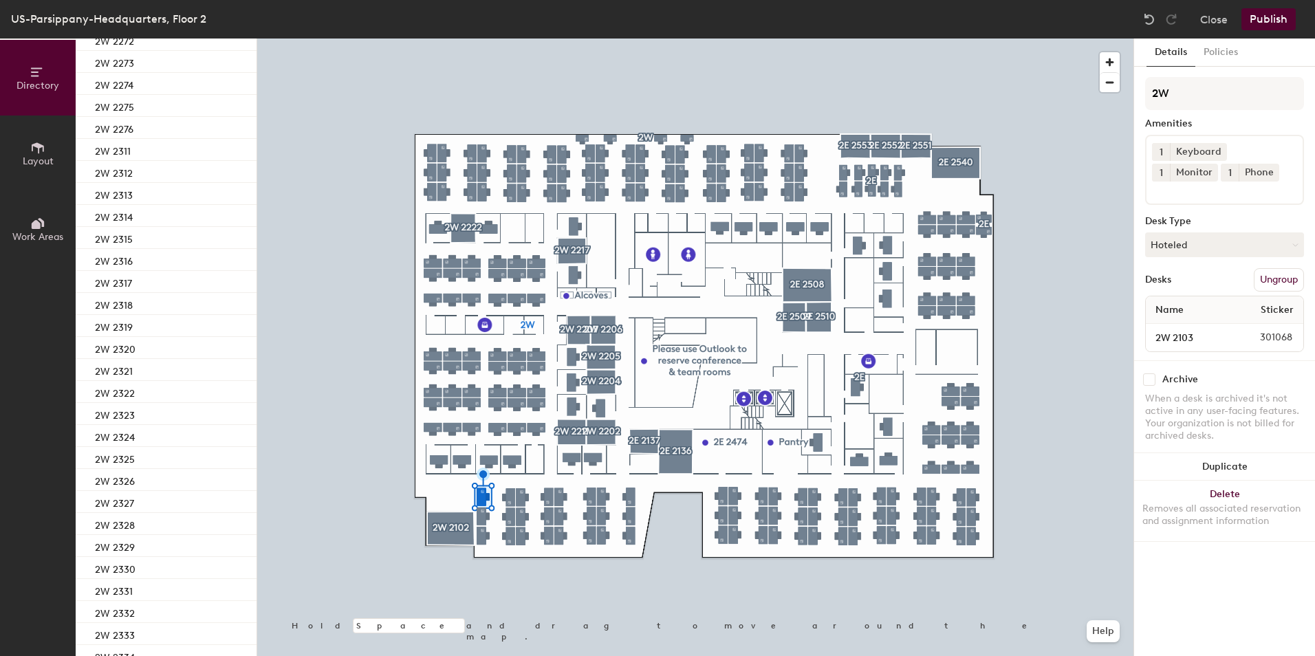
scroll to position [2520, 0]
click at [184, 544] on div "2W 2352" at bounding box center [166, 541] width 181 height 22
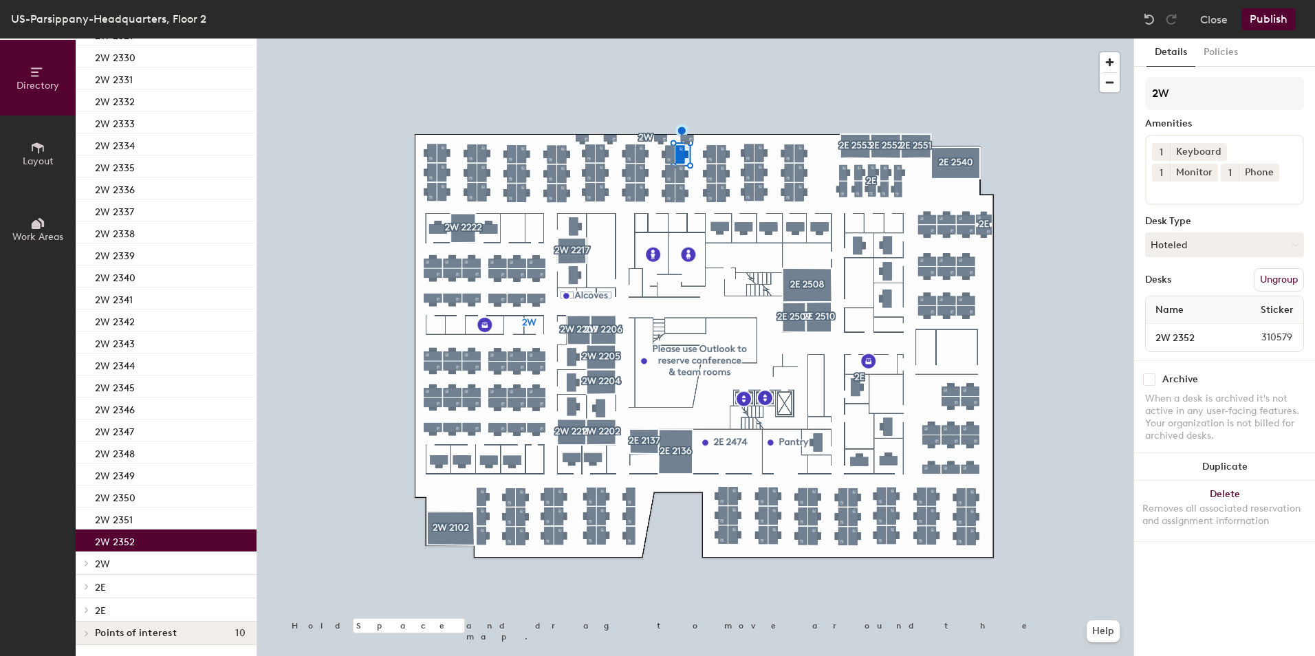
click at [1163, 166] on span "1" at bounding box center [1161, 173] width 3 height 14
click at [1170, 182] on div "2" at bounding box center [1161, 191] width 18 height 18
click at [1237, 175] on div "1 Keyboard 2 Monitor 1 Phone" at bounding box center [1224, 170] width 159 height 70
type input "mous"
click at [1197, 228] on div "Mouse" at bounding box center [1224, 223] width 155 height 21
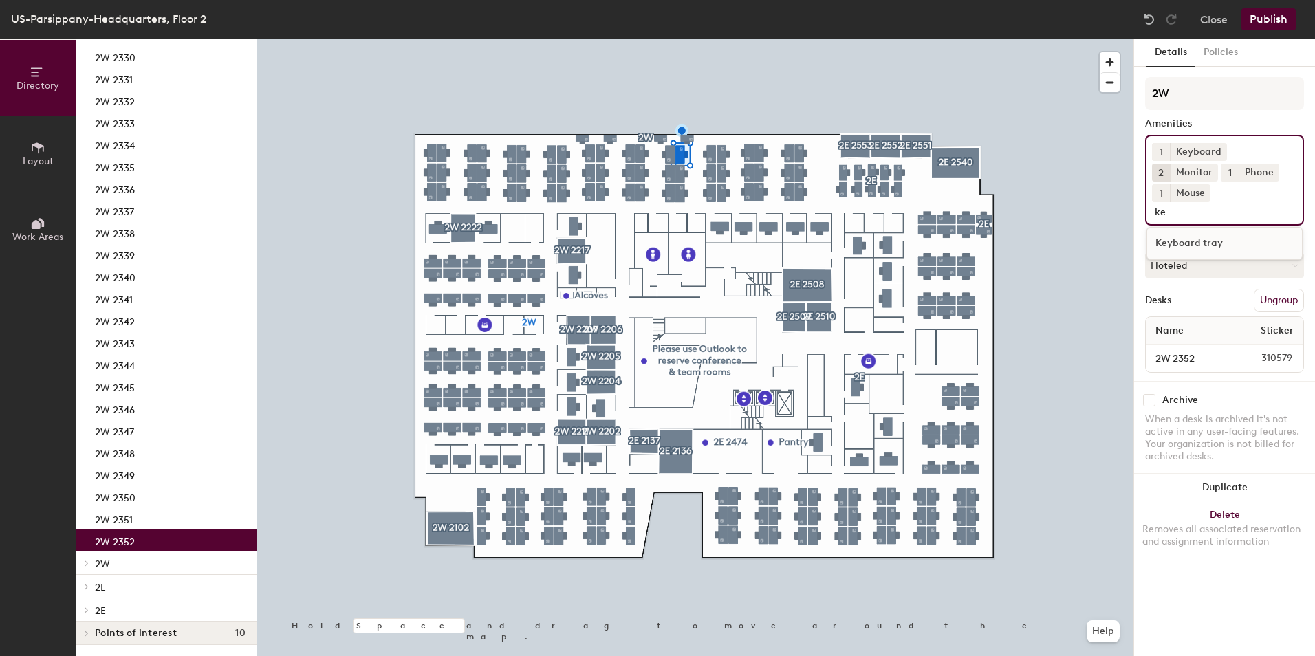
type input "k"
type input "cha"
click at [1180, 254] on div "Standard desk chair" at bounding box center [1224, 264] width 155 height 21
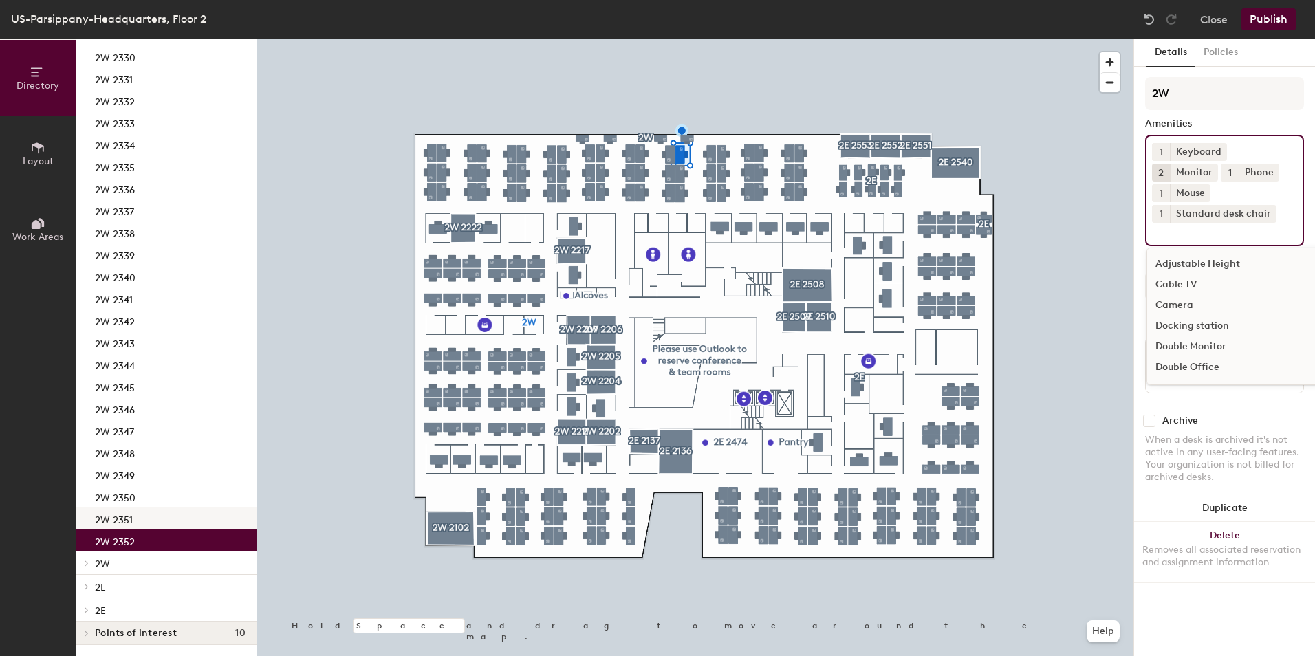
click at [173, 515] on div "2W 2351" at bounding box center [166, 519] width 181 height 22
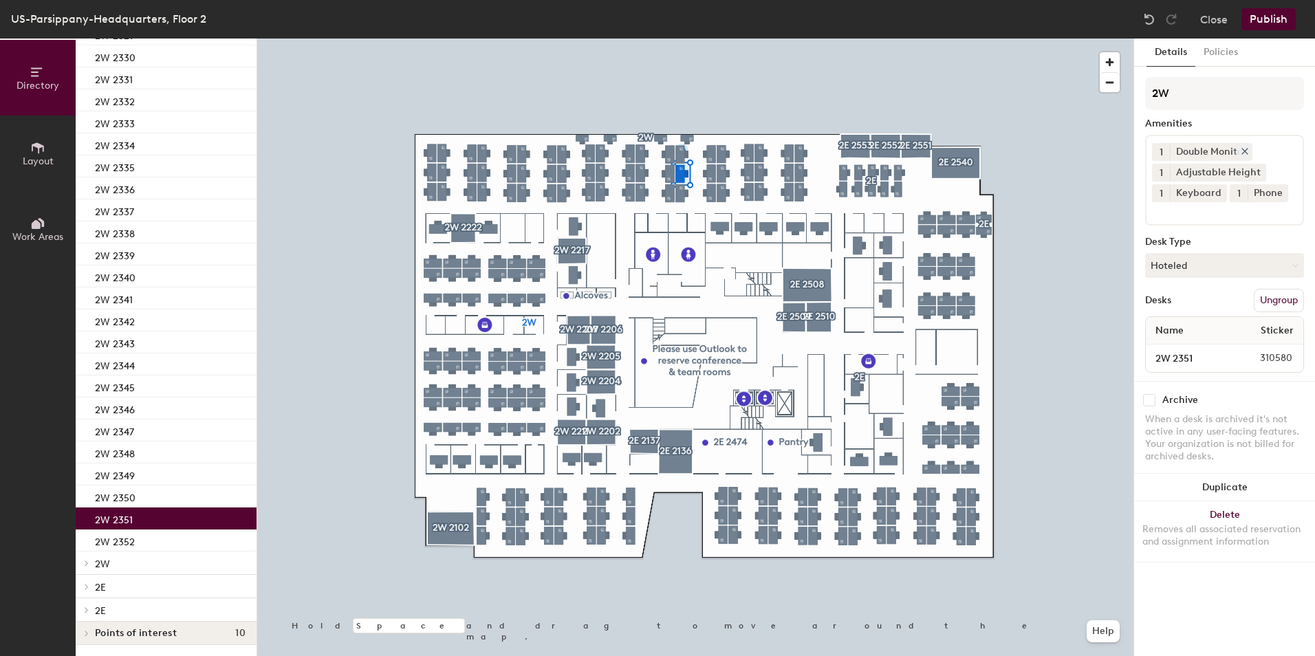
click at [1245, 149] on icon at bounding box center [1245, 152] width 10 height 10
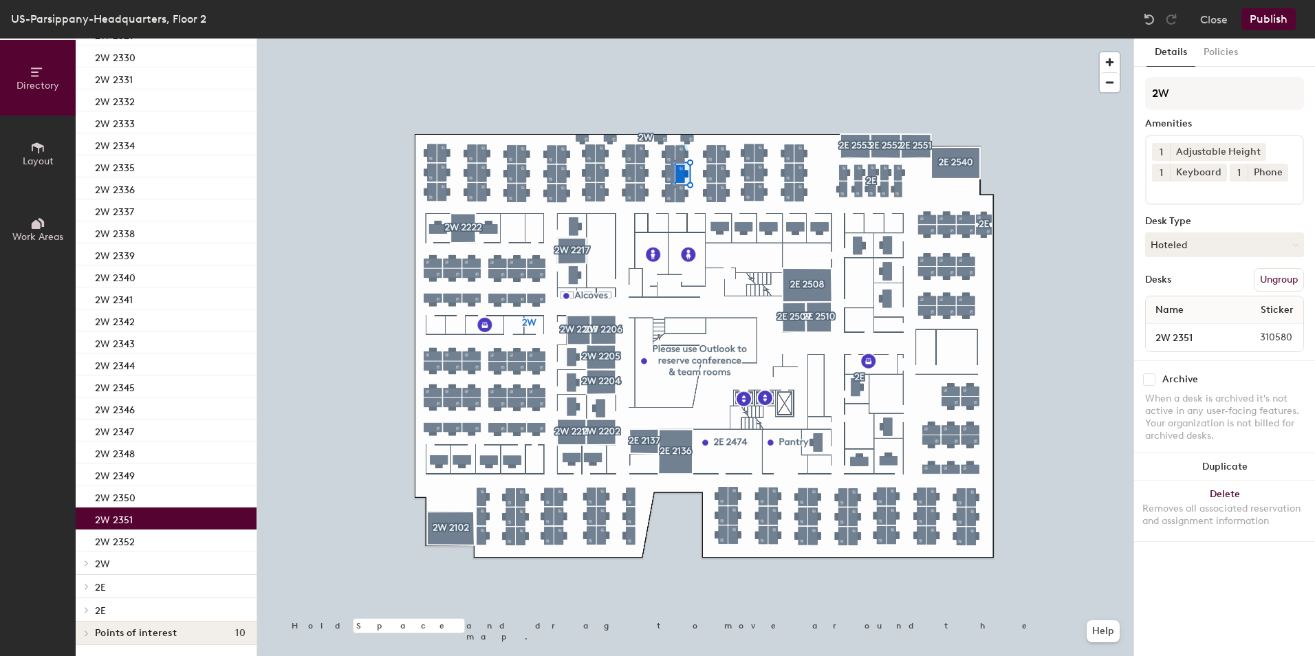
click at [1206, 191] on input at bounding box center [1214, 190] width 124 height 17
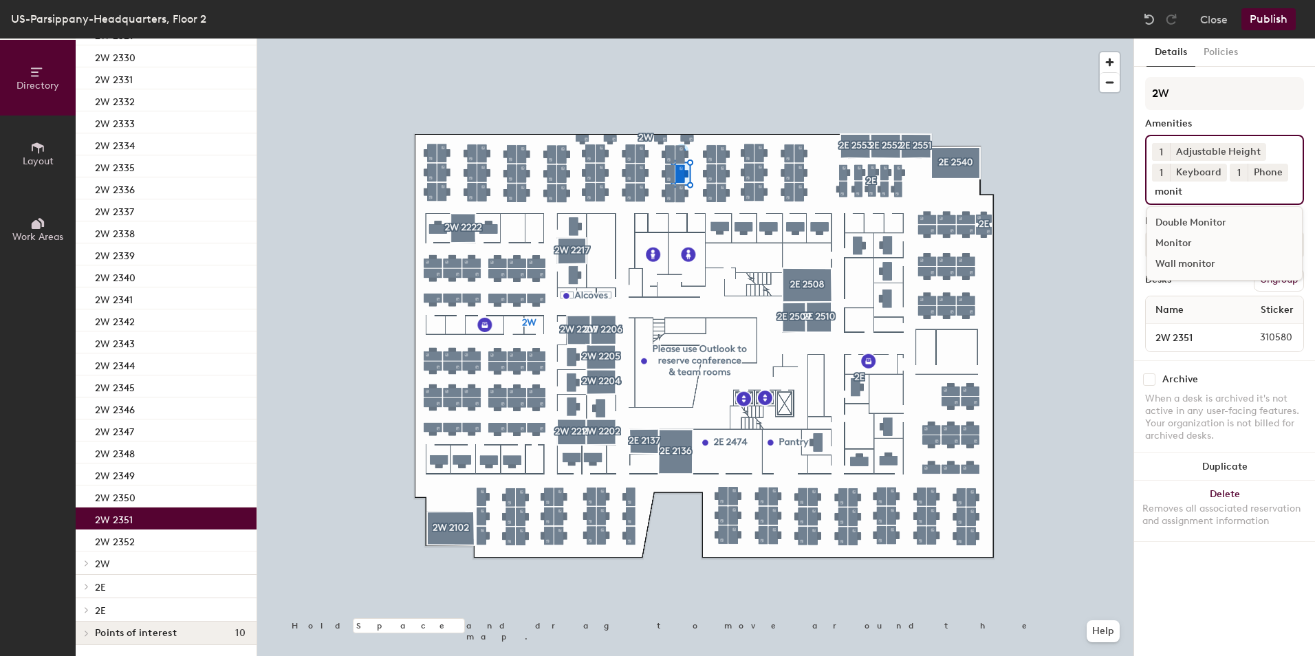
type input "monit"
click at [1175, 245] on div "Monitor" at bounding box center [1224, 243] width 155 height 21
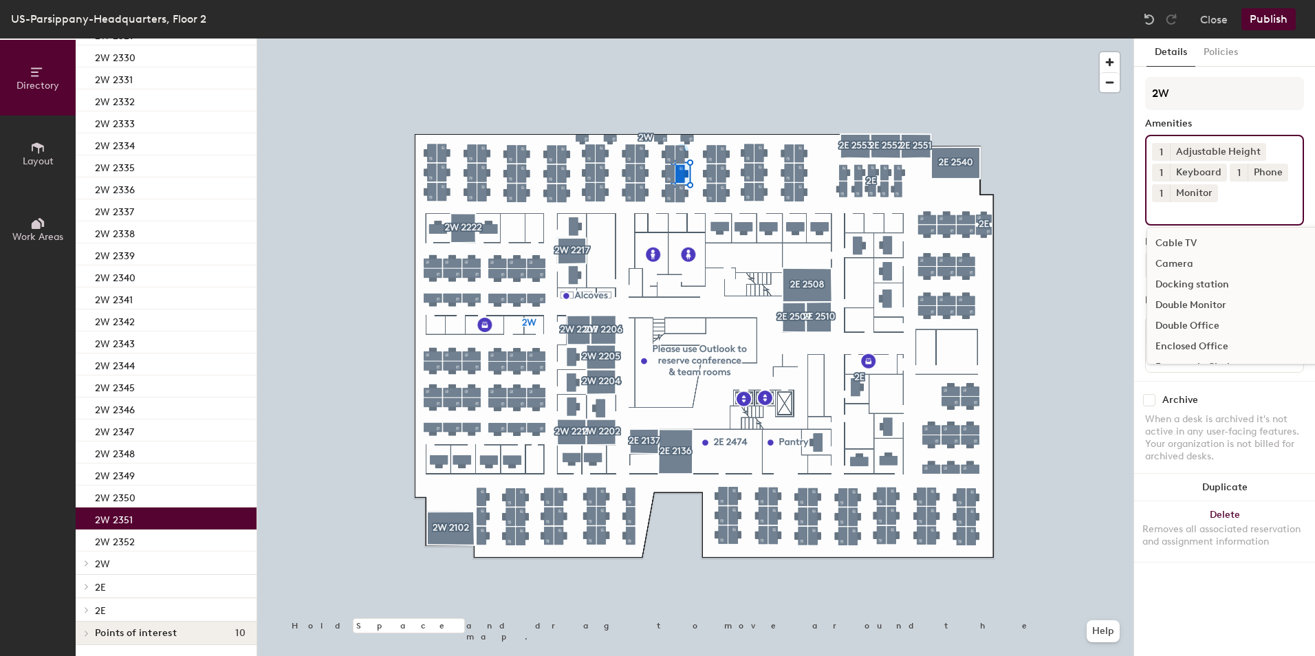
click at [1162, 194] on span "1" at bounding box center [1161, 193] width 3 height 14
click at [1163, 214] on div "2" at bounding box center [1161, 211] width 18 height 18
click at [1167, 213] on input at bounding box center [1214, 210] width 124 height 17
type input "mous"
click at [1189, 248] on div "Mouse" at bounding box center [1224, 243] width 155 height 21
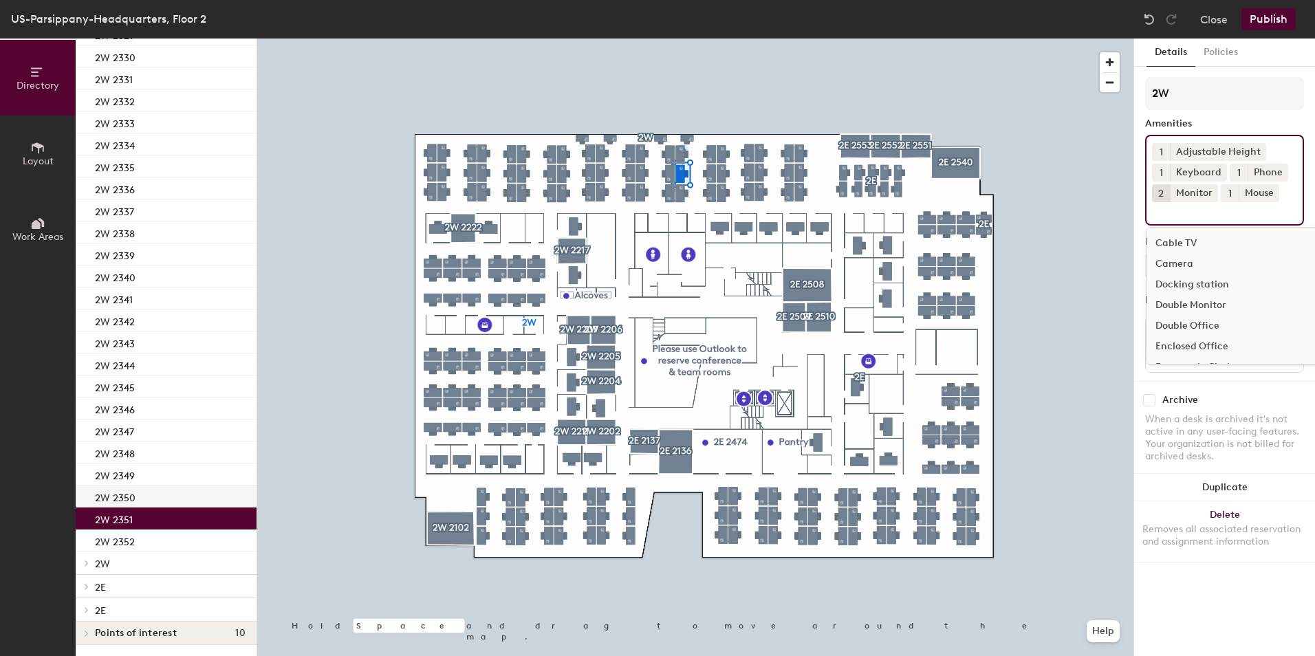
click at [127, 496] on p "2W 2350" at bounding box center [115, 496] width 41 height 16
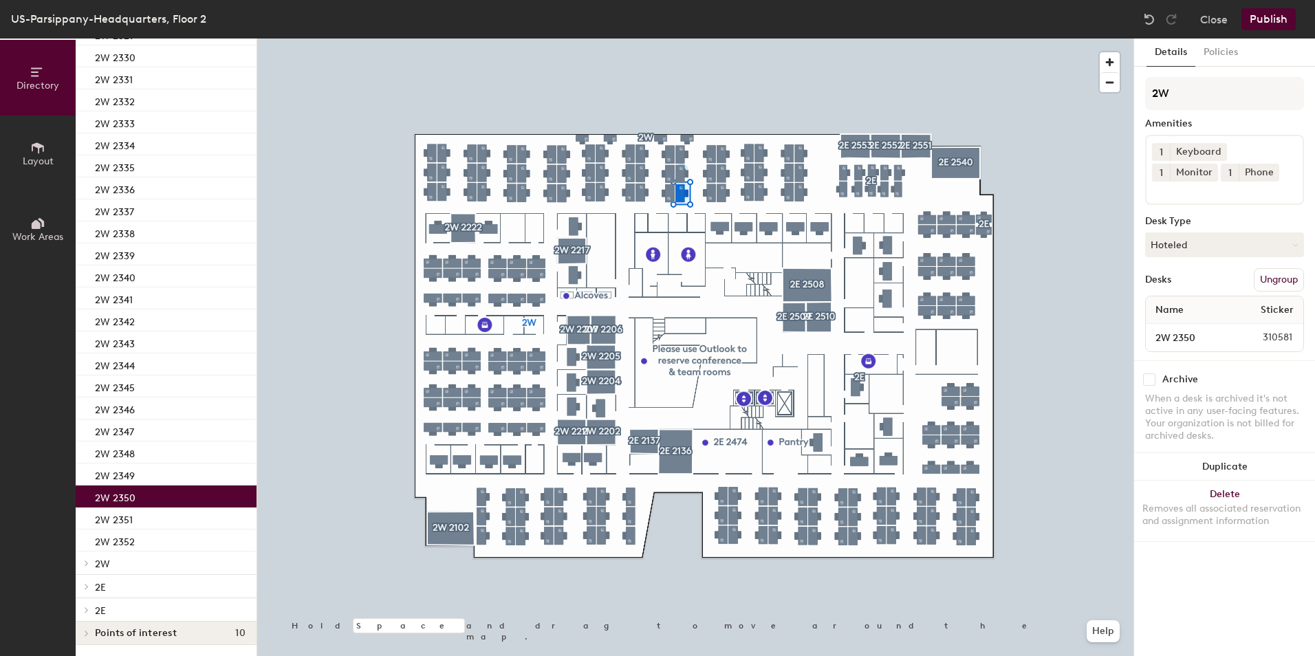
click at [1170, 164] on button "1" at bounding box center [1161, 173] width 18 height 18
click at [1170, 182] on div "2" at bounding box center [1161, 191] width 18 height 18
click at [1235, 175] on div "1 Keyboard 2 Monitor 1 Phone" at bounding box center [1224, 170] width 159 height 70
type input "mous"
click at [1210, 219] on div "Mouse" at bounding box center [1224, 223] width 155 height 21
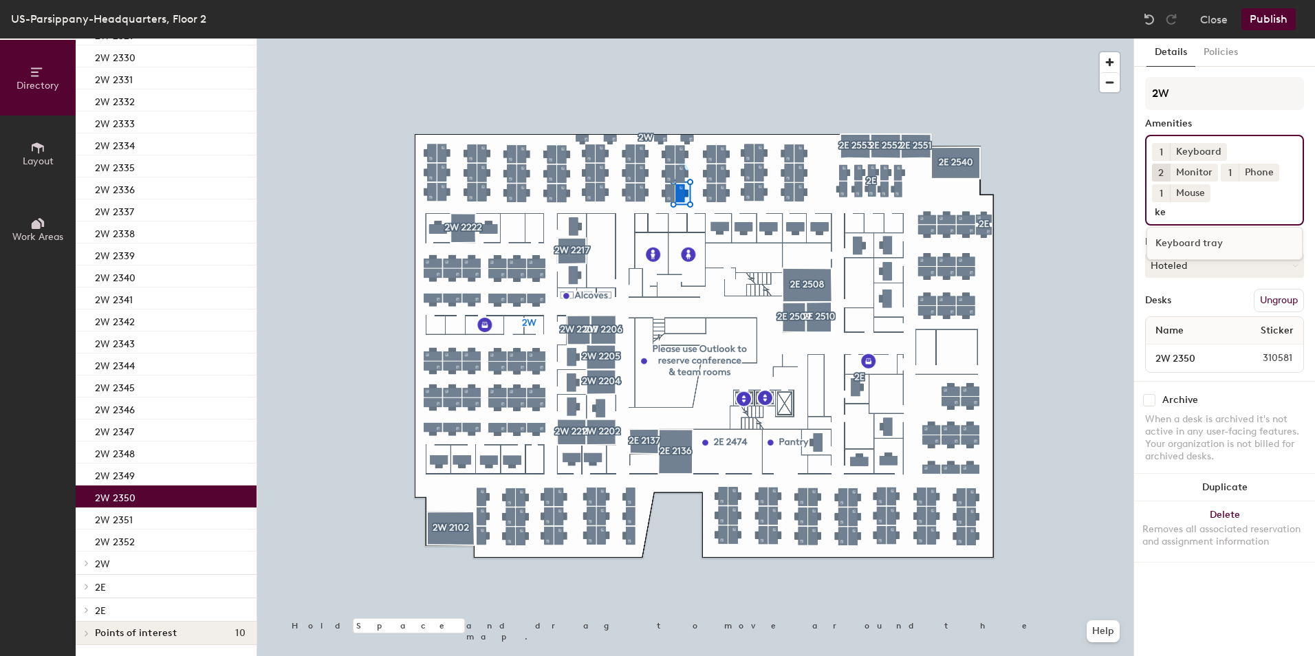
type input "k"
type input "cha"
click at [1209, 254] on div "Standard desk chair" at bounding box center [1224, 264] width 155 height 21
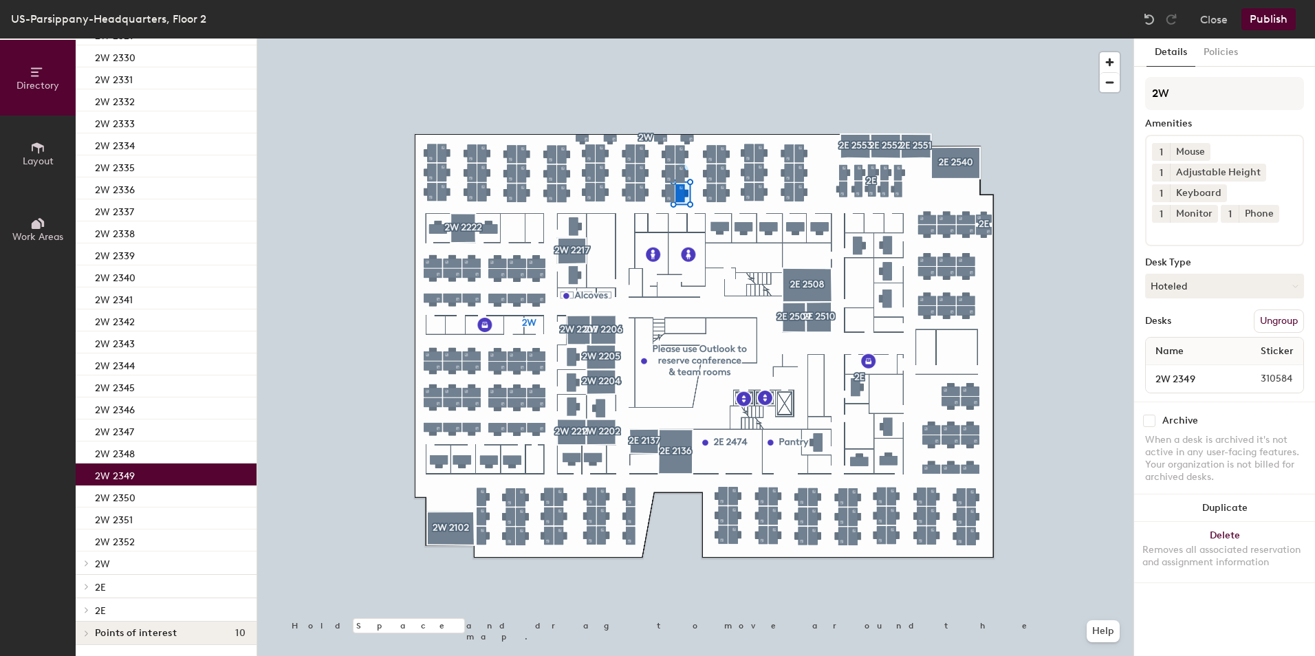
click at [103, 469] on p "2W 2349" at bounding box center [115, 474] width 40 height 16
click at [1163, 207] on span "1" at bounding box center [1161, 214] width 3 height 14
click at [1170, 223] on div "2" at bounding box center [1161, 232] width 18 height 18
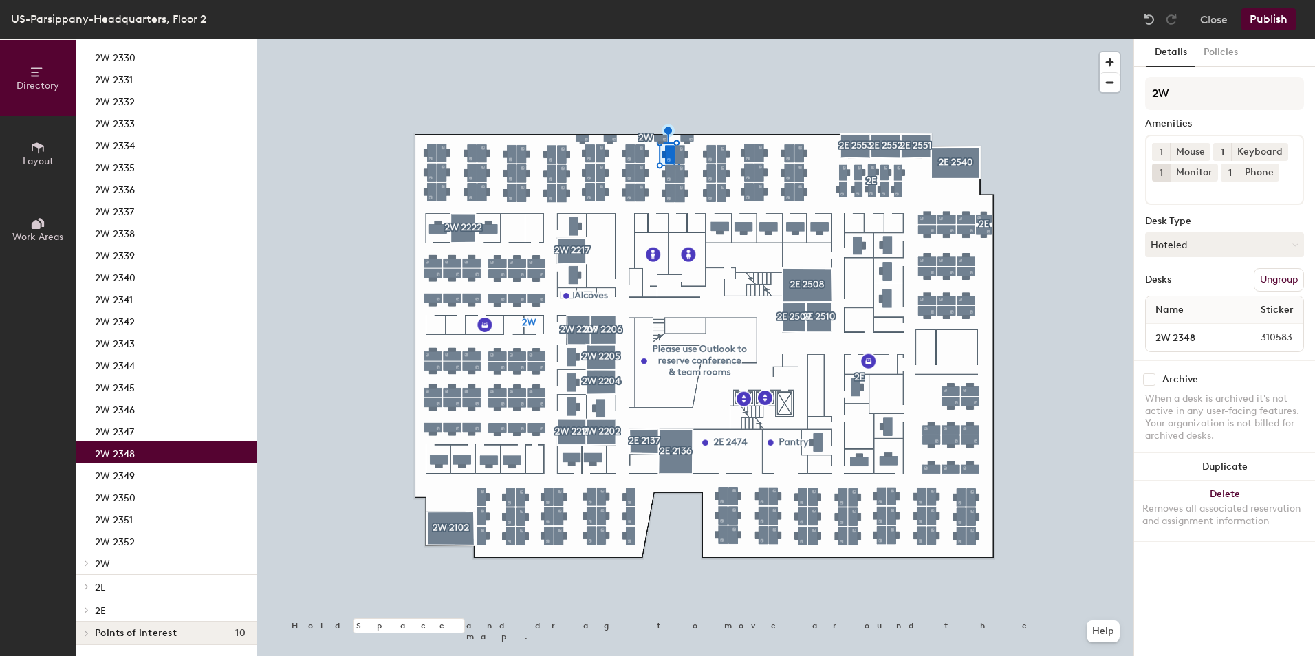
click at [149, 448] on div "2W 2348" at bounding box center [166, 453] width 181 height 22
click at [1162, 173] on span "1" at bounding box center [1161, 173] width 3 height 14
click at [1162, 193] on div "2" at bounding box center [1161, 191] width 18 height 18
click at [1172, 194] on input at bounding box center [1214, 190] width 124 height 17
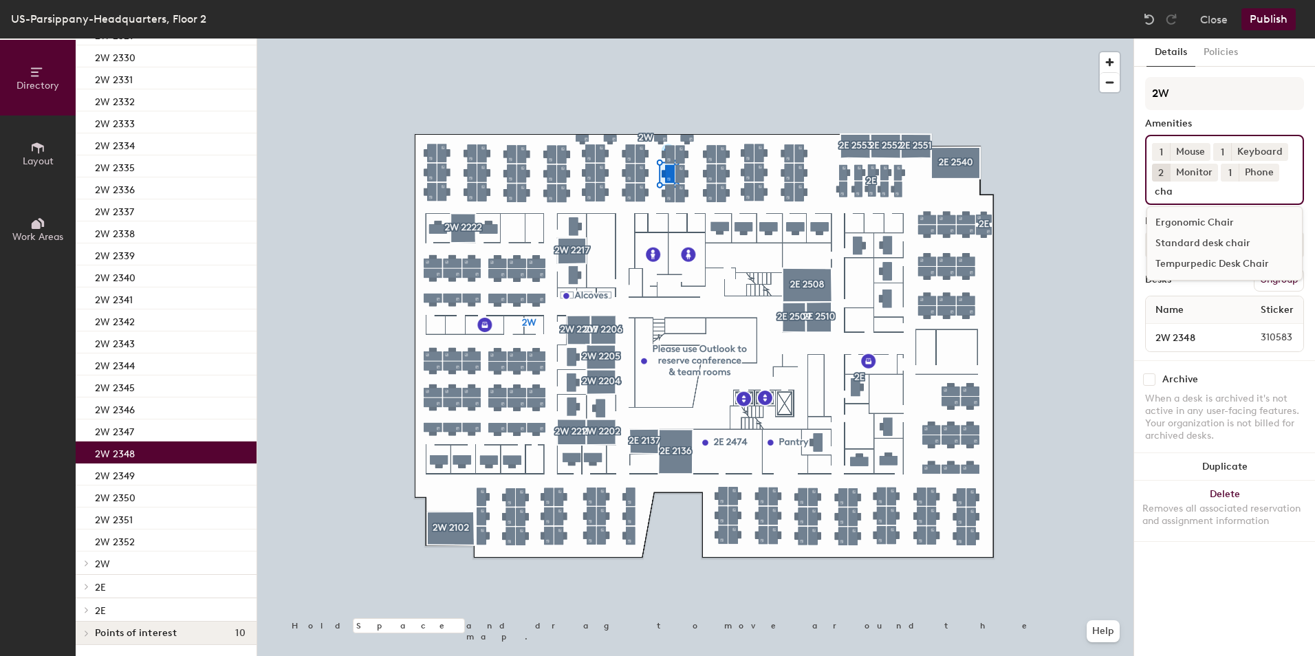
type input "cha"
click at [1193, 241] on div "Standard desk chair" at bounding box center [1224, 243] width 155 height 21
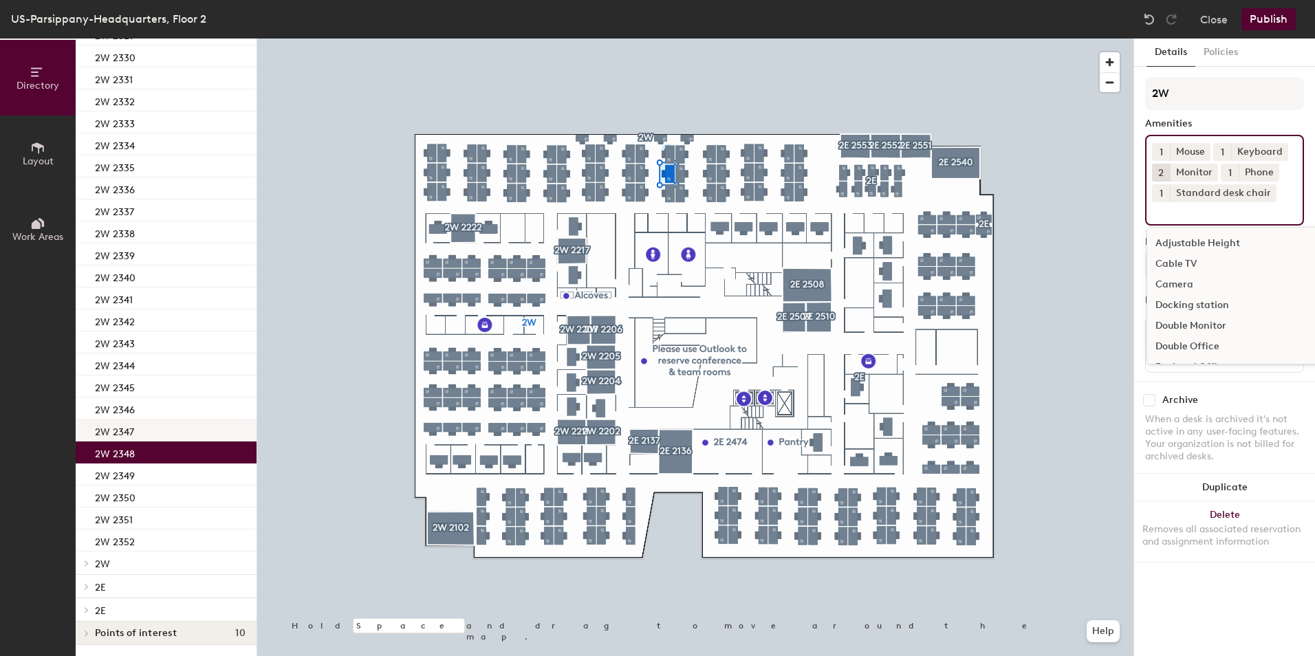
click at [168, 433] on div "2W 2347" at bounding box center [166, 431] width 181 height 22
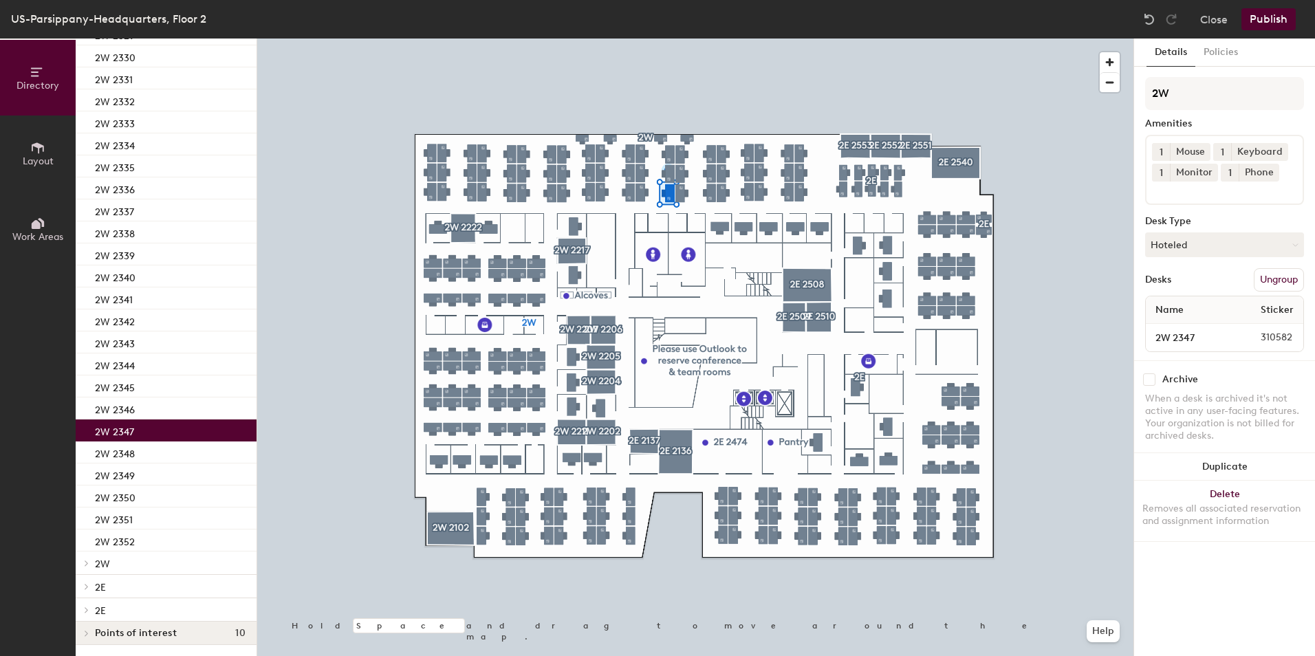
click at [1160, 172] on span "1" at bounding box center [1161, 173] width 3 height 14
click at [1165, 193] on div "2" at bounding box center [1161, 191] width 18 height 18
click at [1167, 196] on input at bounding box center [1214, 190] width 124 height 17
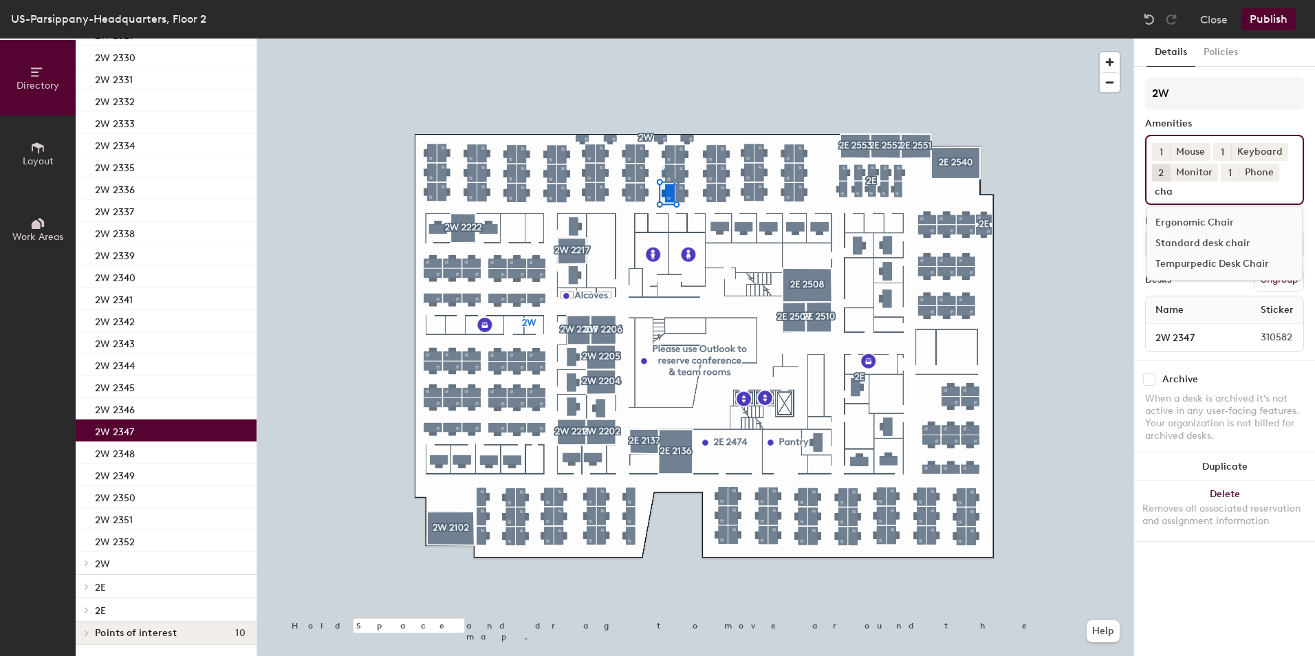
type input "cha"
click at [1170, 240] on div "Standard desk chair" at bounding box center [1224, 243] width 155 height 21
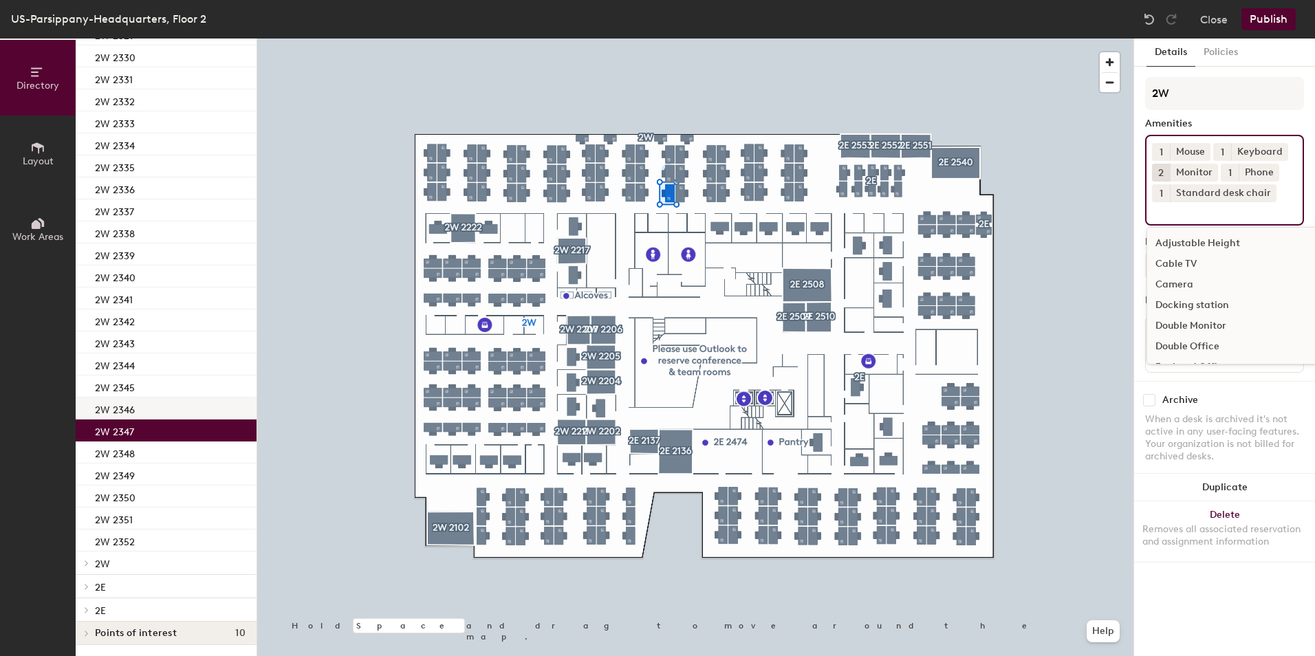
click at [182, 415] on div "2W 2346" at bounding box center [166, 409] width 181 height 22
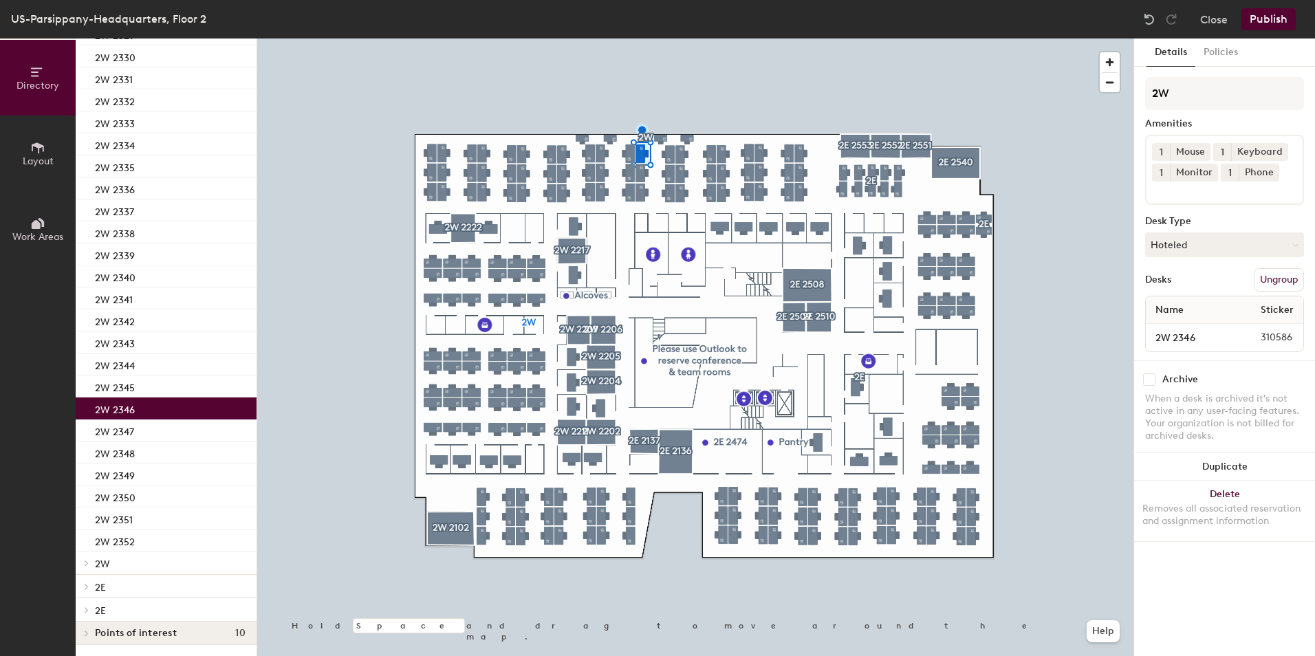
click at [1164, 169] on button "1" at bounding box center [1161, 173] width 18 height 18
click at [1164, 184] on div "2" at bounding box center [1161, 191] width 18 height 18
click at [1166, 198] on div "1 Mouse 1 Keyboard 2 Monitor 1 Phone" at bounding box center [1224, 170] width 159 height 70
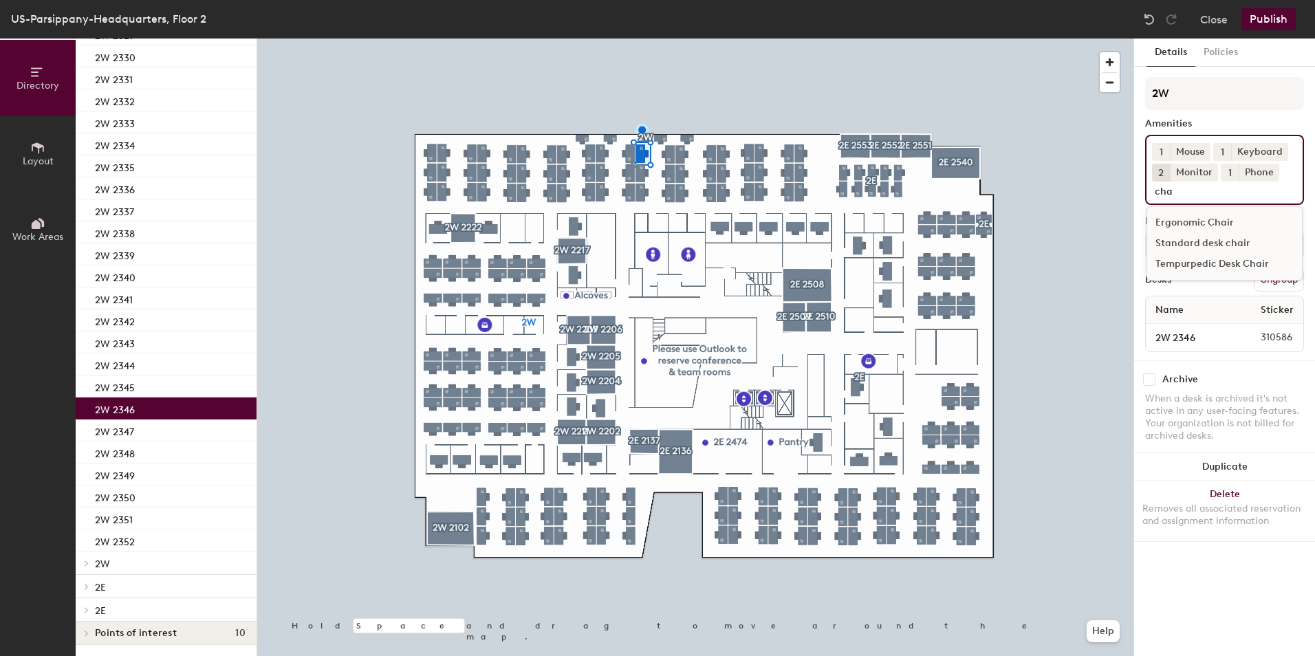
type input "cha"
click at [1207, 241] on div "Standard desk chair" at bounding box center [1224, 243] width 155 height 21
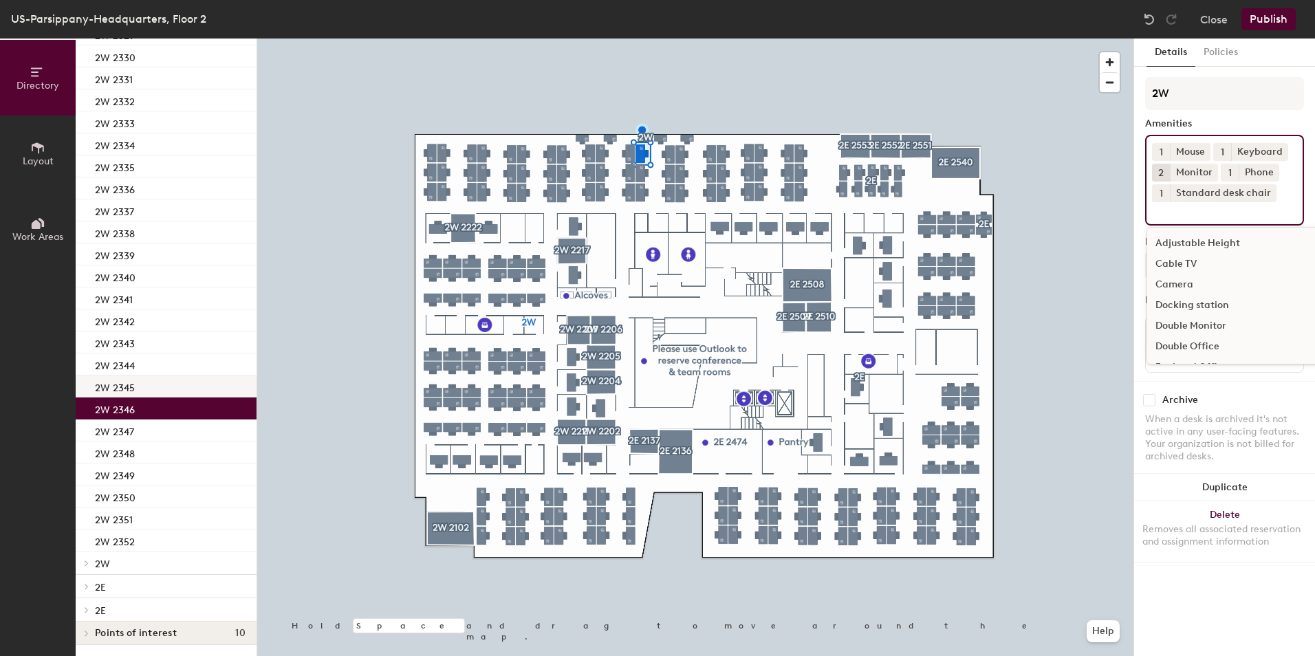
click at [101, 384] on p "2W 2345" at bounding box center [115, 386] width 40 height 16
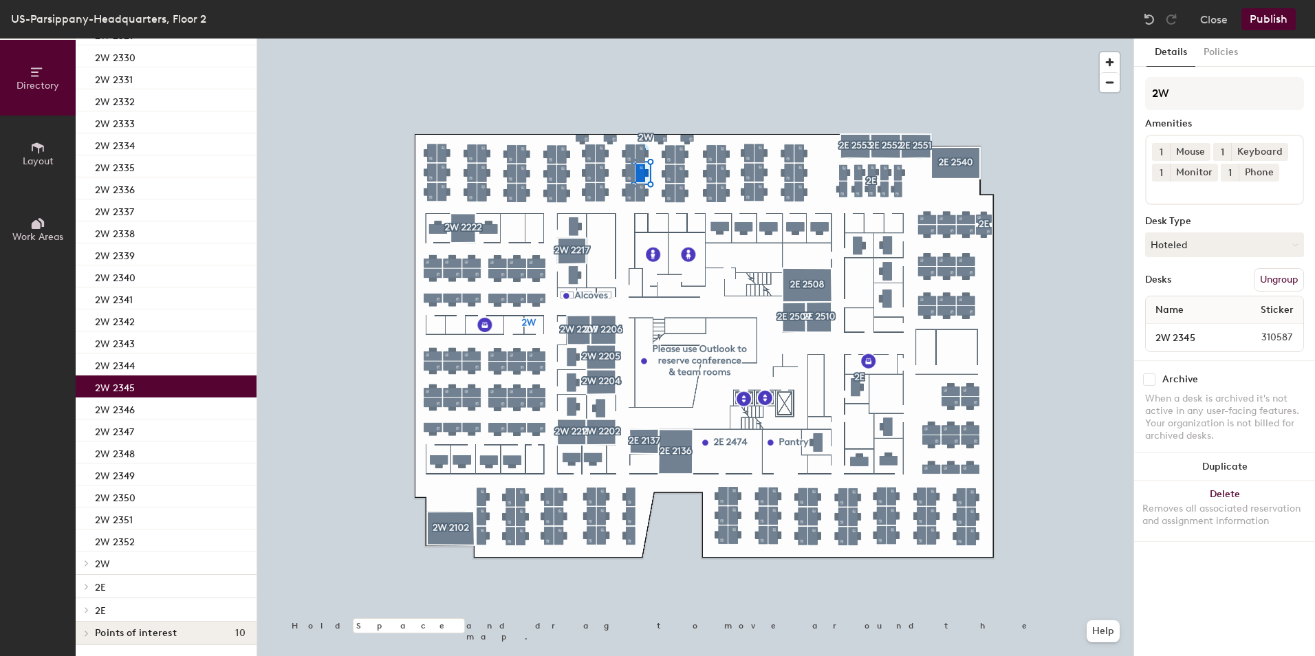
click at [1162, 175] on span "1" at bounding box center [1161, 173] width 3 height 14
click at [1162, 193] on div "2" at bounding box center [1161, 191] width 18 height 18
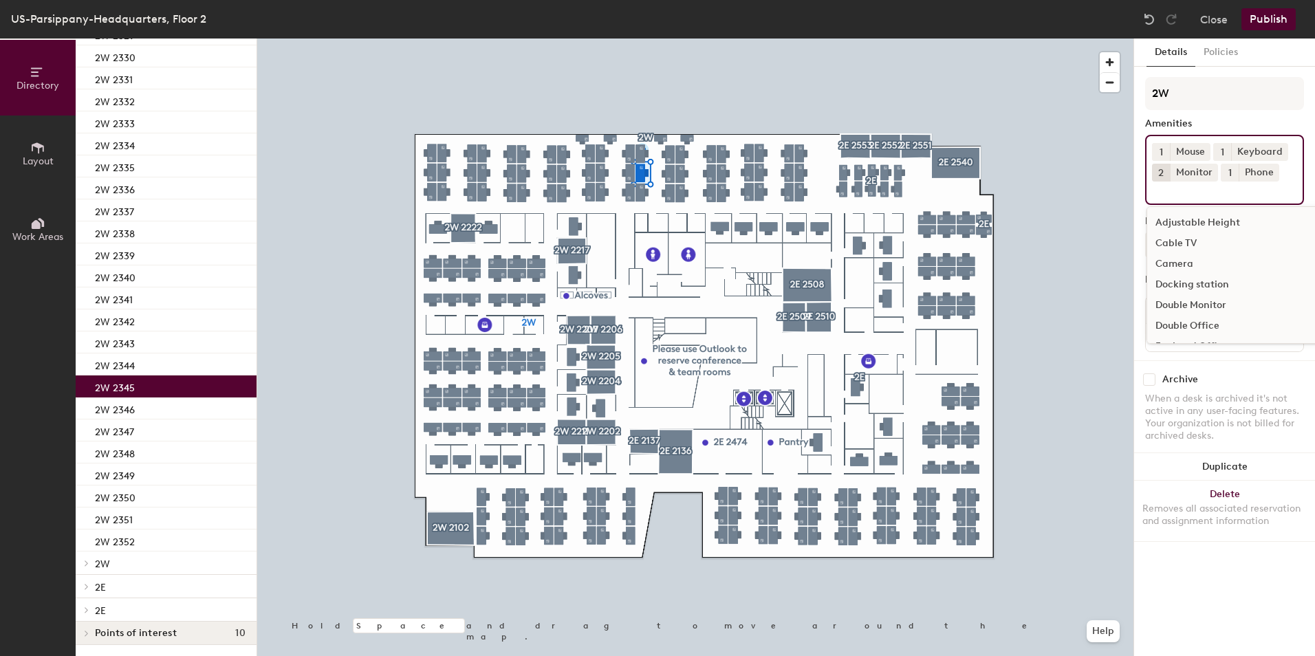
click at [1164, 195] on input at bounding box center [1214, 190] width 124 height 17
type input "cha"
click at [1189, 244] on div "Standard desk chair" at bounding box center [1224, 243] width 155 height 21
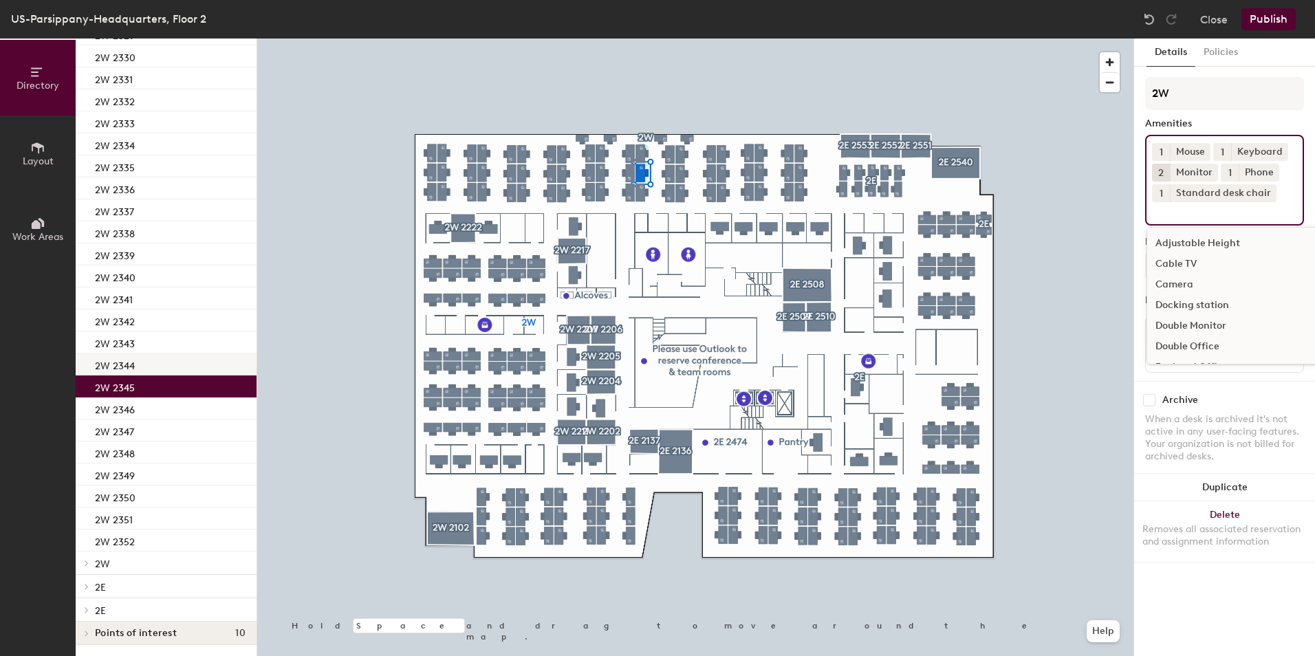
click at [160, 366] on div "2W 2344" at bounding box center [166, 365] width 181 height 22
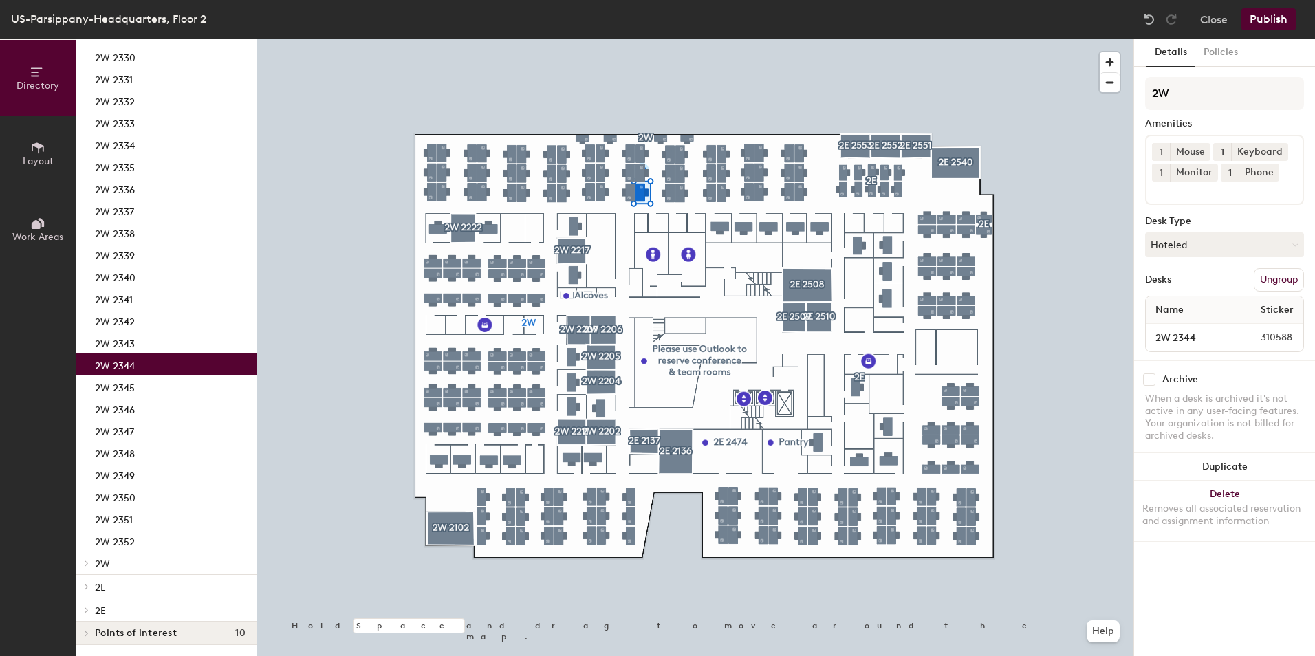
click at [1160, 173] on span "1" at bounding box center [1161, 173] width 3 height 14
click at [1161, 192] on div "2" at bounding box center [1161, 191] width 18 height 18
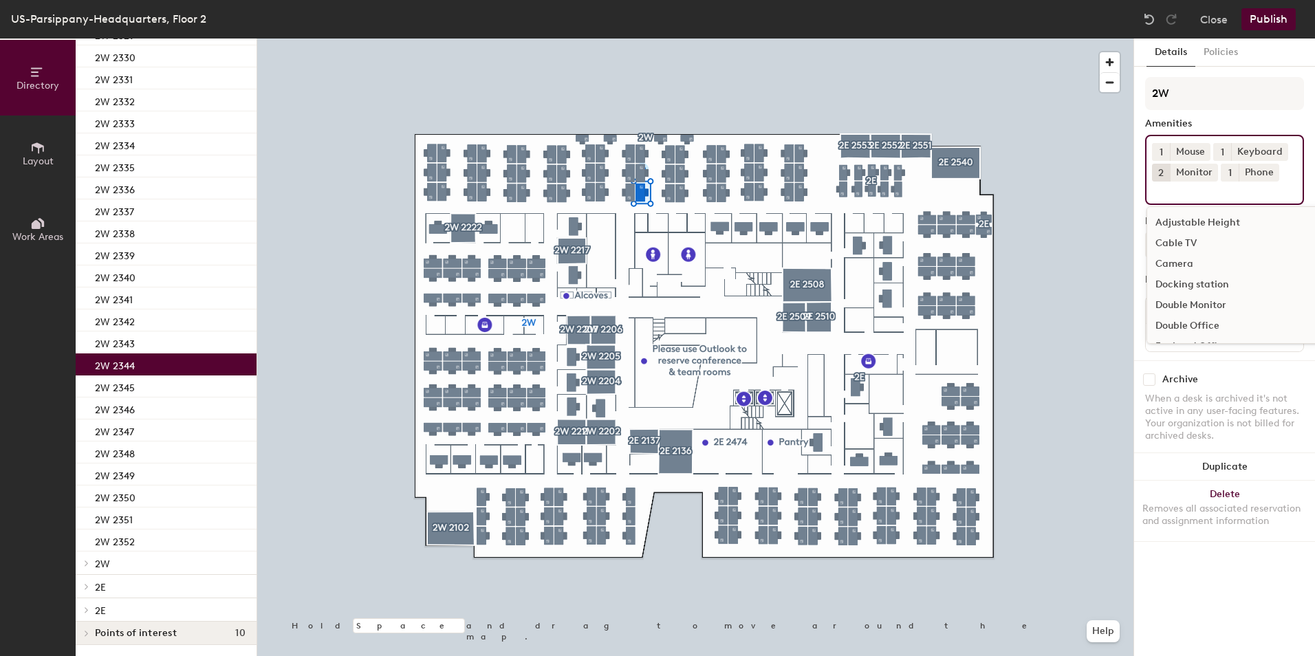
click at [1165, 195] on input at bounding box center [1214, 190] width 124 height 17
type input "cha"
click at [1175, 236] on div "Standard desk chair" at bounding box center [1224, 243] width 155 height 21
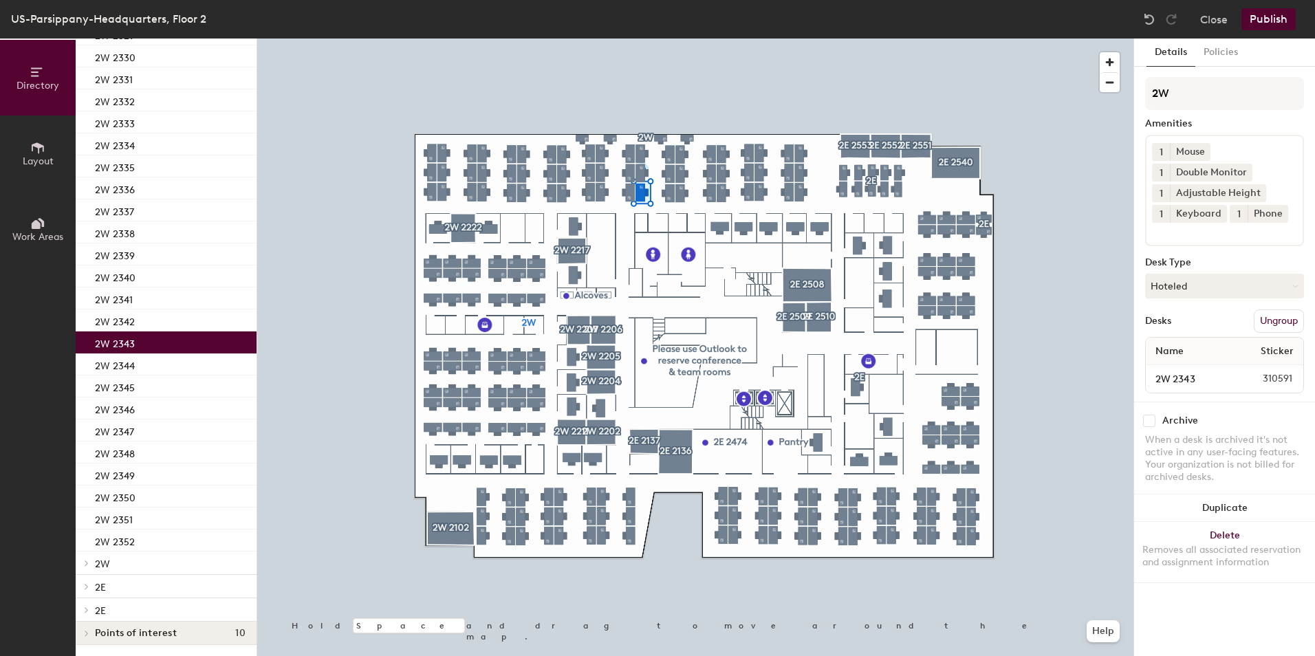
click at [174, 342] on div "2W 2343" at bounding box center [166, 343] width 181 height 22
click at [1244, 171] on icon at bounding box center [1245, 172] width 6 height 6
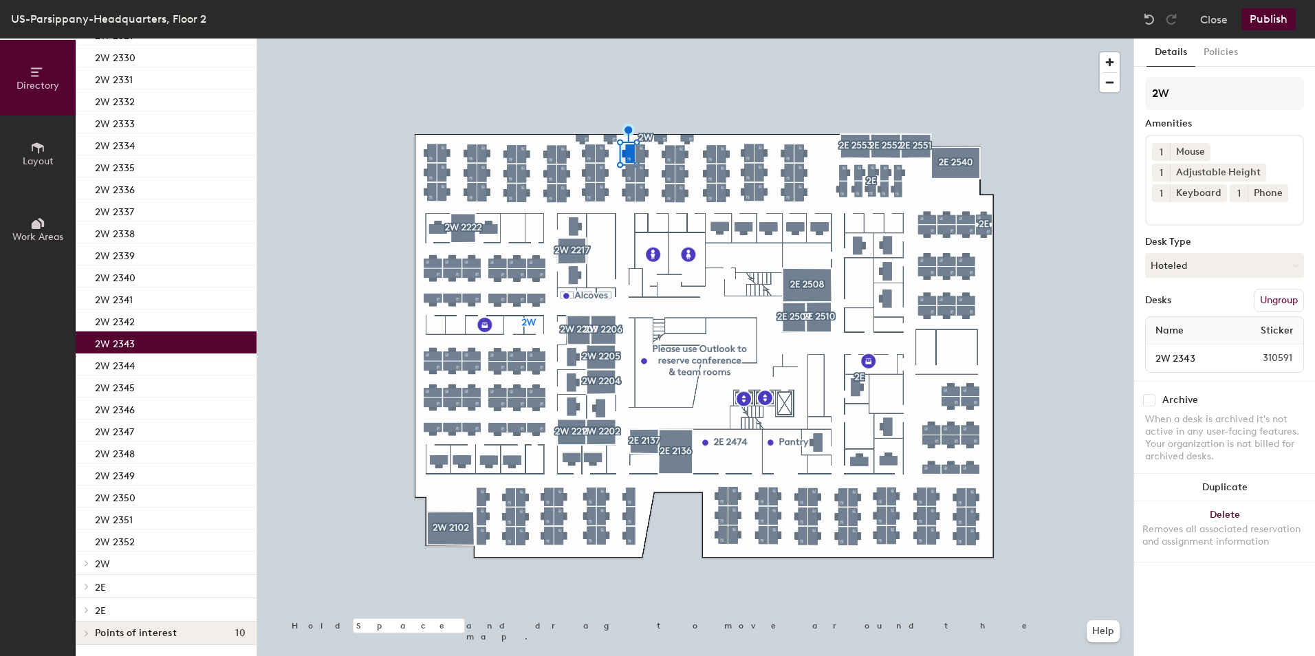
click at [1201, 215] on input at bounding box center [1214, 210] width 124 height 17
type input "mon"
click at [1207, 259] on div "Monitor" at bounding box center [1224, 264] width 155 height 21
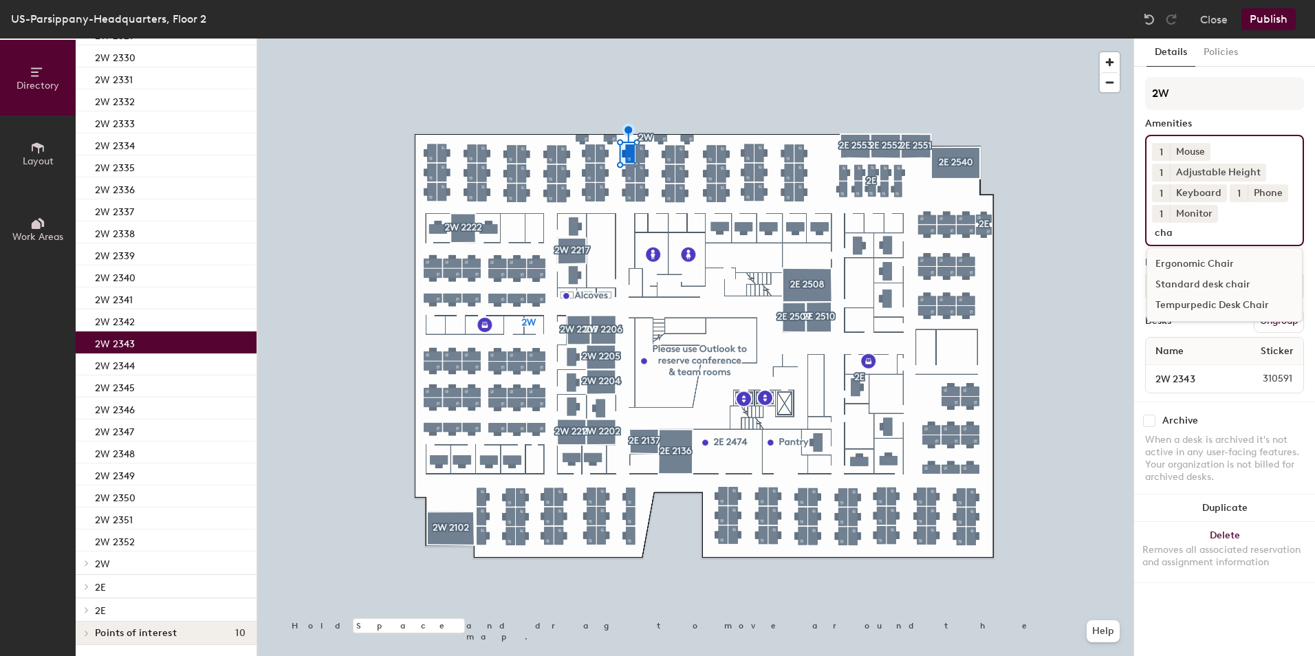
type input "cha"
click at [1193, 286] on div "Standard desk chair" at bounding box center [1224, 284] width 155 height 21
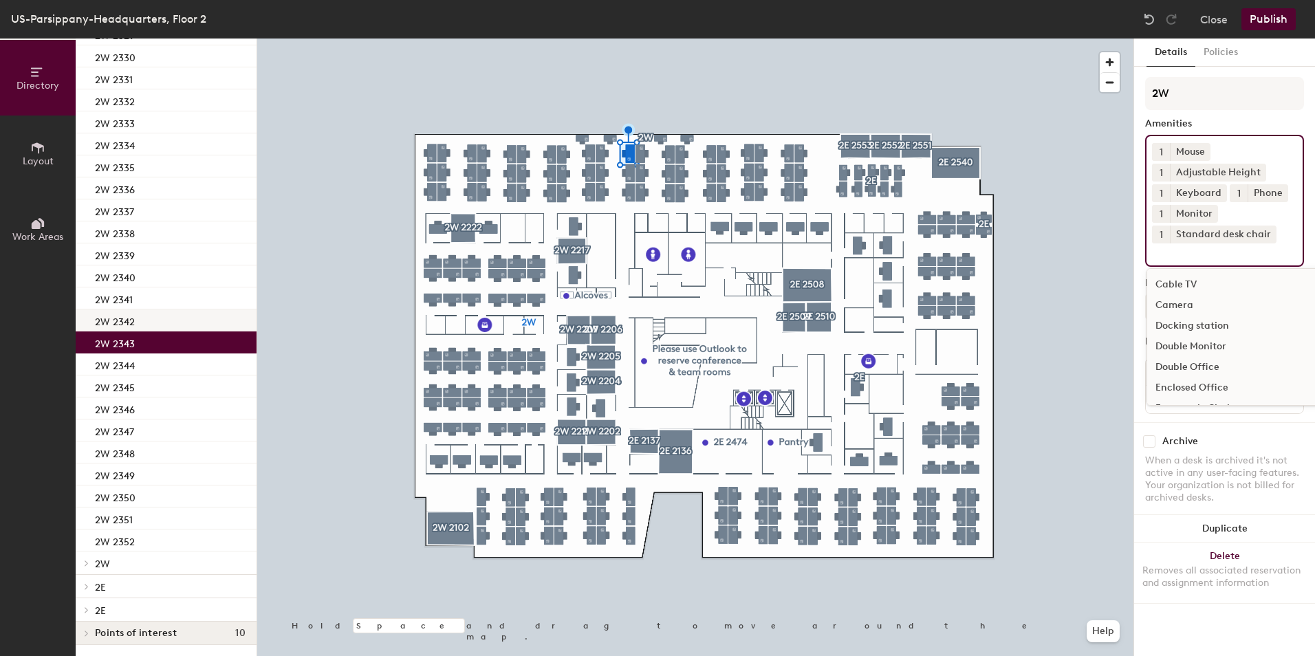
click at [120, 316] on p "2W 2342" at bounding box center [115, 320] width 40 height 16
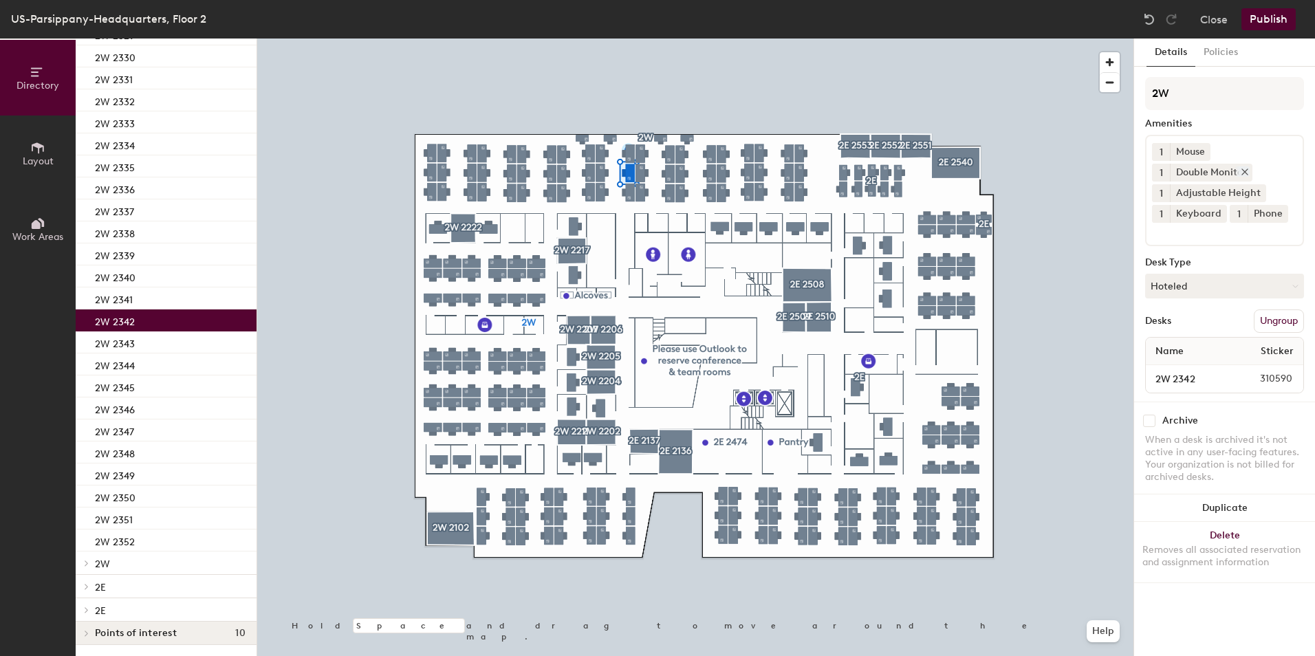
click at [1247, 171] on icon at bounding box center [1245, 172] width 10 height 10
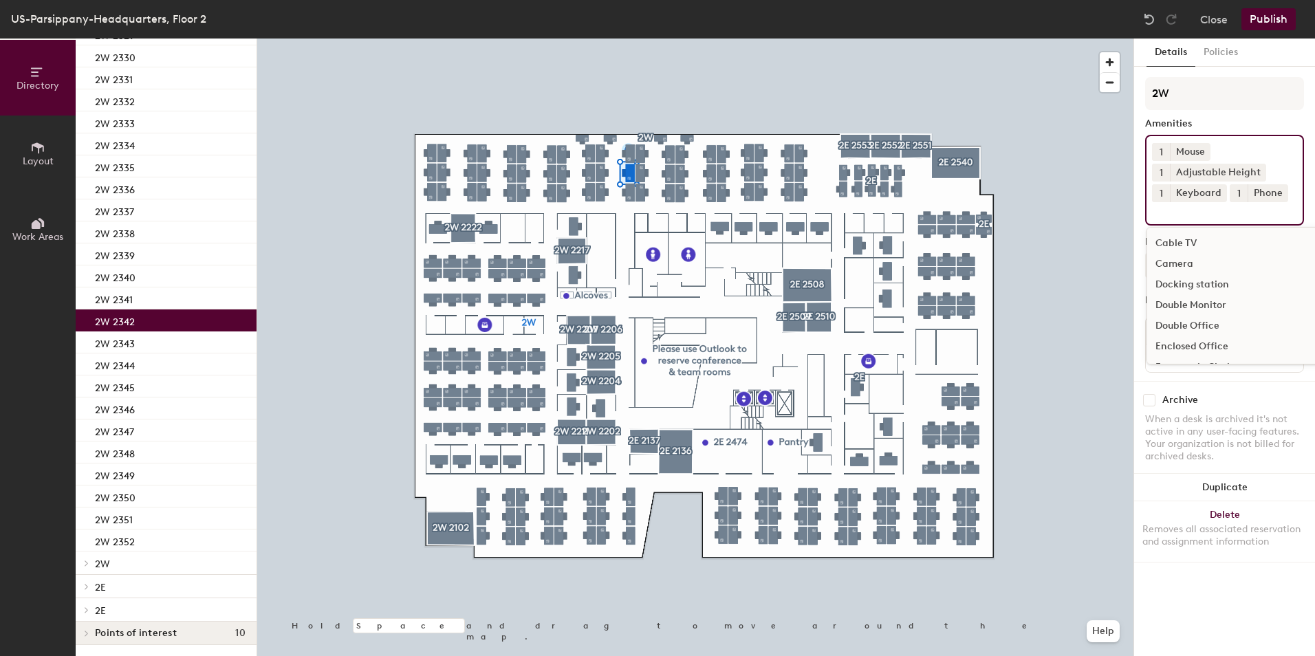
click at [1215, 213] on input at bounding box center [1214, 210] width 124 height 17
type input "mon"
click at [1162, 260] on div "Monitor" at bounding box center [1224, 264] width 155 height 21
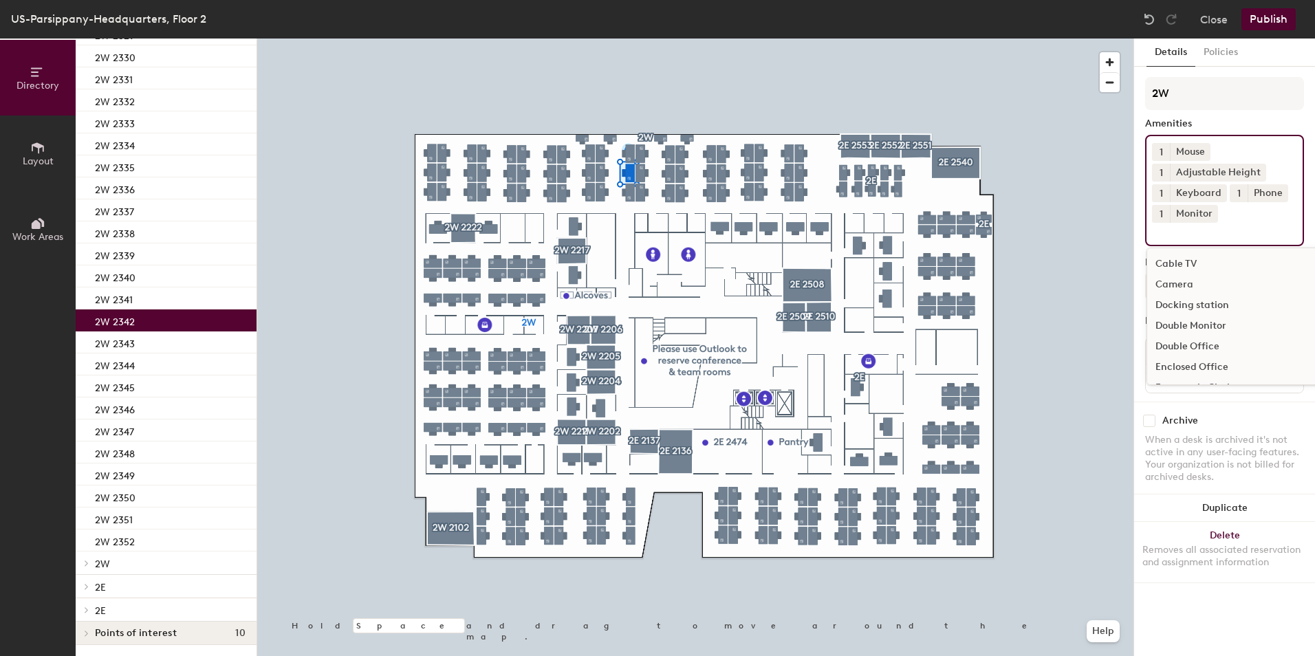
click at [1165, 220] on button "1" at bounding box center [1161, 214] width 18 height 18
click at [1164, 230] on div "2" at bounding box center [1161, 232] width 18 height 18
click at [1169, 238] on input at bounding box center [1214, 231] width 124 height 17
type input "cha"
click at [1204, 282] on div "Standard desk chair" at bounding box center [1224, 284] width 155 height 21
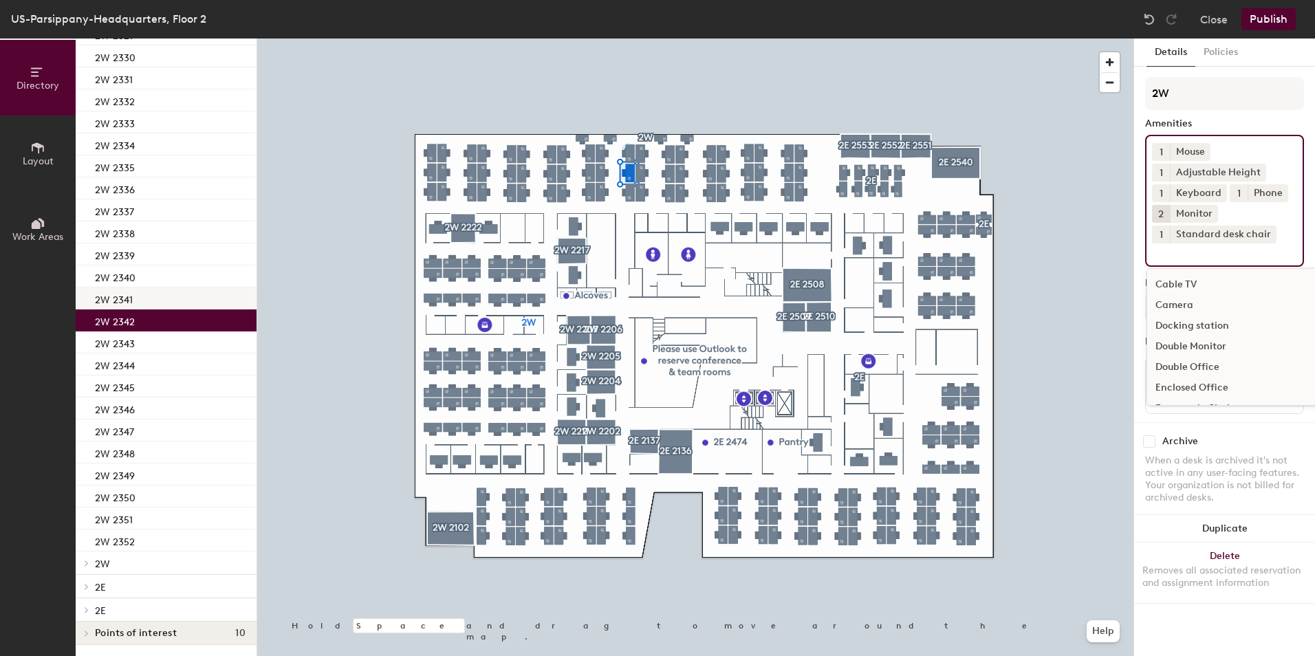
click at [139, 290] on div "2W 2341" at bounding box center [166, 299] width 181 height 22
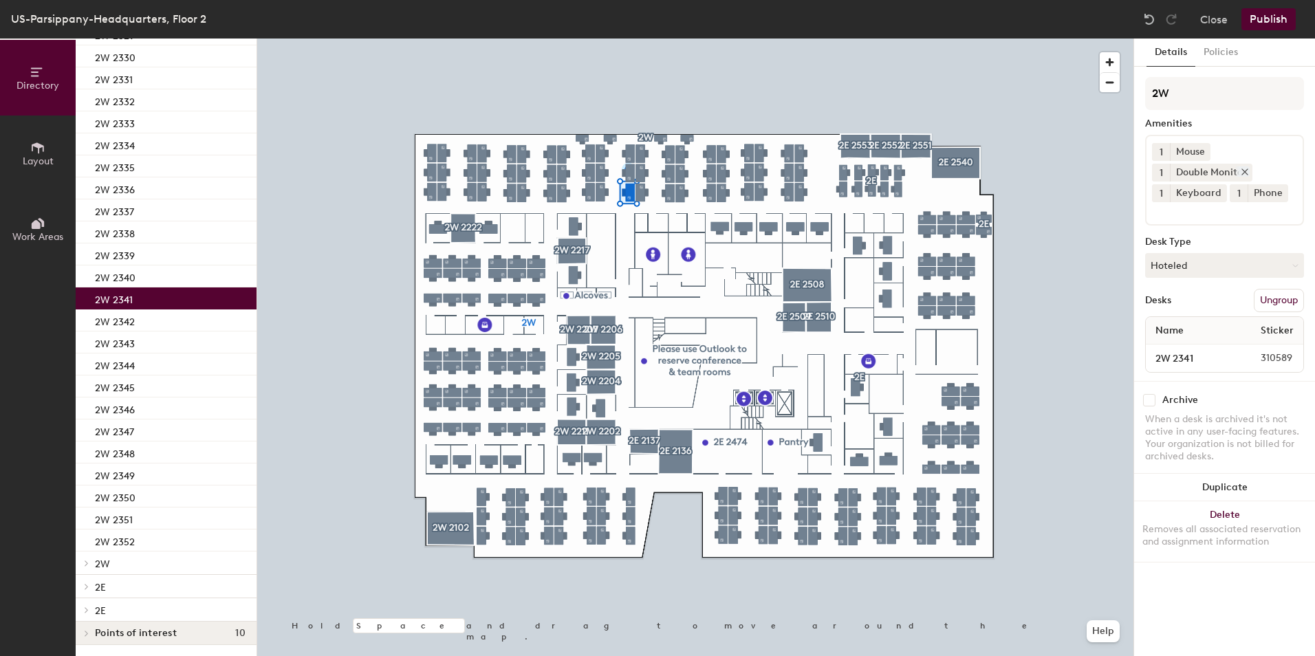
click at [1245, 169] on icon at bounding box center [1245, 172] width 10 height 10
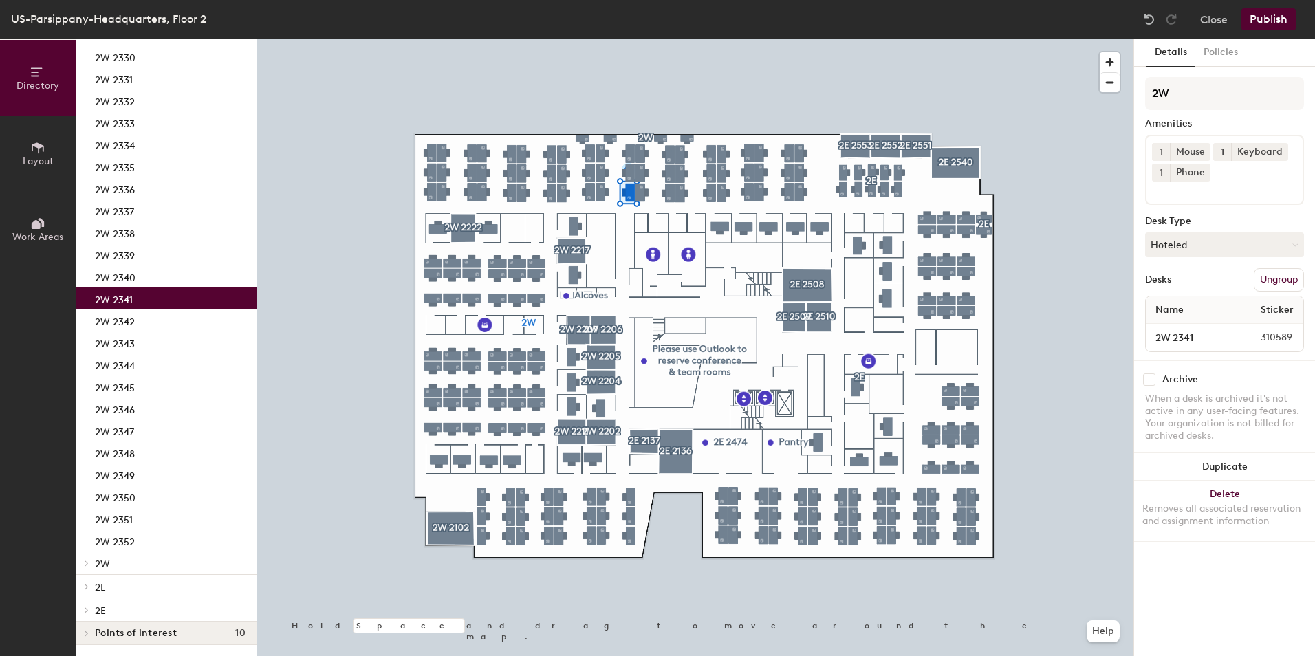
click at [1216, 193] on input at bounding box center [1214, 190] width 124 height 17
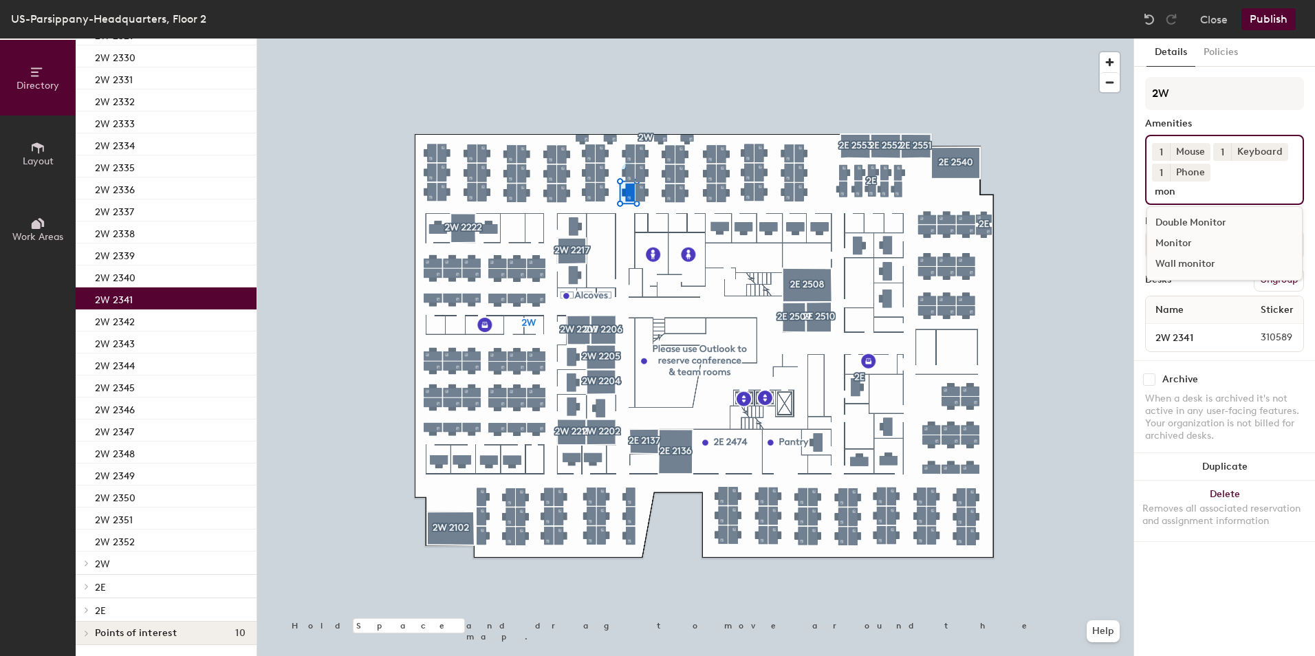
type input "mon"
click at [1199, 239] on div "Monitor" at bounding box center [1224, 243] width 155 height 21
click at [1226, 175] on button "1" at bounding box center [1222, 173] width 18 height 18
click at [1224, 193] on div "2" at bounding box center [1222, 191] width 18 height 18
click at [1217, 196] on input at bounding box center [1214, 190] width 124 height 17
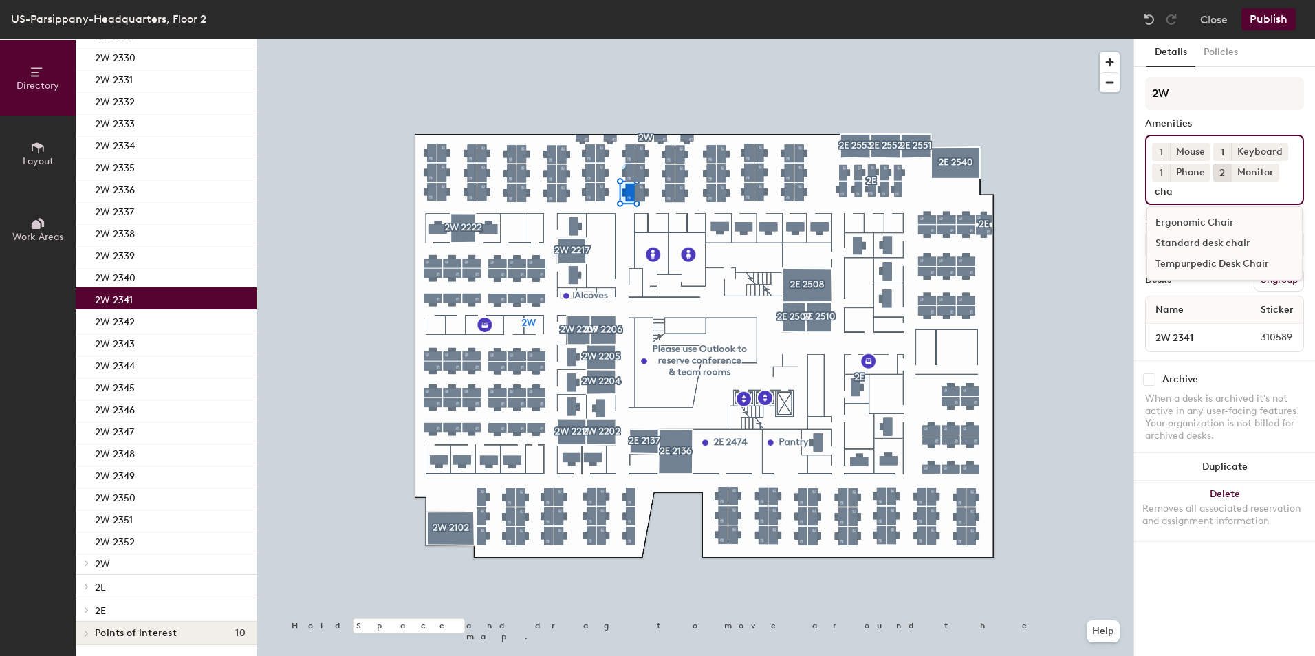
type input "cha"
click at [1198, 242] on div "Standard desk chair" at bounding box center [1224, 243] width 155 height 21
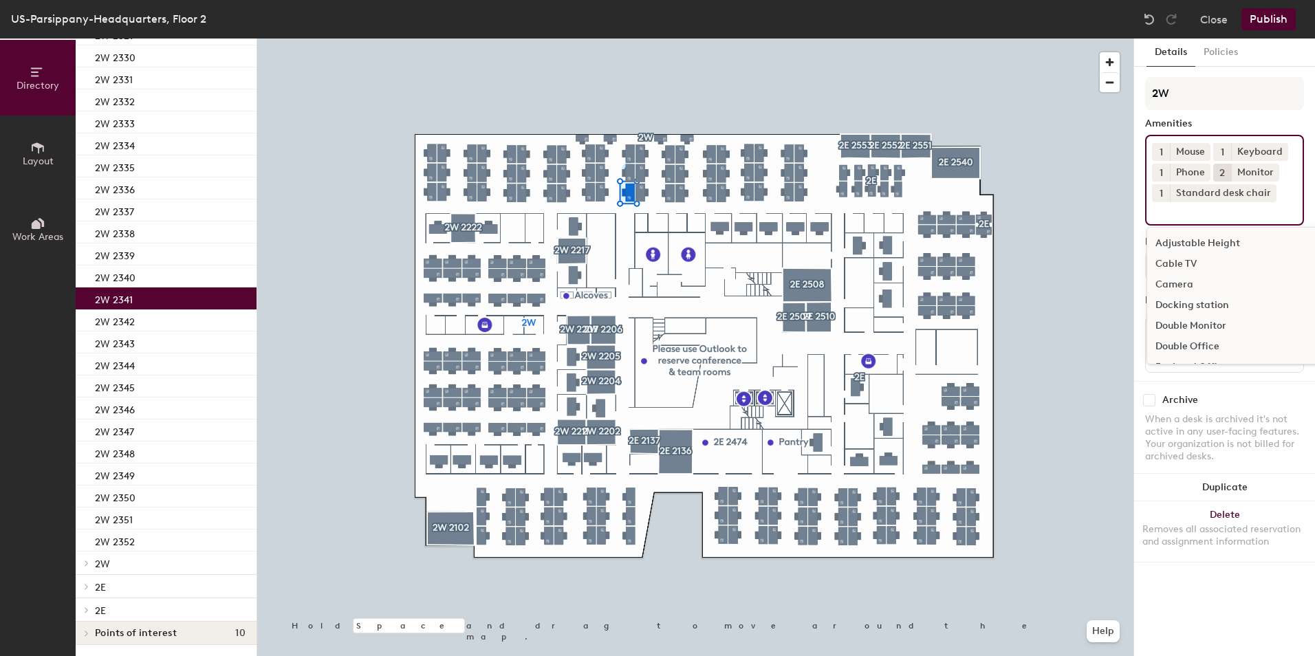
click at [1262, 19] on button "Publish" at bounding box center [1269, 19] width 54 height 22
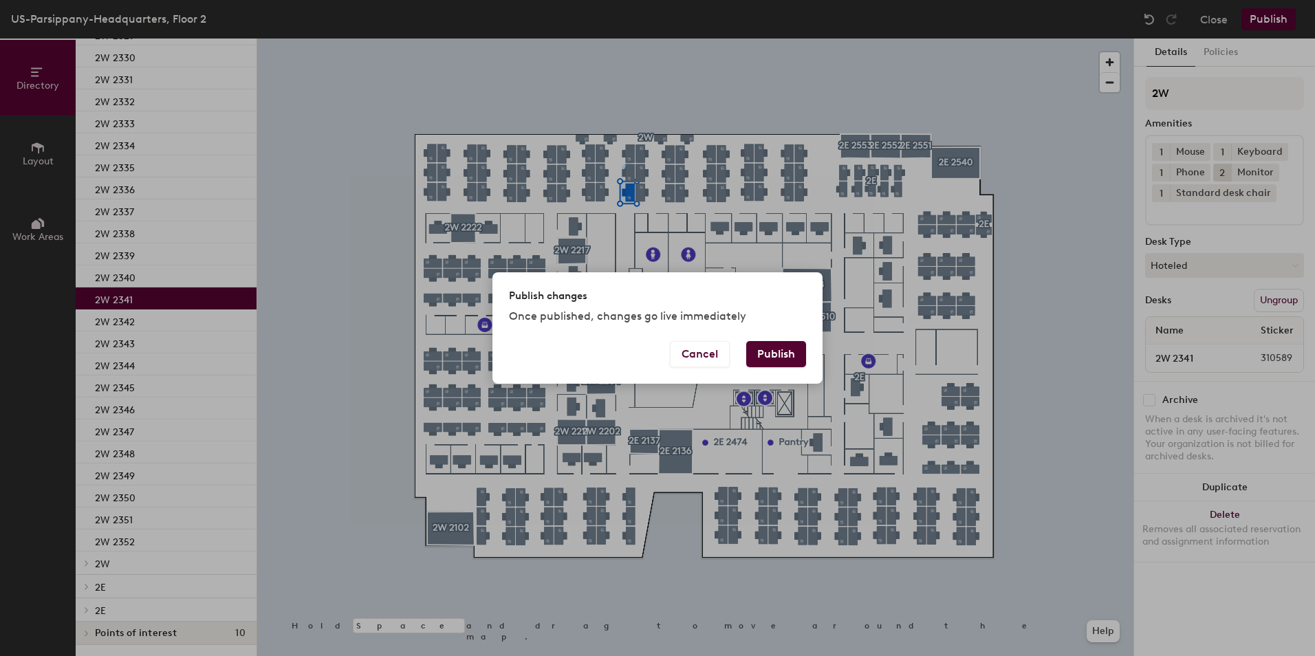
click at [788, 347] on button "Publish" at bounding box center [776, 354] width 60 height 26
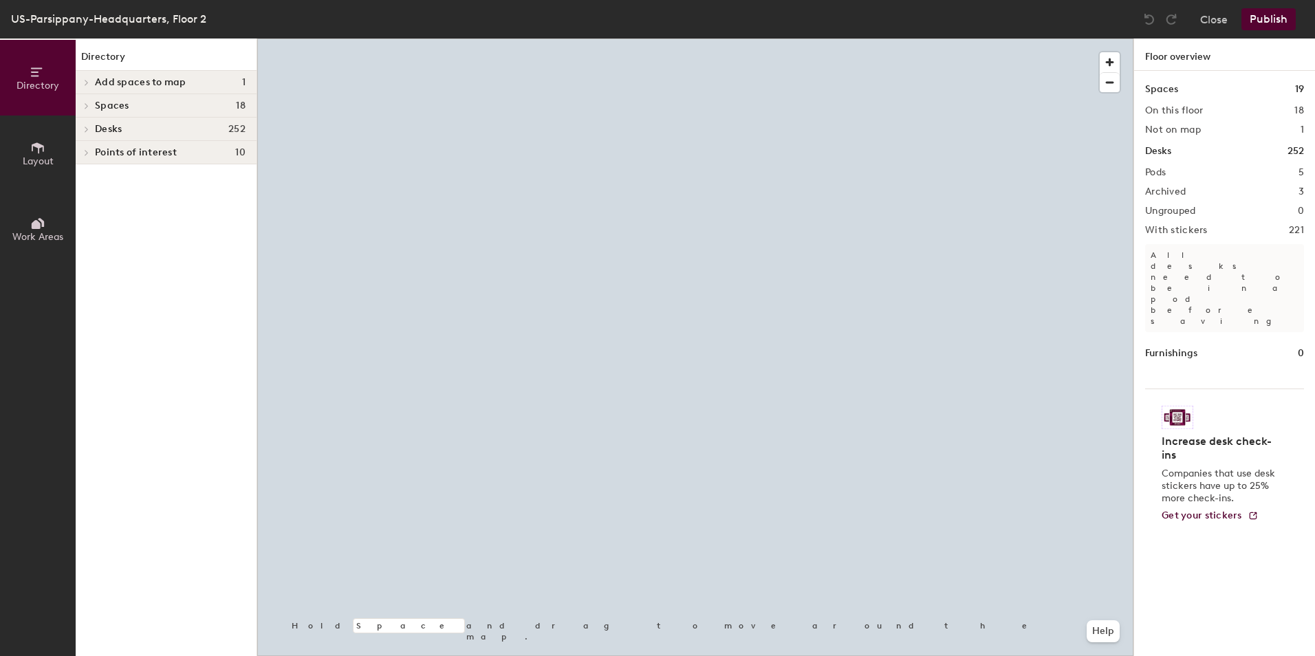
click at [84, 130] on icon at bounding box center [87, 129] width 6 height 7
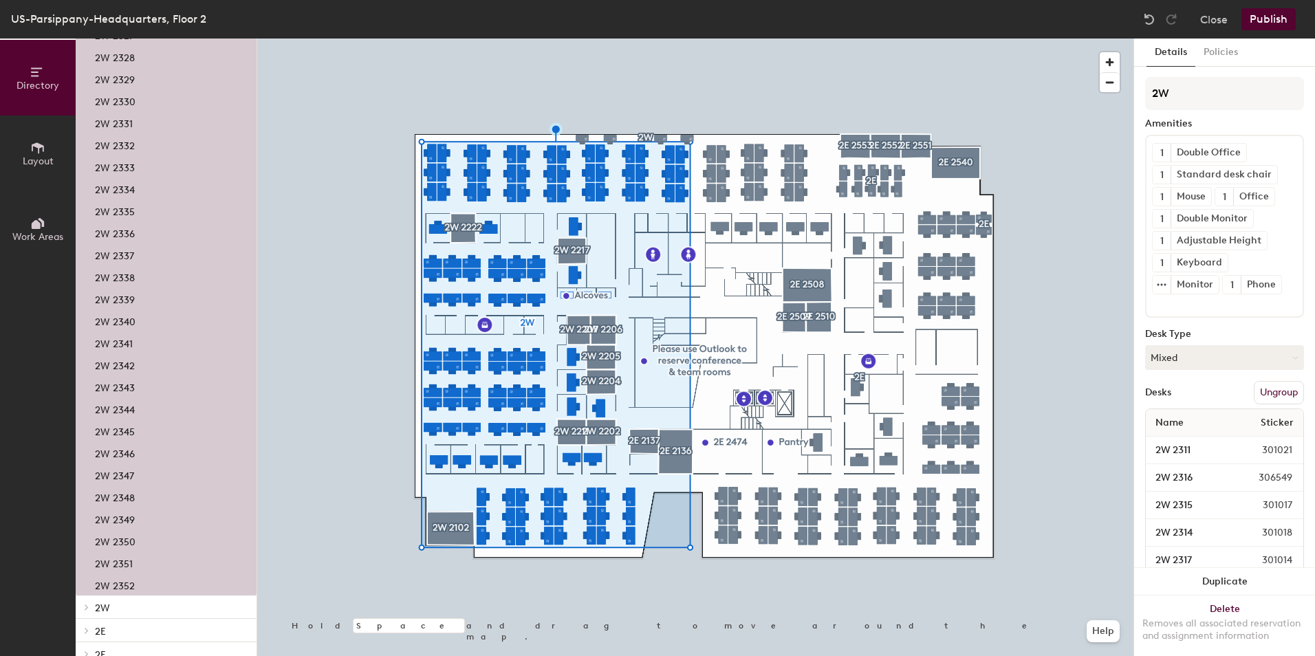
scroll to position [2435, 0]
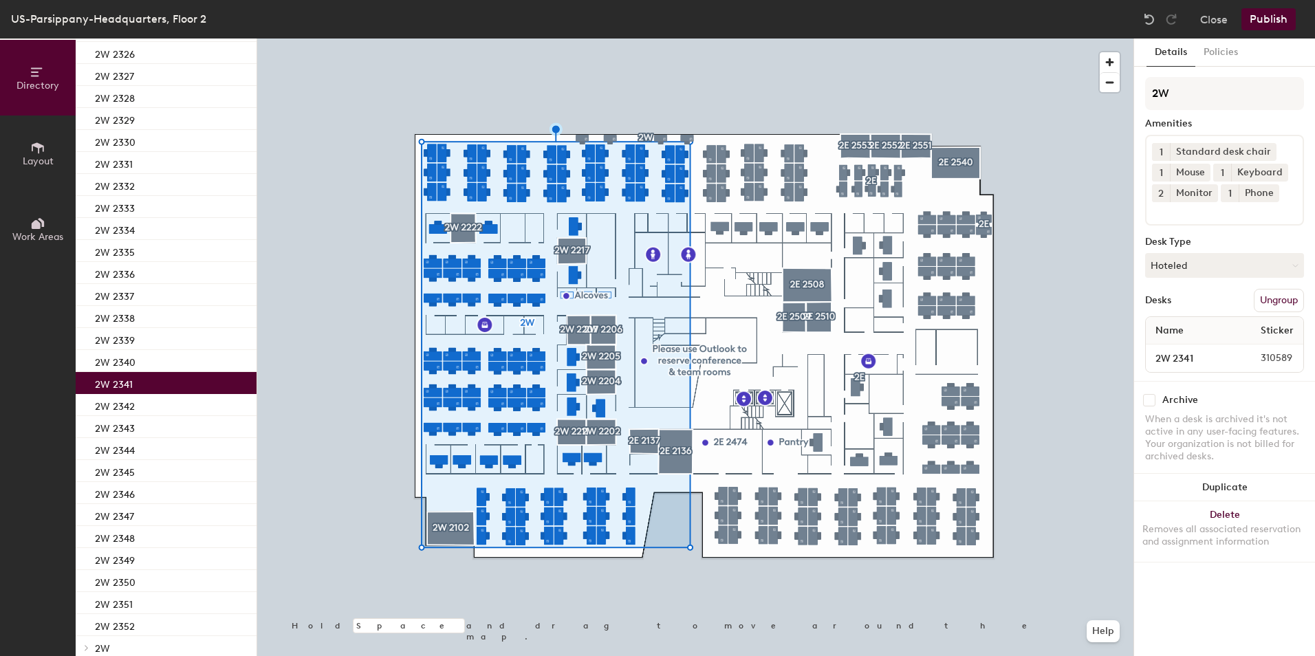
click at [149, 376] on div "2W 2341" at bounding box center [166, 383] width 181 height 22
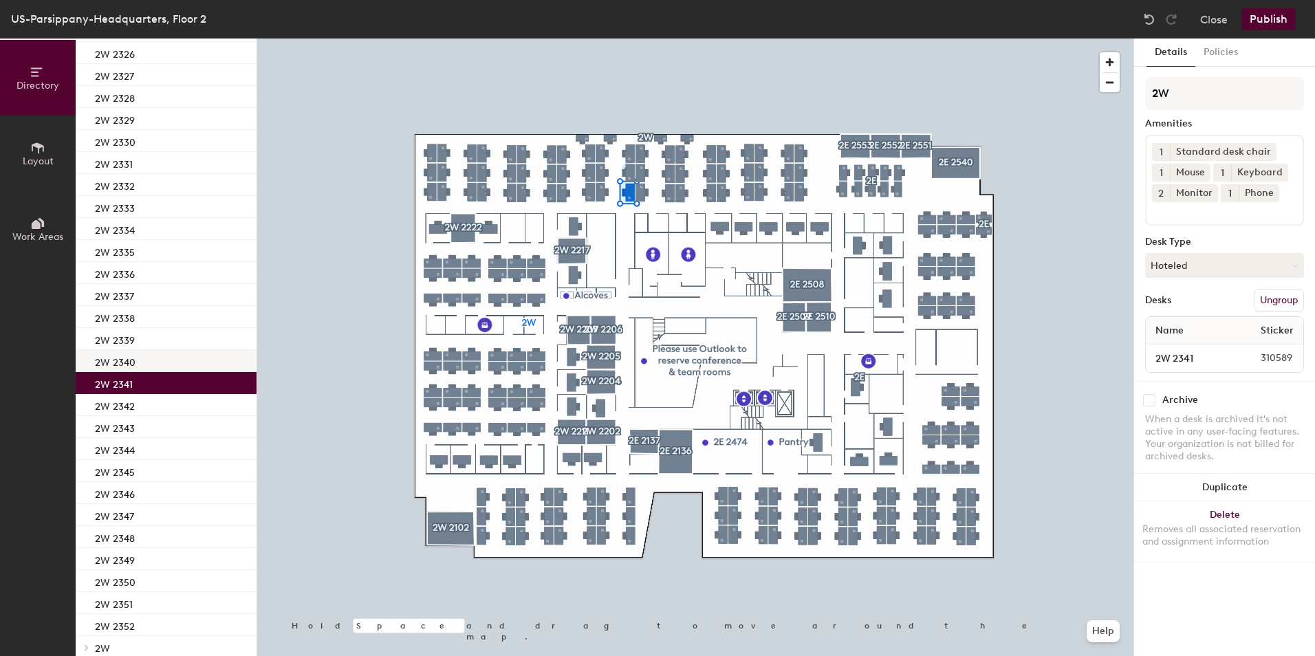
click at [153, 355] on div "2W 2340" at bounding box center [166, 361] width 181 height 22
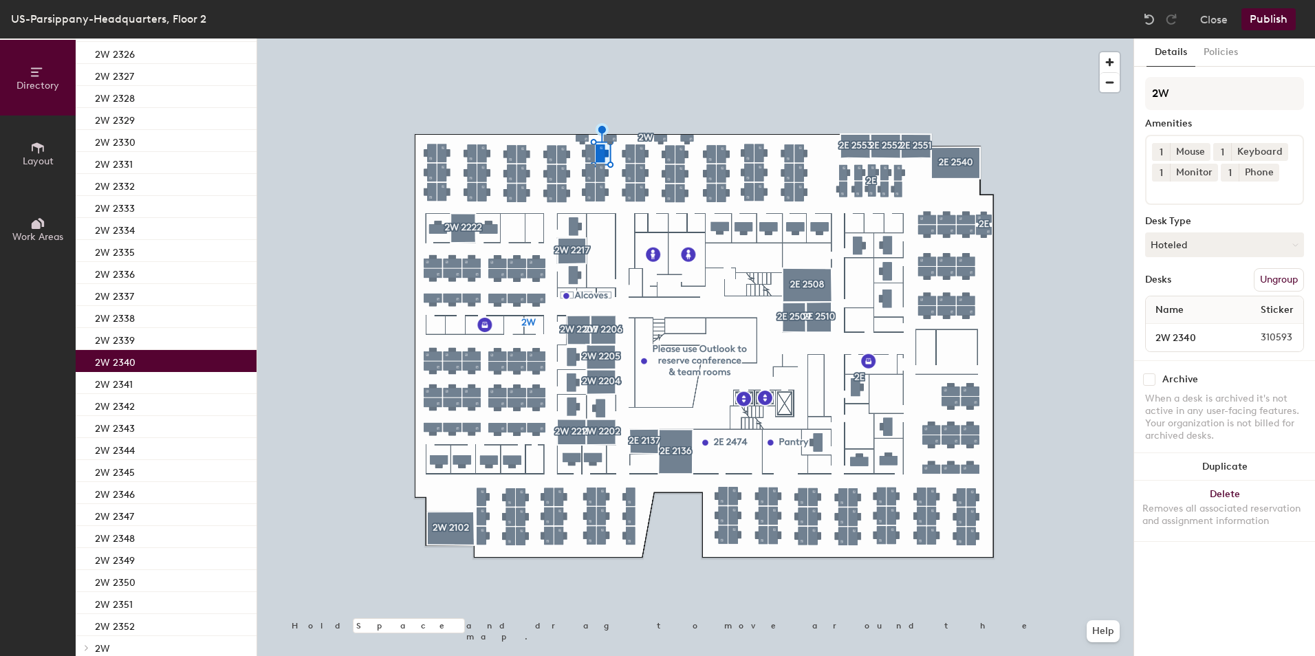
click at [1160, 170] on span "1" at bounding box center [1161, 173] width 3 height 14
click at [1164, 193] on div "2" at bounding box center [1161, 191] width 18 height 18
click at [1165, 193] on input at bounding box center [1214, 190] width 124 height 17
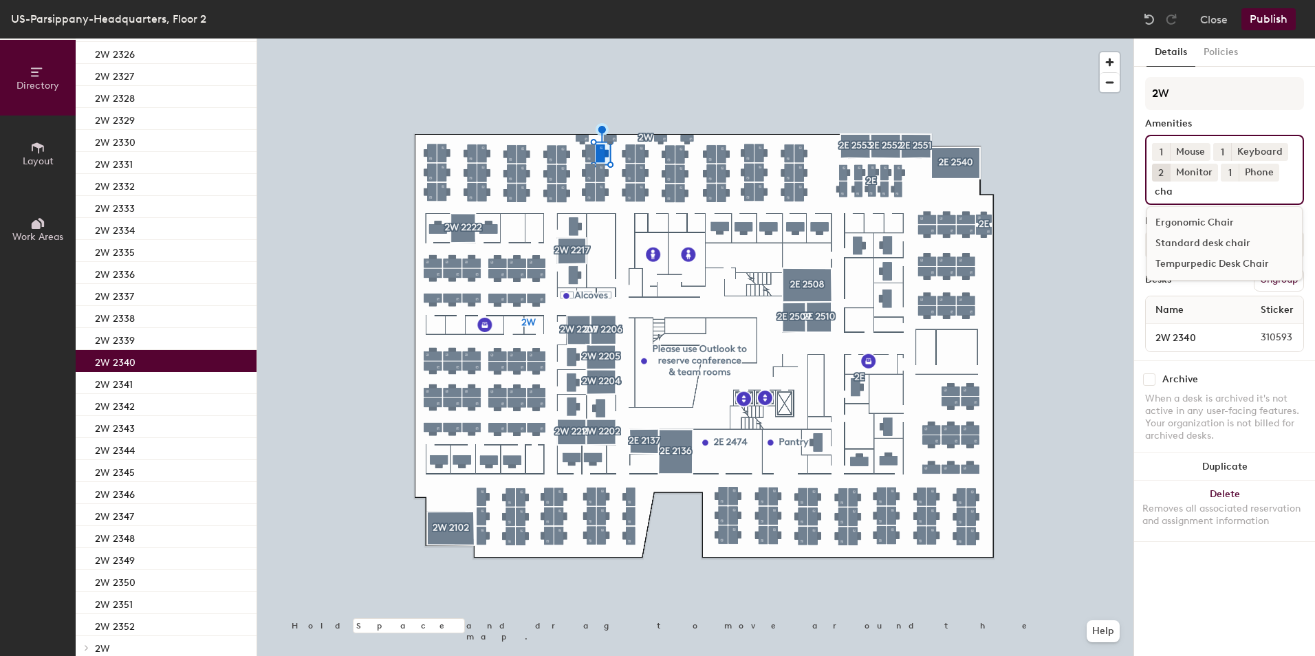
type input "cha"
click at [1187, 237] on div "Standard desk chair" at bounding box center [1224, 243] width 155 height 21
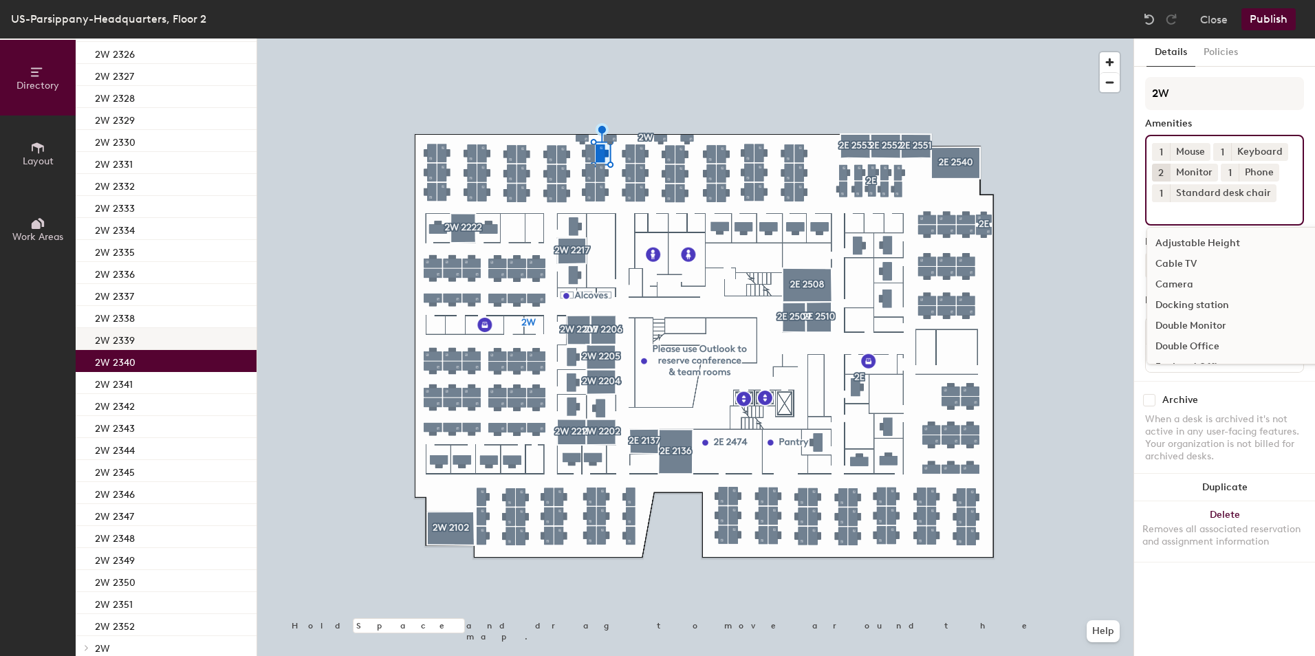
click at [142, 338] on div "2W 2339" at bounding box center [166, 339] width 181 height 22
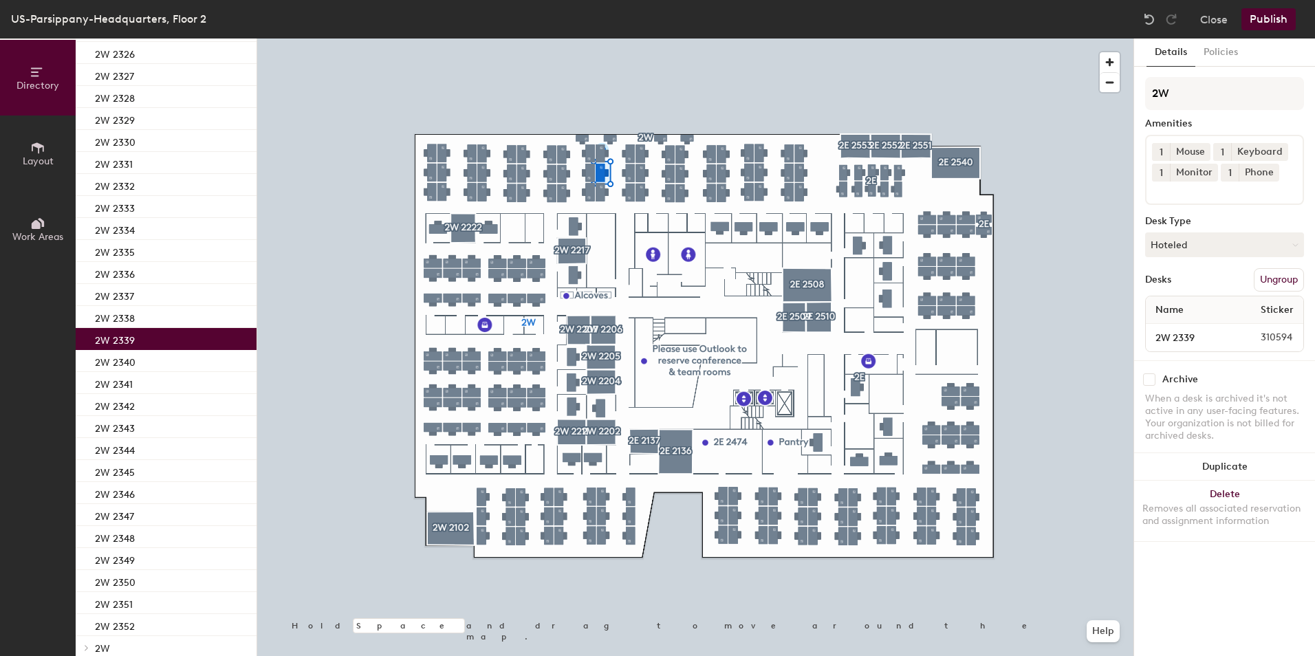
click at [1158, 177] on button "1" at bounding box center [1161, 173] width 18 height 18
click at [1160, 189] on div "2" at bounding box center [1161, 191] width 18 height 18
click at [1176, 204] on div "1 Mouse 1 Keyboard 2 Monitor 1 Phone" at bounding box center [1224, 170] width 159 height 70
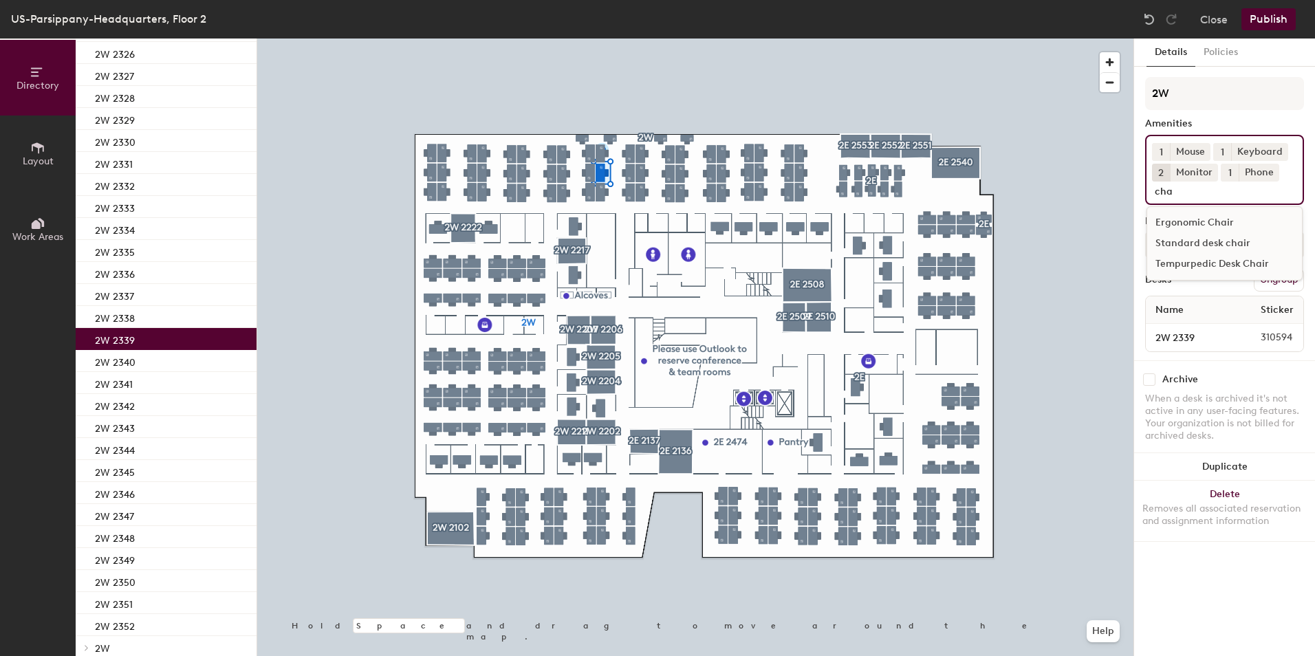
type input "cha"
click at [1224, 240] on div "Standard desk chair" at bounding box center [1224, 243] width 155 height 21
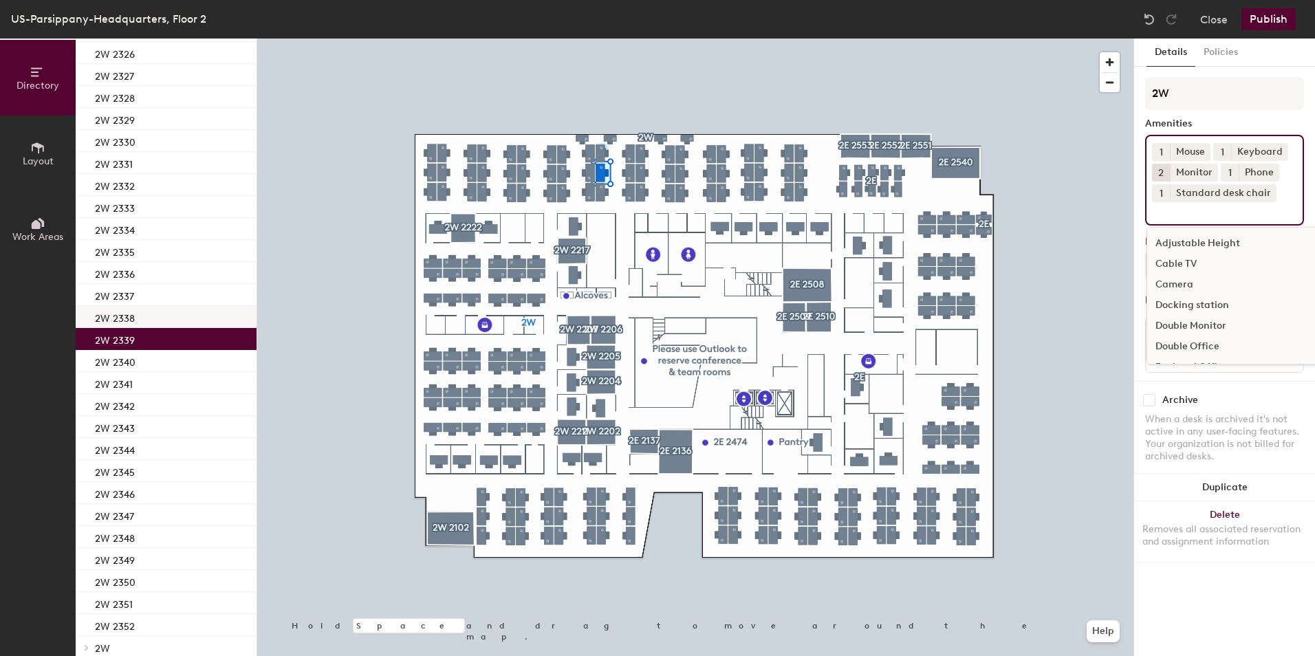
click at [108, 317] on p "2W 2338" at bounding box center [115, 317] width 40 height 16
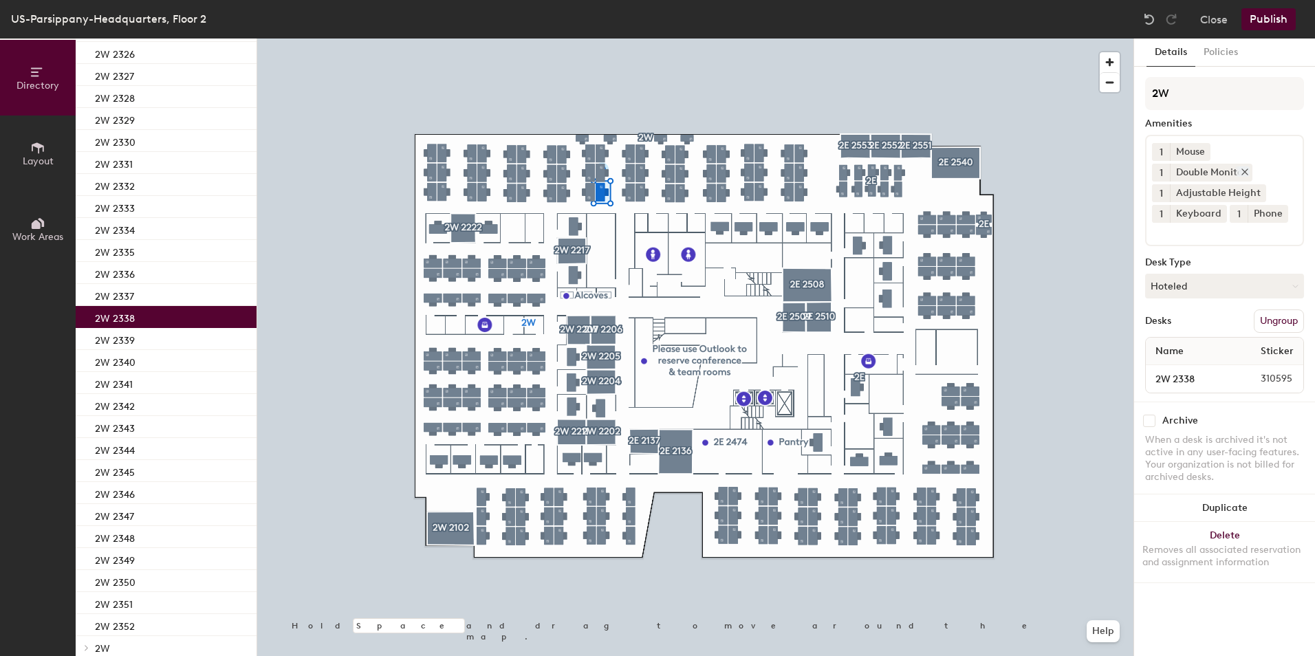
click at [1247, 169] on icon at bounding box center [1245, 172] width 10 height 10
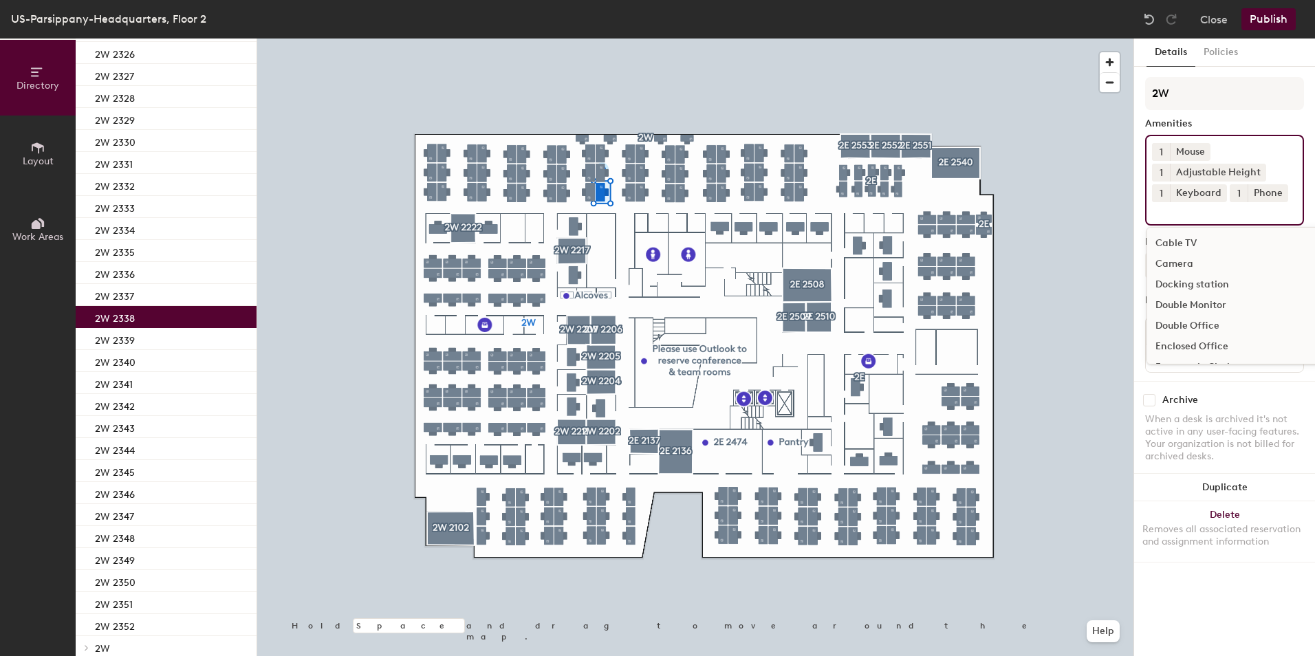
click at [1212, 216] on input at bounding box center [1214, 210] width 124 height 17
type input "mon"
click at [1206, 266] on div "Monitor" at bounding box center [1224, 264] width 155 height 21
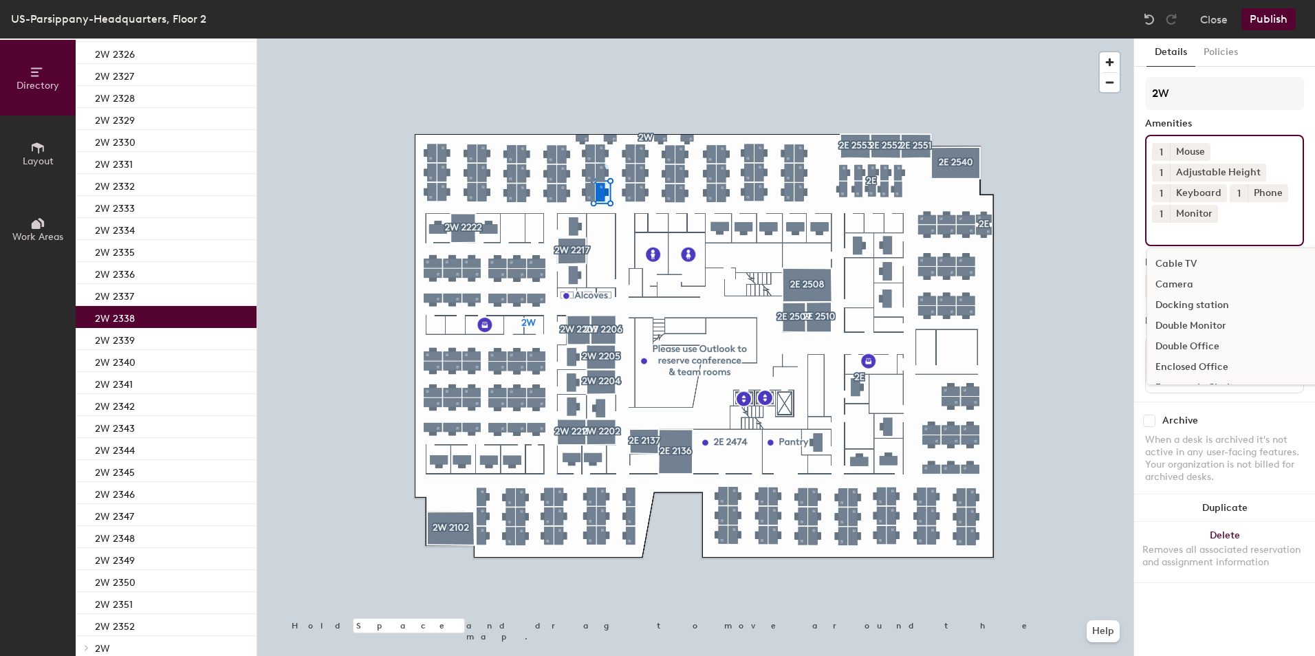
click at [1161, 215] on span "1" at bounding box center [1161, 214] width 3 height 14
click at [1163, 231] on div "2" at bounding box center [1161, 232] width 18 height 18
click at [1165, 232] on input at bounding box center [1214, 231] width 124 height 17
type input "cha"
click at [1218, 286] on div "Standard desk chair" at bounding box center [1224, 284] width 155 height 21
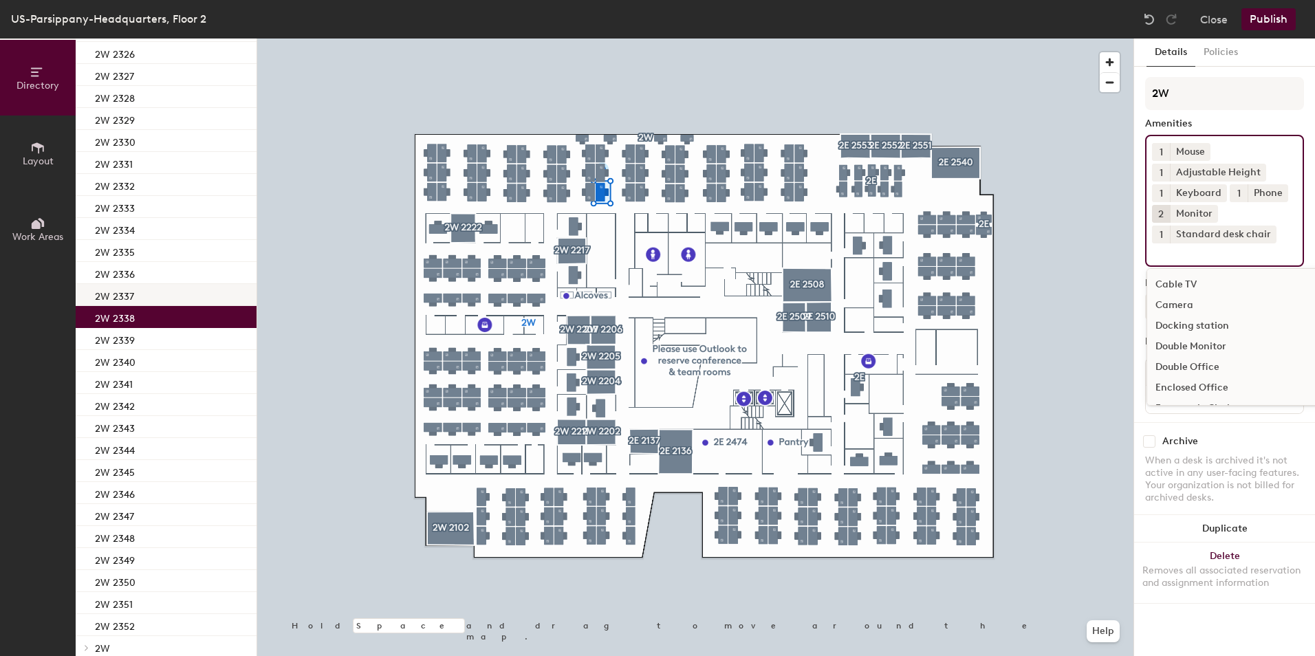
click at [159, 296] on div "2W 2337" at bounding box center [166, 295] width 181 height 22
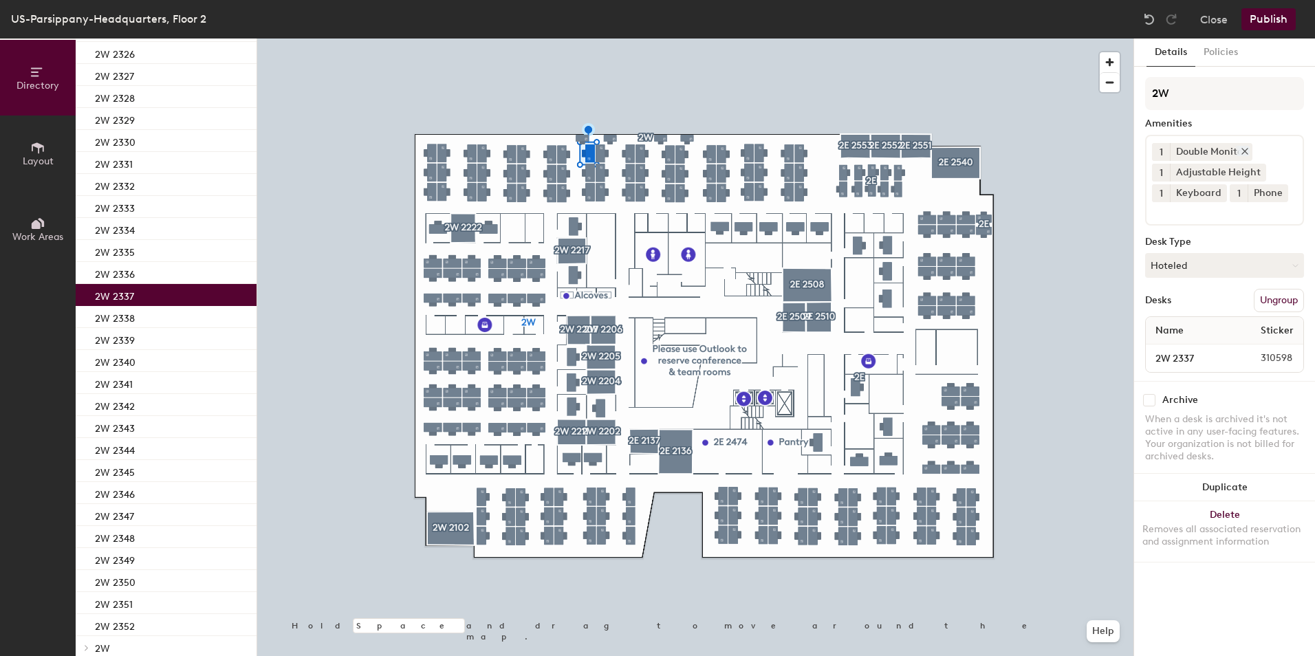
click at [1242, 149] on icon at bounding box center [1245, 152] width 6 height 6
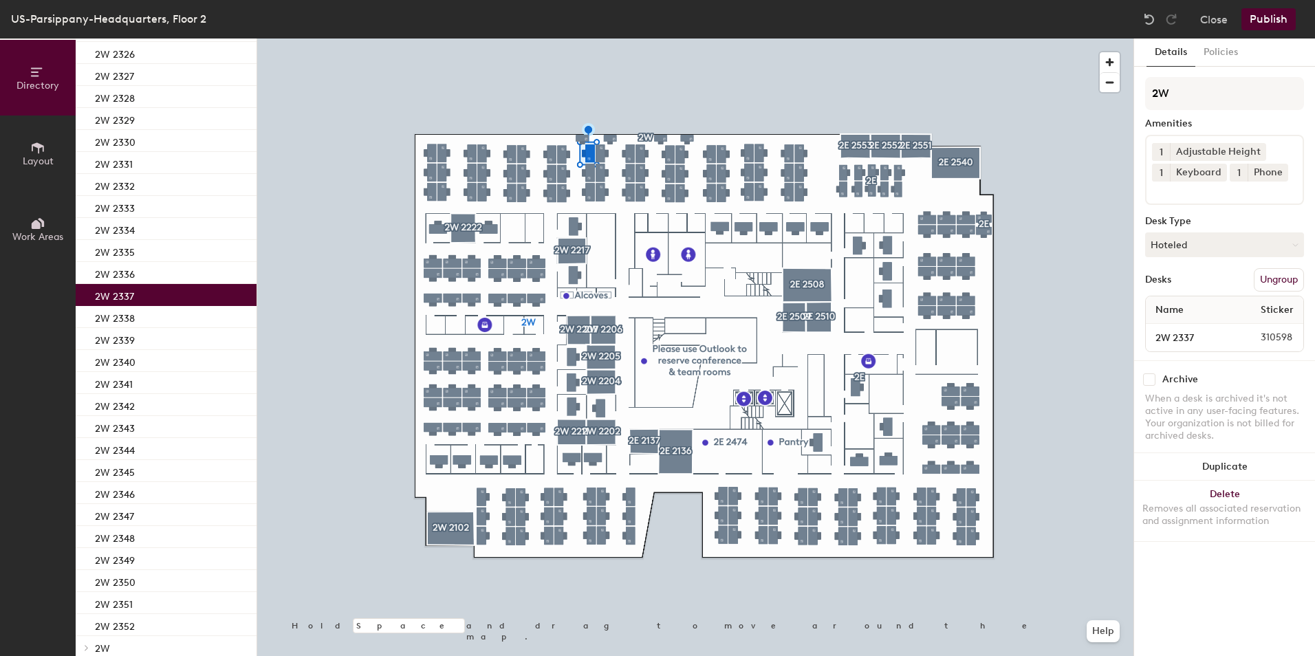
click at [1200, 198] on div "1 Adjustable Height 1 Keyboard 1 Phone" at bounding box center [1224, 170] width 159 height 70
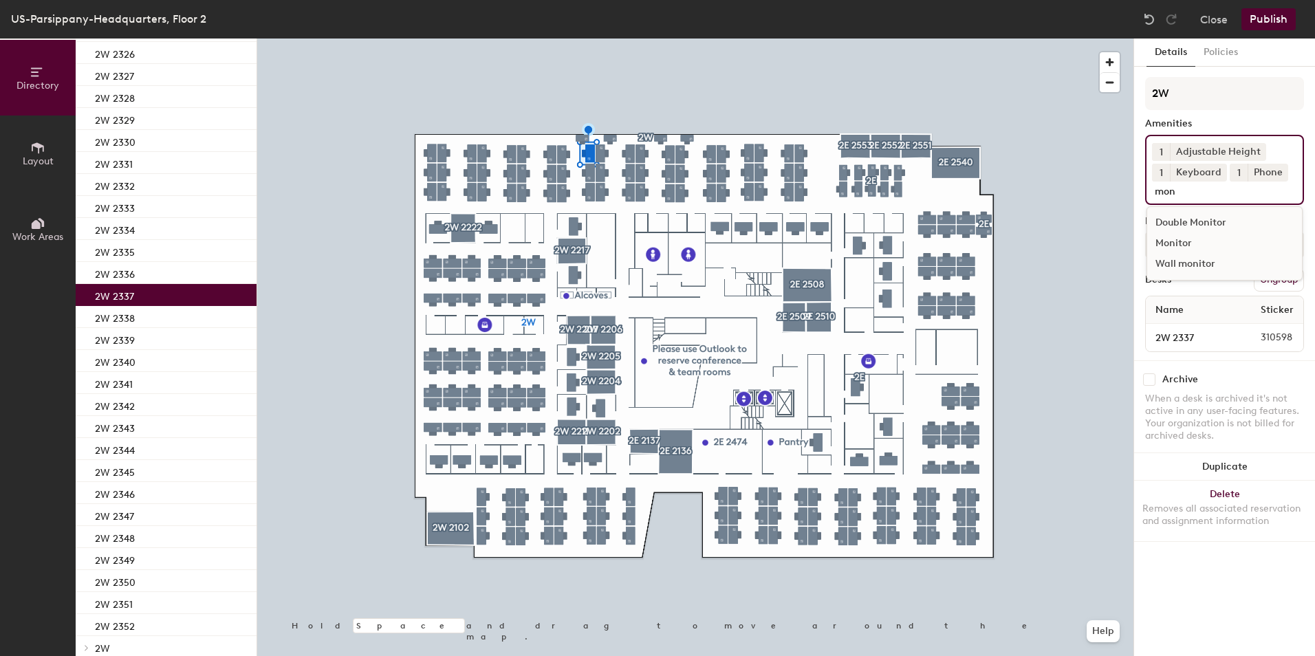
type input "mon"
click at [1200, 245] on div "Monitor" at bounding box center [1224, 243] width 155 height 21
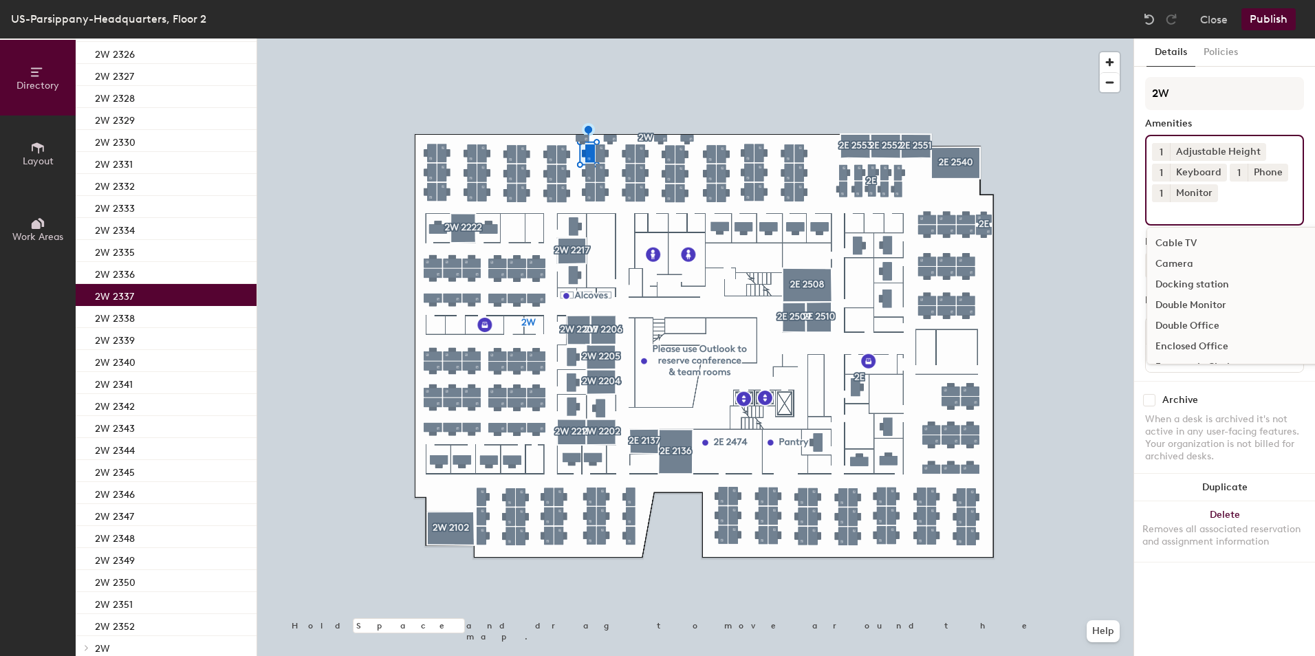
click at [1160, 193] on span "1" at bounding box center [1161, 193] width 3 height 14
click at [1164, 209] on div "2" at bounding box center [1161, 211] width 18 height 18
click at [1174, 217] on input at bounding box center [1214, 210] width 124 height 17
type input "mous"
click at [1184, 246] on div "Mouse" at bounding box center [1224, 243] width 155 height 21
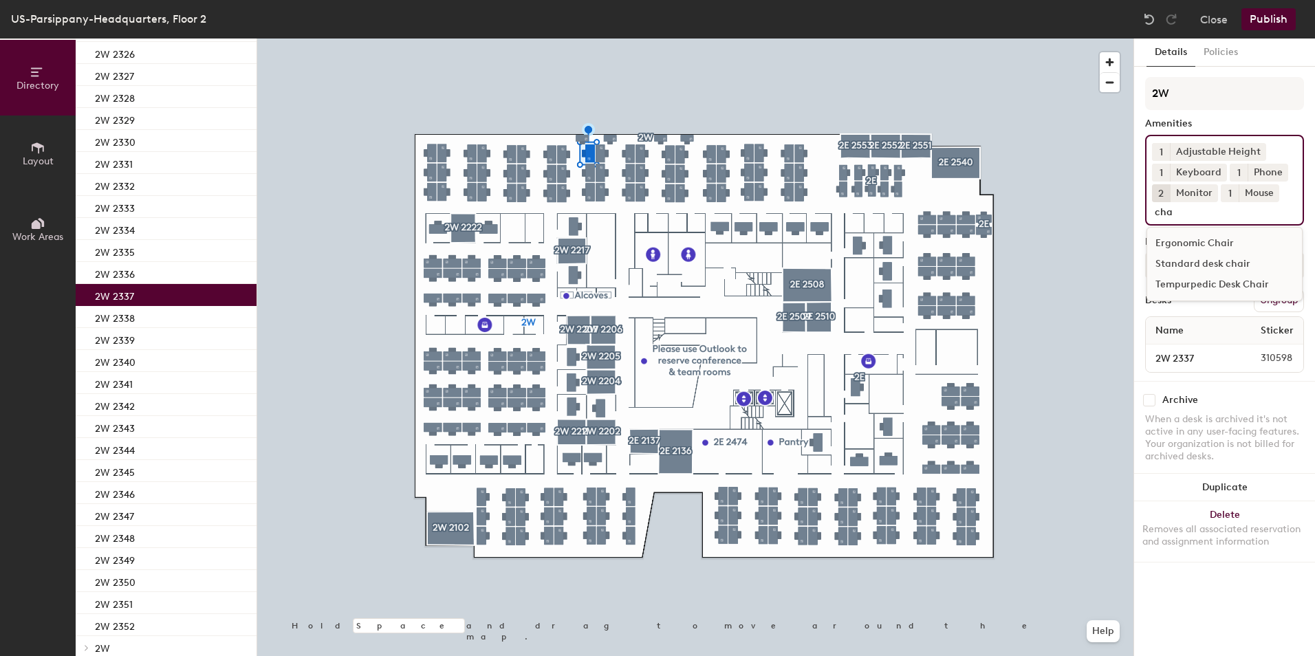
type input "cha"
click at [1189, 259] on div "Standard desk chair" at bounding box center [1224, 264] width 155 height 21
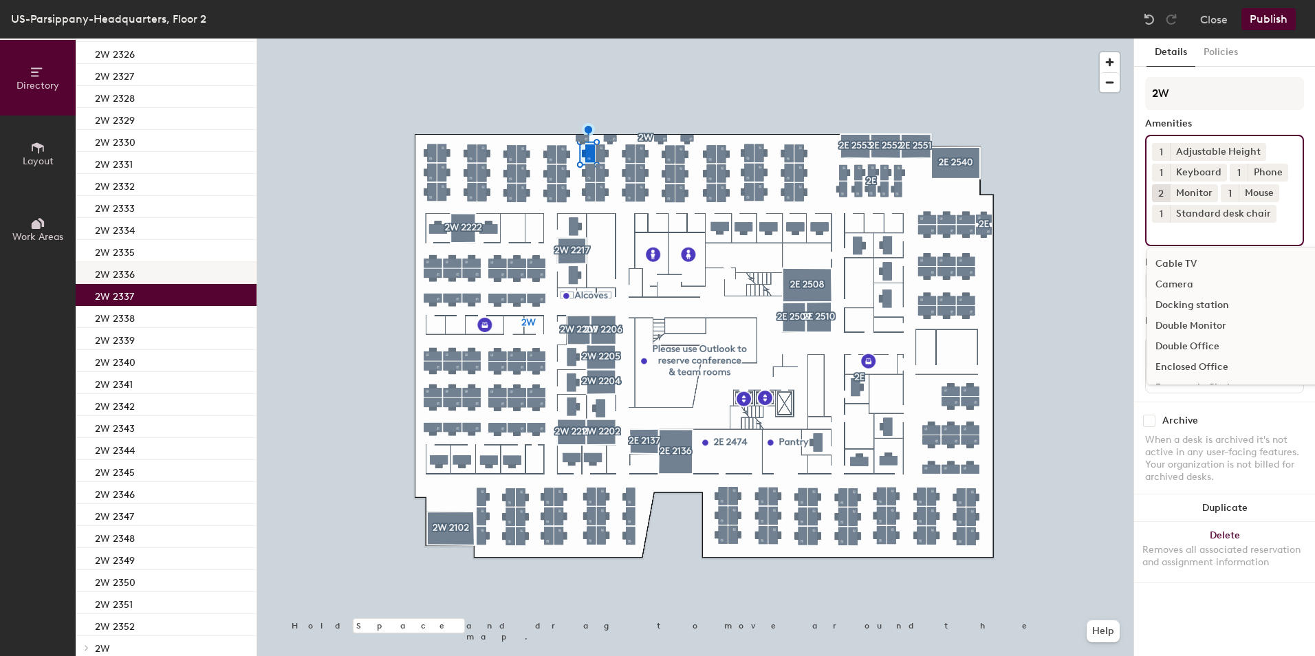
click at [122, 273] on p "2W 2336" at bounding box center [115, 273] width 40 height 16
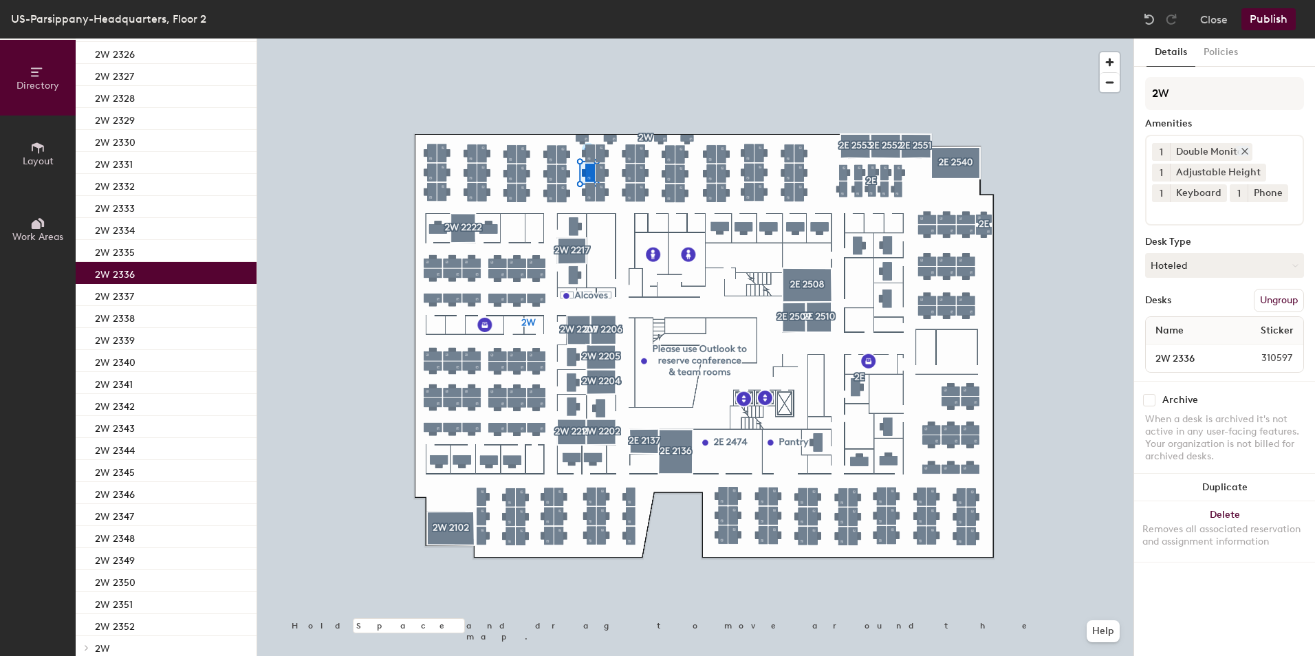
click at [1244, 150] on icon at bounding box center [1245, 152] width 6 height 6
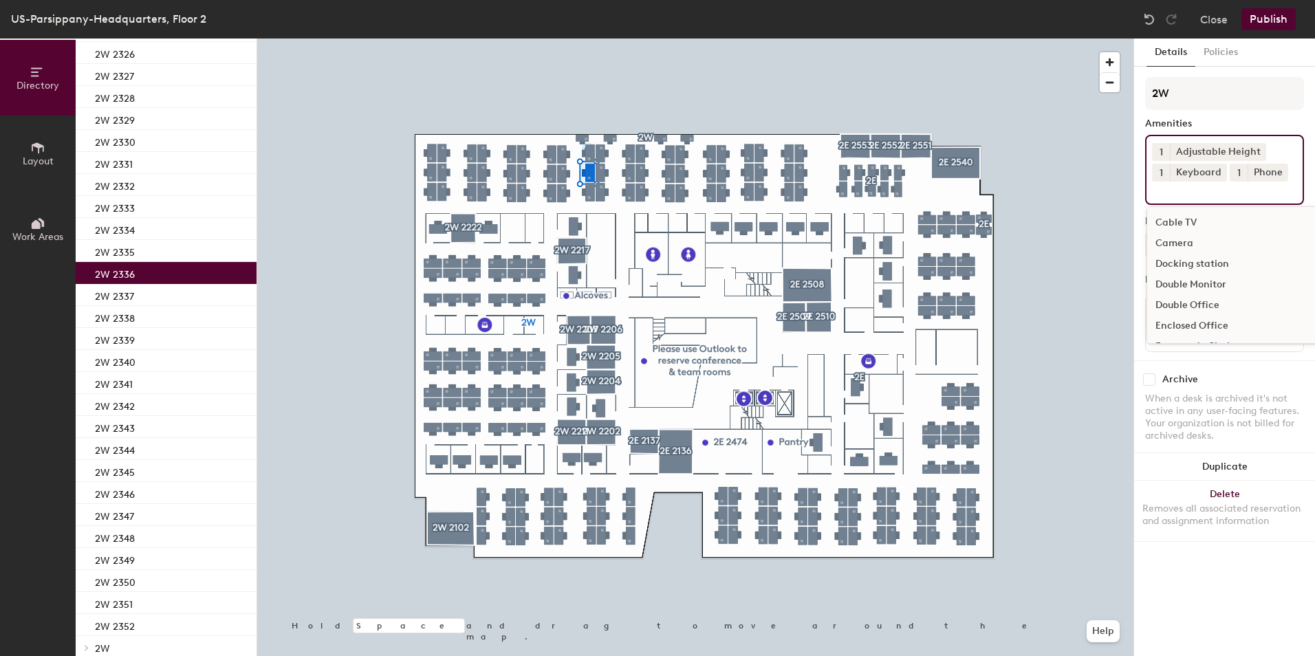
click at [1211, 191] on input at bounding box center [1214, 190] width 124 height 17
type input "mon"
click at [1169, 242] on div "Monitor" at bounding box center [1224, 243] width 155 height 21
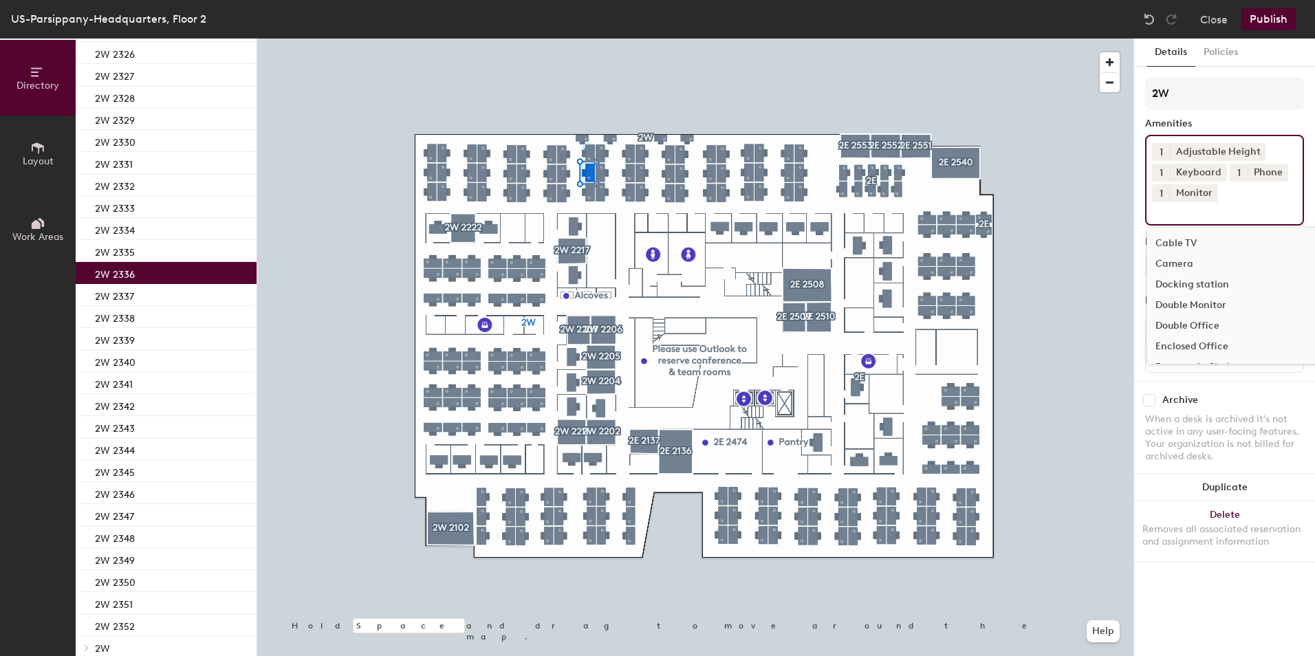
click at [1165, 195] on button "1" at bounding box center [1161, 193] width 18 height 18
click at [1165, 210] on div "2" at bounding box center [1161, 211] width 18 height 18
click at [1172, 216] on input at bounding box center [1214, 210] width 124 height 17
type input "mous"
click at [1198, 241] on div "Mouse" at bounding box center [1224, 243] width 155 height 21
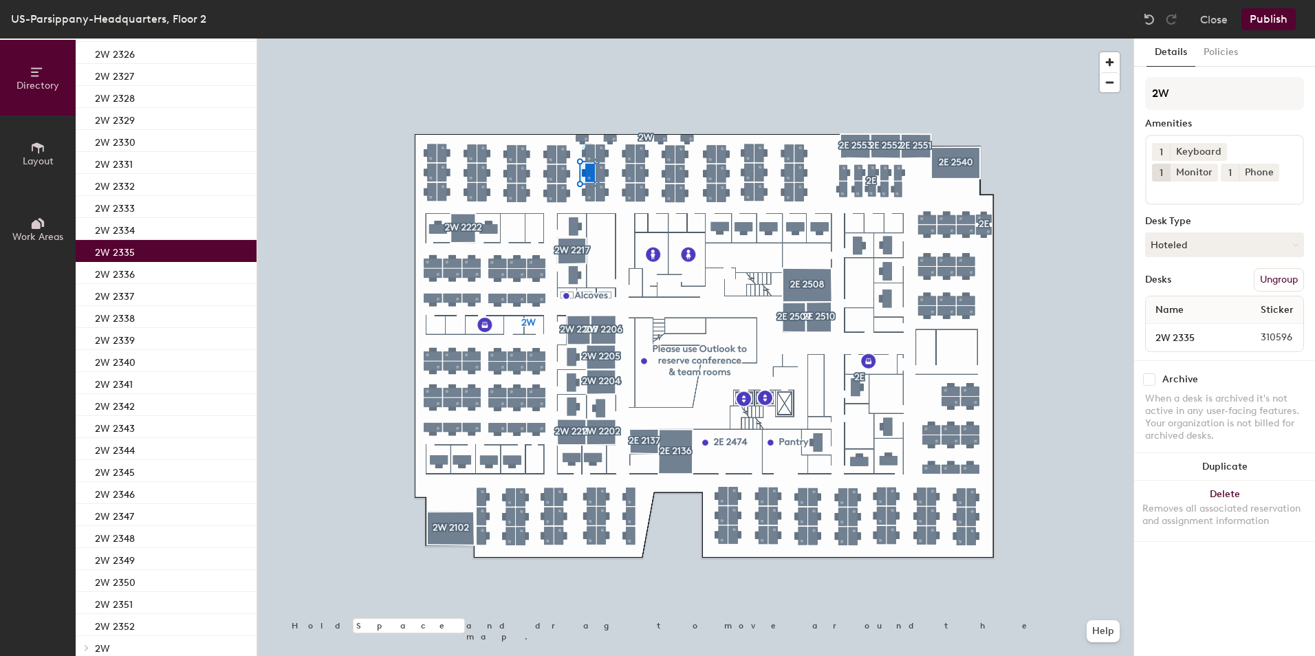
click at [175, 254] on div "2W 2335" at bounding box center [166, 251] width 181 height 22
click at [1163, 166] on span "1" at bounding box center [1161, 173] width 3 height 14
click at [1170, 182] on div "2" at bounding box center [1161, 191] width 18 height 18
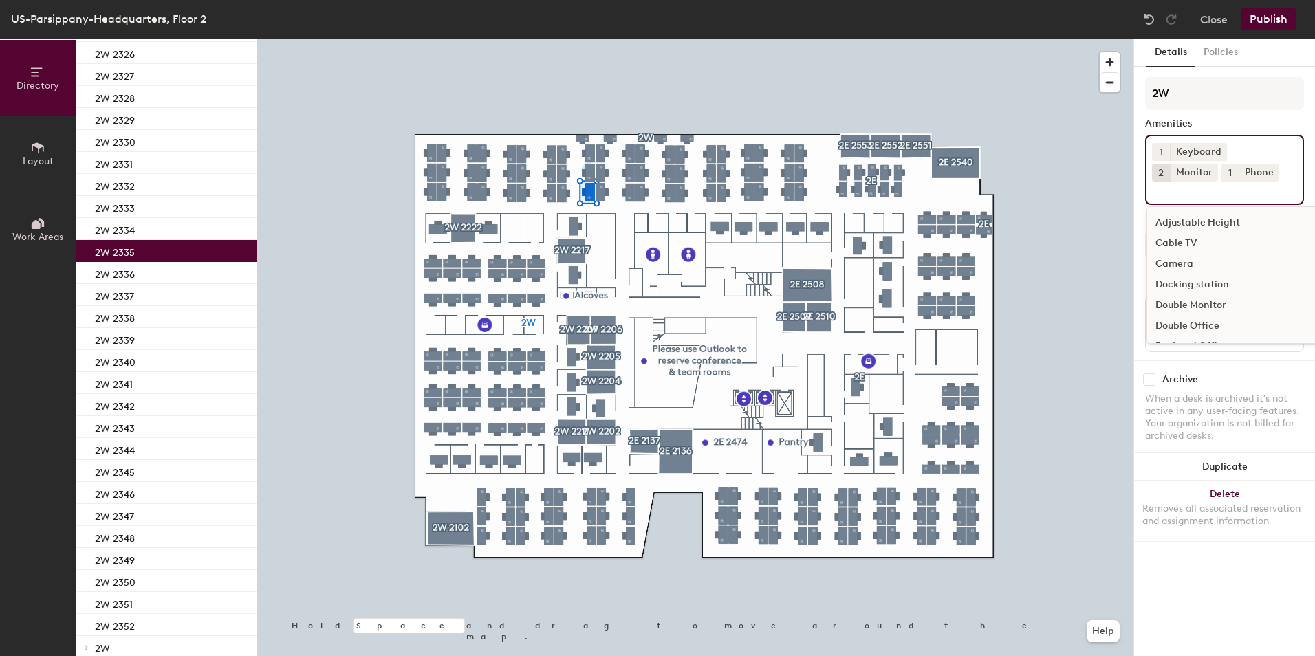
click at [1223, 186] on input at bounding box center [1214, 190] width 124 height 17
type input "mous"
click at [1185, 225] on div "Mouse" at bounding box center [1224, 223] width 155 height 21
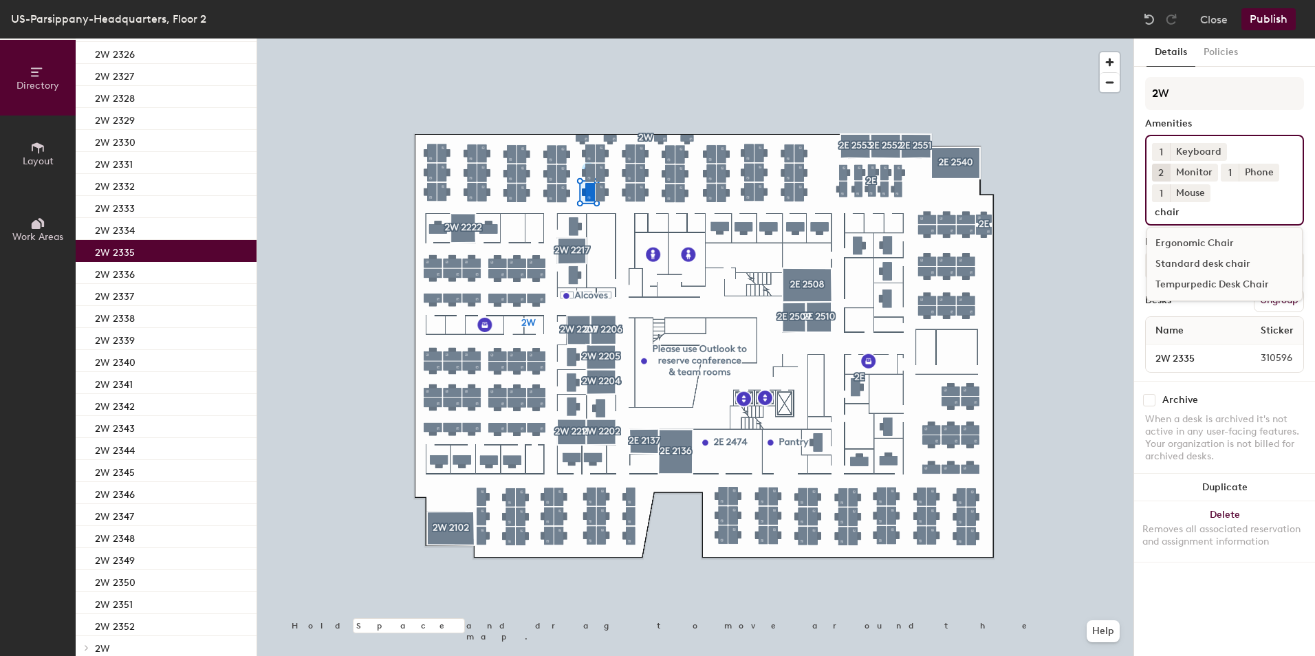
type input "chair"
click at [1191, 254] on div "Standard desk chair" at bounding box center [1224, 264] width 155 height 21
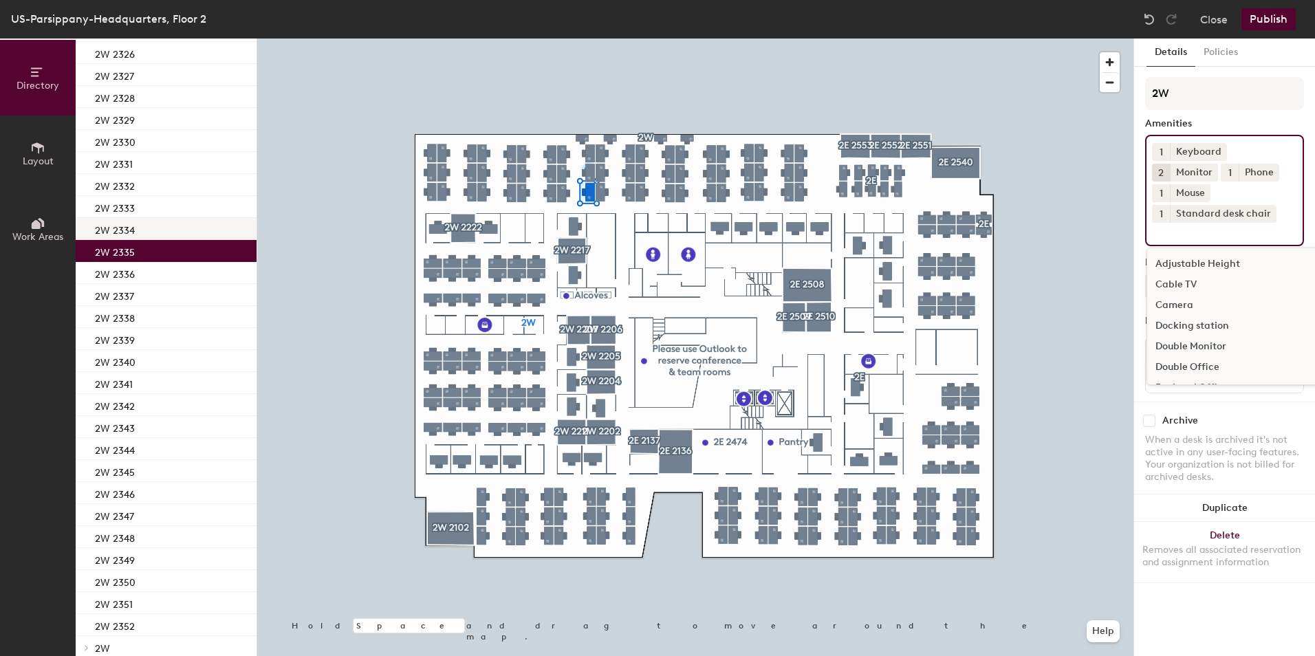
click at [161, 227] on div "2W 2334" at bounding box center [166, 229] width 181 height 22
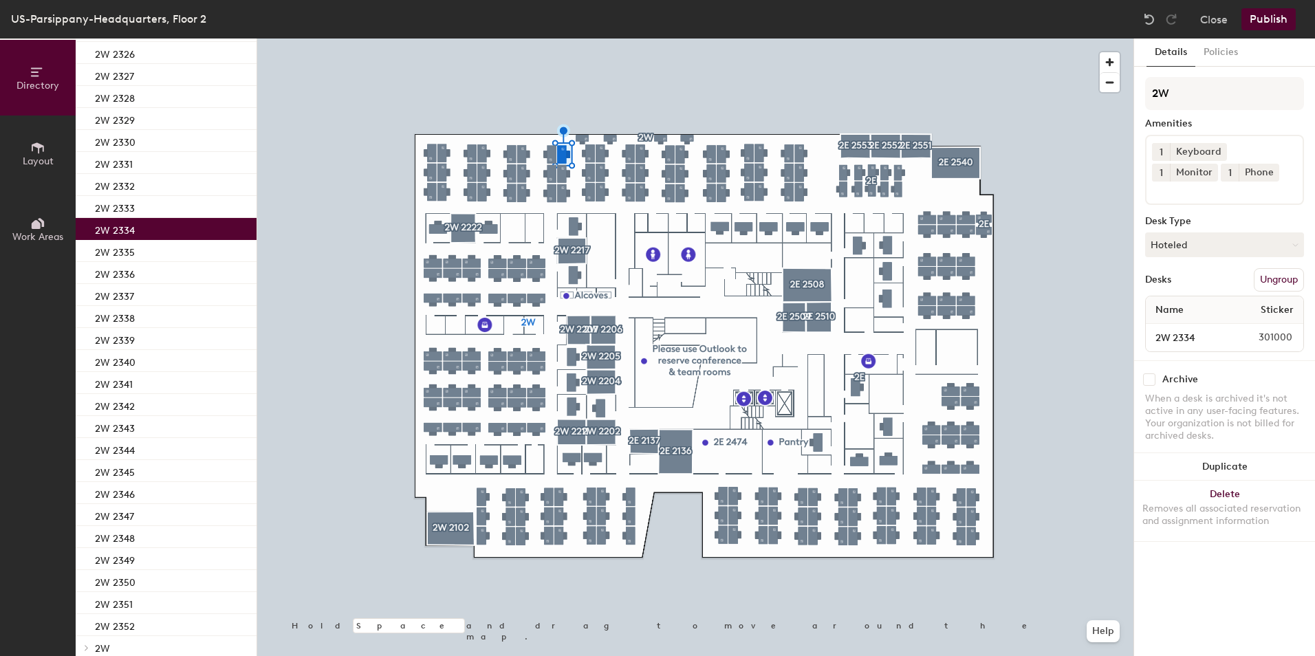
click at [1163, 166] on span "1" at bounding box center [1161, 173] width 3 height 14
click at [1170, 182] on div "2" at bounding box center [1161, 191] width 18 height 18
click at [1220, 186] on input at bounding box center [1214, 190] width 124 height 17
type input "mous"
click at [1205, 217] on div "Mouse" at bounding box center [1224, 223] width 155 height 21
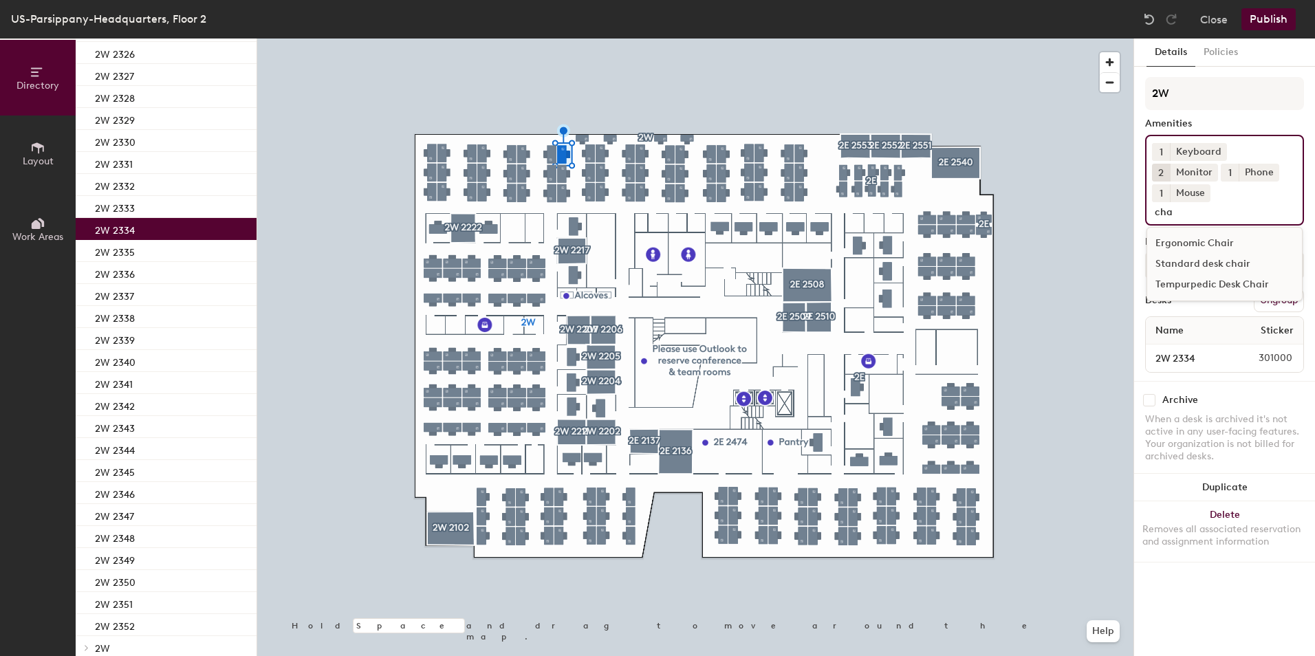
type input "cha"
click at [1196, 254] on div "Standard desk chair" at bounding box center [1224, 264] width 155 height 21
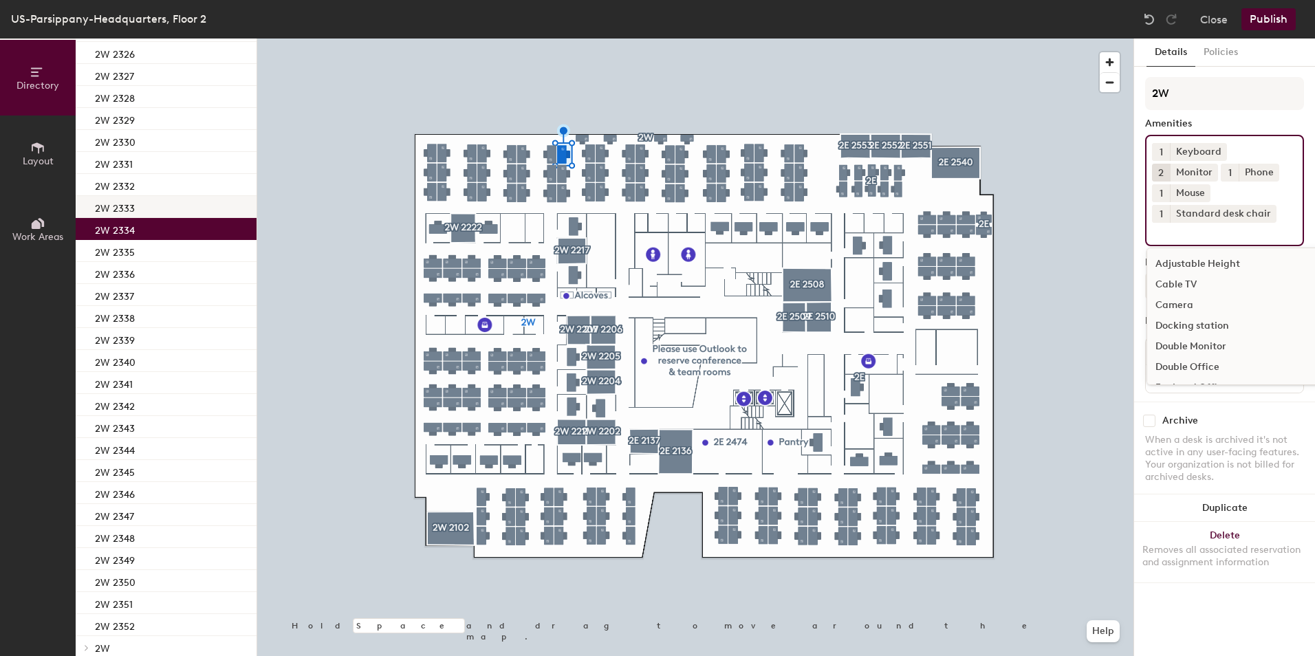
click at [175, 199] on div "2W 2333" at bounding box center [166, 207] width 181 height 22
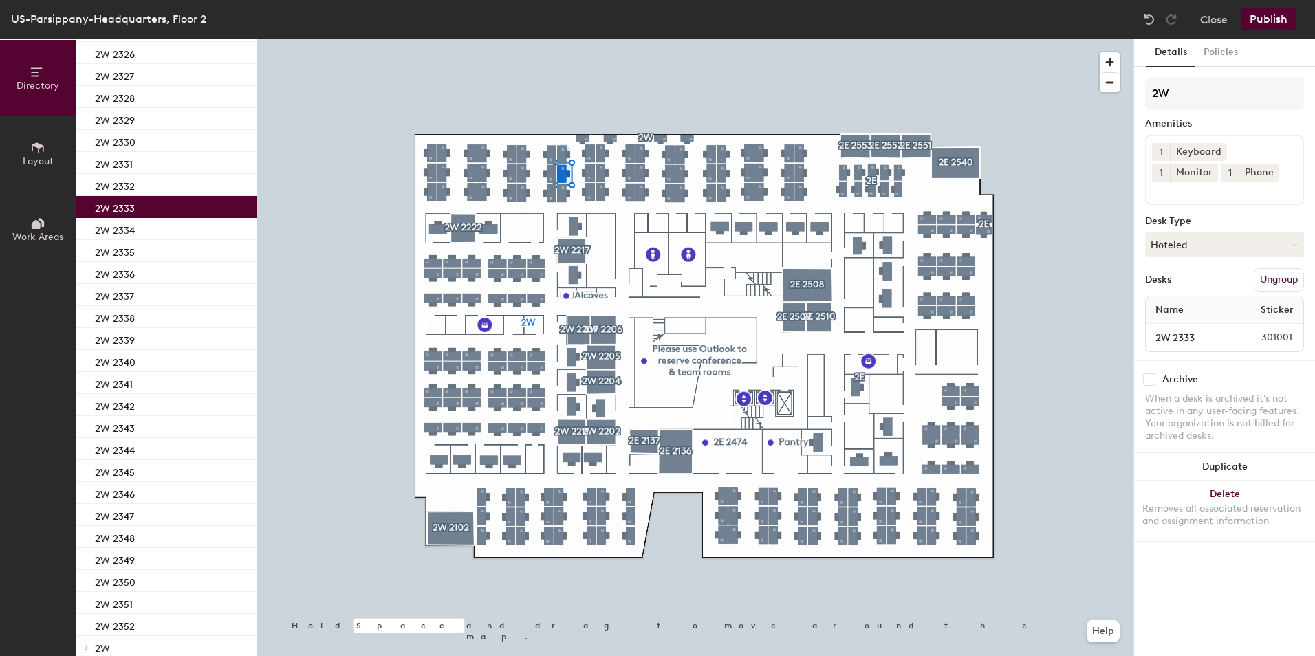
click at [1163, 166] on span "1" at bounding box center [1161, 173] width 3 height 14
click at [1170, 182] on div "2" at bounding box center [1161, 191] width 18 height 18
click at [1233, 175] on div "1 Keyboard 2 Monitor 1 Phone" at bounding box center [1224, 170] width 159 height 70
type input "mous"
click at [1199, 224] on div "Mouse" at bounding box center [1224, 223] width 155 height 21
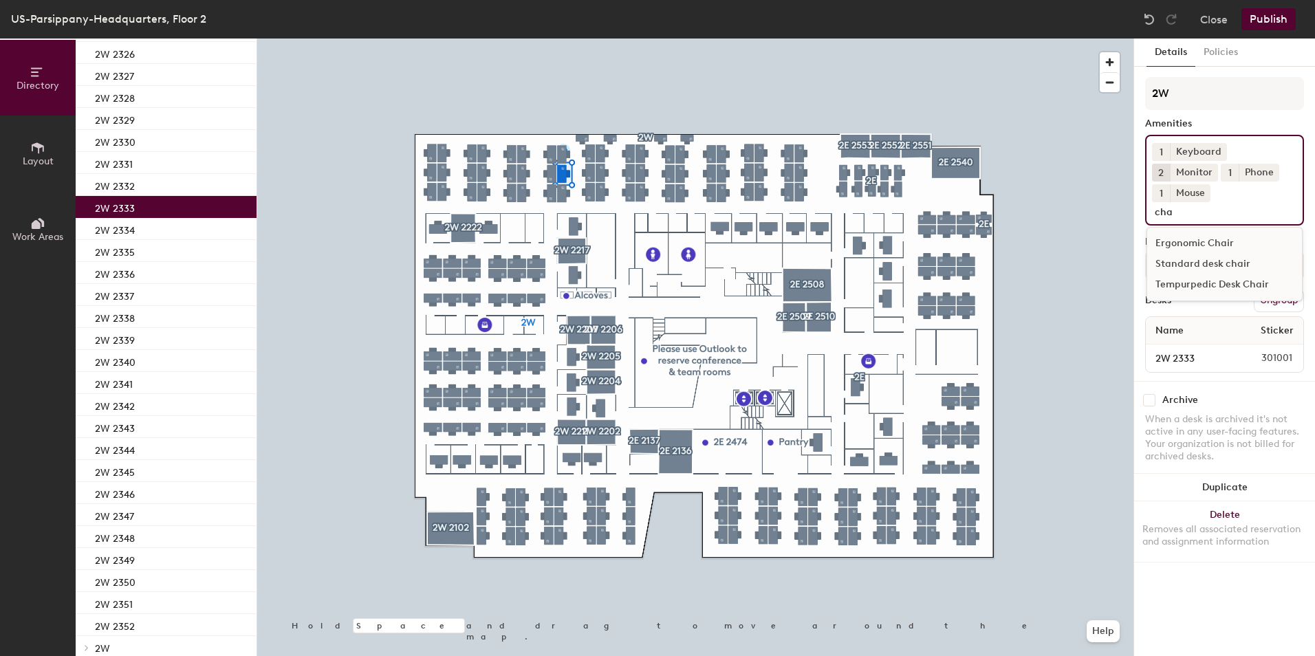
type input "cha"
click at [1202, 254] on div "Standard desk chair" at bounding box center [1224, 264] width 155 height 21
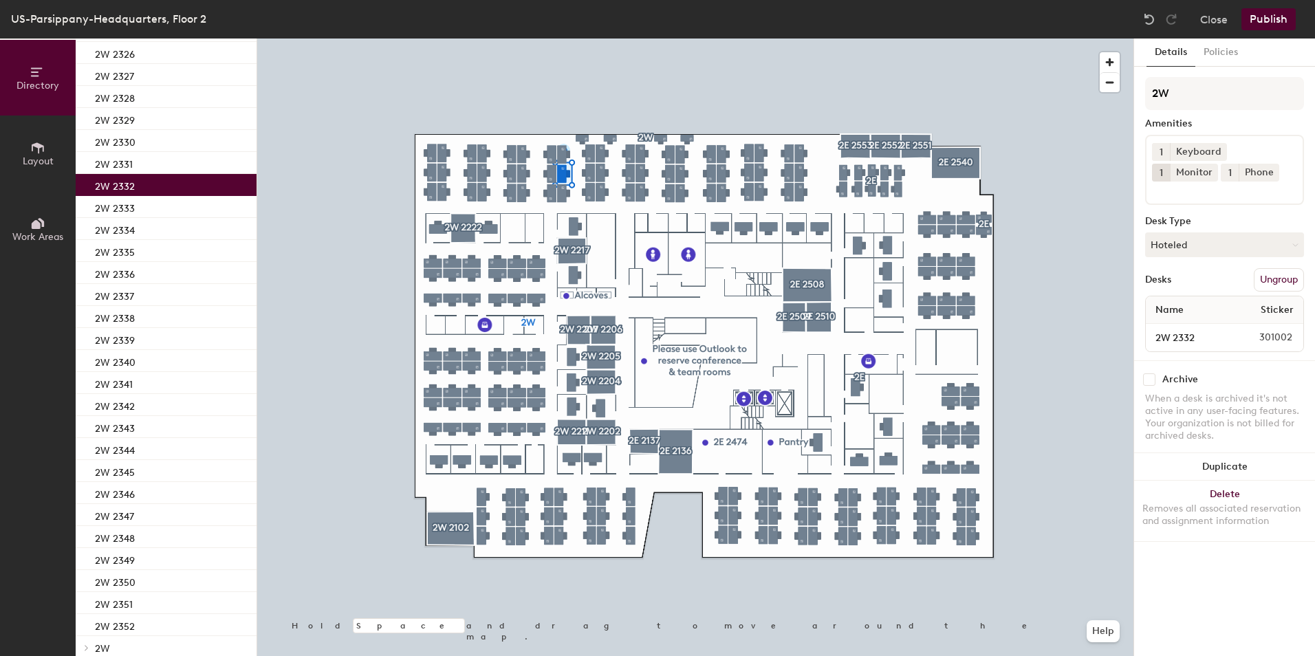
click at [185, 180] on div "2W 2332" at bounding box center [166, 185] width 181 height 22
click at [1170, 164] on button "1" at bounding box center [1161, 173] width 18 height 18
click at [1170, 182] on div "2" at bounding box center [1161, 191] width 18 height 18
click at [1230, 187] on input at bounding box center [1214, 190] width 124 height 17
type input "mous"
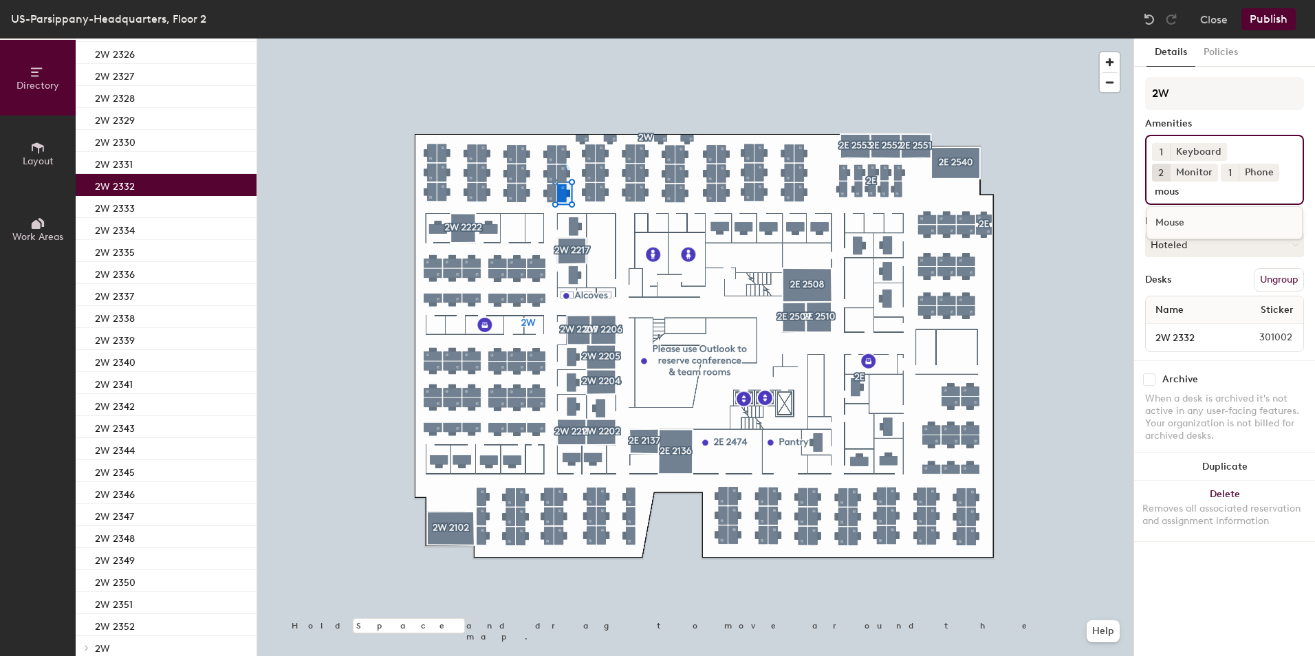
click at [1195, 224] on div "Mouse" at bounding box center [1224, 223] width 155 height 21
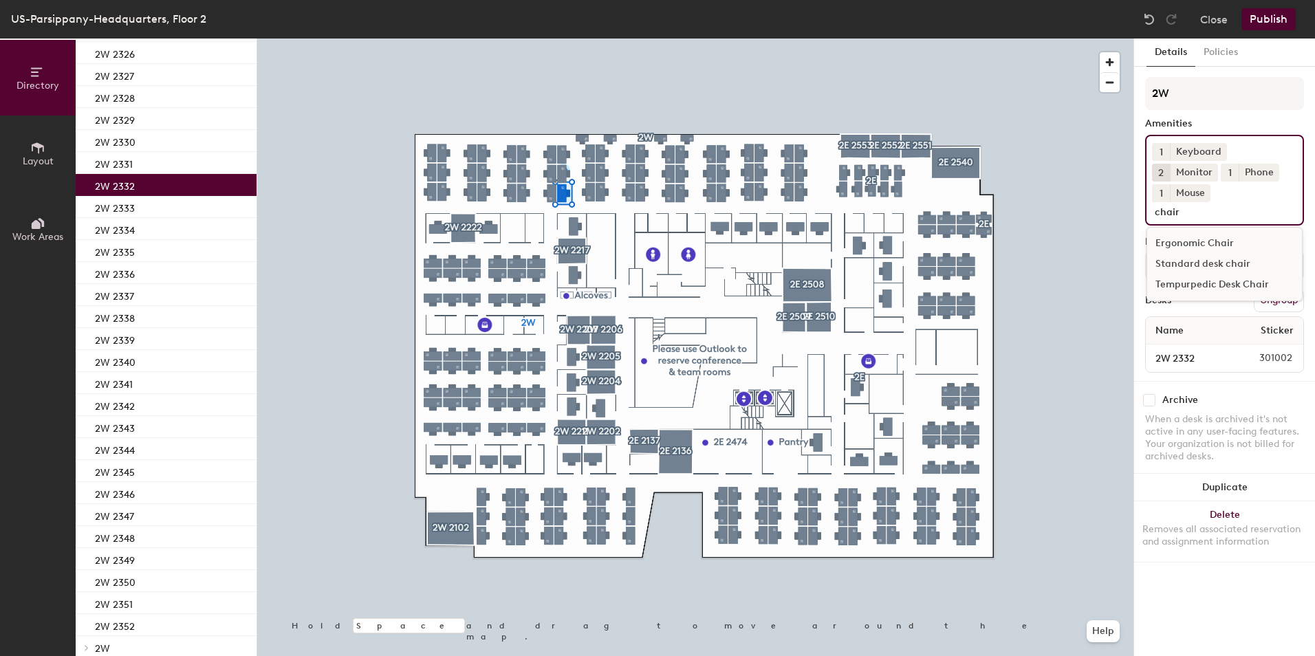
type input "chair"
click at [1193, 254] on div "Standard desk chair" at bounding box center [1224, 264] width 155 height 21
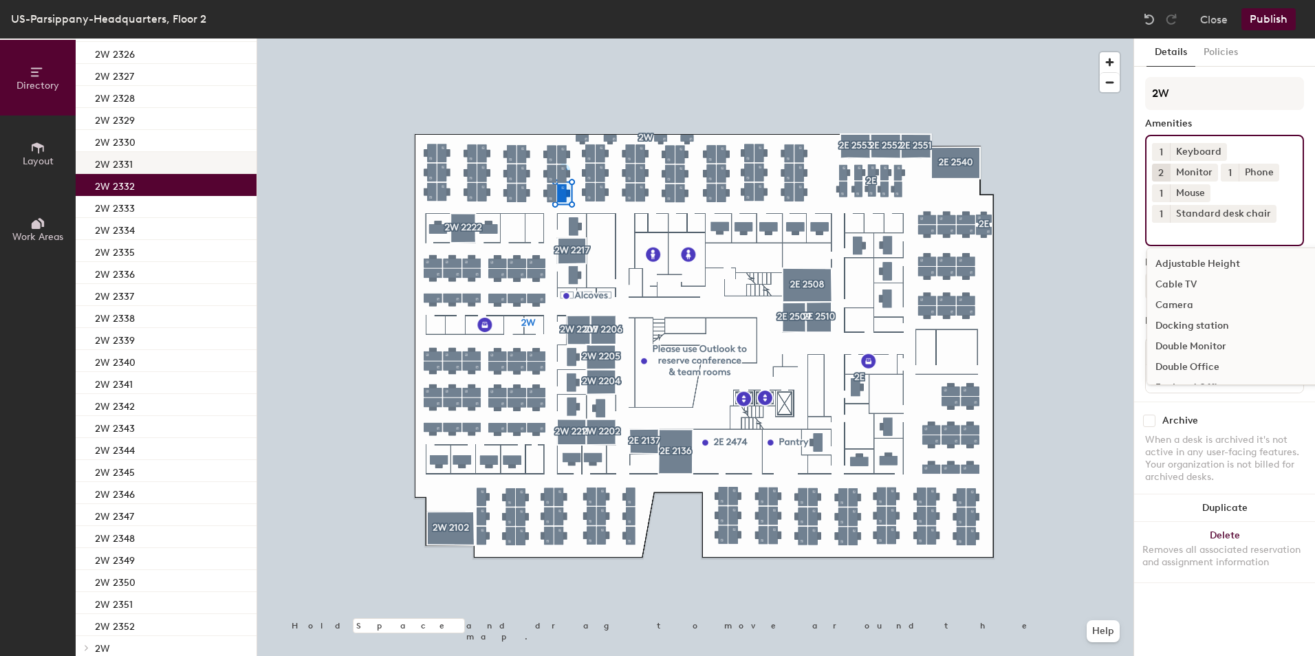
click at [151, 152] on div "2W 2331" at bounding box center [166, 163] width 181 height 22
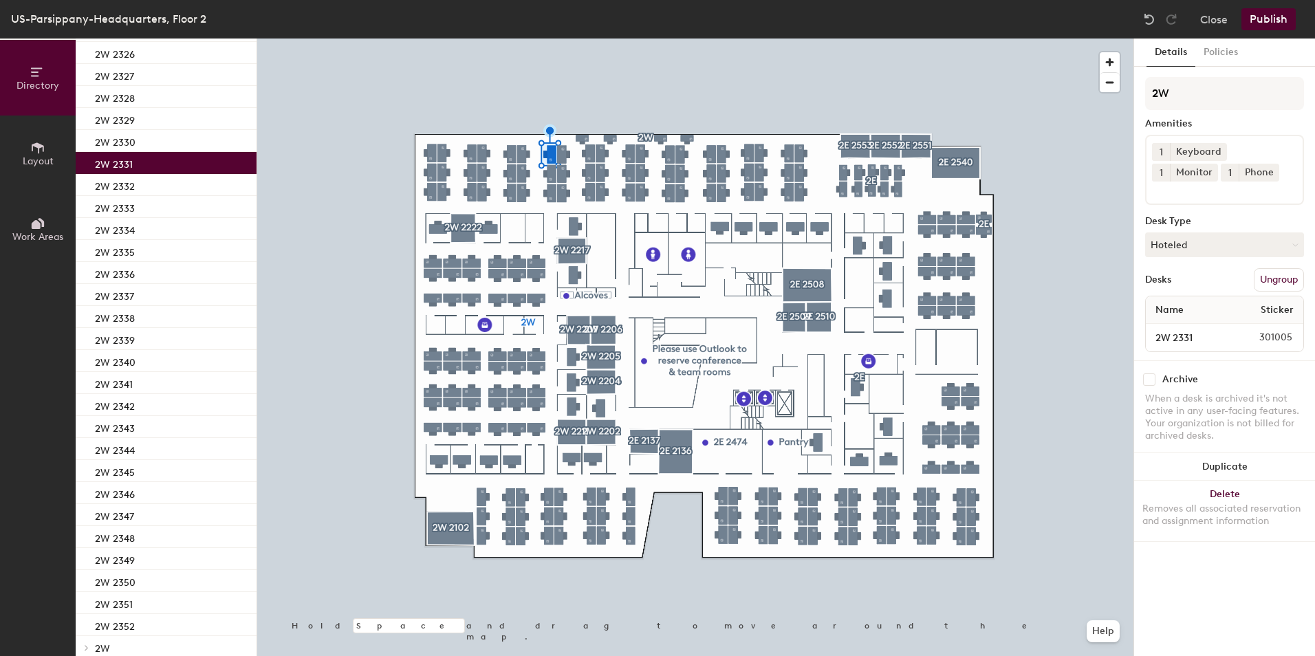
click at [1163, 166] on span "1" at bounding box center [1161, 173] width 3 height 14
click at [1170, 182] on div "2" at bounding box center [1161, 191] width 18 height 18
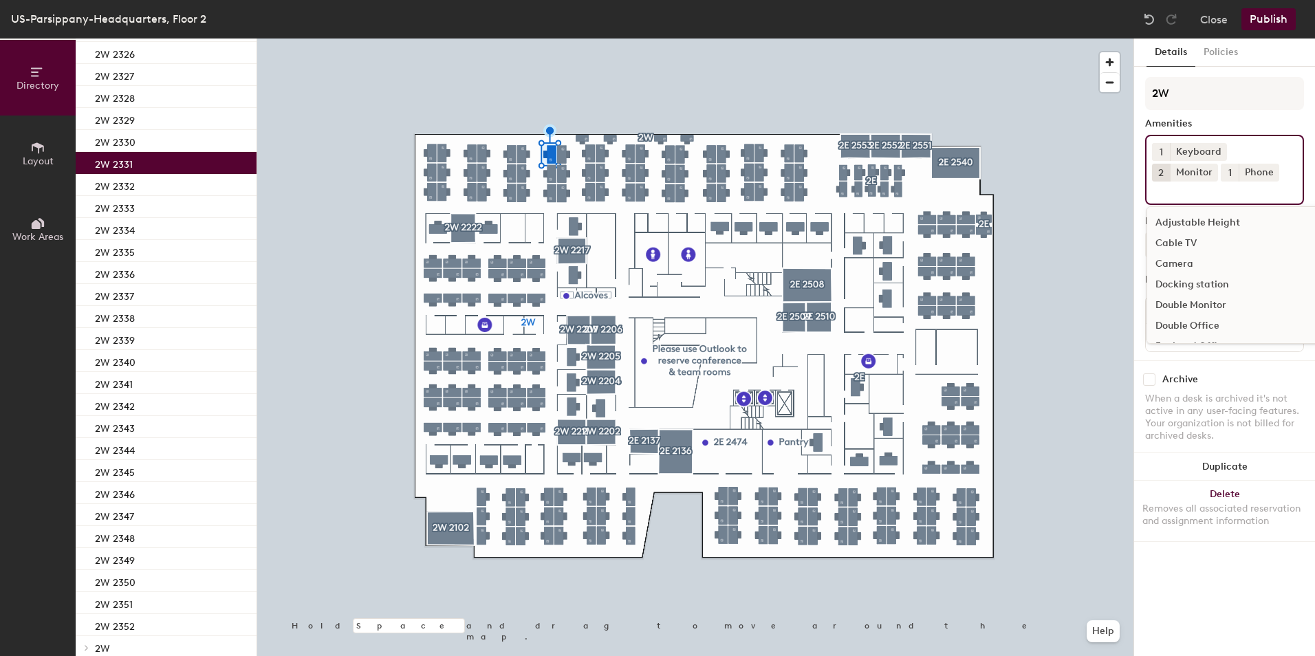
click at [1229, 188] on input at bounding box center [1214, 190] width 124 height 17
type input "mous"
click at [1220, 228] on div "Mouse" at bounding box center [1224, 223] width 155 height 21
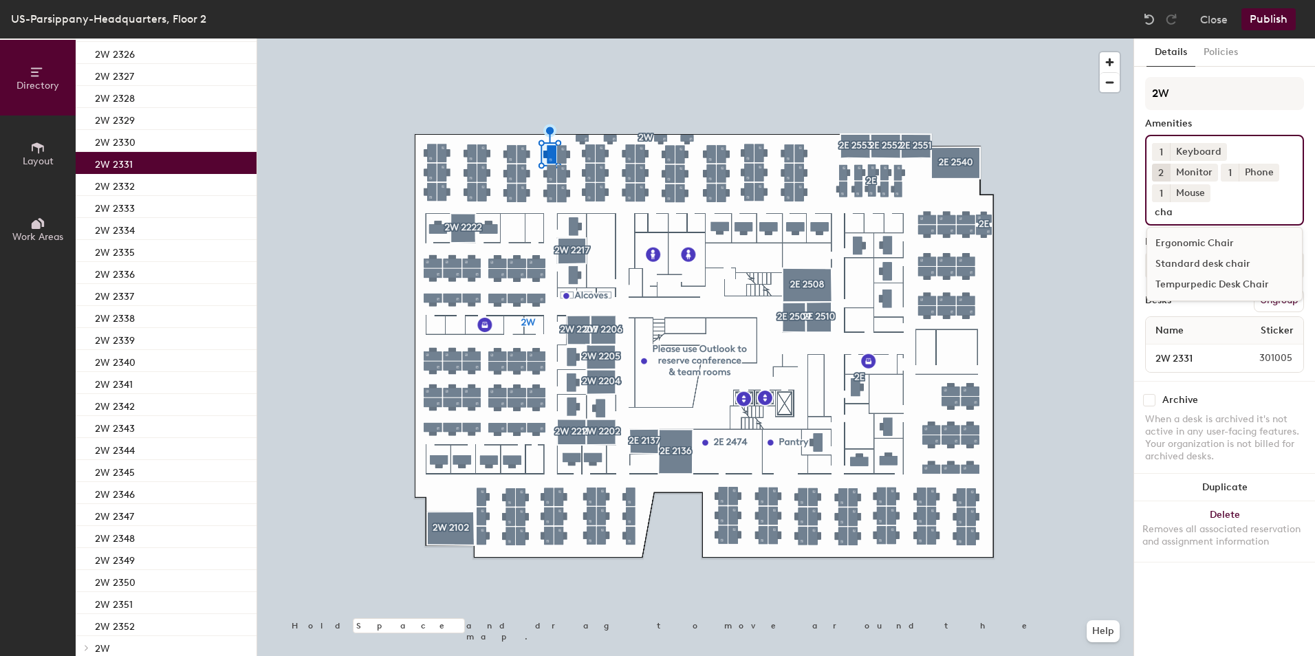
type input "cha"
click at [1217, 254] on div "Standard desk chair" at bounding box center [1224, 264] width 155 height 21
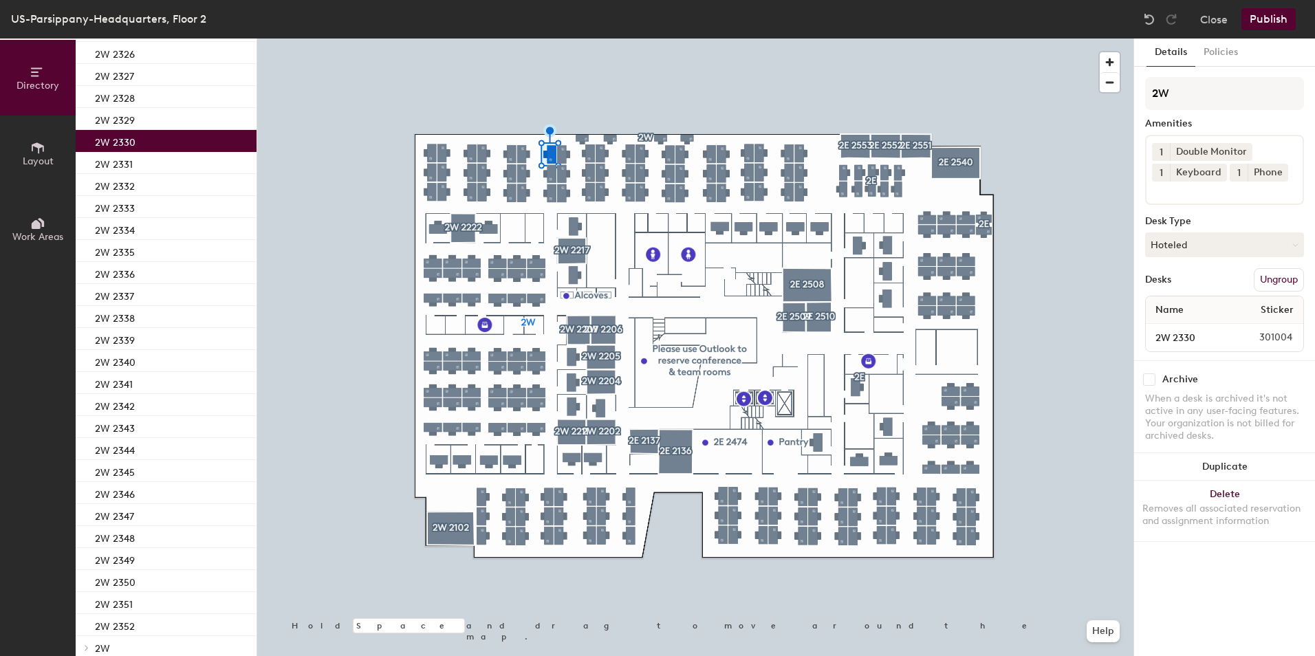
click at [164, 136] on div "2W 2330" at bounding box center [166, 141] width 181 height 22
click at [1247, 149] on icon at bounding box center [1245, 152] width 6 height 6
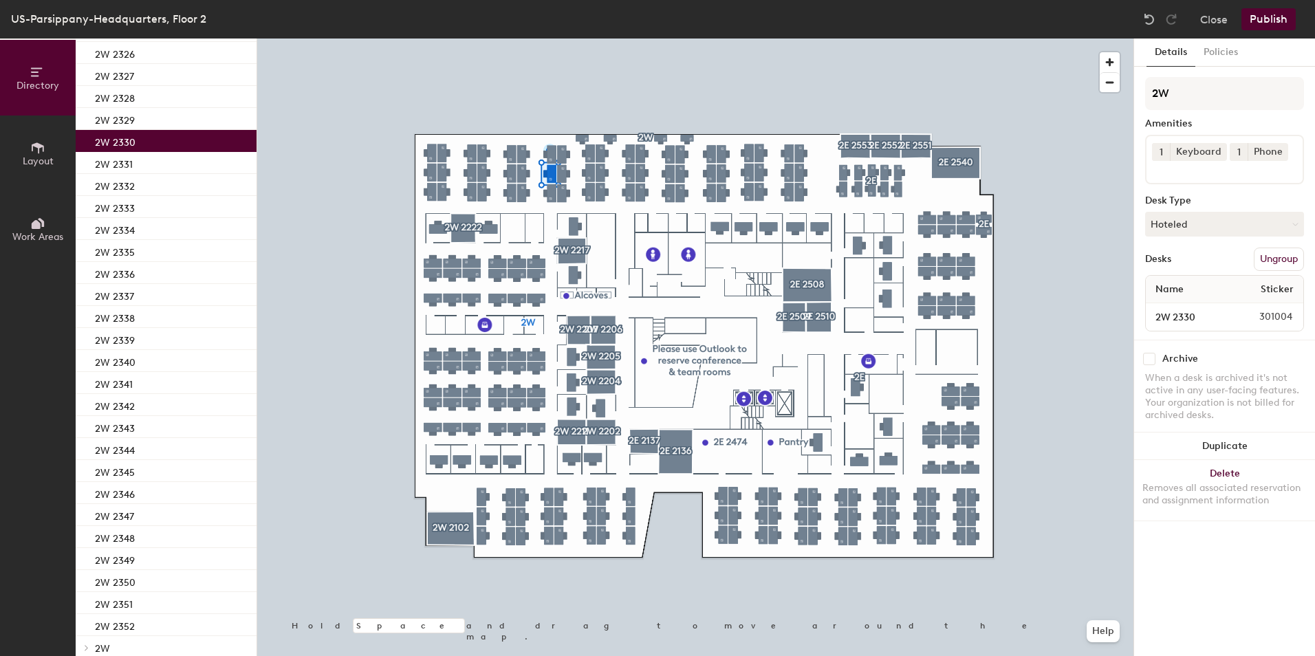
click at [1217, 177] on div "1 Keyboard 1 Phone" at bounding box center [1224, 160] width 159 height 50
type input "moni"
click at [1183, 222] on div "Monitor" at bounding box center [1224, 223] width 155 height 21
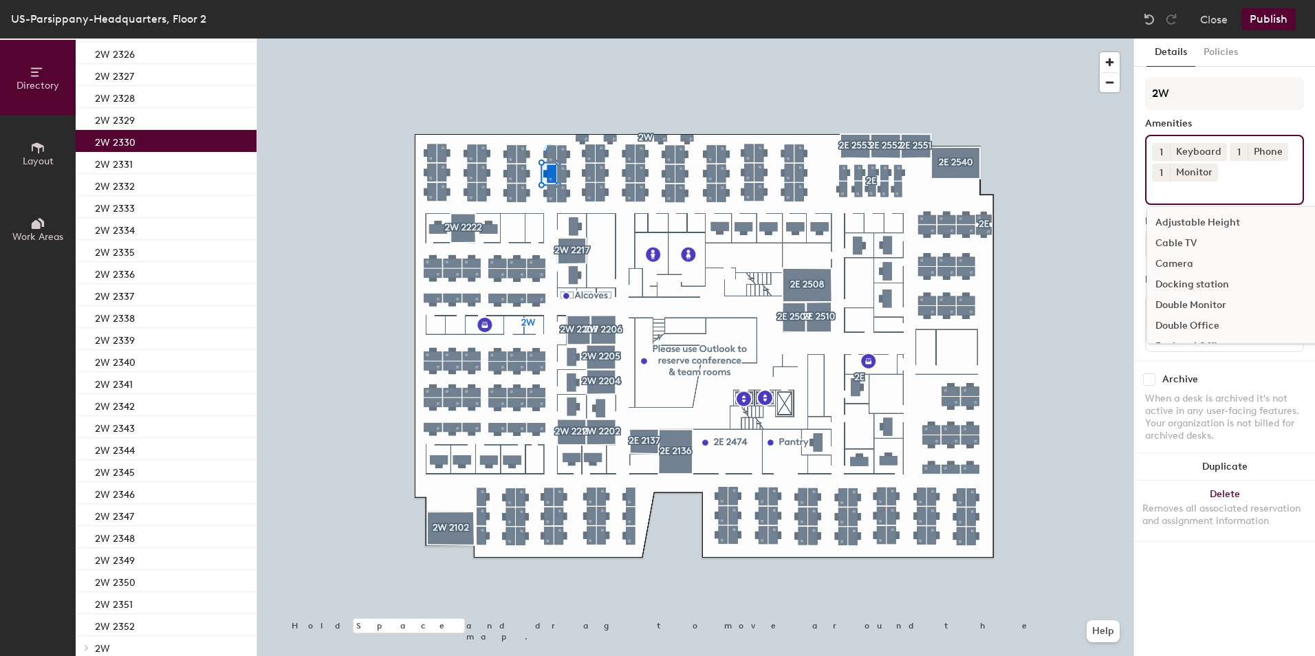
click at [1163, 175] on button "1" at bounding box center [1161, 173] width 18 height 18
click at [1165, 187] on div "2" at bounding box center [1161, 191] width 18 height 18
click at [1175, 197] on input at bounding box center [1214, 190] width 124 height 17
type input "mous"
click at [1213, 219] on div "Mouse" at bounding box center [1224, 223] width 155 height 21
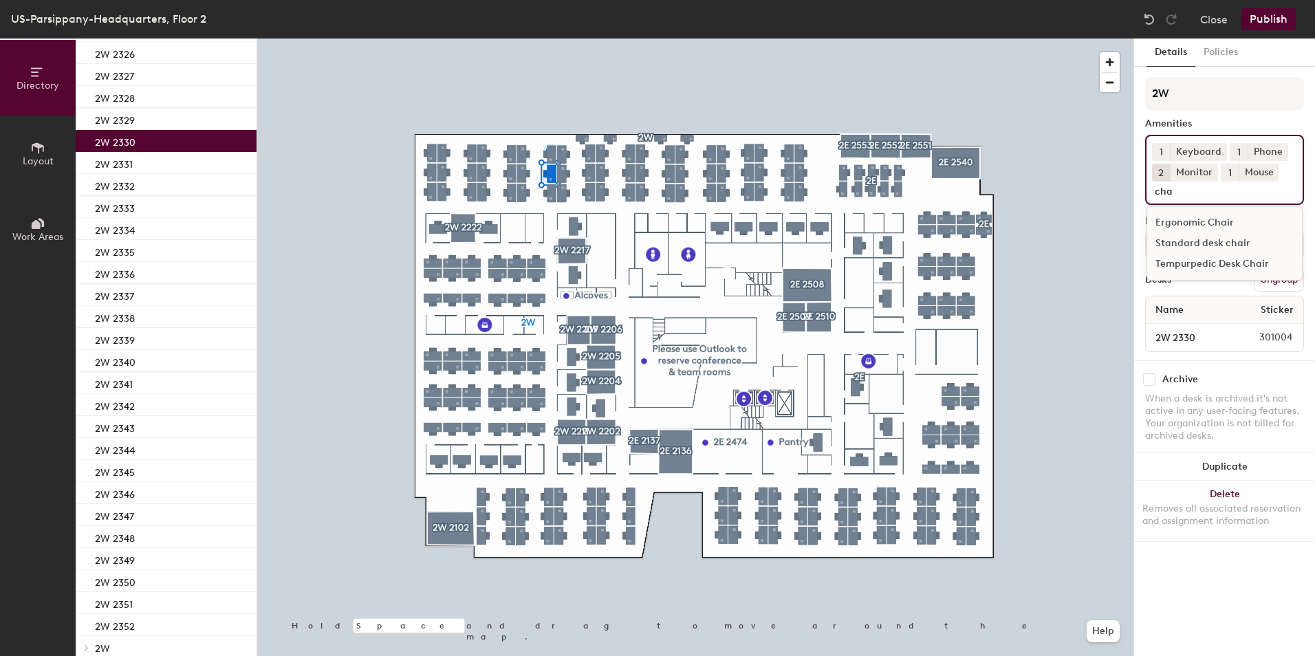
type input "cha"
click at [1201, 246] on div "Standard desk chair" at bounding box center [1224, 243] width 155 height 21
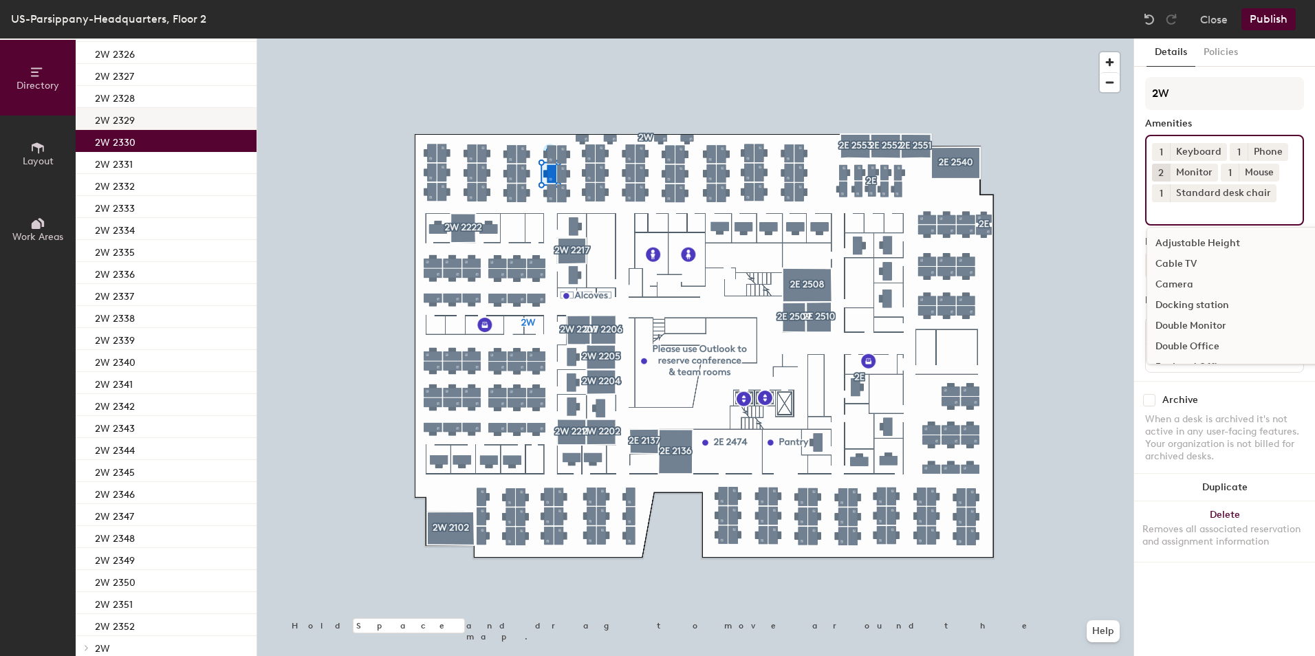
click at [199, 116] on div "2W 2329" at bounding box center [166, 119] width 181 height 22
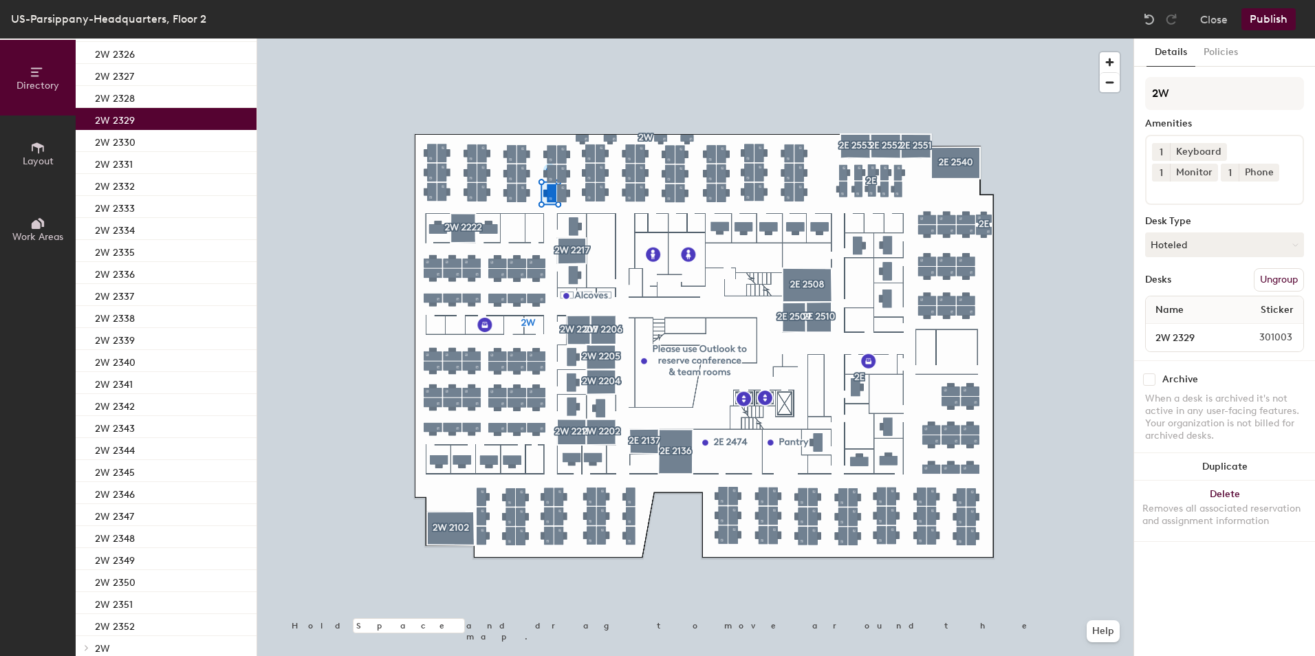
click at [1163, 166] on span "1" at bounding box center [1161, 173] width 3 height 14
click at [1170, 182] on div "2" at bounding box center [1161, 191] width 18 height 18
click at [1233, 173] on div "1 Keyboard 2 Monitor 1 Phone" at bounding box center [1224, 170] width 159 height 70
type input "mous"
click at [1207, 226] on div "Mouse" at bounding box center [1224, 223] width 155 height 21
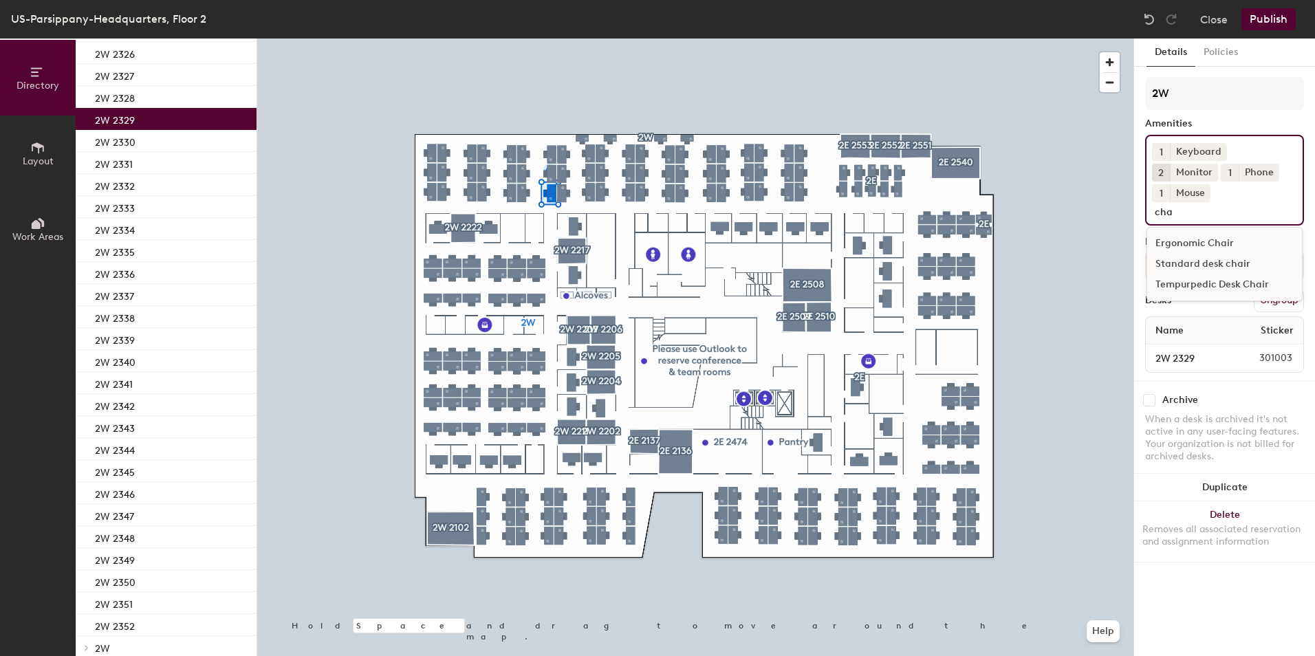
type input "cha"
click at [1194, 254] on div "Standard desk chair" at bounding box center [1224, 264] width 155 height 21
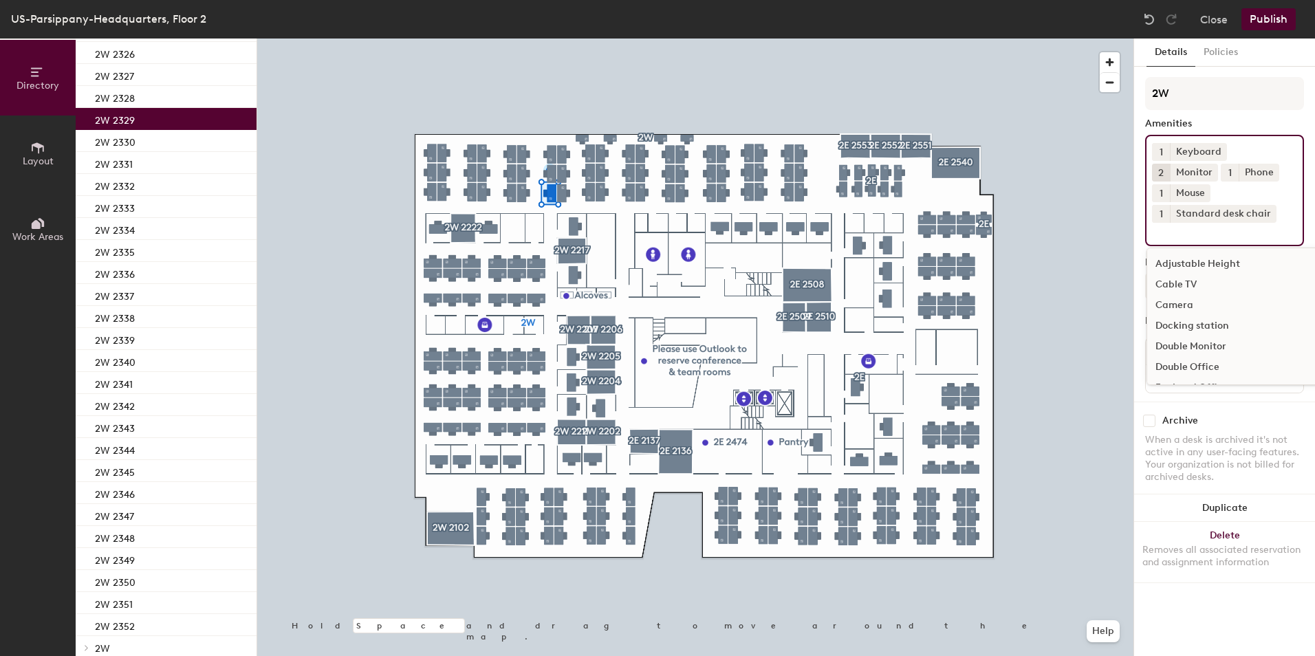
click at [1266, 20] on button "Publish" at bounding box center [1269, 19] width 54 height 22
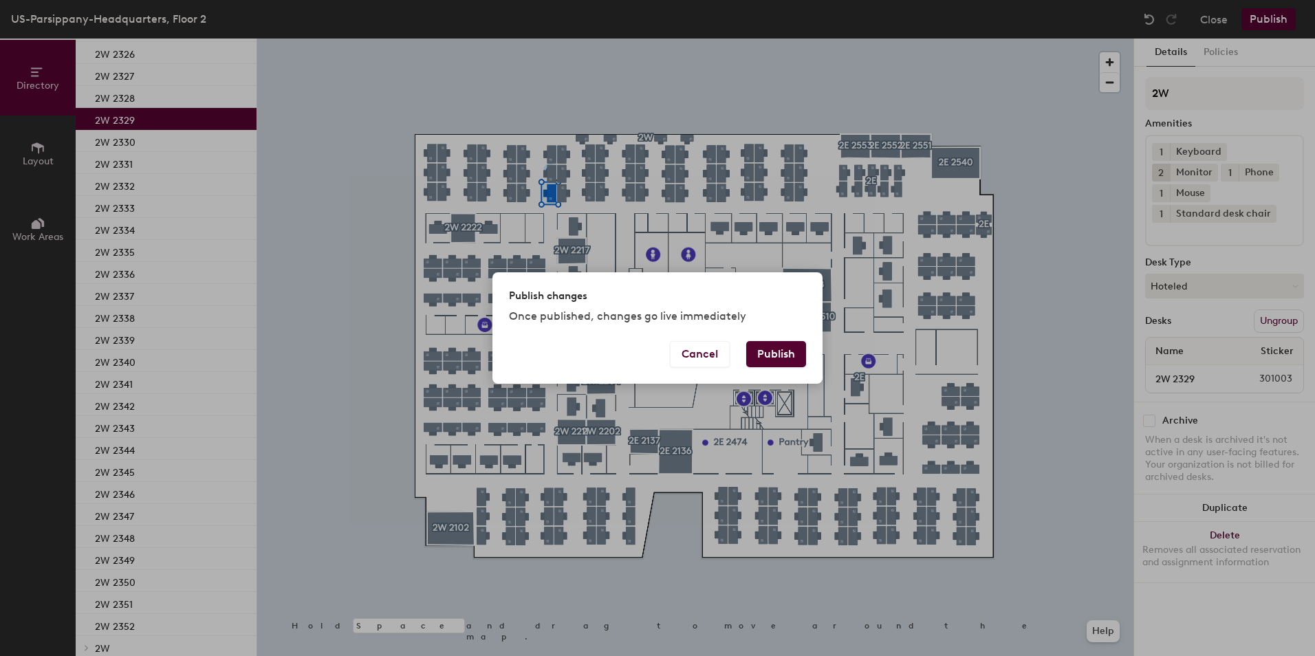
click at [792, 358] on button "Publish" at bounding box center [776, 354] width 60 height 26
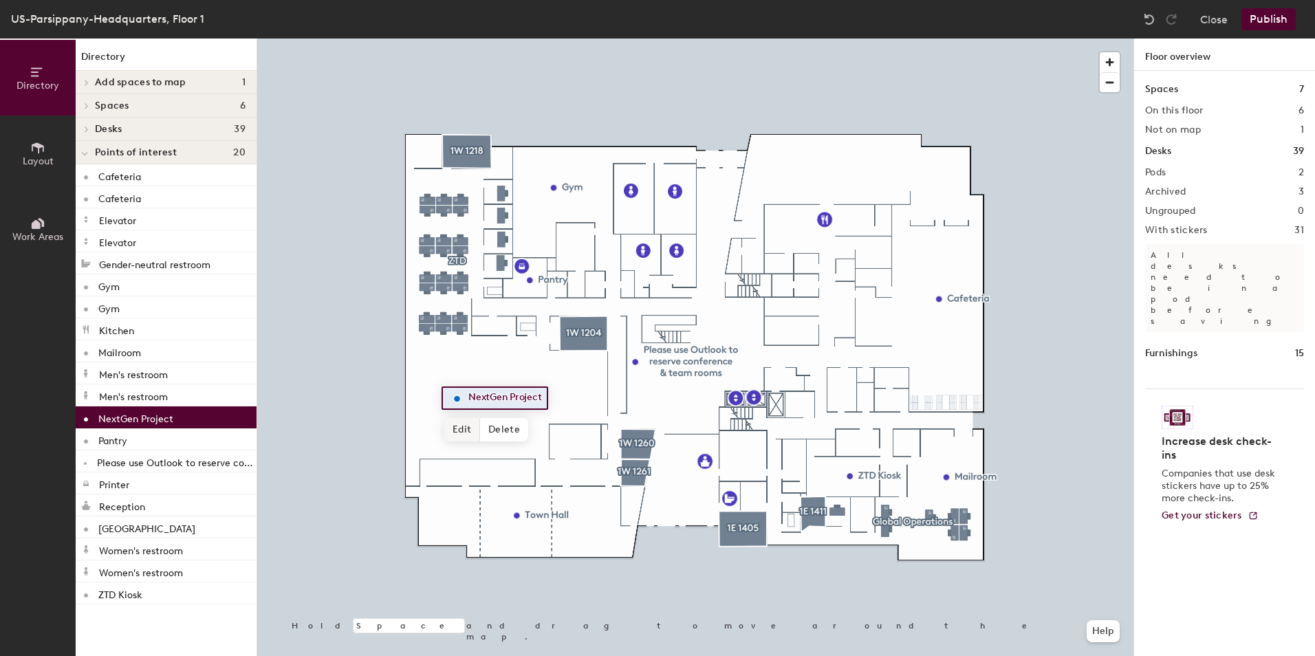
click at [462, 428] on span "Edit" at bounding box center [462, 429] width 36 height 23
click at [506, 419] on span "Done" at bounding box center [504, 429] width 41 height 23
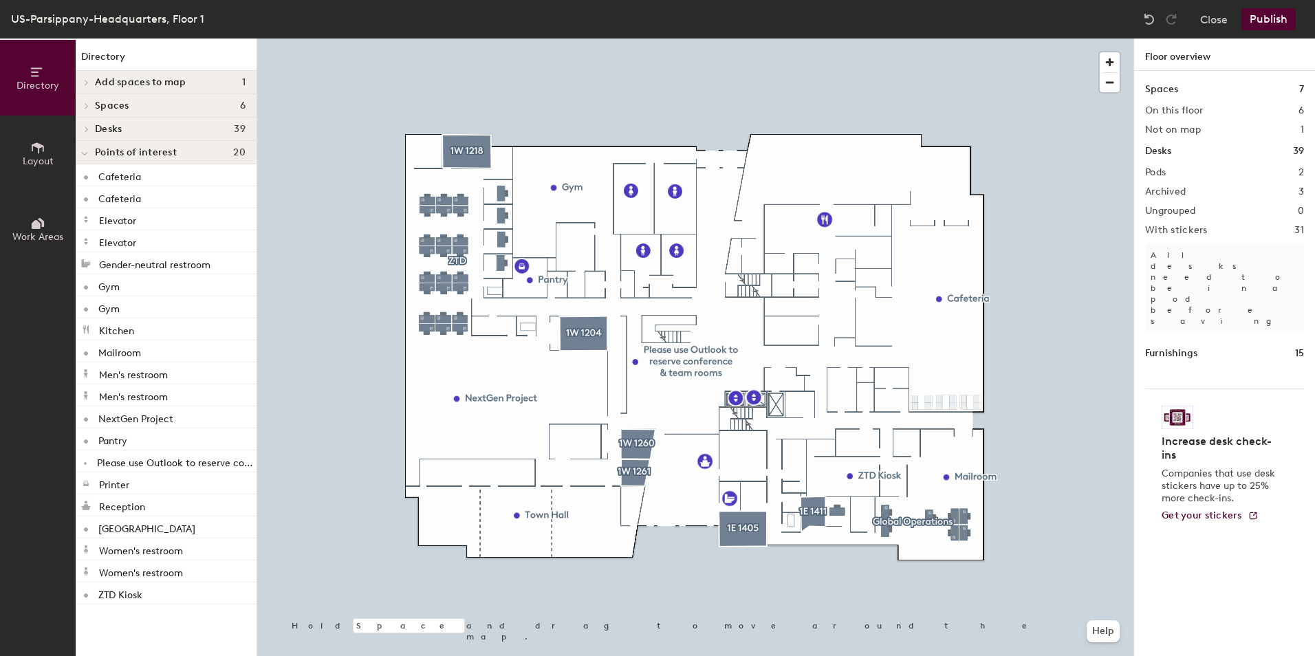
click at [26, 149] on button "Layout" at bounding box center [38, 154] width 76 height 76
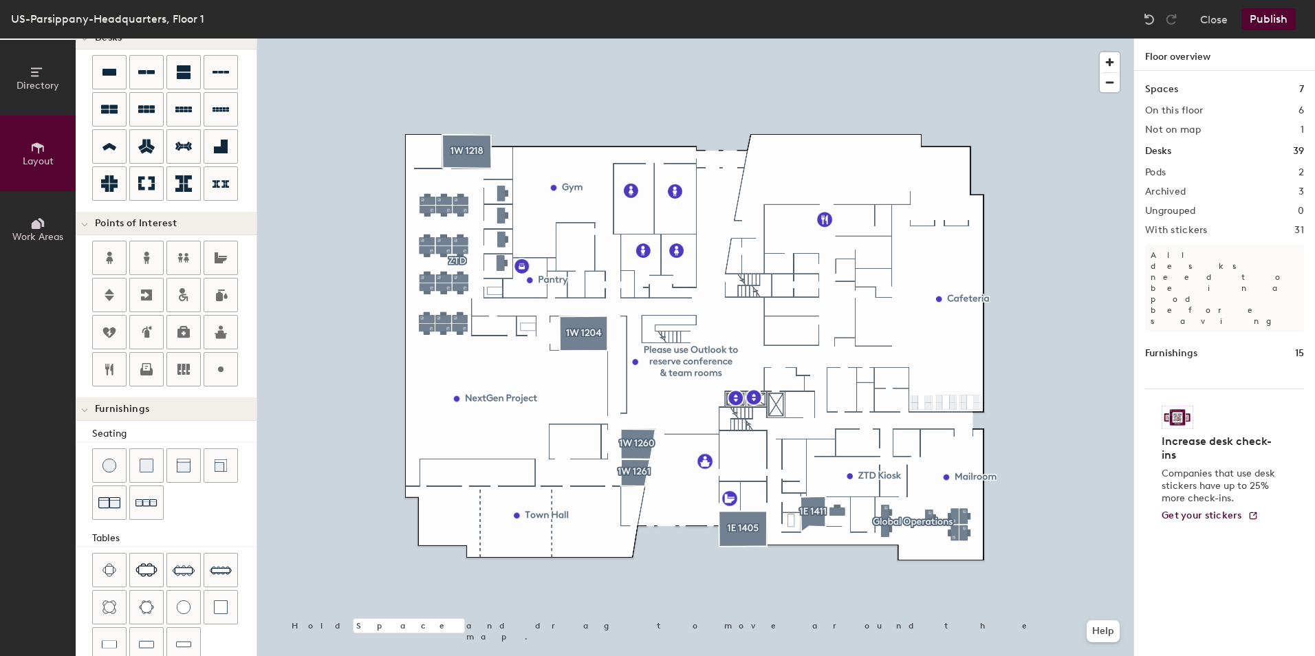
scroll to position [213, 0]
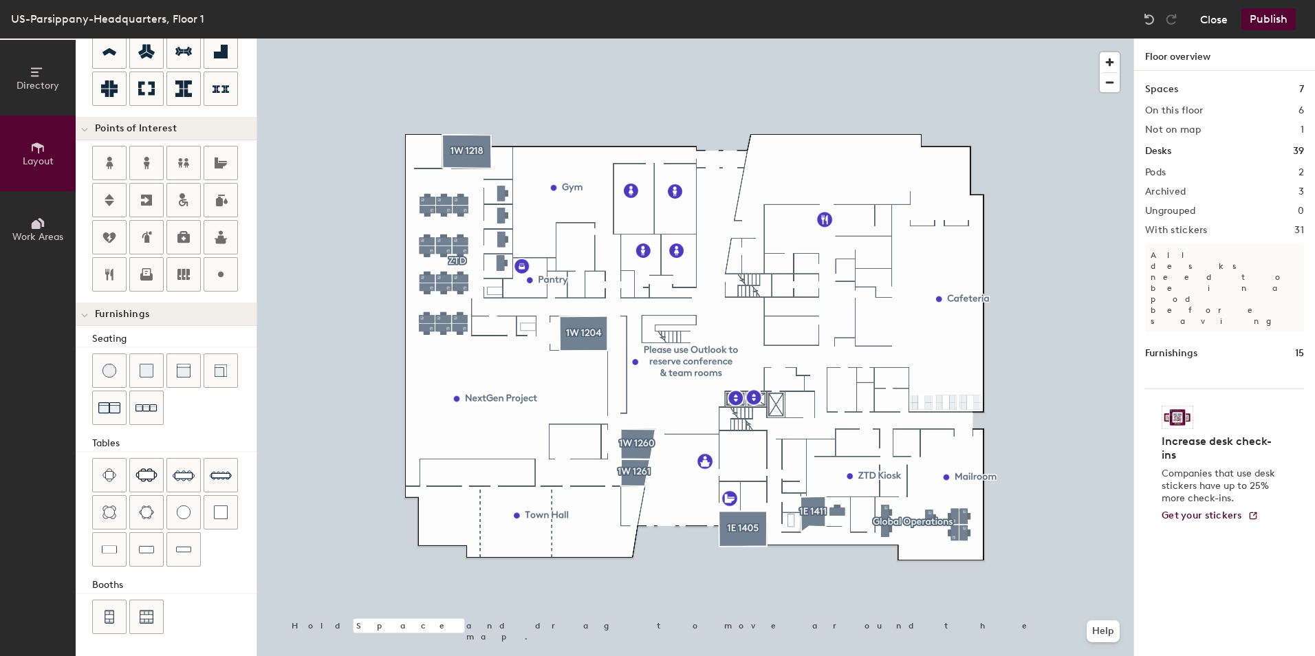
click at [1219, 21] on button "Close" at bounding box center [1214, 19] width 28 height 22
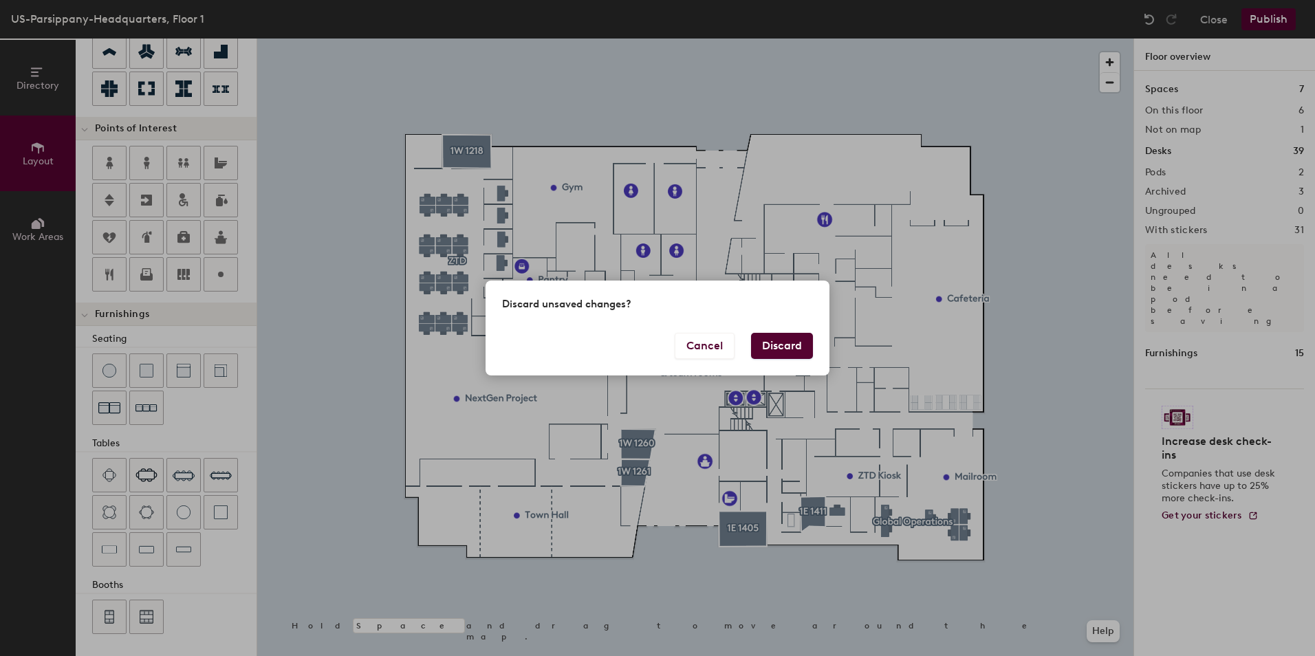
click at [788, 348] on button "Discard" at bounding box center [782, 346] width 62 height 26
type input "20"
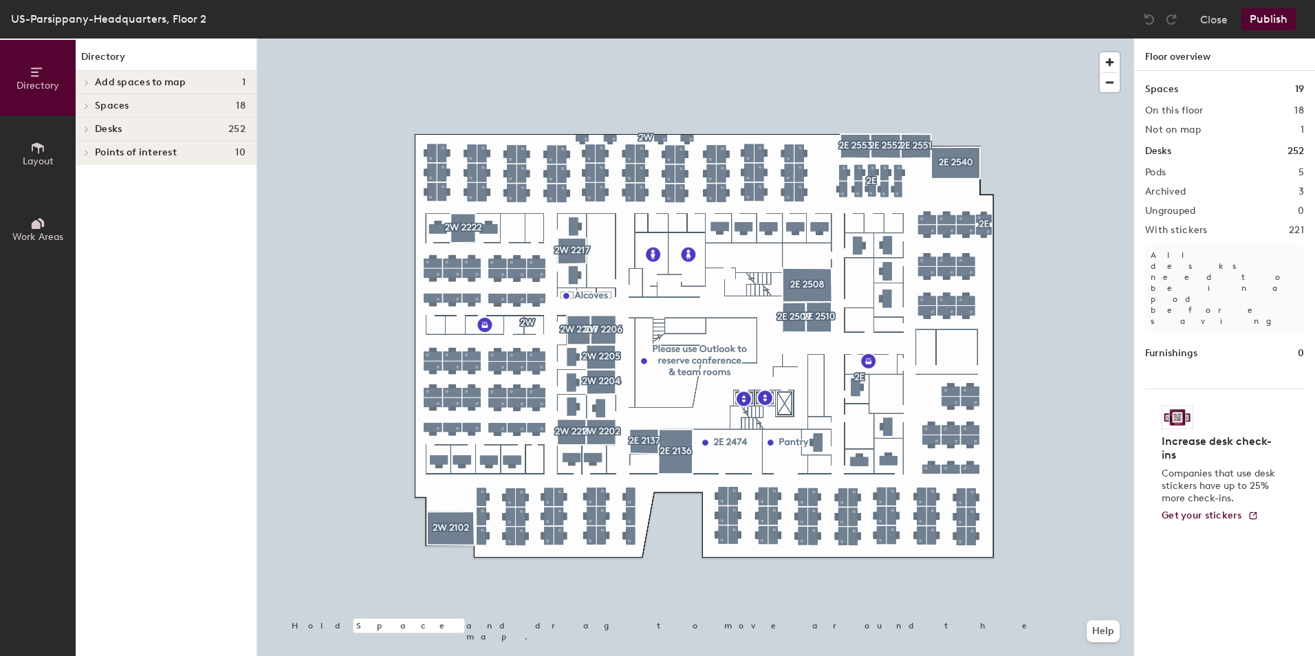
click at [85, 130] on icon at bounding box center [87, 129] width 6 height 7
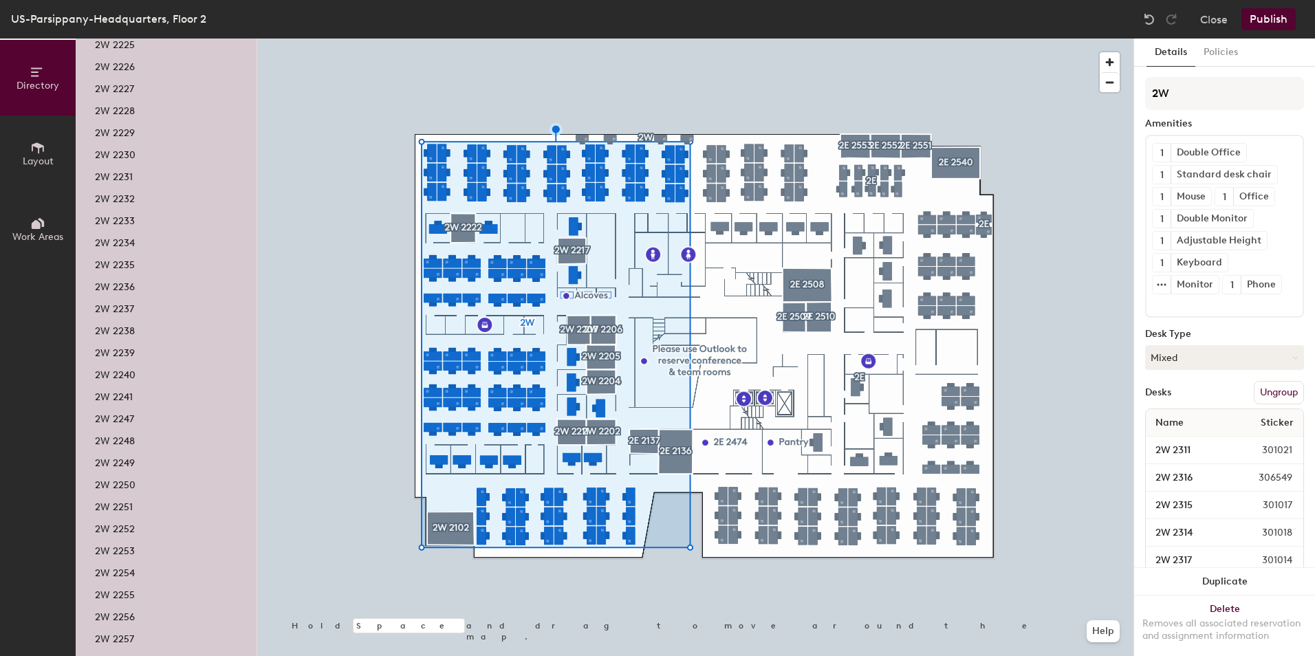
scroll to position [1620, 0]
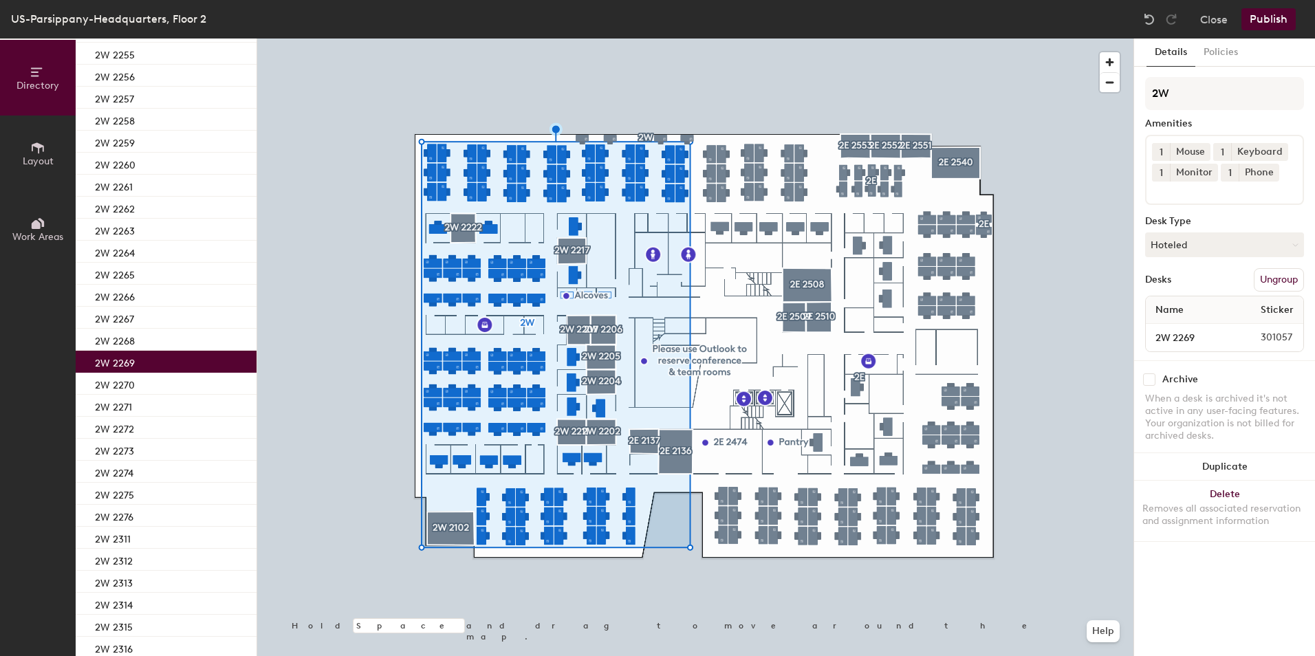
click at [145, 358] on div "2W 2269" at bounding box center [166, 362] width 181 height 22
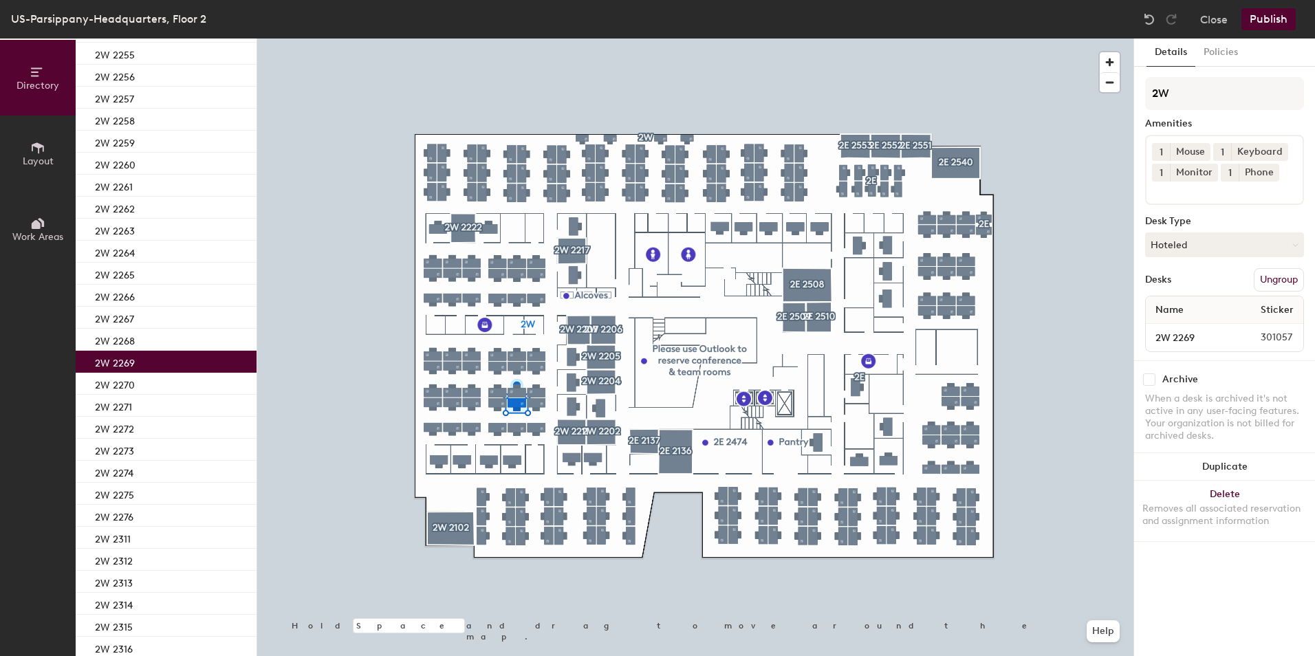
scroll to position [2160, 0]
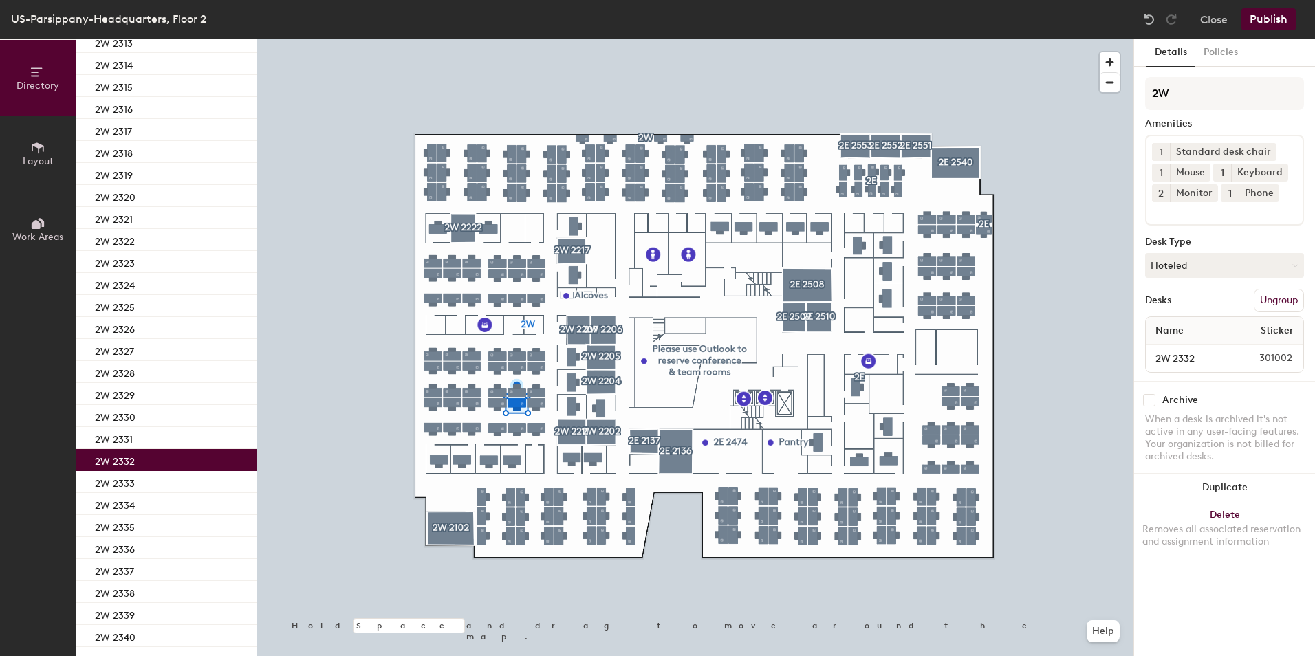
click at [122, 461] on p "2W 2332" at bounding box center [115, 460] width 40 height 16
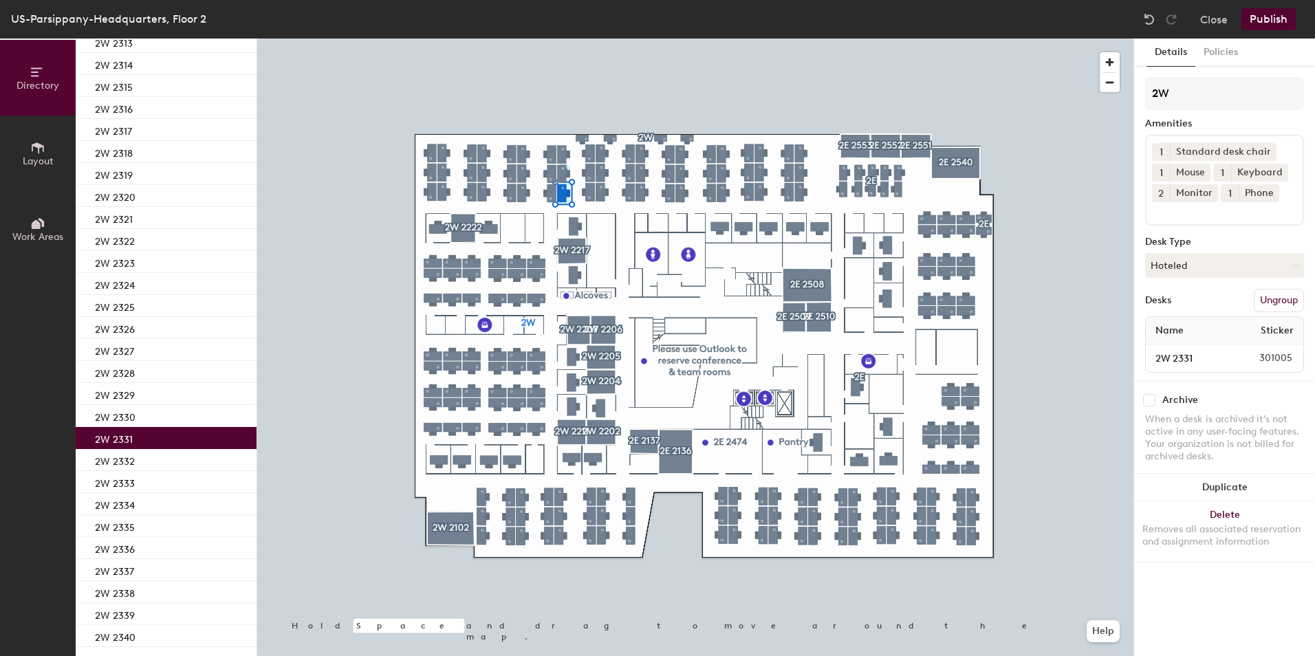
click at [122, 438] on p "2W 2331" at bounding box center [114, 438] width 38 height 16
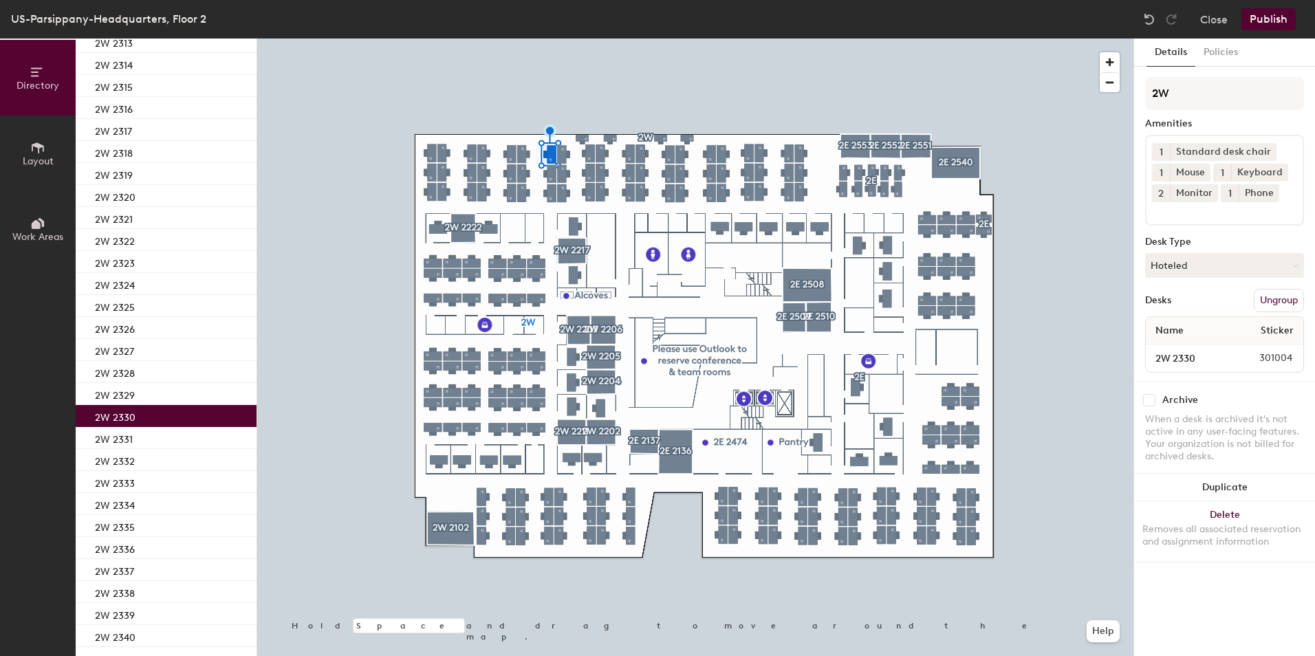
click at [131, 419] on p "2W 2330" at bounding box center [115, 416] width 41 height 16
click at [137, 391] on div "2W 2329" at bounding box center [166, 394] width 181 height 22
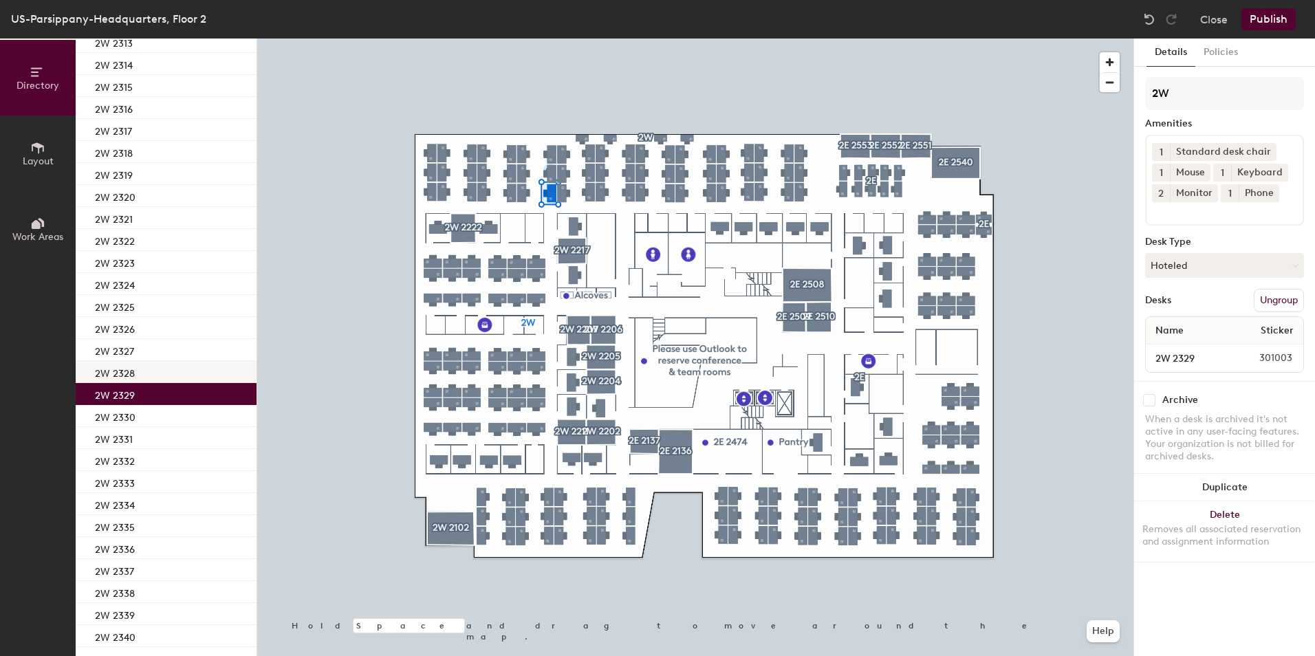
click at [142, 370] on div "2W 2328" at bounding box center [166, 372] width 181 height 22
click at [134, 396] on div "2W 2329" at bounding box center [166, 394] width 181 height 22
click at [137, 413] on div "2W 2330" at bounding box center [166, 416] width 181 height 22
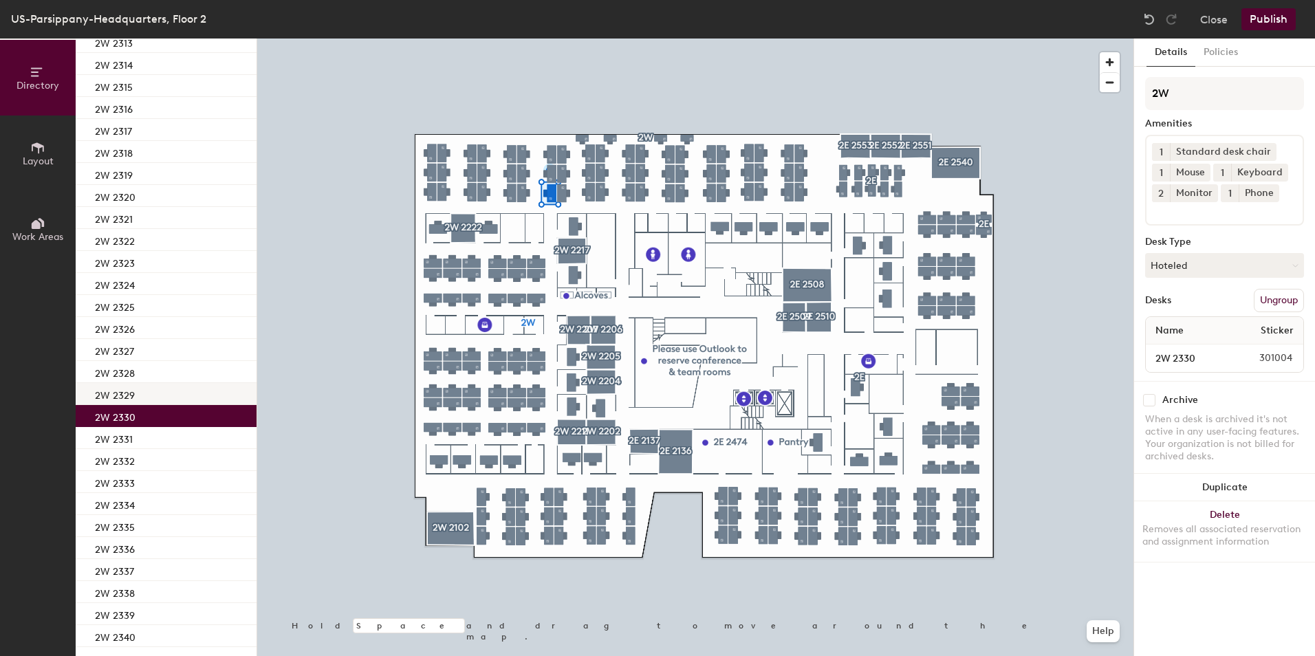
click at [141, 396] on div "2W 2329" at bounding box center [166, 394] width 181 height 22
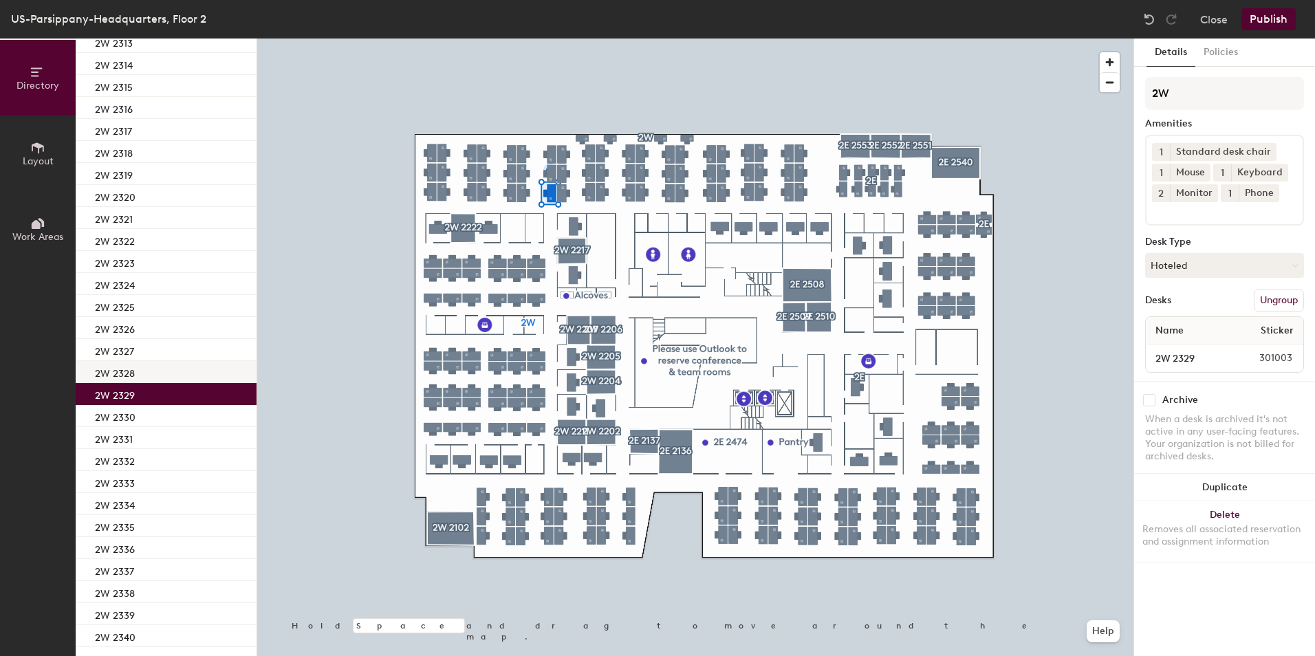
click at [144, 372] on div "2W 2328" at bounding box center [166, 372] width 181 height 22
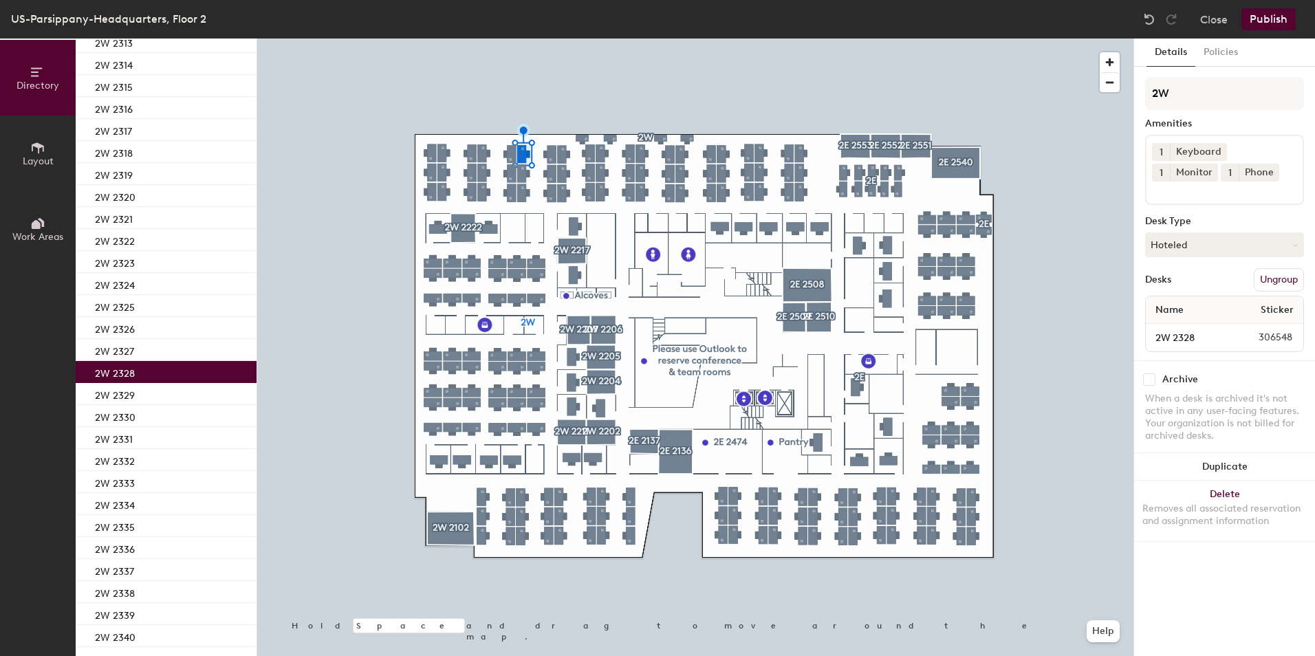
click at [1170, 164] on button "1" at bounding box center [1161, 173] width 18 height 18
click at [1170, 182] on div "2" at bounding box center [1161, 191] width 18 height 18
click at [1237, 173] on div "1 Keyboard 2 Monitor 1 Phone" at bounding box center [1224, 170] width 159 height 70
type input "mous"
click at [1188, 218] on div "Mouse" at bounding box center [1224, 223] width 155 height 21
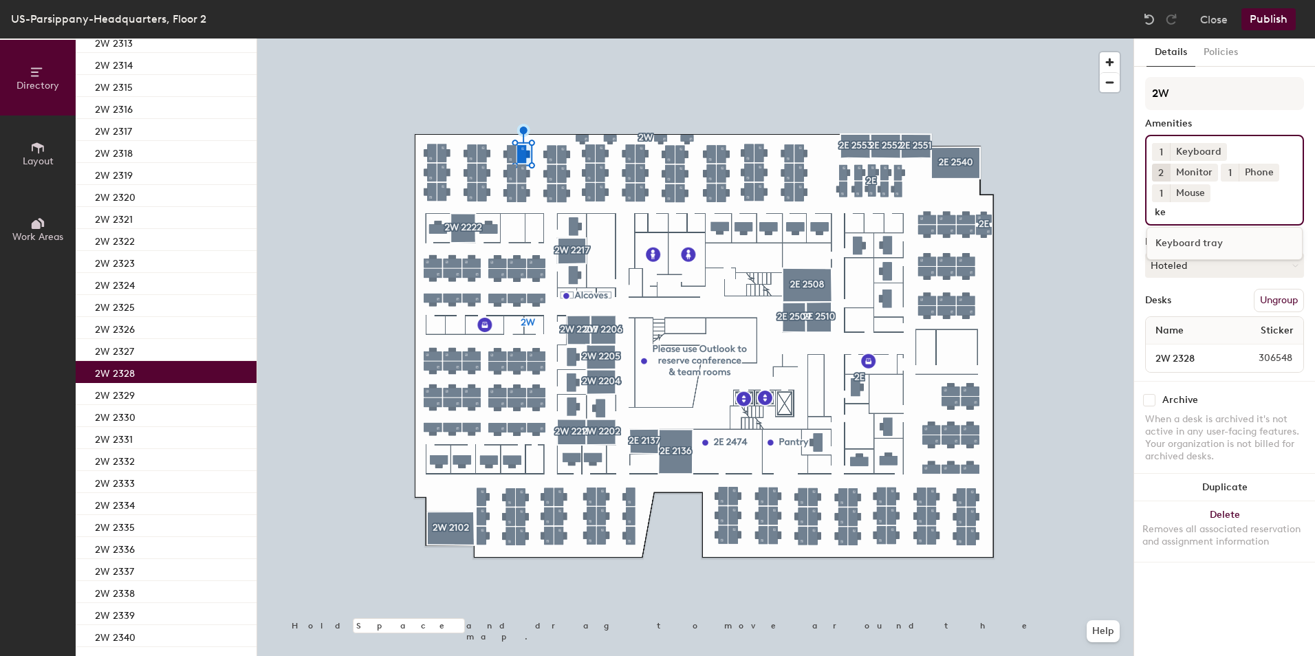
type input "k"
type input "chair"
click at [1179, 254] on div "Standard desk chair" at bounding box center [1224, 264] width 155 height 21
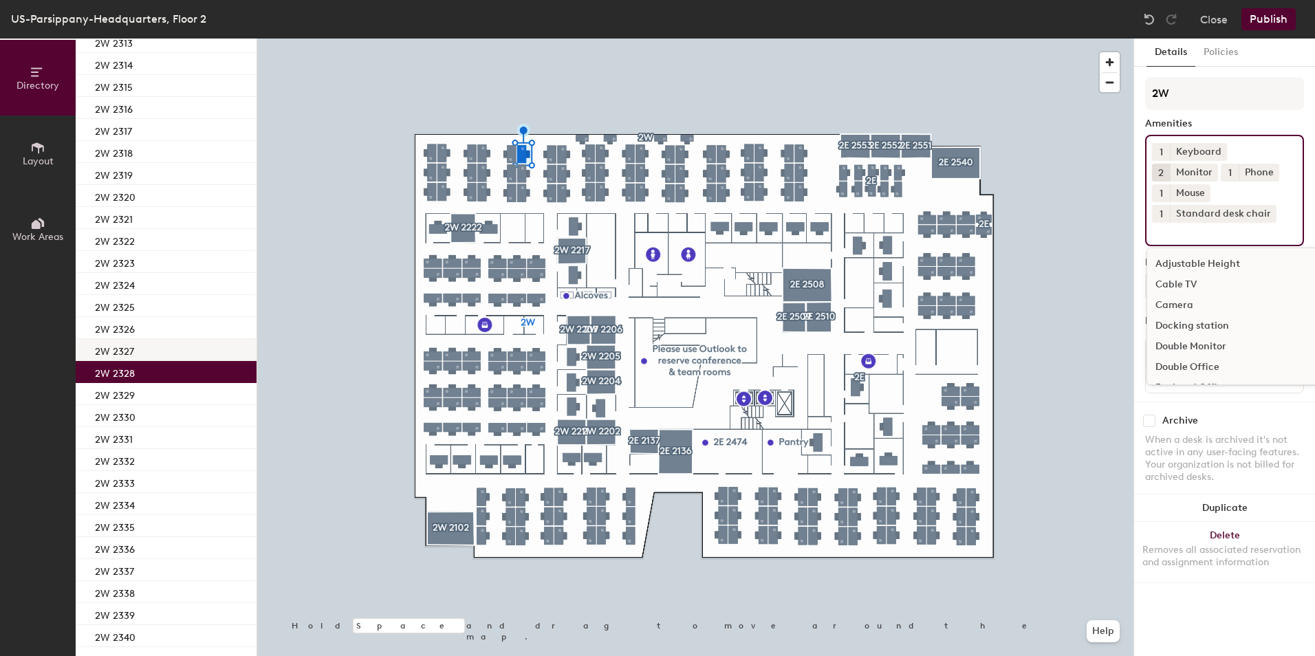
click at [156, 349] on div "2W 2327" at bounding box center [166, 350] width 181 height 22
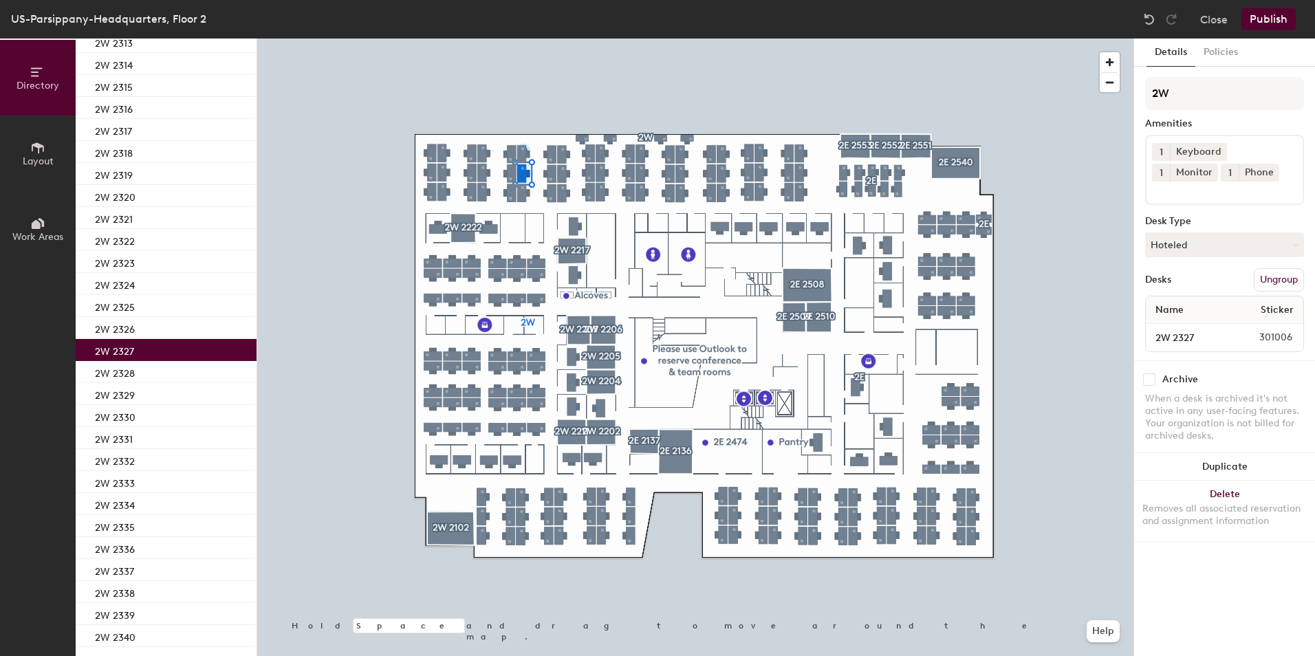
click at [1170, 164] on button "1" at bounding box center [1161, 173] width 18 height 18
click at [1170, 182] on div "2" at bounding box center [1161, 191] width 18 height 18
click at [1233, 173] on div "1 Keyboard 2 Monitor 1 Phone" at bounding box center [1224, 170] width 159 height 70
type input "mous"
click at [1195, 227] on div "Mouse" at bounding box center [1224, 223] width 155 height 21
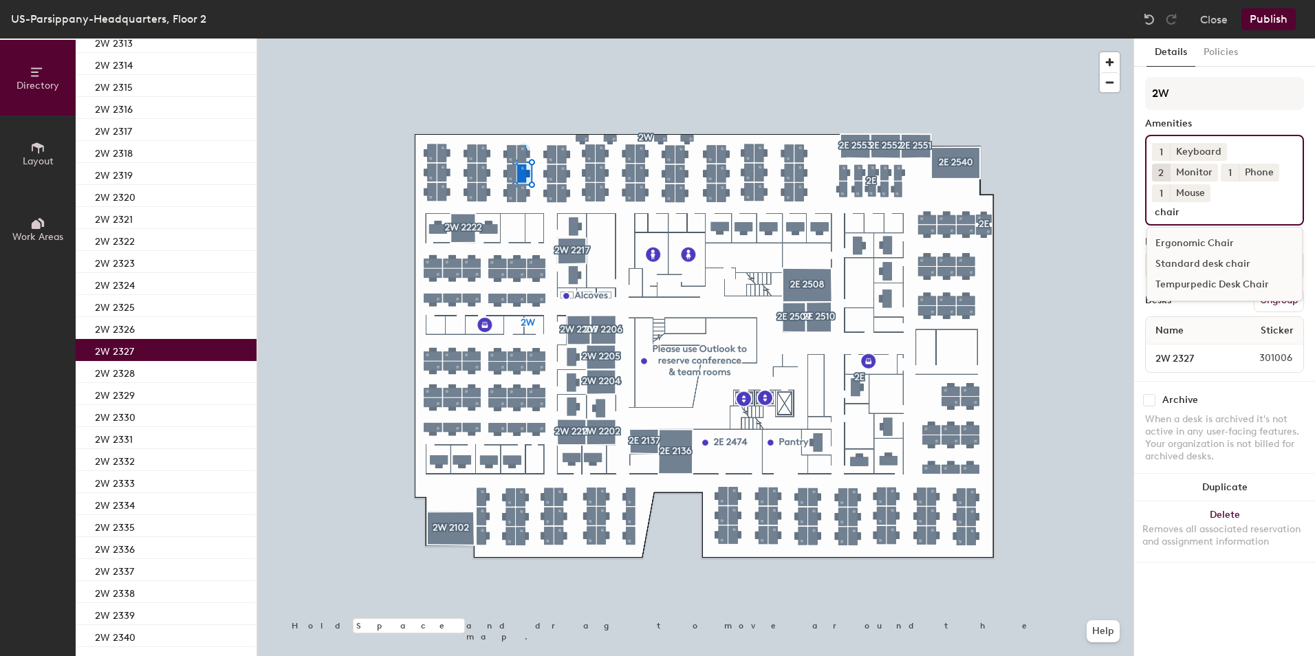
type input "chair"
click at [1180, 254] on div "Standard desk chair" at bounding box center [1224, 264] width 155 height 21
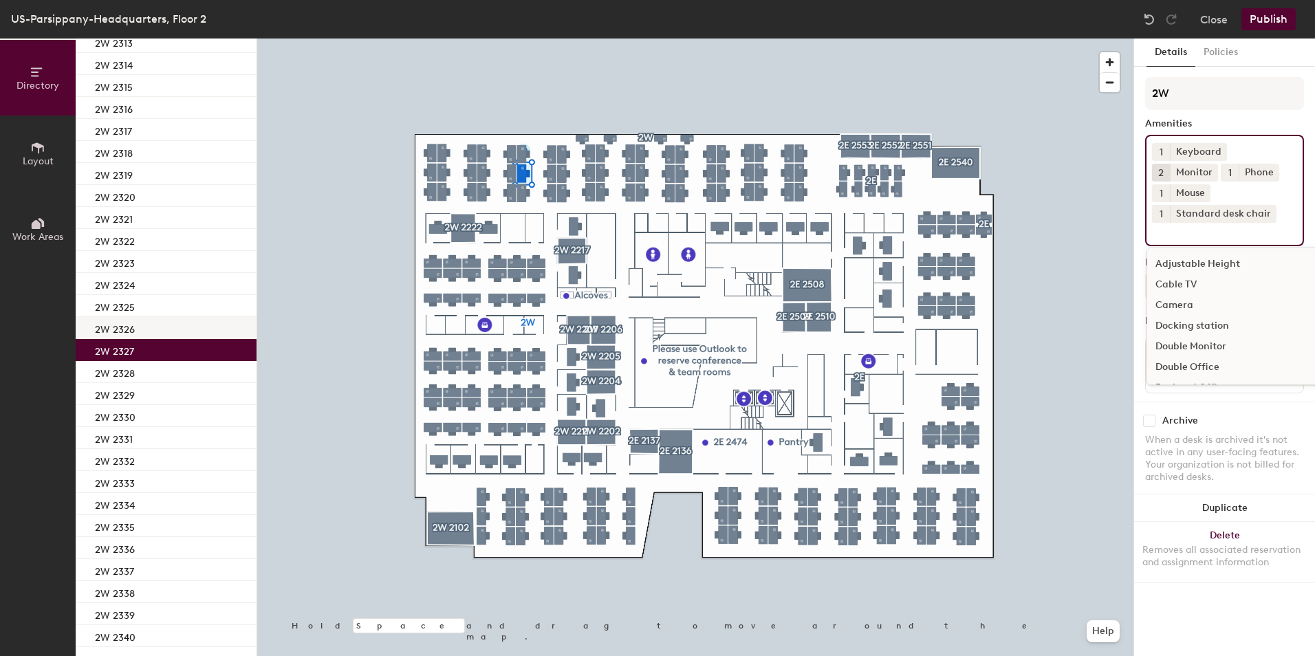
click at [180, 328] on div "2W 2326" at bounding box center [166, 328] width 181 height 22
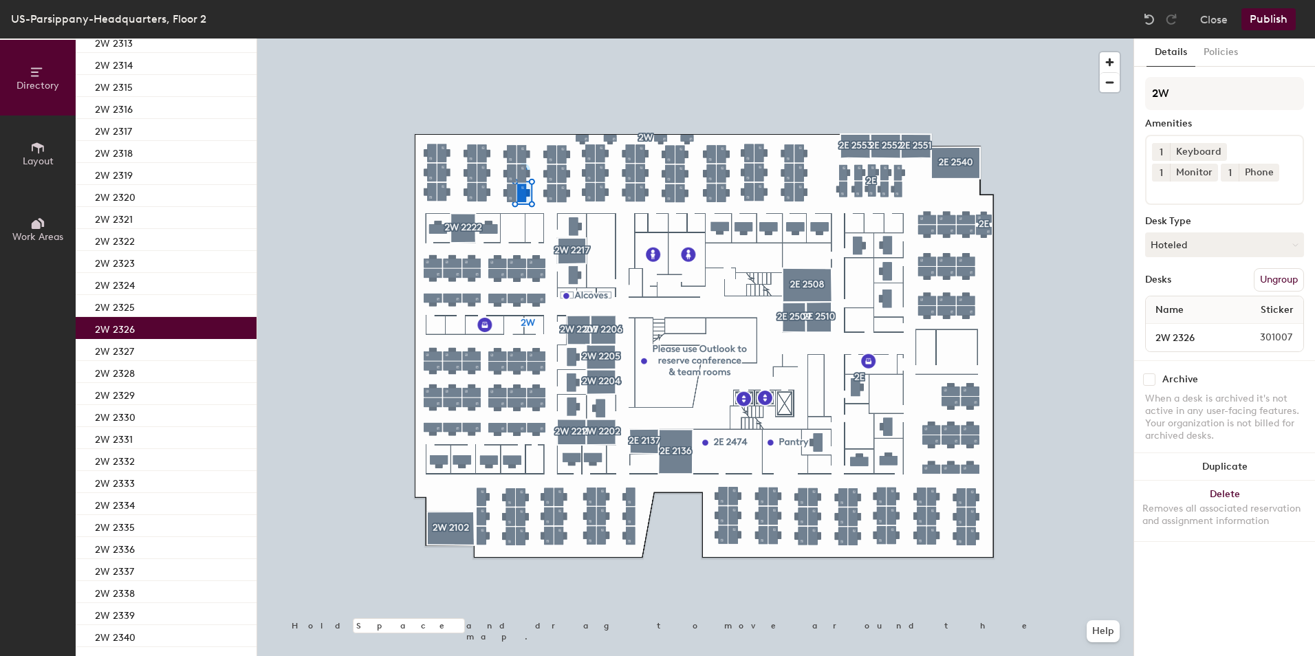
click at [1170, 164] on button "1" at bounding box center [1161, 173] width 18 height 18
click at [1170, 182] on div "2" at bounding box center [1161, 191] width 18 height 18
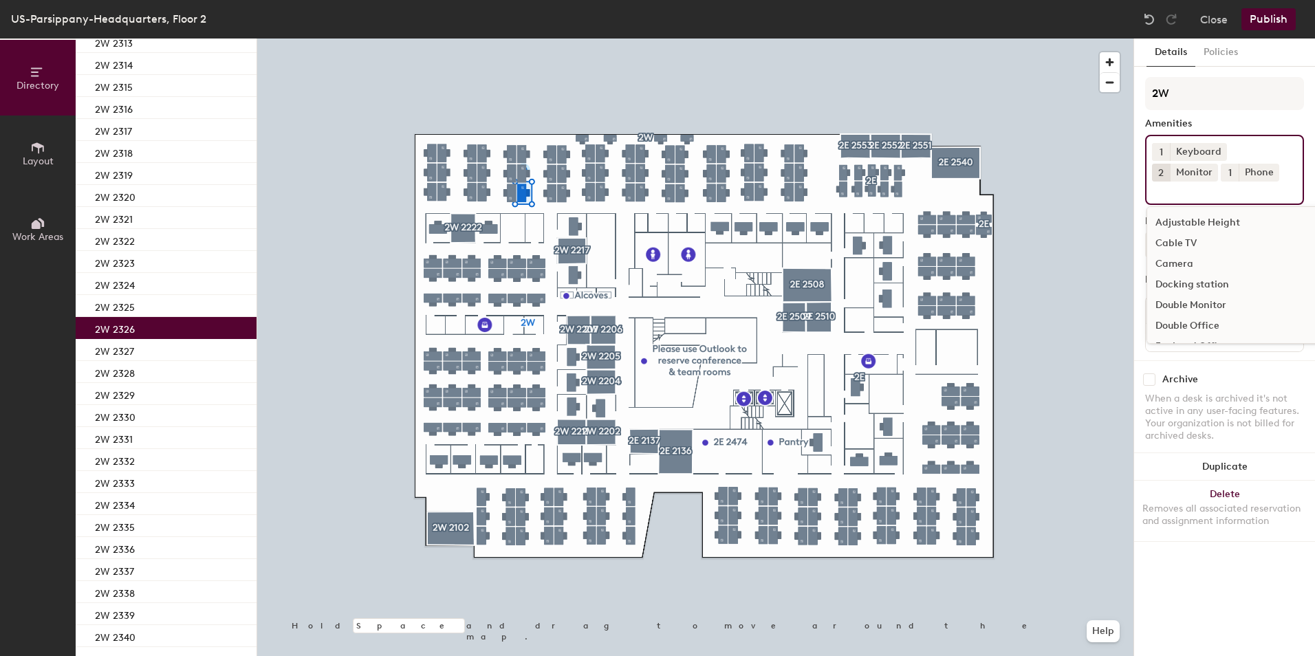
click at [1230, 175] on div "1 Keyboard 2 Monitor 1 Phone Adjustable Height Cable TV Camera Docking station …" at bounding box center [1224, 170] width 159 height 70
type input "mous"
click at [1192, 219] on div "Mouse" at bounding box center [1224, 223] width 155 height 21
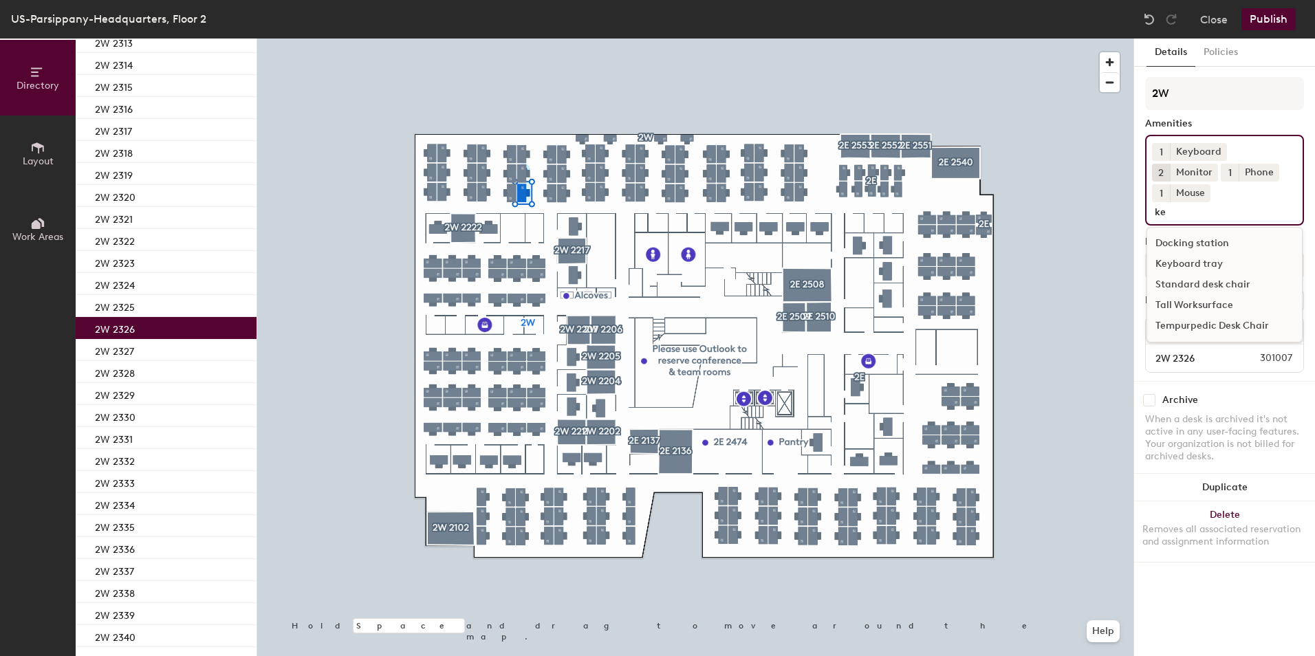
type input "k"
type input "chair"
click at [1189, 254] on div "Standard desk chair" at bounding box center [1224, 264] width 155 height 21
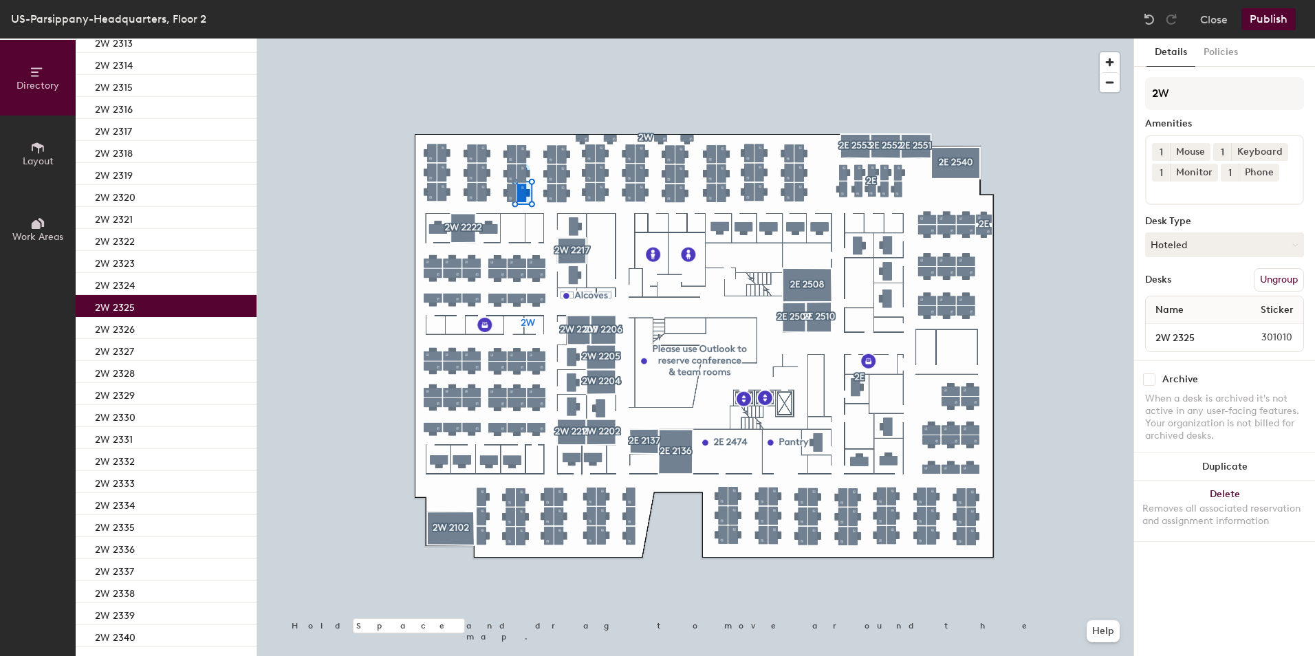
click at [136, 302] on div "2W 2325" at bounding box center [166, 306] width 181 height 22
click at [1162, 170] on span "1" at bounding box center [1161, 173] width 3 height 14
click at [1159, 189] on div "2" at bounding box center [1161, 191] width 18 height 18
click at [1166, 198] on div "1 Mouse 1 Keyboard 2 Monitor 1 Phone" at bounding box center [1224, 170] width 159 height 70
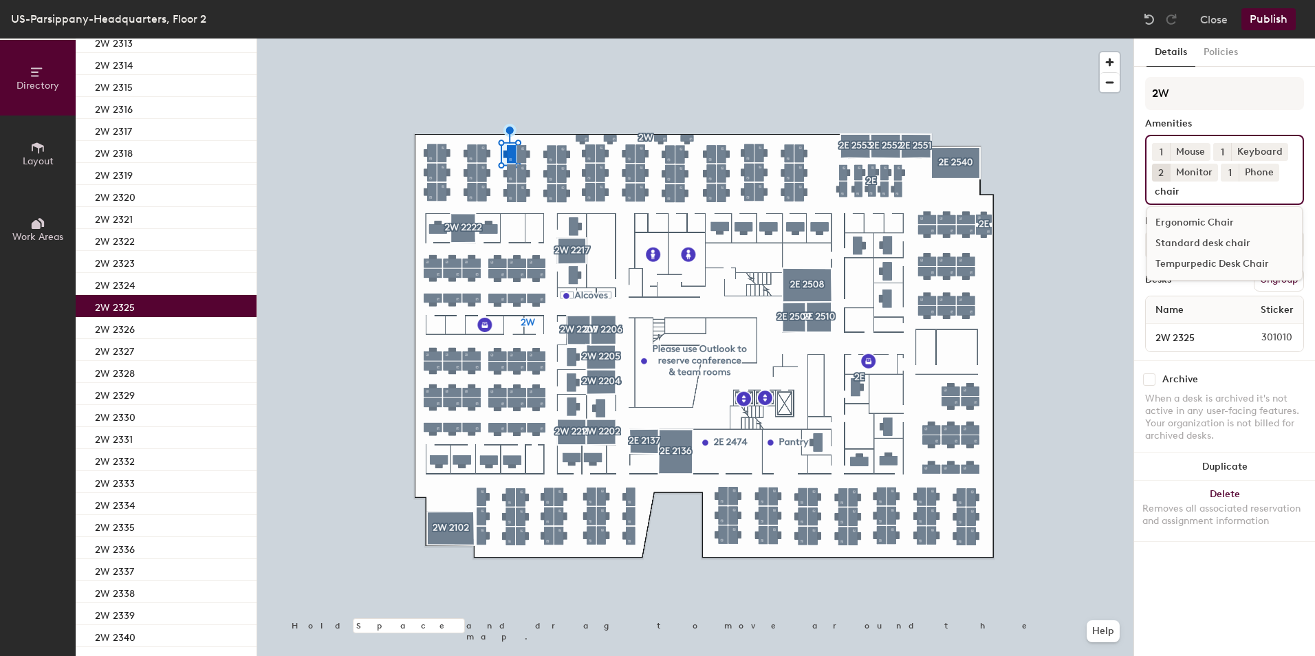
type input "chair"
click at [1193, 238] on div "Standard desk chair" at bounding box center [1224, 243] width 155 height 21
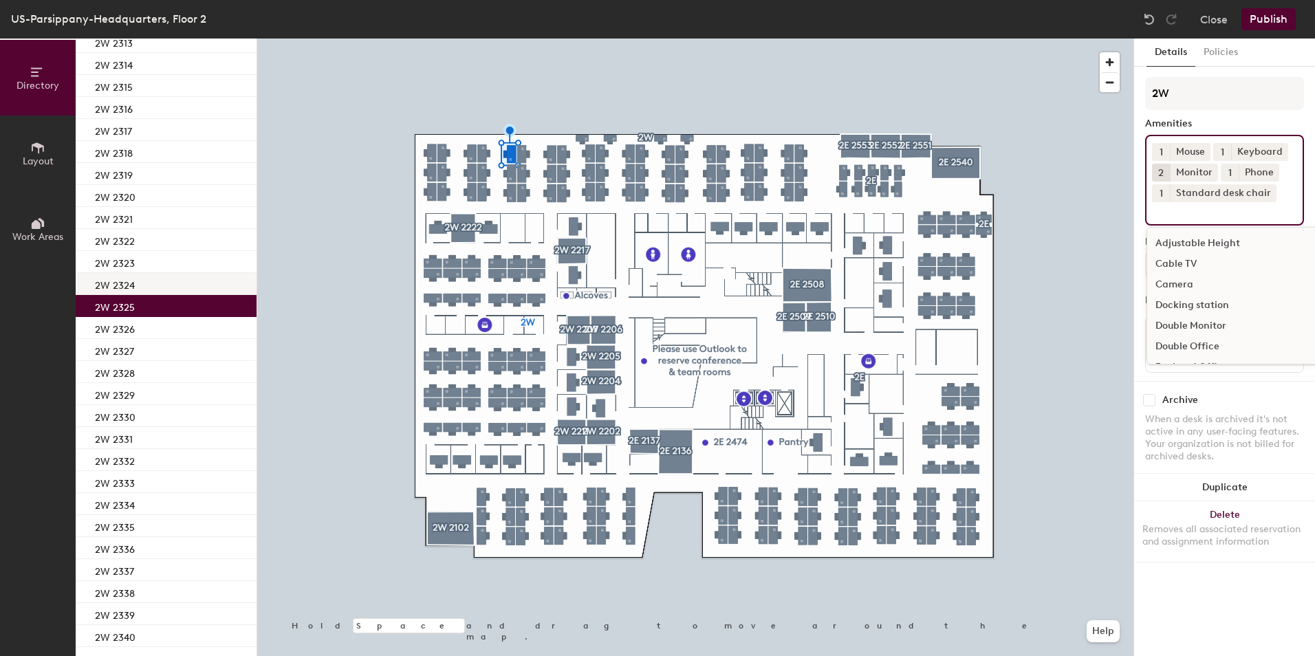
click at [177, 290] on div "2W 2324" at bounding box center [166, 284] width 181 height 22
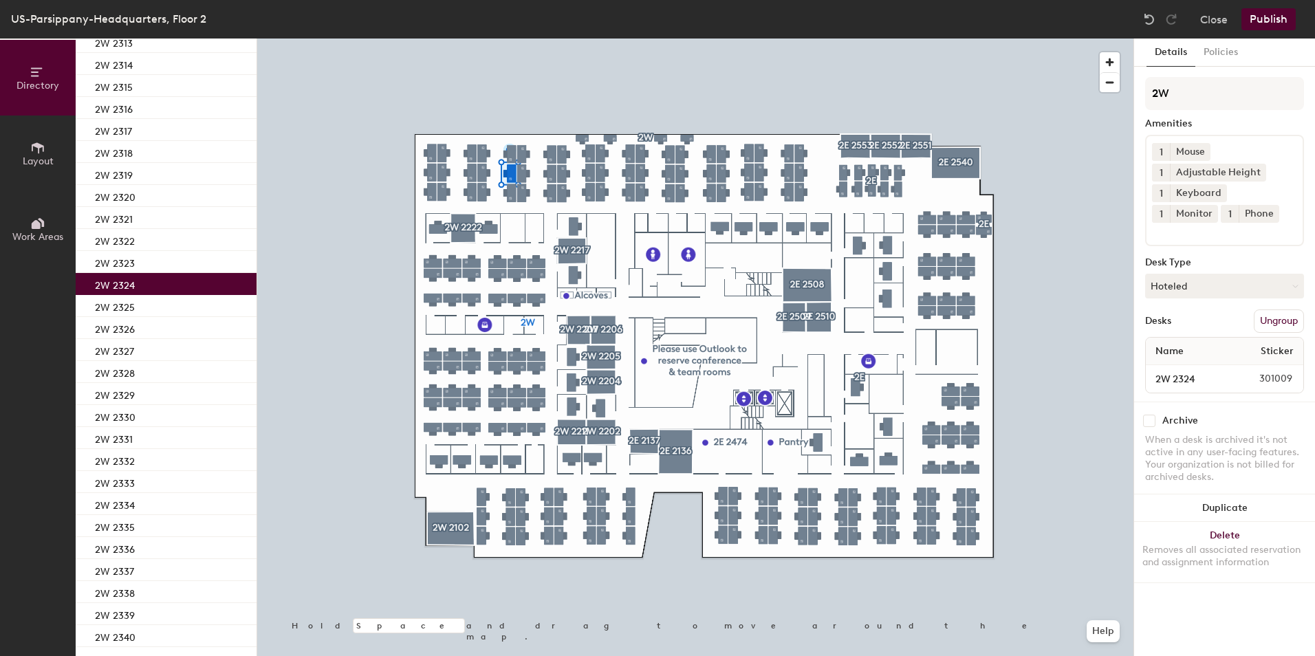
click at [1163, 207] on span "1" at bounding box center [1161, 214] width 3 height 14
click at [1170, 223] on div "2" at bounding box center [1161, 232] width 18 height 18
click at [1235, 228] on input at bounding box center [1214, 231] width 124 height 17
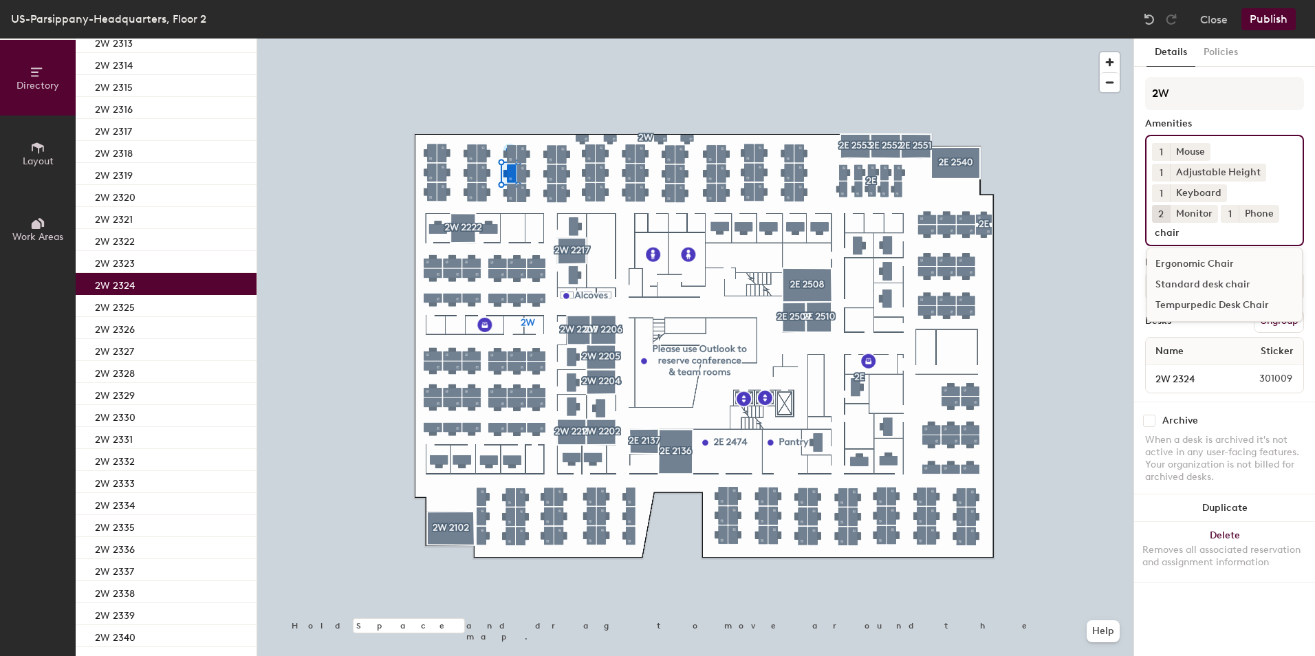
type input "chair"
click at [1211, 284] on div "Standard desk chair" at bounding box center [1224, 284] width 155 height 21
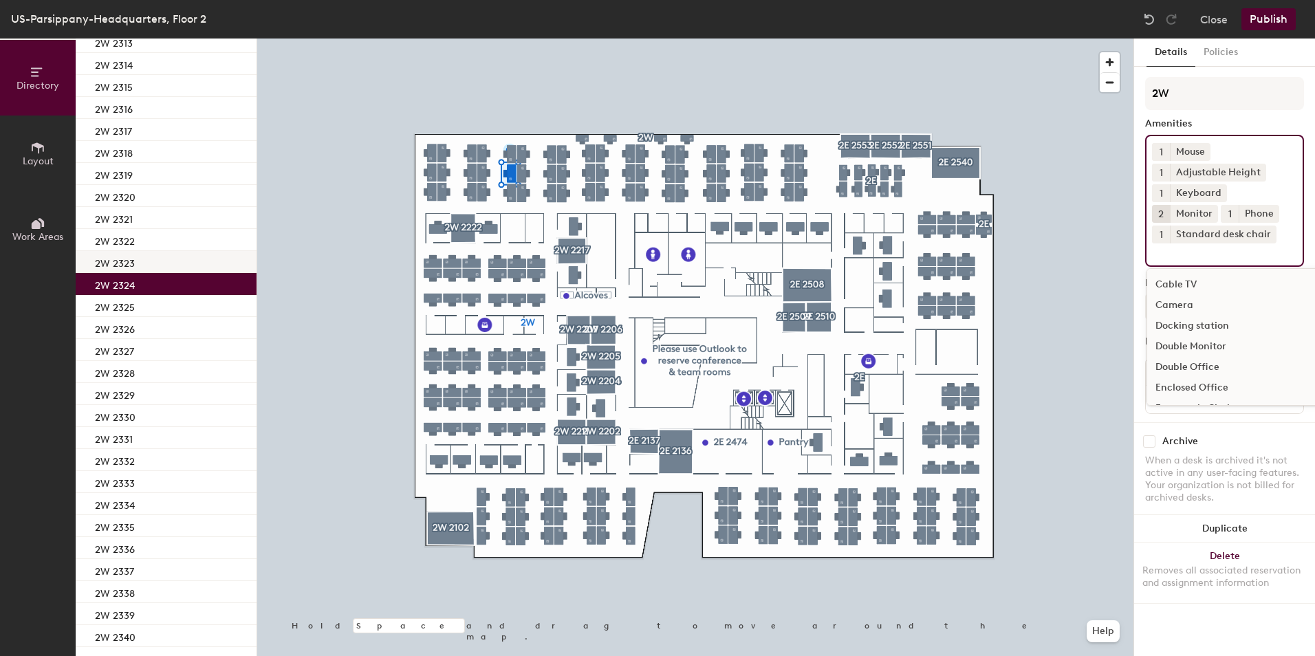
click at [198, 266] on div "2W 2323" at bounding box center [166, 262] width 181 height 22
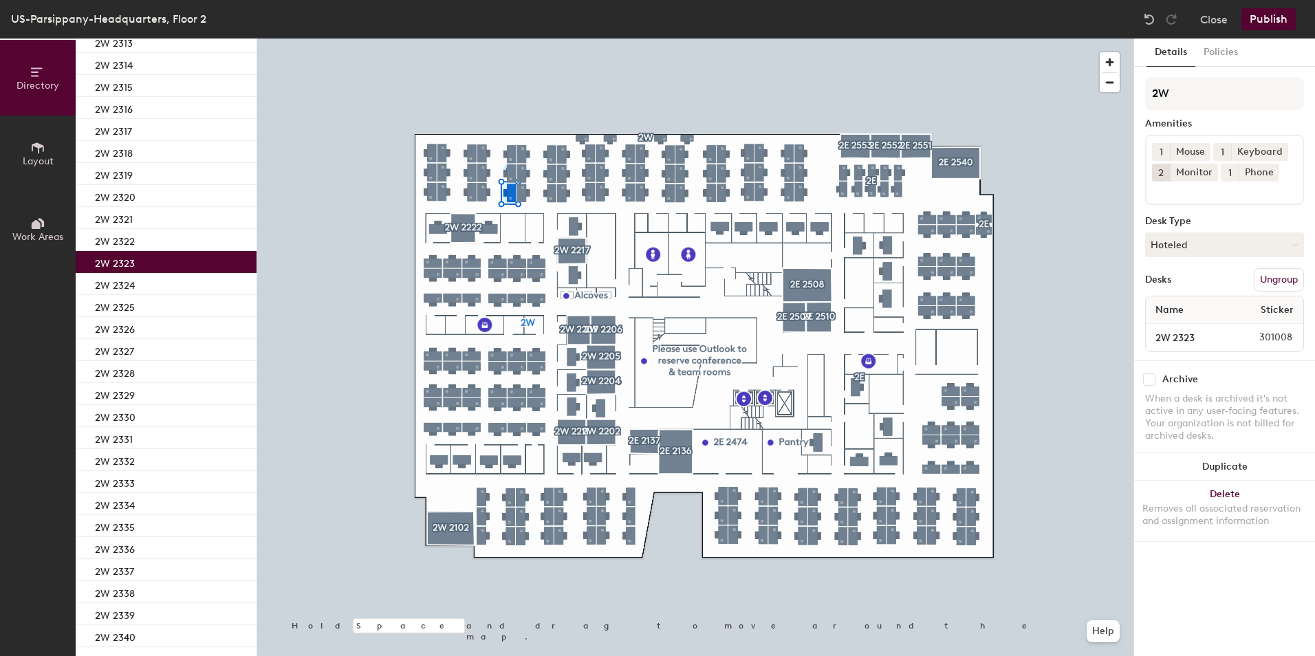
click at [1175, 199] on div "1 Mouse 1 Keyboard 2 Monitor 1 Phone" at bounding box center [1224, 170] width 159 height 70
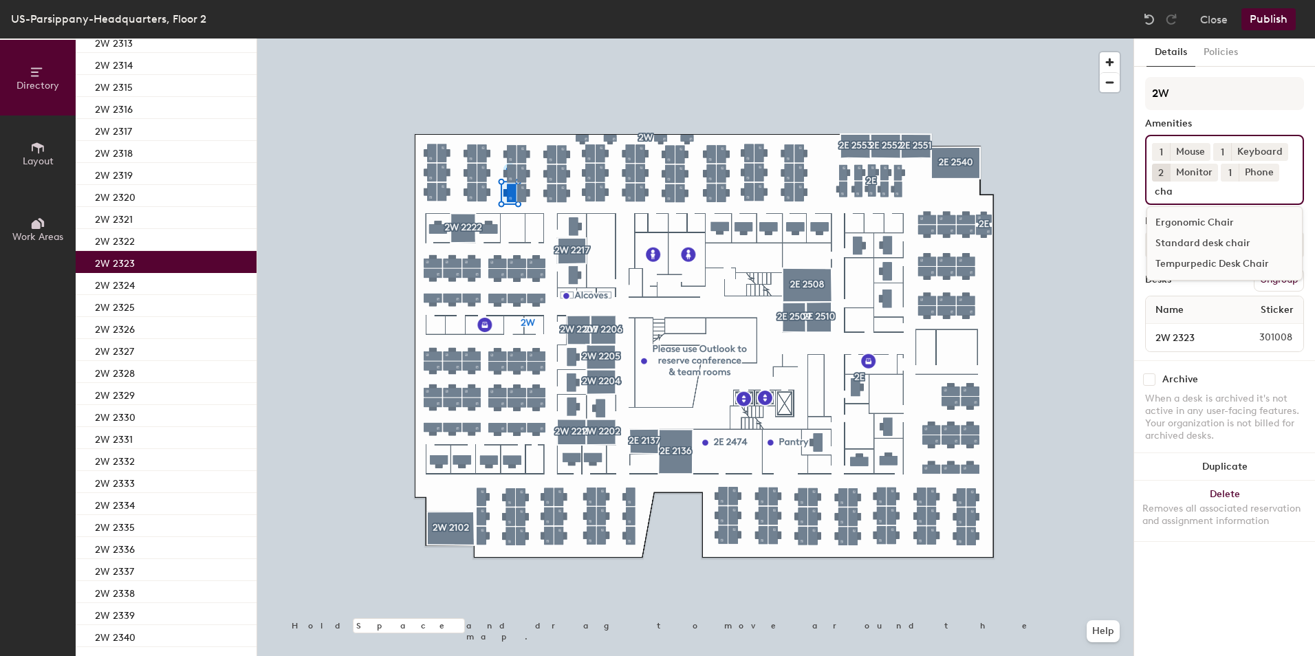
type input "cha"
click at [1187, 243] on div "Standard desk chair" at bounding box center [1224, 243] width 155 height 21
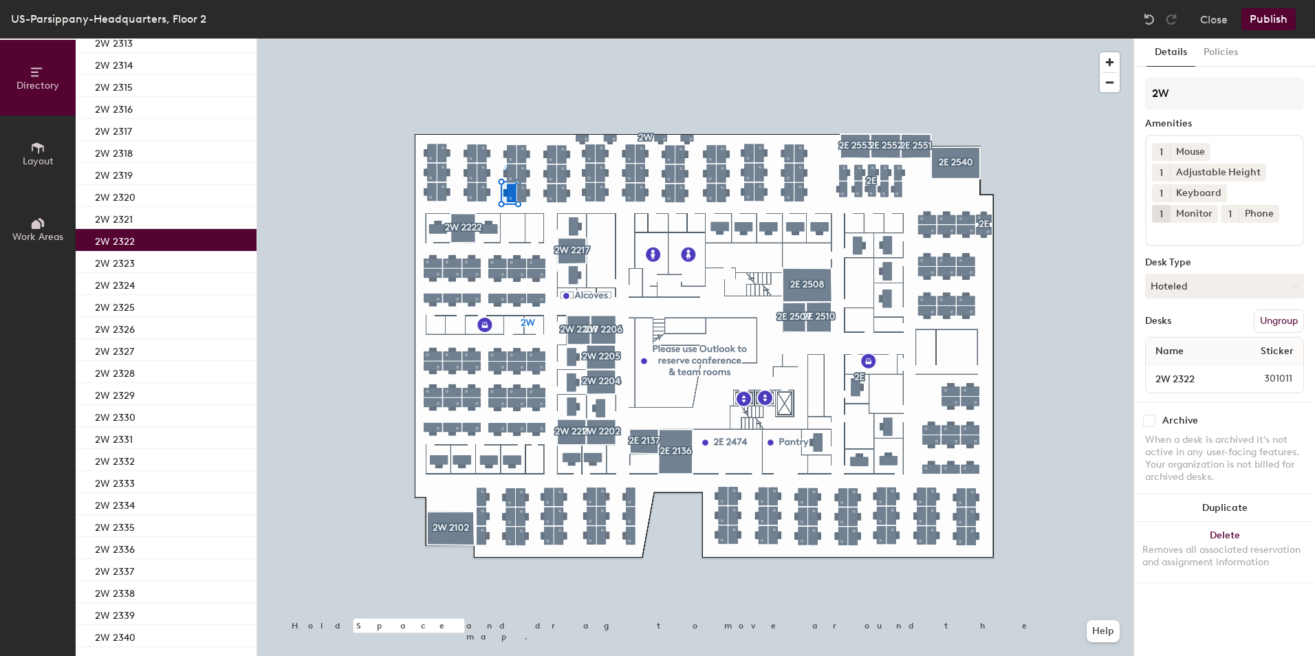
click at [166, 243] on div "2W 2322" at bounding box center [166, 240] width 181 height 22
click at [1163, 207] on span "1" at bounding box center [1161, 214] width 3 height 14
click at [1170, 223] on div "2" at bounding box center [1161, 232] width 18 height 18
click at [1238, 223] on input at bounding box center [1214, 231] width 124 height 17
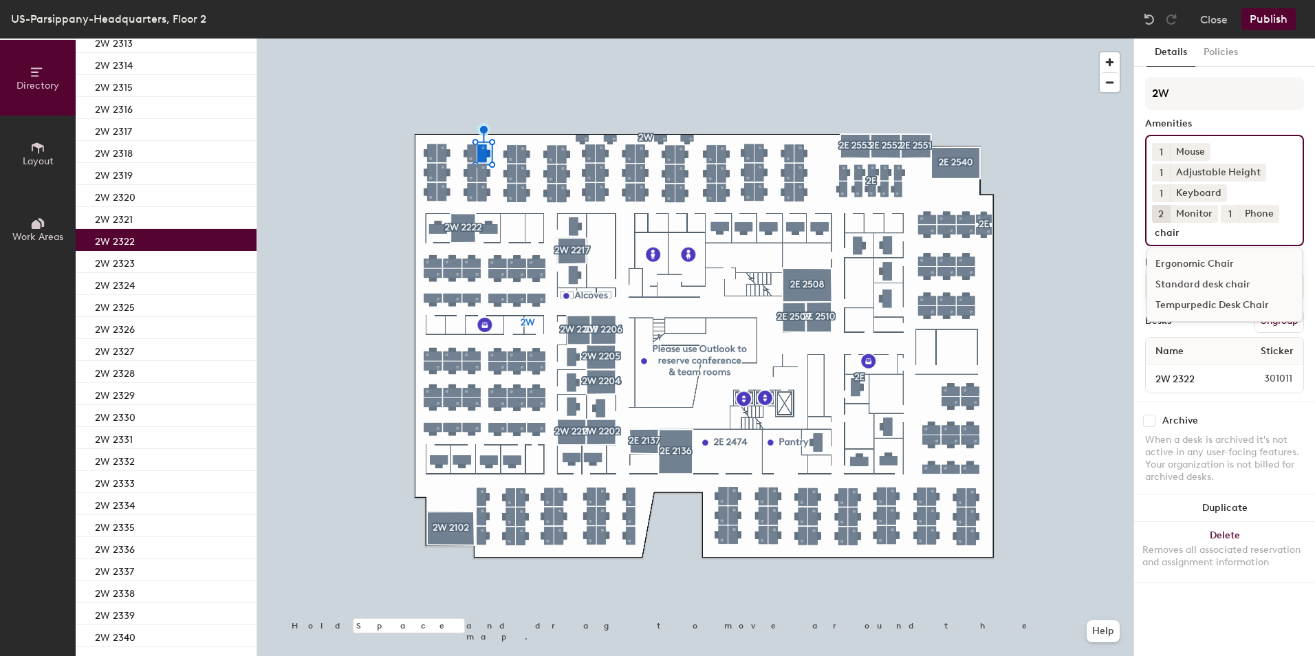
type input "chair"
click at [1207, 285] on div "Standard desk chair" at bounding box center [1224, 284] width 155 height 21
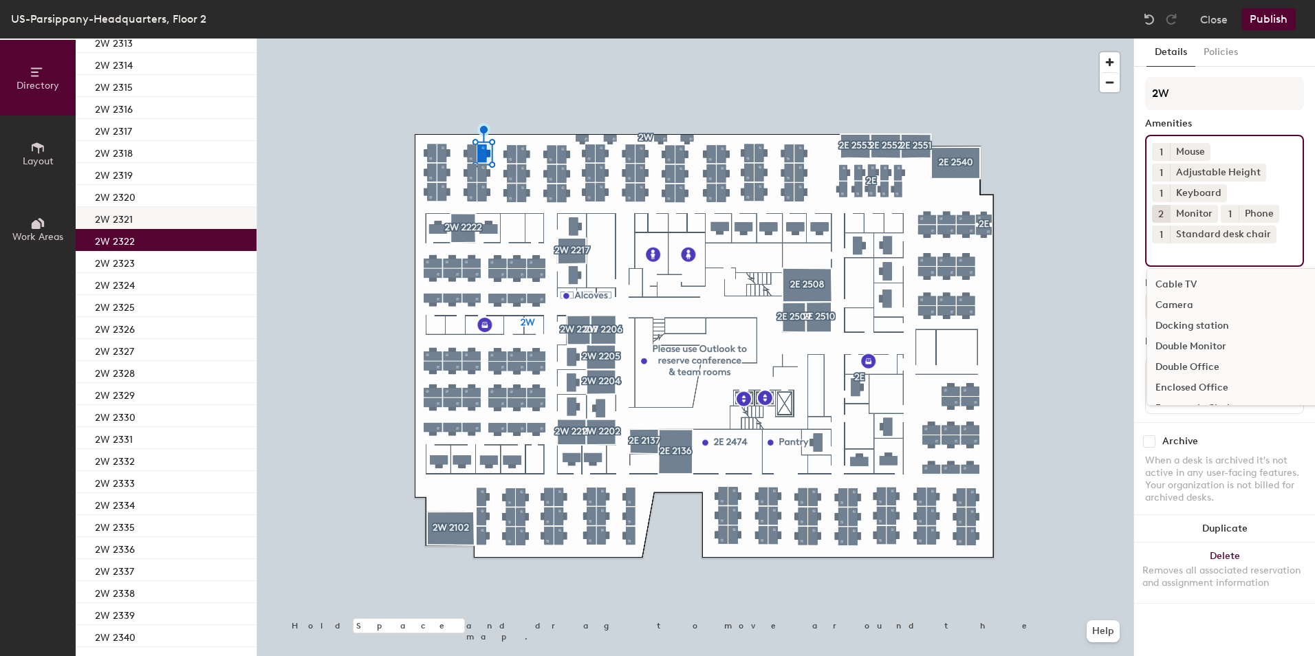
click at [152, 217] on div "2W 2321" at bounding box center [166, 218] width 181 height 22
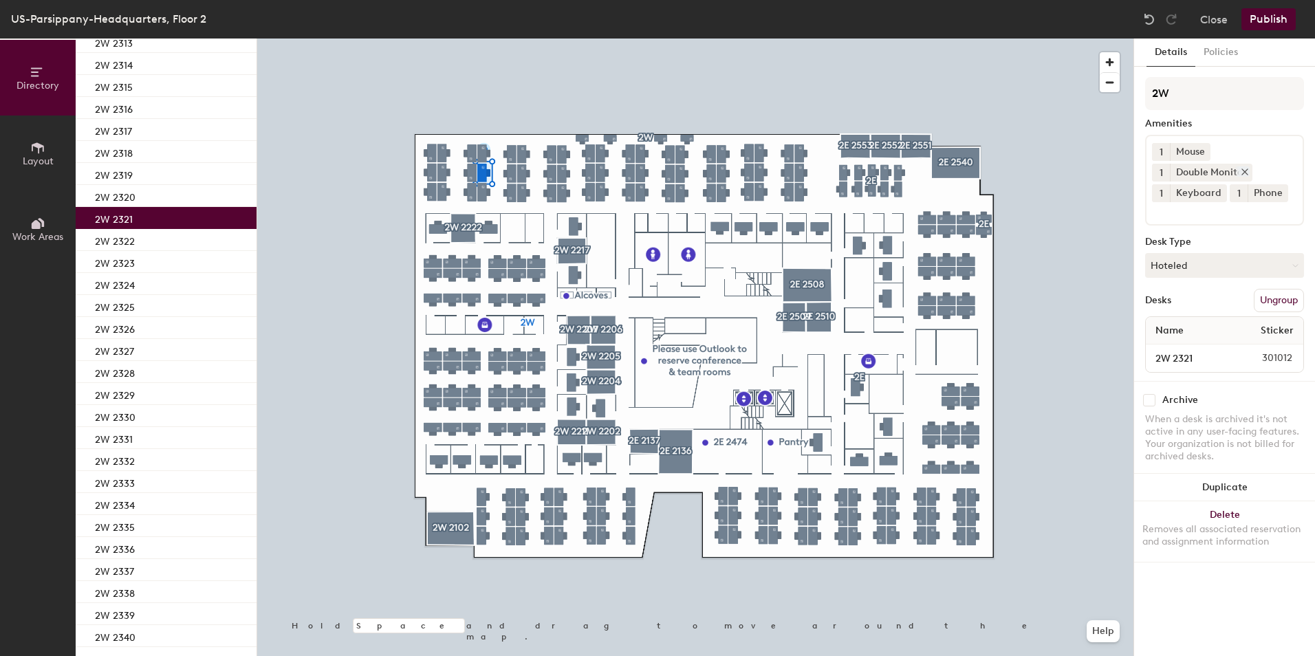
click at [1246, 167] on icon at bounding box center [1245, 172] width 10 height 10
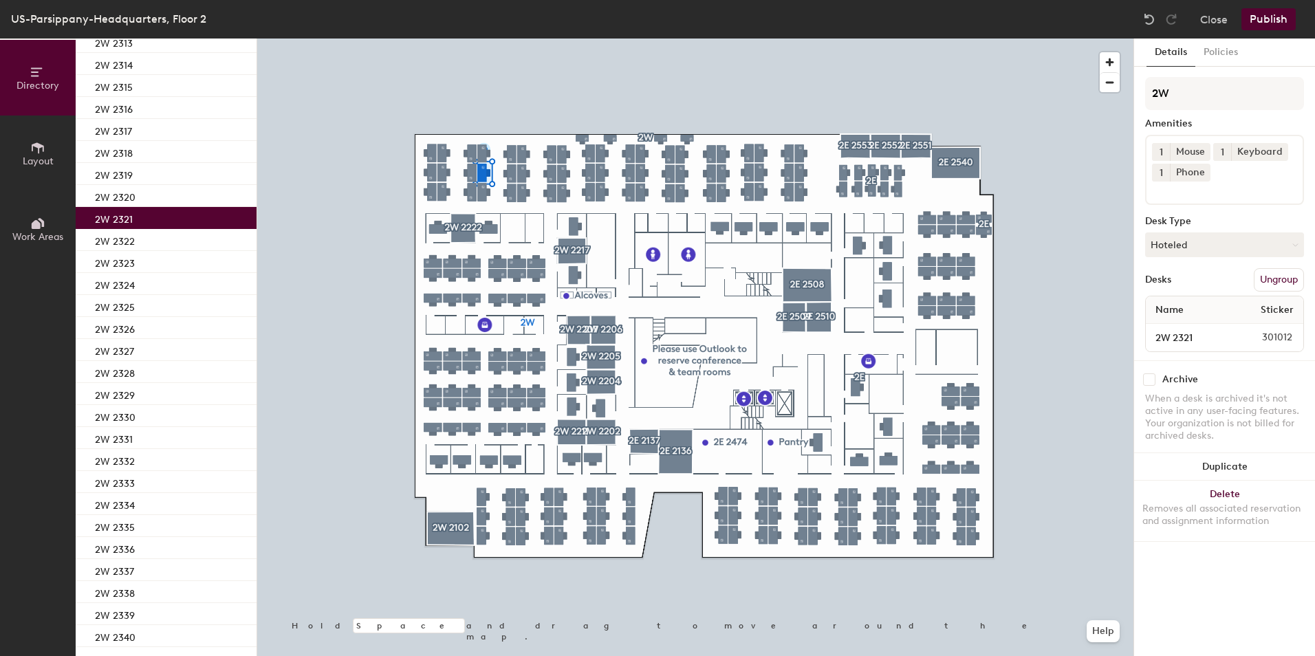
click at [1215, 191] on input at bounding box center [1214, 190] width 124 height 17
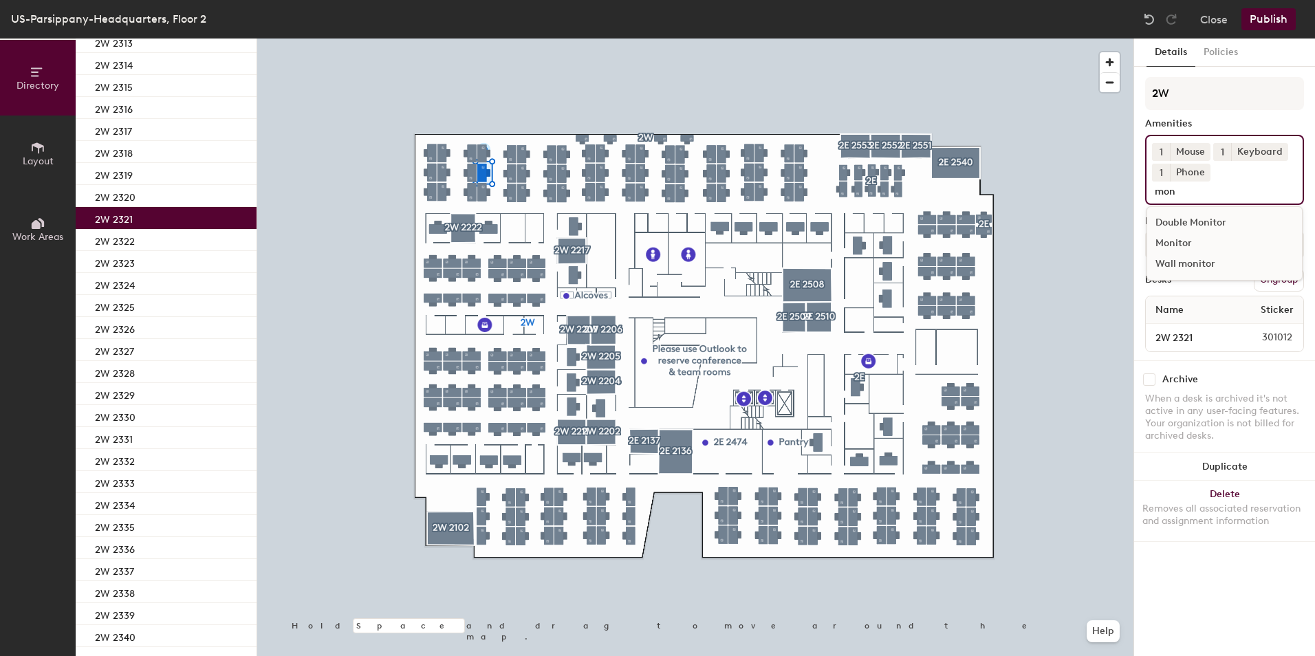
type input "mon"
click at [1212, 245] on div "Monitor" at bounding box center [1224, 243] width 155 height 21
click at [1223, 174] on span "1" at bounding box center [1222, 173] width 3 height 14
click at [1224, 190] on div "2" at bounding box center [1222, 191] width 18 height 18
click at [1219, 196] on input at bounding box center [1214, 190] width 124 height 17
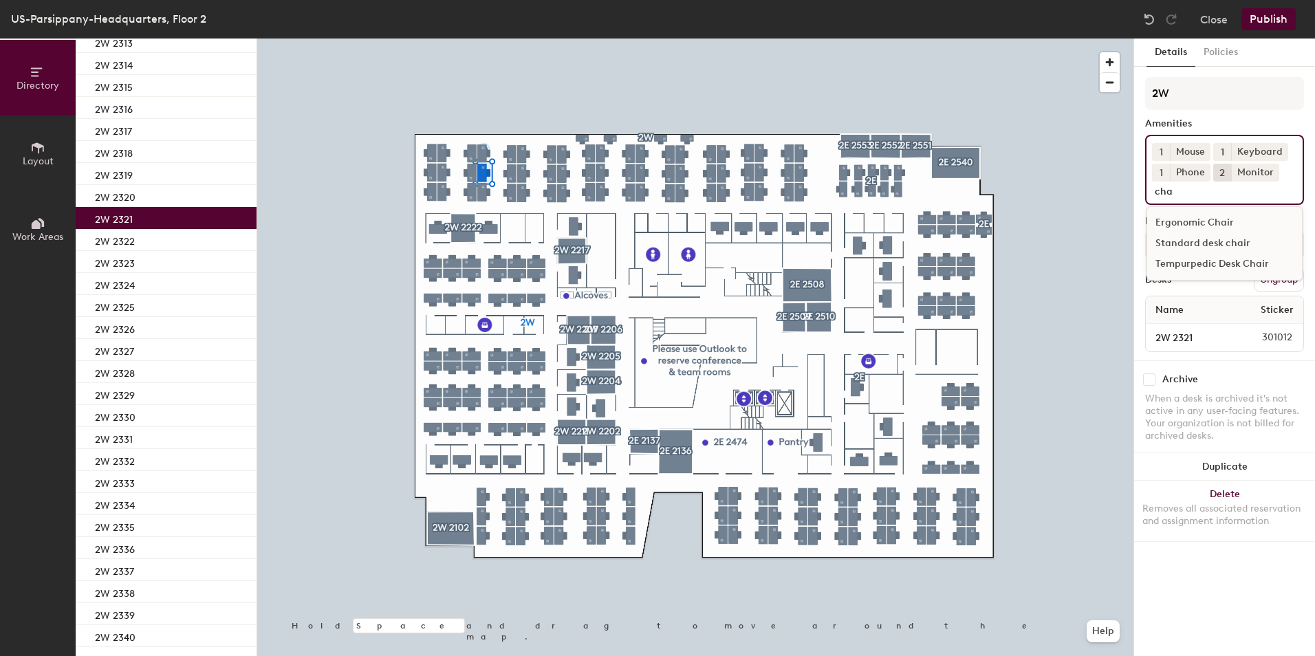
type input "cha"
click at [1199, 243] on div "Standard desk chair" at bounding box center [1224, 243] width 155 height 21
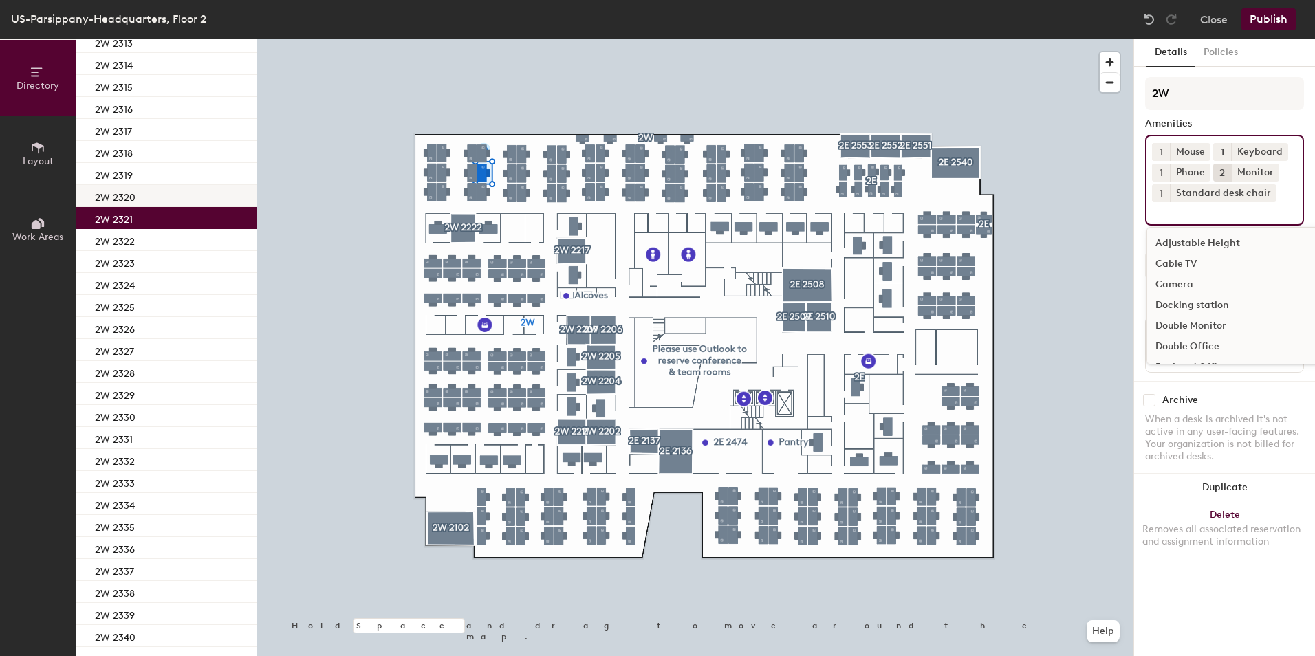
click at [168, 197] on div "2W 2320" at bounding box center [166, 196] width 181 height 22
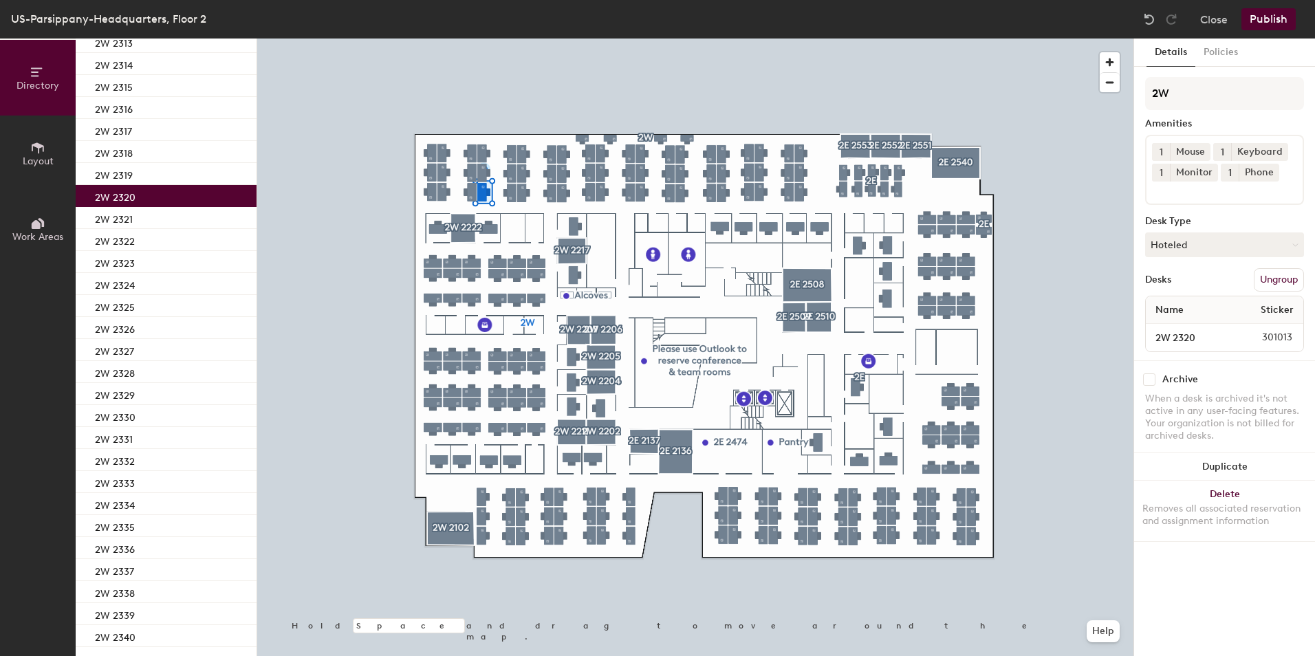
click at [1158, 168] on button "1" at bounding box center [1161, 173] width 18 height 18
click at [1157, 185] on div "2" at bounding box center [1161, 191] width 18 height 18
click at [1163, 193] on input at bounding box center [1214, 190] width 124 height 17
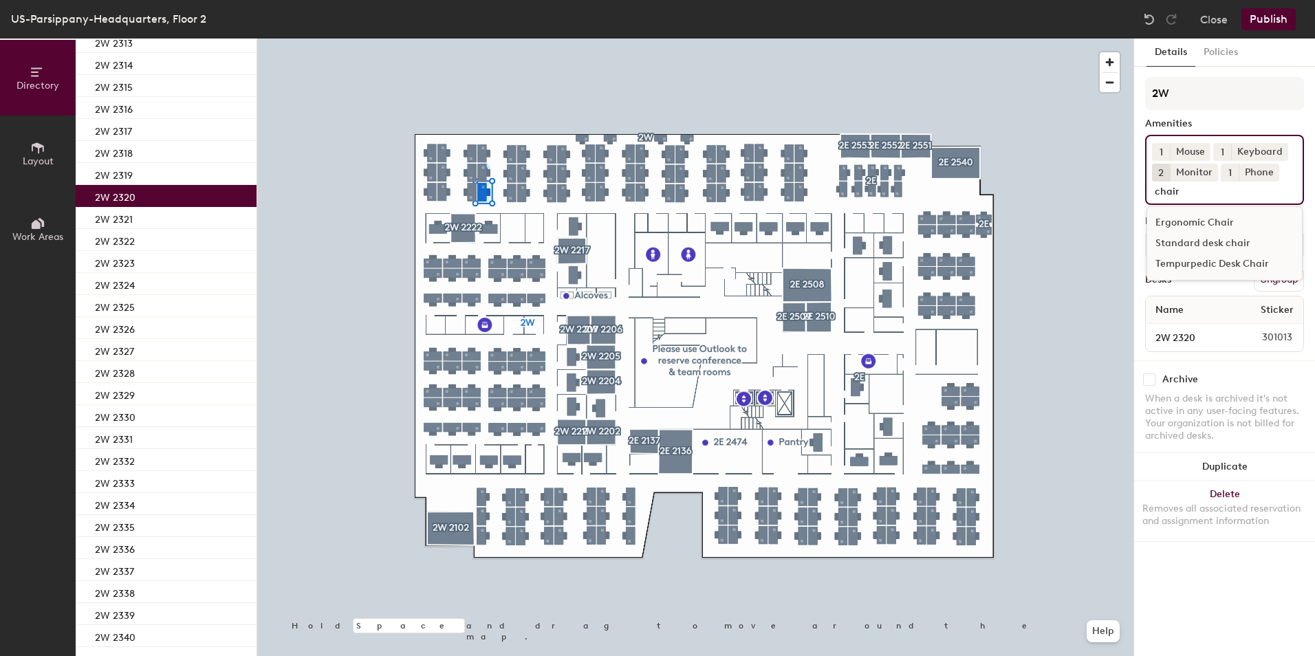
type input "chair"
click at [1212, 243] on div "Standard desk chair" at bounding box center [1224, 243] width 155 height 21
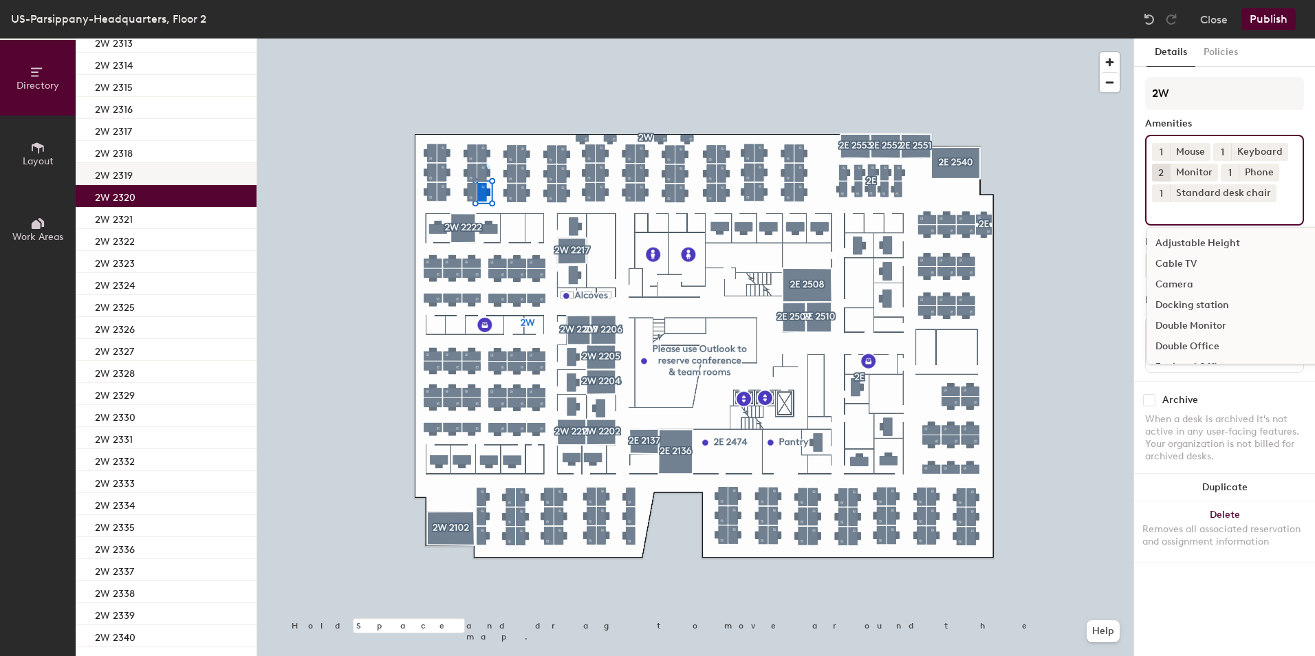
click at [148, 171] on div "2W 2319" at bounding box center [166, 174] width 181 height 22
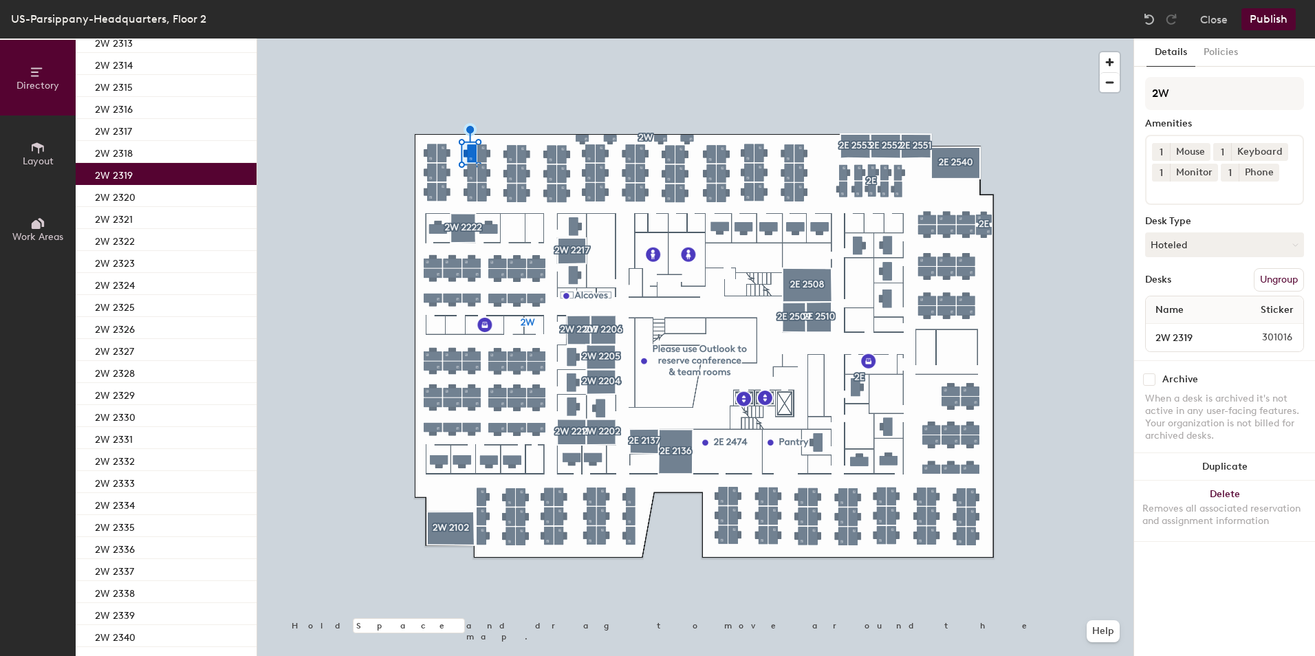
click at [1158, 173] on button "1" at bounding box center [1161, 173] width 18 height 18
click at [1161, 191] on div "2" at bounding box center [1161, 191] width 18 height 18
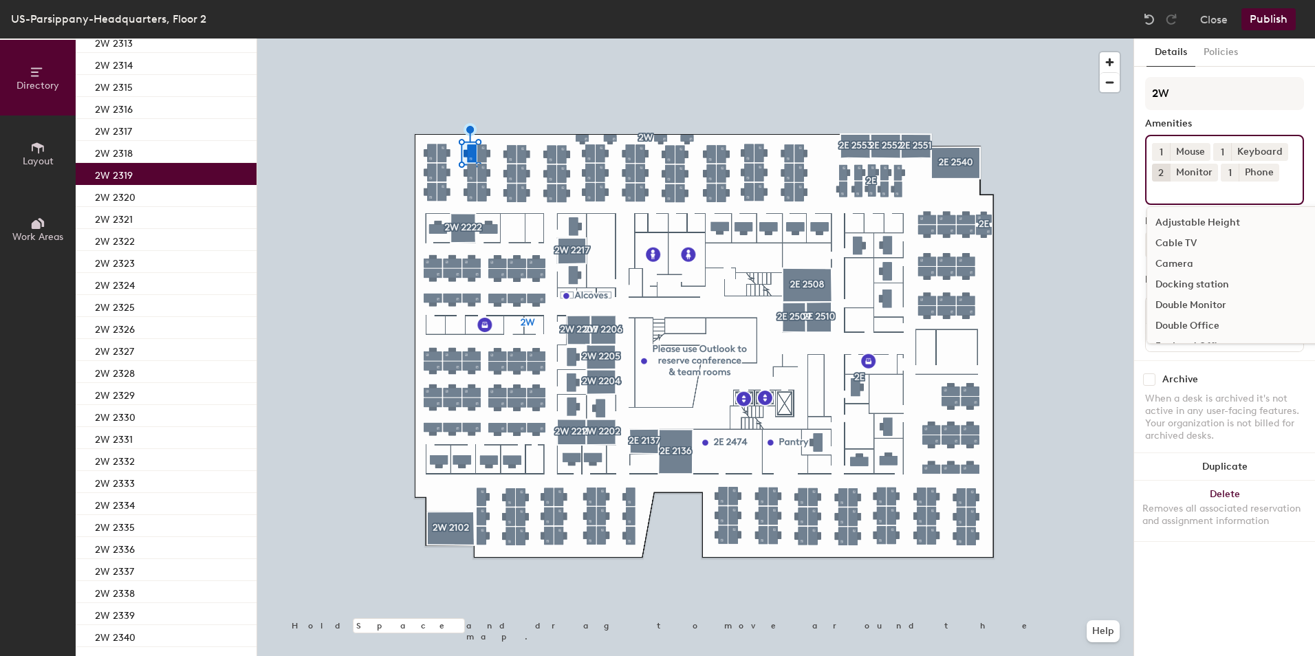
click at [1168, 202] on div "1 Mouse 1 Keyboard 2 Monitor 1 Phone Adjustable Height Cable TV Camera Docking …" at bounding box center [1224, 170] width 159 height 70
type input "chair"
click at [1179, 238] on div "Standard desk chair" at bounding box center [1224, 243] width 155 height 21
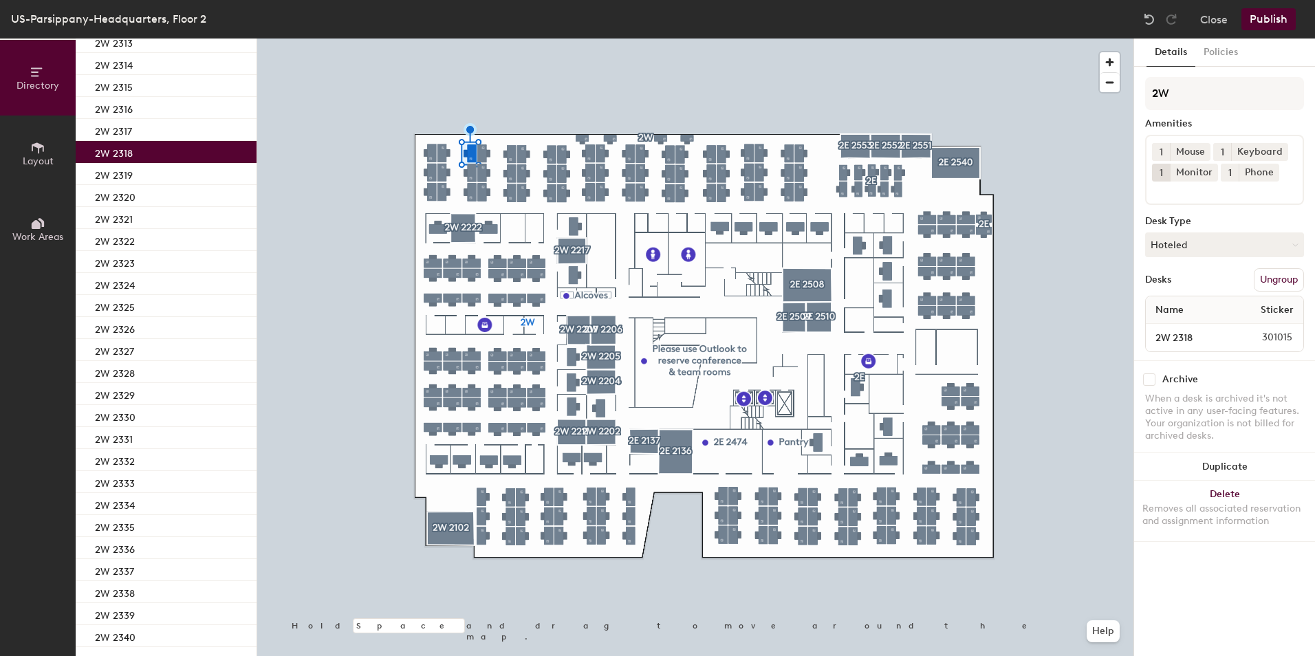
click at [186, 147] on div "2W 2318" at bounding box center [166, 152] width 181 height 22
click at [1158, 171] on button "1" at bounding box center [1161, 173] width 18 height 18
click at [1160, 188] on div "2" at bounding box center [1161, 191] width 18 height 18
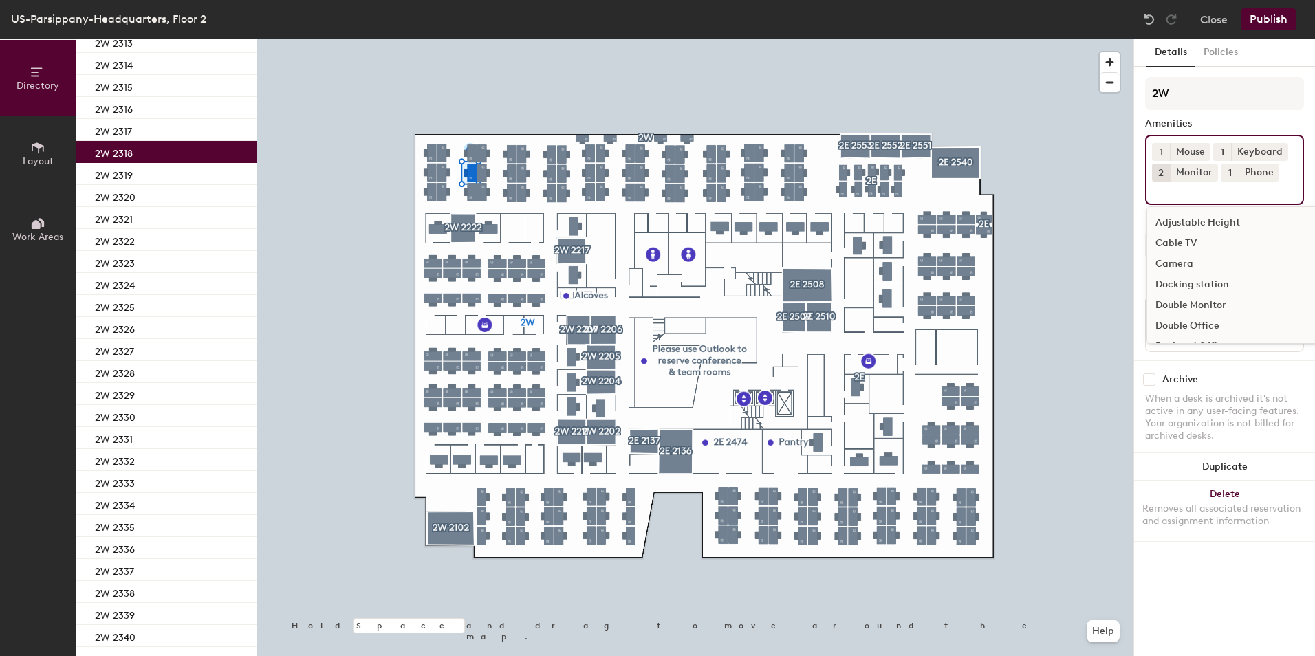
click at [1168, 197] on input at bounding box center [1214, 190] width 124 height 17
type input "chair"
click at [1167, 241] on div "Standard desk chair" at bounding box center [1224, 243] width 155 height 21
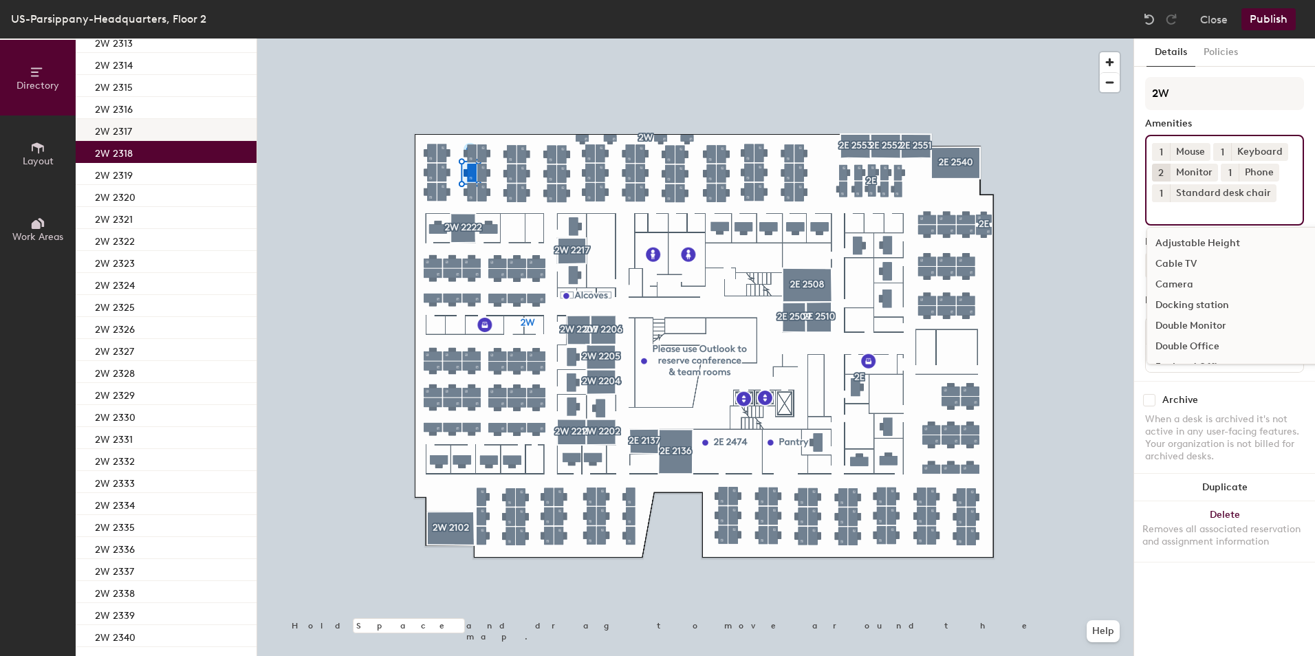
click at [180, 135] on div "2W 2317" at bounding box center [166, 130] width 181 height 22
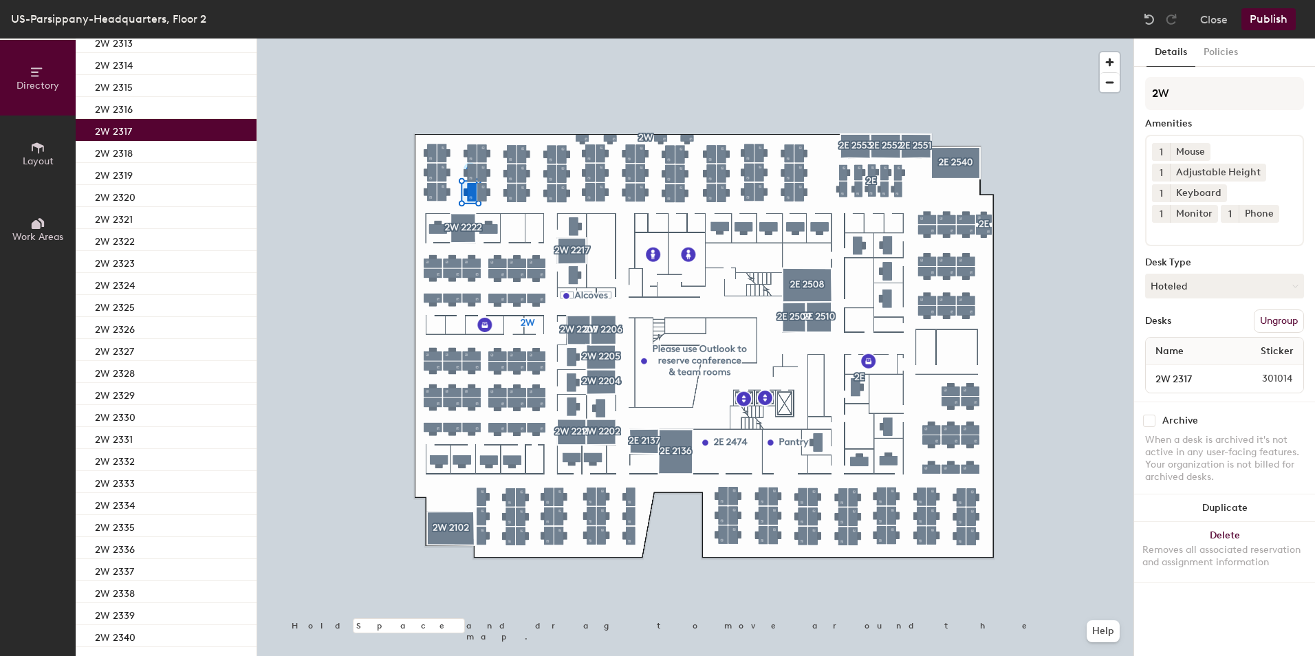
click at [1163, 207] on span "1" at bounding box center [1161, 214] width 3 height 14
click at [1170, 223] on div "2" at bounding box center [1161, 232] width 18 height 18
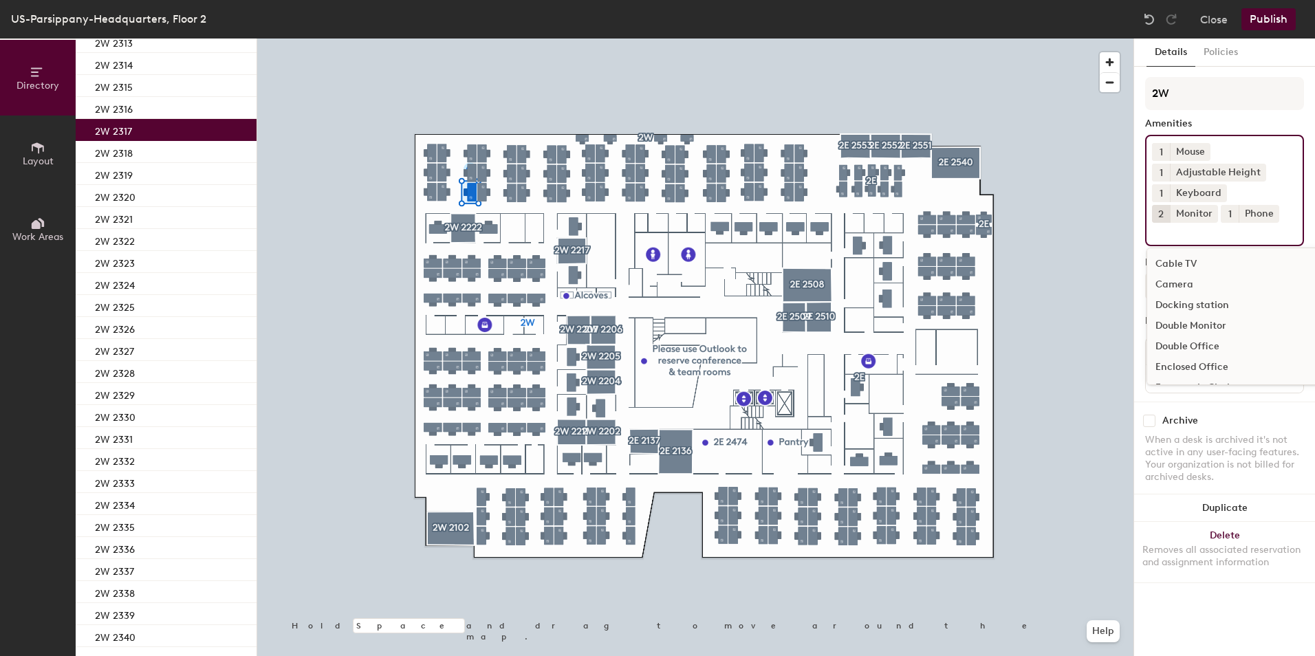
click at [1211, 233] on input at bounding box center [1214, 231] width 124 height 17
type input "chair"
click at [1198, 283] on div "Standard desk chair" at bounding box center [1224, 284] width 155 height 21
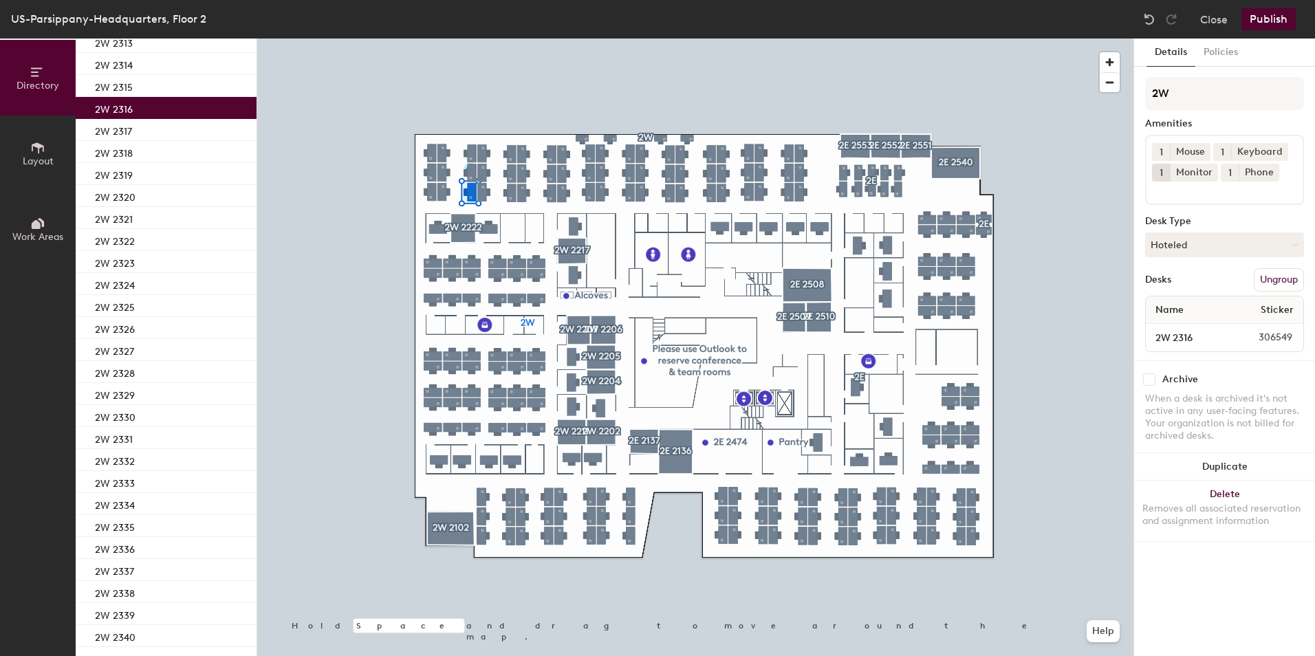
click at [179, 106] on div "2W 2316" at bounding box center [166, 108] width 181 height 22
click at [1158, 172] on button "1" at bounding box center [1161, 173] width 18 height 18
click at [1159, 191] on div "2" at bounding box center [1161, 191] width 18 height 18
click at [1185, 199] on div "1 Mouse 1 Keyboard 2 Monitor 1 Phone" at bounding box center [1224, 170] width 159 height 70
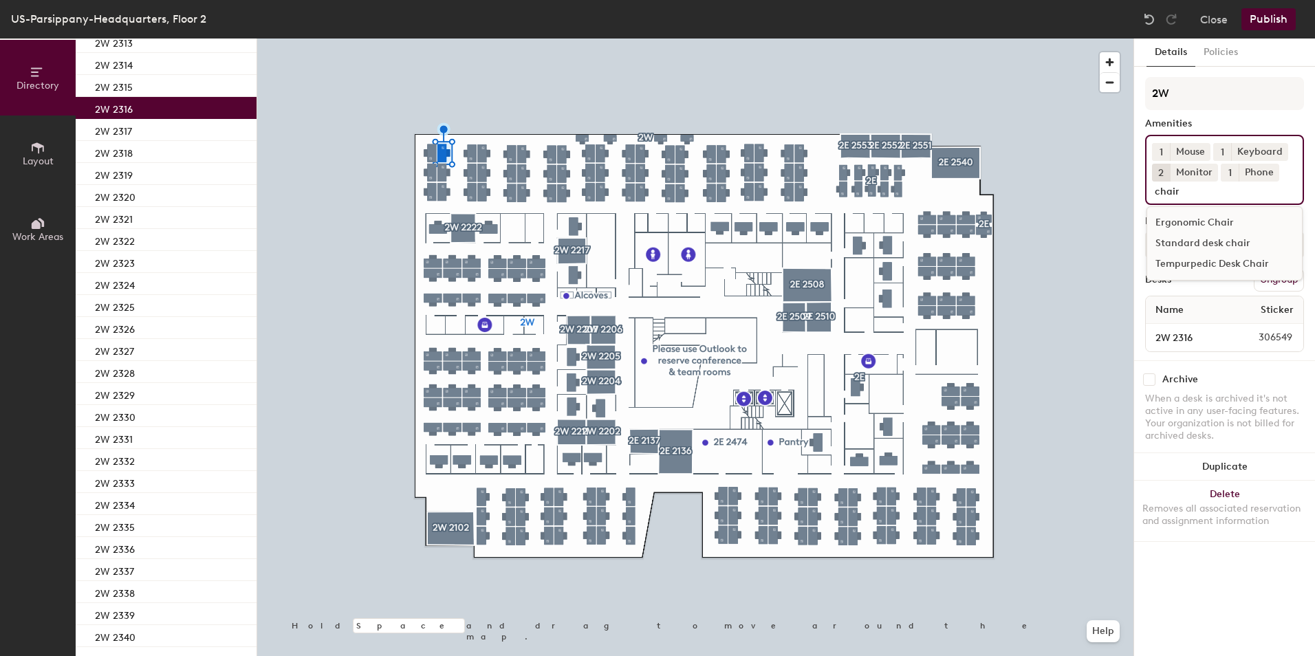
type input "chair"
click at [1187, 241] on div "Standard desk chair" at bounding box center [1224, 243] width 155 height 21
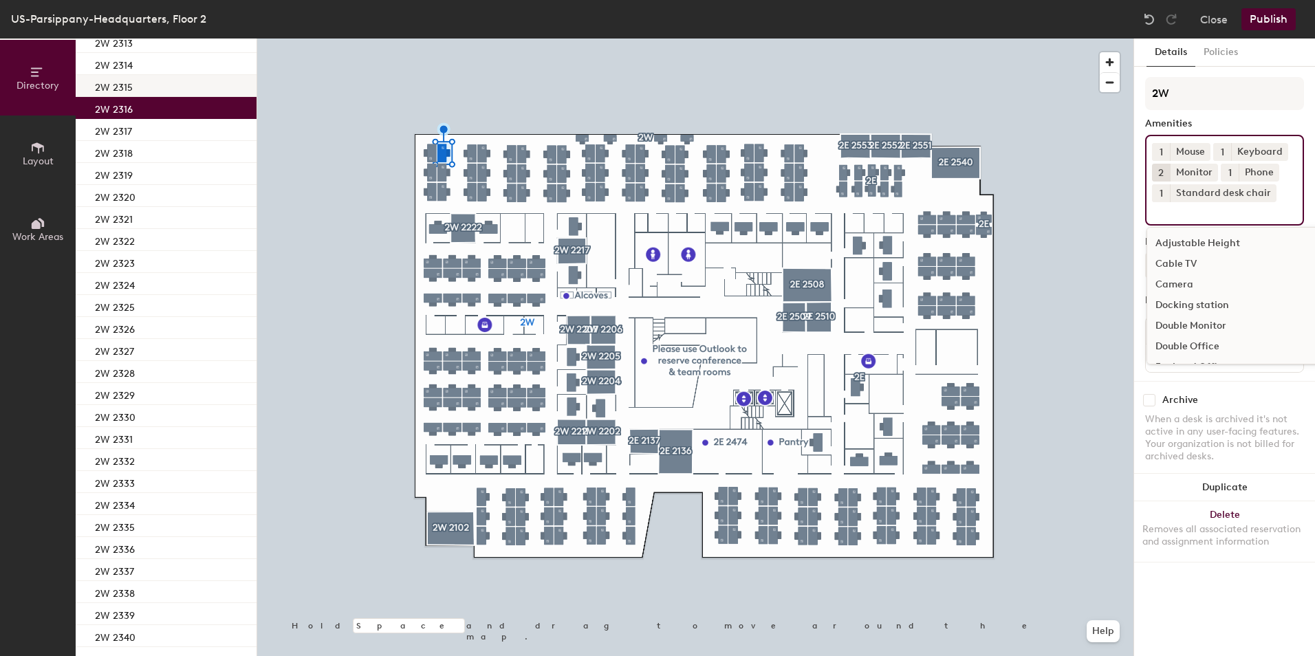
click at [127, 90] on p "2W 2315" at bounding box center [114, 86] width 38 height 16
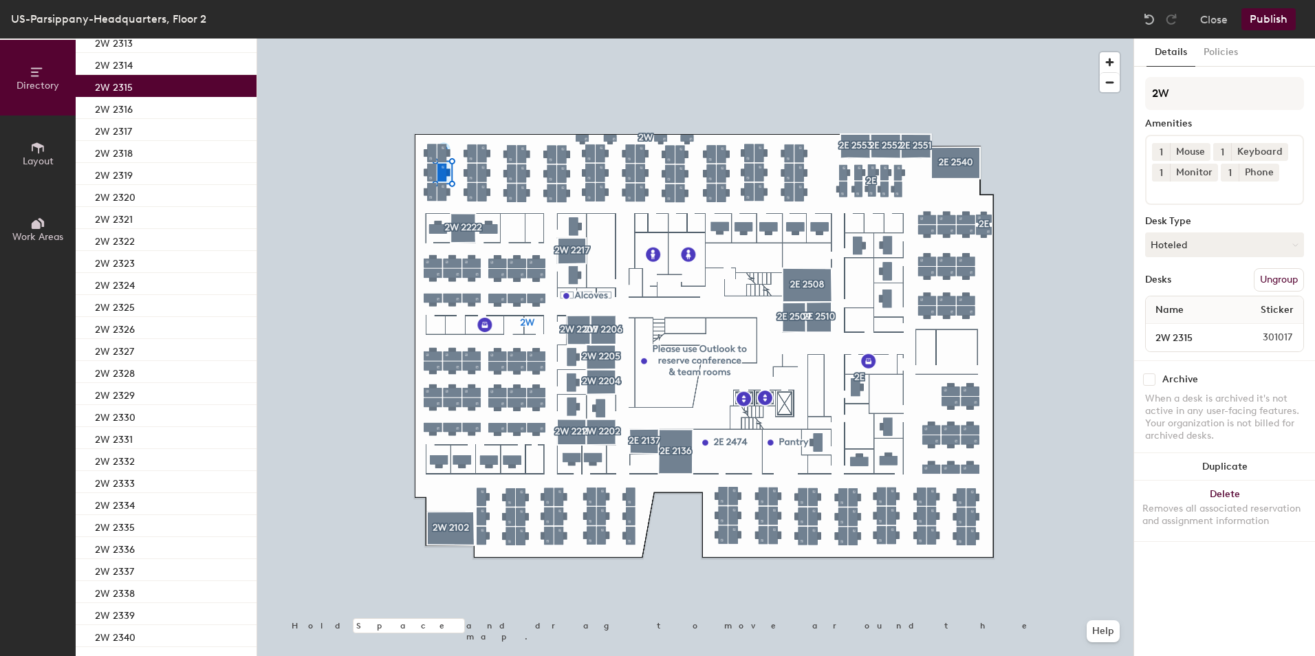
click at [1162, 172] on span "1" at bounding box center [1161, 173] width 3 height 14
click at [1166, 187] on div "2" at bounding box center [1161, 191] width 18 height 18
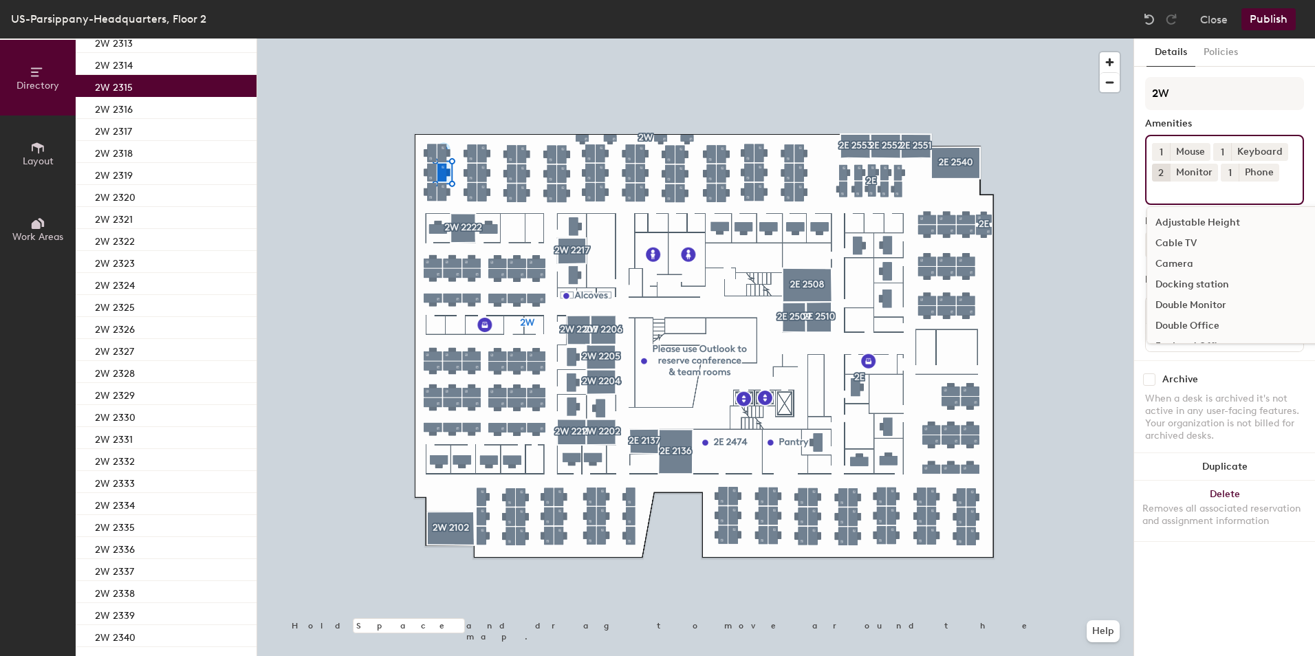
click at [1168, 194] on input at bounding box center [1214, 190] width 124 height 17
type input "chair"
click at [1192, 237] on div "Standard desk chair" at bounding box center [1224, 243] width 155 height 21
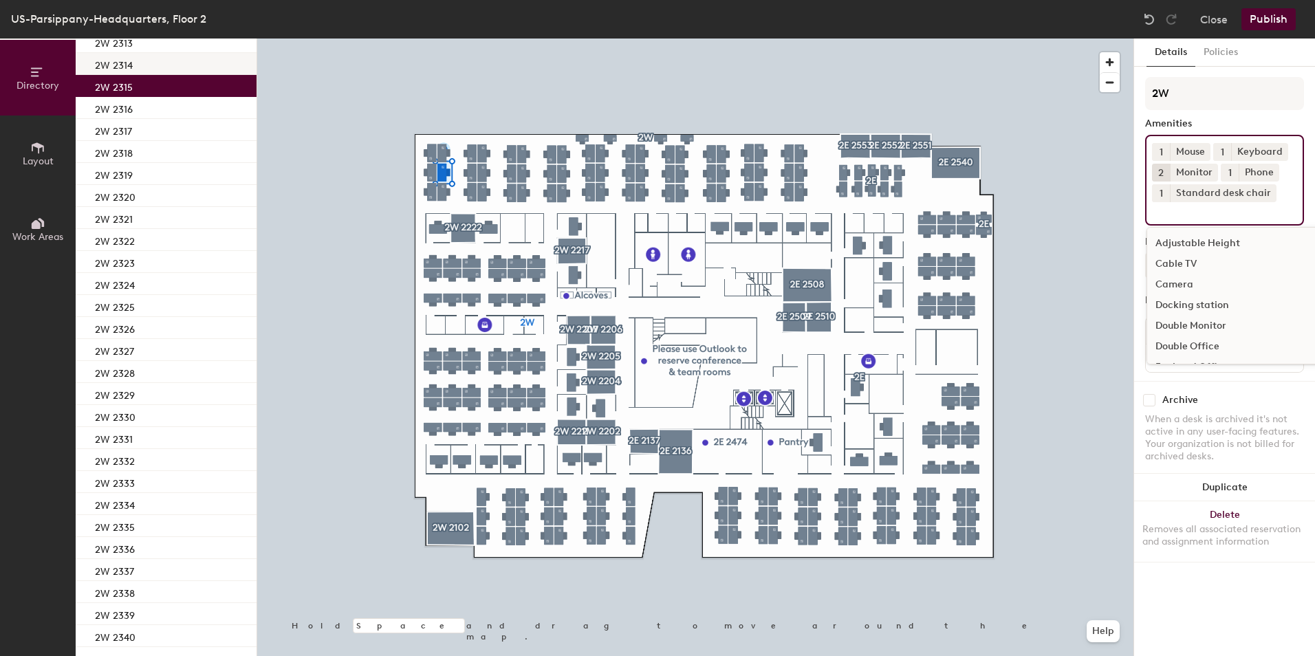
click at [164, 59] on div "2W 2314" at bounding box center [166, 64] width 181 height 22
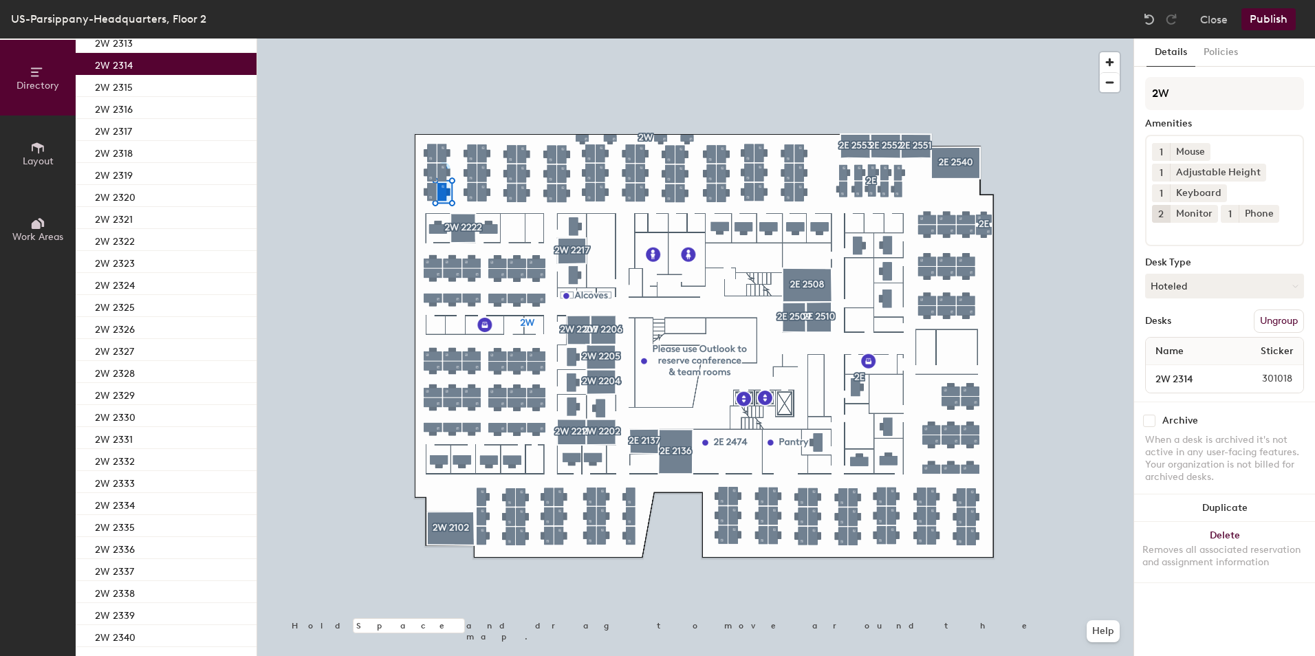
click at [1205, 239] on input at bounding box center [1214, 231] width 124 height 17
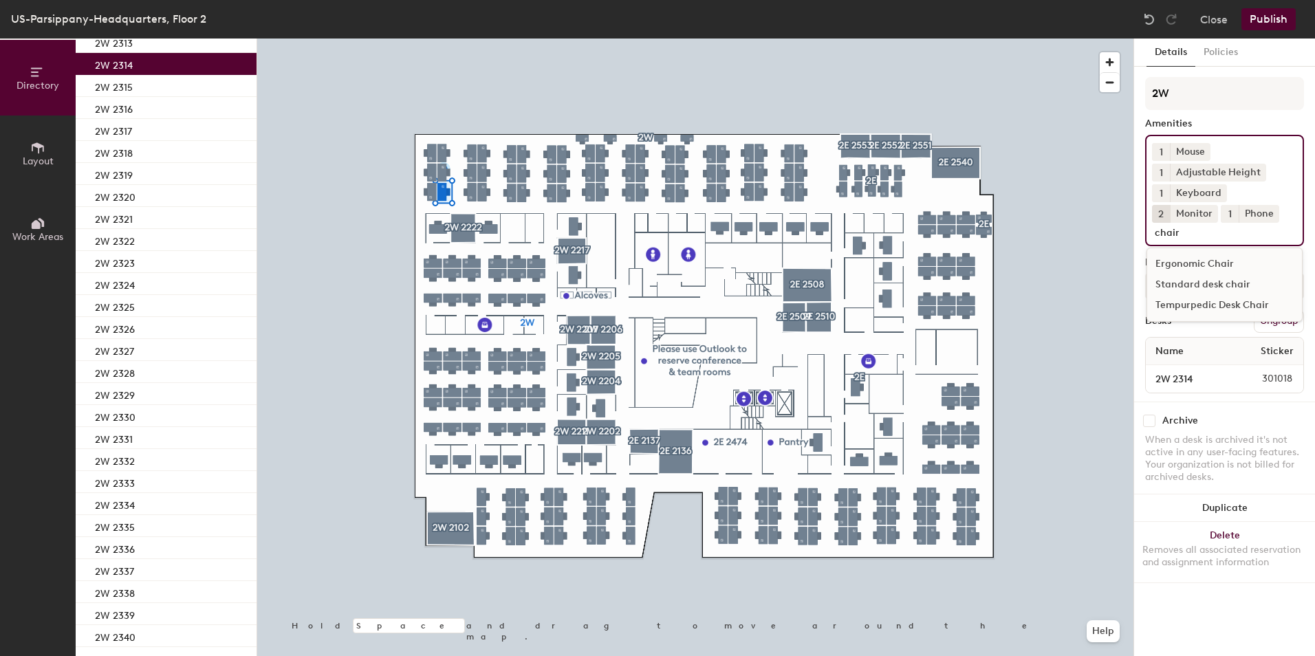
type input "chair"
click at [1220, 288] on div "Standard desk chair" at bounding box center [1224, 284] width 155 height 21
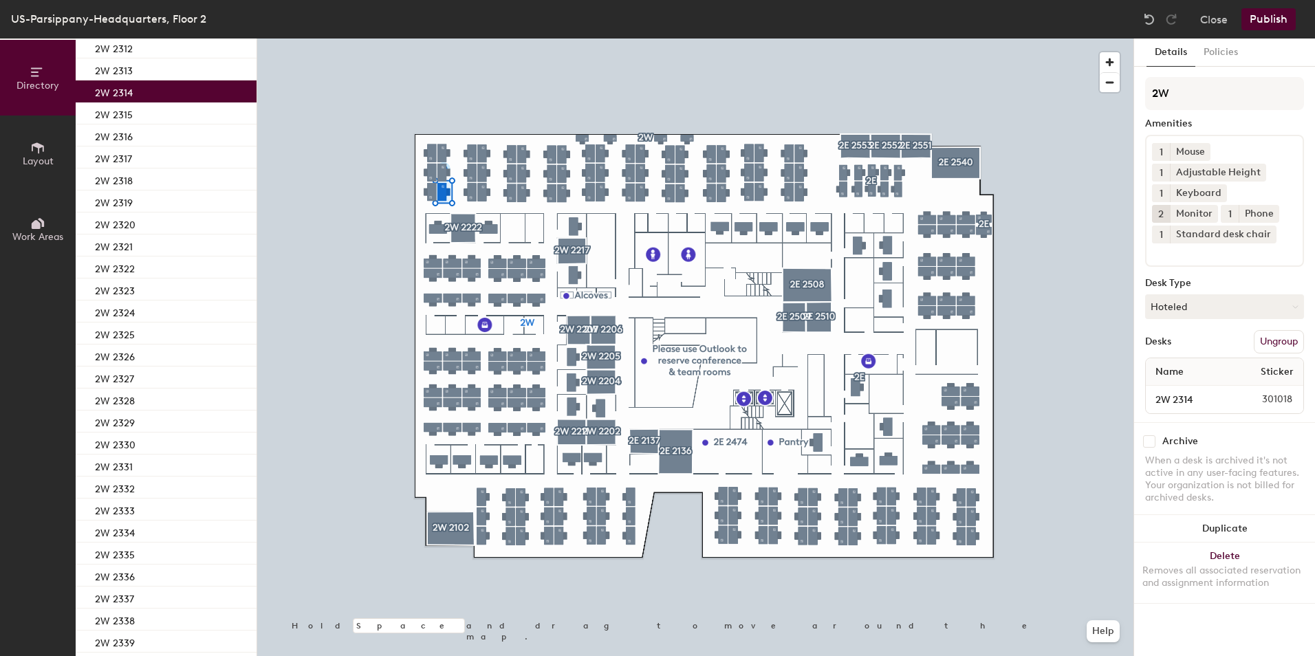
scroll to position [2105, 0]
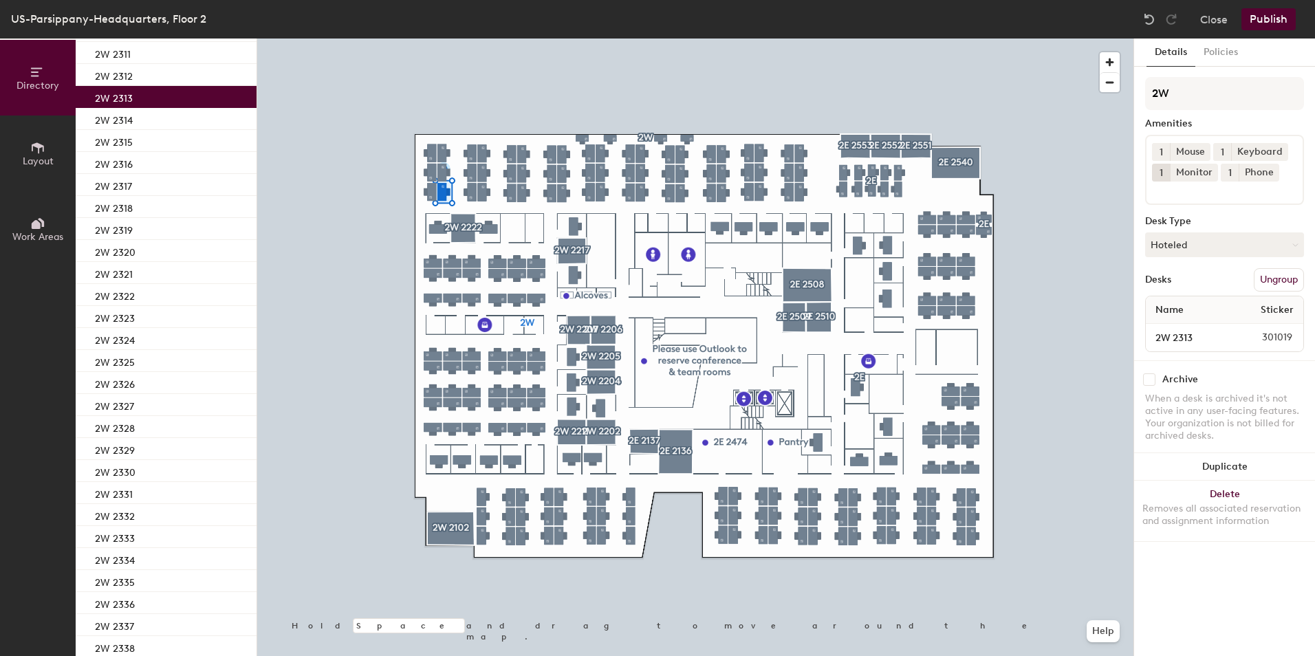
click at [209, 96] on div "2W 2313" at bounding box center [166, 97] width 181 height 22
click at [1160, 168] on span "1" at bounding box center [1161, 173] width 3 height 14
click at [1160, 191] on div "2" at bounding box center [1161, 191] width 18 height 18
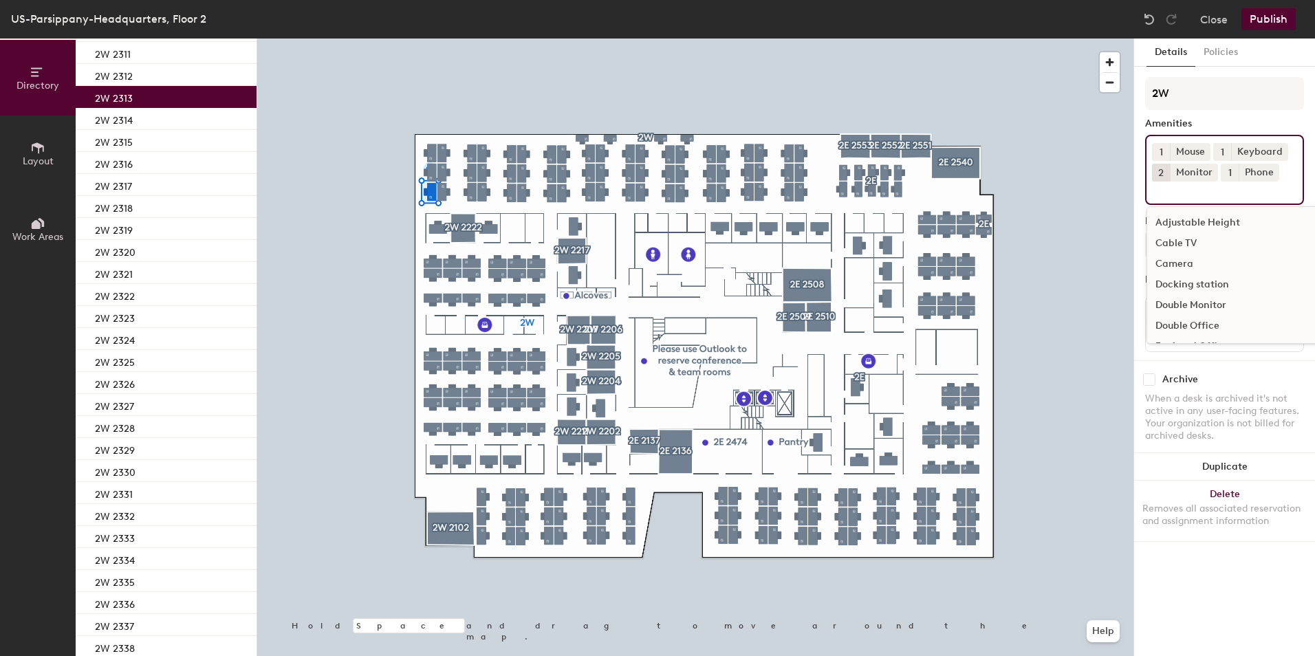
click at [1164, 197] on input at bounding box center [1214, 190] width 124 height 17
type input "chair"
click at [1215, 242] on div "Standard desk chair" at bounding box center [1224, 243] width 155 height 21
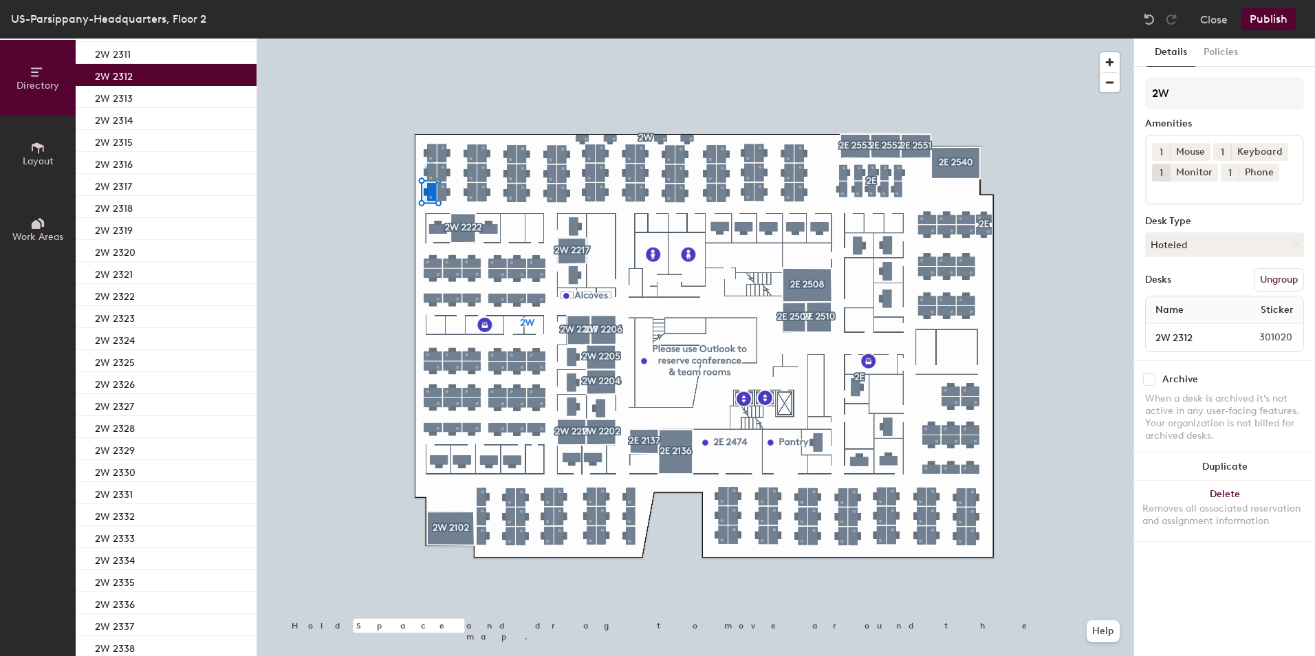
drag, startPoint x: 140, startPoint y: 73, endPoint x: 236, endPoint y: 66, distance: 96.5
click at [140, 73] on div "2W 2312" at bounding box center [166, 75] width 181 height 22
click at [1163, 173] on button "1" at bounding box center [1161, 173] width 18 height 18
click at [1165, 191] on div "2" at bounding box center [1161, 191] width 18 height 18
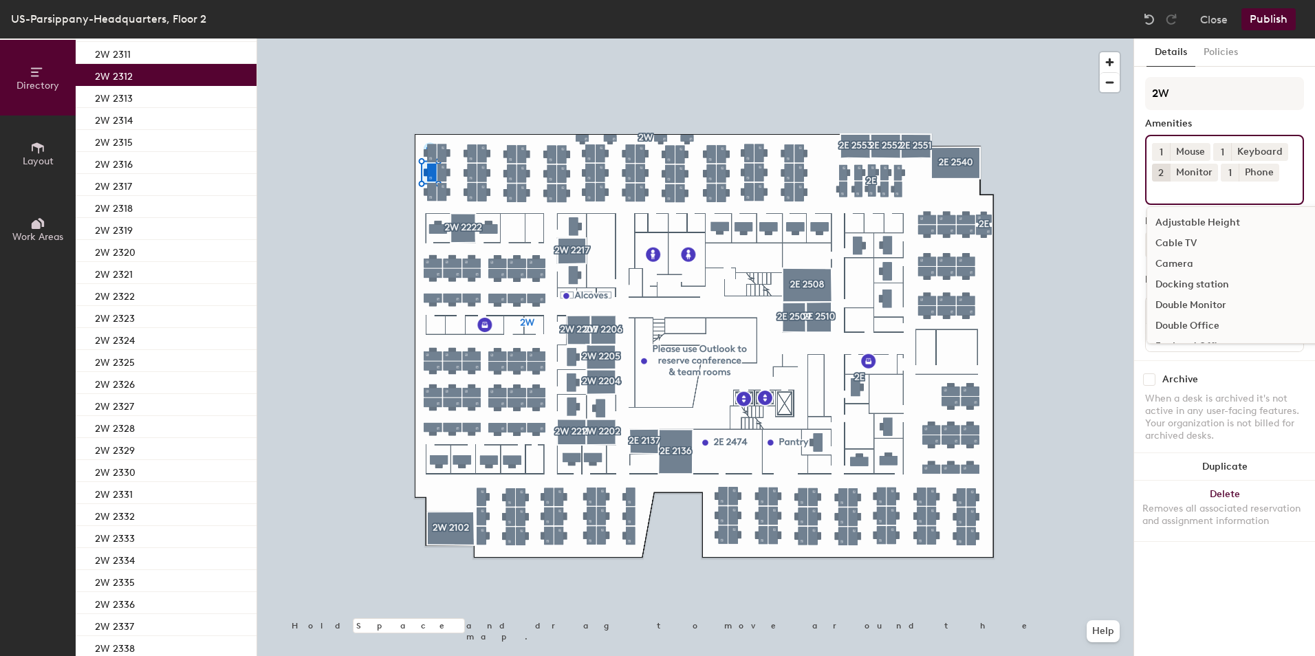
click at [1171, 198] on div "1 Mouse 1 Keyboard 2 Monitor 1 Phone Adjustable Height Cable TV Camera Docking …" at bounding box center [1224, 170] width 159 height 70
type input "chair"
click at [1204, 240] on div "Standard desk chair" at bounding box center [1224, 243] width 155 height 21
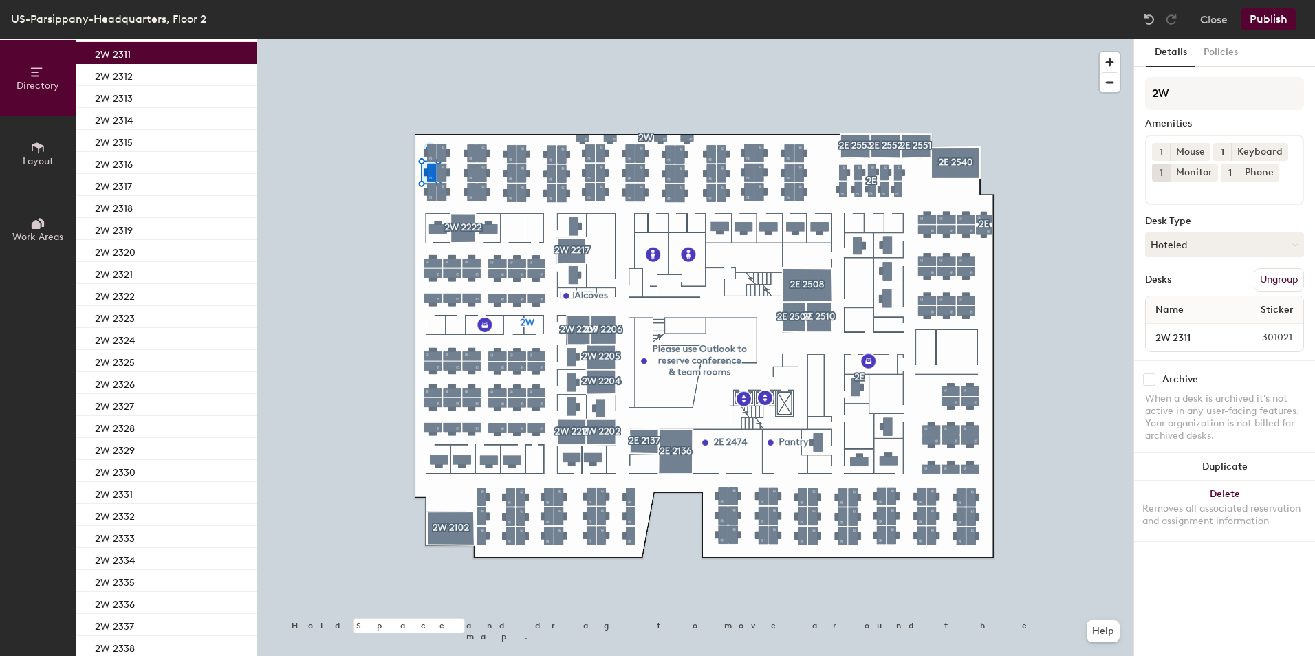
click at [166, 48] on div "2W 2311" at bounding box center [166, 53] width 181 height 22
click at [1160, 174] on span "1" at bounding box center [1161, 173] width 3 height 14
click at [1160, 193] on div "2" at bounding box center [1161, 191] width 18 height 18
click at [1163, 192] on input at bounding box center [1214, 190] width 124 height 17
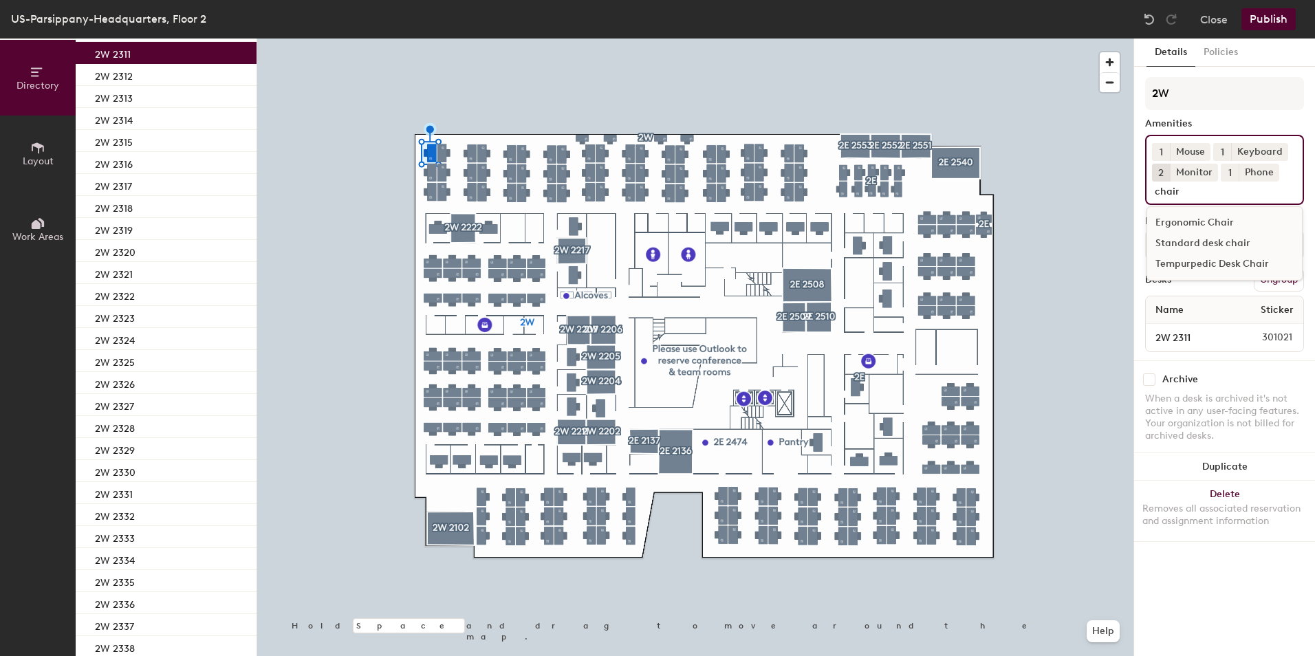
type input "chair"
click at [1235, 239] on div "Standard desk chair" at bounding box center [1224, 243] width 155 height 21
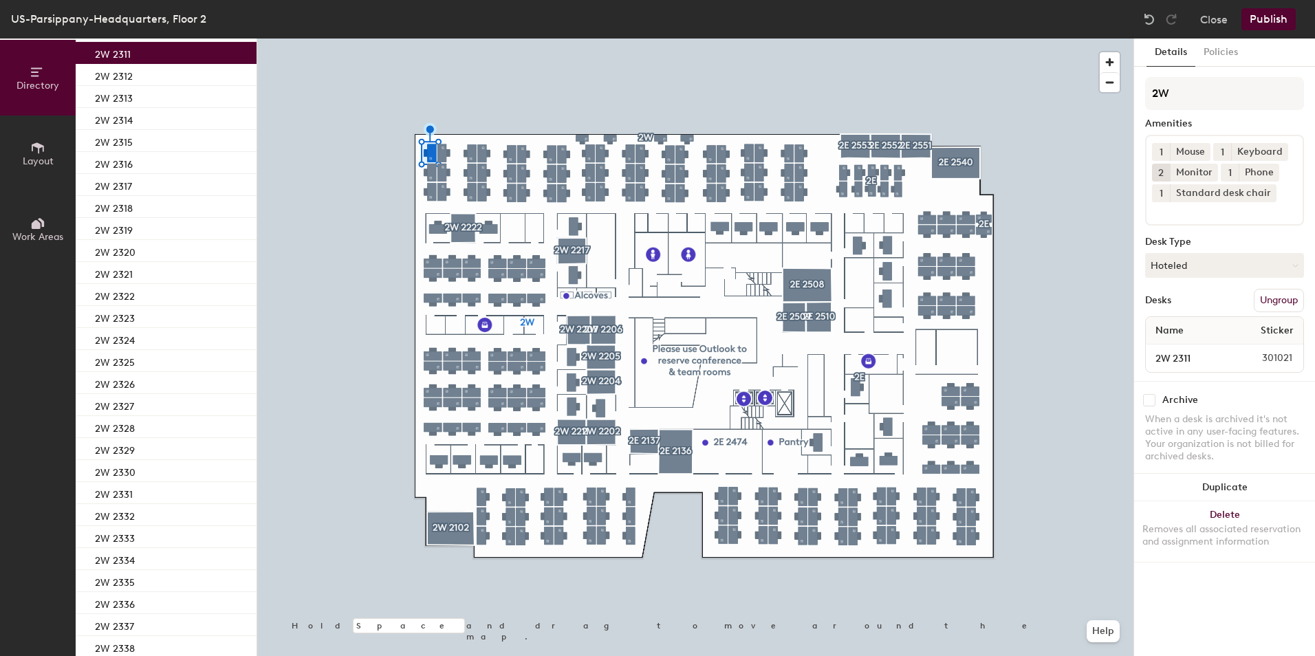
scroll to position [2077, 0]
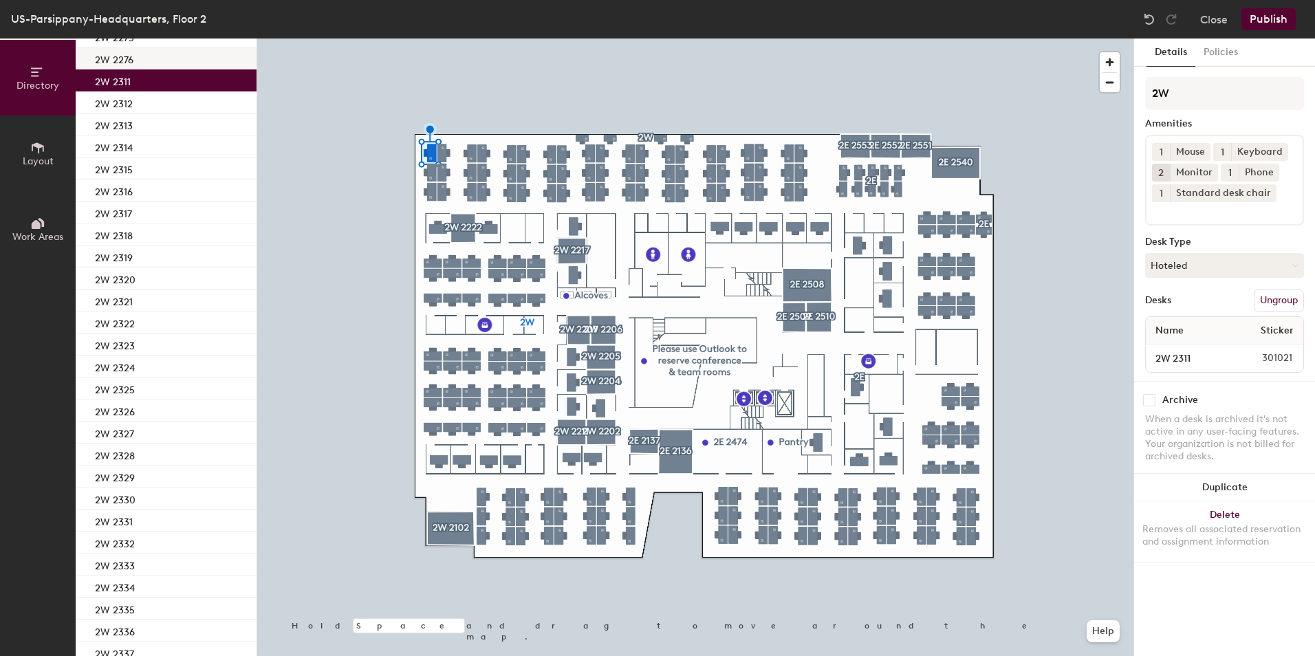
click at [222, 59] on div "2W 2276" at bounding box center [166, 58] width 181 height 22
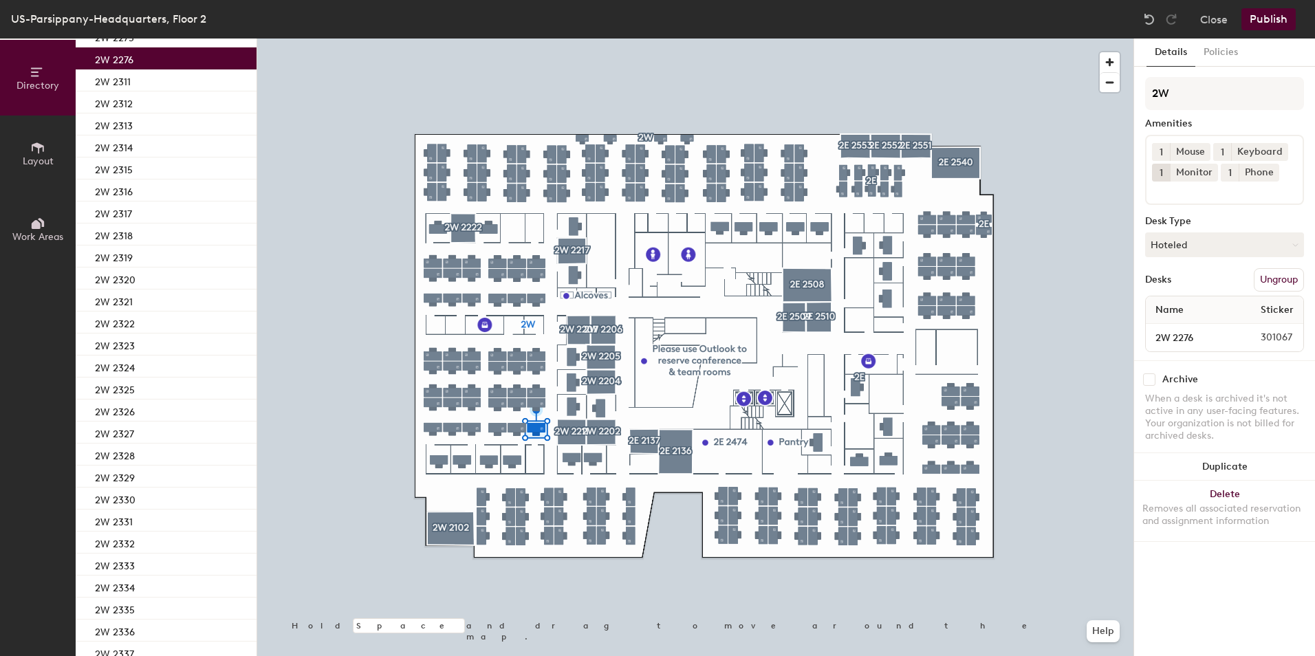
click at [1266, 20] on button "Publish" at bounding box center [1269, 19] width 54 height 22
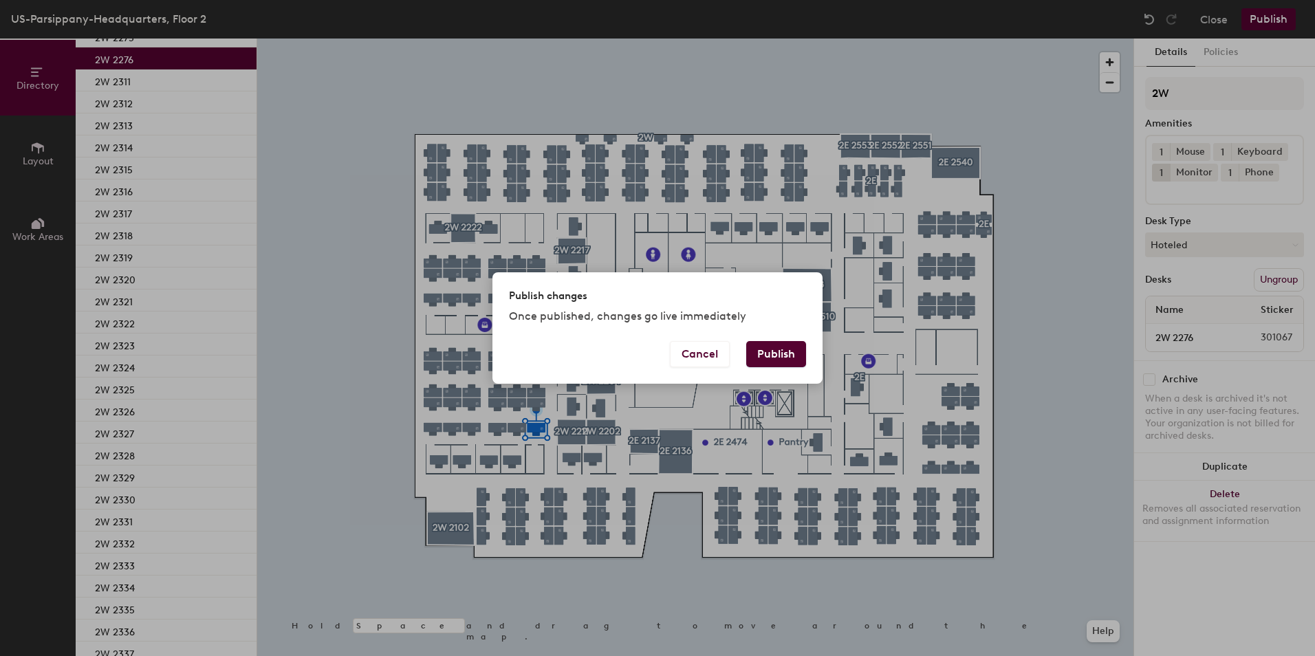
click at [764, 350] on button "Publish" at bounding box center [776, 354] width 60 height 26
